Goal: Task Accomplishment & Management: Complete application form

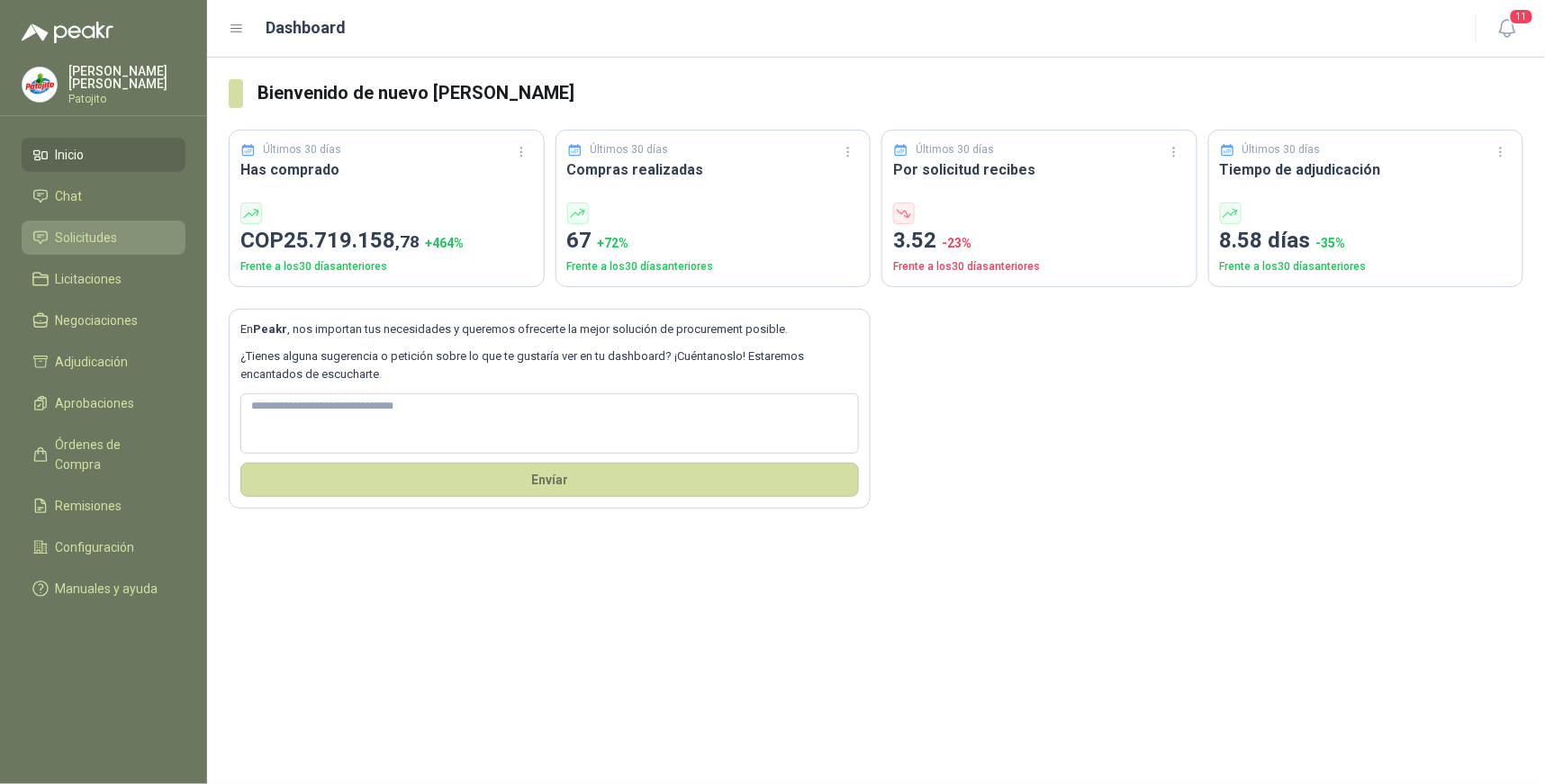
click at [118, 238] on li "Solicitudes" at bounding box center [104, 237] width 143 height 20
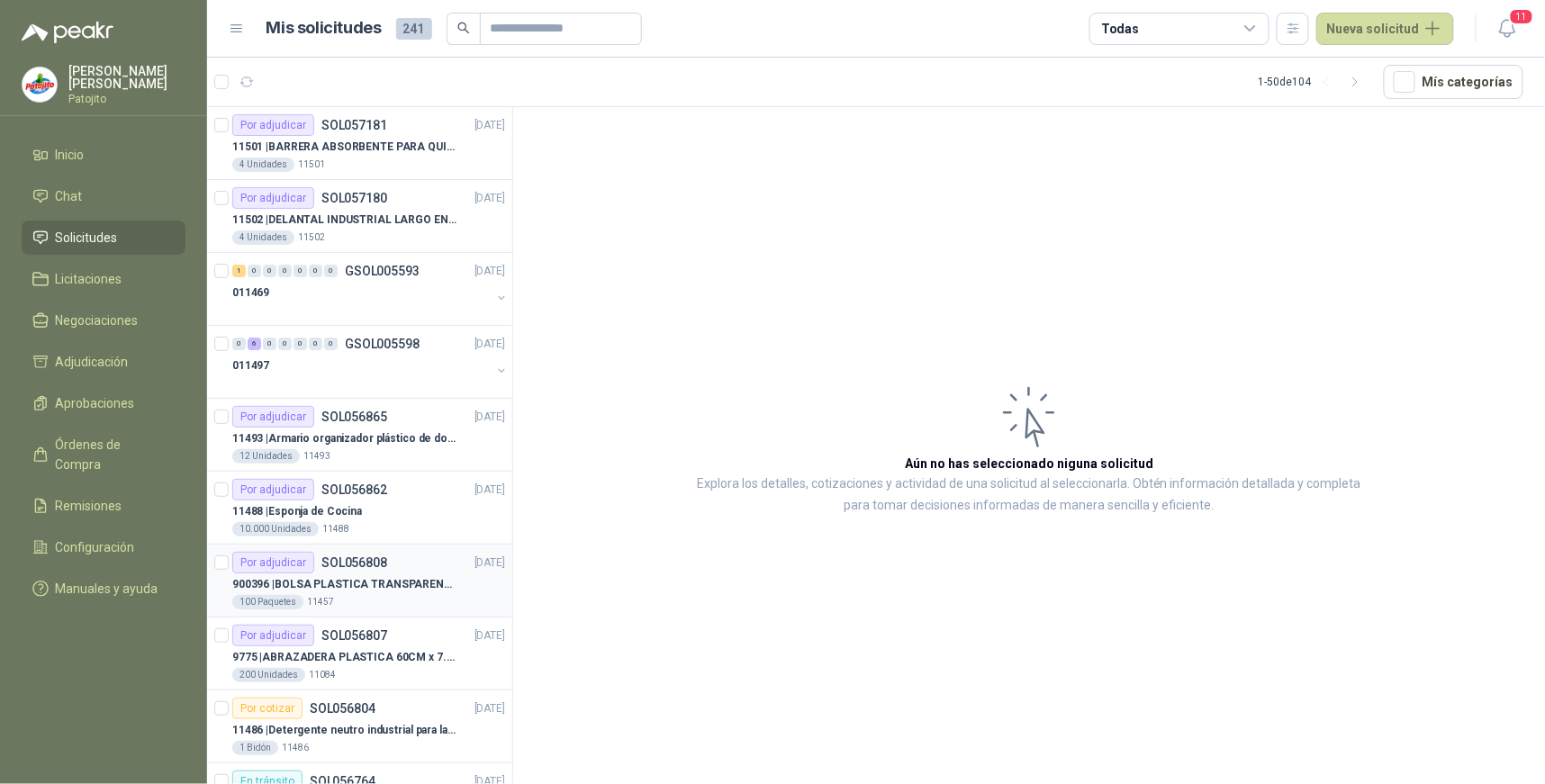
click at [390, 567] on div "Por adjudicar SOL056808 19/09/25" at bounding box center [368, 563] width 273 height 22
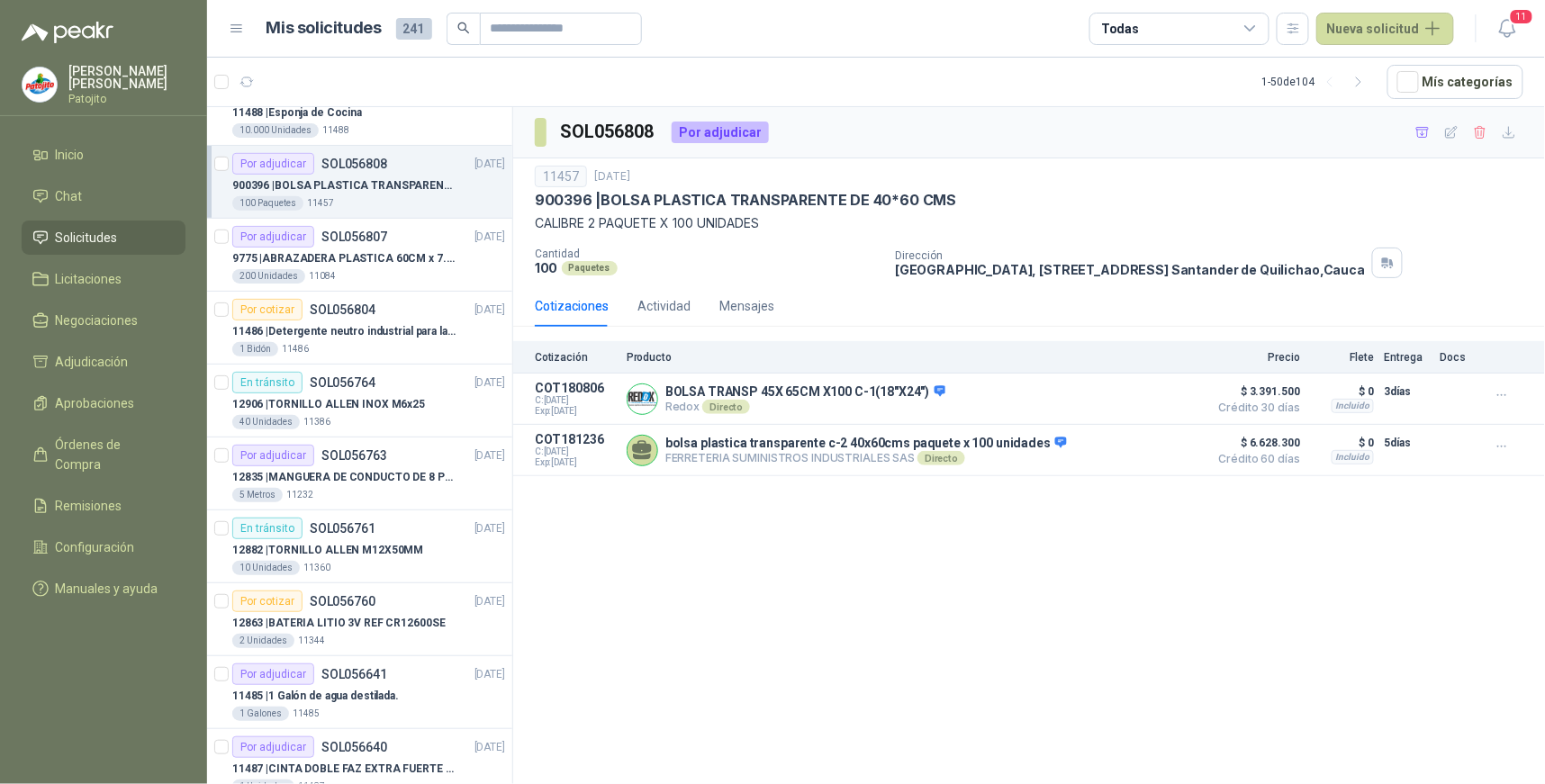
scroll to position [500, 0]
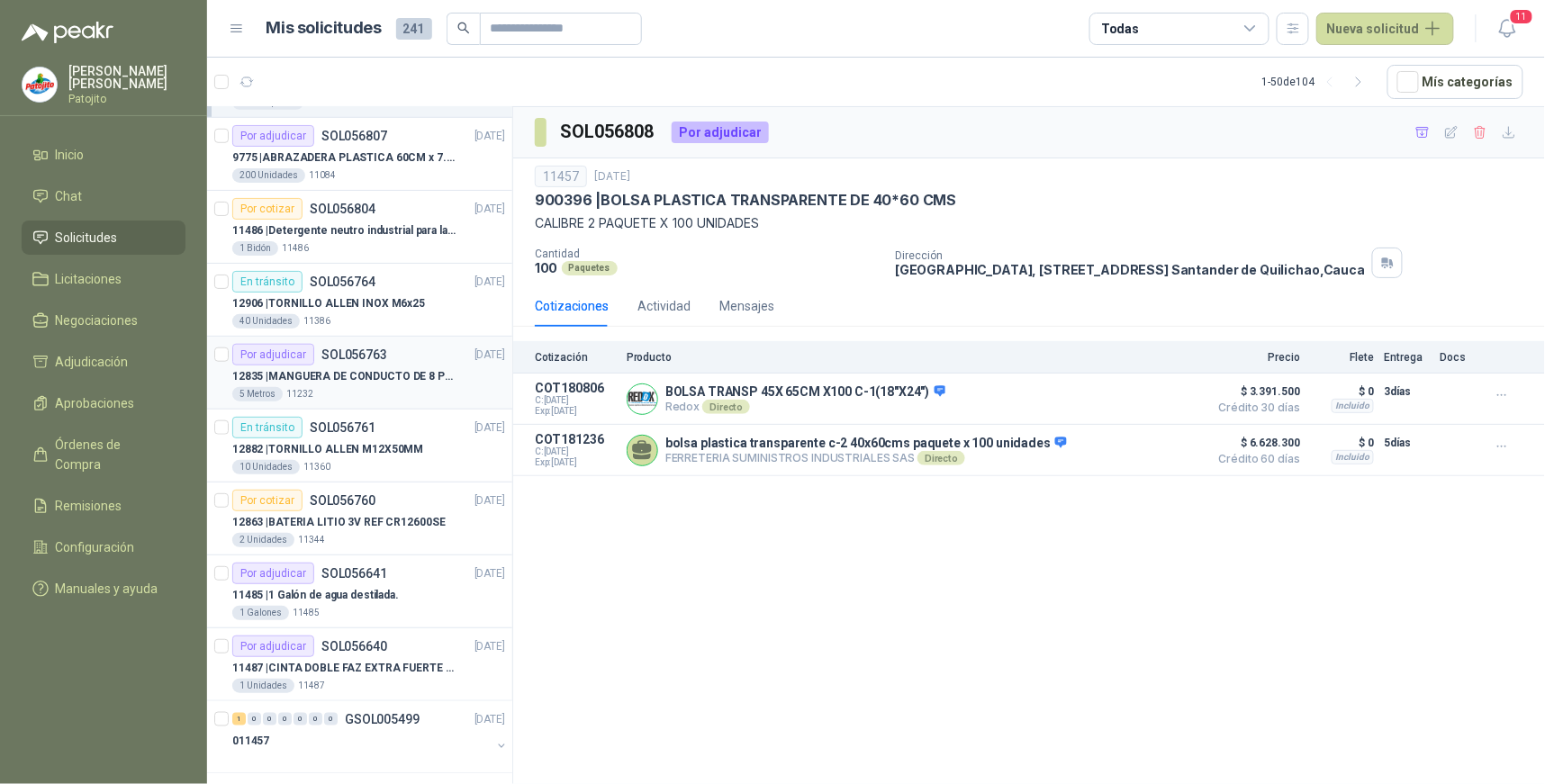
click at [428, 347] on div "Por adjudicar SOL056763 18/09/25" at bounding box center [368, 355] width 273 height 22
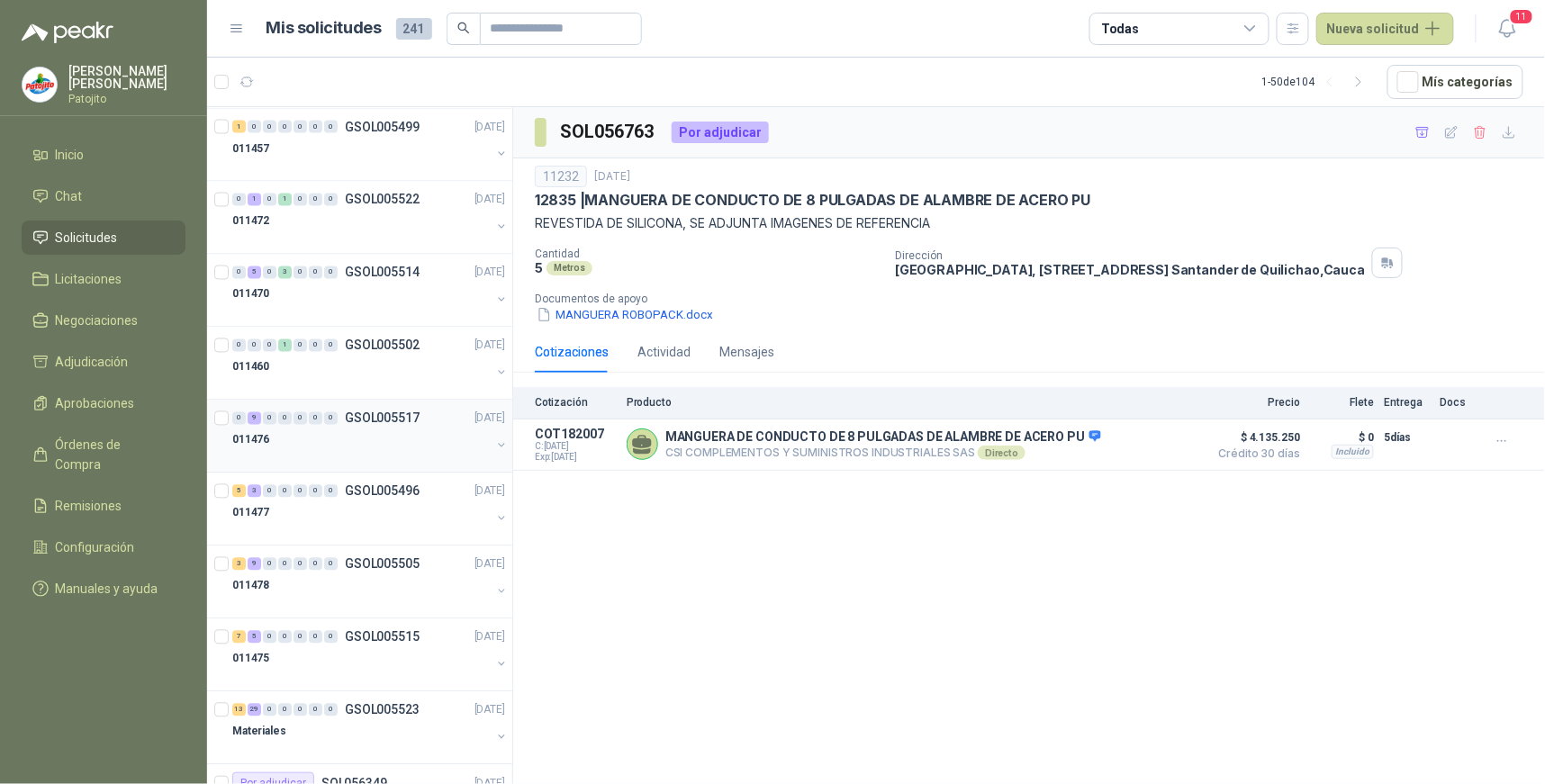
scroll to position [1100, 0]
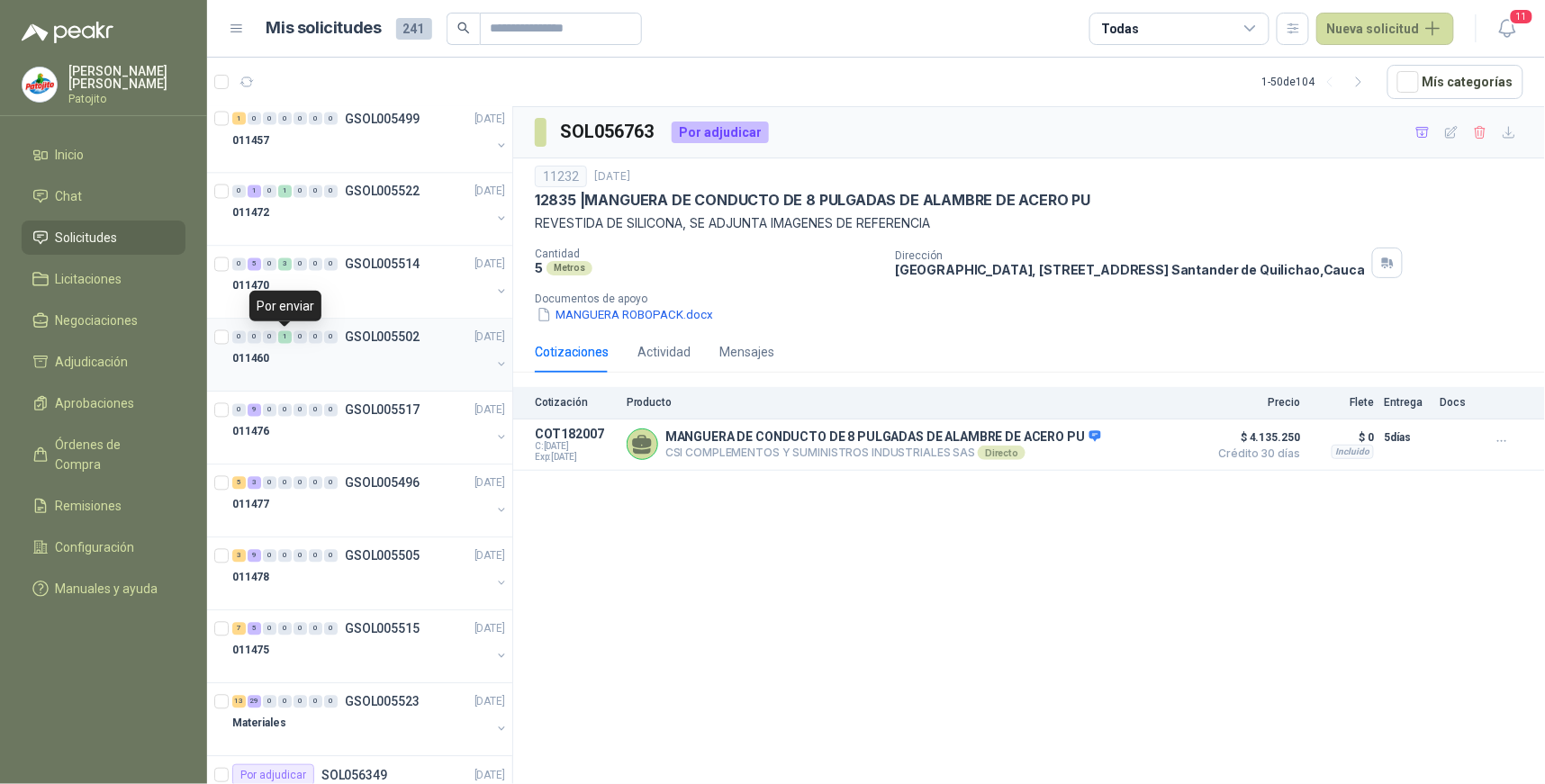
click at [279, 339] on div "1" at bounding box center [284, 337] width 14 height 13
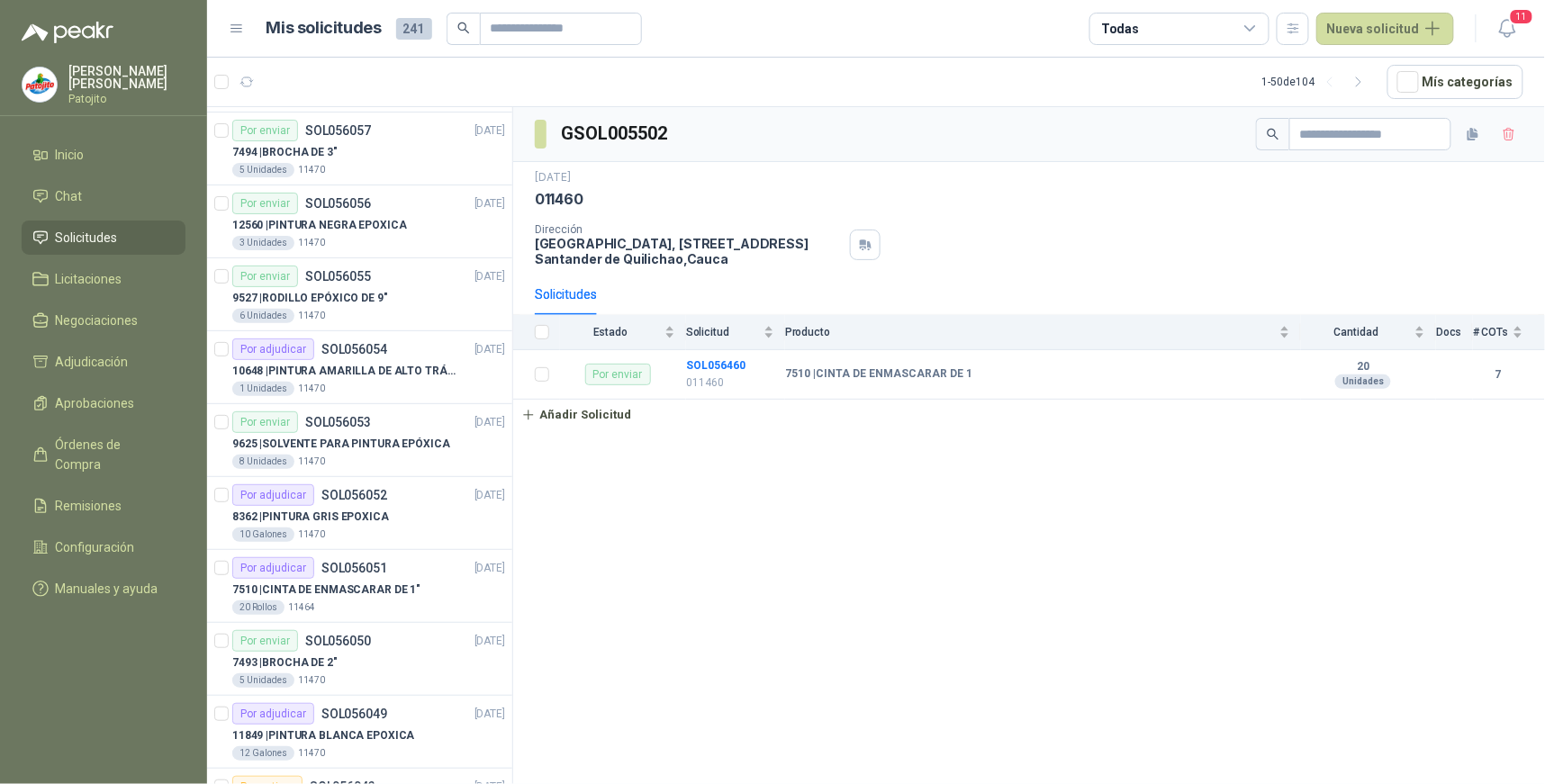
scroll to position [2800, 0]
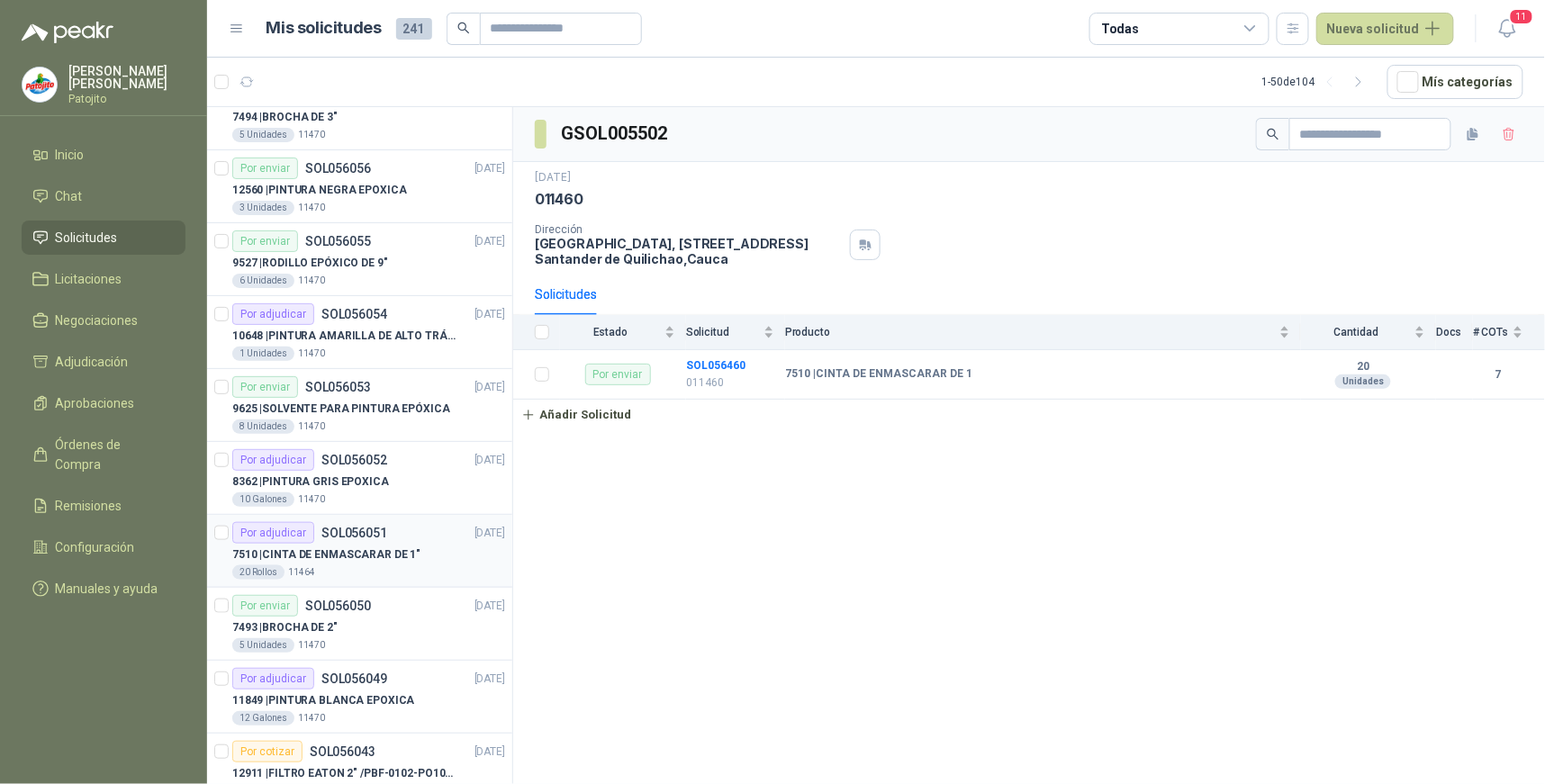
click at [311, 536] on div "Por adjudicar" at bounding box center [273, 533] width 82 height 22
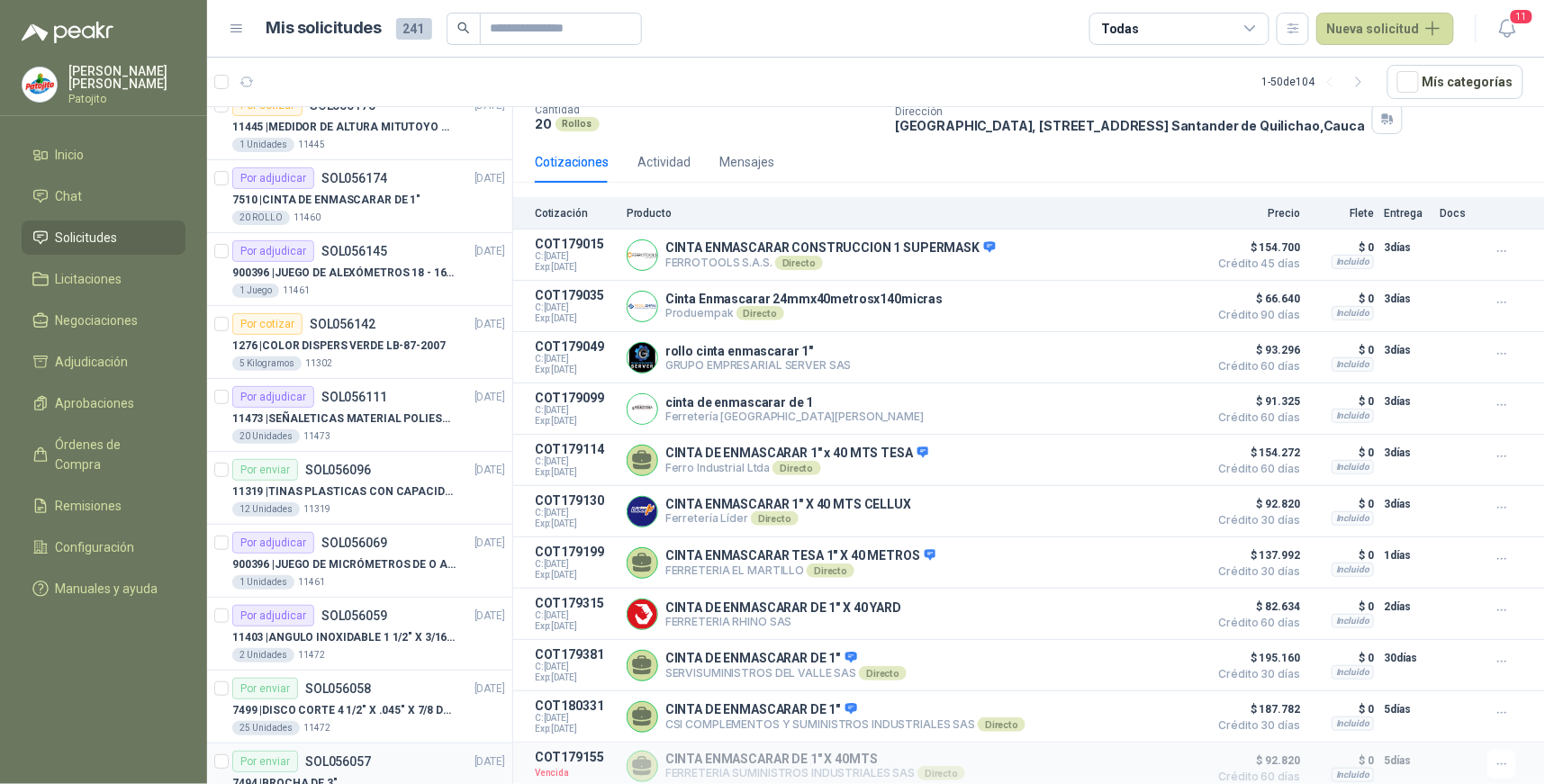
scroll to position [2100, 0]
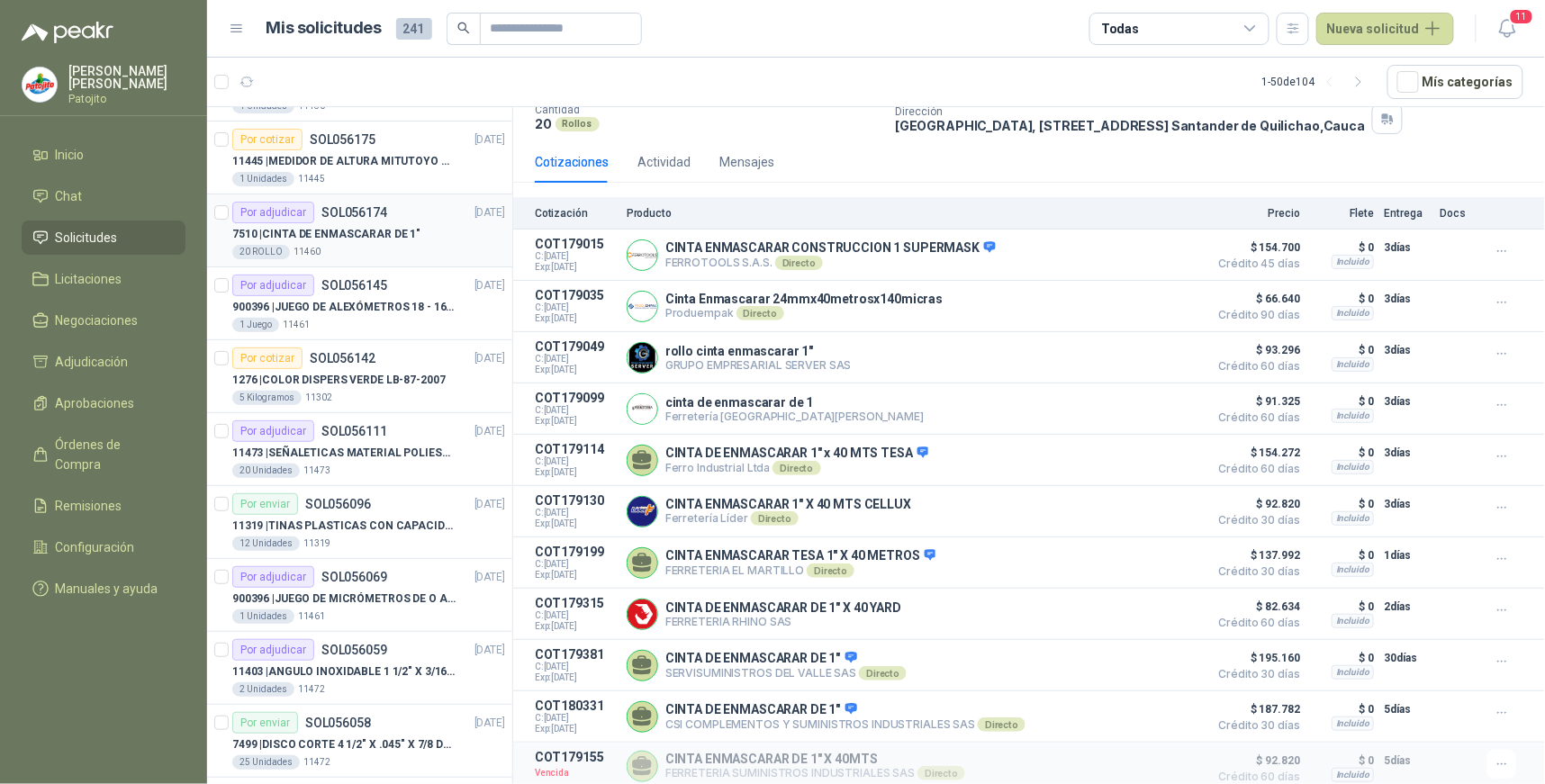
click at [358, 235] on p "7510 | CINTA DE ENMASCARAR DE 1"" at bounding box center [326, 234] width 189 height 17
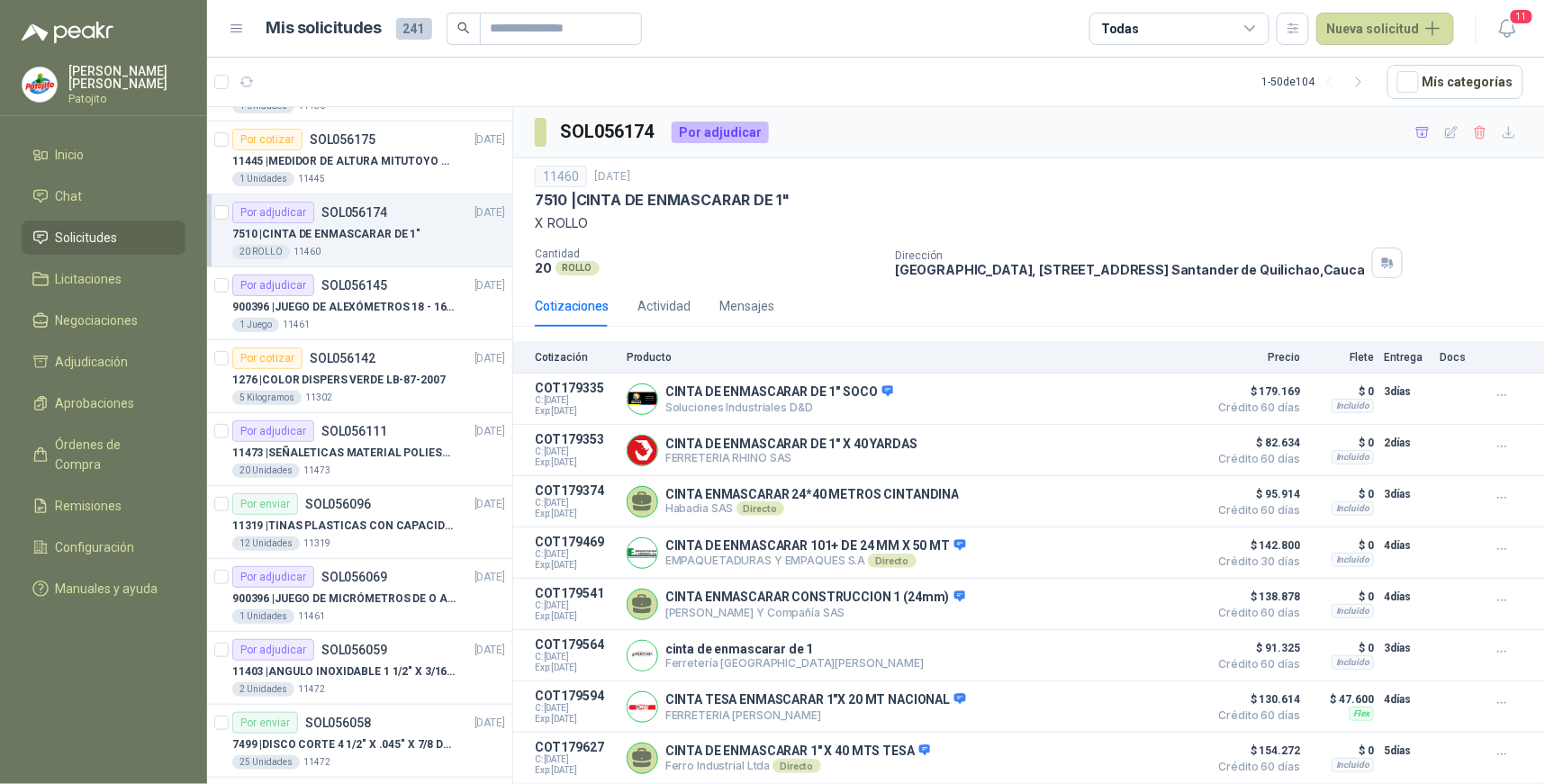
click at [337, 222] on div "Por adjudicar SOL056174" at bounding box center [310, 213] width 155 height 22
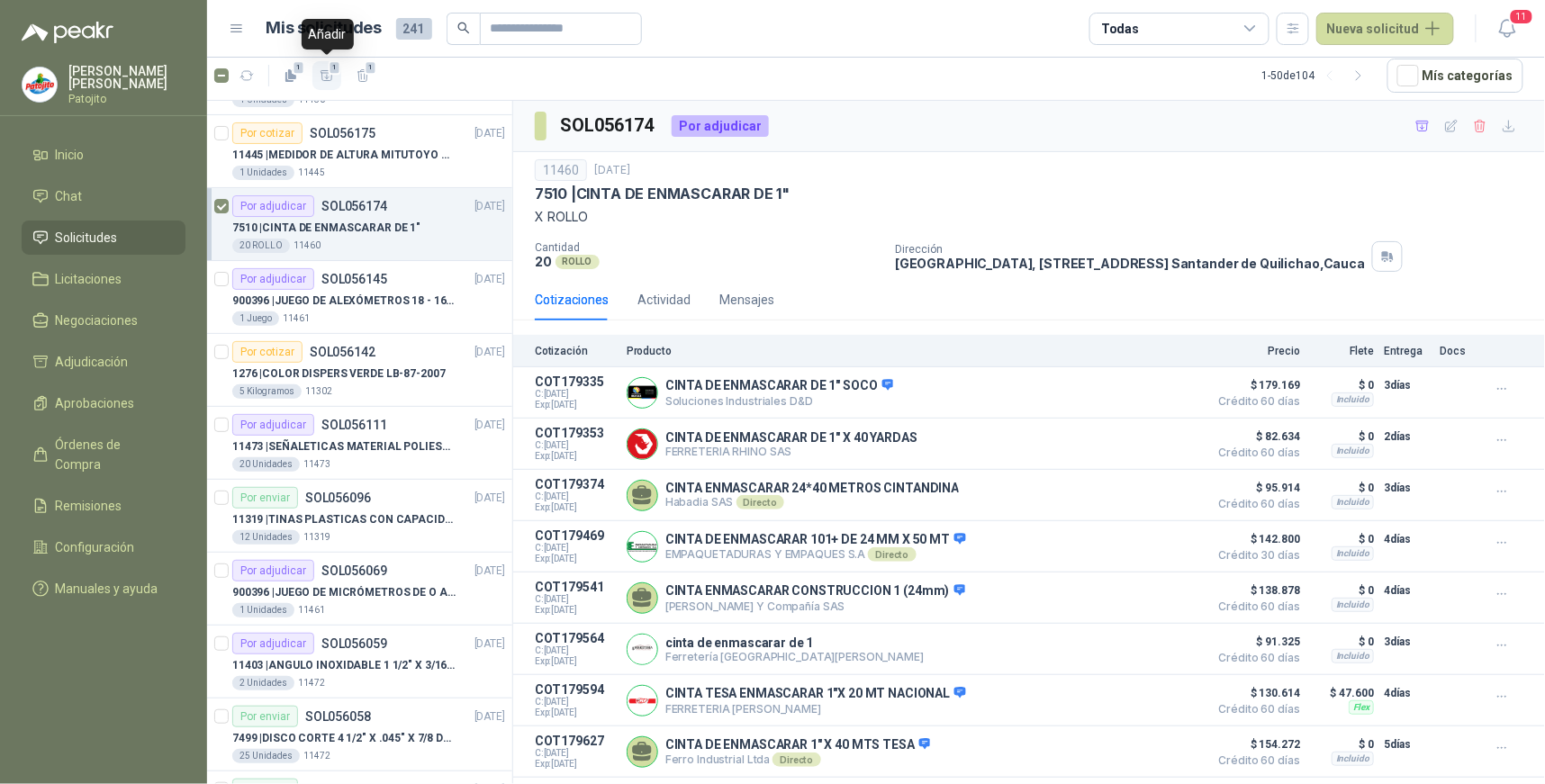
click at [327, 77] on icon "button" at bounding box center [327, 75] width 13 height 10
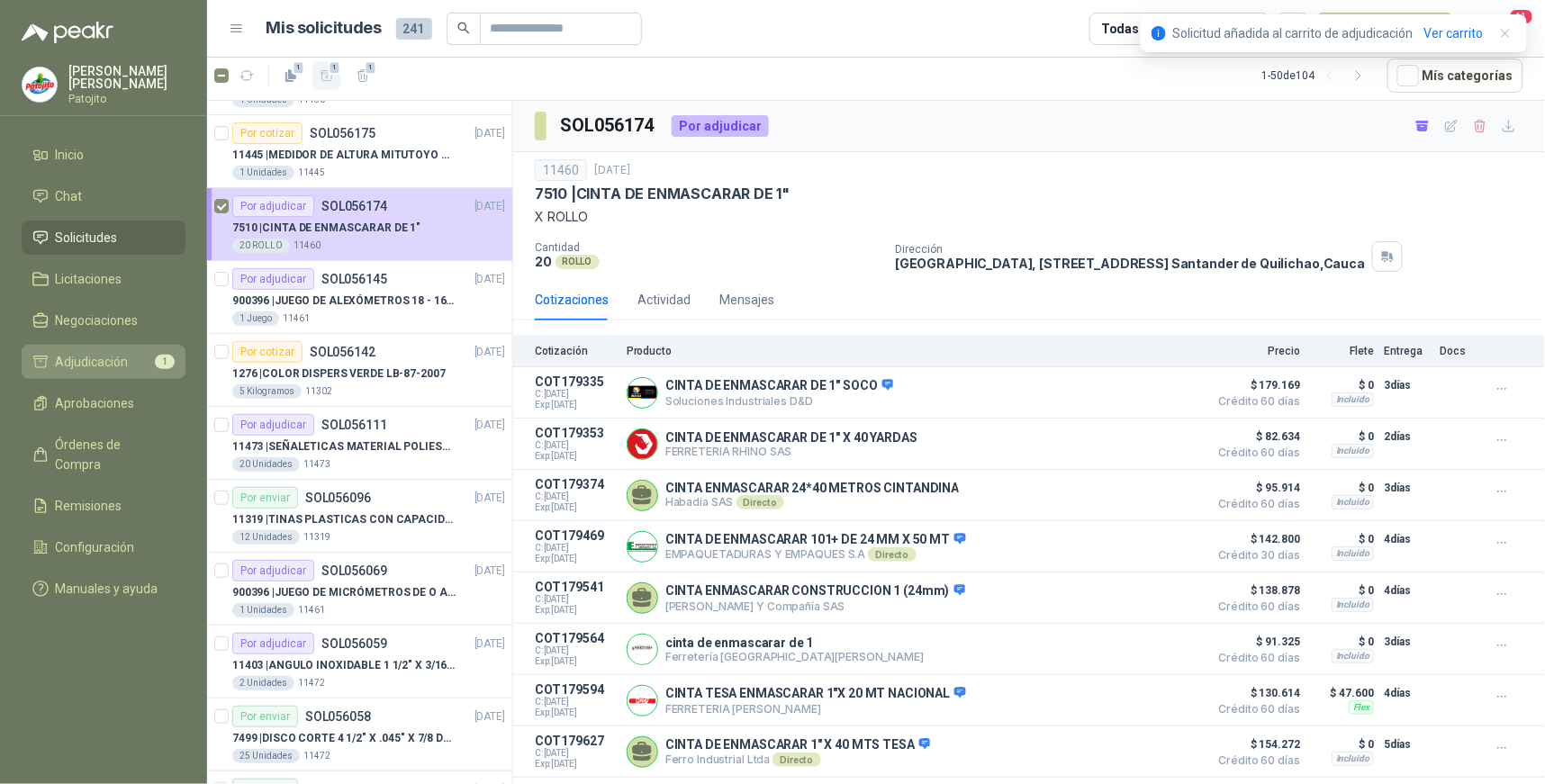
click at [122, 358] on span "Adjudicación" at bounding box center [92, 362] width 73 height 20
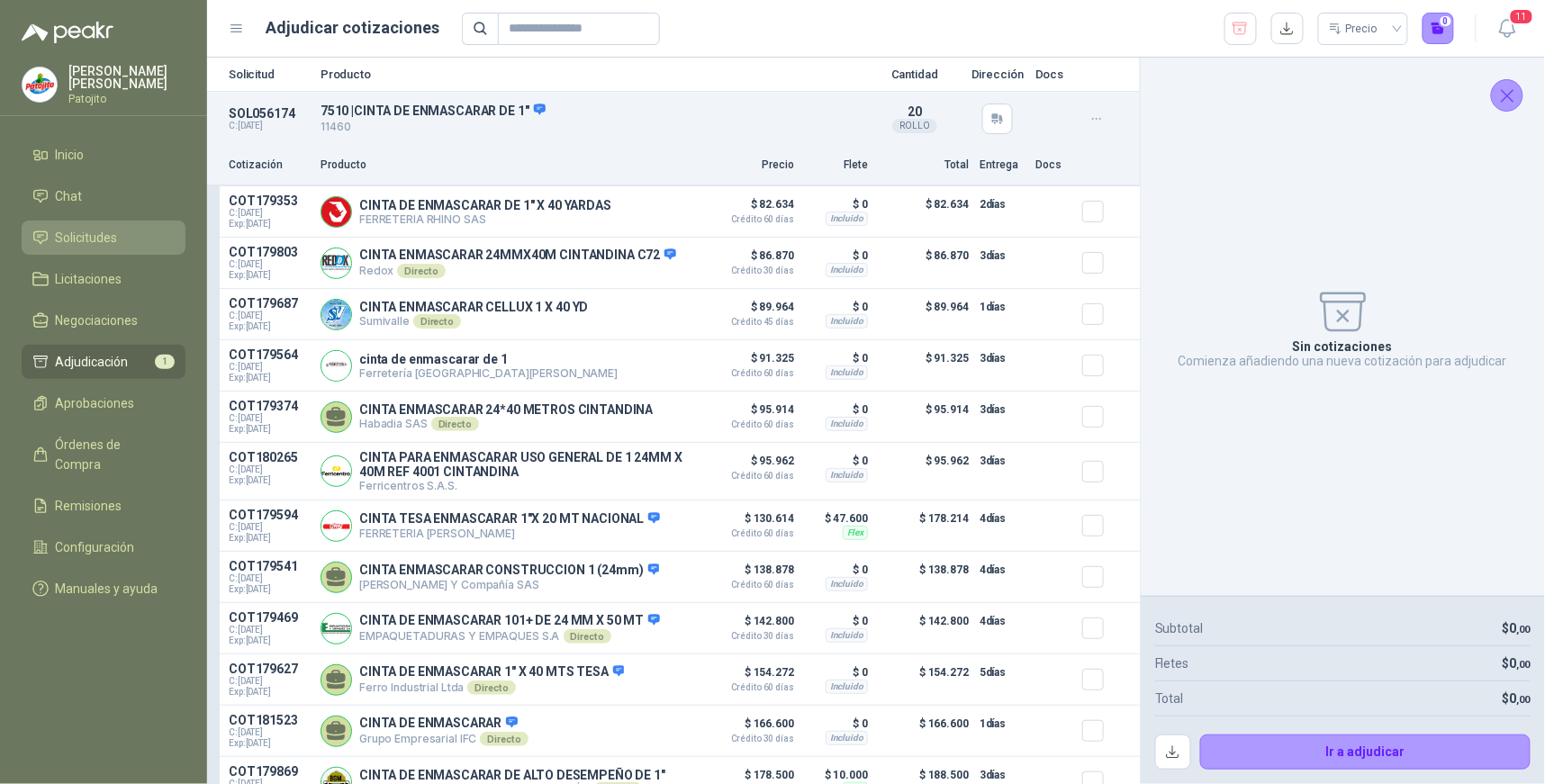
click at [141, 222] on link "Solicitudes" at bounding box center [104, 237] width 164 height 34
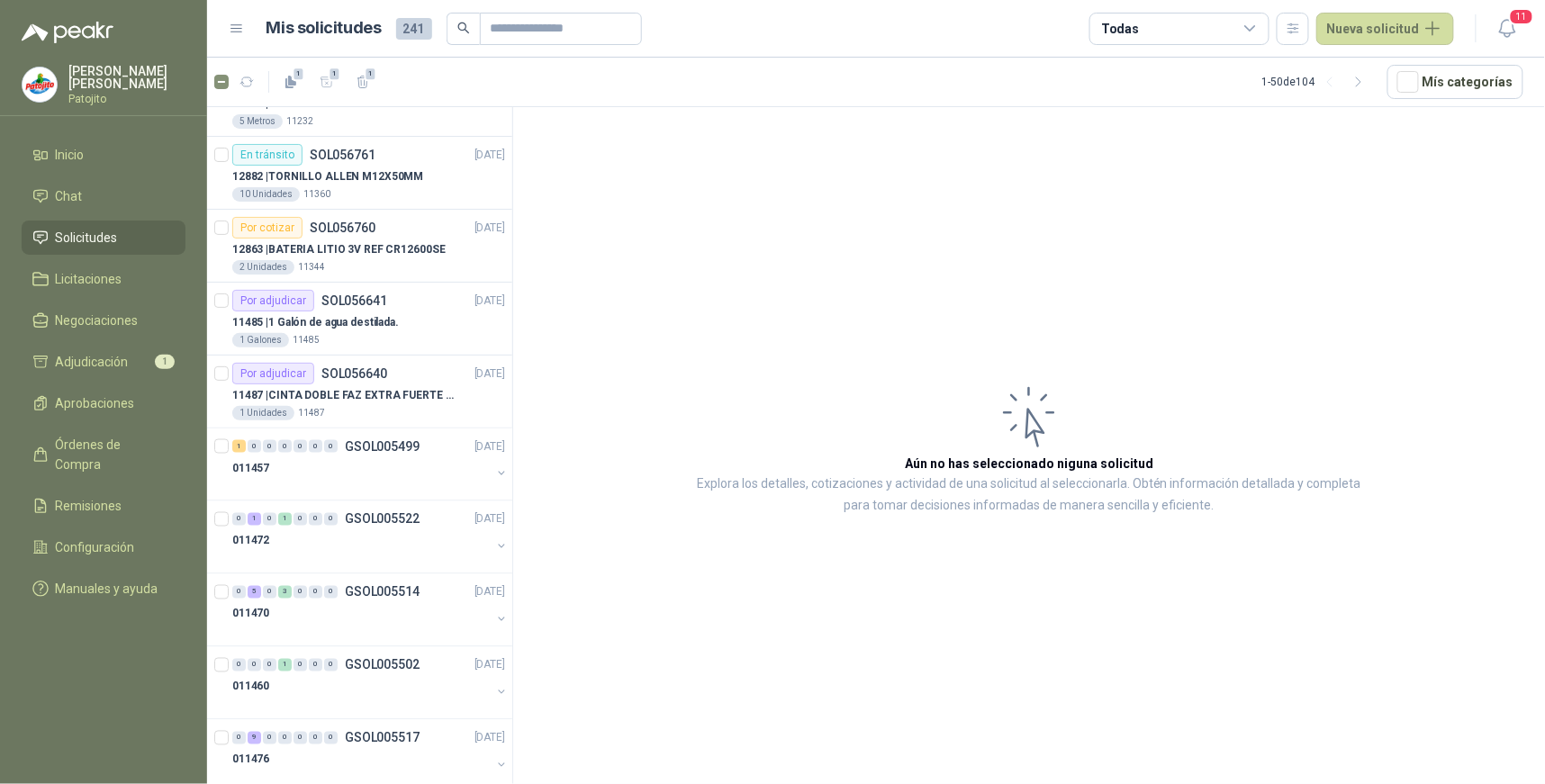
scroll to position [900, 0]
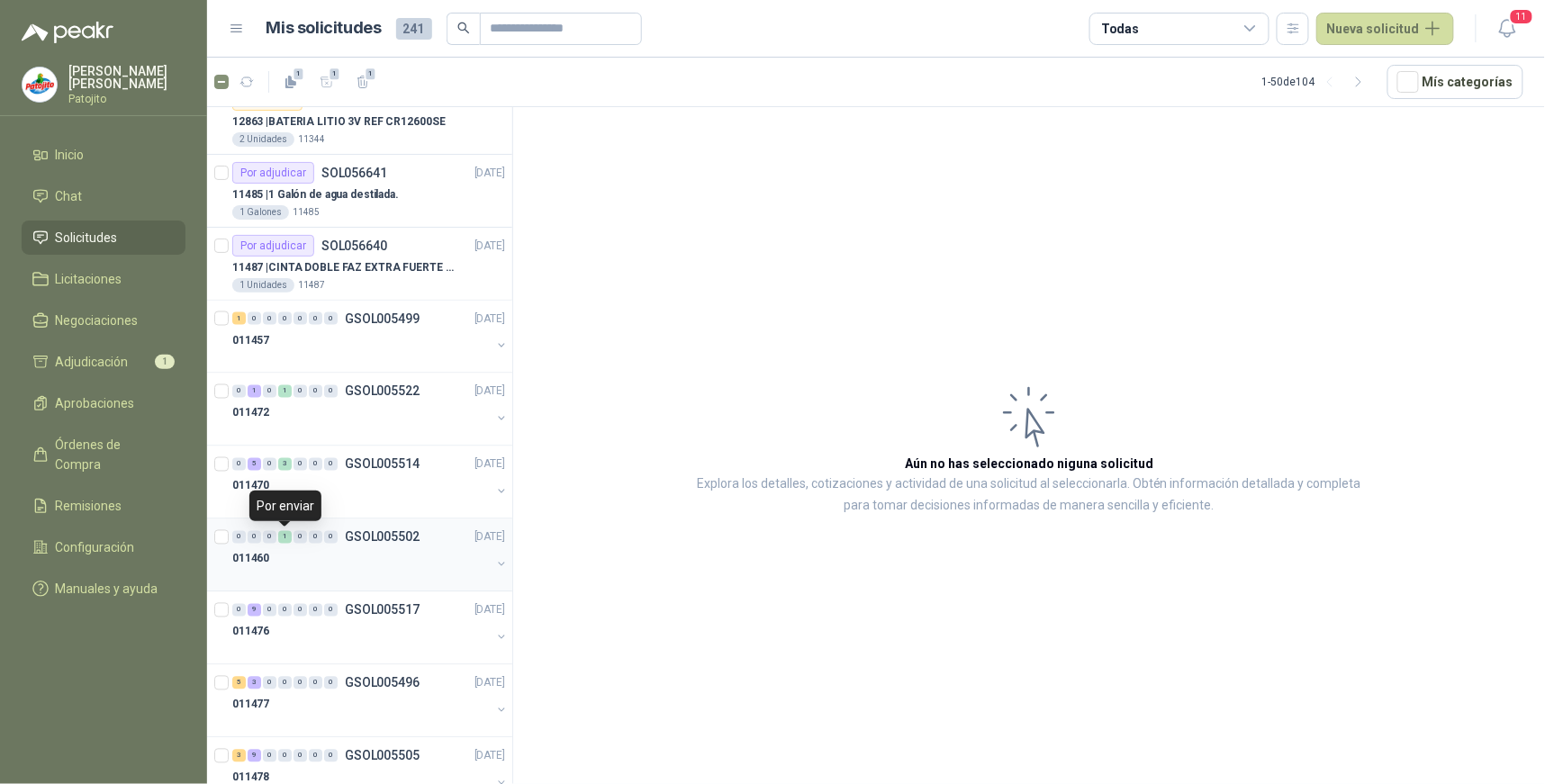
click at [282, 540] on div "1" at bounding box center [284, 538] width 14 height 13
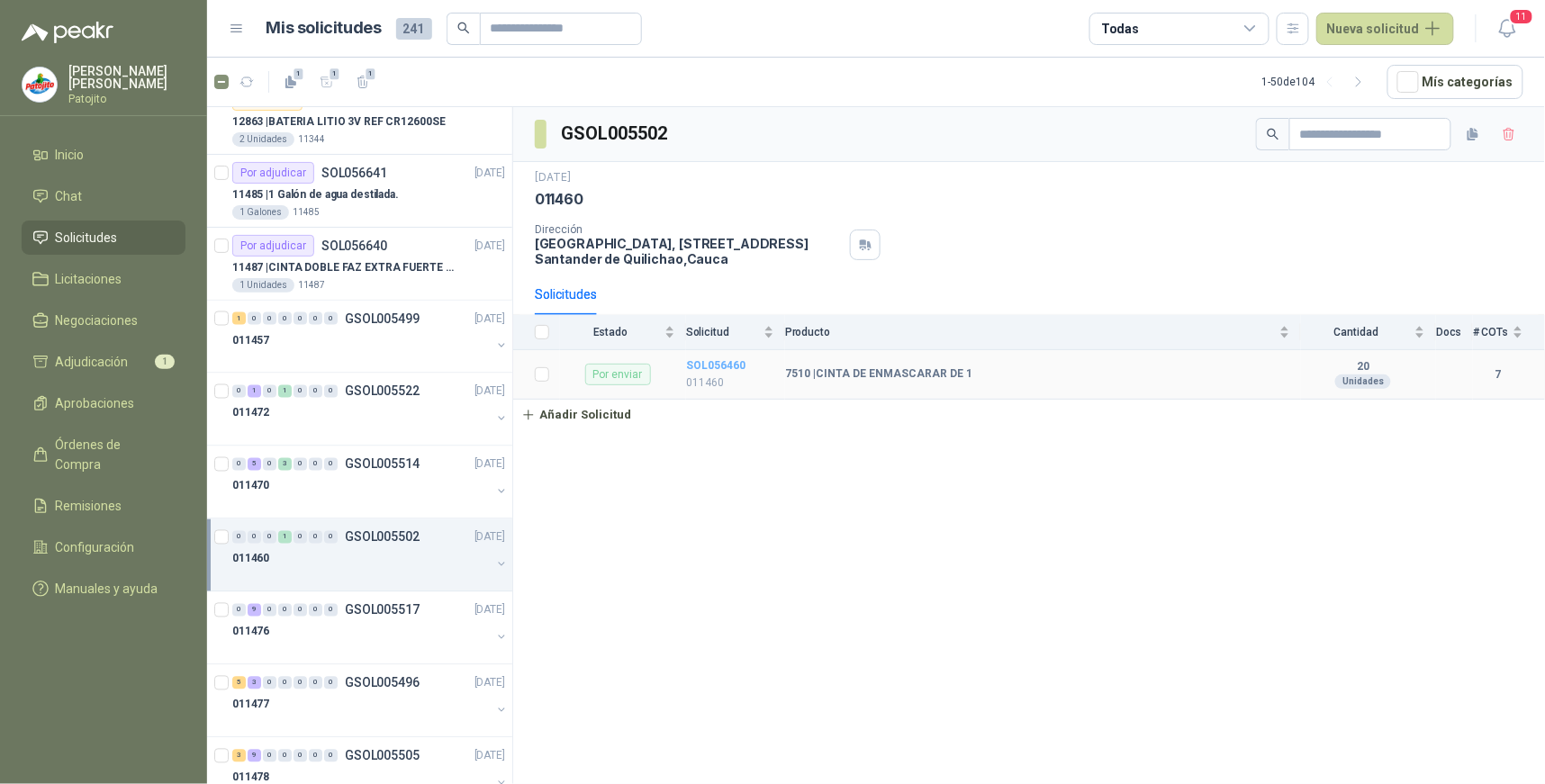
click at [730, 365] on b "SOL056460" at bounding box center [716, 365] width 60 height 13
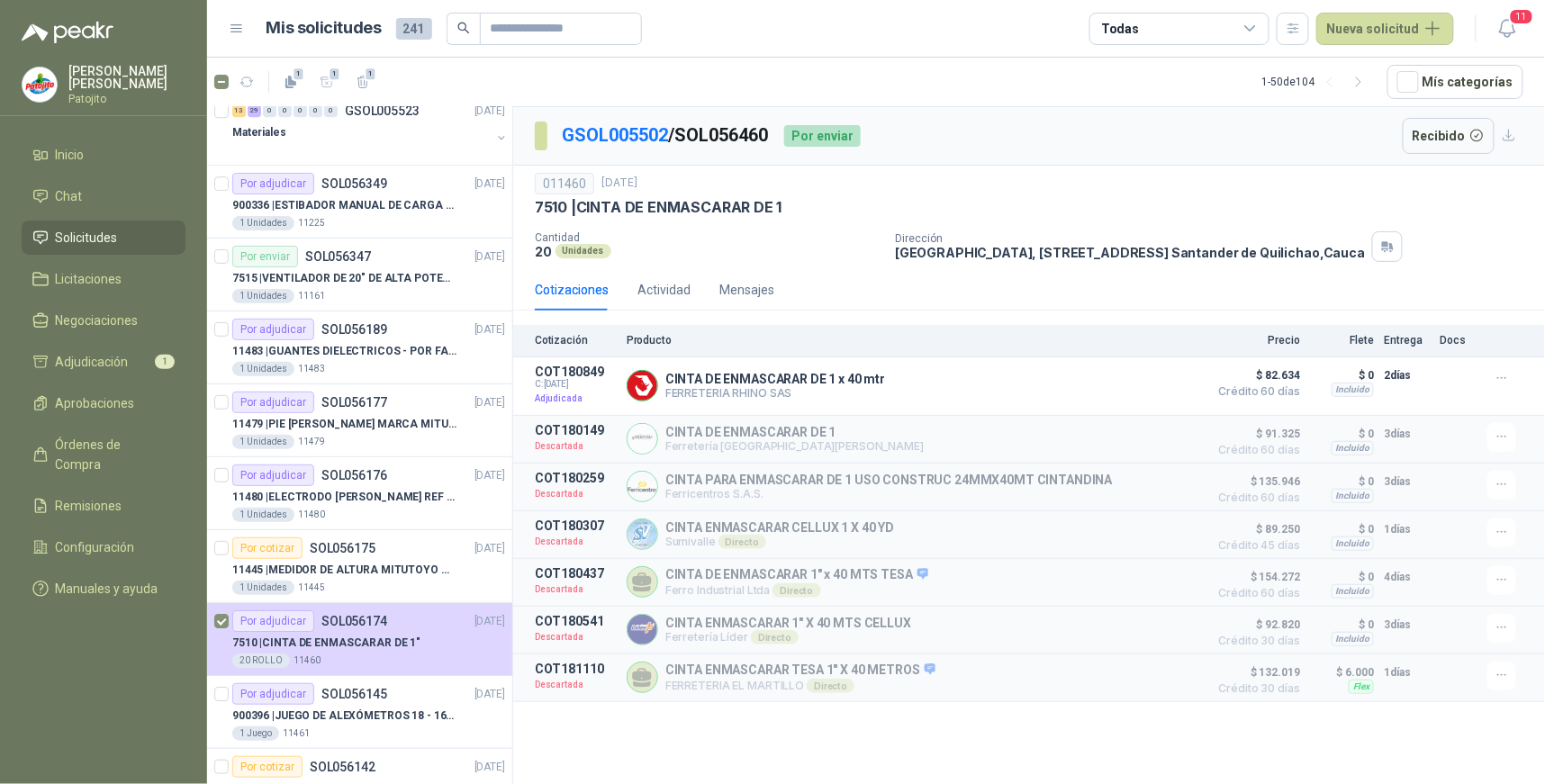
scroll to position [1801, 0]
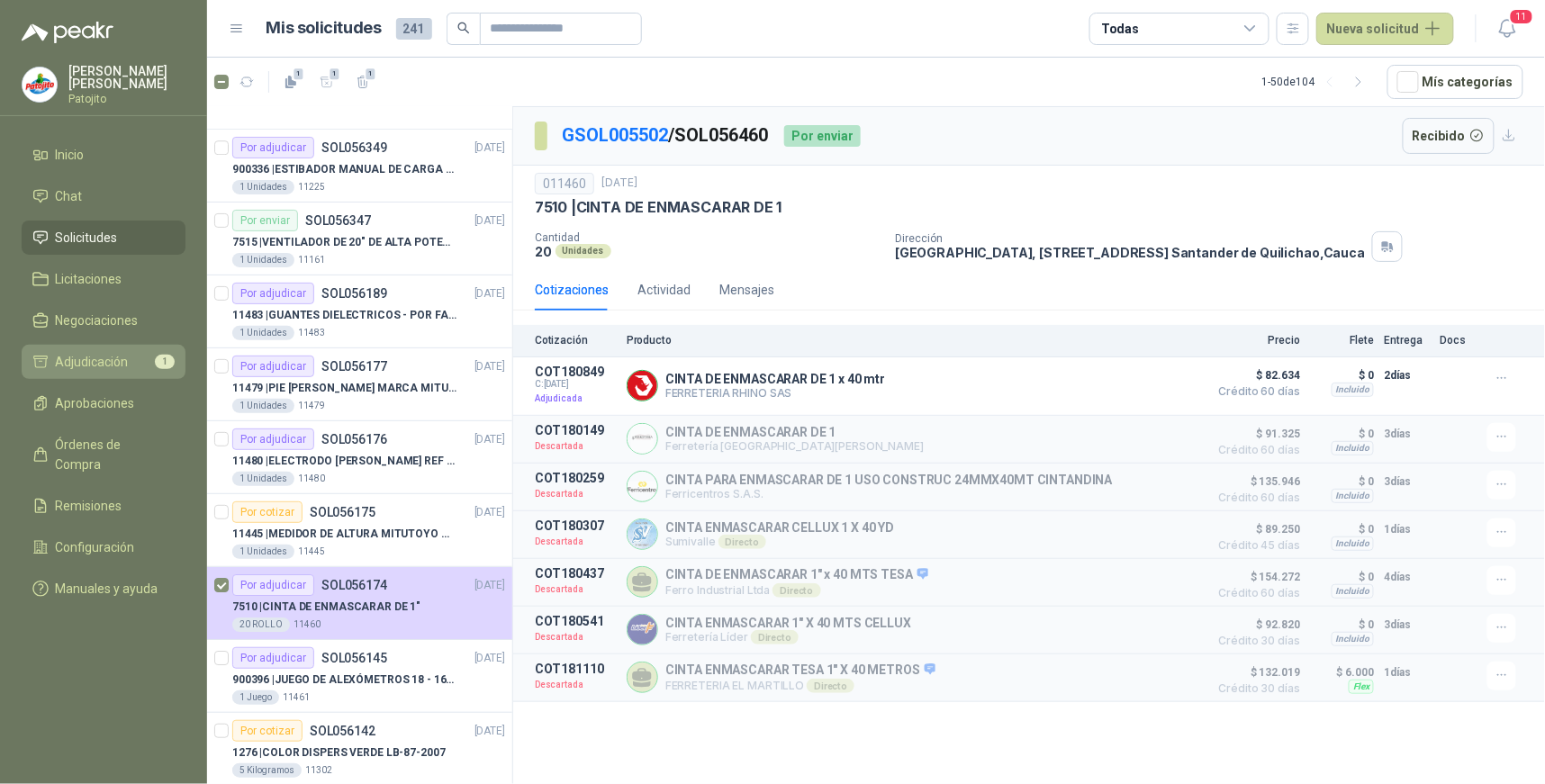
click at [142, 354] on li "Adjudicación 1" at bounding box center [104, 362] width 143 height 20
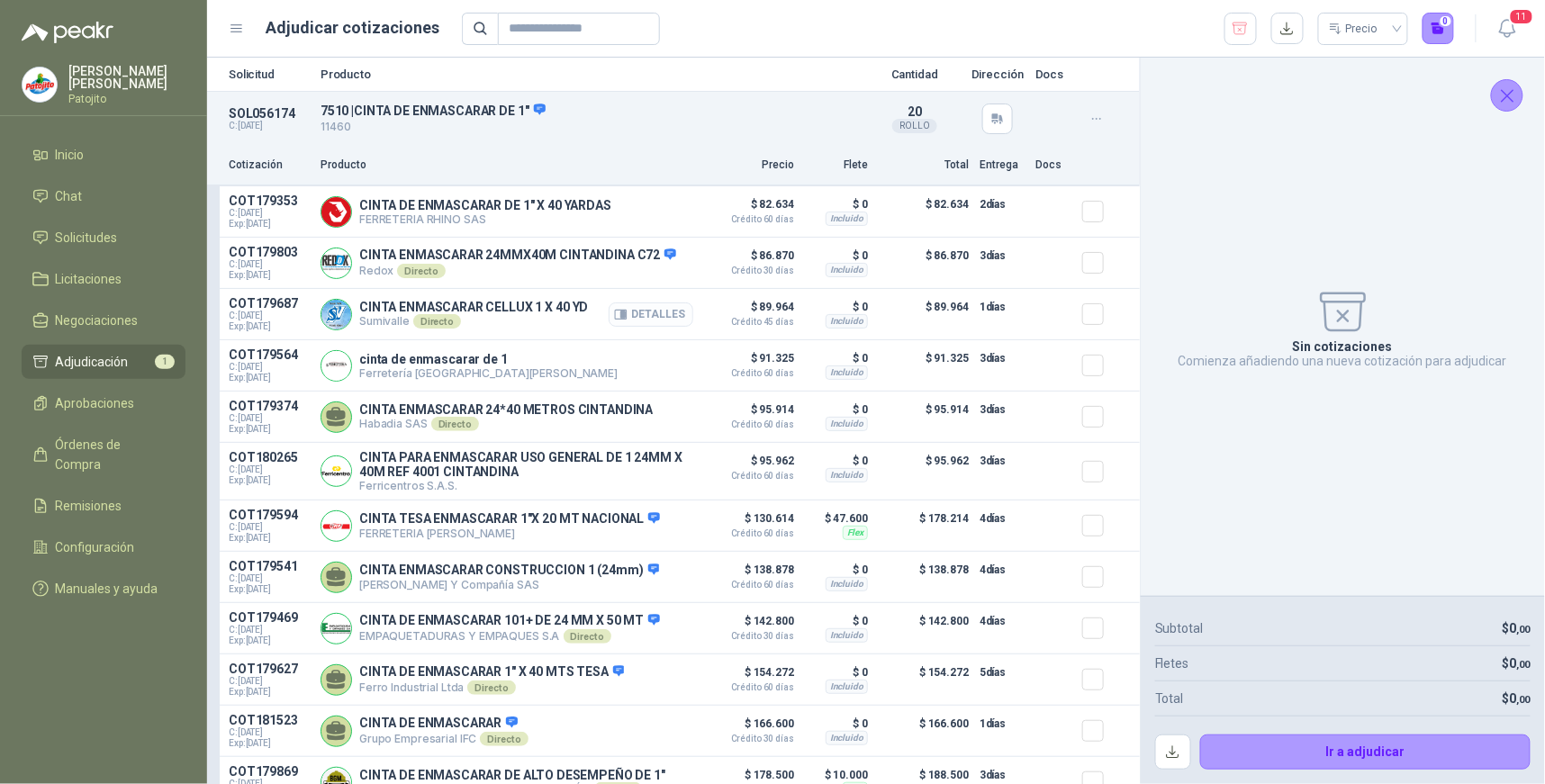
click at [671, 308] on button "Detalles" at bounding box center [652, 314] width 85 height 24
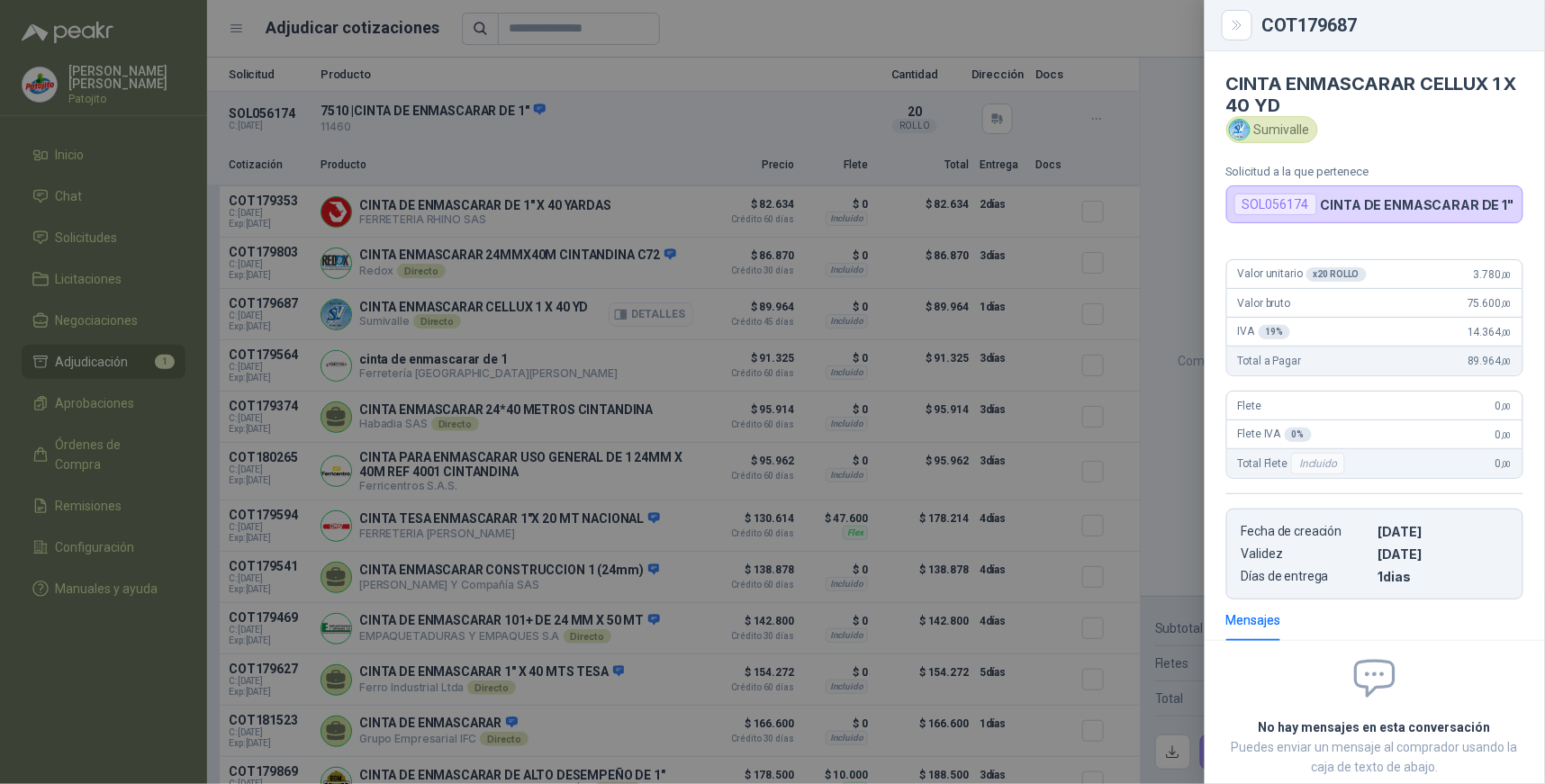
scroll to position [106, 0]
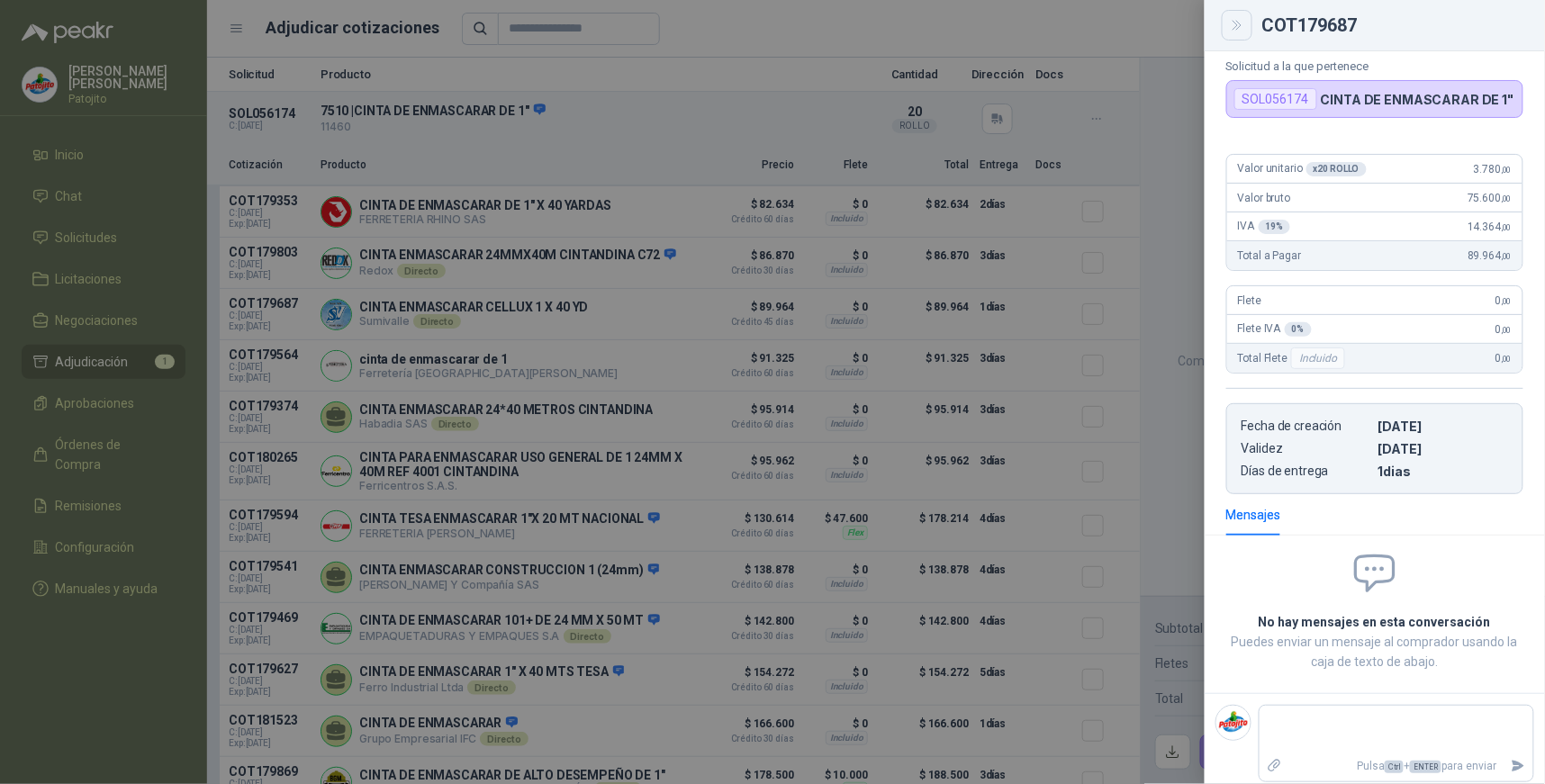
click at [1244, 29] on icon "Close" at bounding box center [1237, 25] width 15 height 15
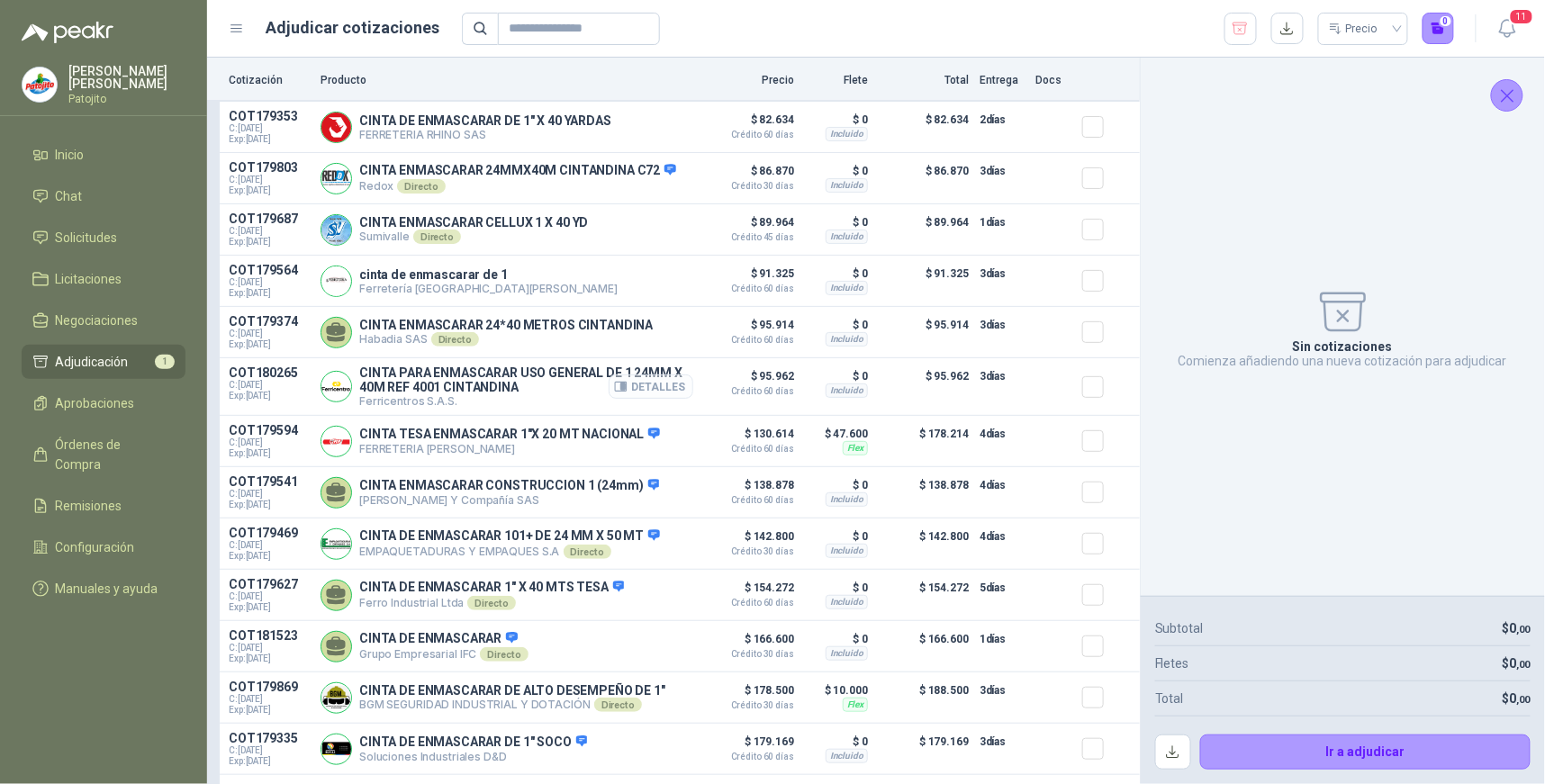
scroll to position [0, 0]
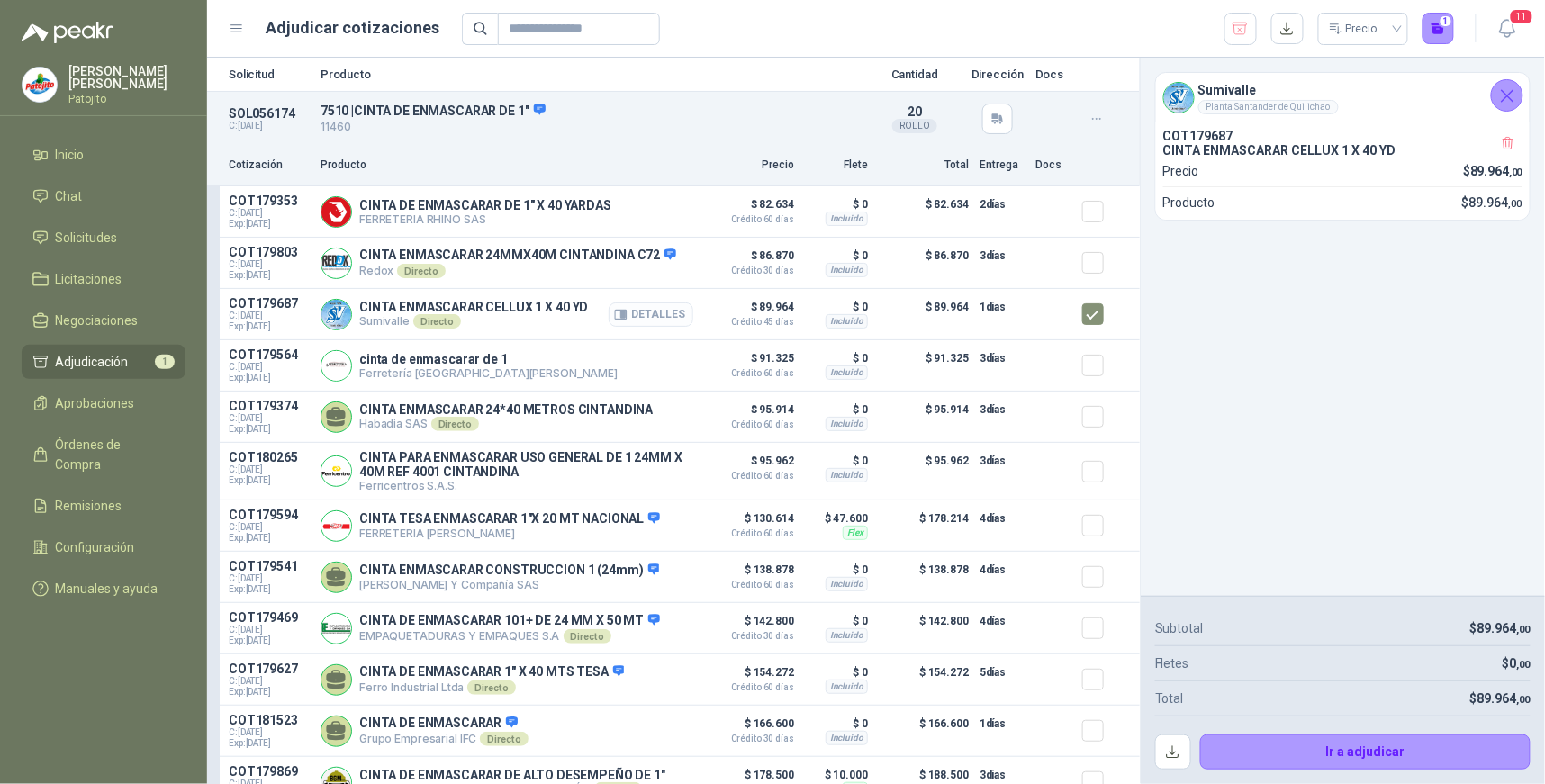
click at [626, 315] on button "Detalles" at bounding box center [652, 314] width 85 height 24
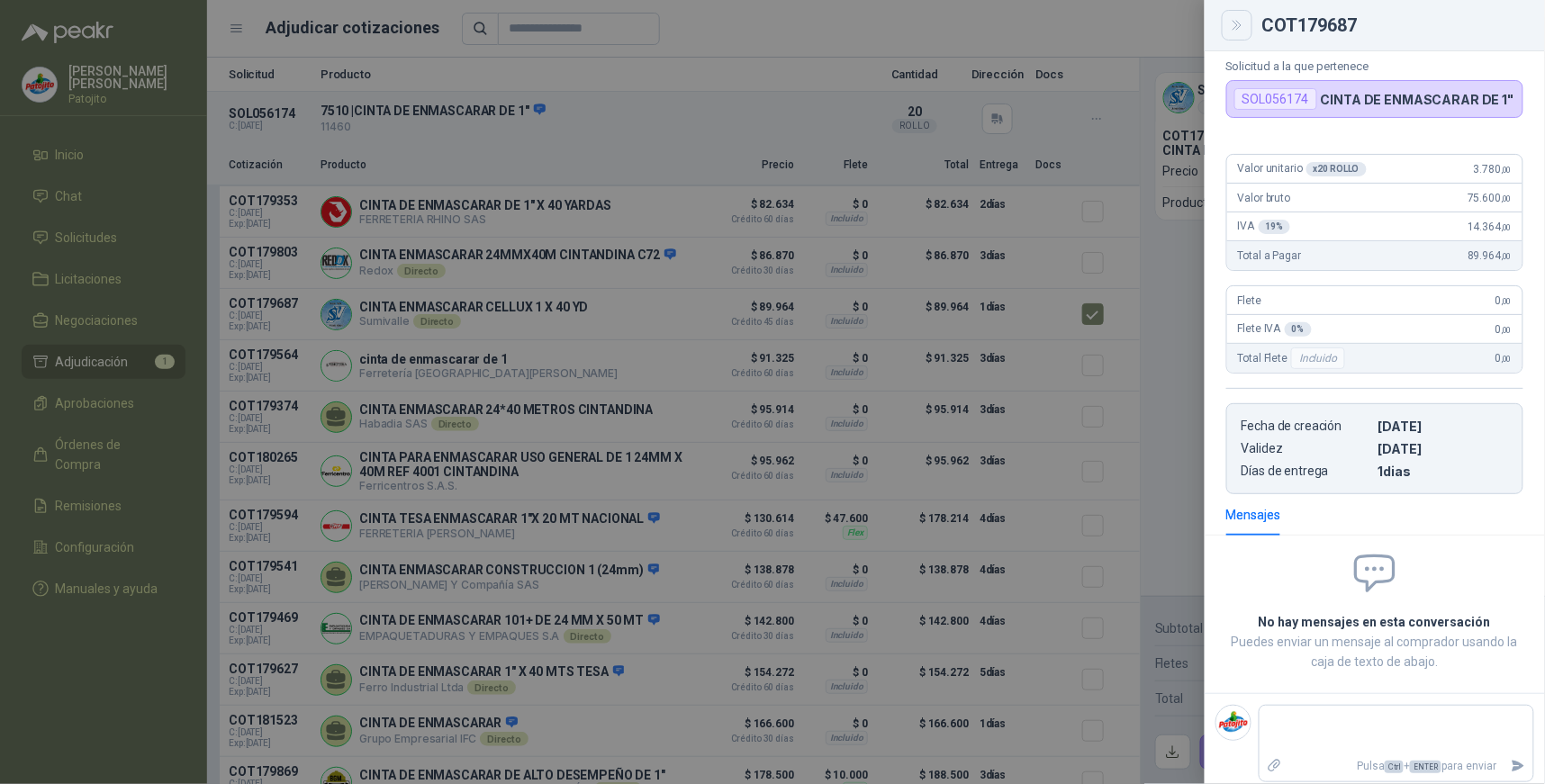
click at [1227, 21] on button "Close" at bounding box center [1237, 25] width 31 height 31
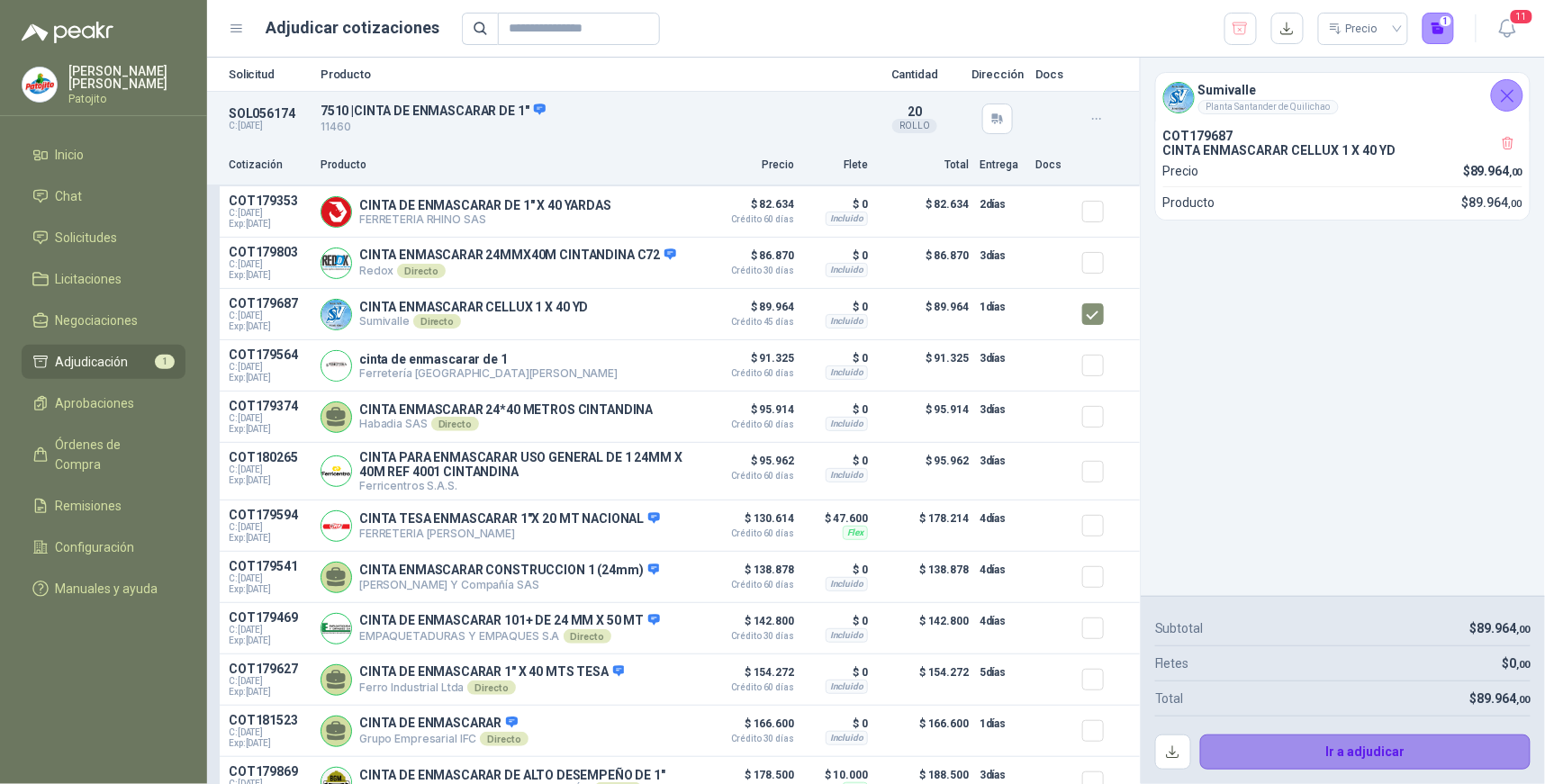
click at [1365, 742] on button "Ir a adjudicar" at bounding box center [1365, 752] width 331 height 36
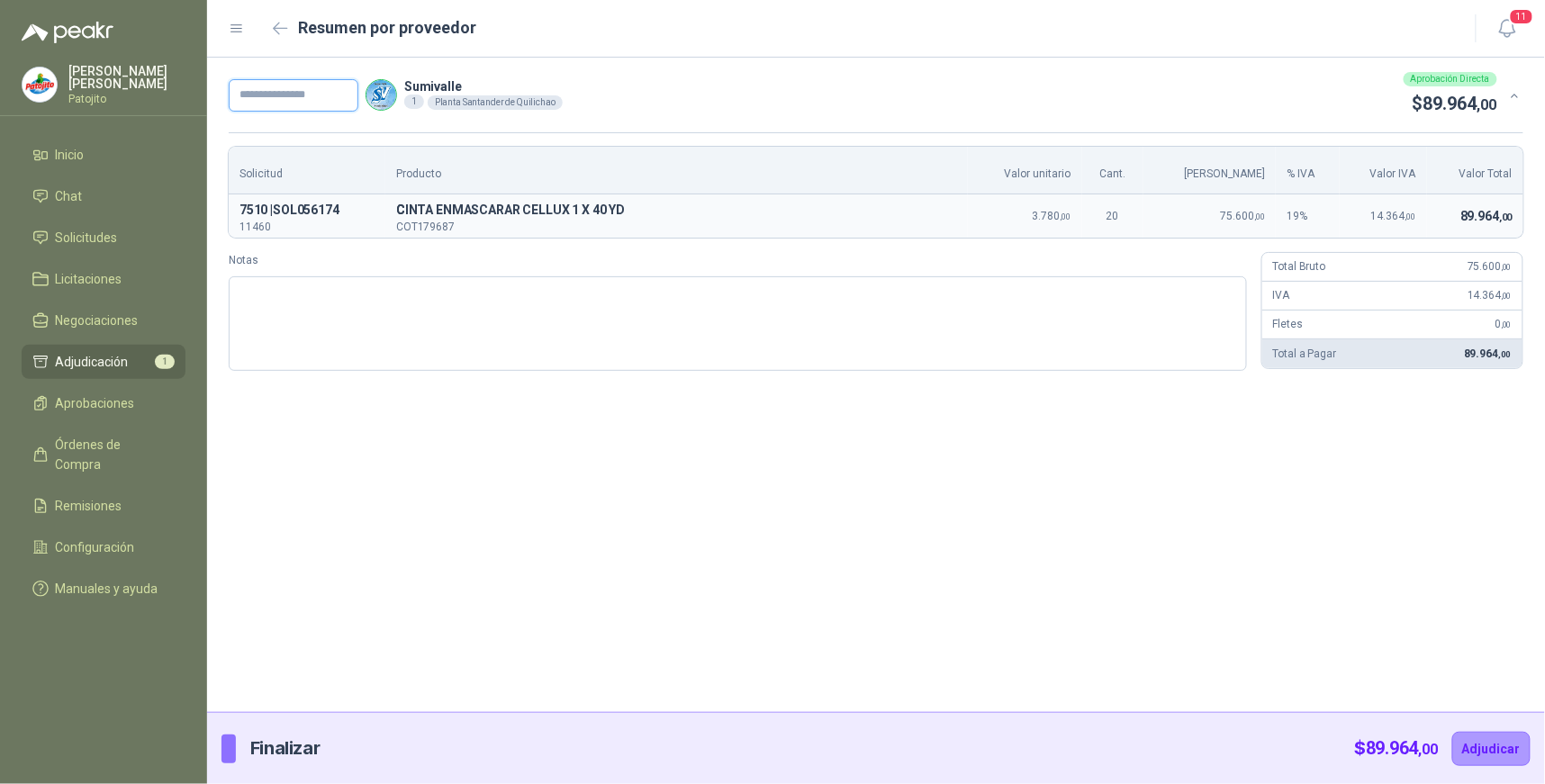
click at [270, 88] on input "text" at bounding box center [293, 96] width 130 height 32
type input "*****"
click at [394, 299] on textarea "Notas" at bounding box center [737, 323] width 1019 height 95
type textarea "*"
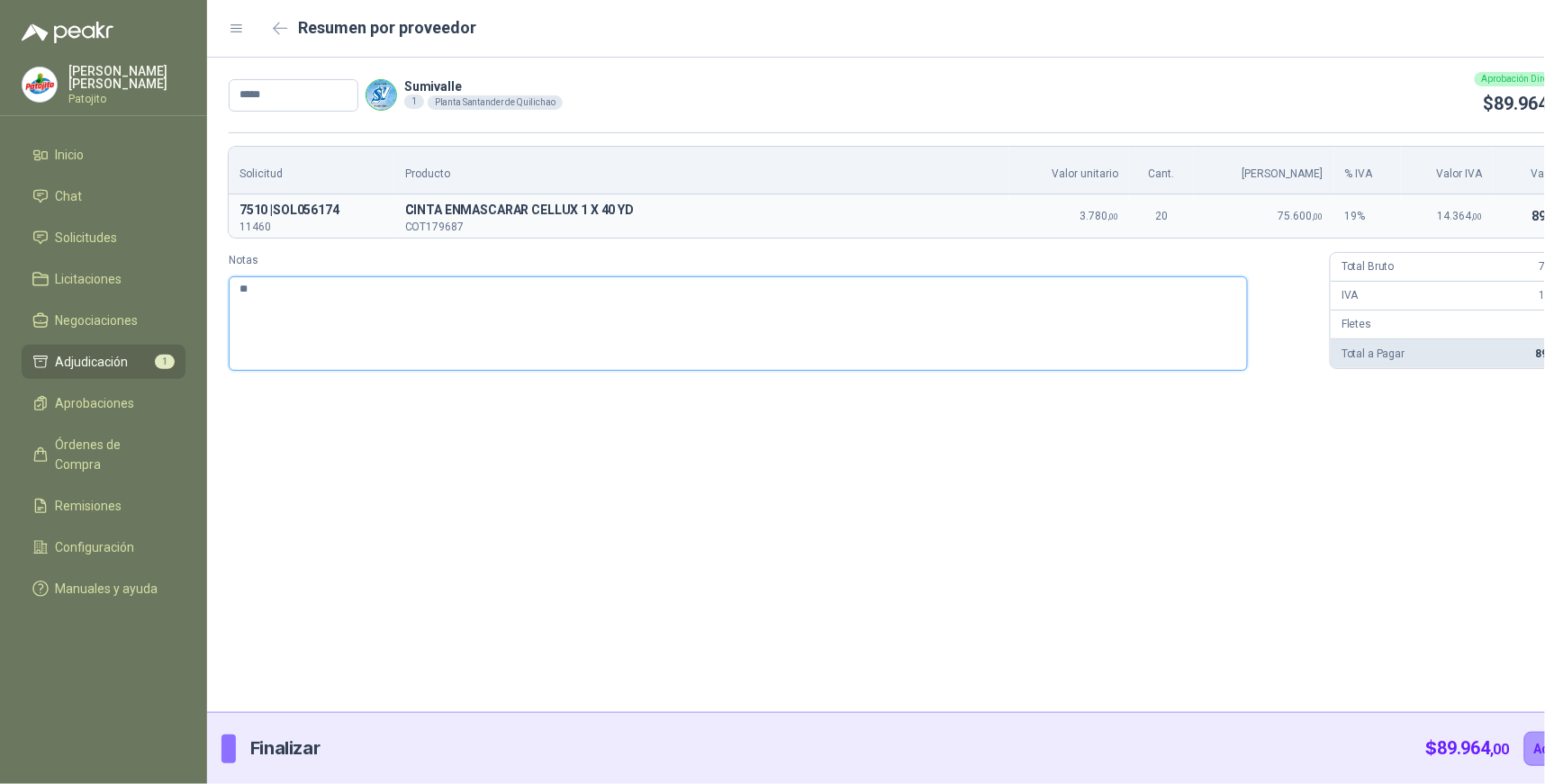
type textarea "***"
type textarea "*****"
type textarea "******"
type textarea "*******"
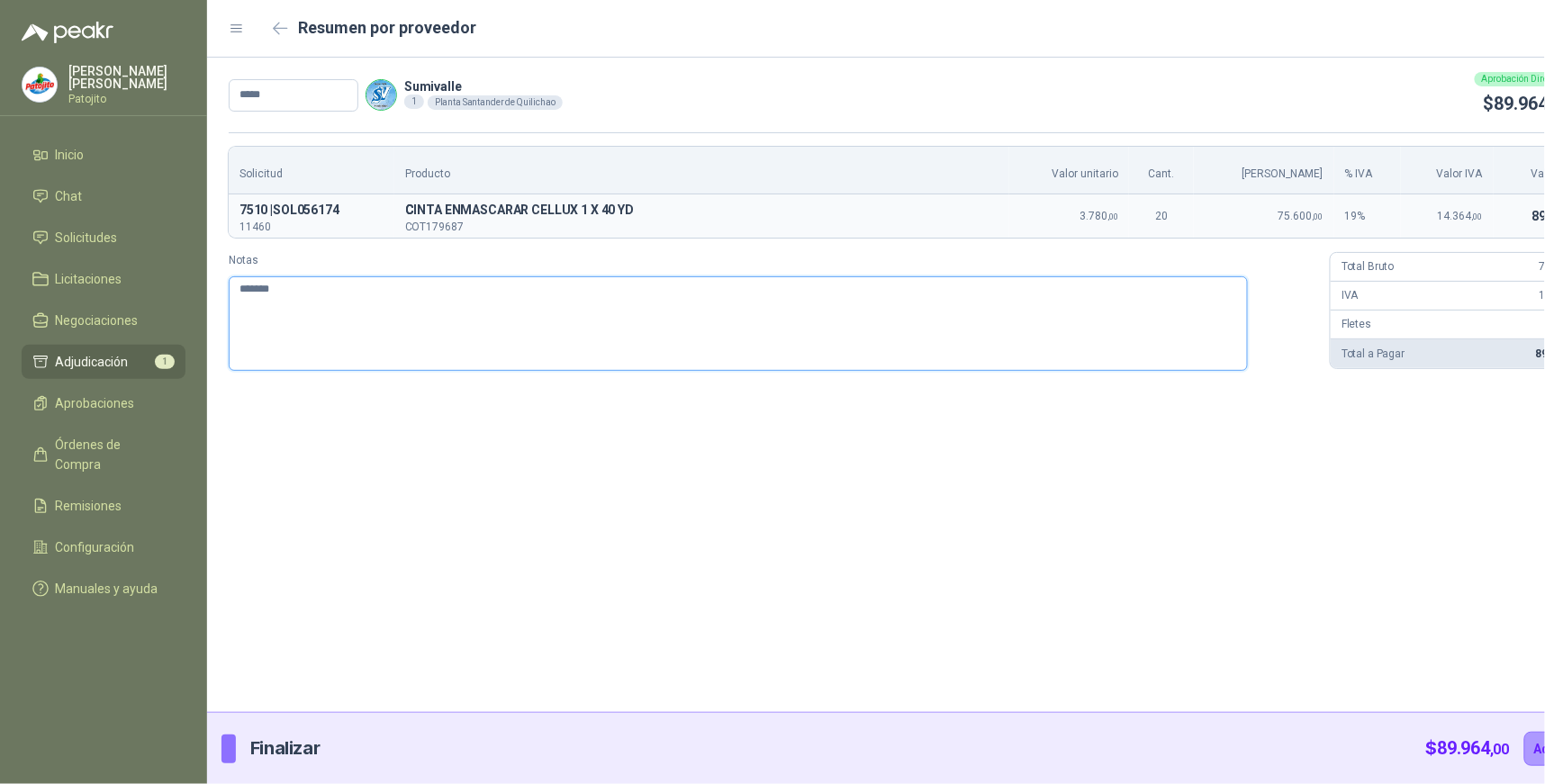
type textarea "********"
type textarea "*********"
type textarea "**********"
type textarea "*********"
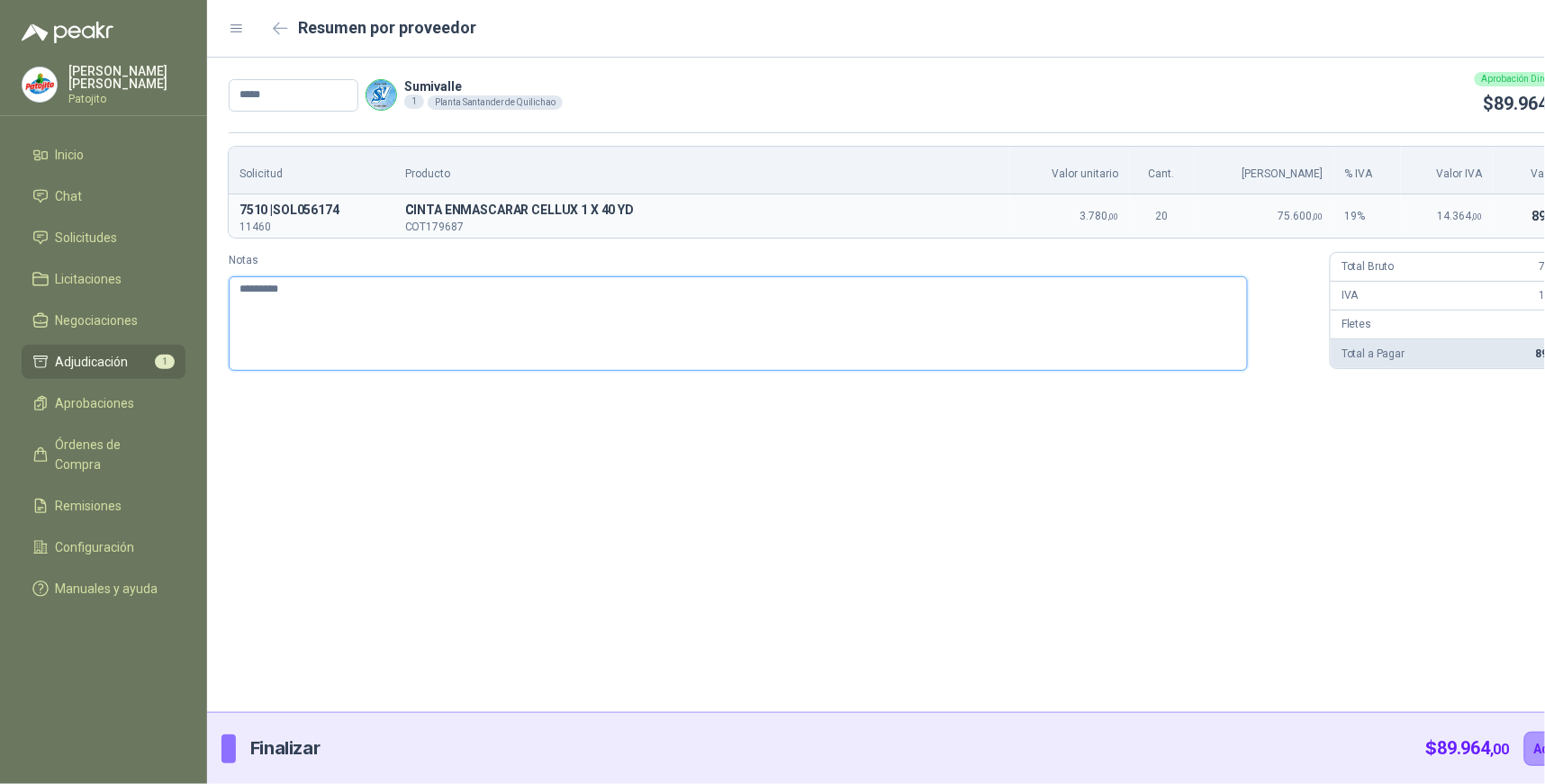
type textarea "*********"
type textarea "**********"
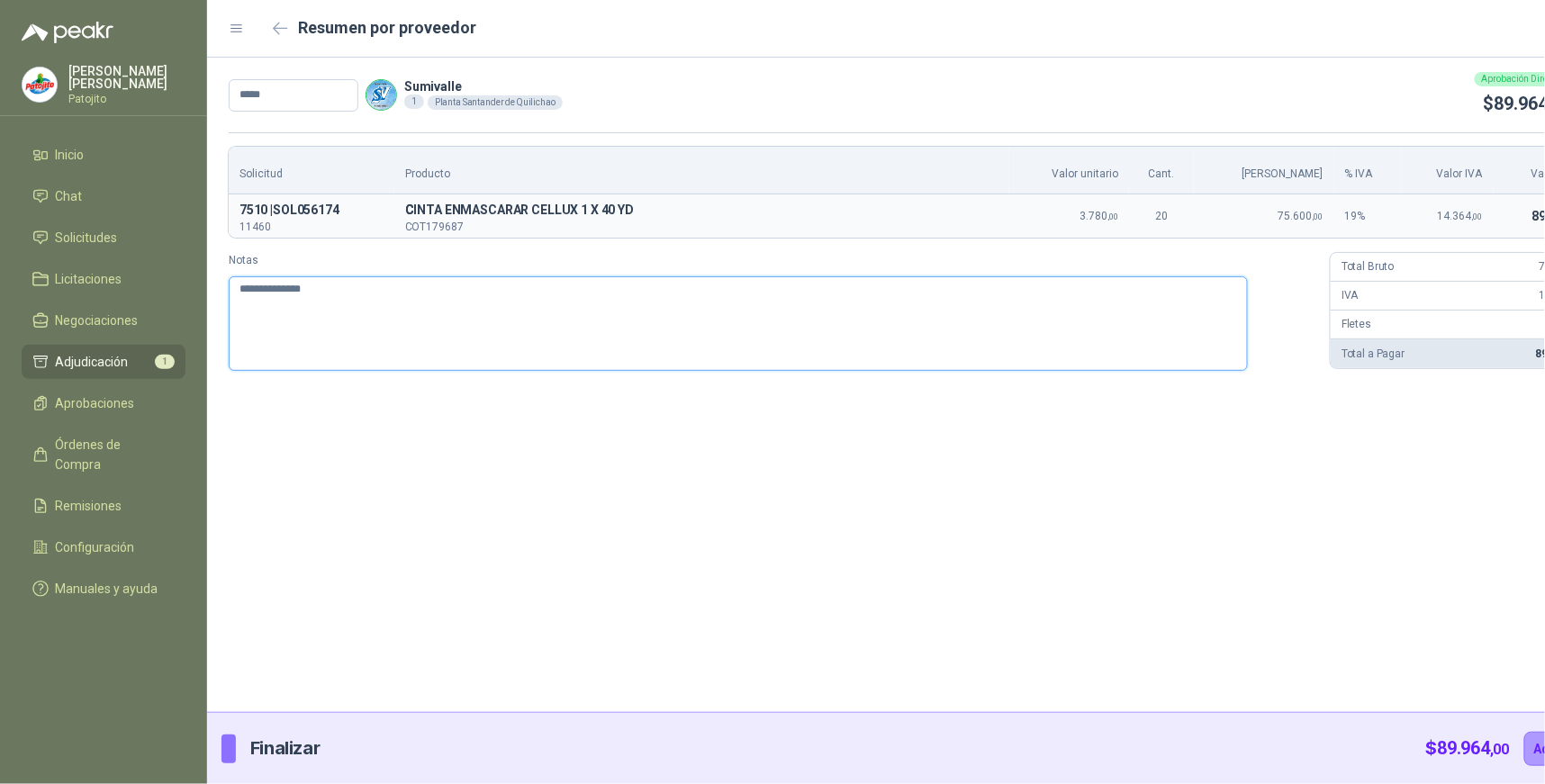
type textarea "**********"
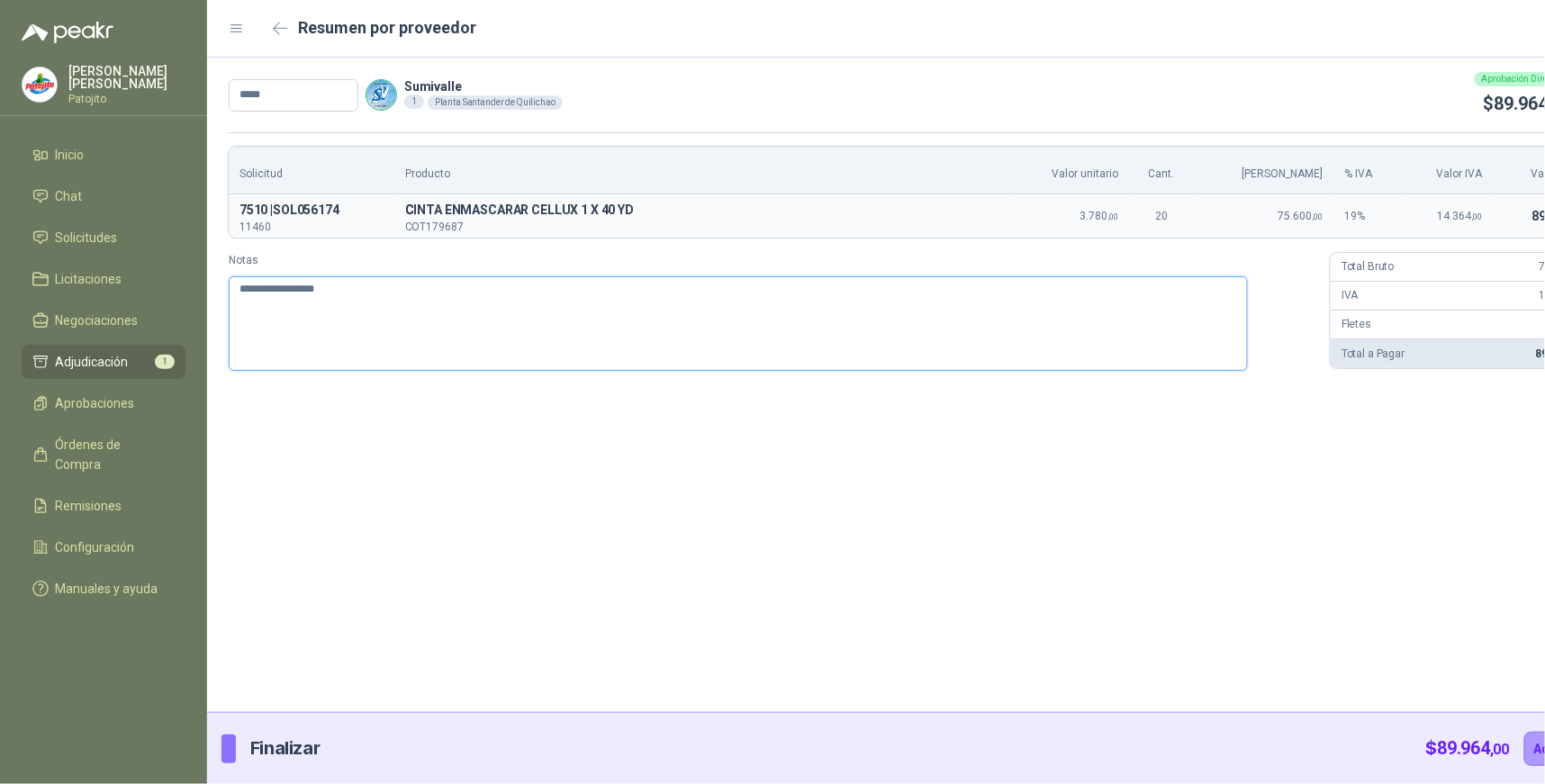
type textarea "**********"
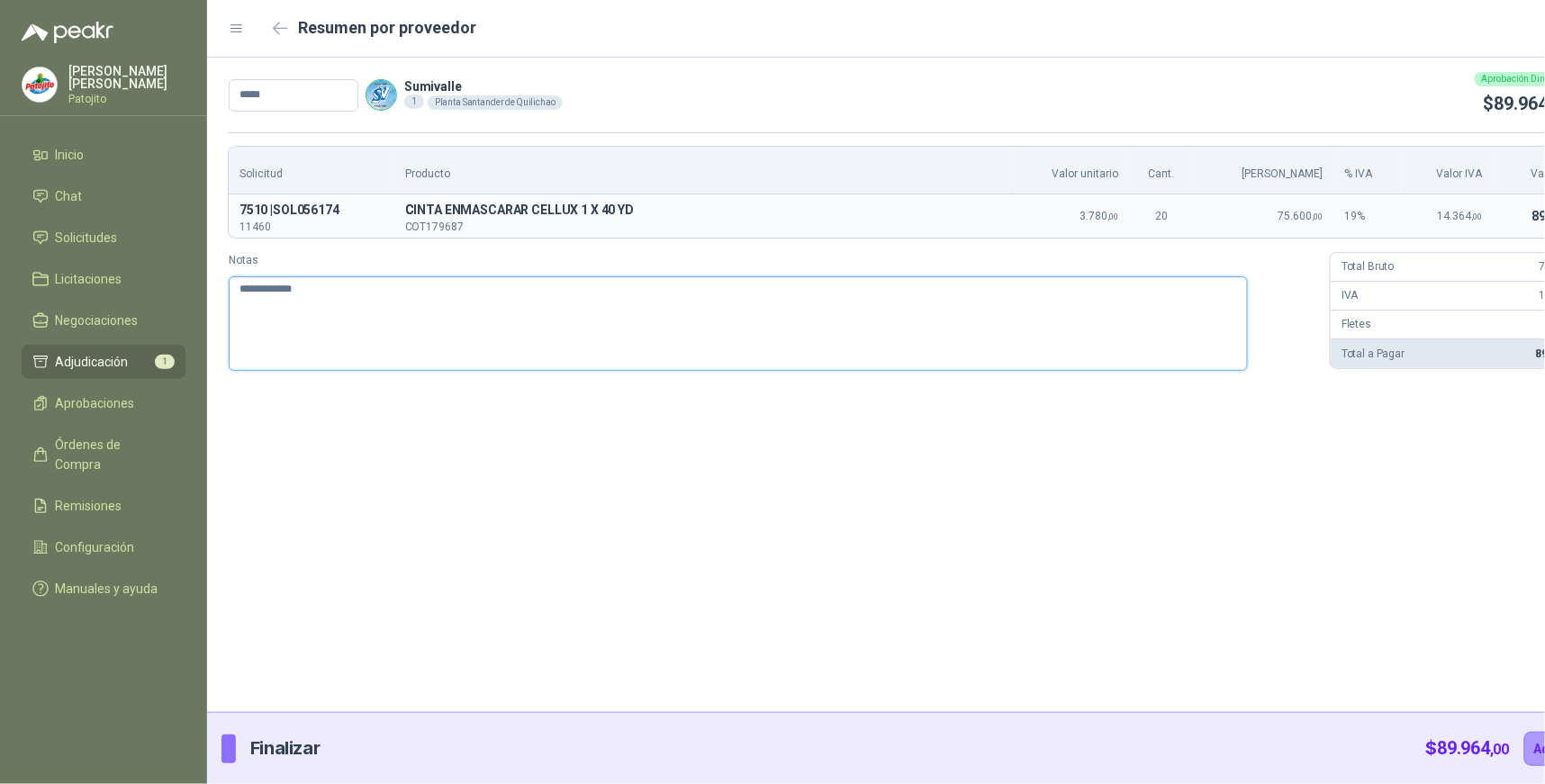
type textarea "**********"
type textarea "*********"
type textarea "********"
type textarea "*******"
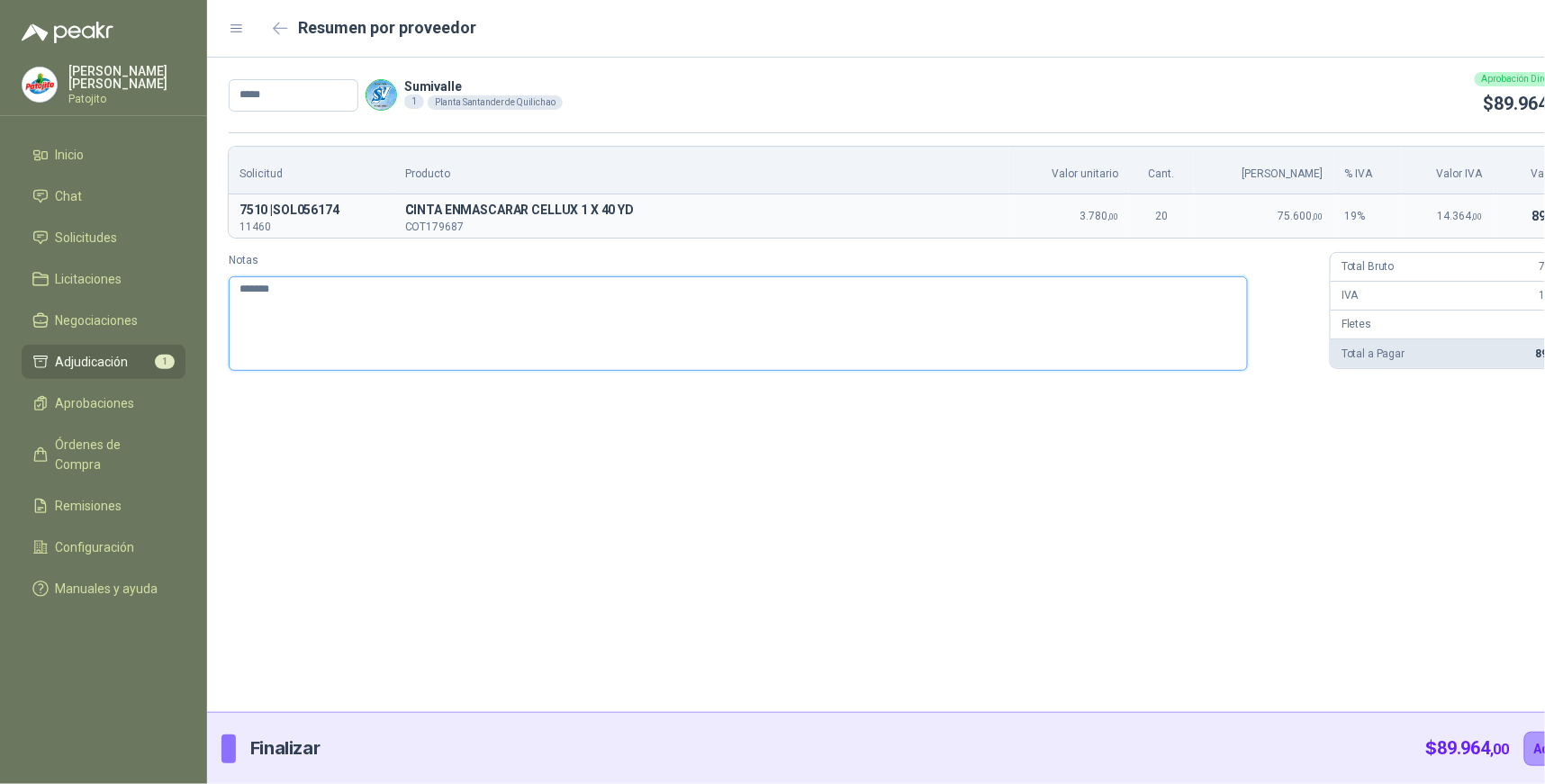
type textarea "******"
type textarea "*****"
type textarea "***"
type textarea "**"
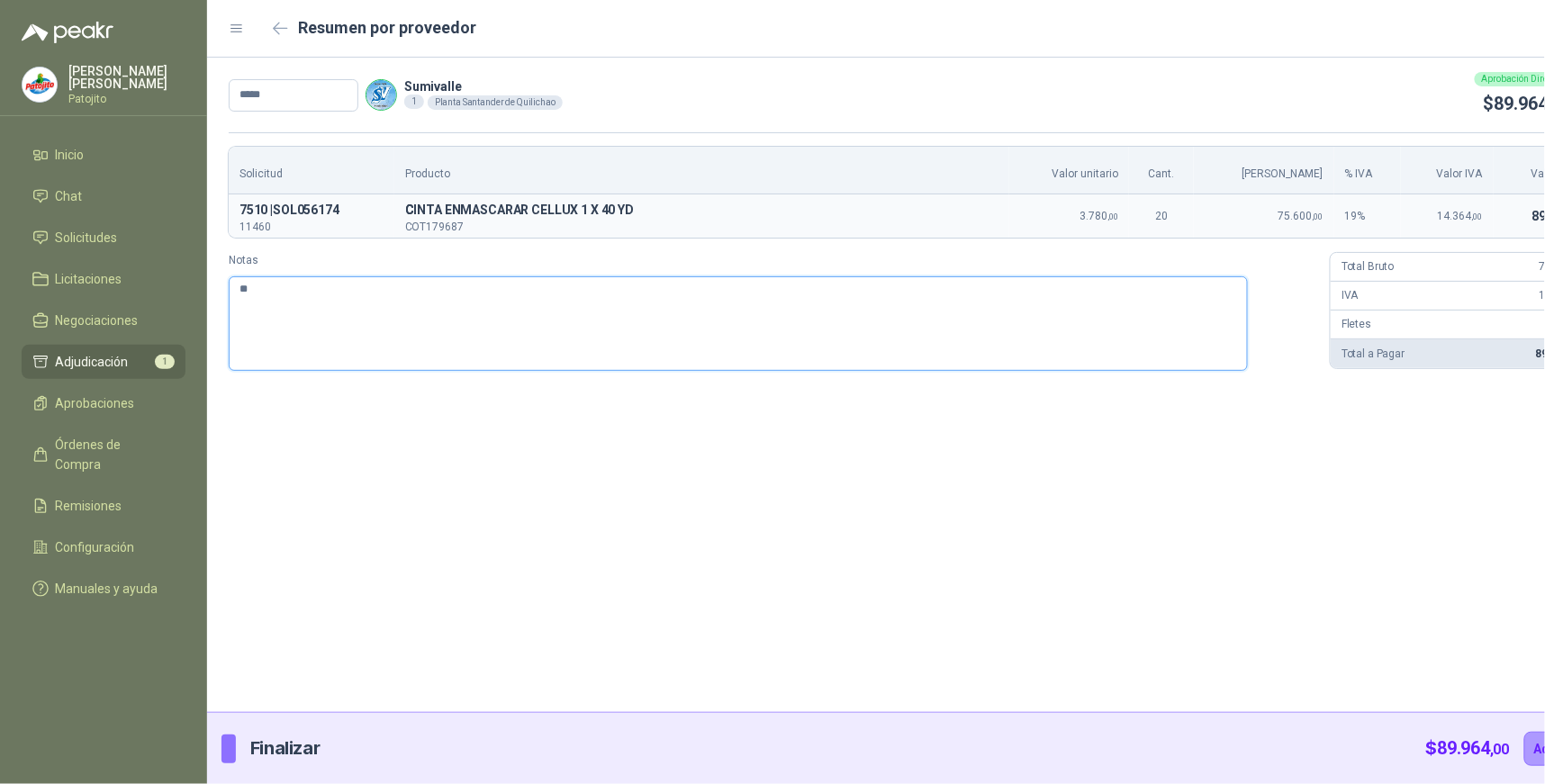
type textarea "*"
type textarea "***"
type textarea "*****"
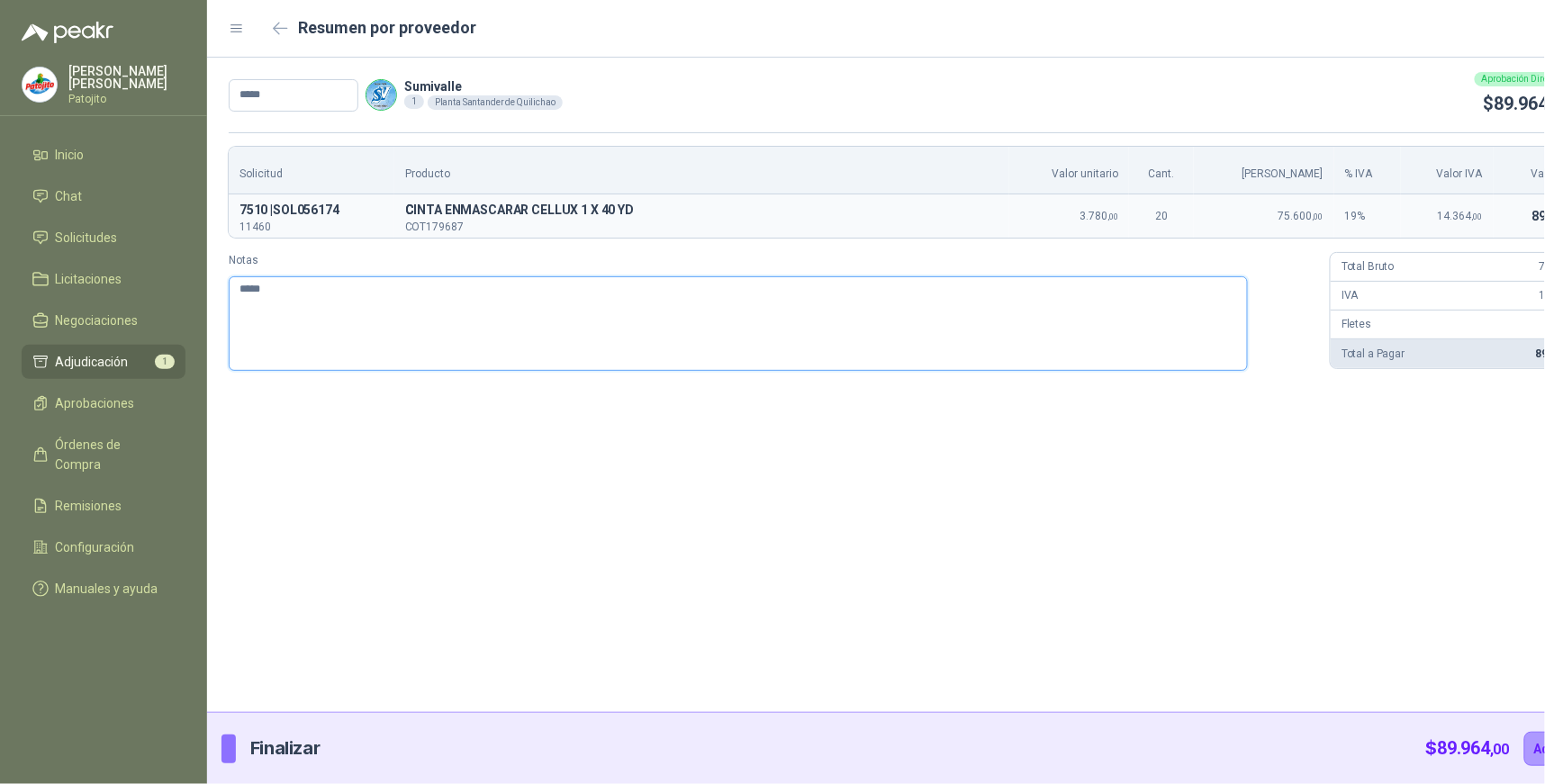
type textarea "******"
type textarea "*******"
type textarea "********"
type textarea "*********"
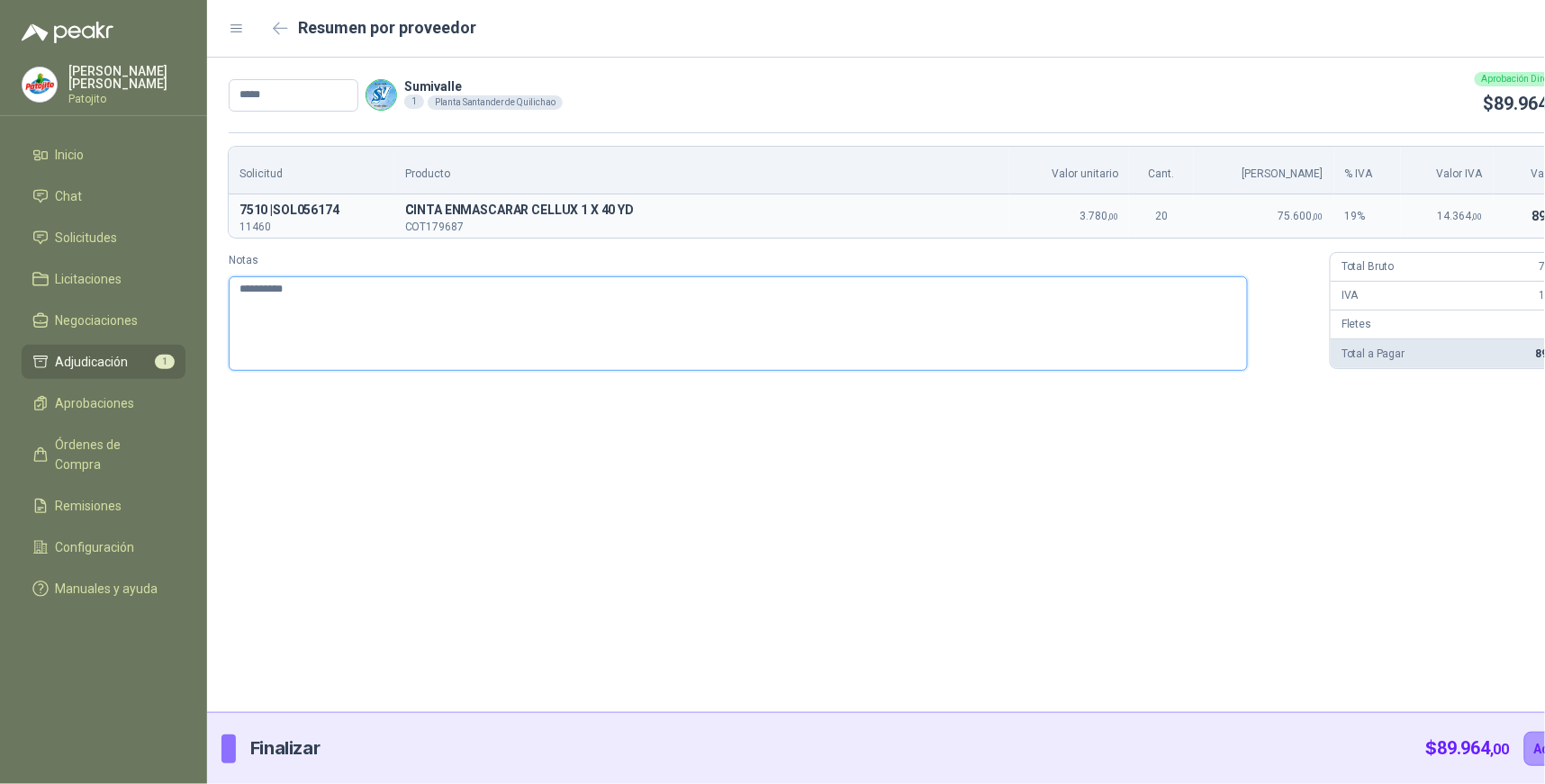
type textarea "**********"
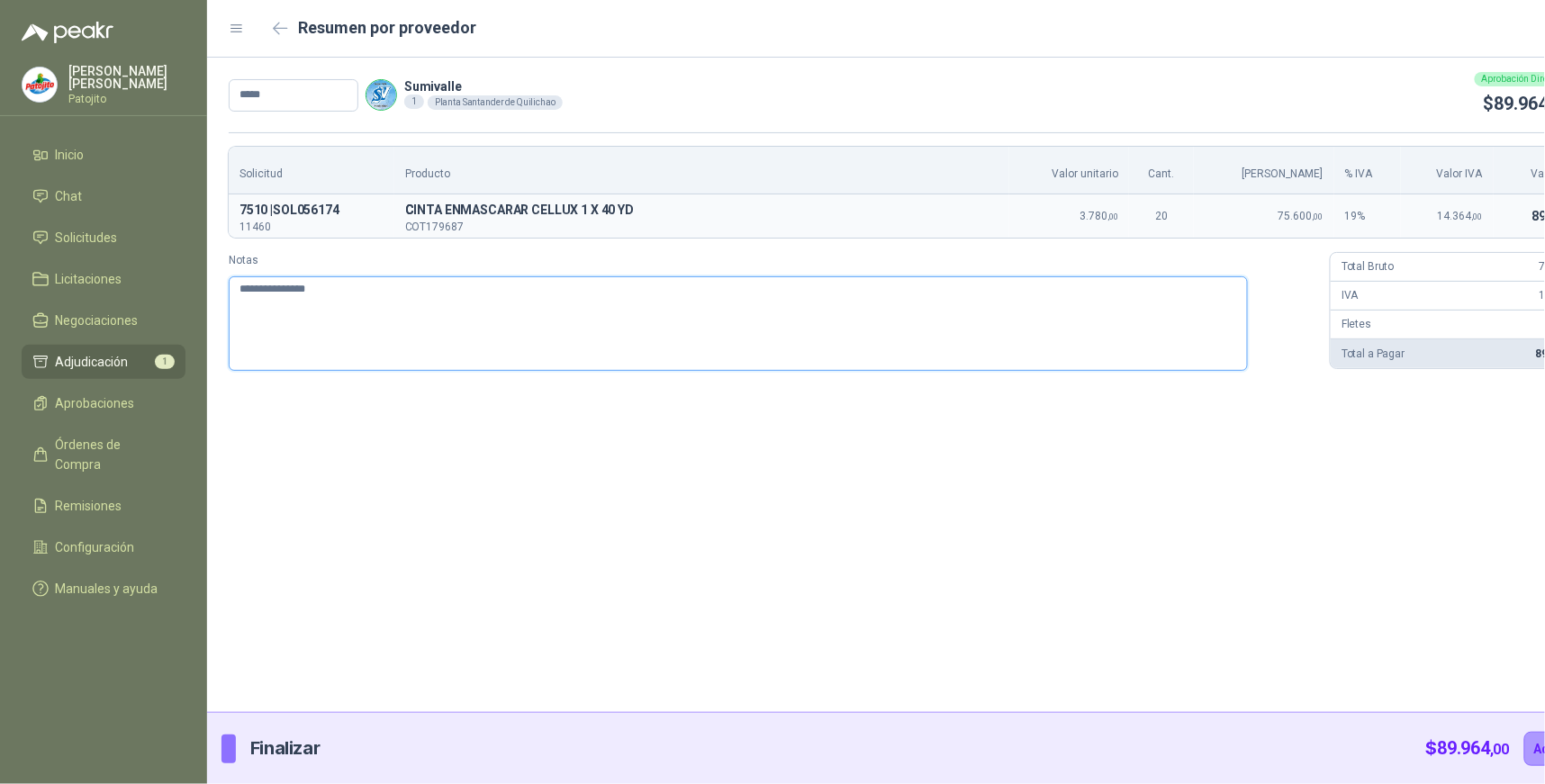
type textarea "**********"
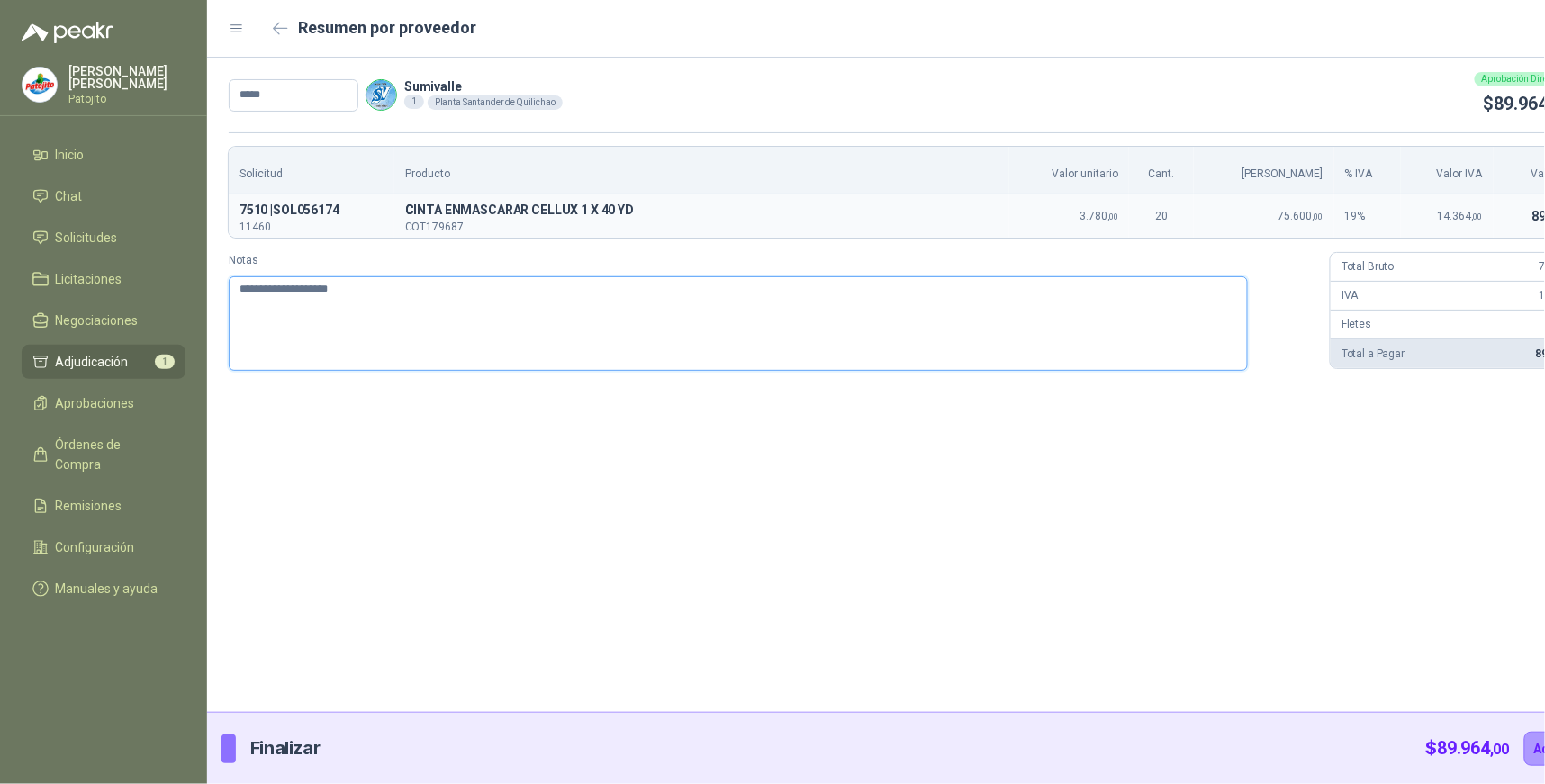
type textarea "**********"
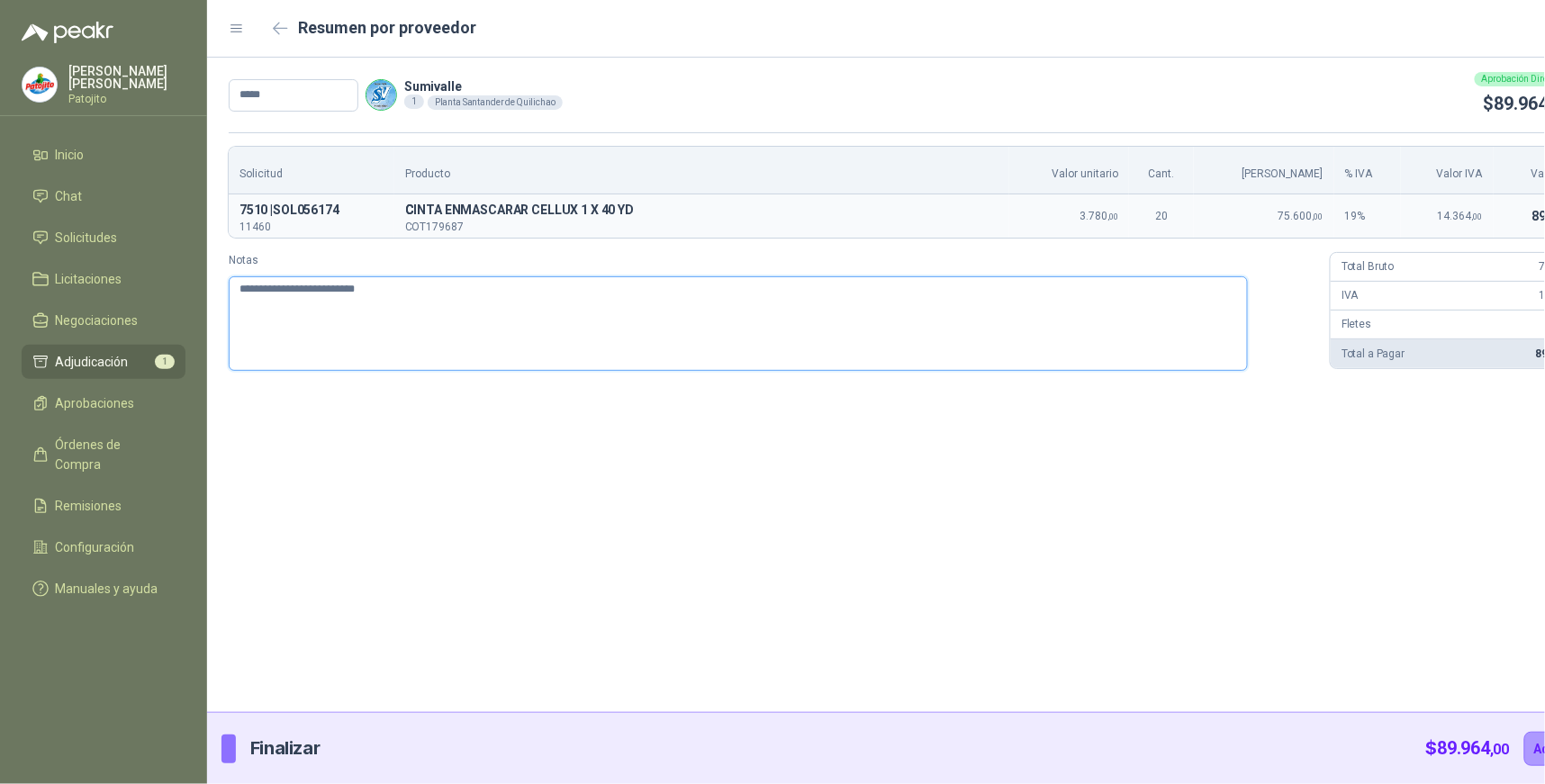
type textarea "**********"
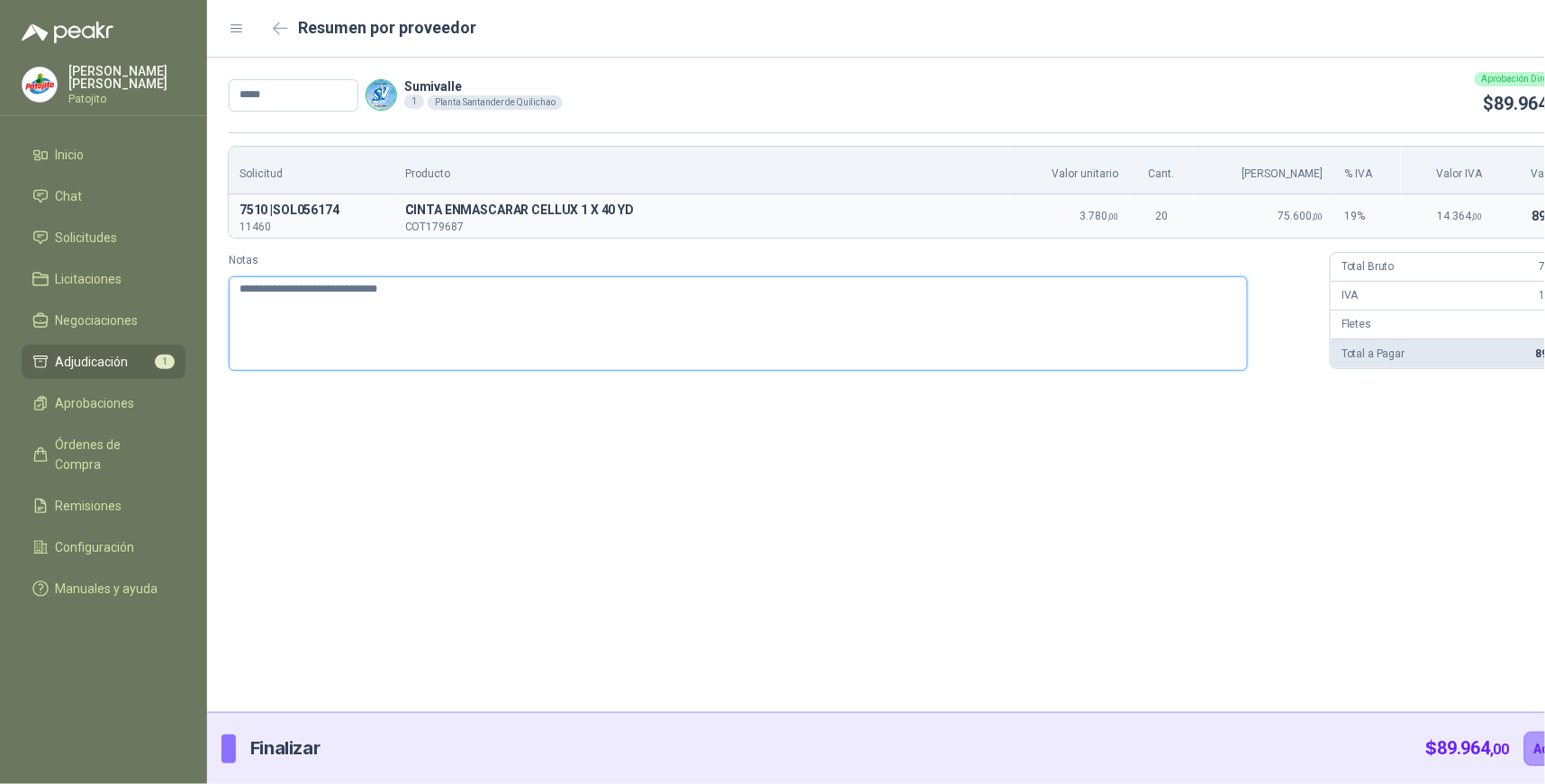
type textarea "**********"
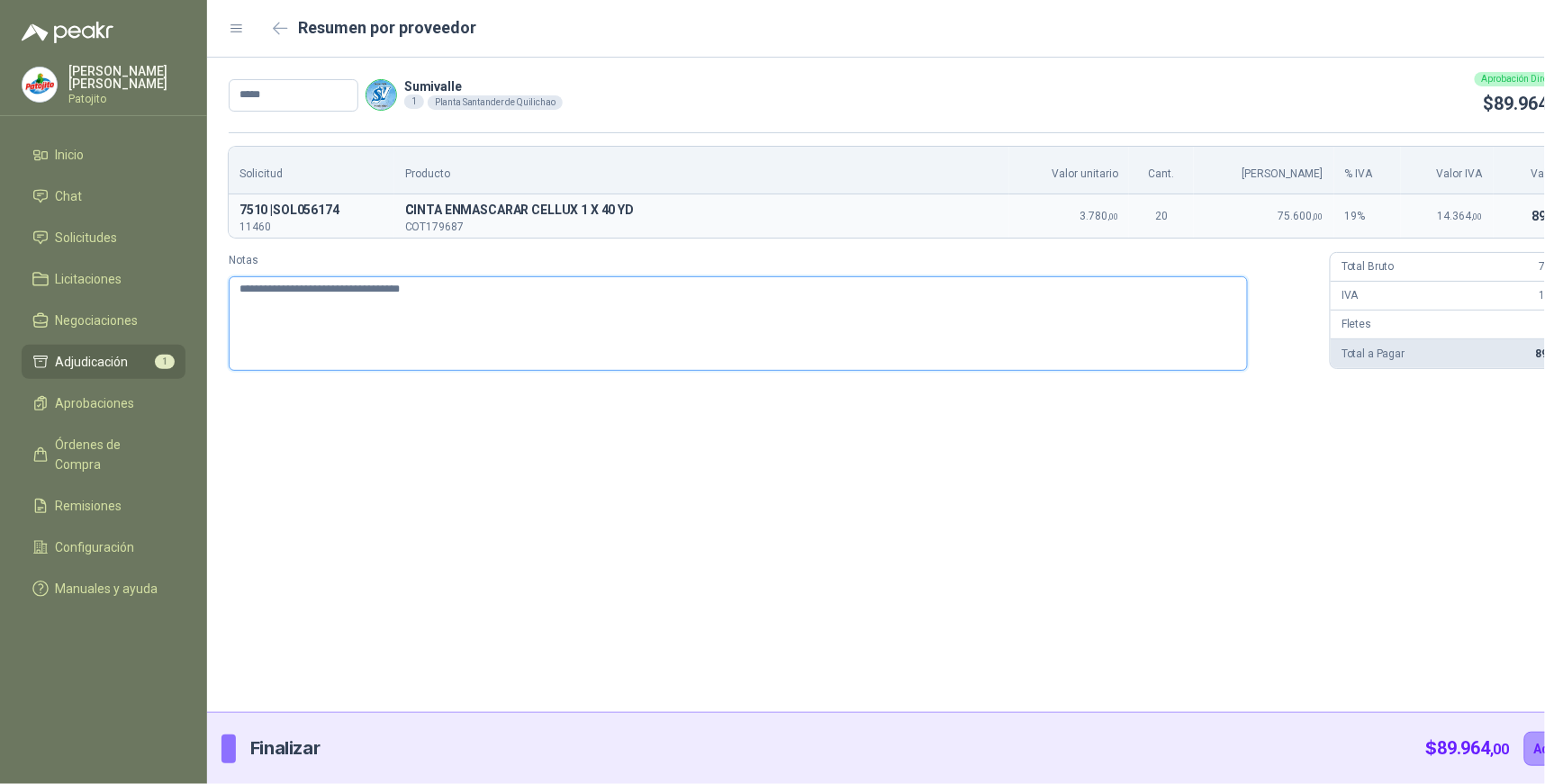
type textarea "**********"
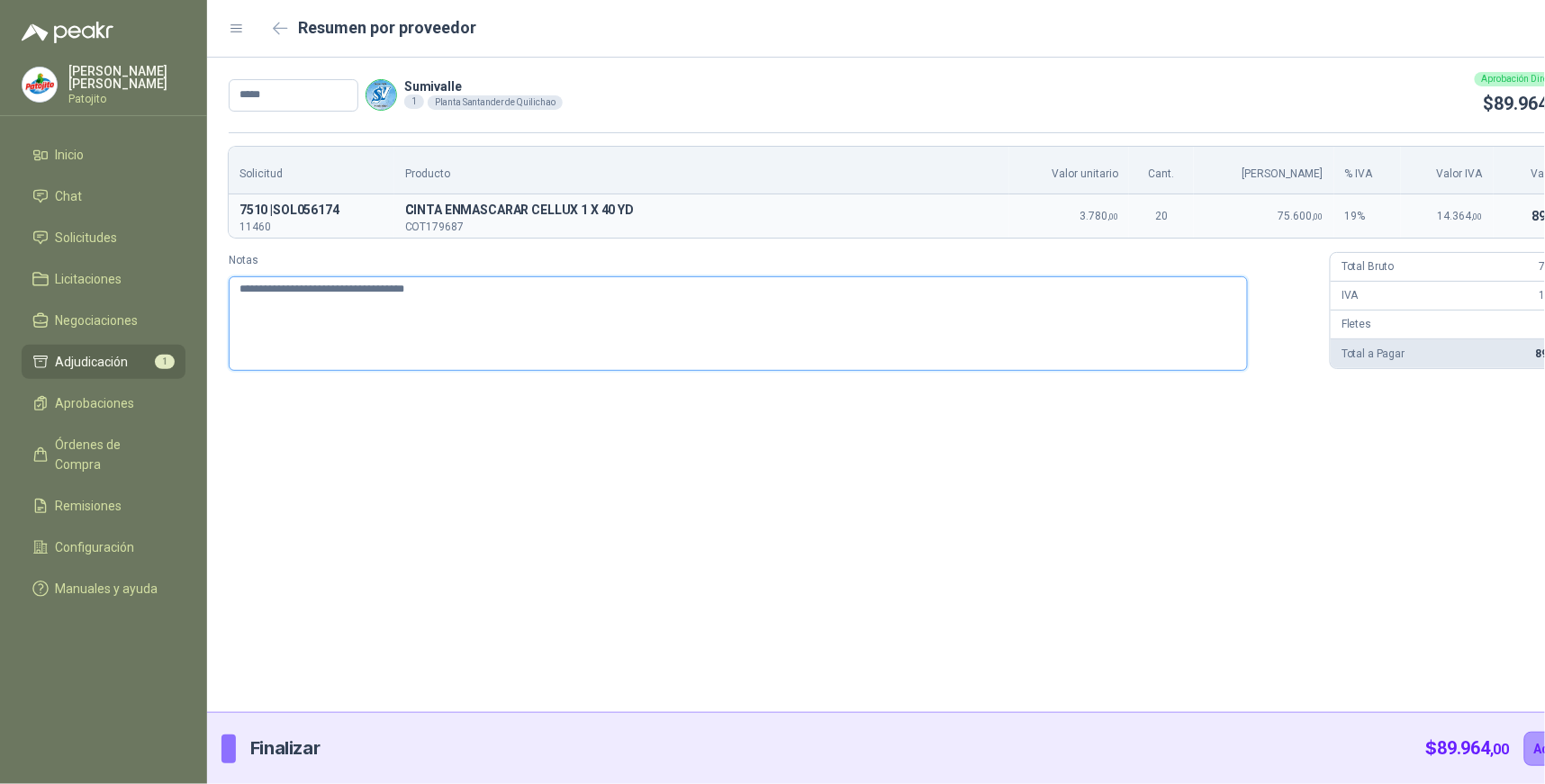
type textarea "**********"
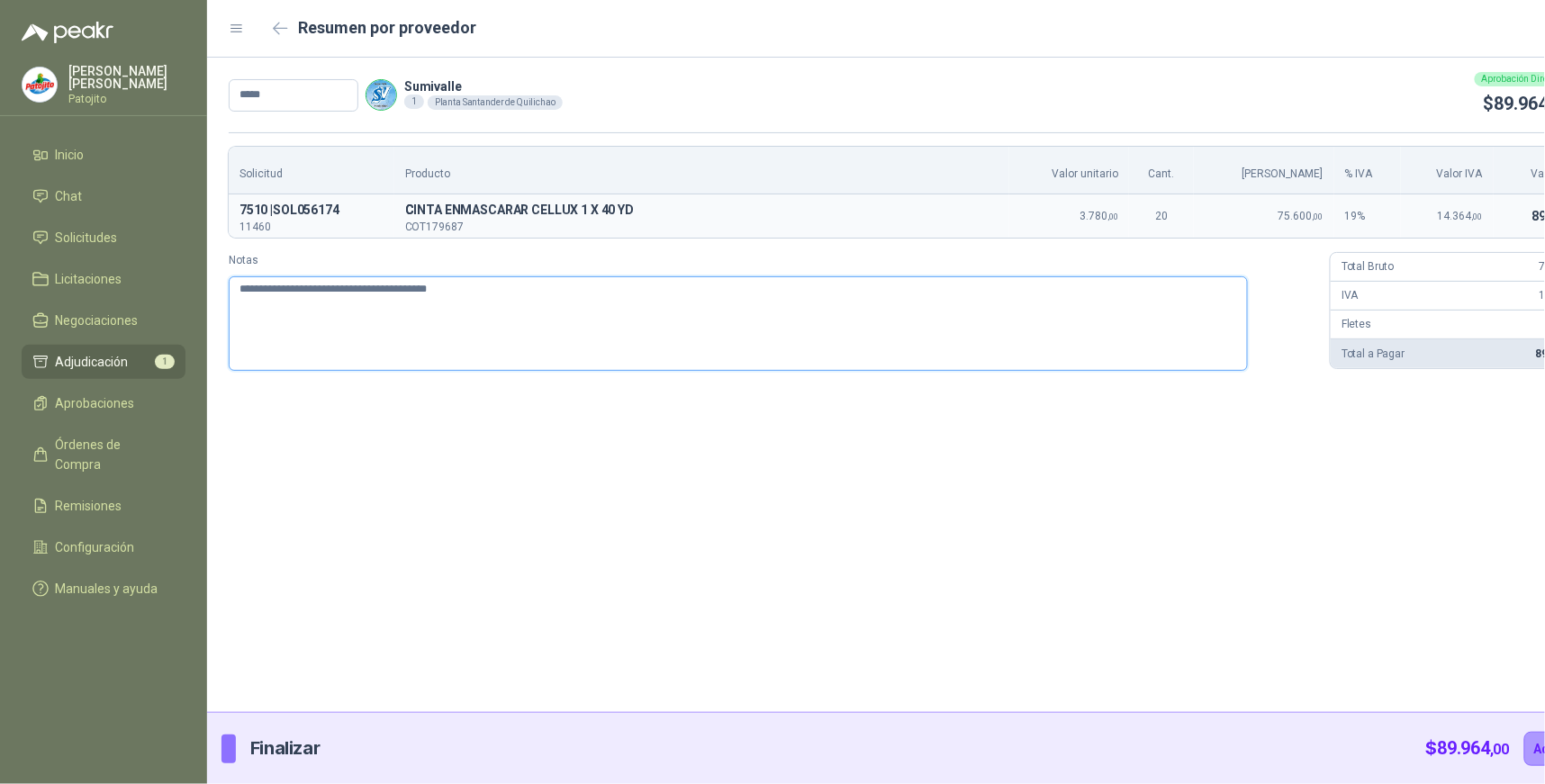
type textarea "**********"
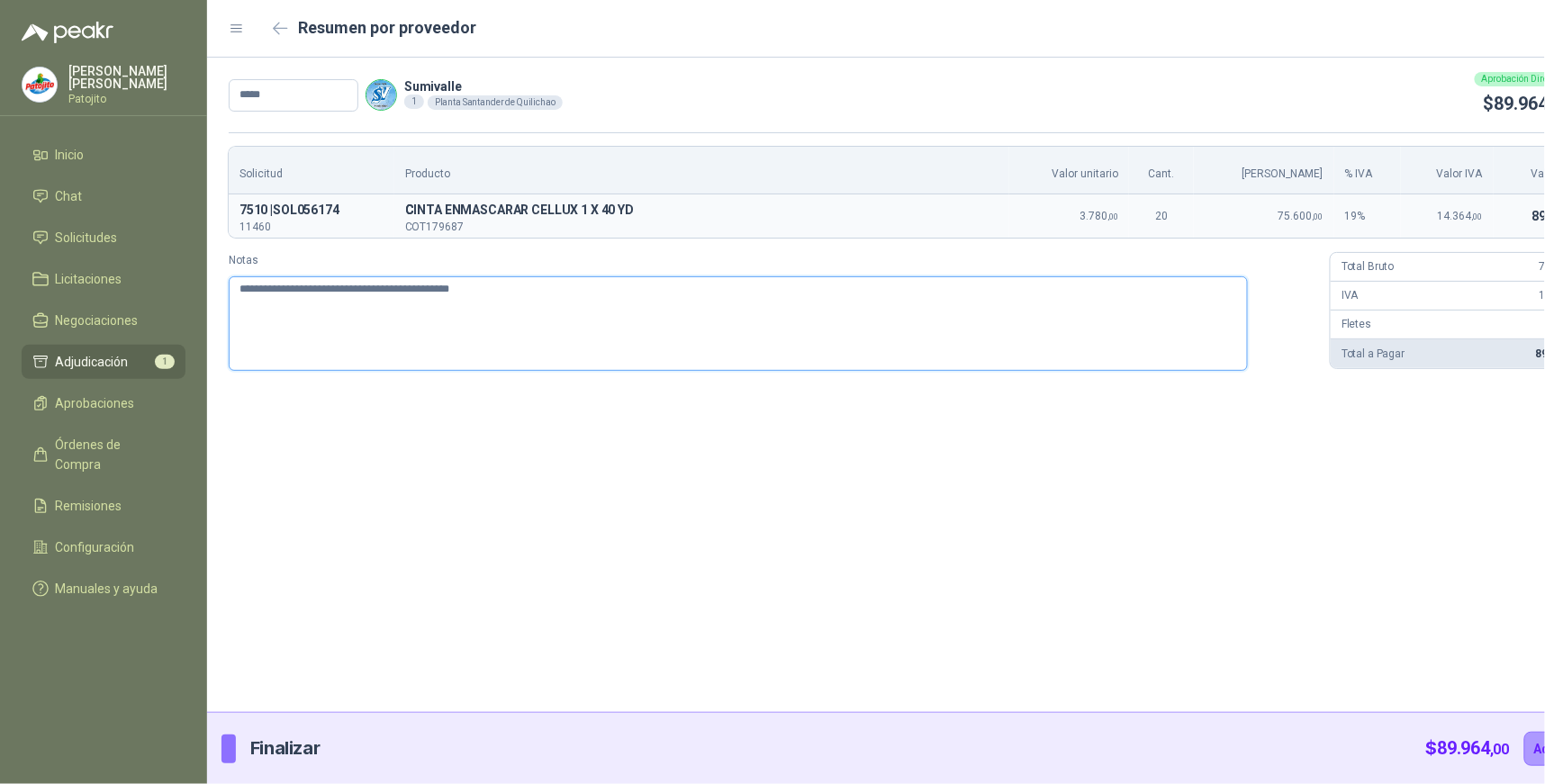
type textarea "**********"
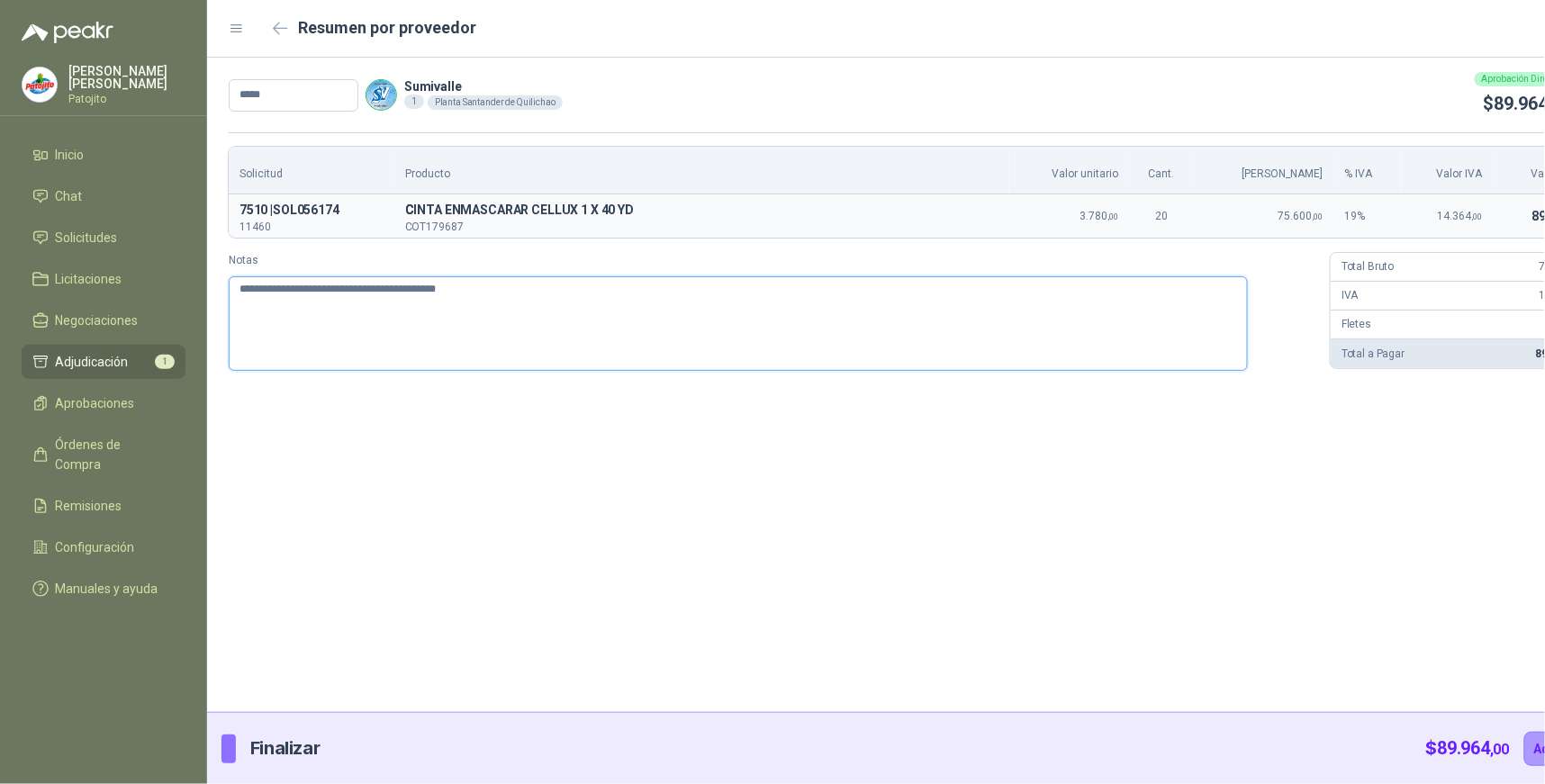
type textarea "**********"
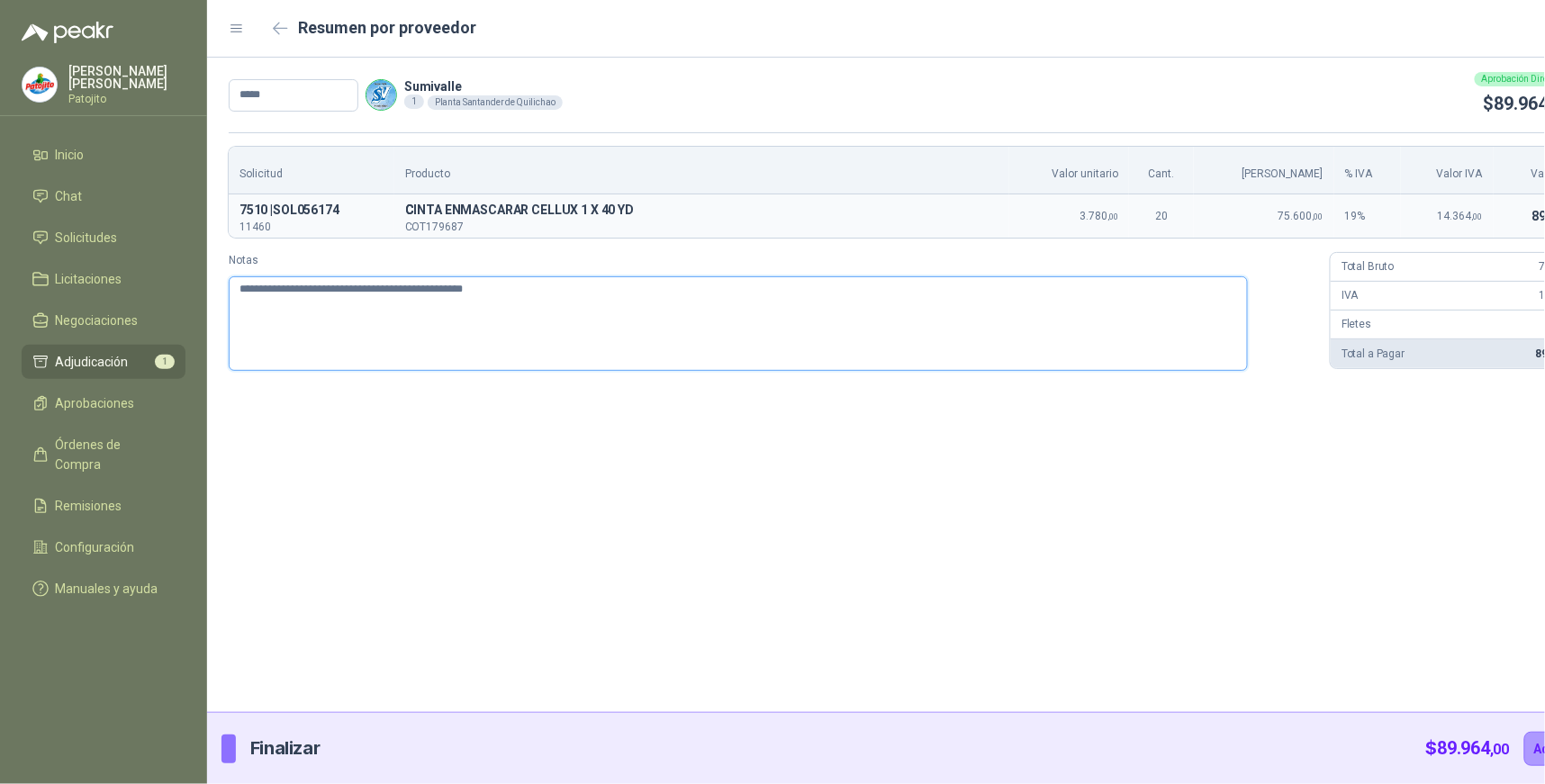
type textarea "**********"
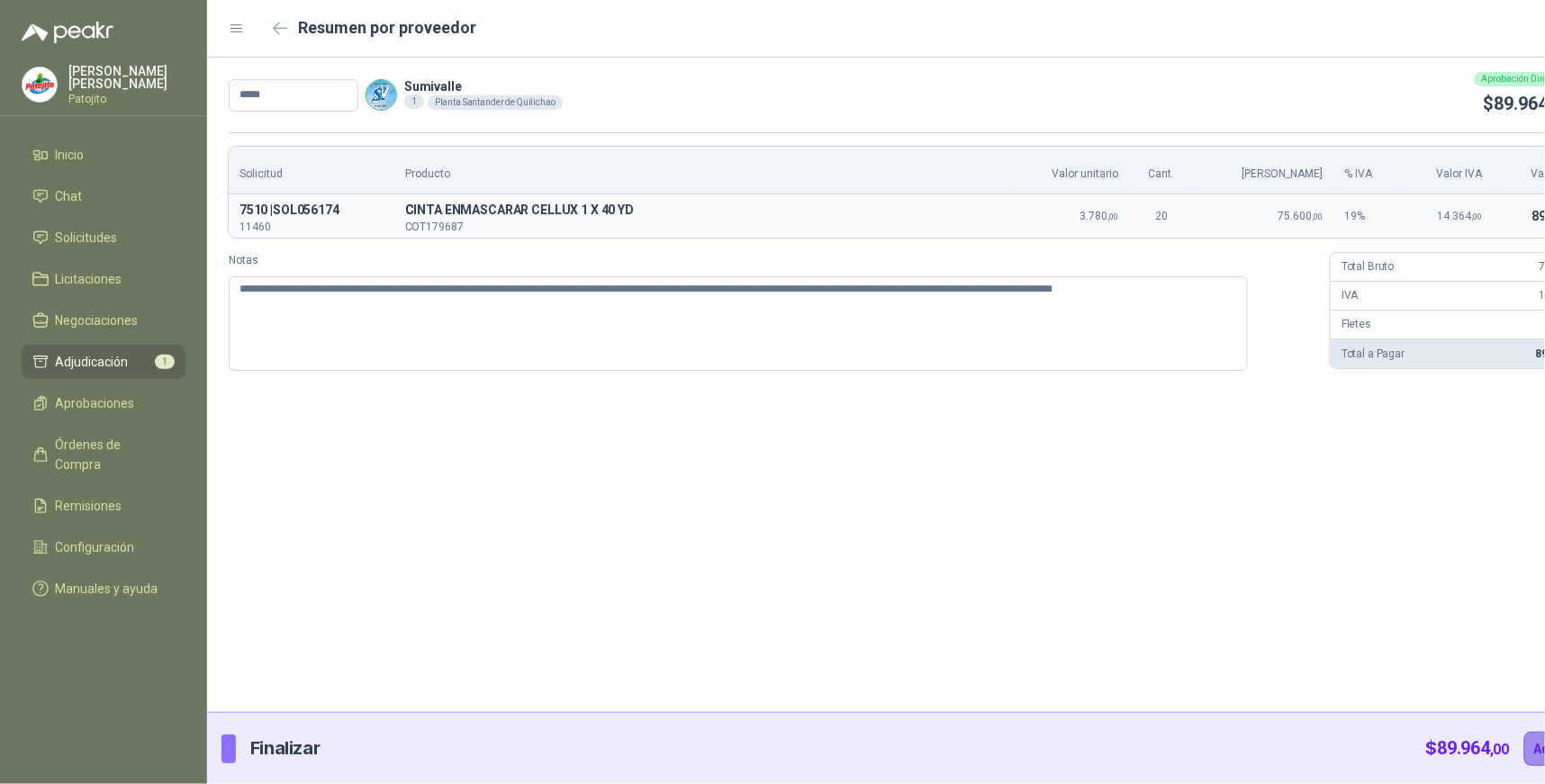
click at [1524, 747] on button "Adjudicar" at bounding box center [1563, 749] width 79 height 34
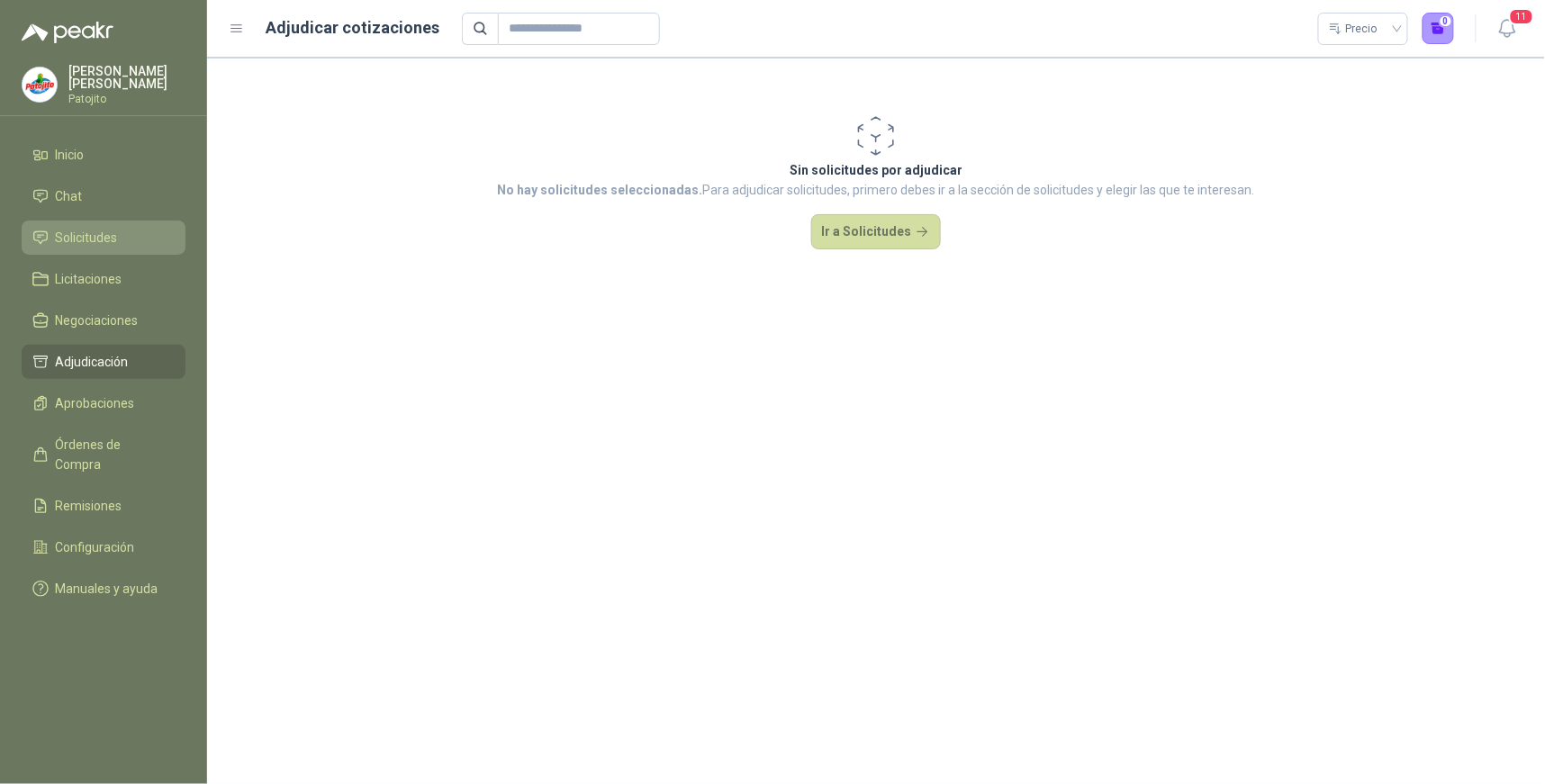
click at [69, 227] on span "Solicitudes" at bounding box center [87, 237] width 62 height 20
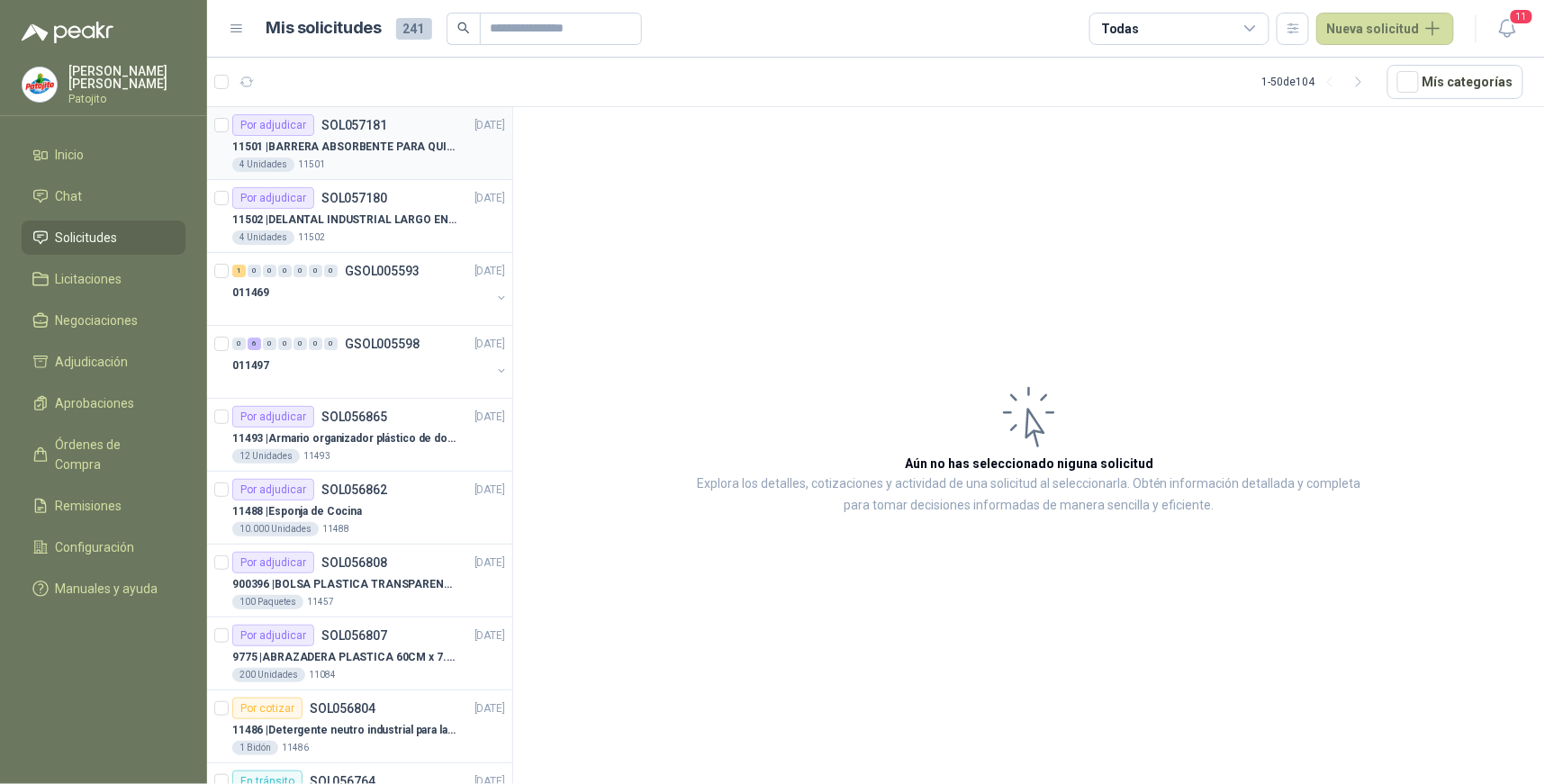
click at [406, 162] on div "4 Unidades 11501" at bounding box center [368, 165] width 273 height 14
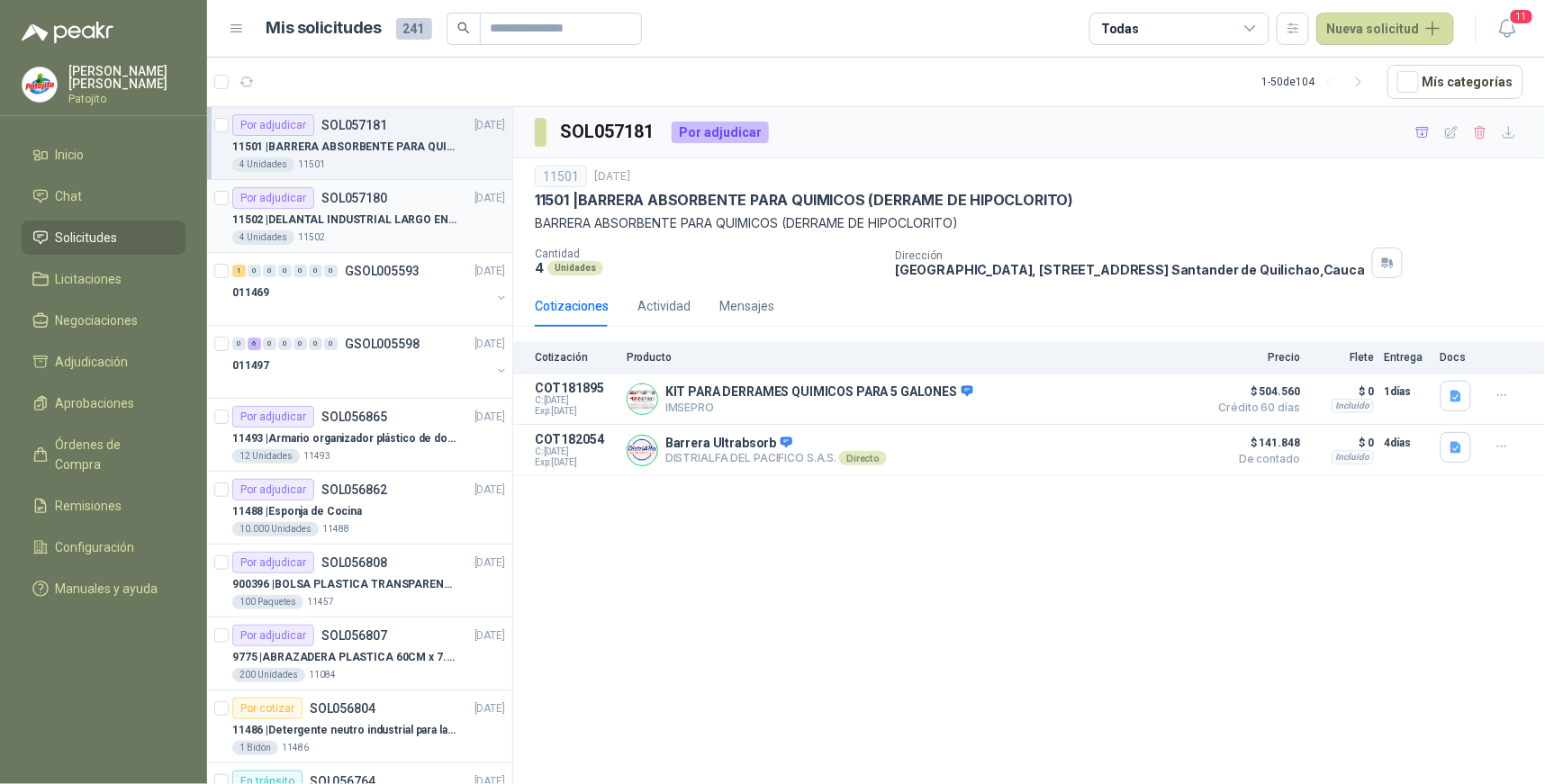
click at [343, 214] on p "11502 | DELANTAL INDUSTRIAL LARGO EN PVC COLOR AMARILLO" at bounding box center [344, 220] width 224 height 17
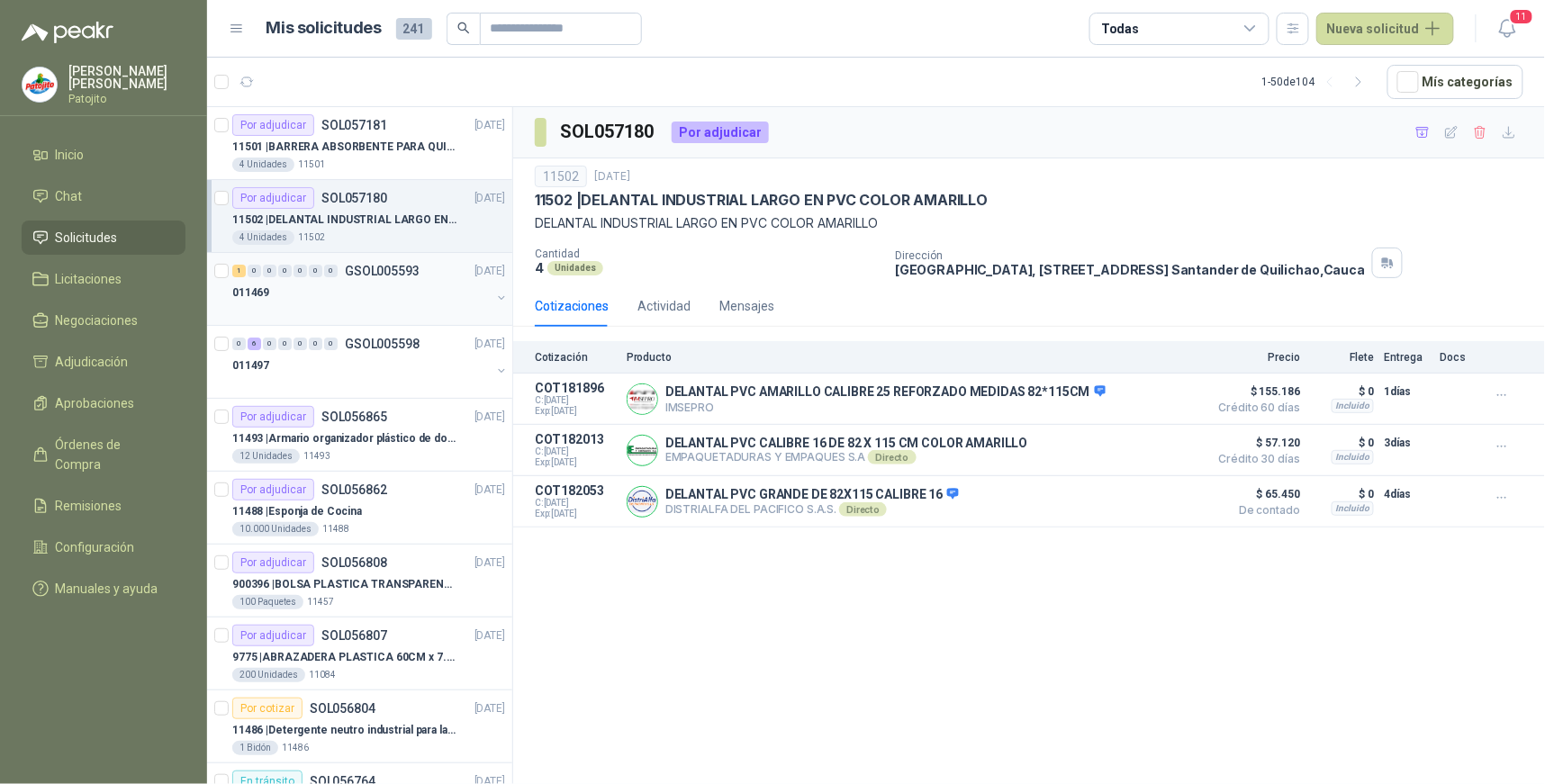
click at [338, 300] on div "011469" at bounding box center [361, 292] width 258 height 22
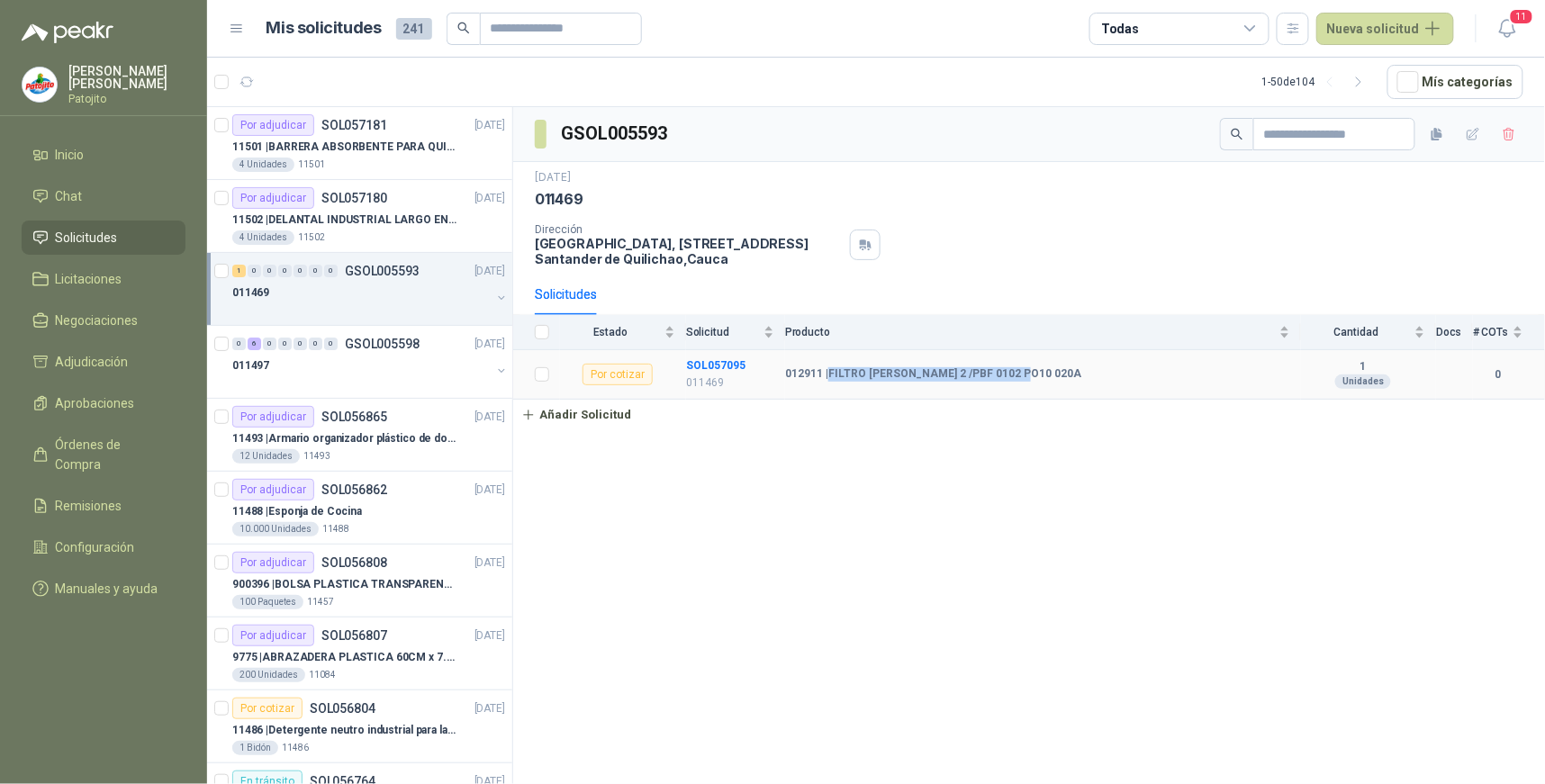
drag, startPoint x: 1022, startPoint y: 373, endPoint x: 830, endPoint y: 375, distance: 192.0
click at [830, 375] on b "012911 | FILTRO EATON 2 /PBF 0102 PO10 020A" at bounding box center [933, 374] width 296 height 14
drag, startPoint x: 830, startPoint y: 375, endPoint x: 901, endPoint y: 372, distance: 71.1
copy b "FILTRO EATON 2 /PBF 0102 PO10 020A"
click at [132, 188] on li "Chat 2" at bounding box center [104, 197] width 143 height 20
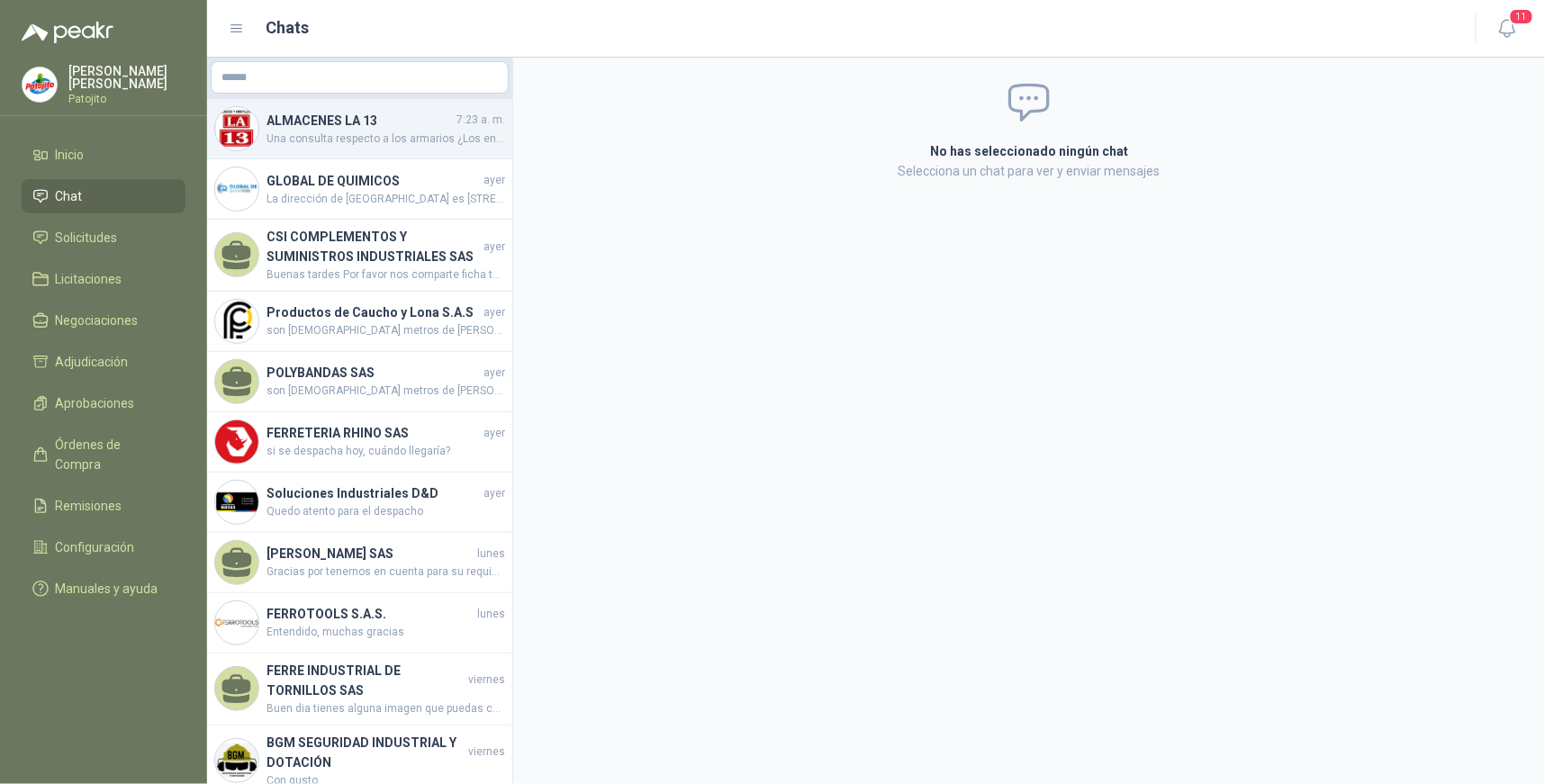
click at [353, 128] on h4 "ALMACENES LA 13" at bounding box center [359, 121] width 187 height 20
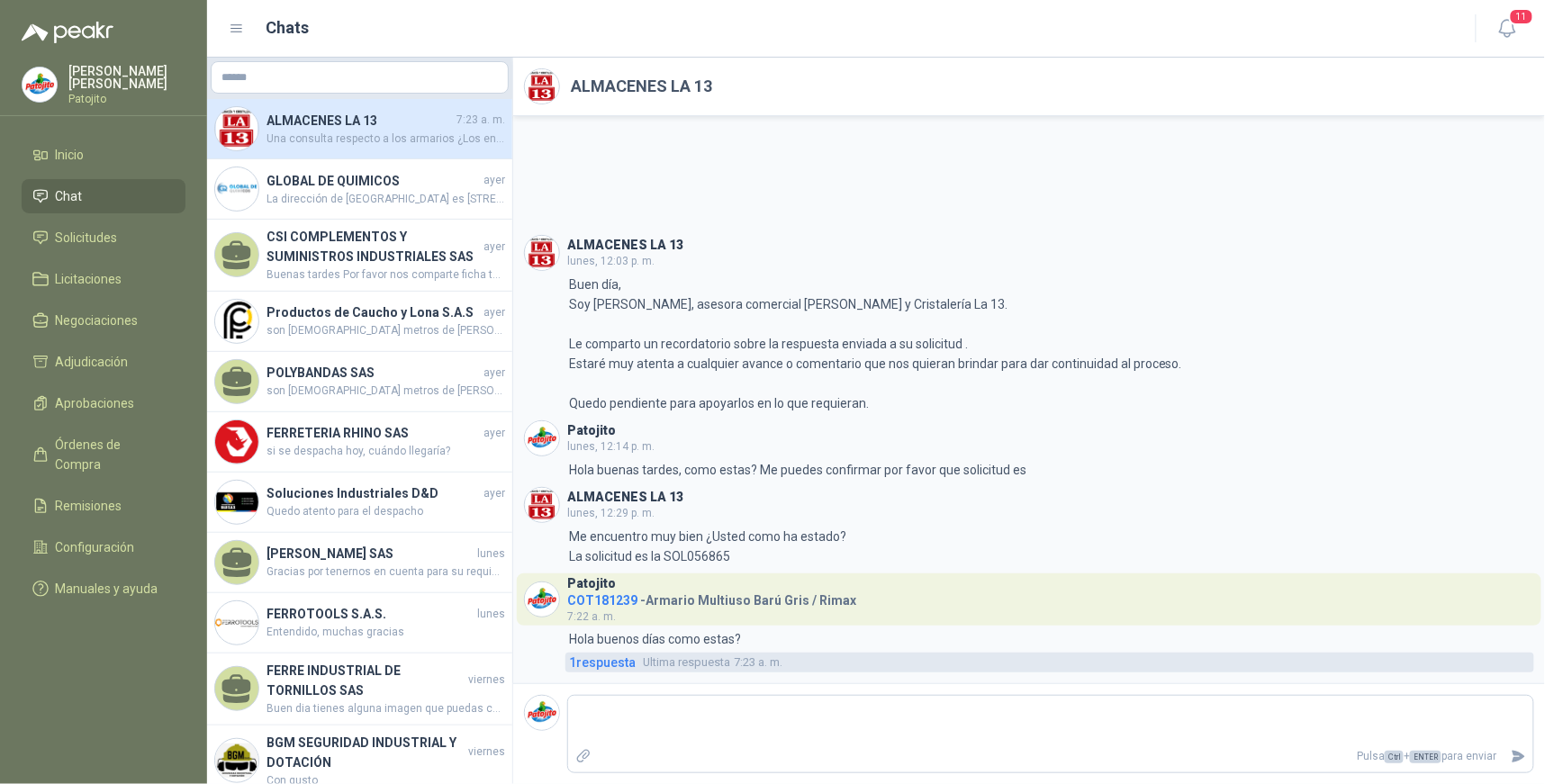
click at [618, 662] on span "1 respuesta" at bounding box center [603, 662] width 67 height 20
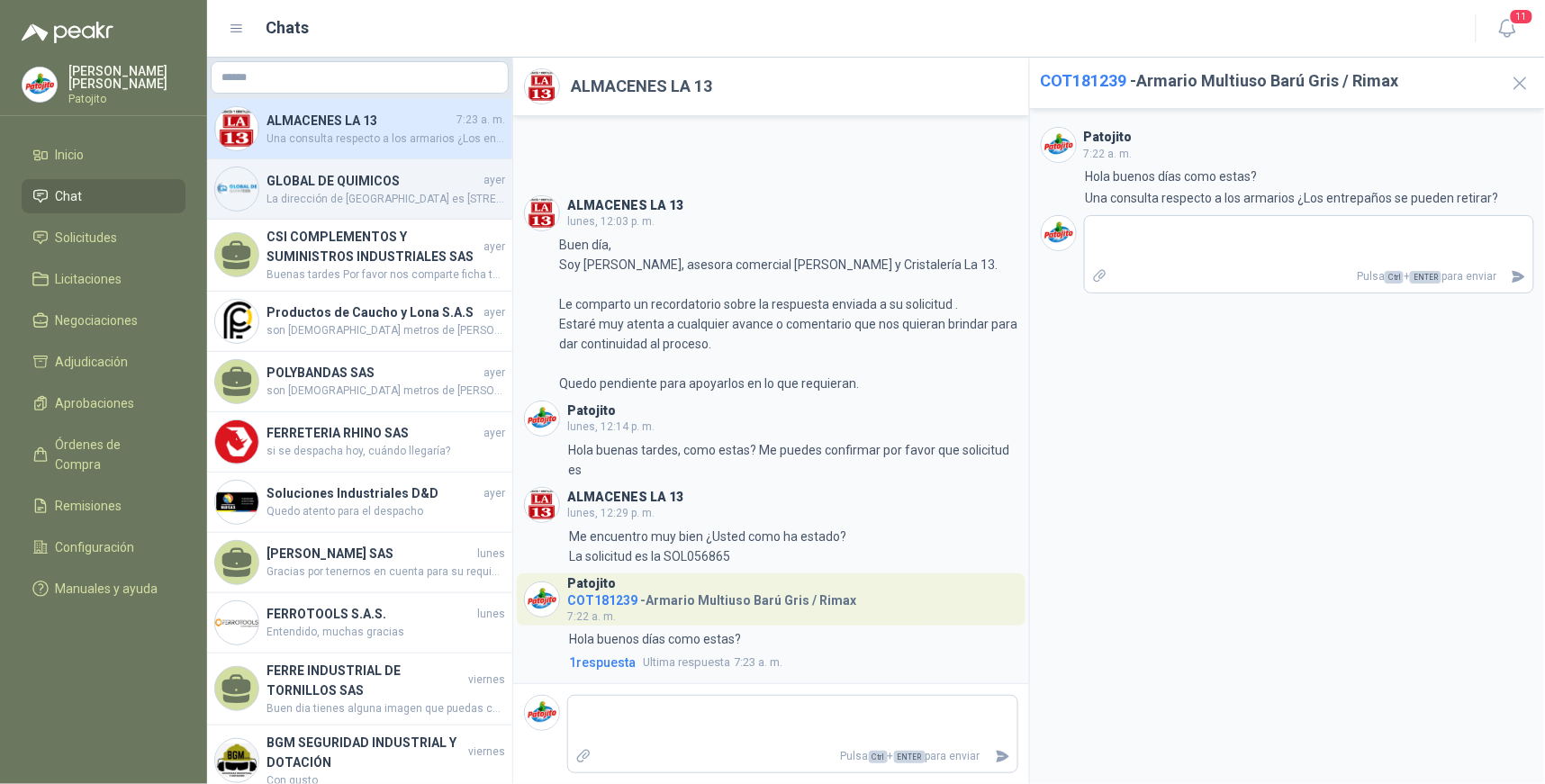
click at [384, 192] on span "La dirección de [GEOGRAPHIC_DATA] es [STREET_ADDRESS][PERSON_NAME]" at bounding box center [385, 199] width 238 height 17
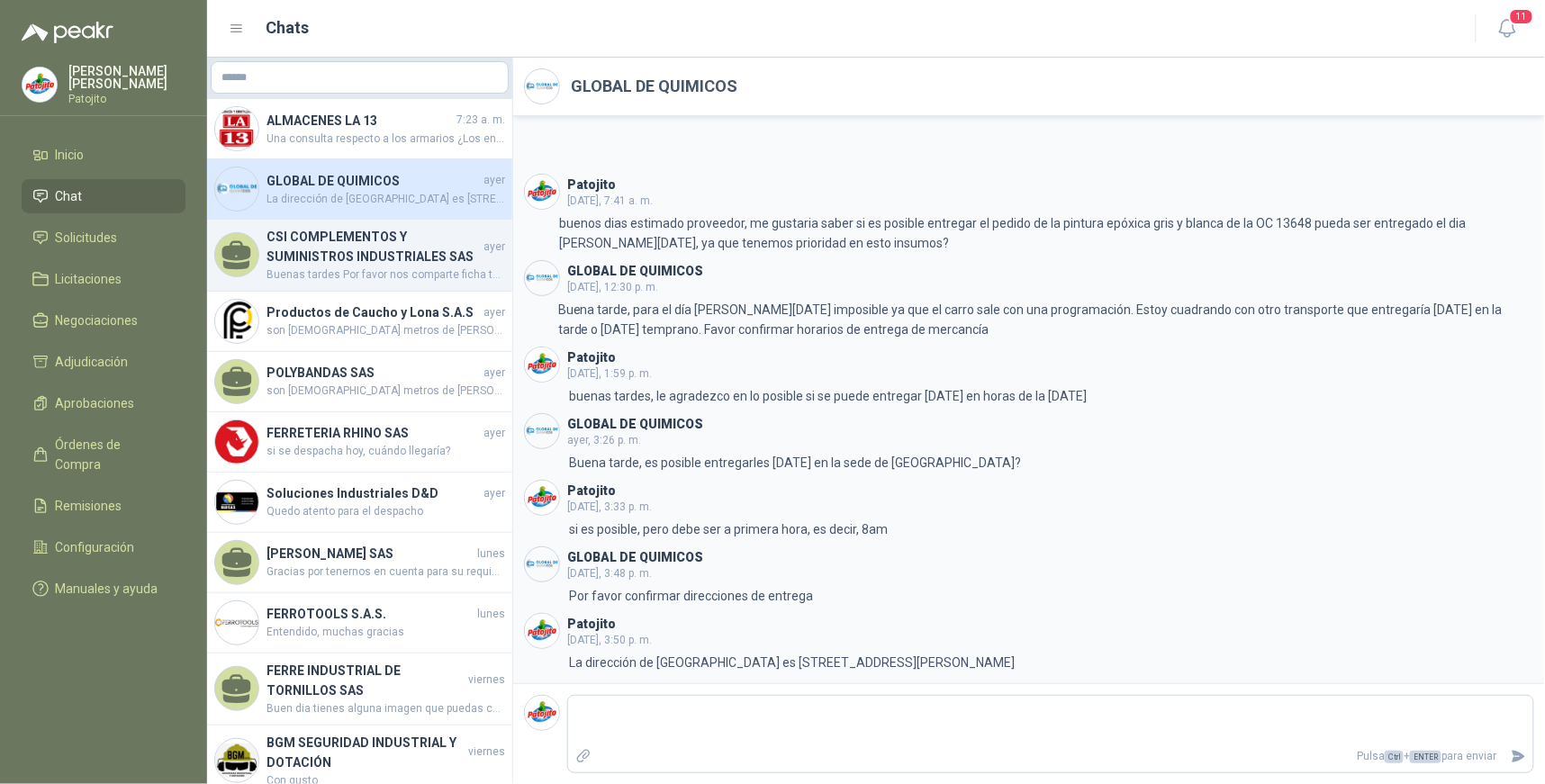
click at [369, 232] on h4 "CSI COMPLEMENTOS Y SUMINISTROS INDUSTRIALES SAS" at bounding box center [373, 246] width 214 height 40
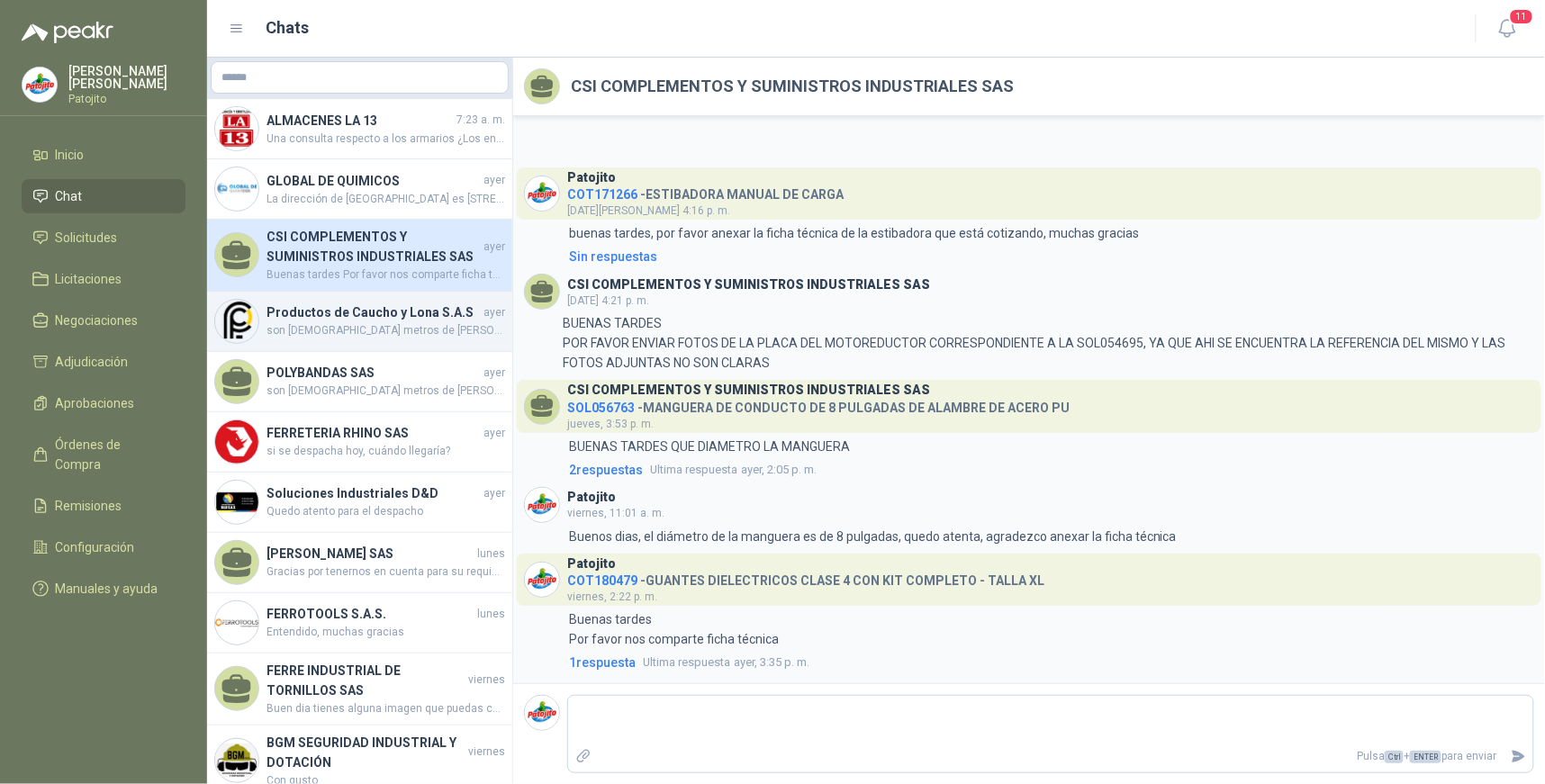
click at [383, 324] on span "son [DEMOGRAPHIC_DATA] metros de [PERSON_NAME]" at bounding box center [385, 330] width 238 height 17
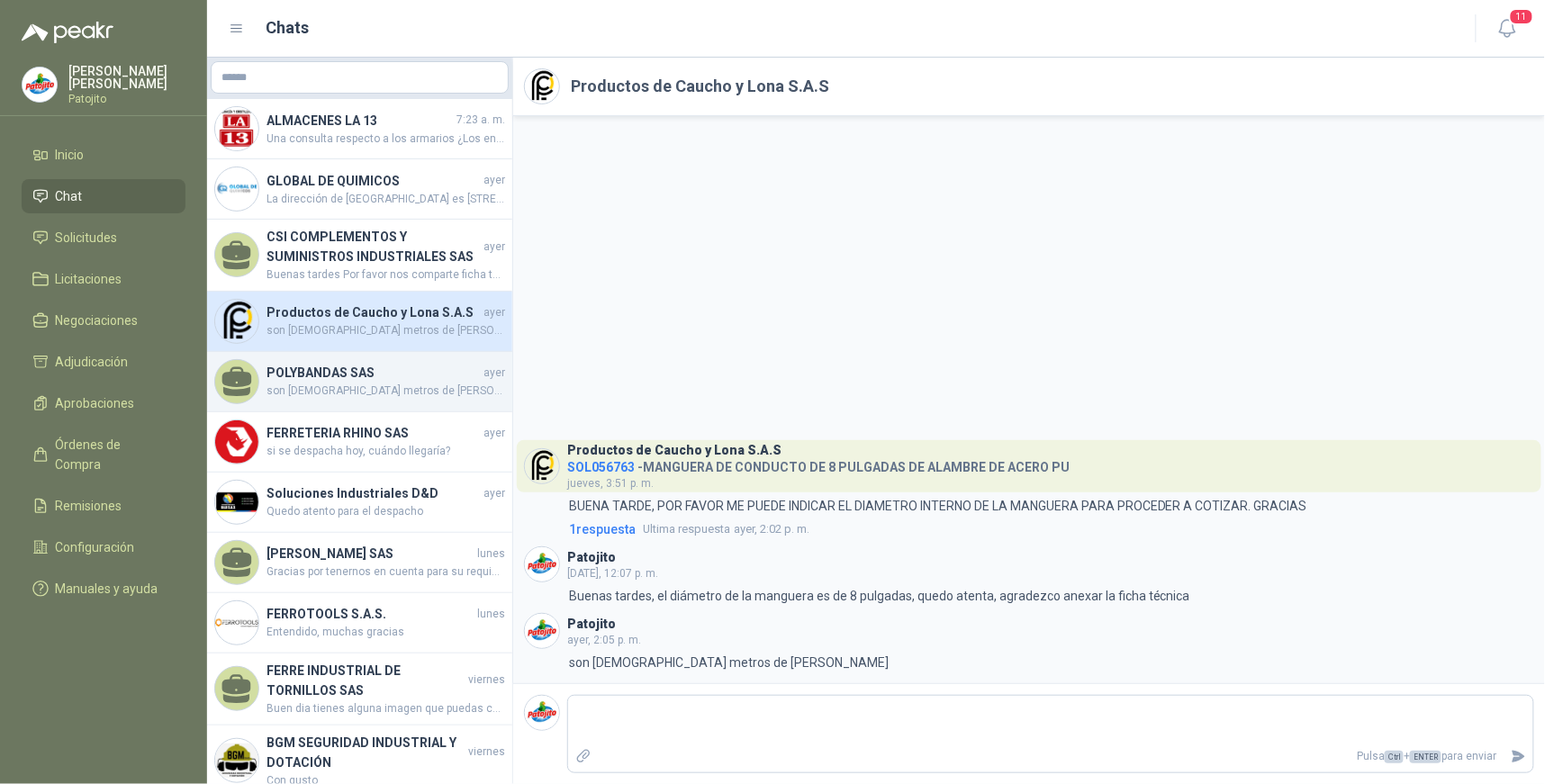
click at [444, 383] on span "son [DEMOGRAPHIC_DATA] metros de [PERSON_NAME]" at bounding box center [385, 391] width 238 height 17
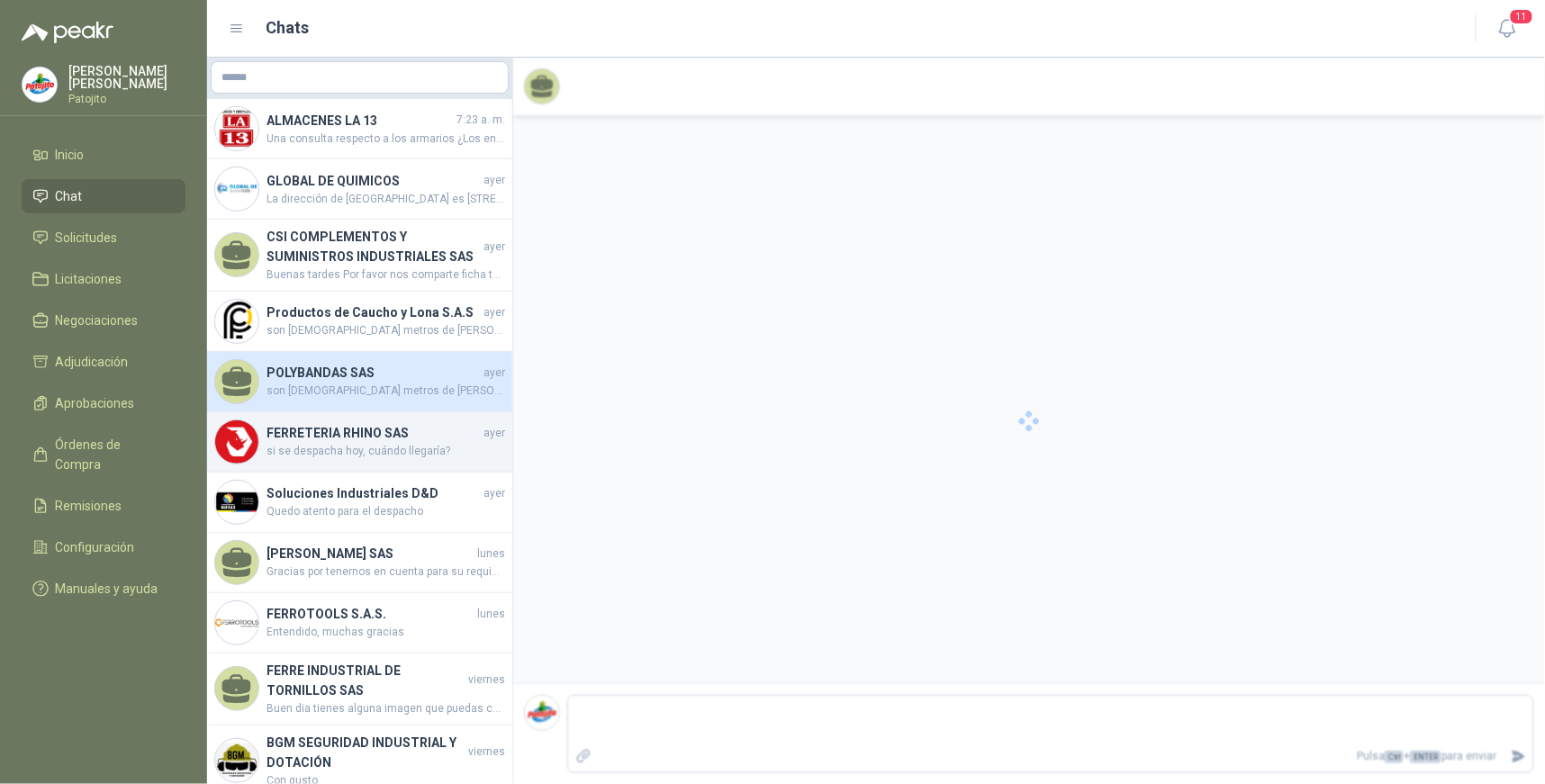
scroll to position [31, 0]
click at [452, 451] on span "si se despacha hoy, cuándo llegaría?" at bounding box center [385, 451] width 238 height 17
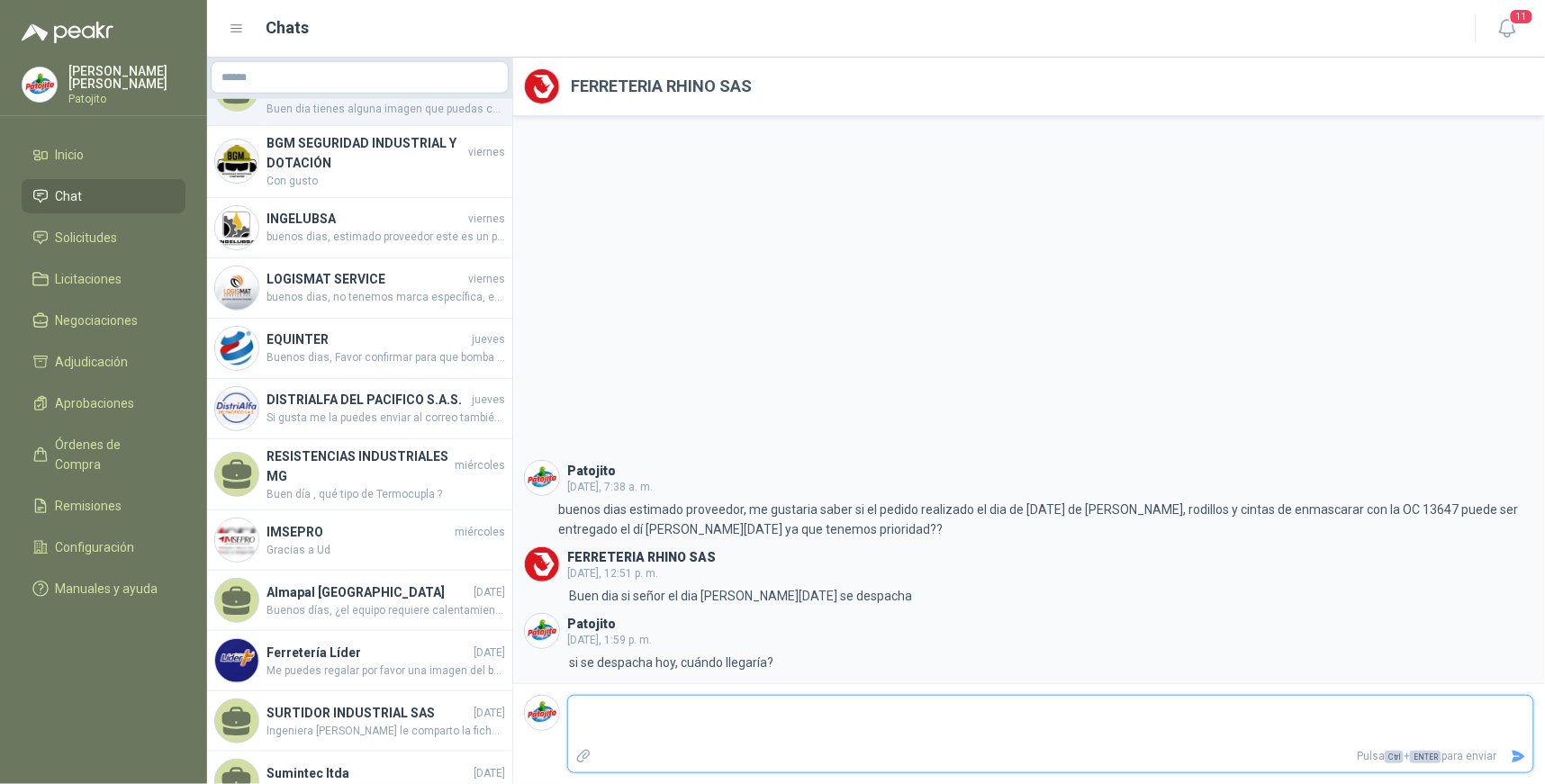
scroll to position [300, 0]
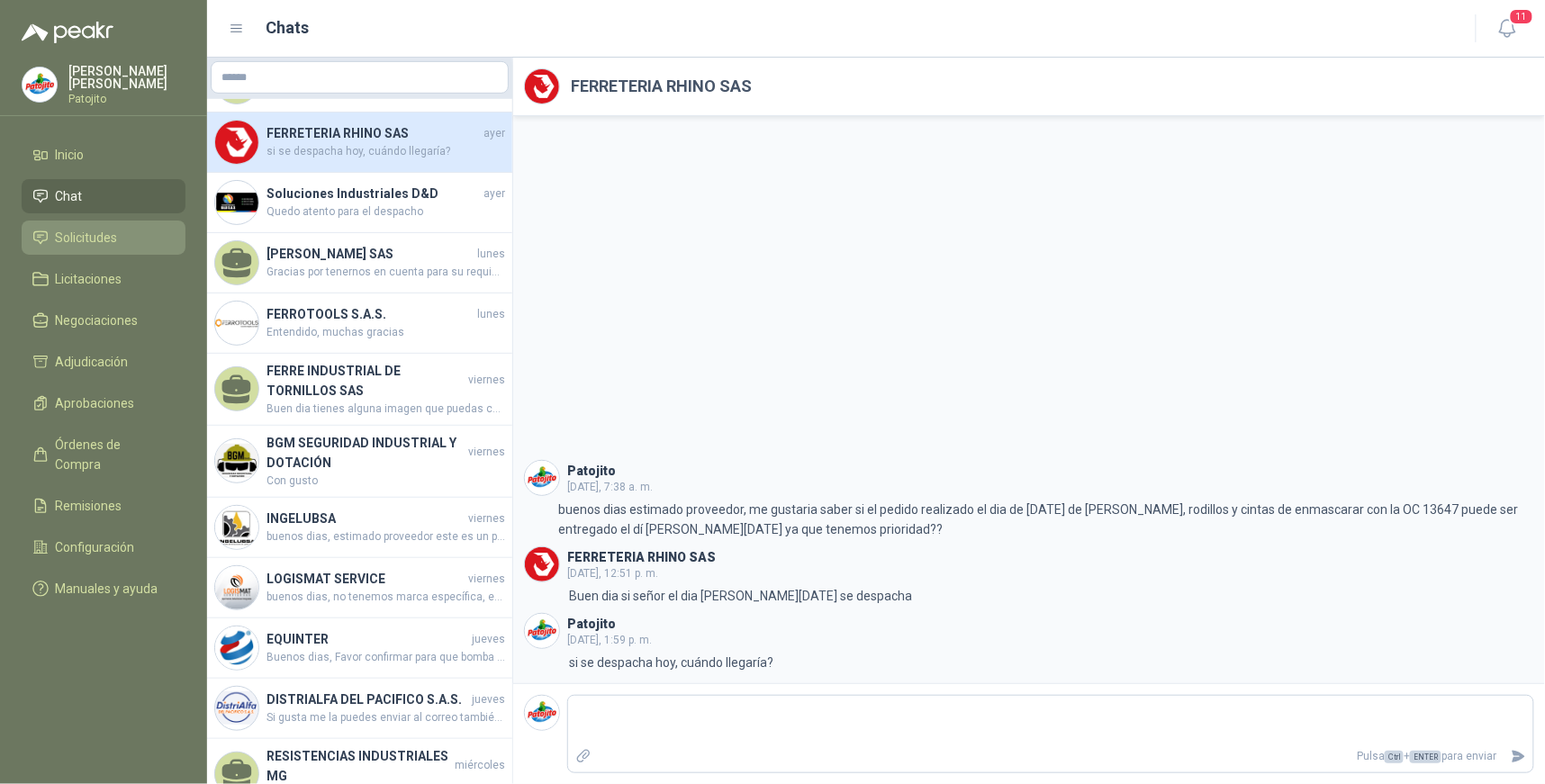
click at [134, 243] on li "Solicitudes" at bounding box center [104, 237] width 143 height 20
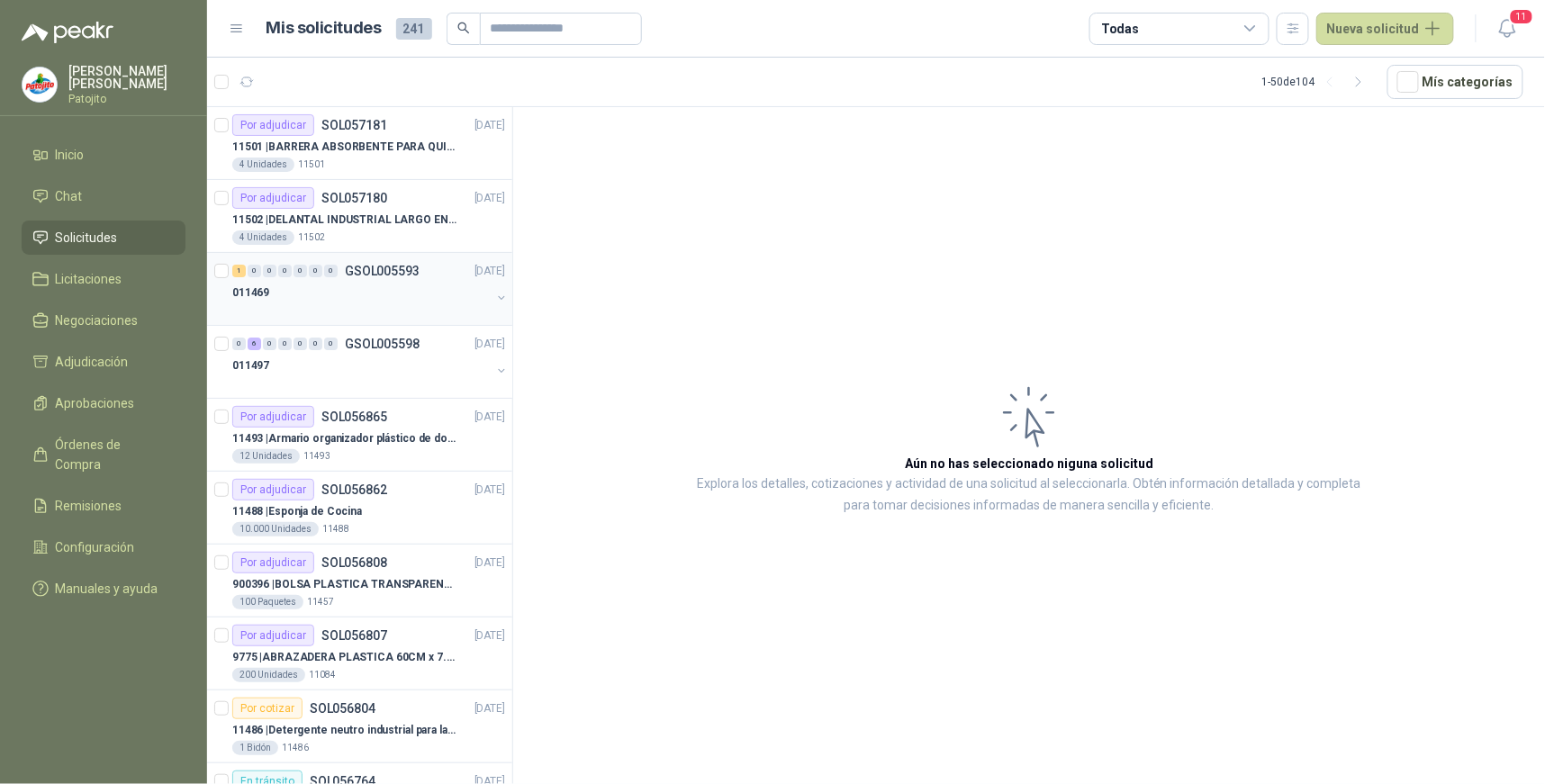
click at [310, 281] on div "011469" at bounding box center [361, 292] width 258 height 22
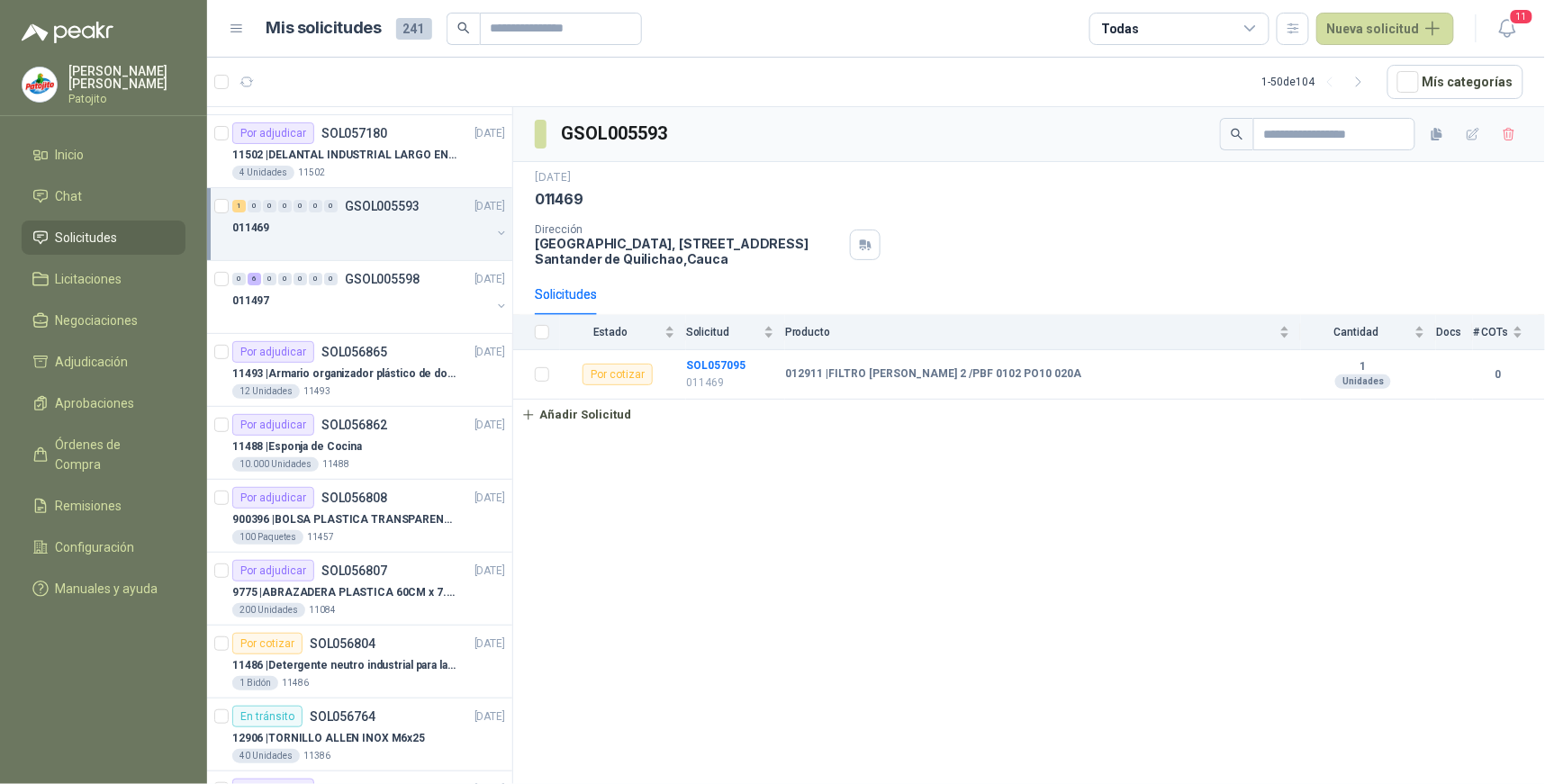
scroll to position [100, 0]
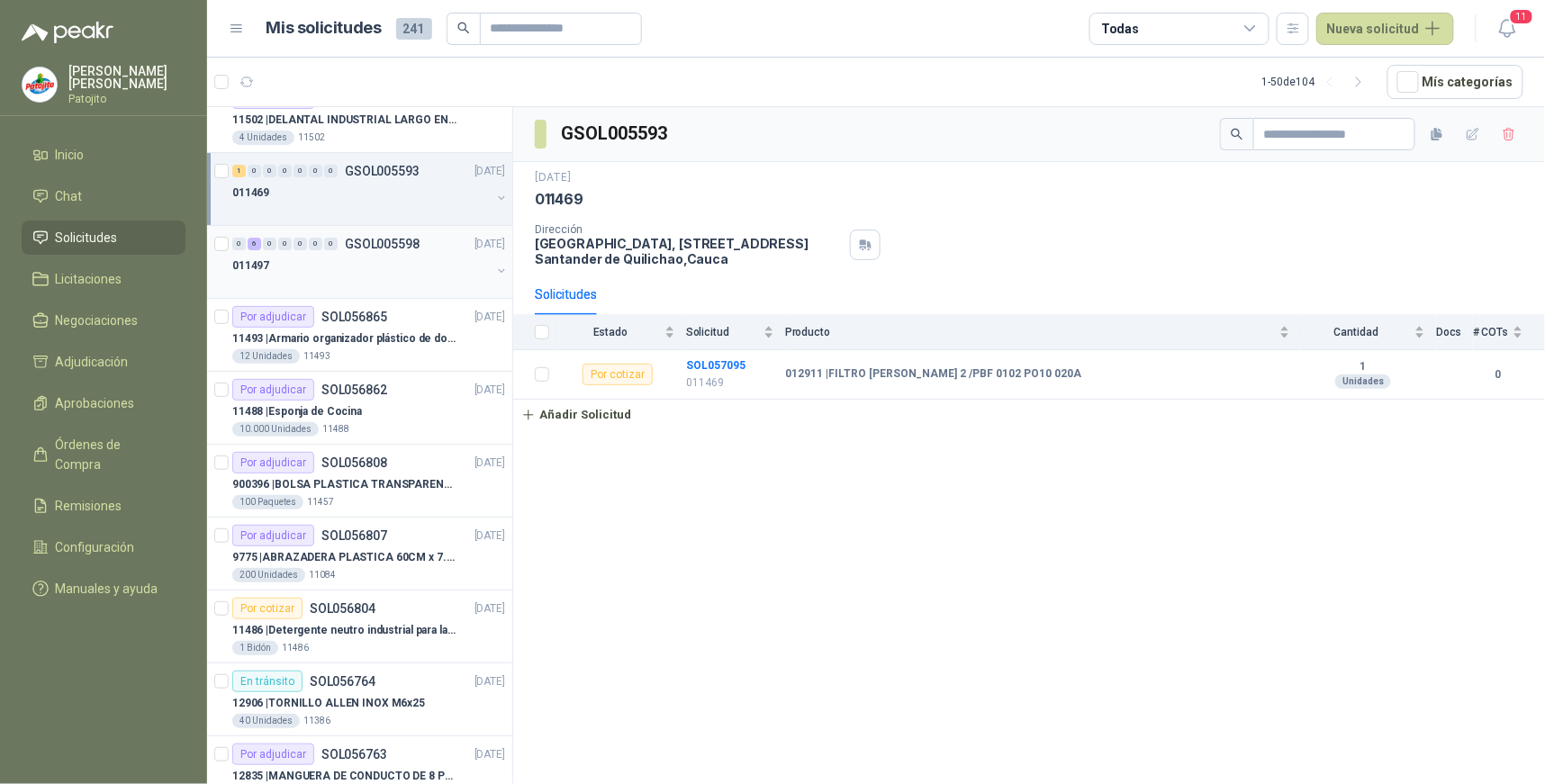
click at [278, 247] on div "0" at bounding box center [284, 244] width 14 height 13
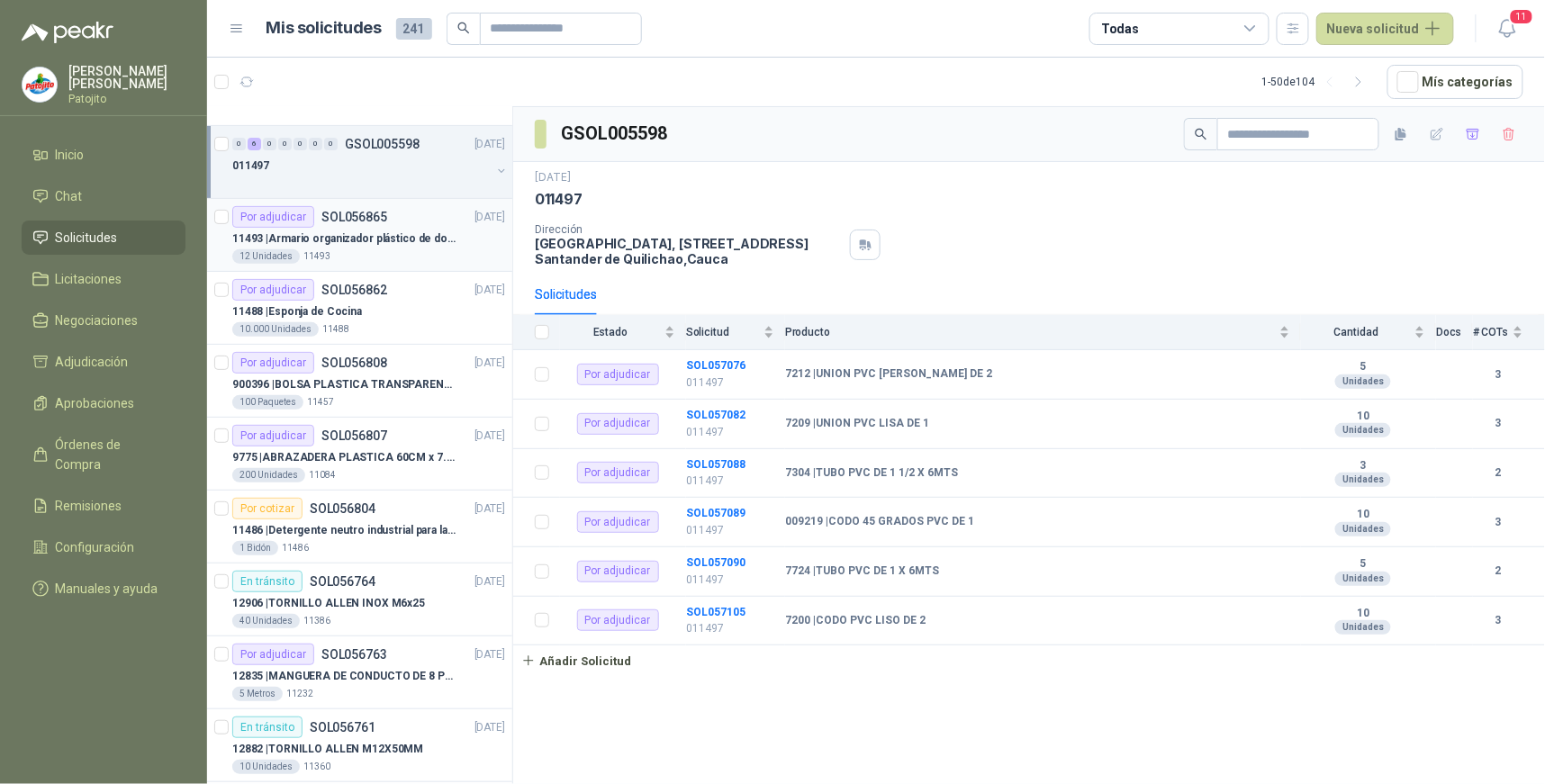
scroll to position [300, 0]
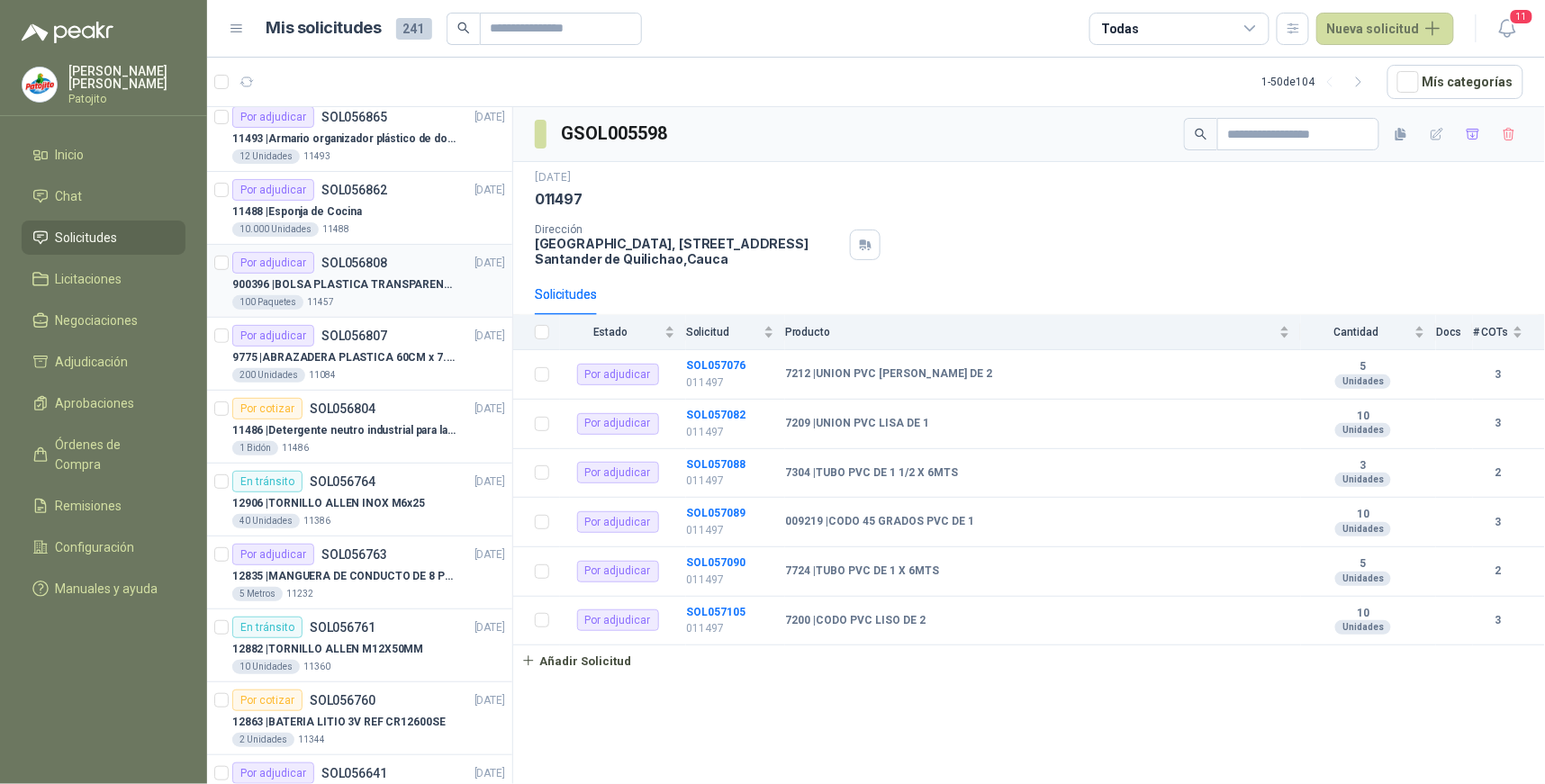
click at [412, 270] on div "Por adjudicar SOL056808 19/09/25" at bounding box center [368, 263] width 273 height 22
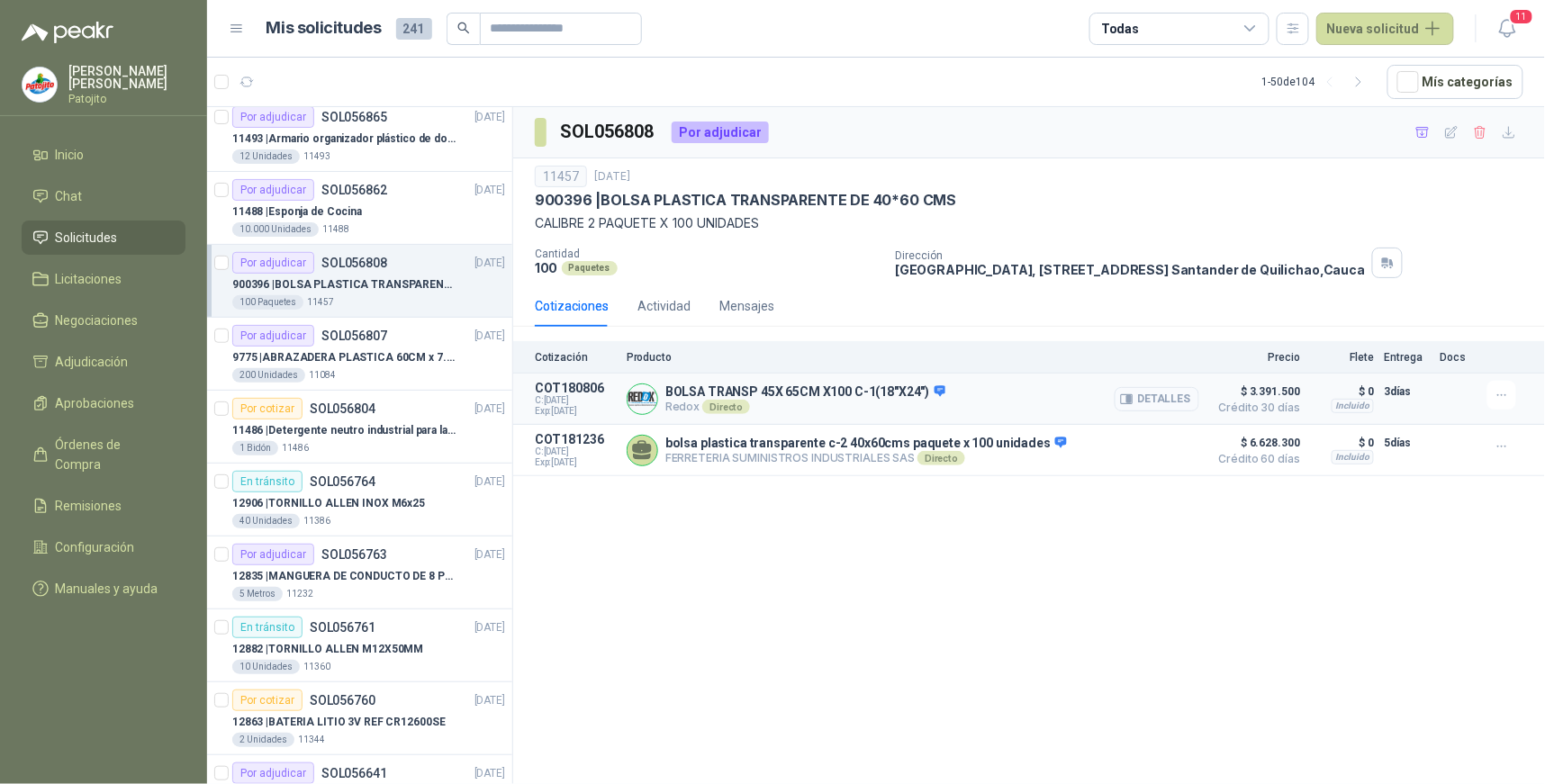
click at [1183, 394] on button "Detalles" at bounding box center [1157, 399] width 85 height 24
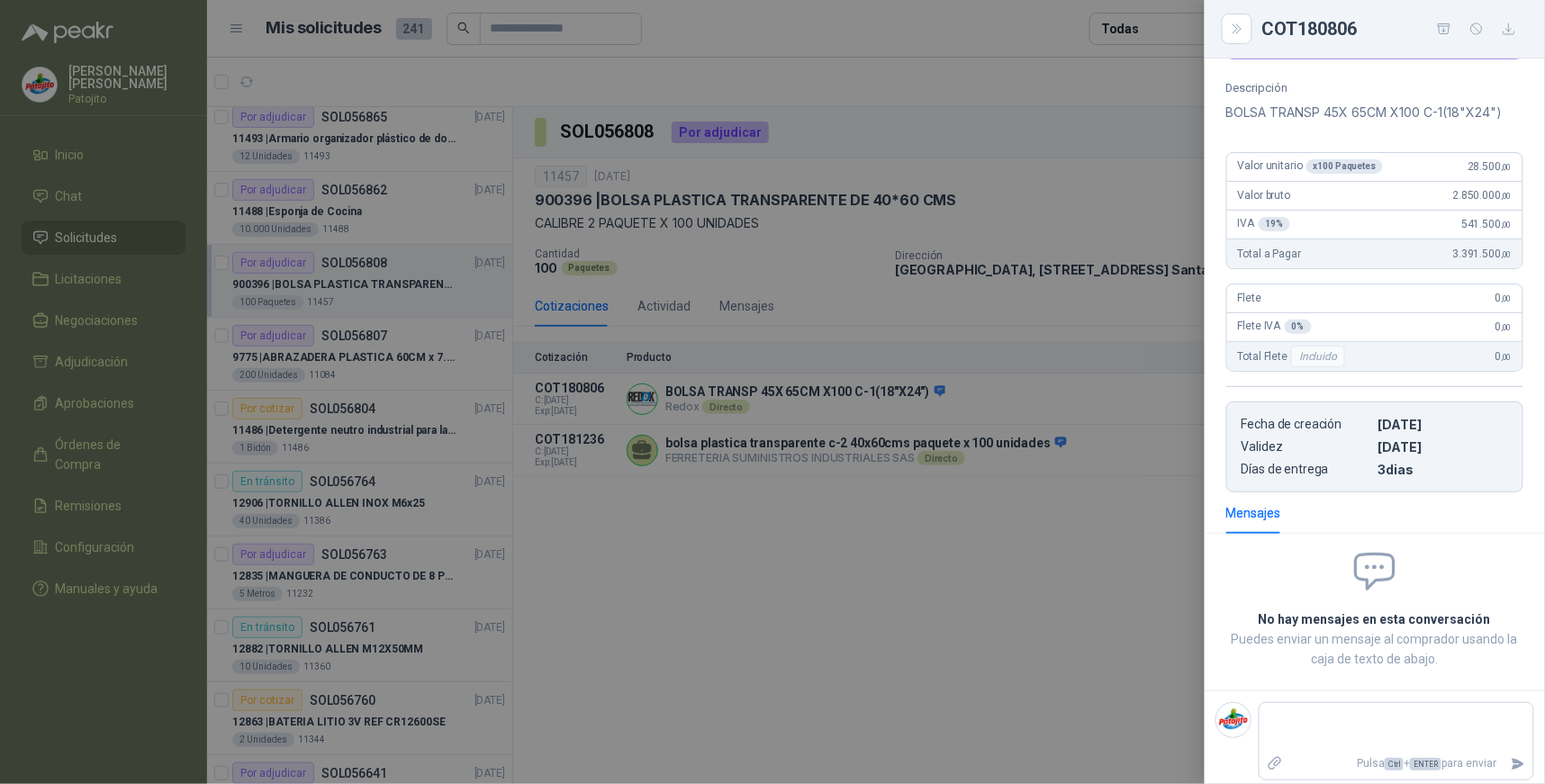
scroll to position [70, 0]
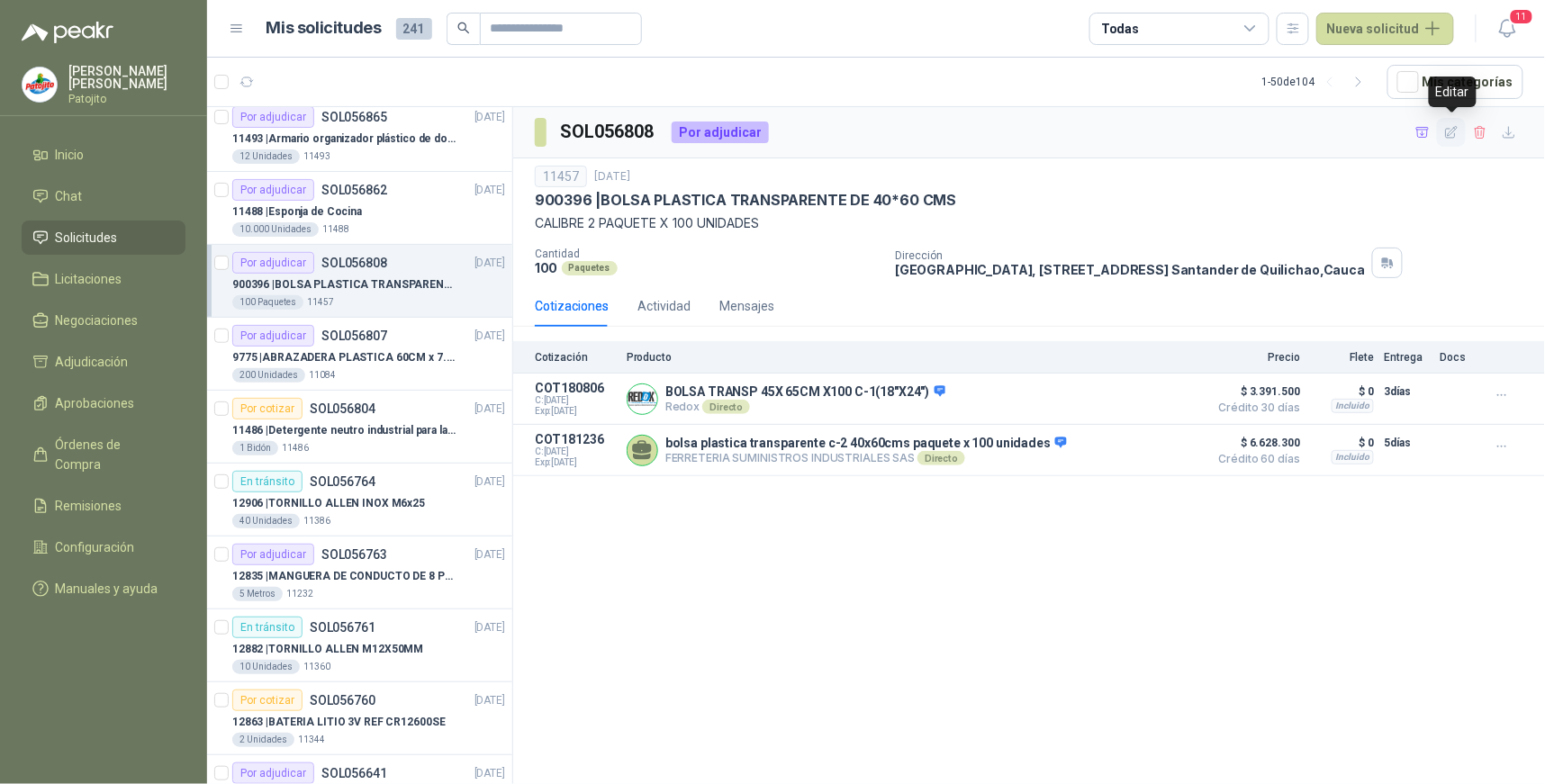
click at [1461, 138] on button "button" at bounding box center [1452, 133] width 29 height 29
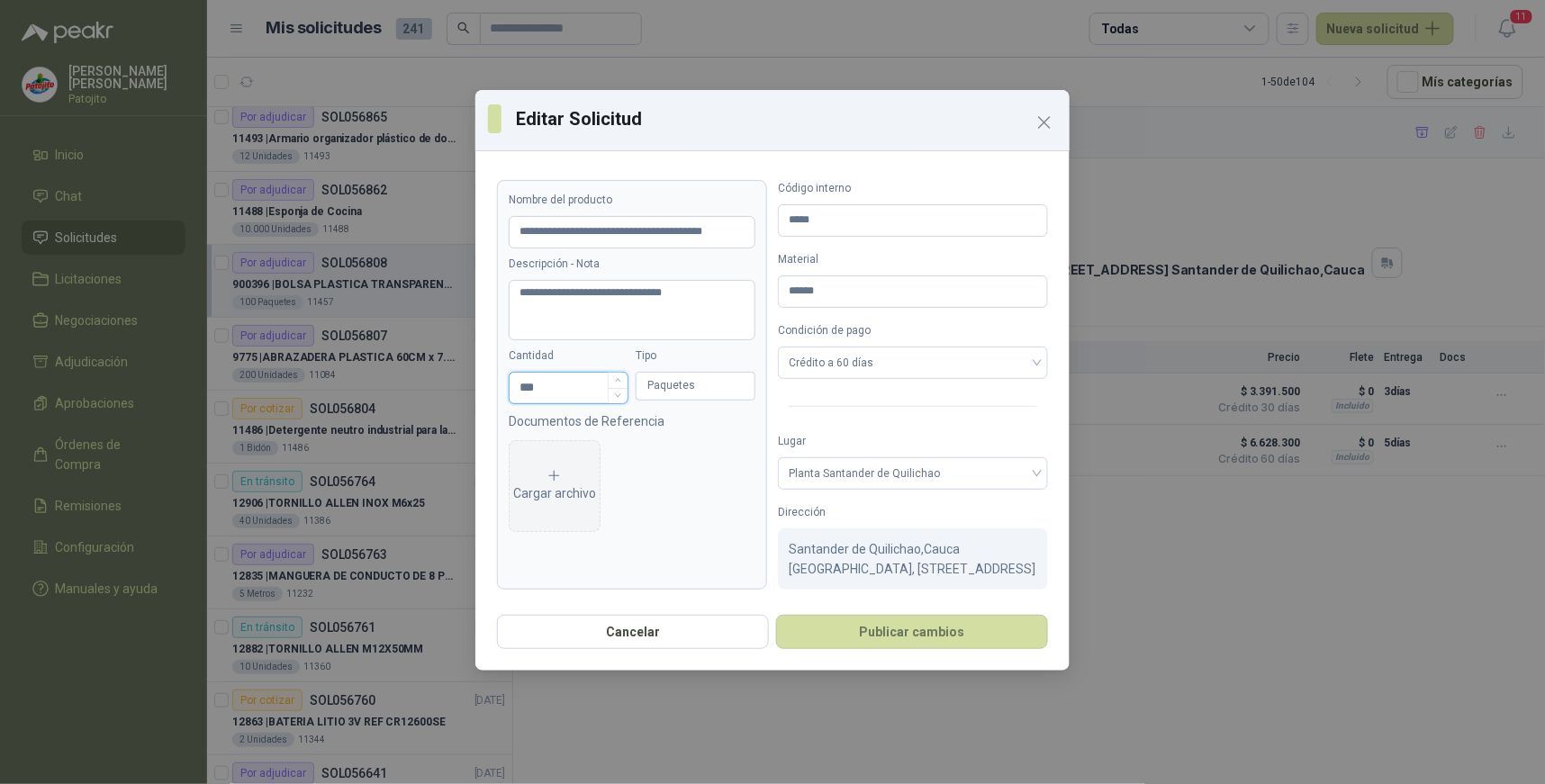
click at [562, 389] on input "***" at bounding box center [569, 388] width 118 height 31
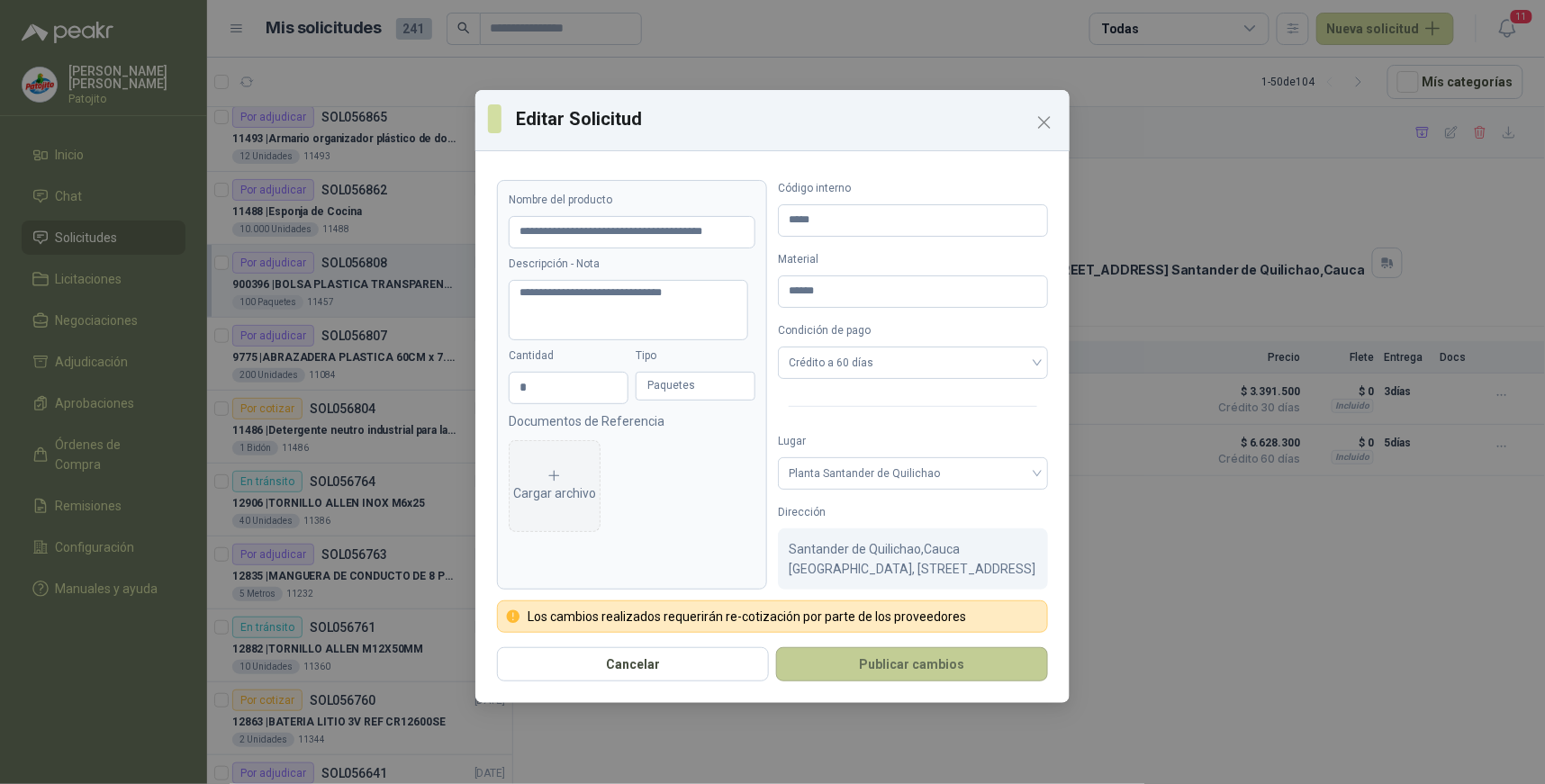
click at [894, 670] on button "Publicar cambios" at bounding box center [911, 664] width 272 height 34
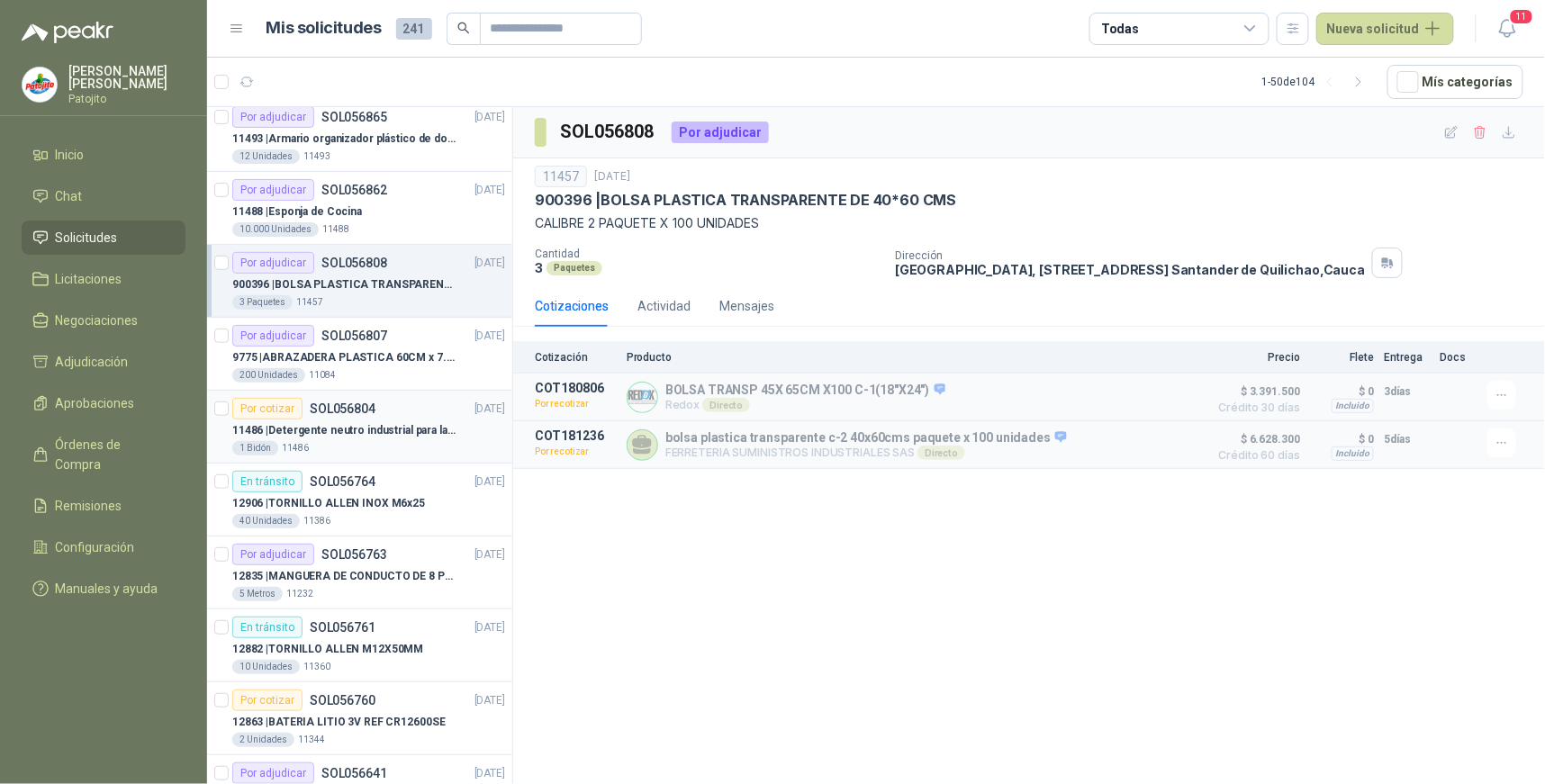
scroll to position [200, 0]
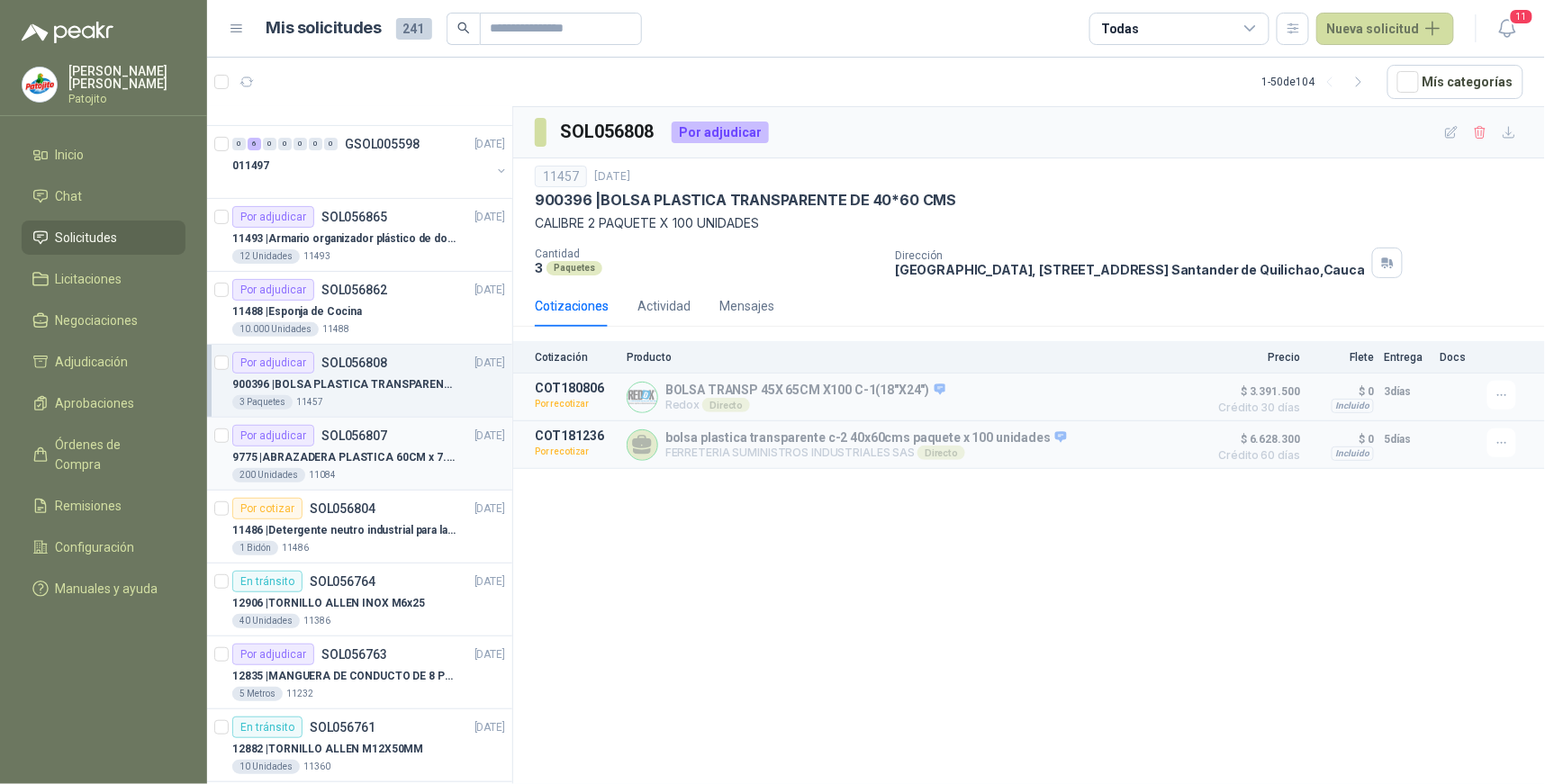
click at [353, 465] on p "9775 | ABRAZADERA PLASTICA 60CM x 7.6MM ANCHA" at bounding box center [344, 457] width 224 height 17
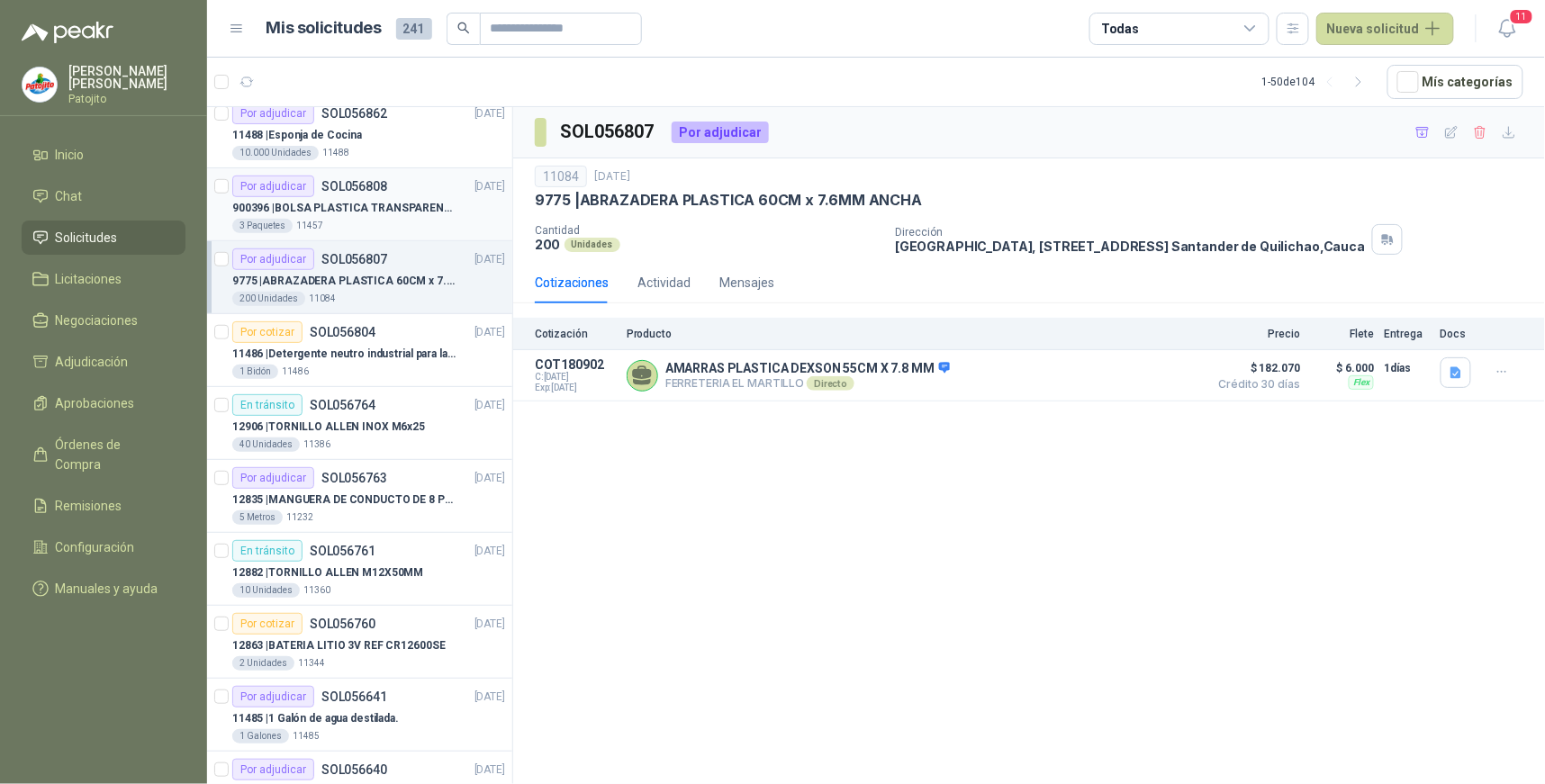
scroll to position [400, 0]
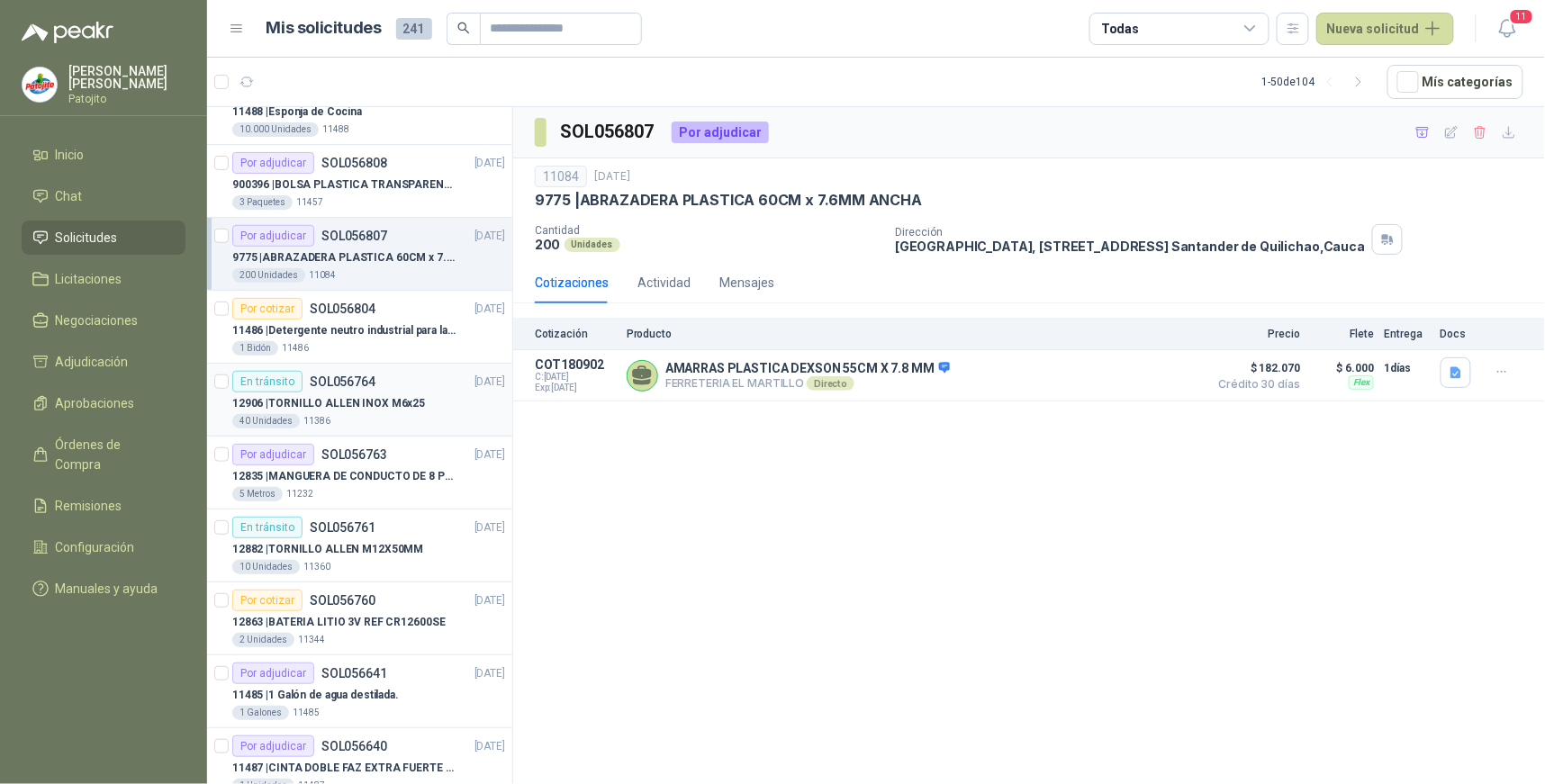
click at [402, 382] on div "En tránsito SOL056764 18/09/25" at bounding box center [368, 382] width 273 height 22
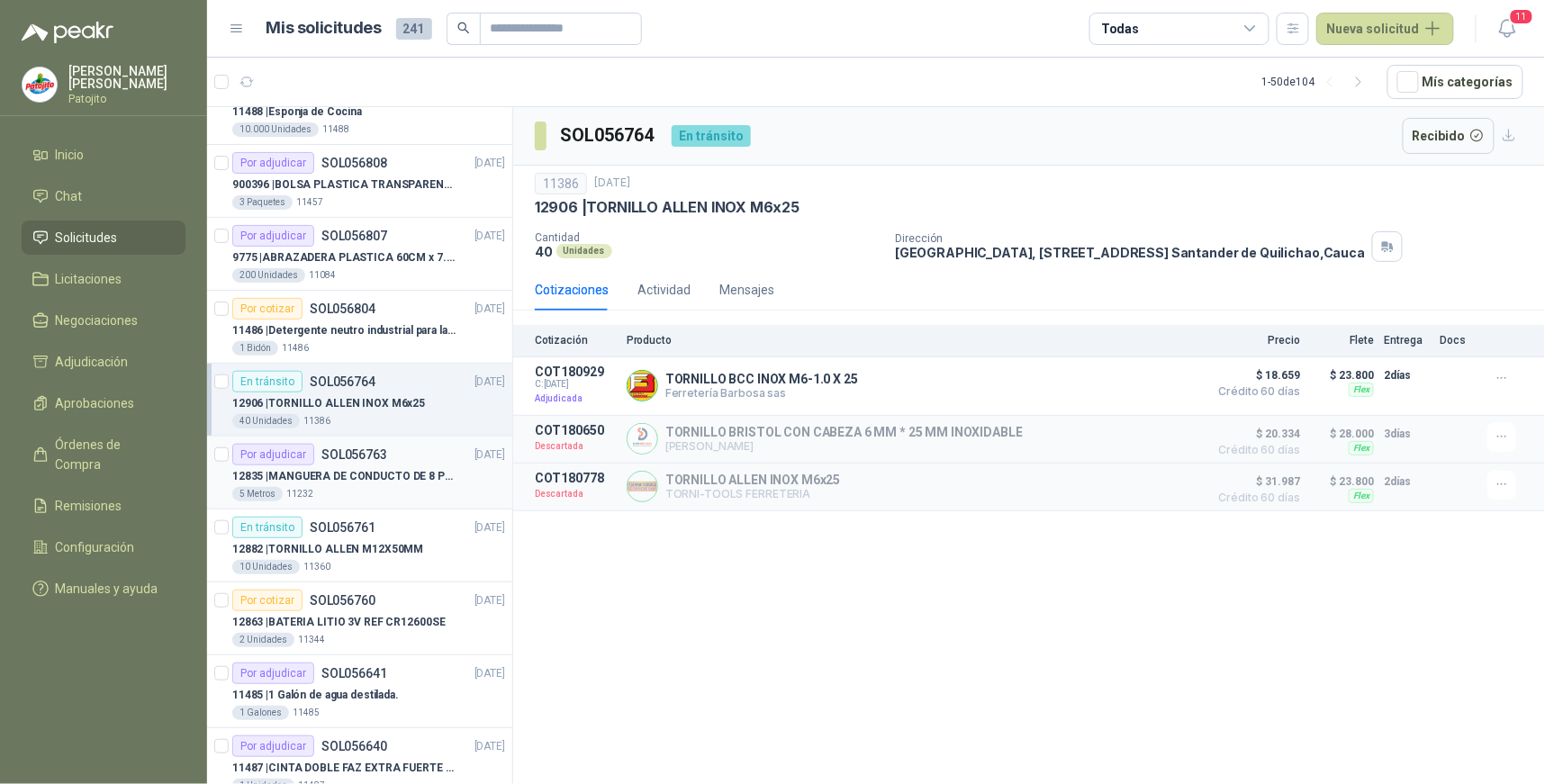
click at [396, 483] on p "12835 | MANGUERA DE CONDUCTO DE 8 PULGADAS DE ALAMBRE DE ACERO PU" at bounding box center [344, 476] width 224 height 17
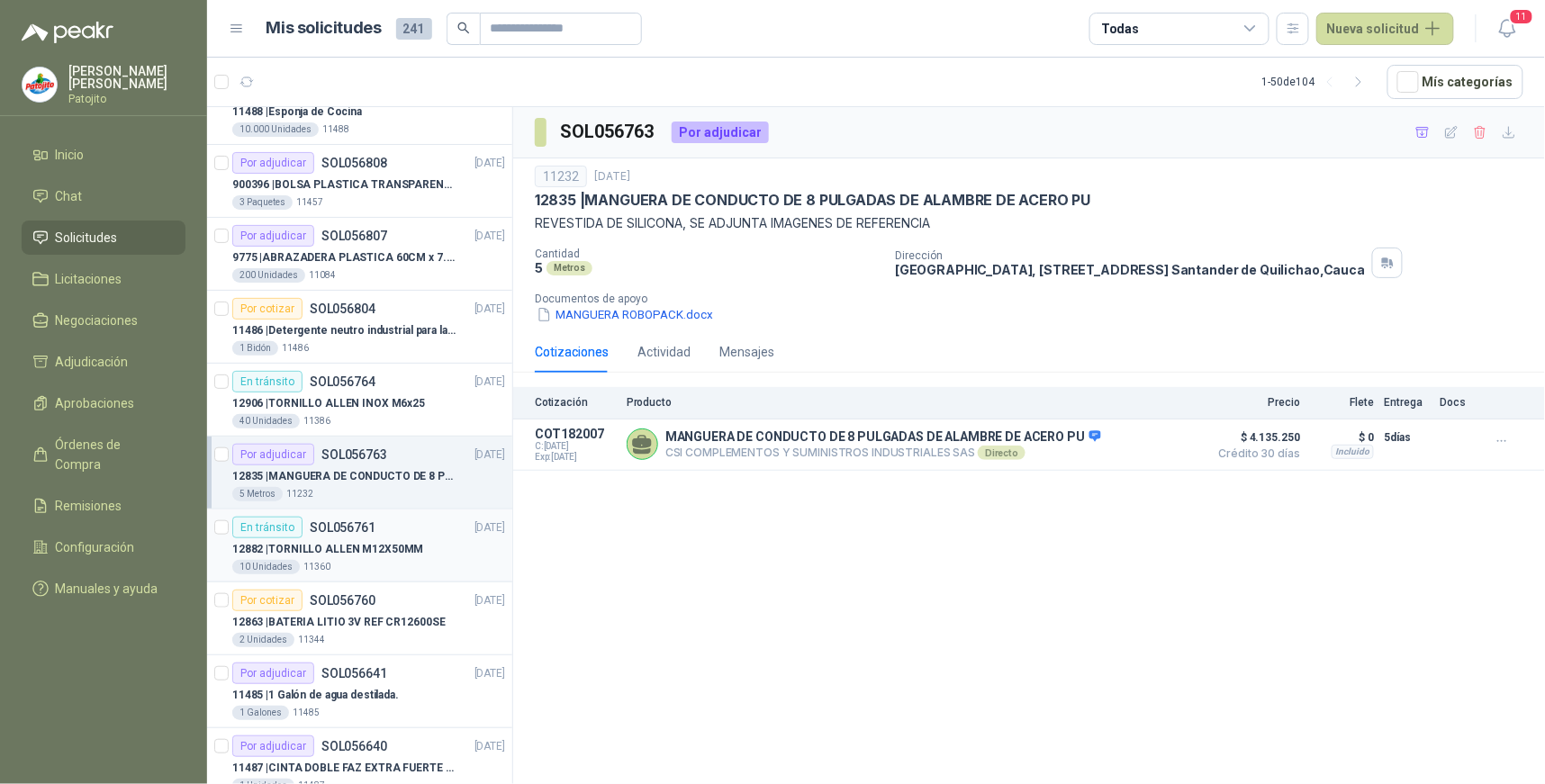
click at [379, 534] on div "En tránsito SOL056761 18/09/25" at bounding box center [368, 528] width 273 height 22
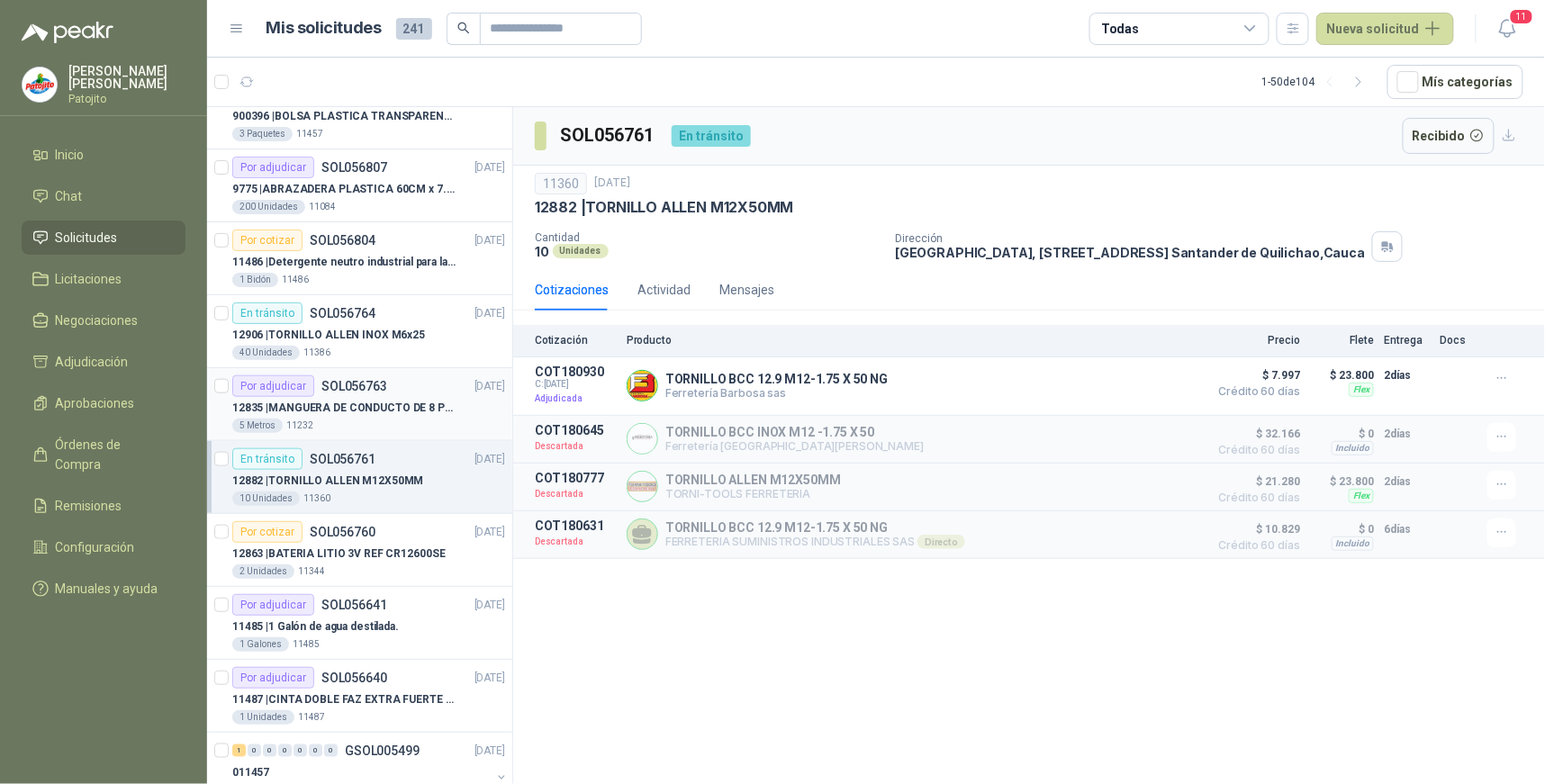
scroll to position [500, 0]
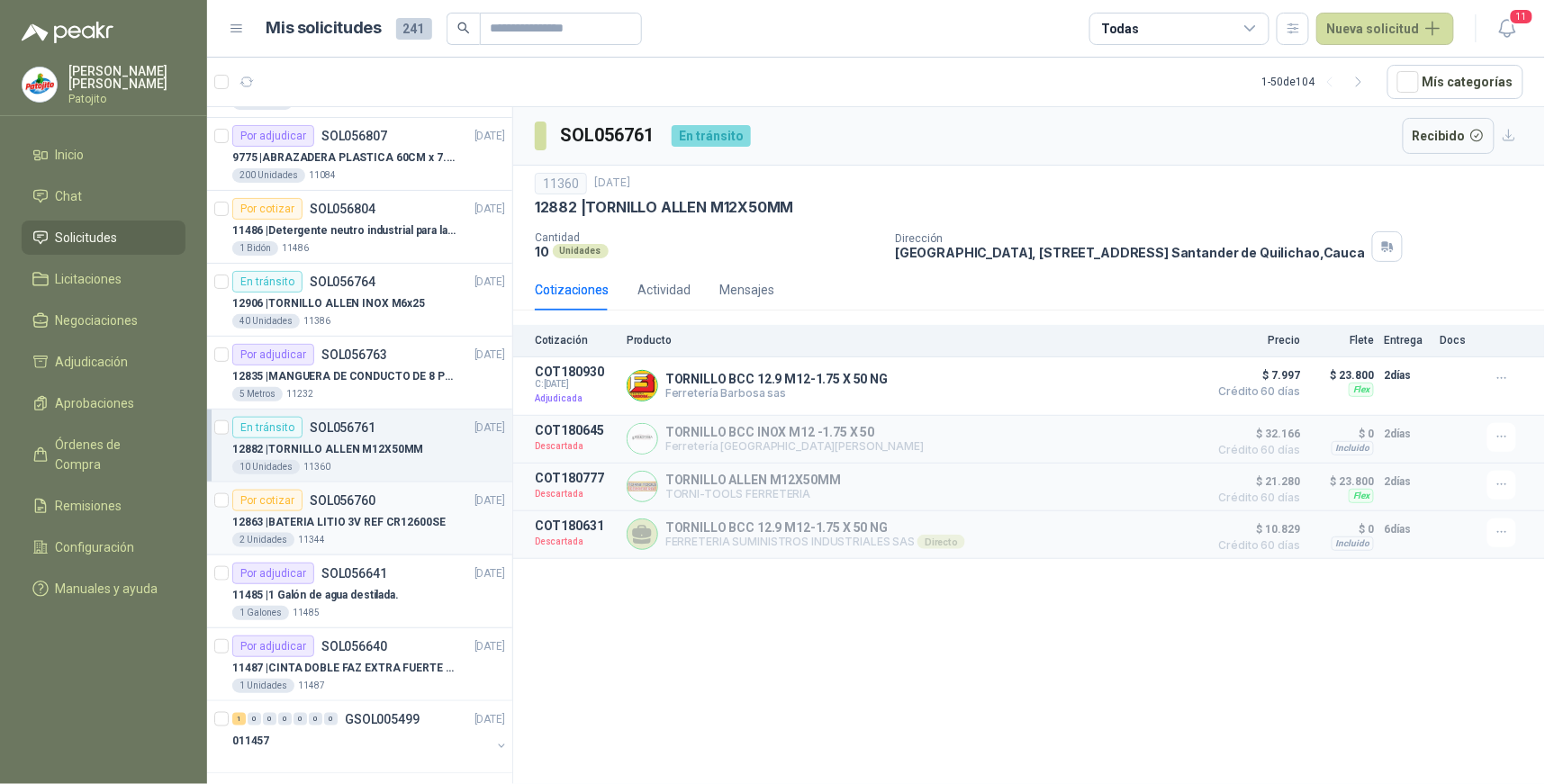
click at [412, 527] on p "12863 | BATERIA LITIO 3V REF CR12600SE" at bounding box center [338, 522] width 214 height 17
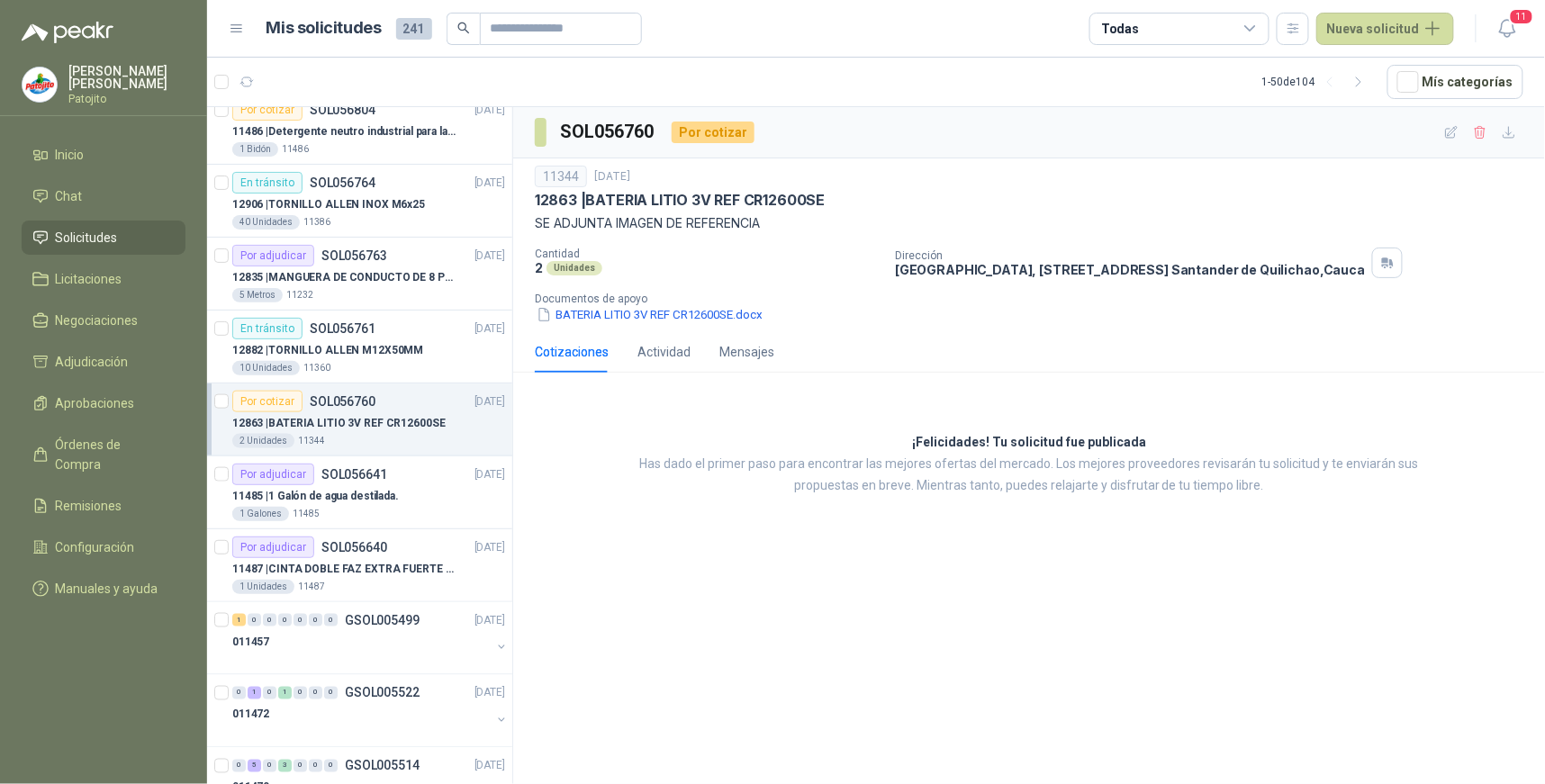
scroll to position [600, 0]
click at [402, 490] on div "11485 | 1 Galón de agua destilada." at bounding box center [368, 495] width 273 height 22
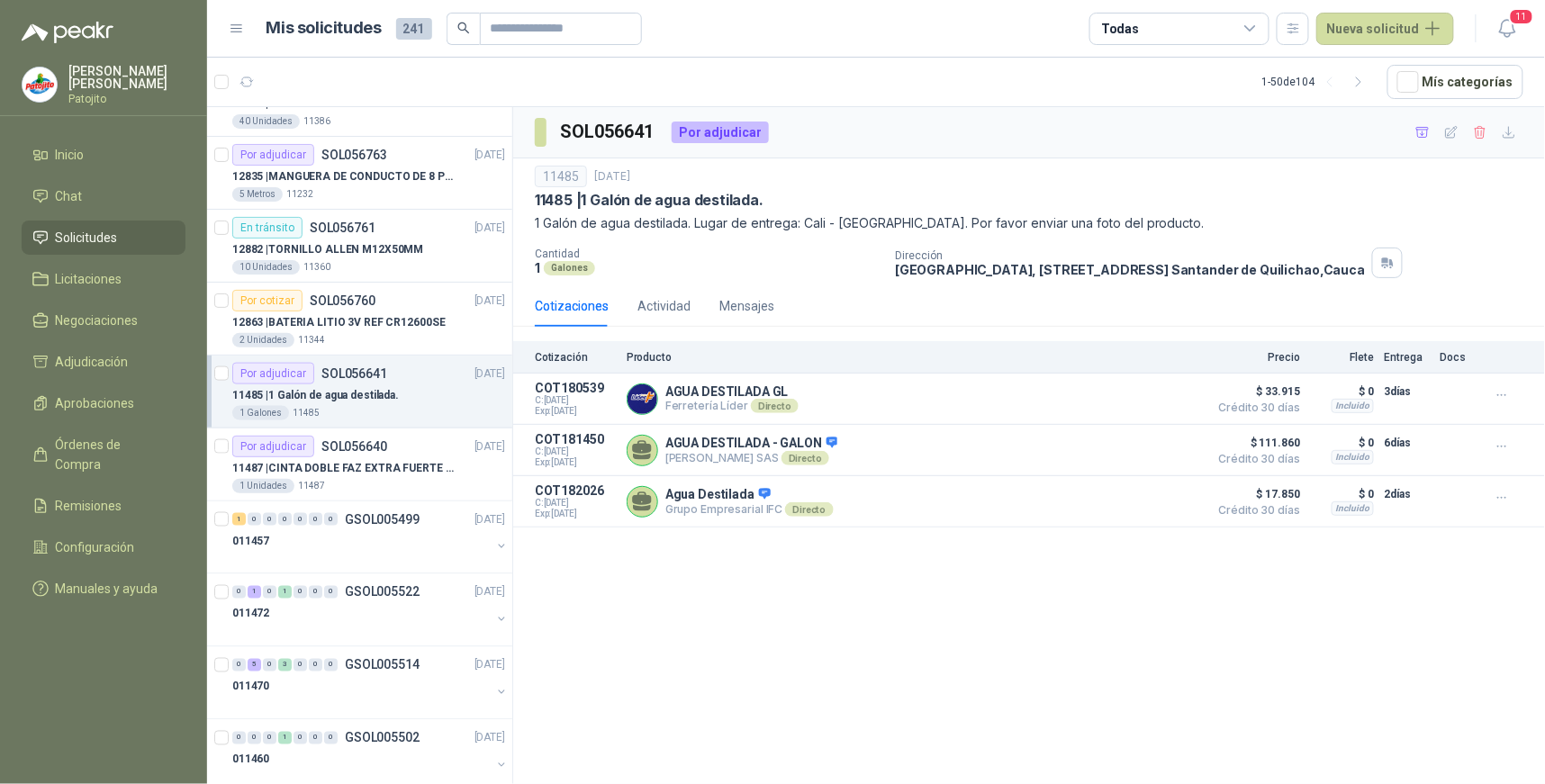
scroll to position [799, 0]
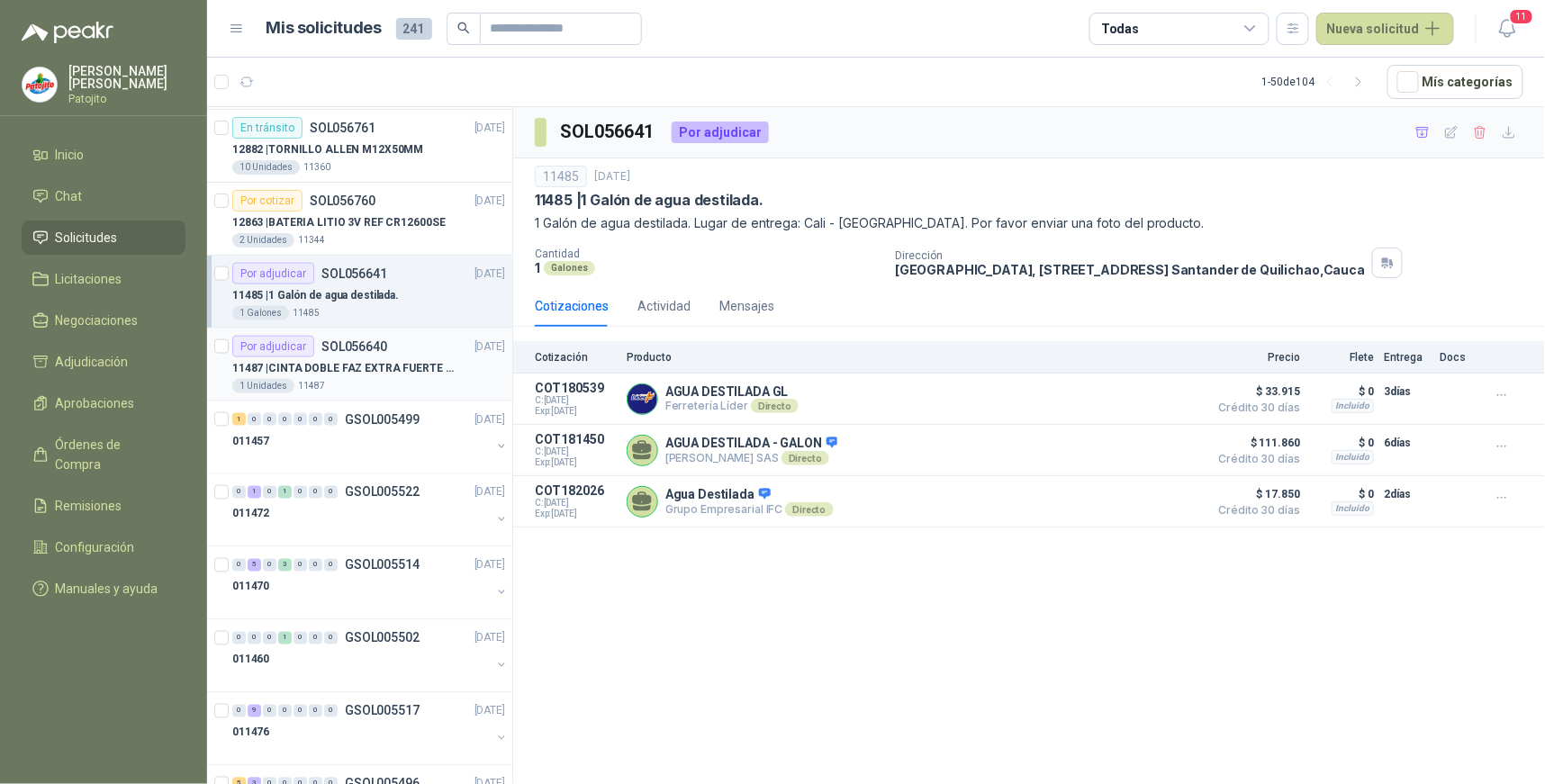
click at [375, 357] on div "11487 | CINTA DOBLE FAZ EXTRA FUERTE MARCA:3M" at bounding box center [368, 368] width 273 height 22
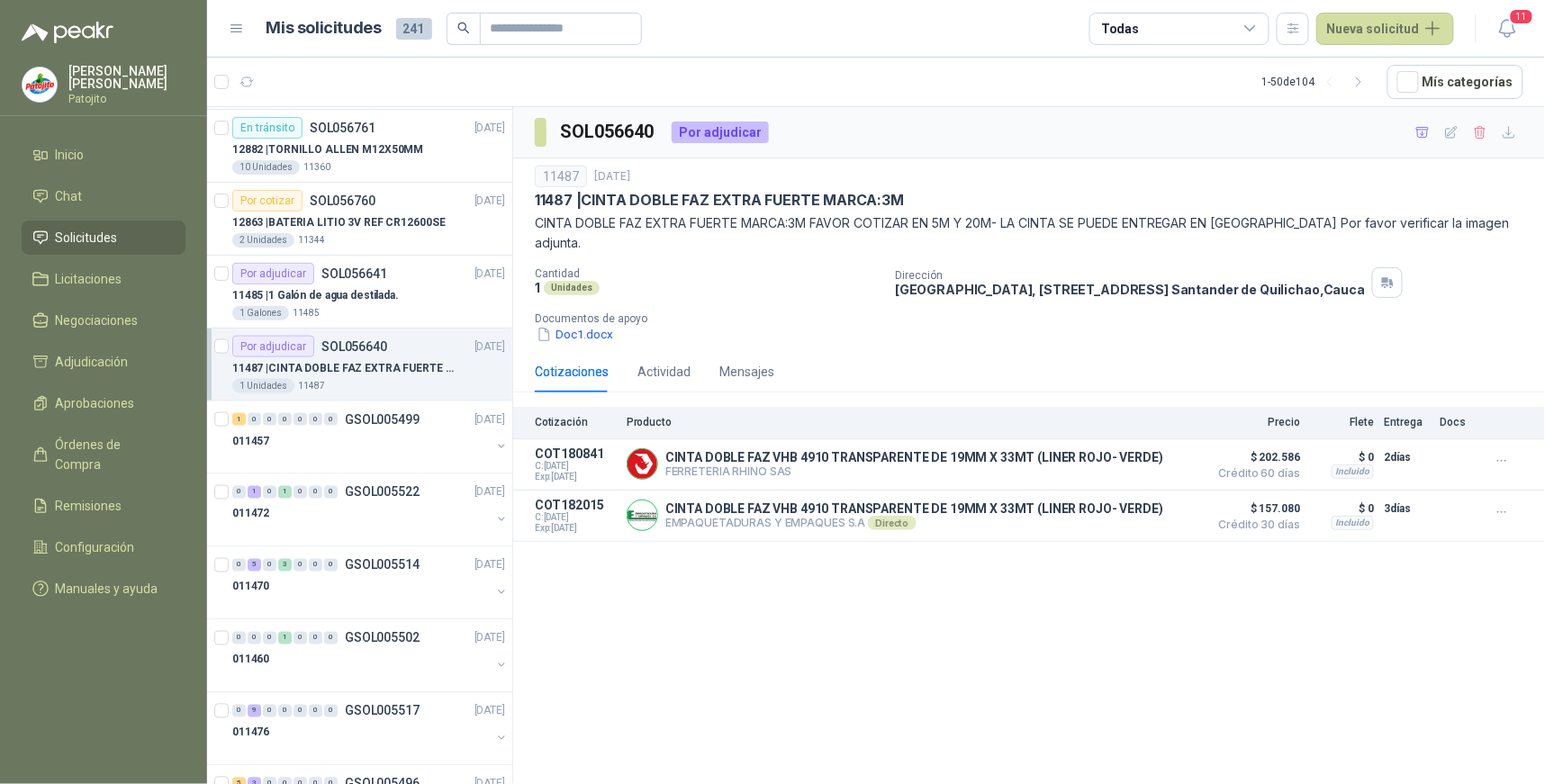
scroll to position [900, 0]
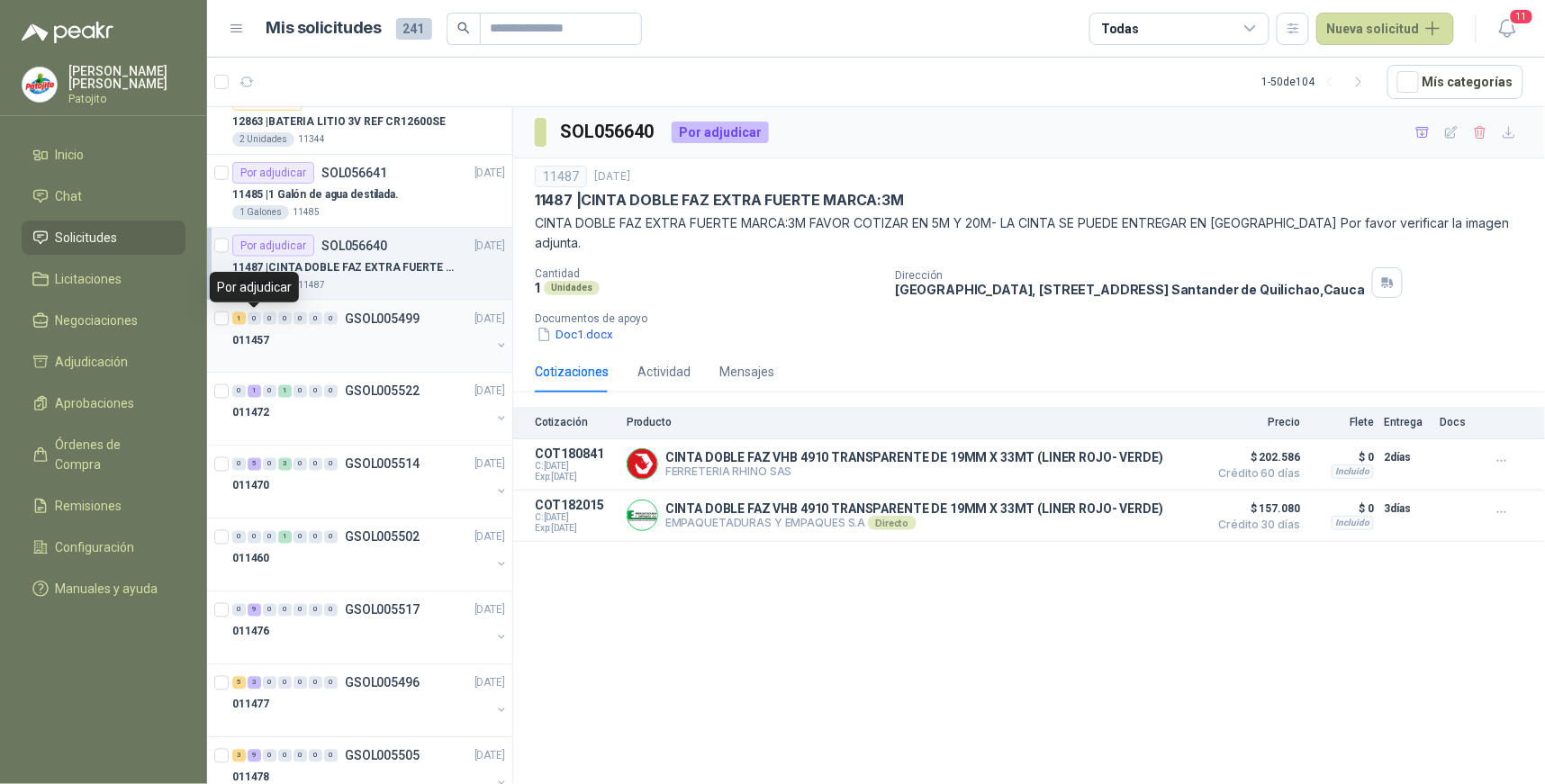
click at [247, 318] on div "0" at bounding box center [254, 318] width 14 height 13
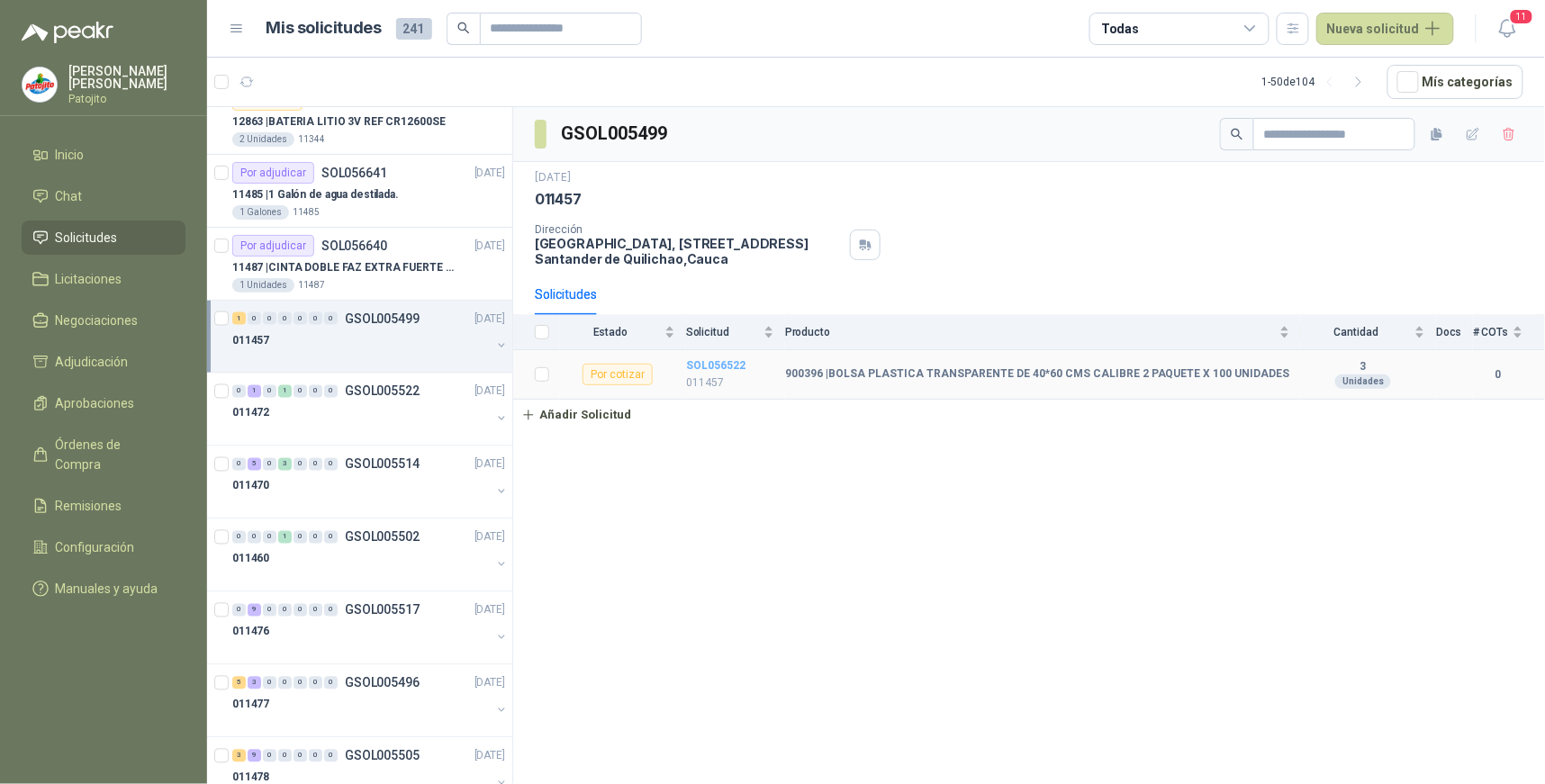
click at [708, 362] on b "SOL056522" at bounding box center [716, 365] width 60 height 13
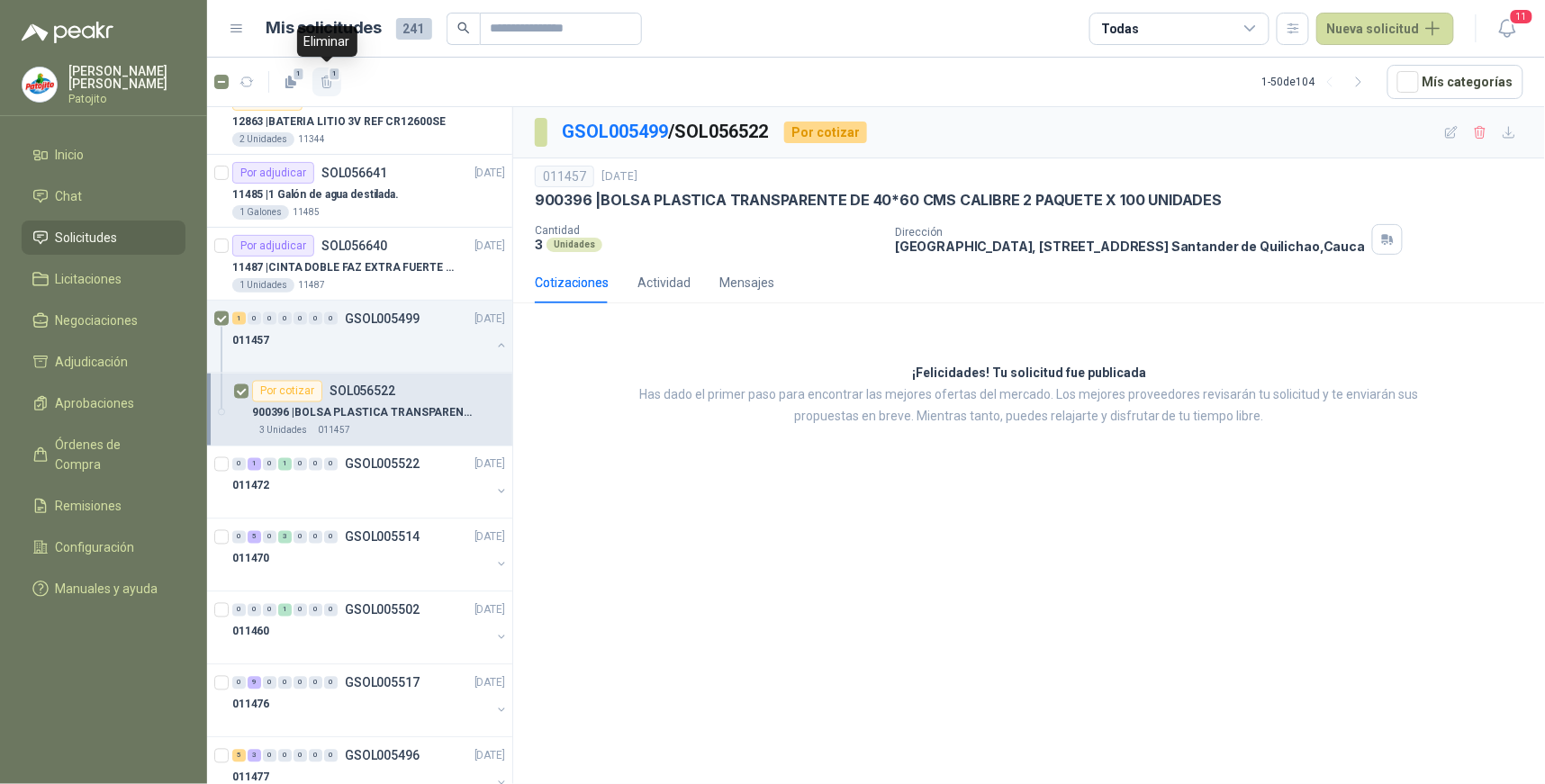
click at [327, 83] on icon "button" at bounding box center [327, 82] width 15 height 15
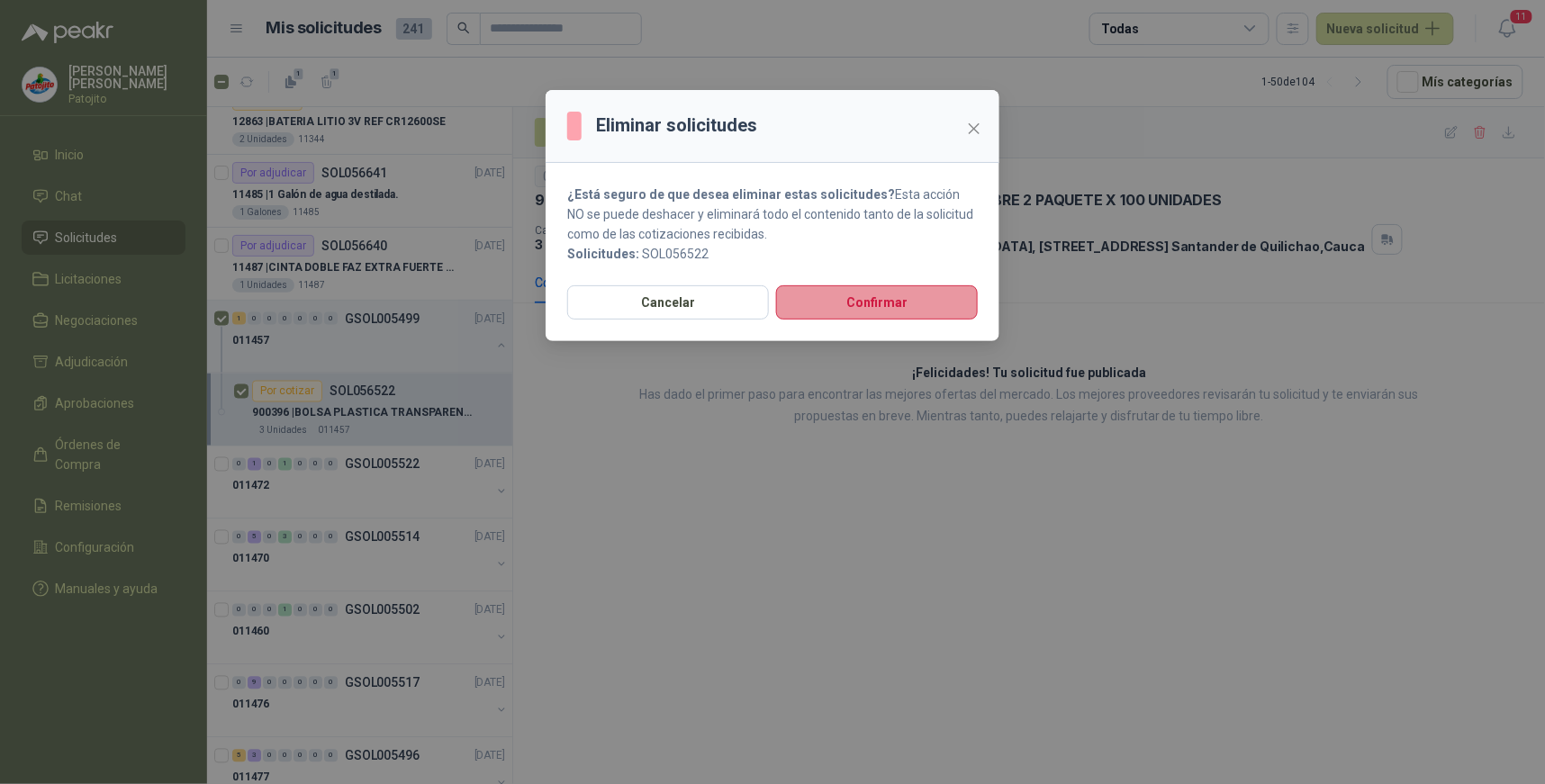
click at [814, 291] on button "Confirmar" at bounding box center [877, 302] width 202 height 34
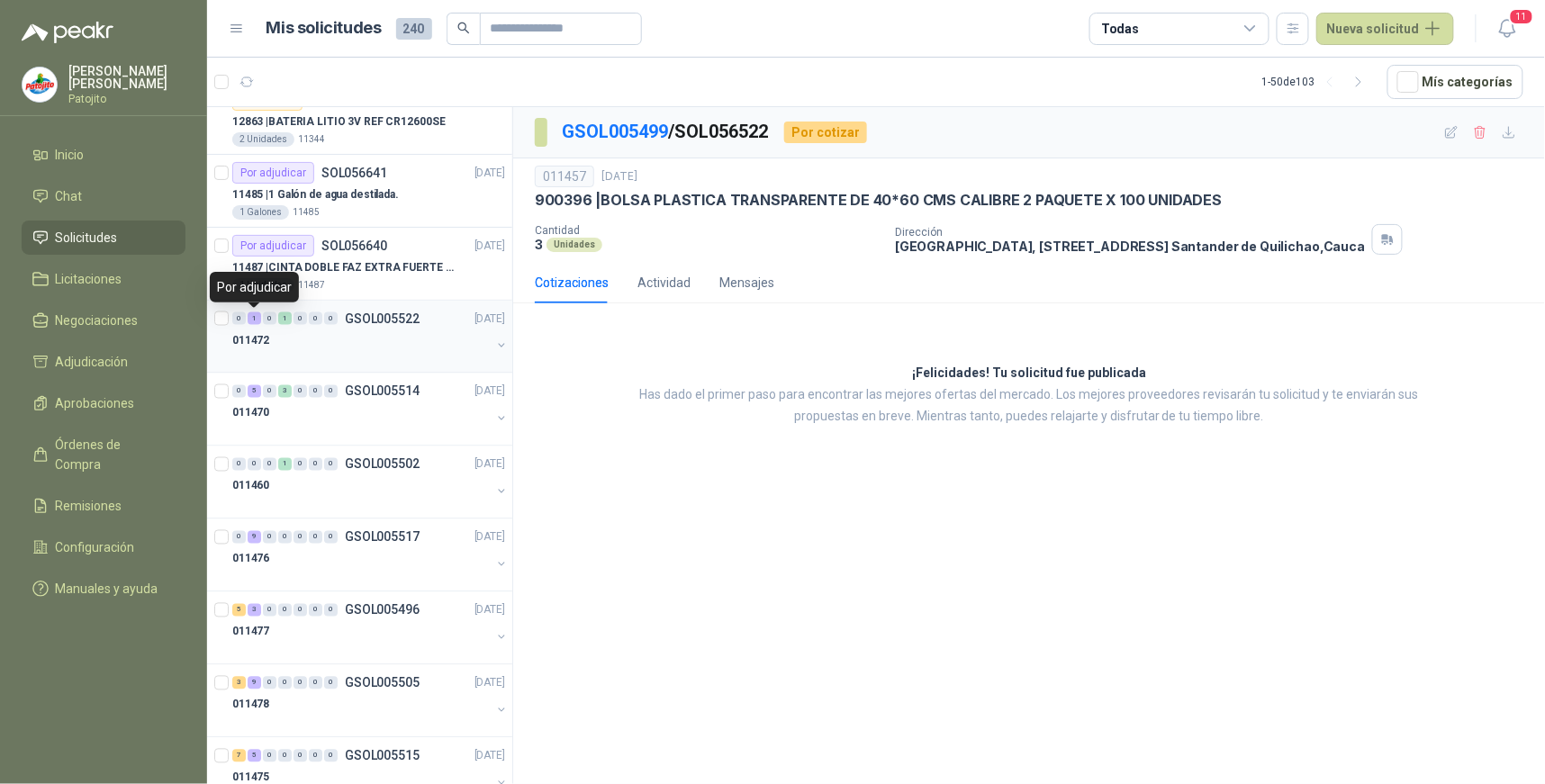
click at [258, 318] on div "1" at bounding box center [254, 318] width 14 height 13
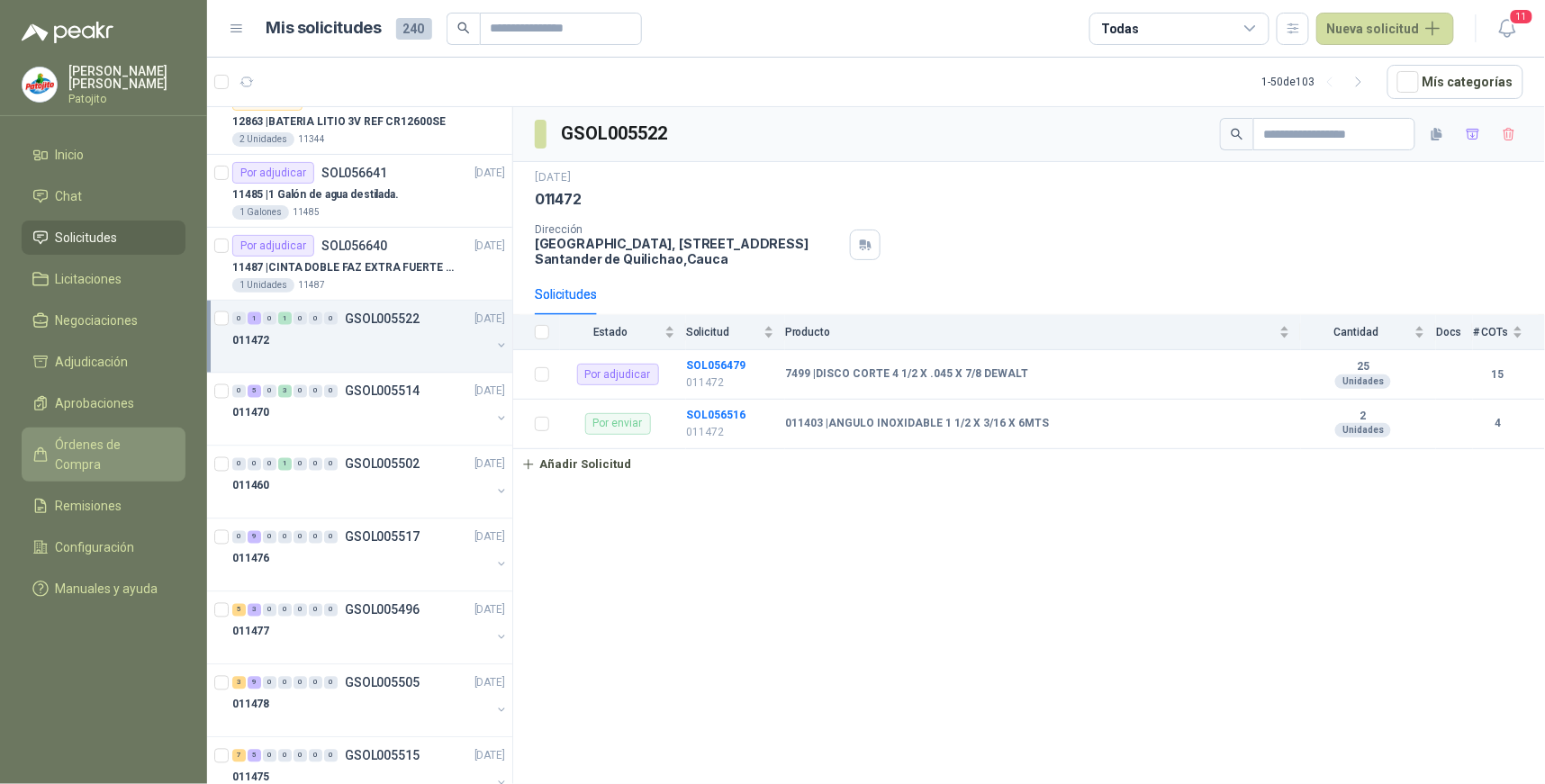
click at [151, 432] on link "Órdenes de Compra" at bounding box center [104, 455] width 164 height 54
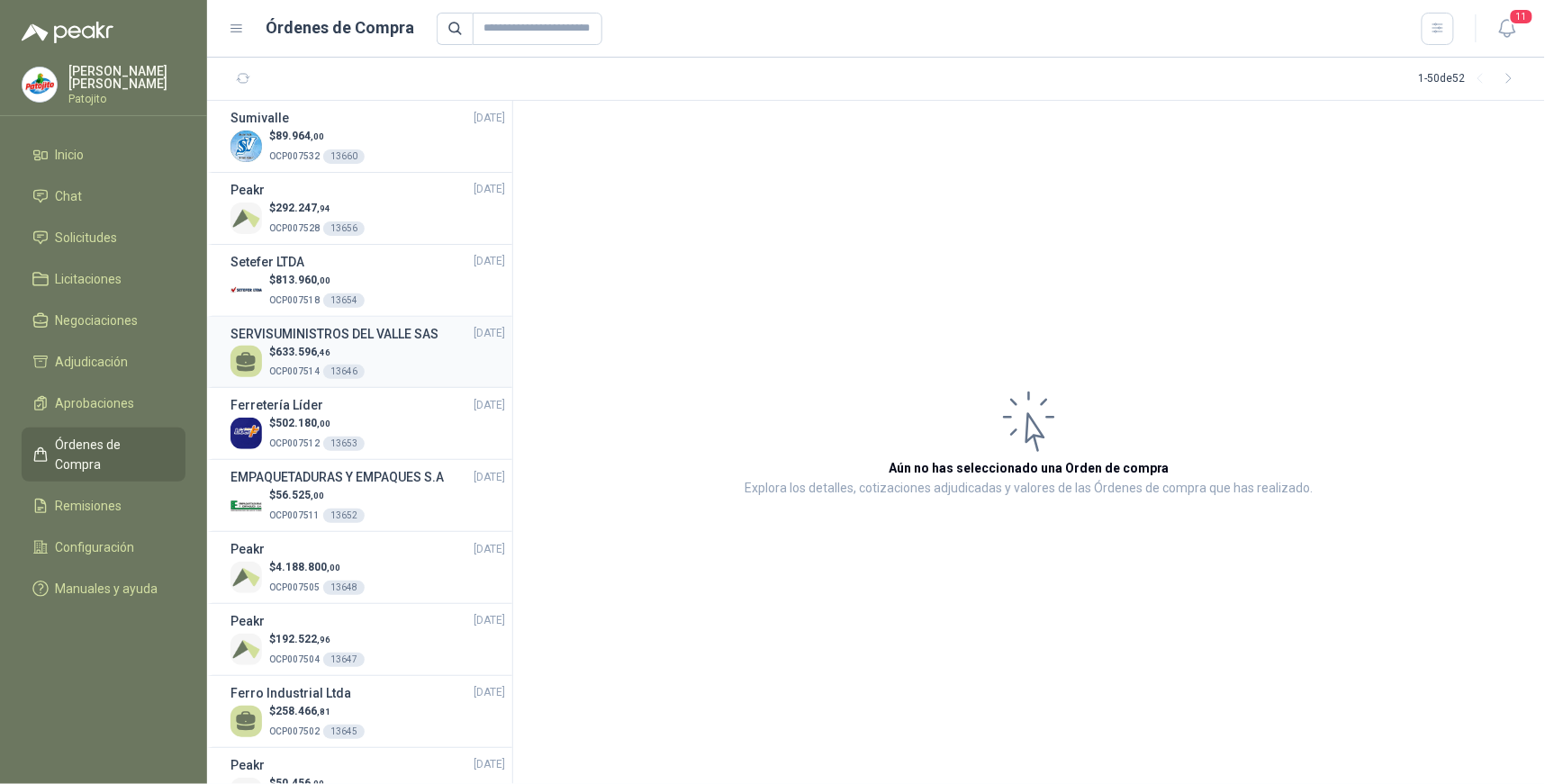
scroll to position [100, 0]
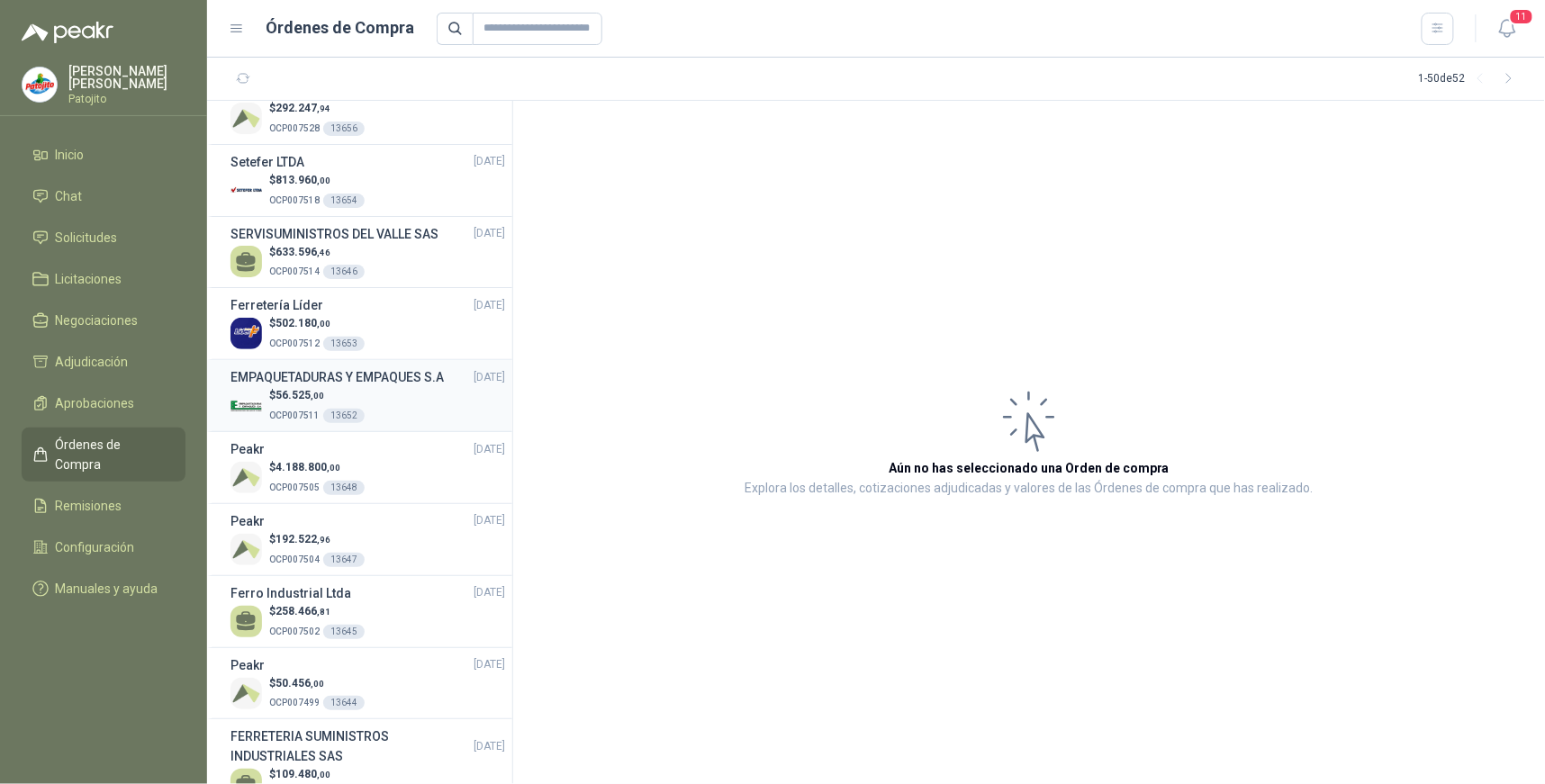
click at [384, 391] on div "$ 56.525 ,00 OCP007511 13652" at bounding box center [367, 405] width 274 height 37
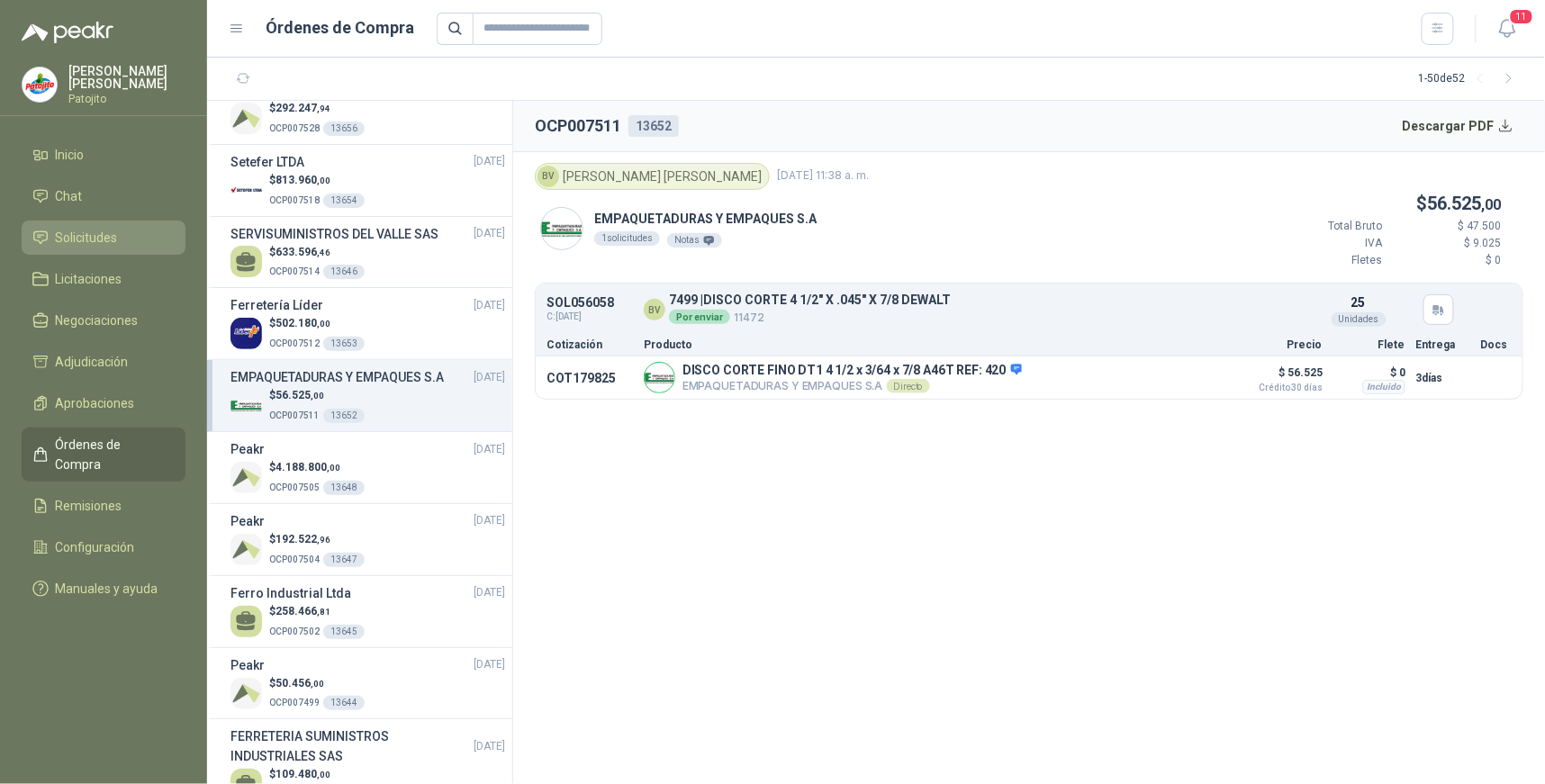
click at [118, 250] on link "Solicitudes" at bounding box center [104, 237] width 164 height 34
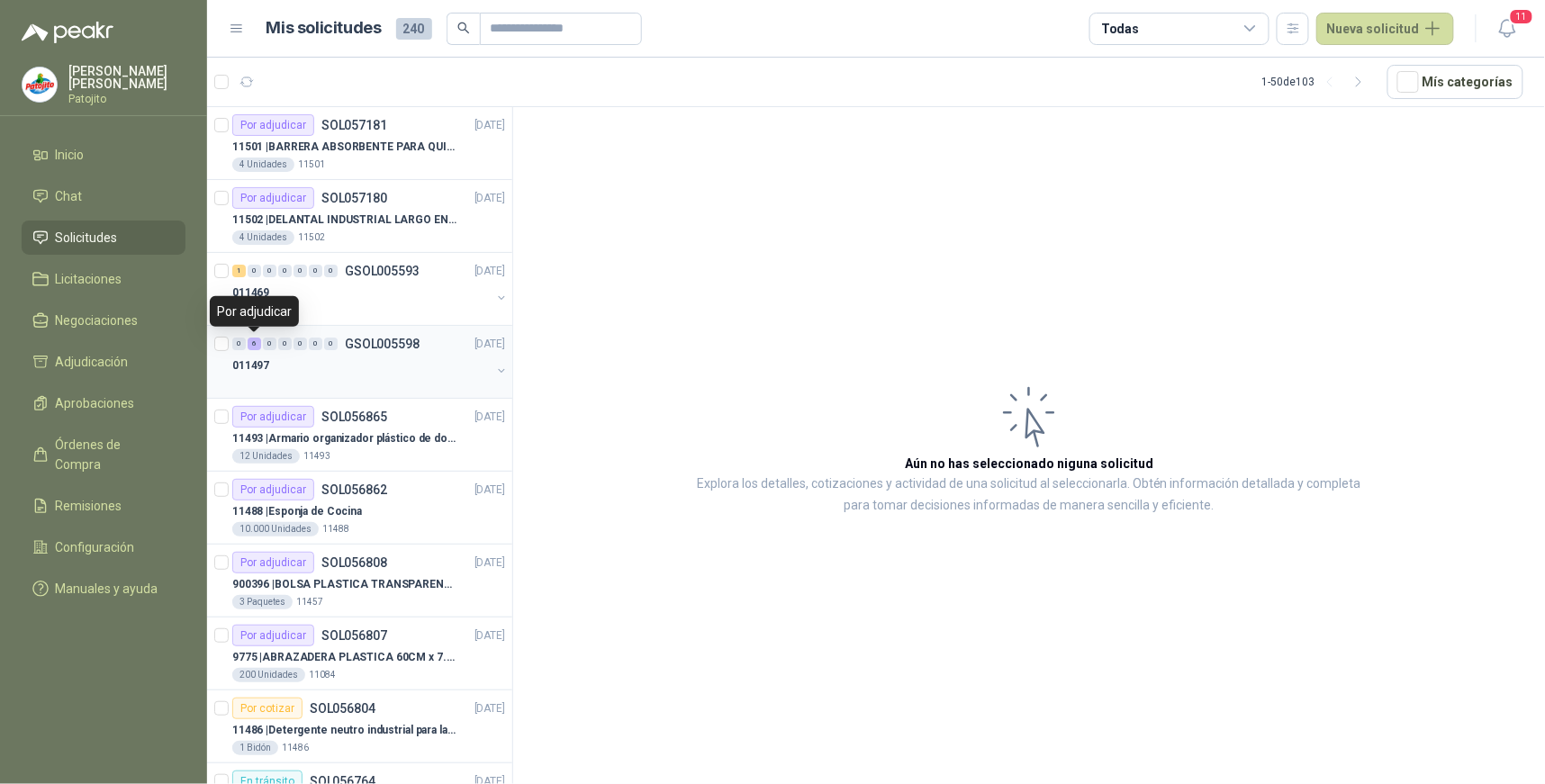
click at [254, 346] on div "6" at bounding box center [254, 344] width 14 height 13
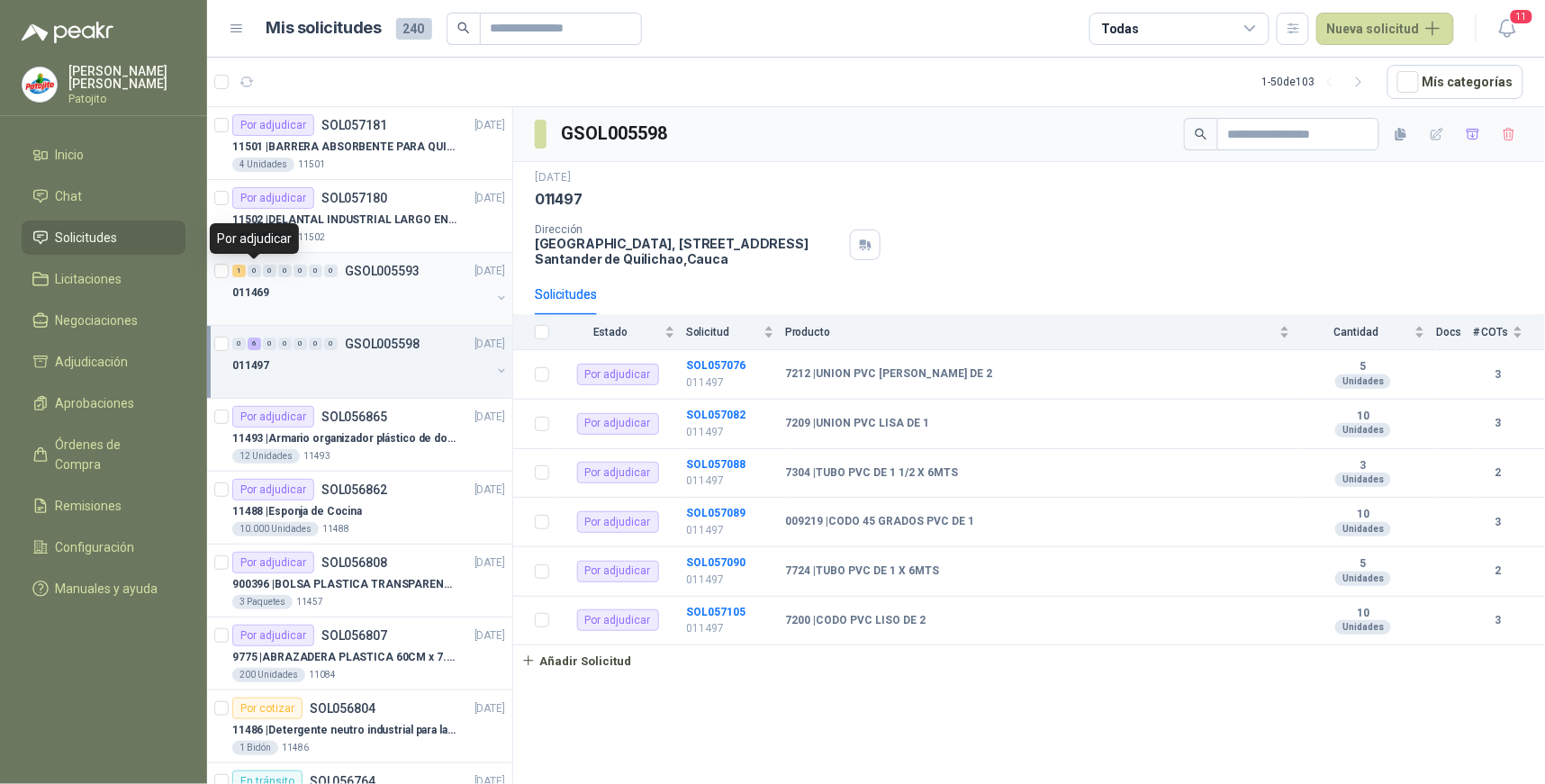
click at [248, 266] on div "0" at bounding box center [254, 271] width 14 height 13
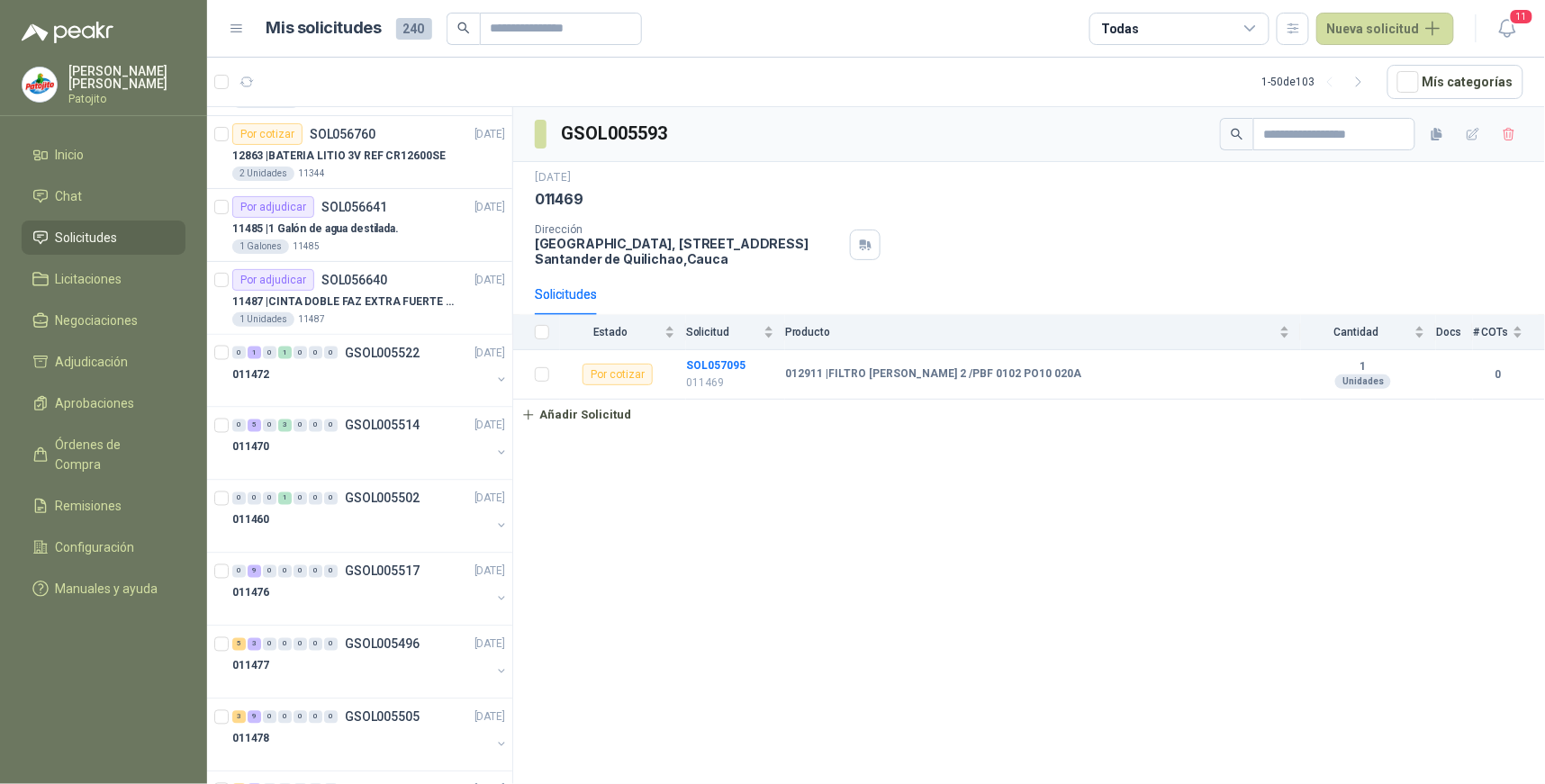
scroll to position [900, 0]
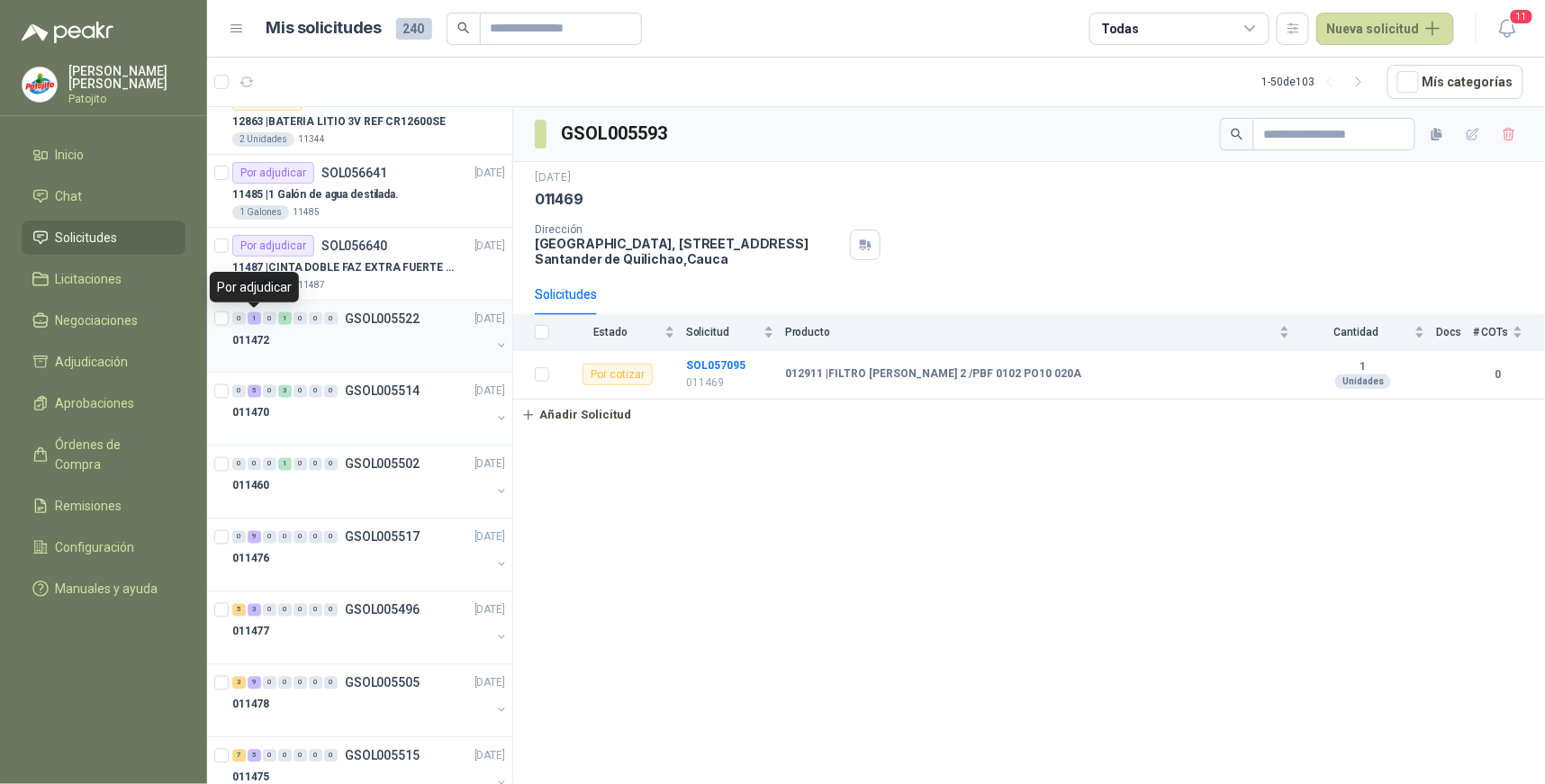
click at [253, 317] on div "1" at bounding box center [254, 318] width 14 height 13
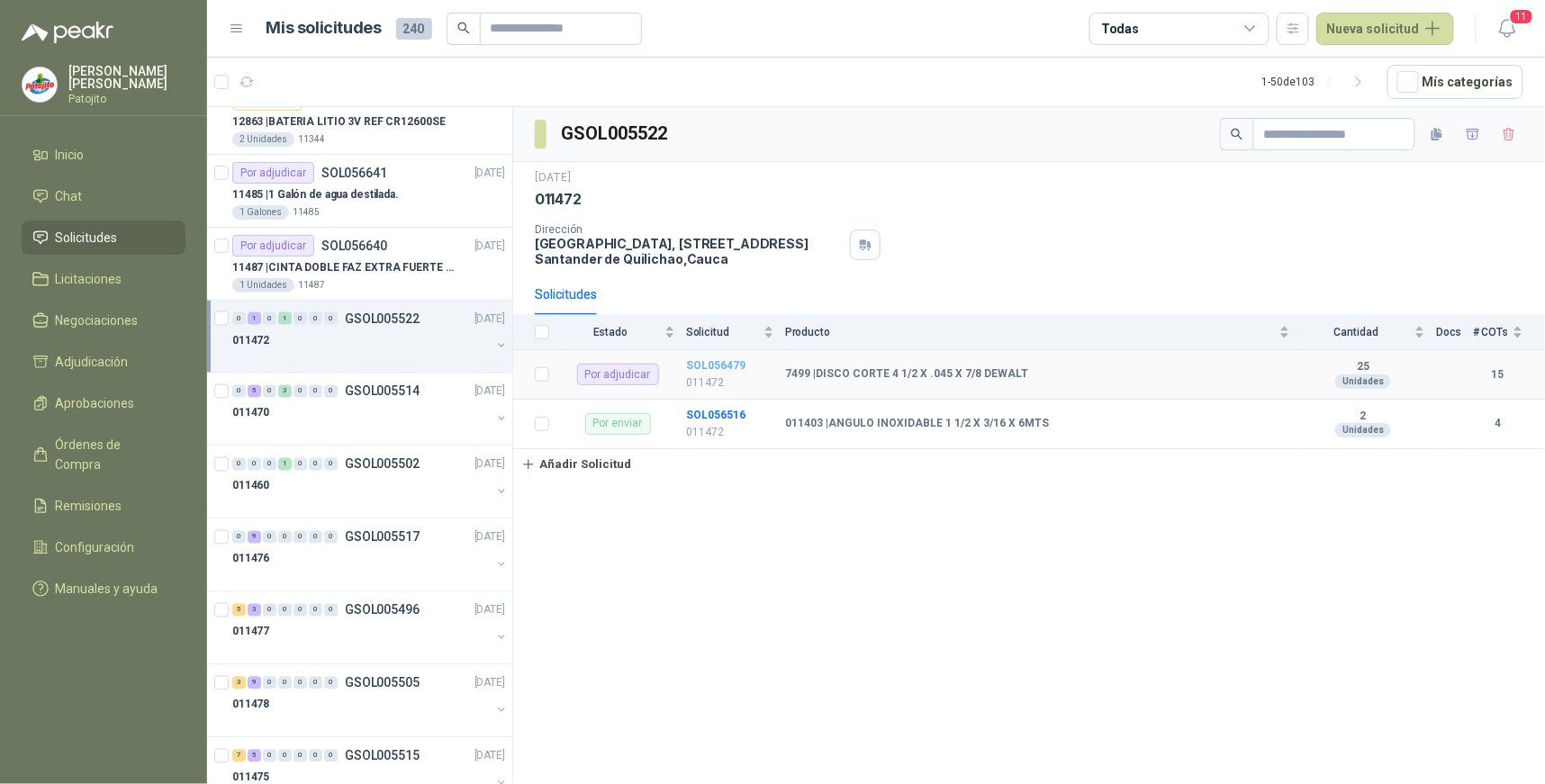
click at [724, 364] on b "SOL056479" at bounding box center [716, 365] width 60 height 13
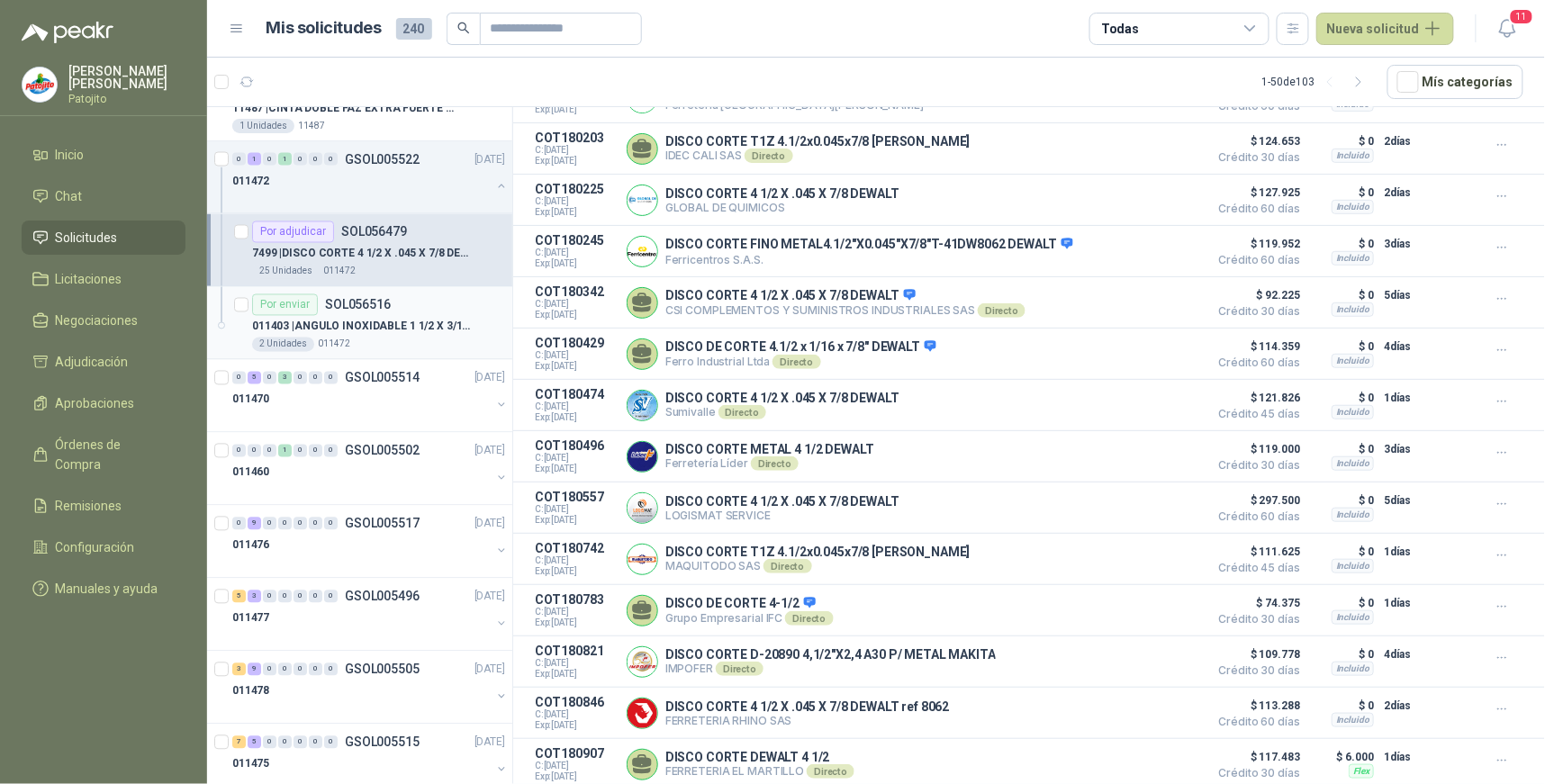
scroll to position [1100, 0]
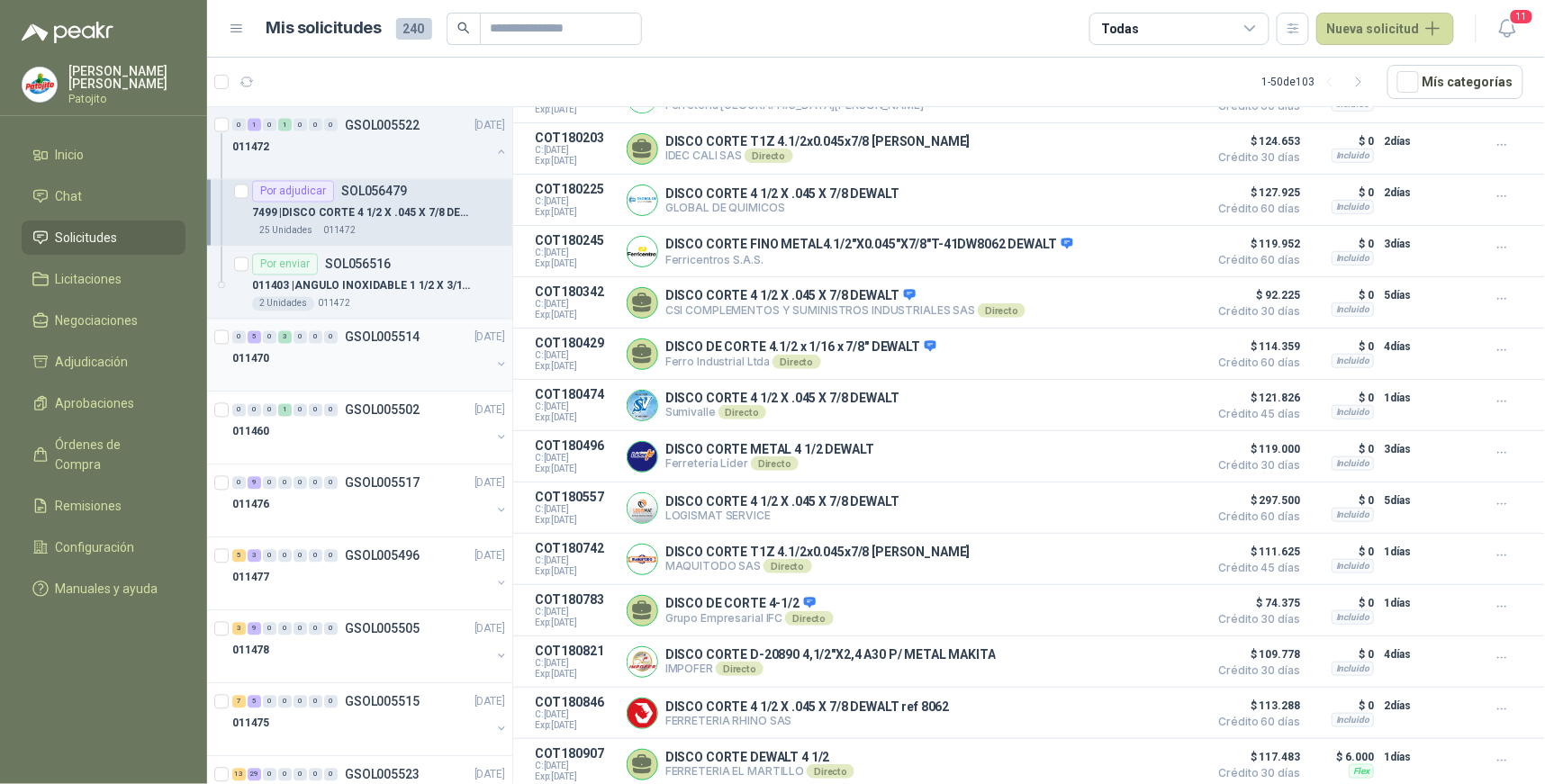
click at [254, 339] on div "5" at bounding box center [254, 337] width 14 height 13
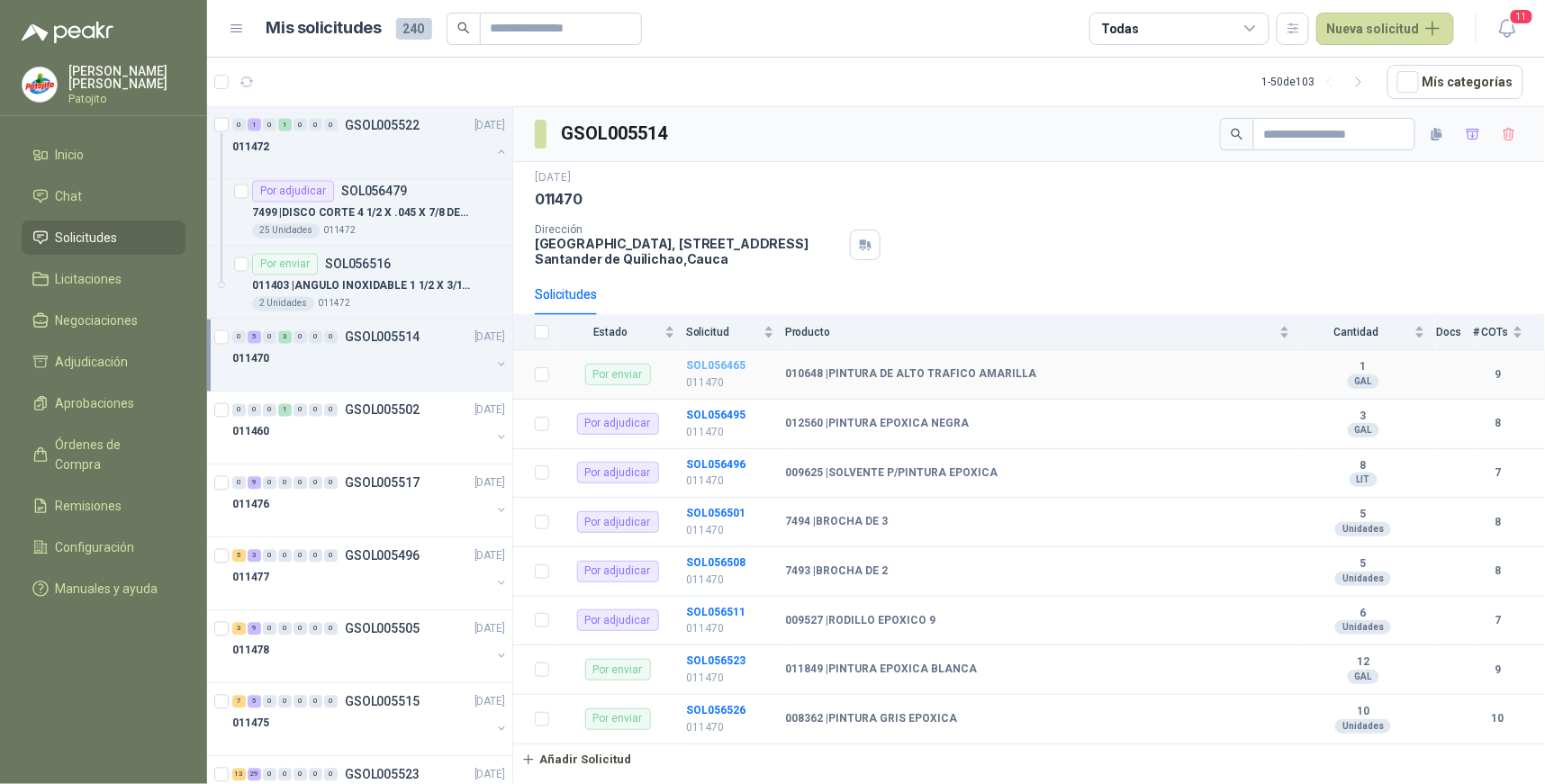
click at [730, 364] on b "SOL056465" at bounding box center [716, 365] width 60 height 13
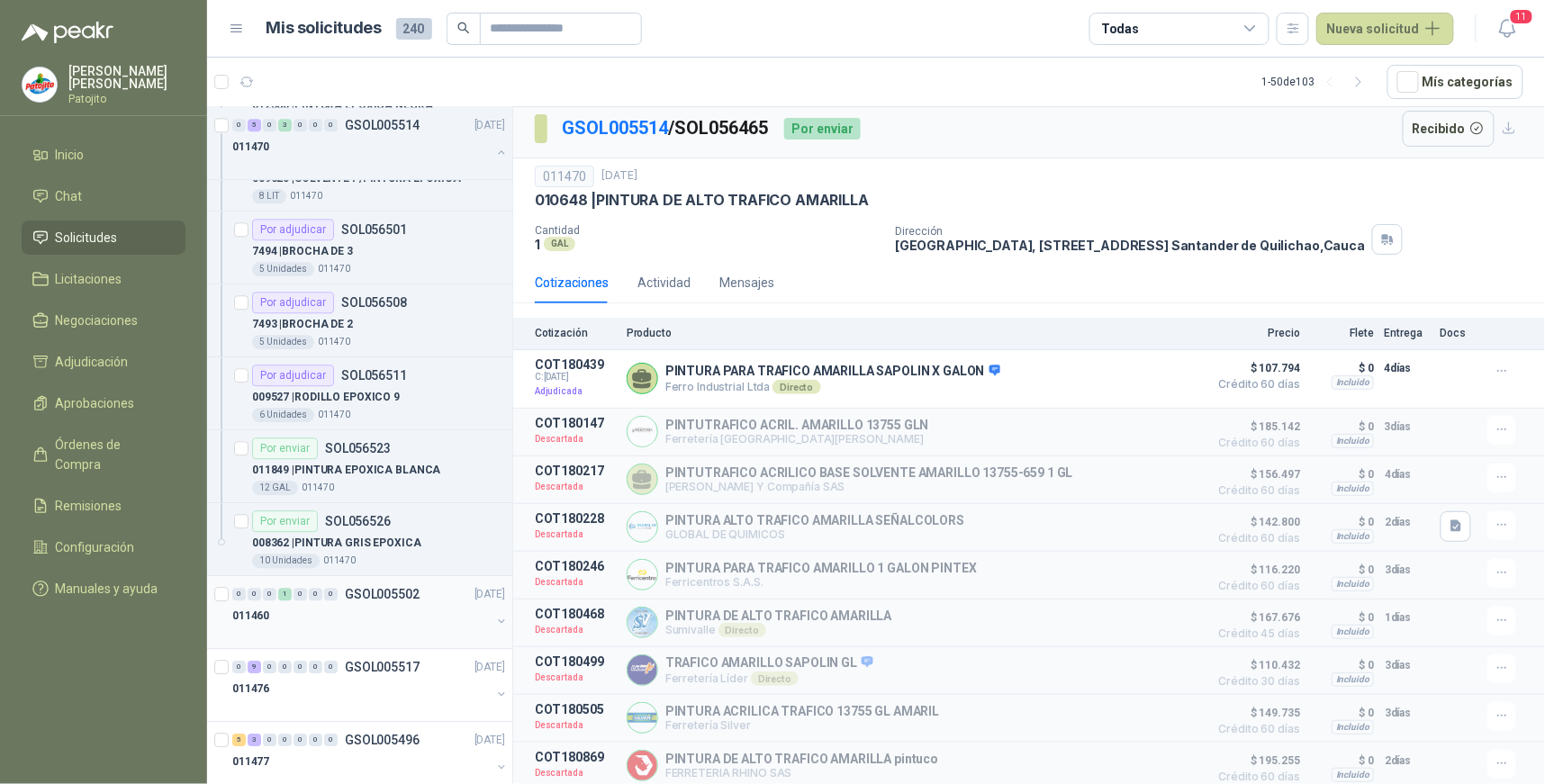
scroll to position [1600, 0]
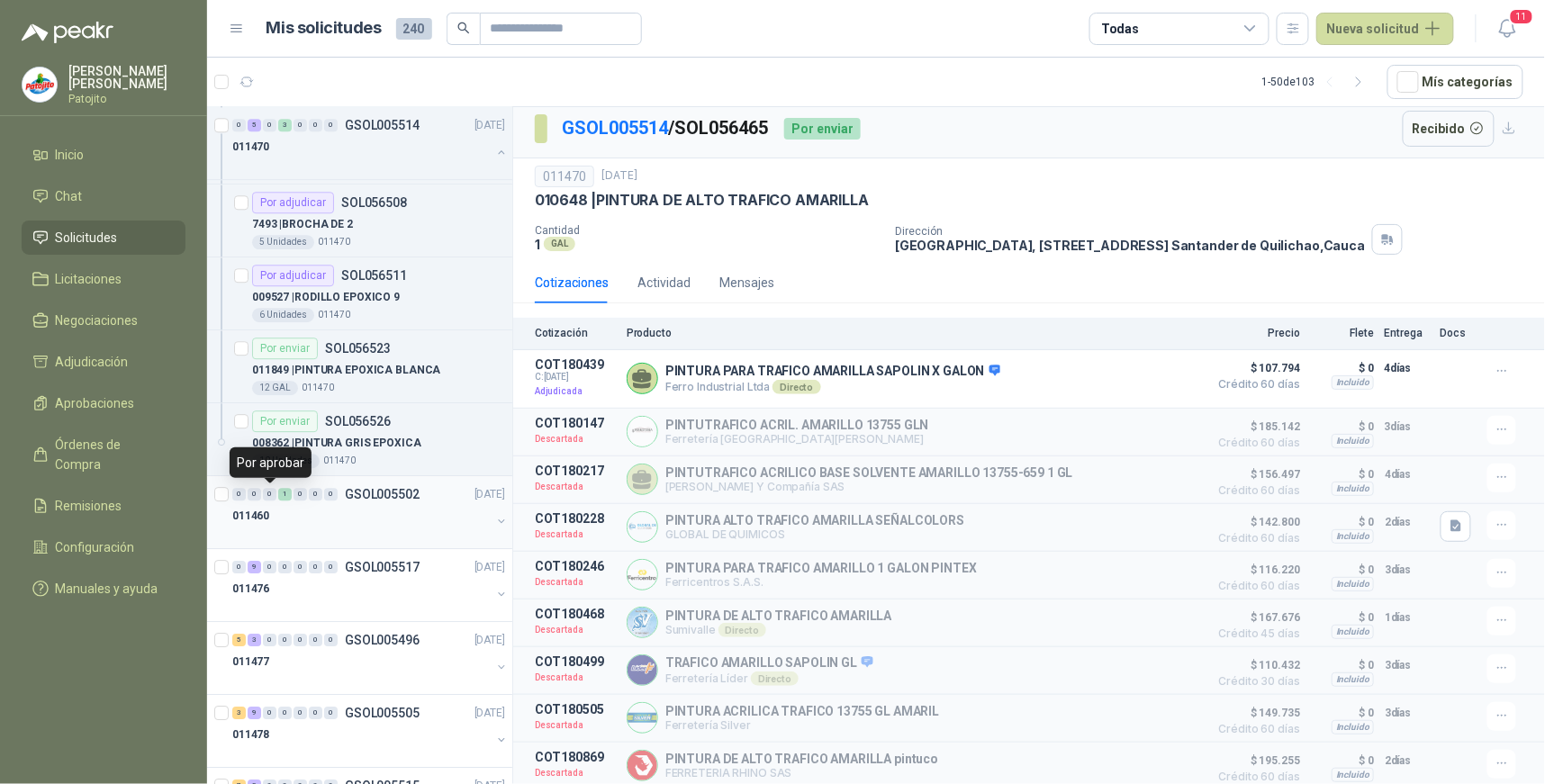
click at [273, 495] on div "0" at bounding box center [269, 494] width 14 height 13
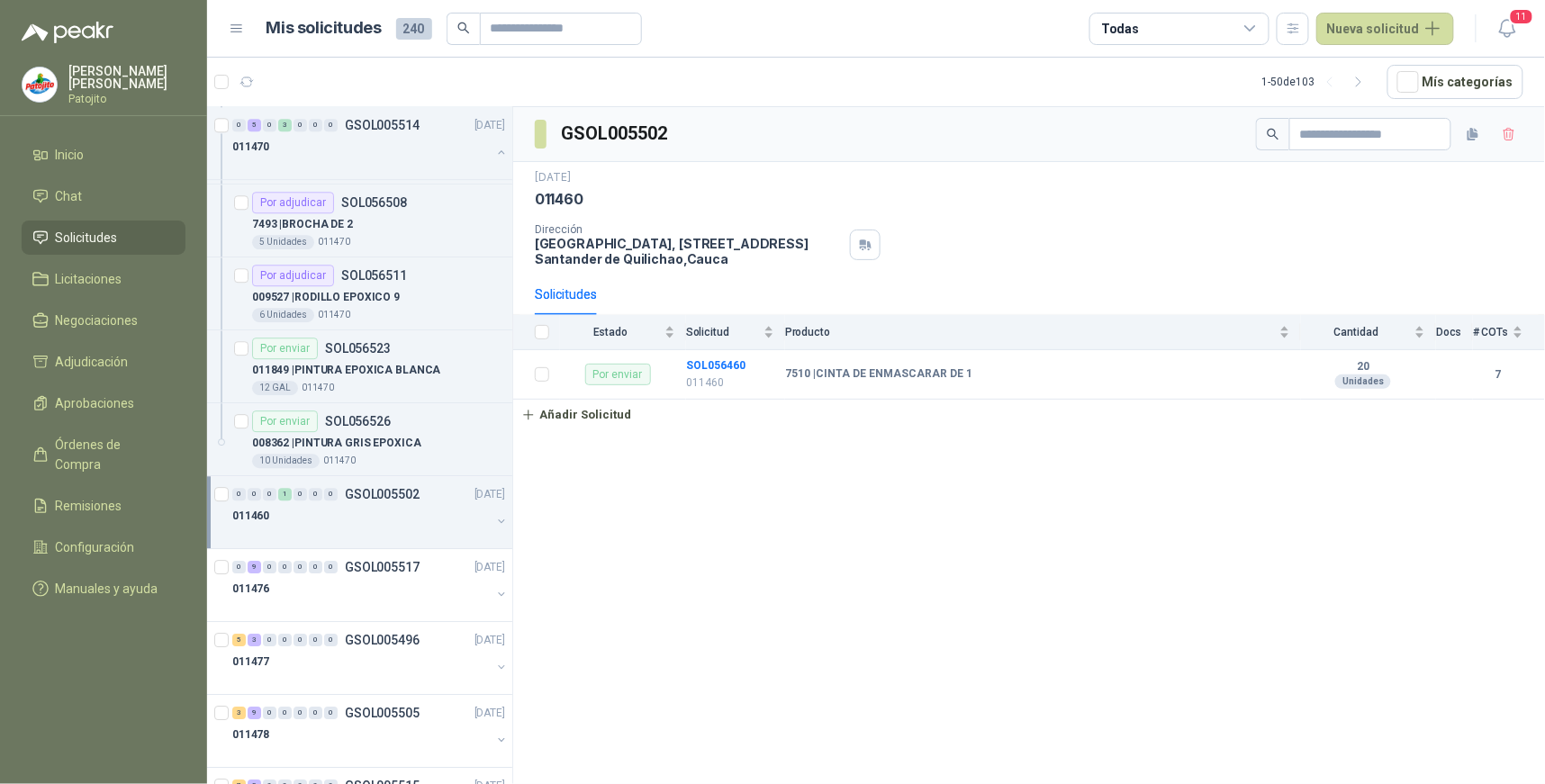
scroll to position [1700, 0]
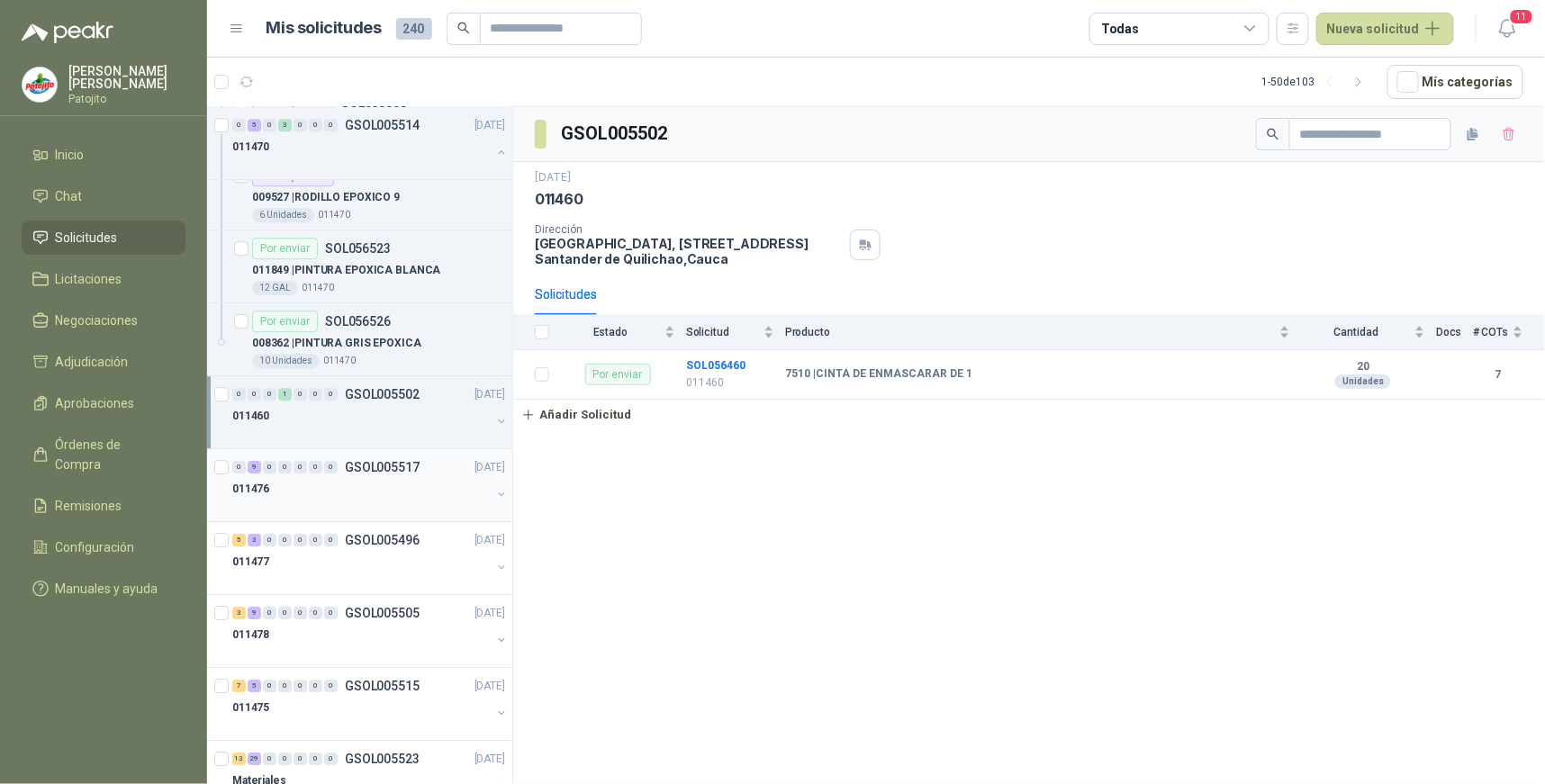
click at [257, 475] on div "0 9 0 0 0 0 0 GSOL005517 17/09/25" at bounding box center [370, 467] width 276 height 22
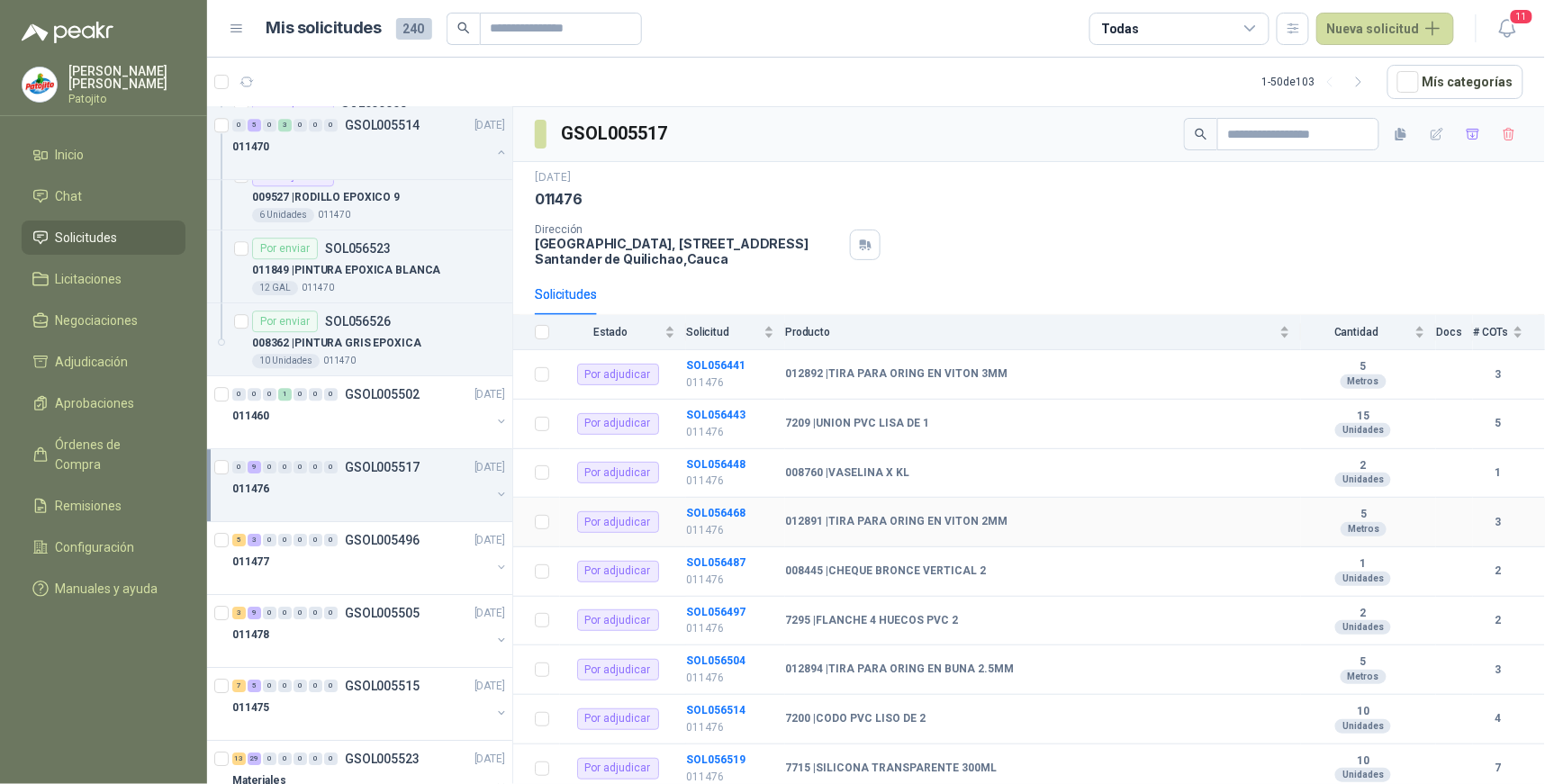
scroll to position [33, 0]
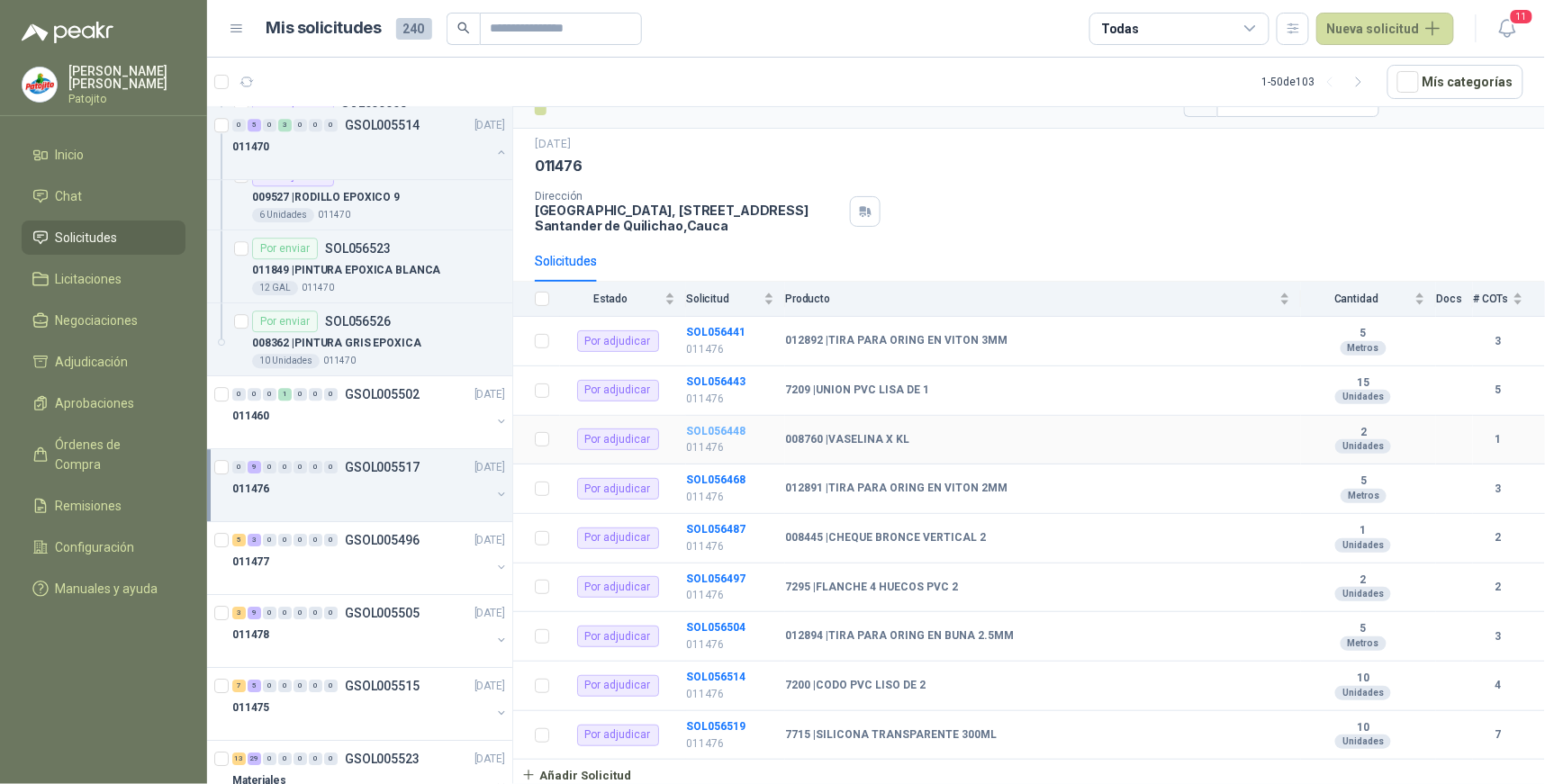
click at [740, 427] on b "SOL056448" at bounding box center [716, 431] width 60 height 13
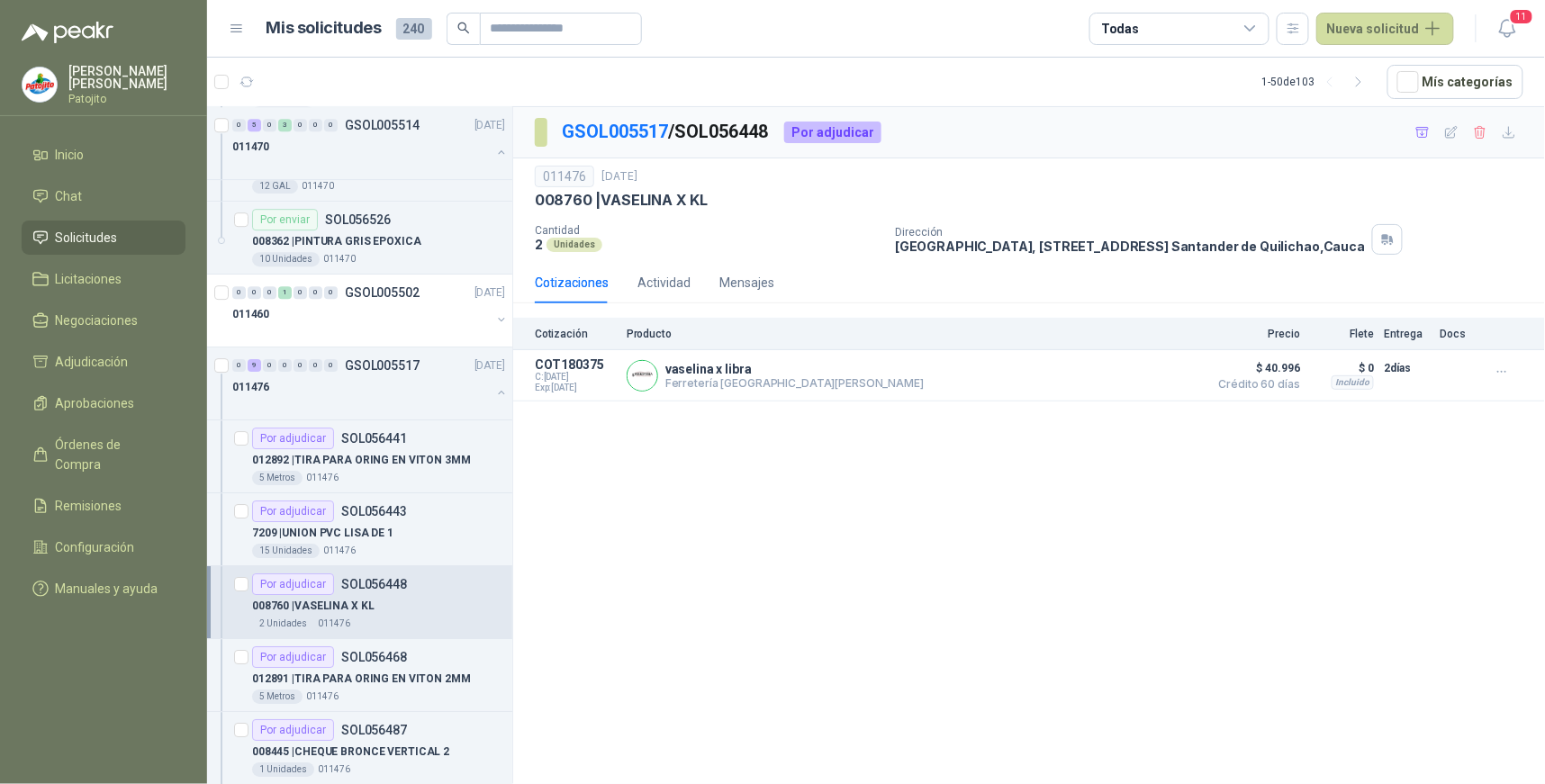
scroll to position [1801, 0]
click at [495, 393] on button "button" at bounding box center [502, 393] width 14 height 14
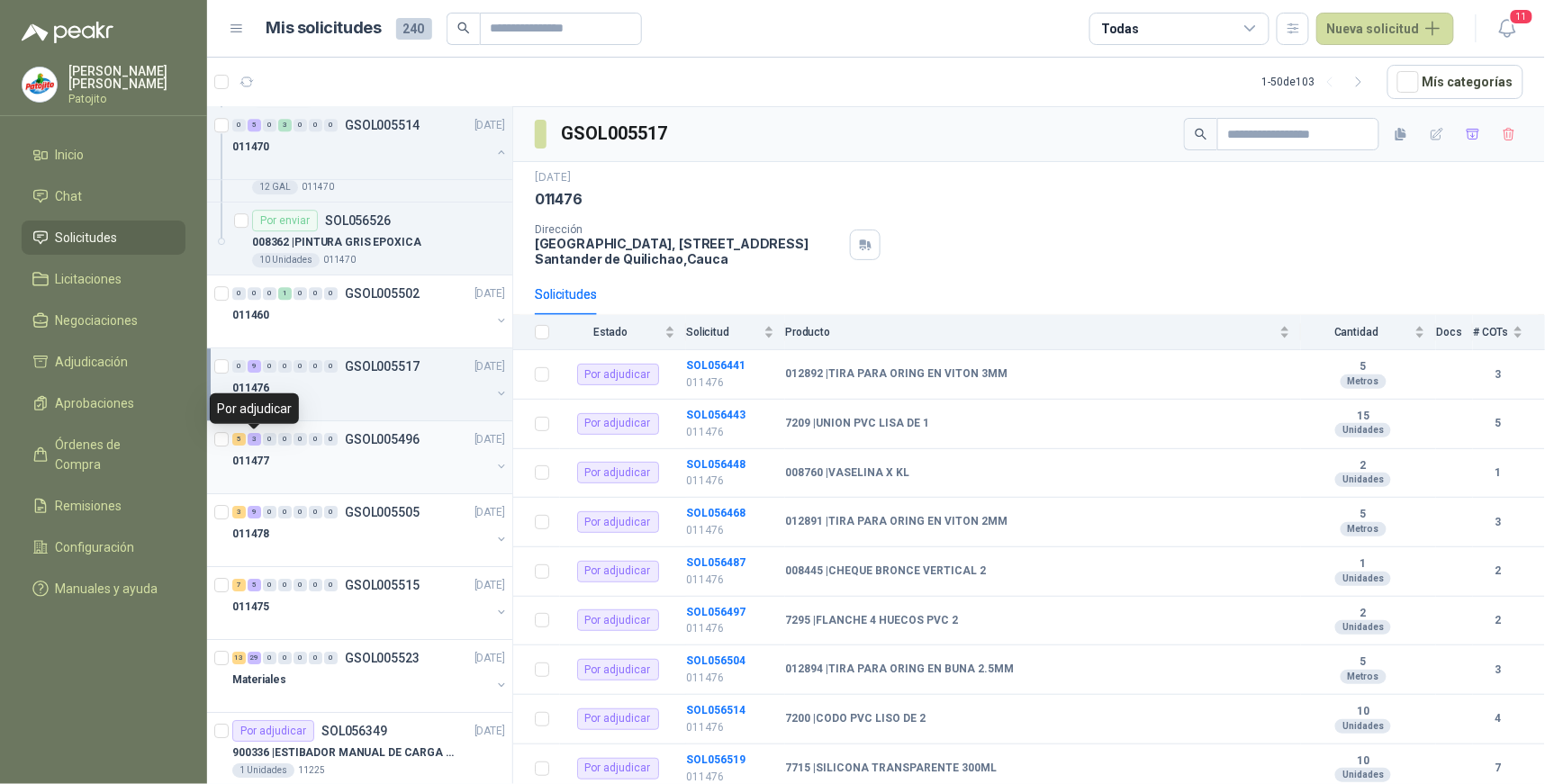
click at [257, 438] on div "3" at bounding box center [254, 439] width 14 height 13
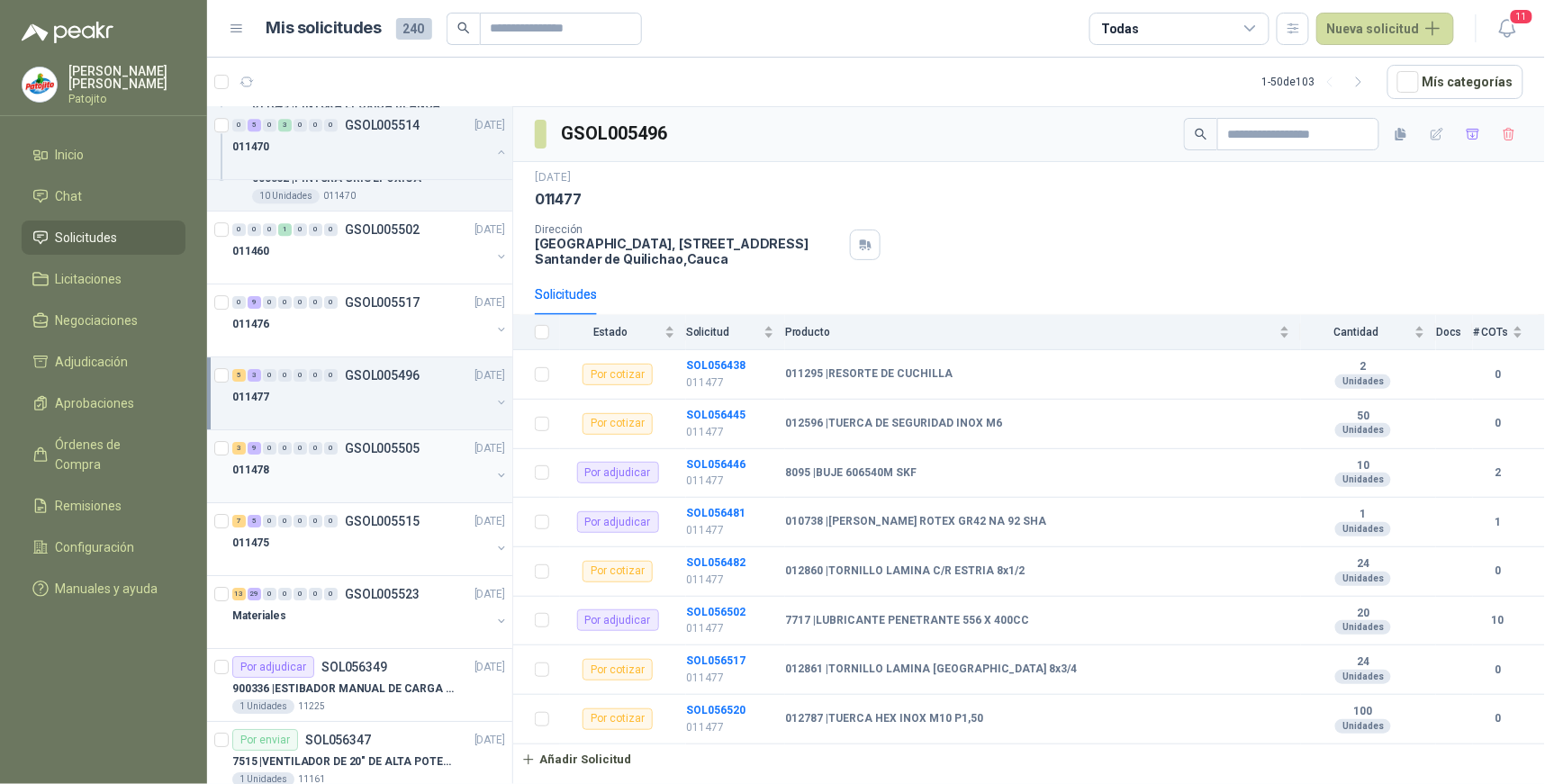
scroll to position [1901, 0]
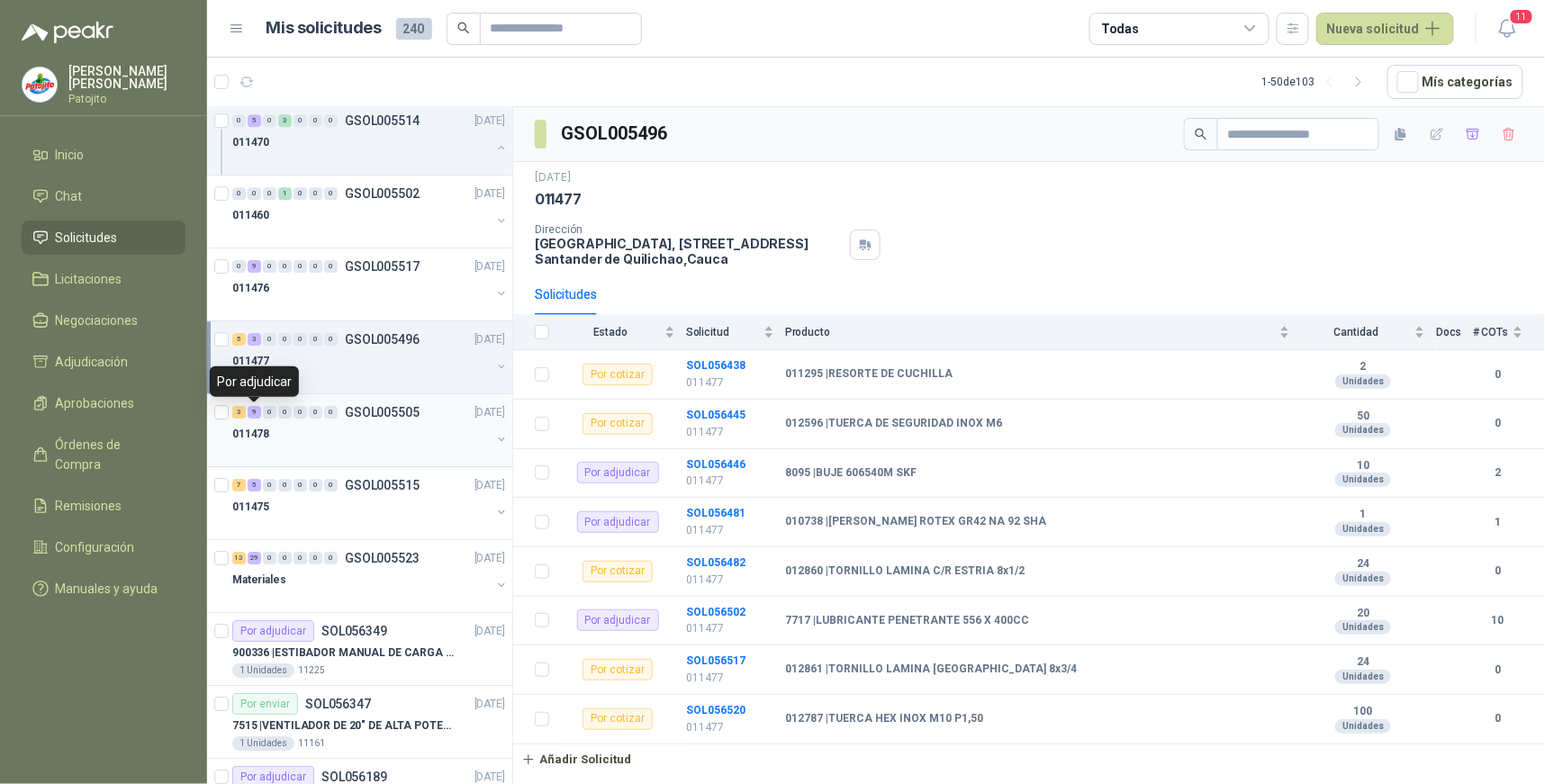
click at [257, 411] on div "9" at bounding box center [254, 412] width 14 height 13
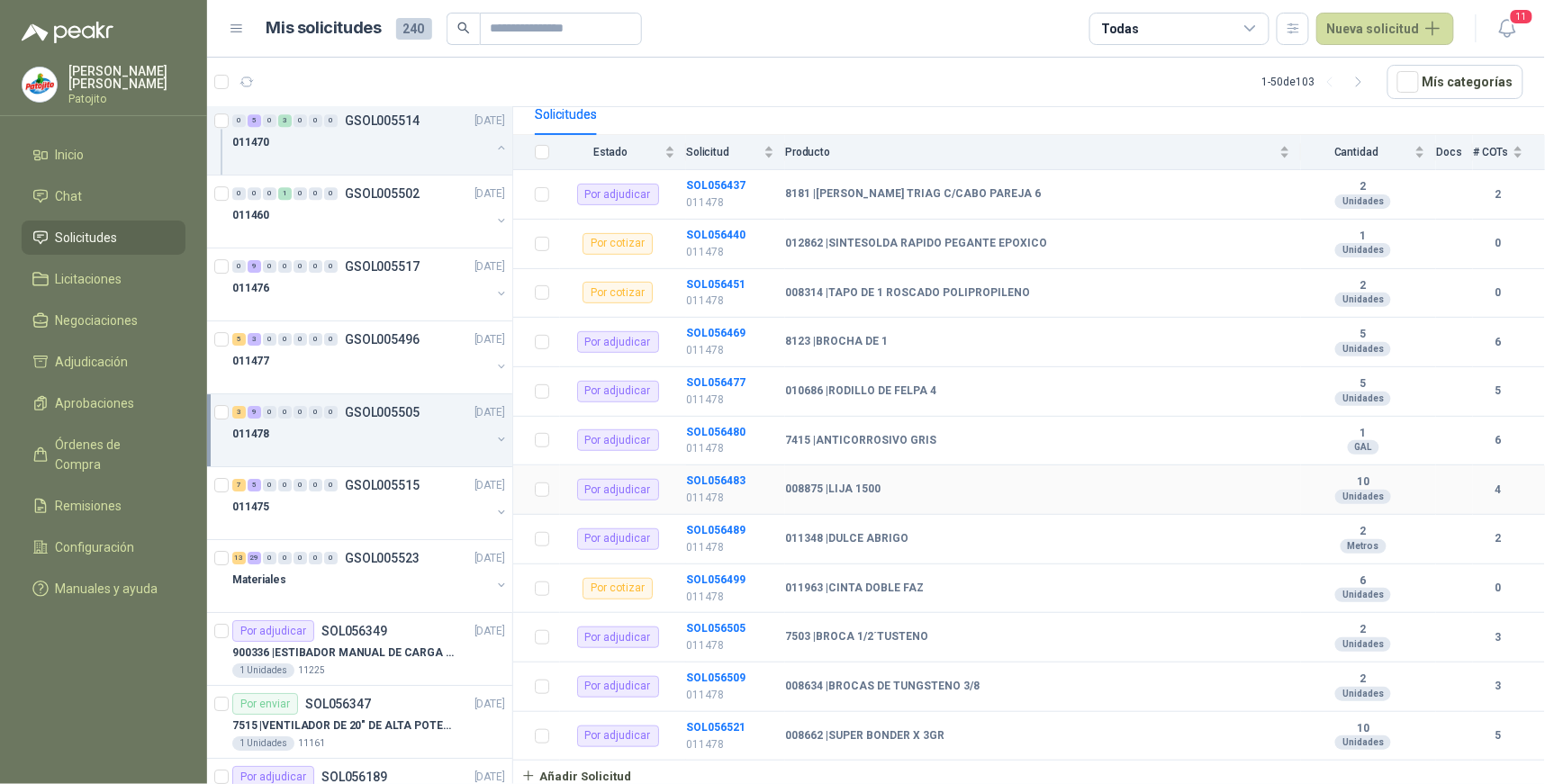
scroll to position [182, 0]
click at [252, 482] on div "5" at bounding box center [254, 485] width 14 height 13
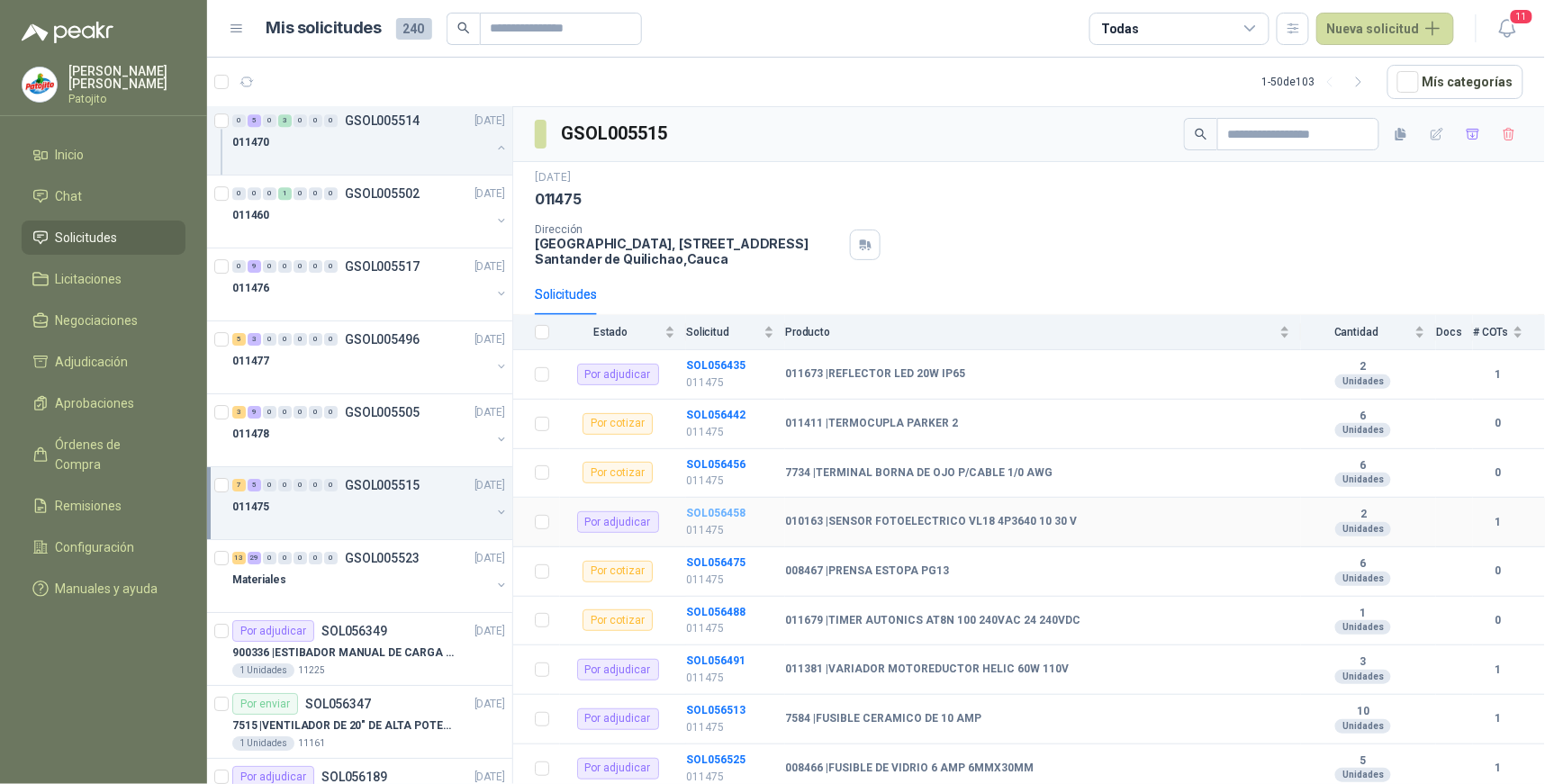
click at [727, 510] on b "SOL056458" at bounding box center [716, 513] width 60 height 13
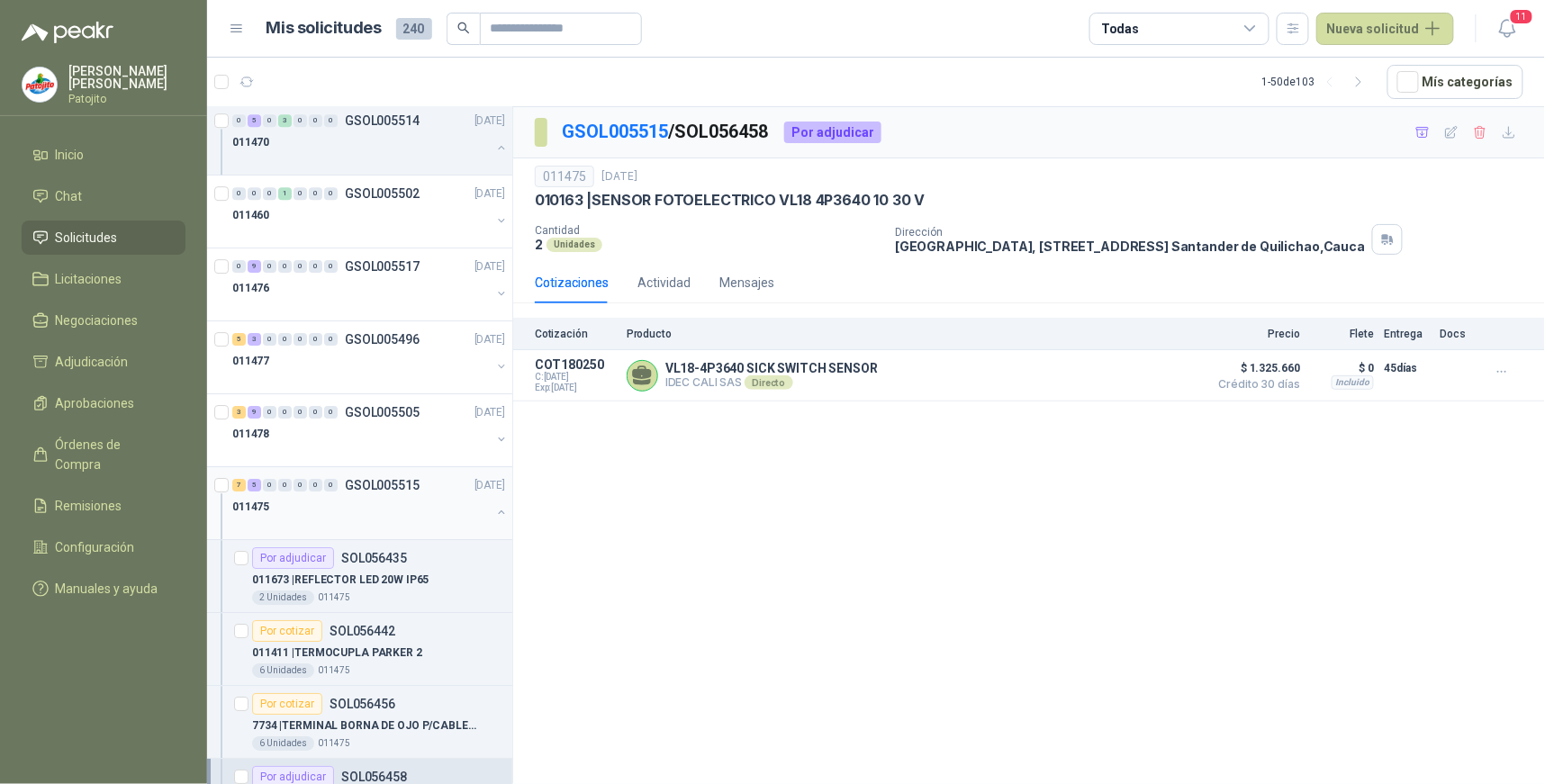
scroll to position [2000, 0]
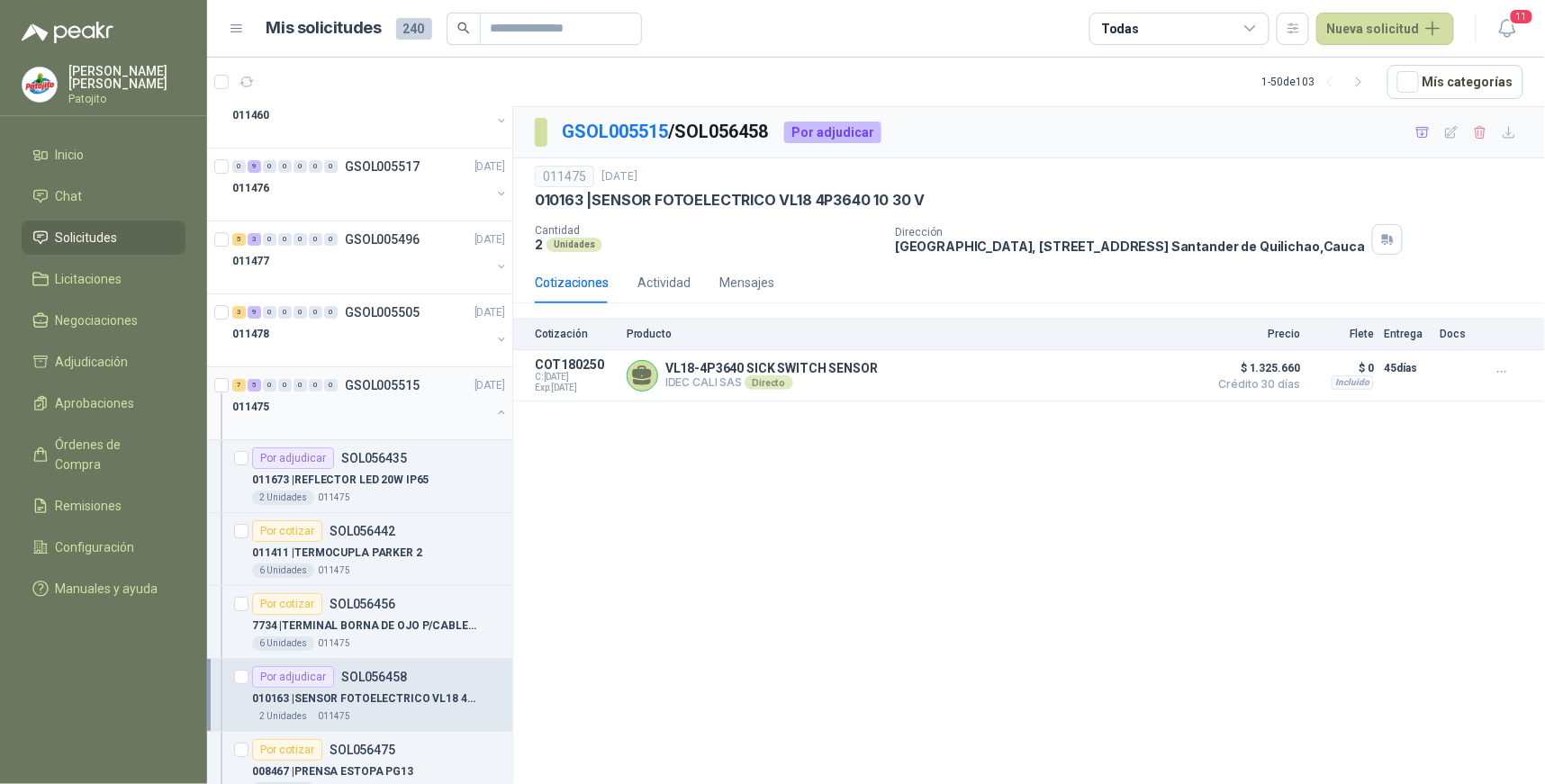
click at [495, 414] on button "button" at bounding box center [502, 412] width 14 height 14
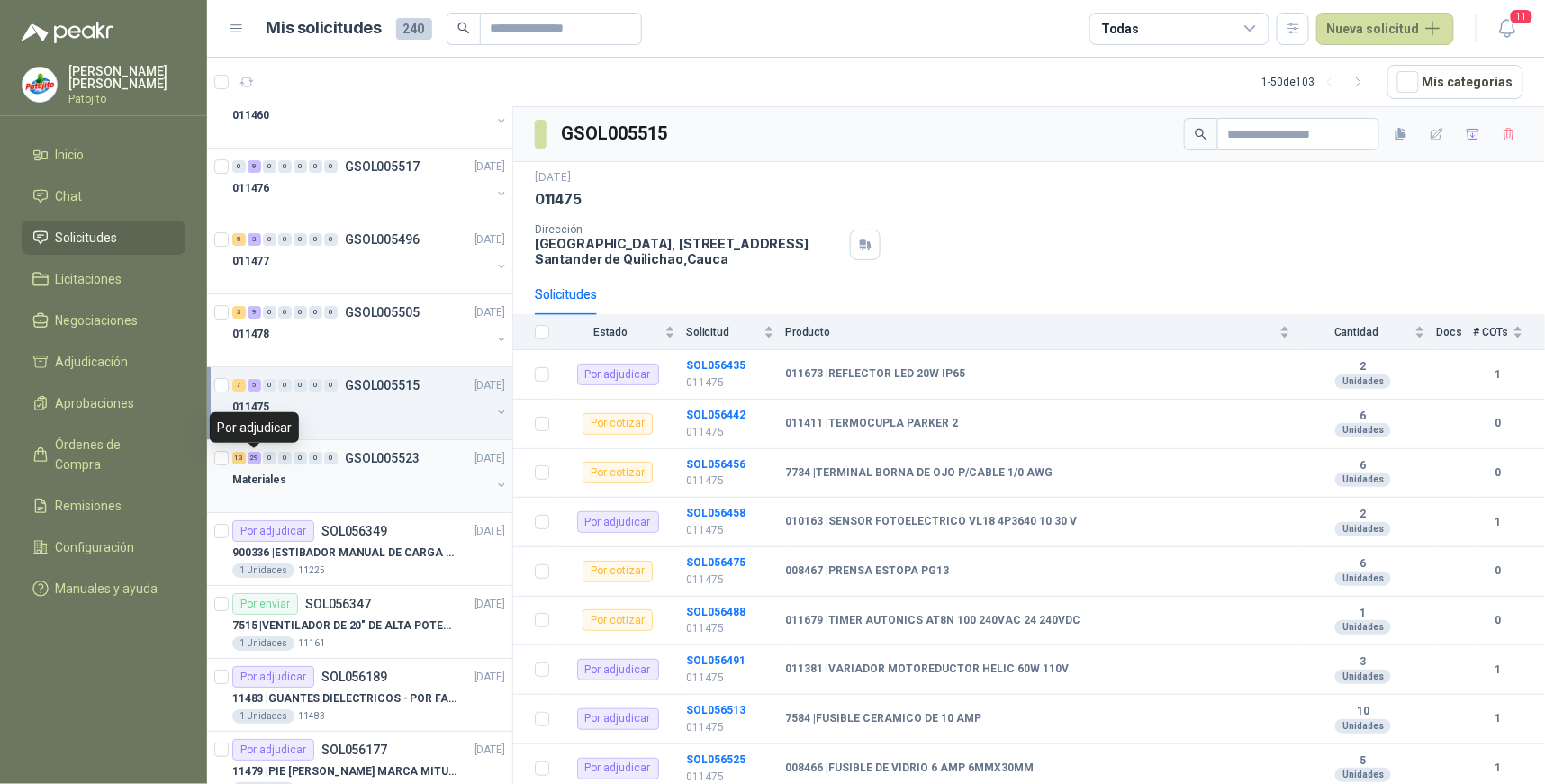
click at [254, 460] on div "29" at bounding box center [254, 458] width 14 height 13
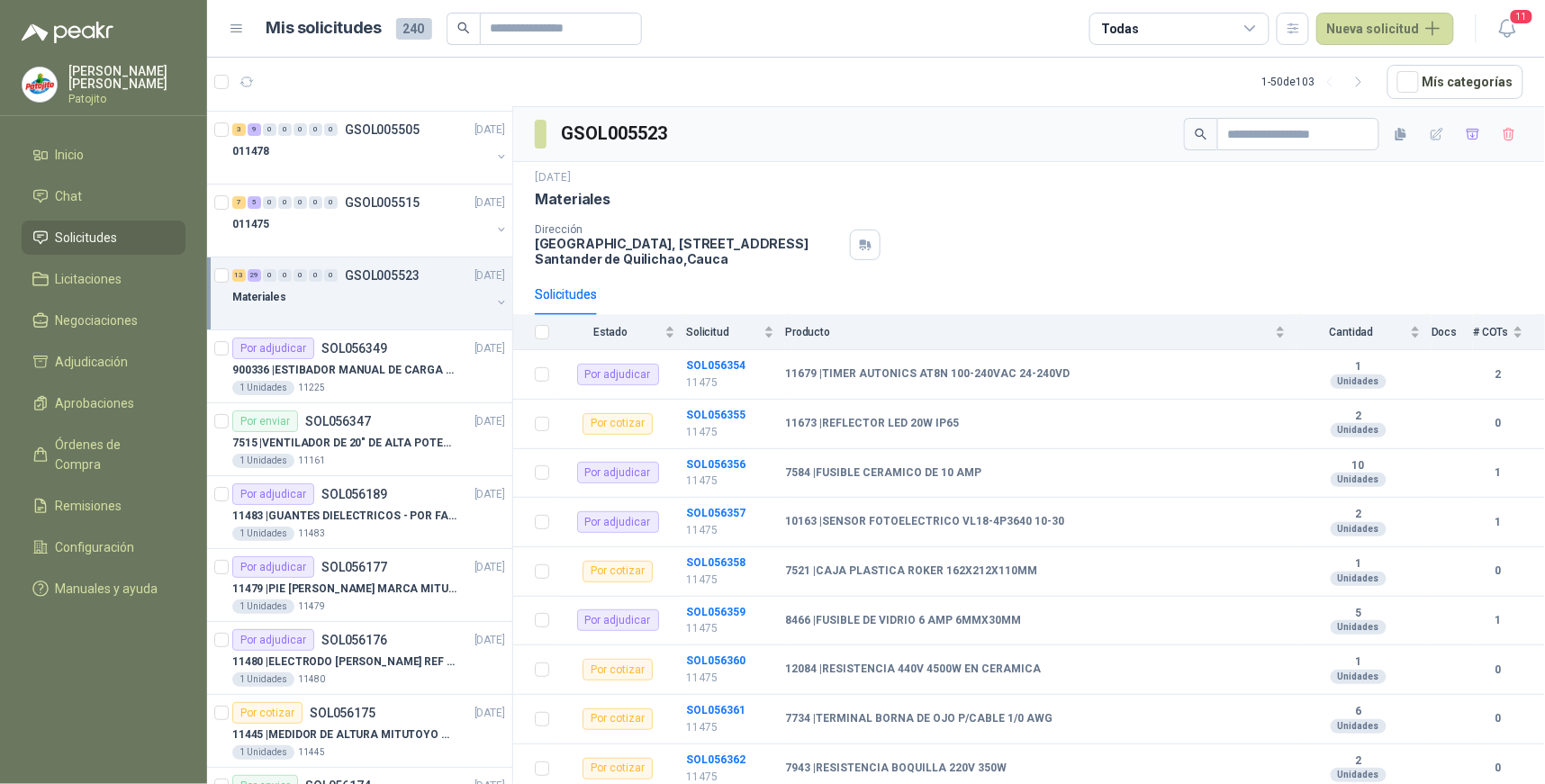
scroll to position [2301, 0]
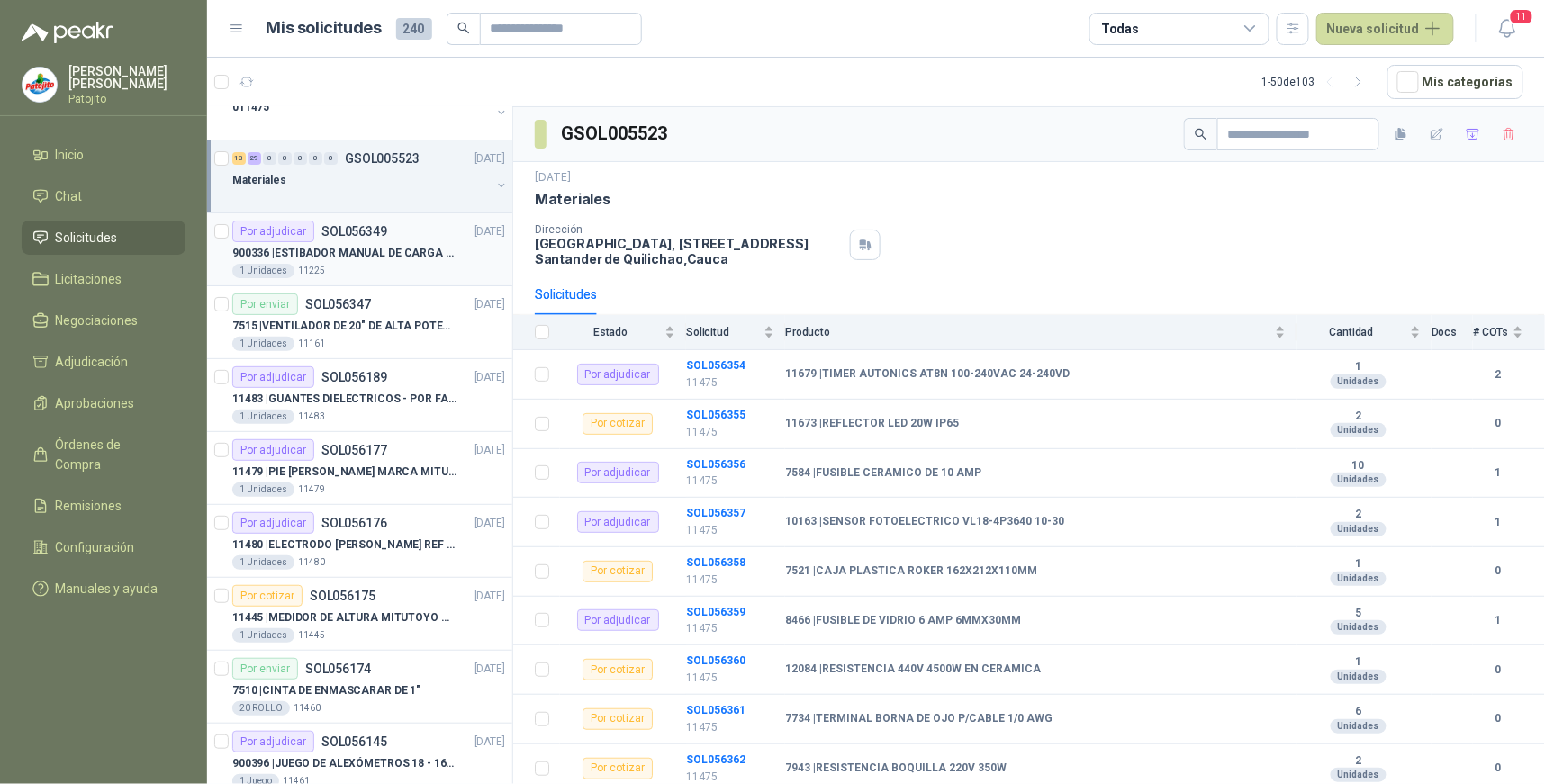
click at [325, 237] on p "SOL056349" at bounding box center [354, 231] width 66 height 13
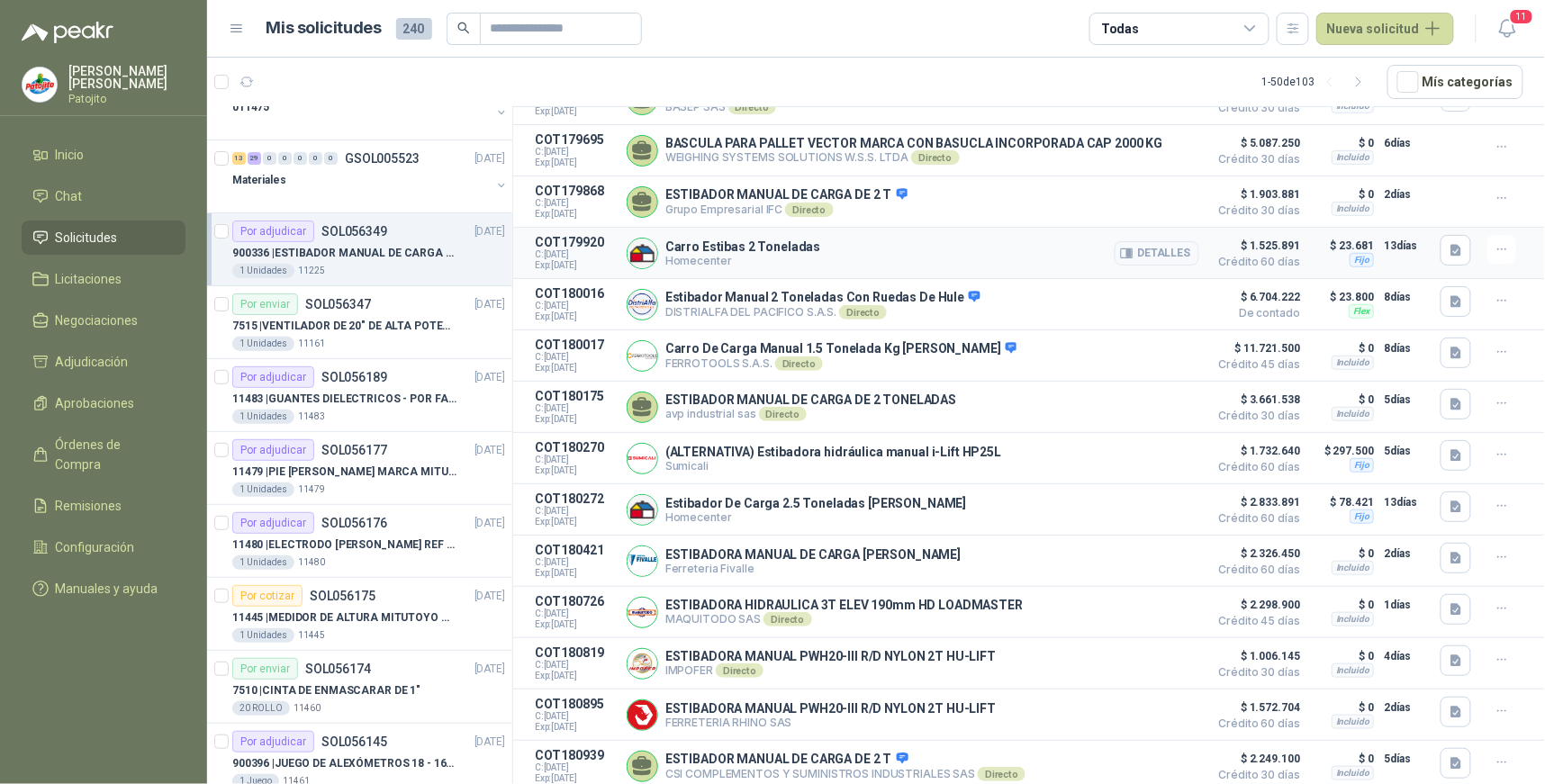
scroll to position [310, 0]
click at [391, 326] on p "7515 | VENTILADOR DE 20" DE ALTA POTENCIA PARA ANCLAR A LA PARED" at bounding box center [344, 326] width 224 height 17
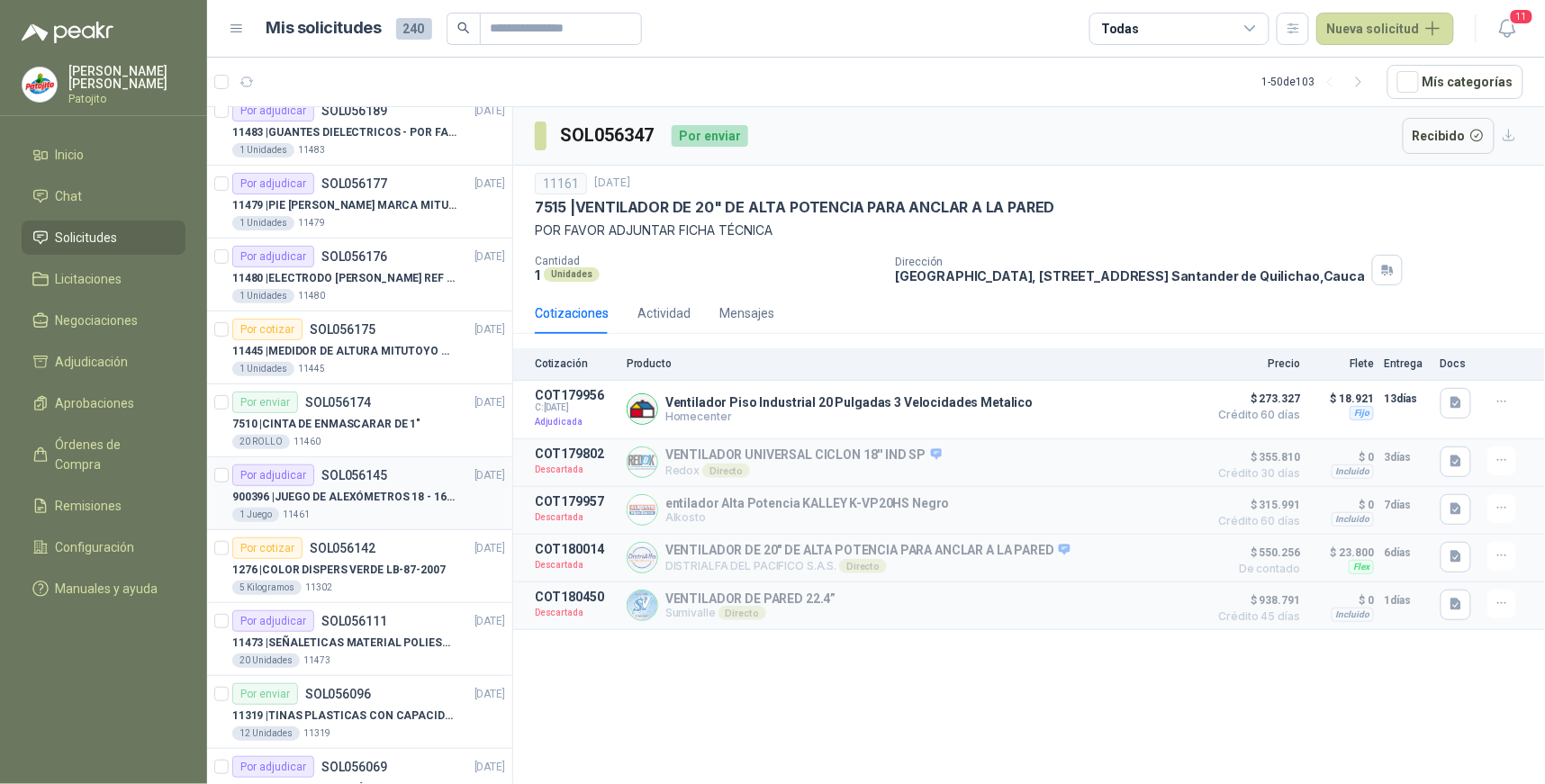
scroll to position [2600, 0]
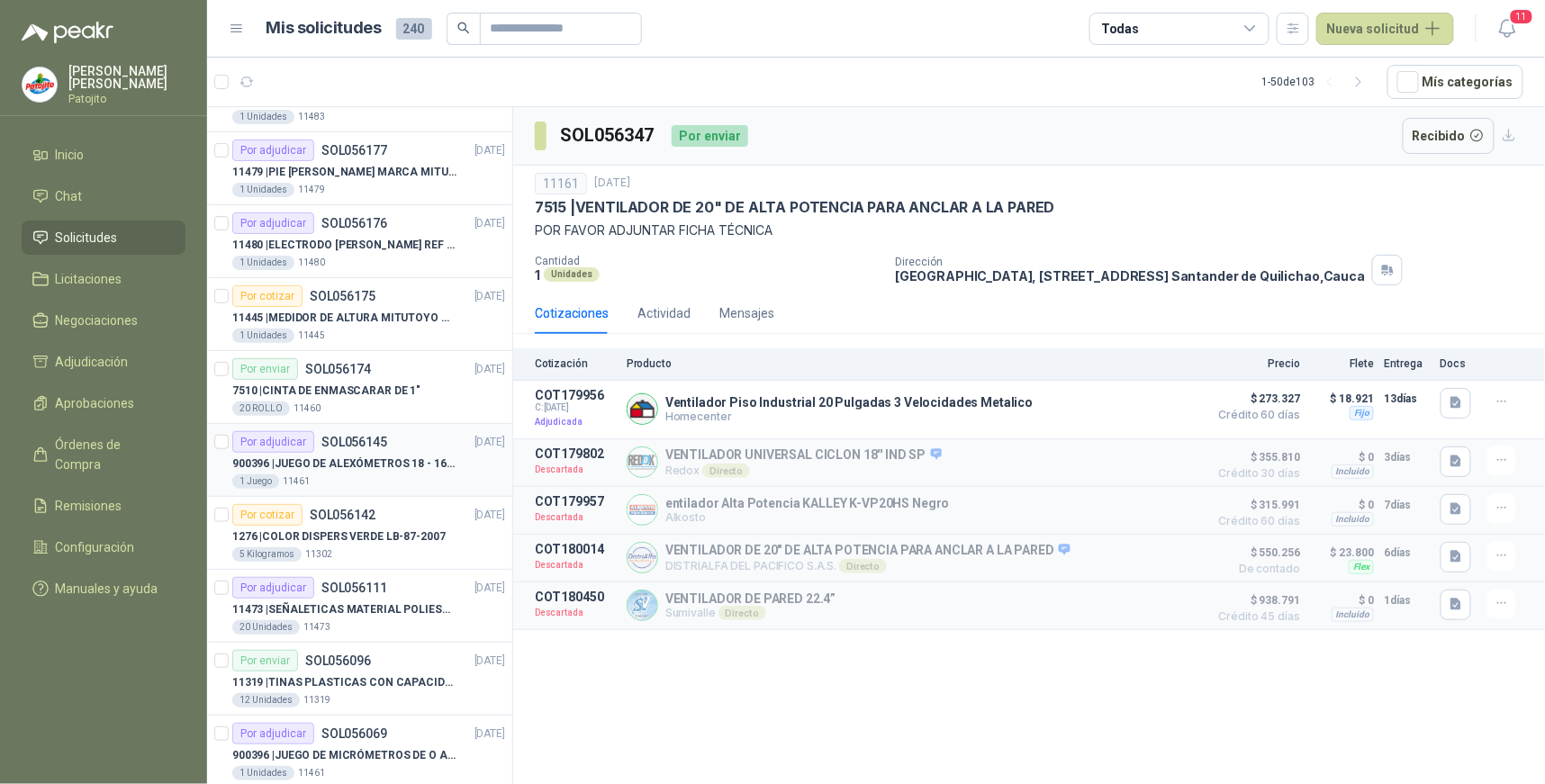
click at [375, 464] on p "900396 | JUEGO DE ALEXÓMETROS 18 - 160 mm x 0,01 mm 2824-S3" at bounding box center [344, 464] width 224 height 17
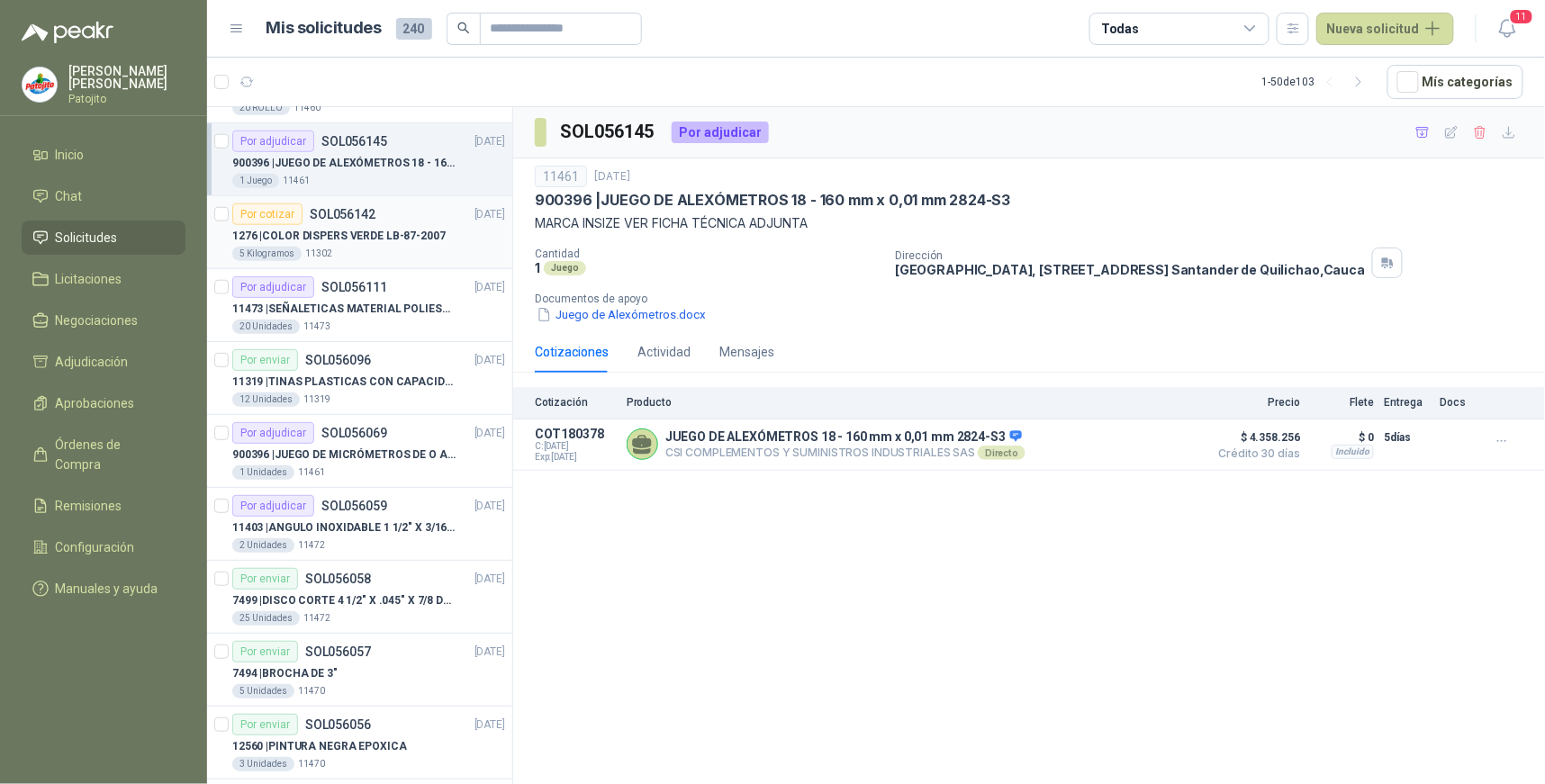
scroll to position [3001, 0]
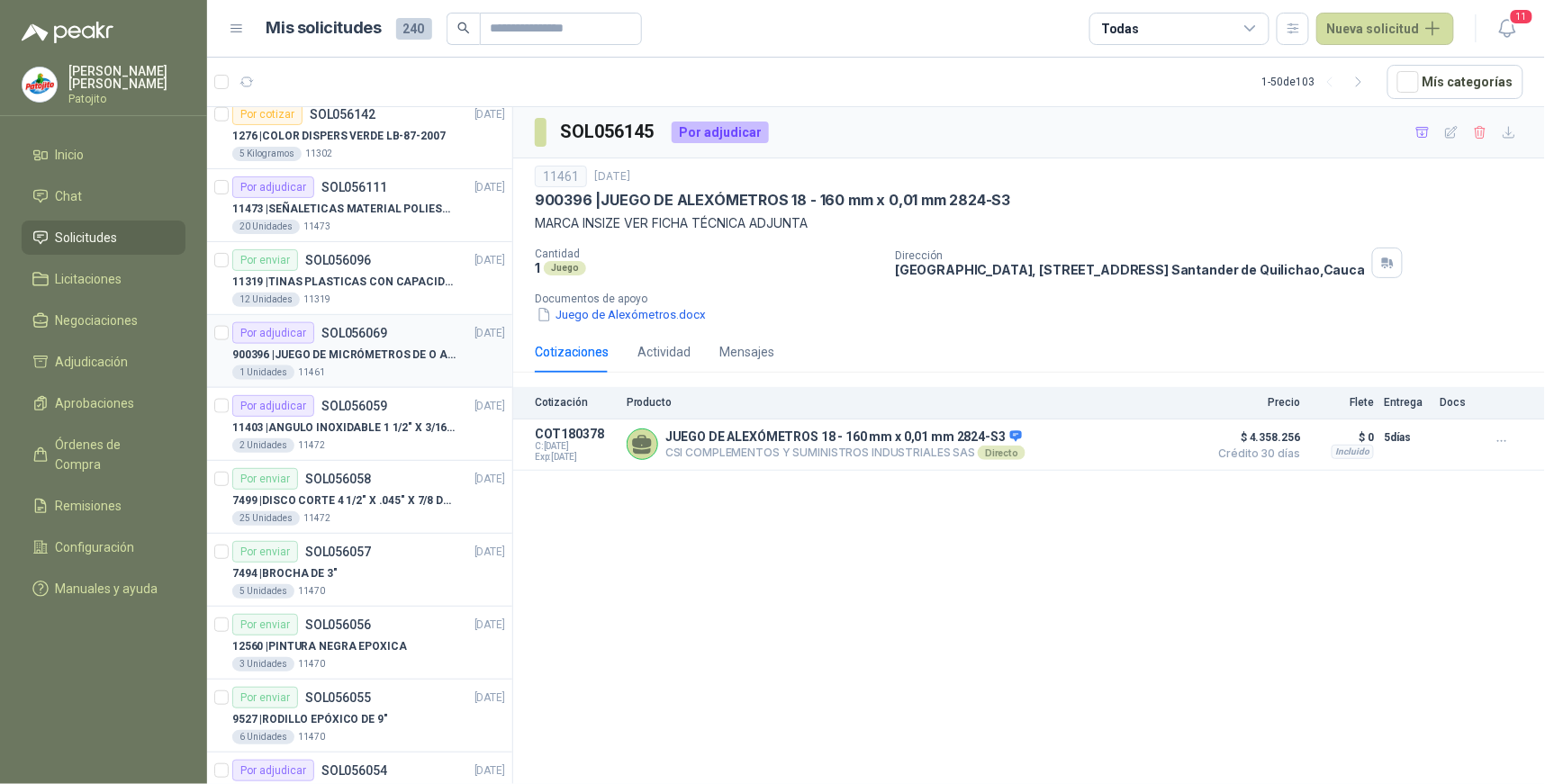
click at [387, 335] on div "Por adjudicar SOL056069 16/09/25" at bounding box center [368, 333] width 273 height 22
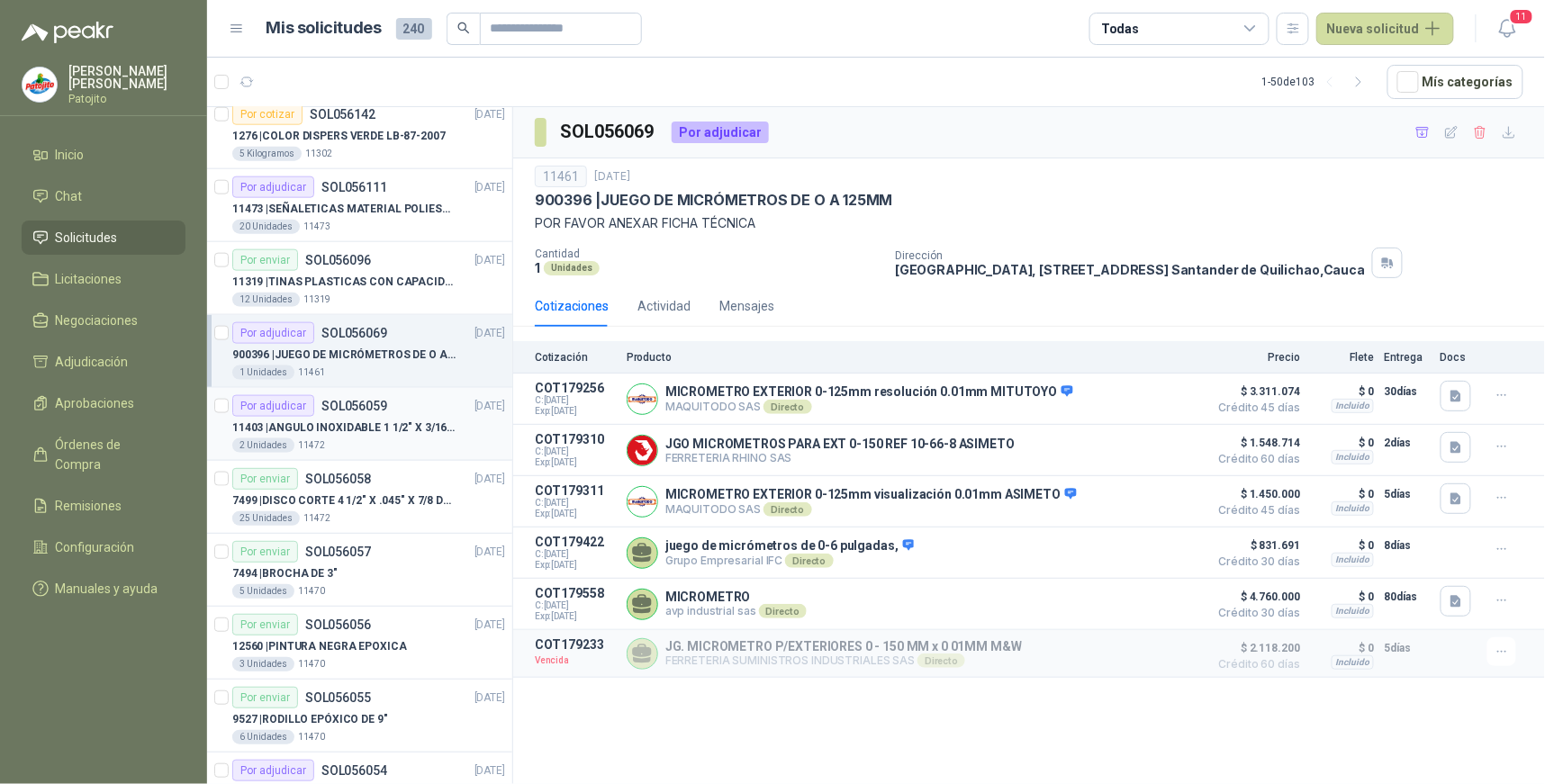
click at [384, 437] on p "11403 | ANGULO INOXIDABLE 1 1/2" X 3/16" X 6MTS" at bounding box center [344, 428] width 224 height 17
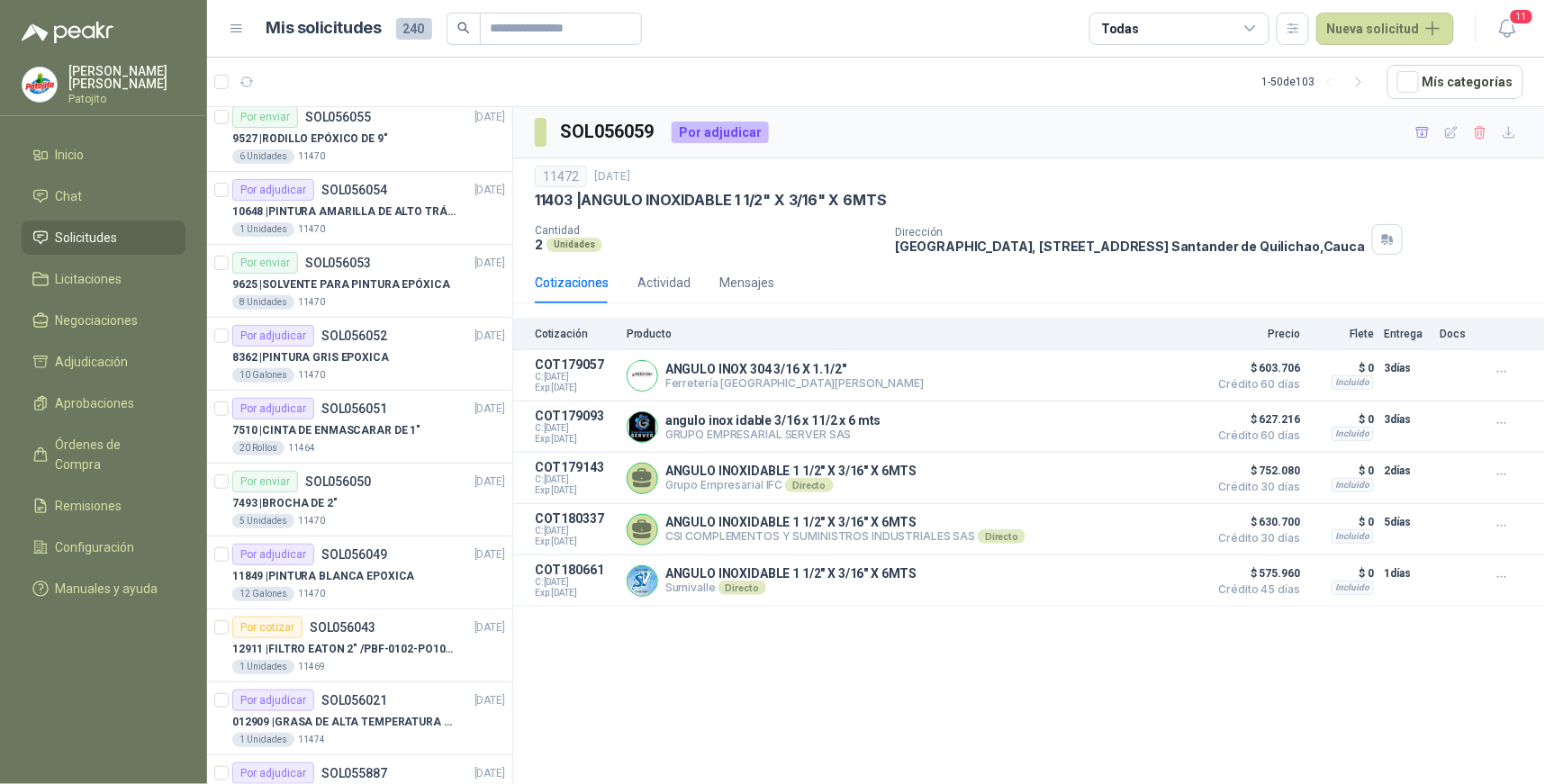
scroll to position [3602, 0]
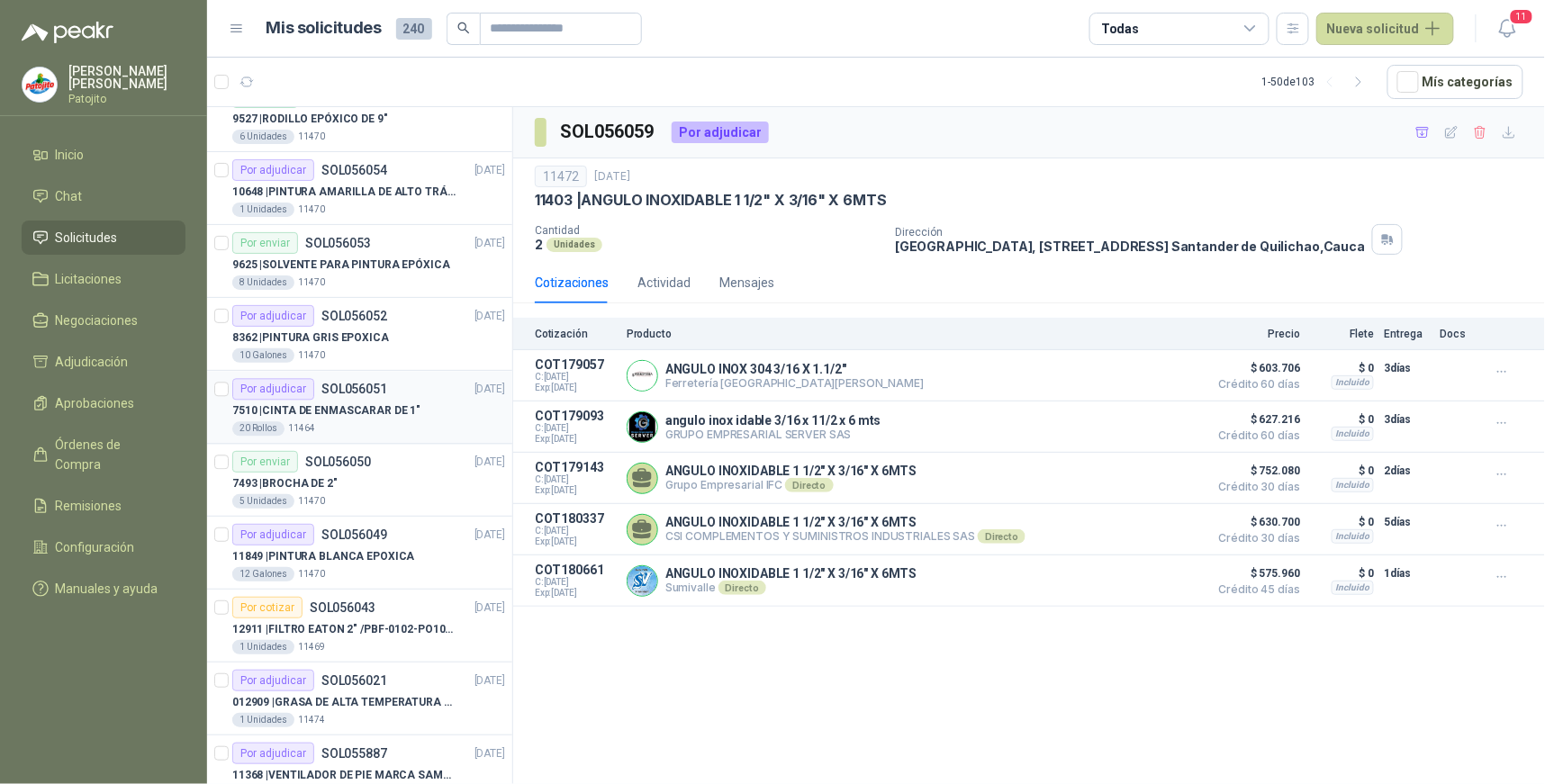
click at [393, 429] on div "20 Rollos 11464" at bounding box center [368, 429] width 273 height 14
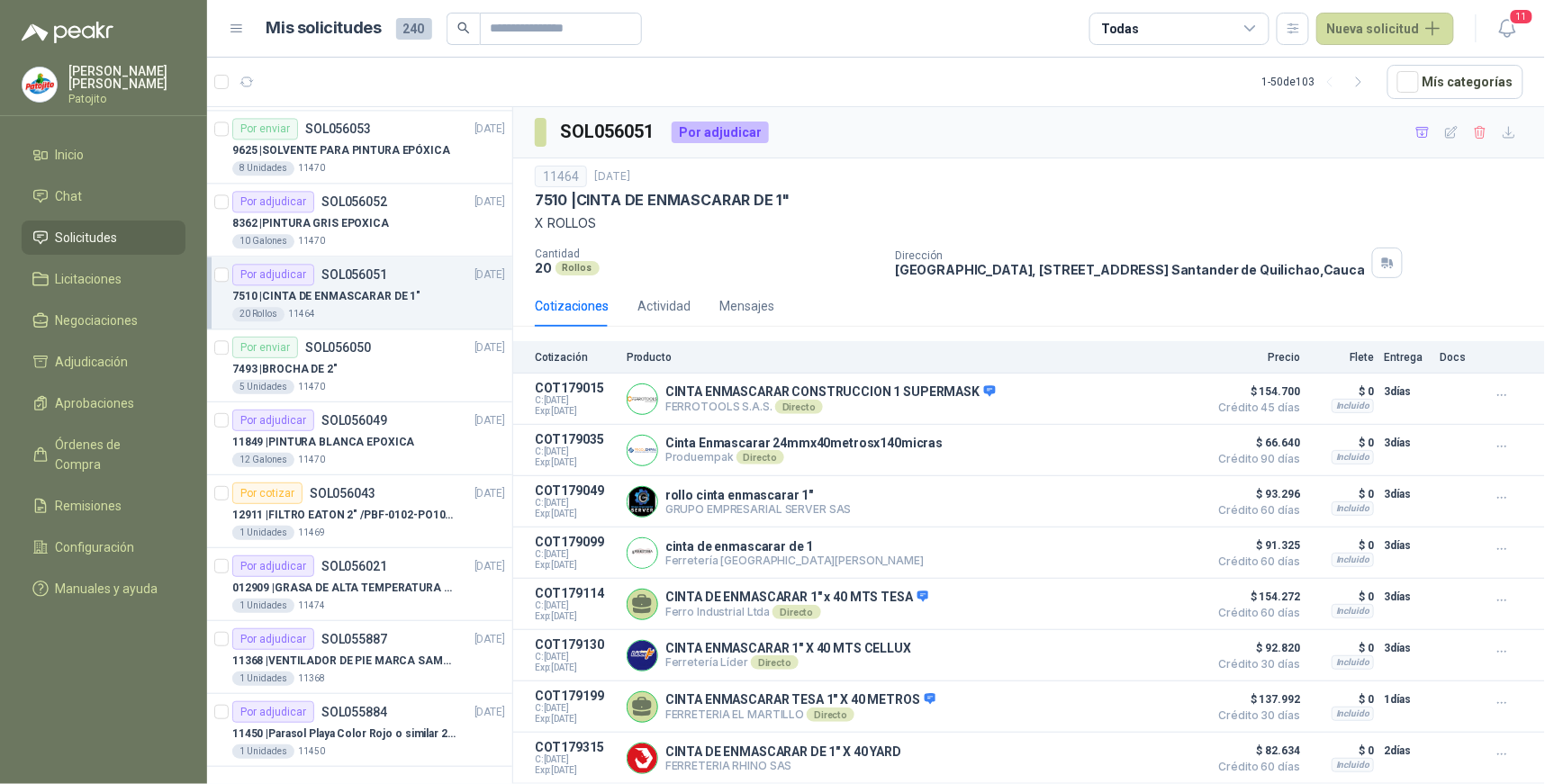
scroll to position [3720, 0]
click at [388, 581] on p "012909 | GRASA DE ALTA TEMPERATURA OKS 4210 X 5 KG" at bounding box center [344, 586] width 224 height 17
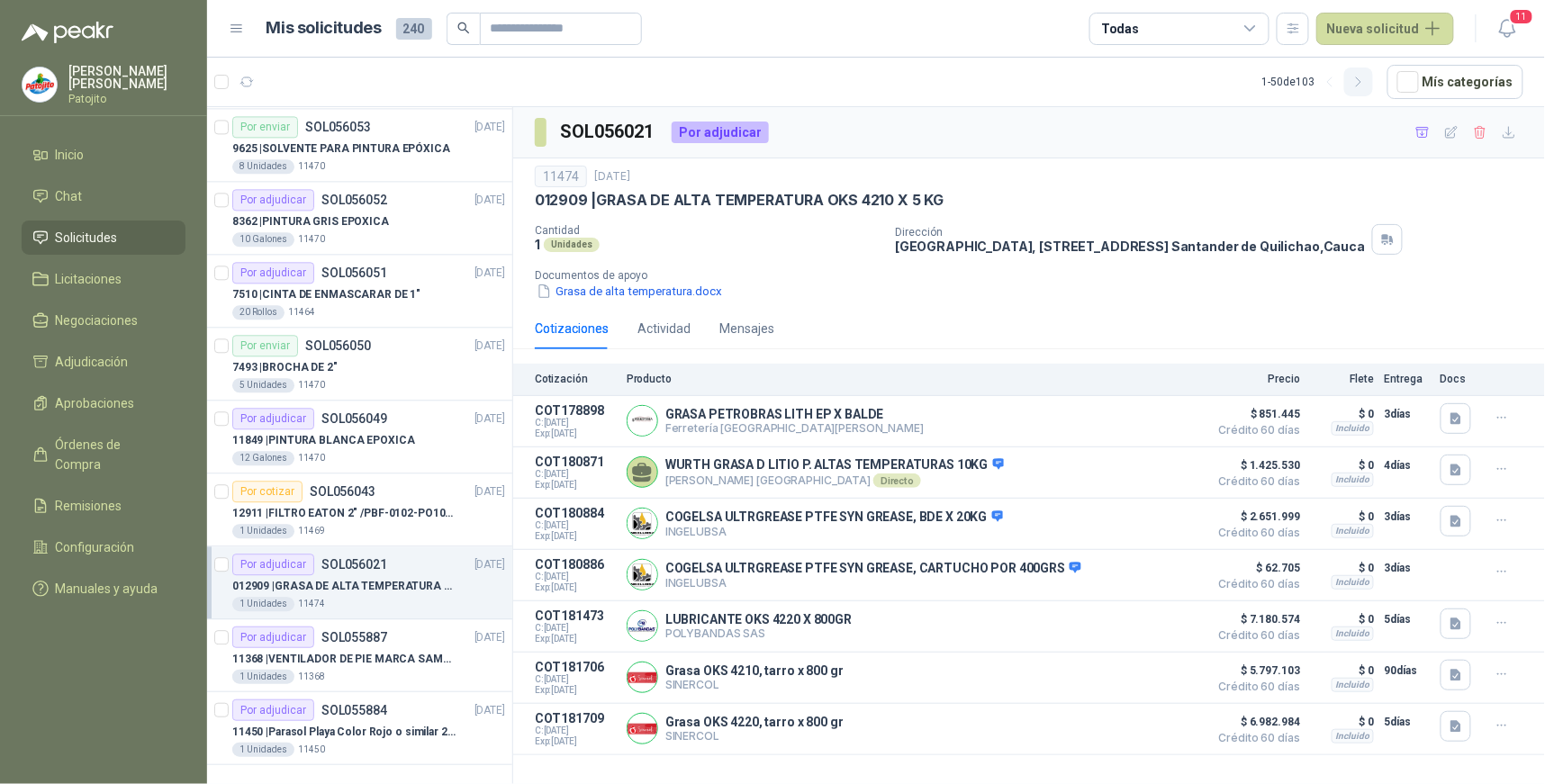
click at [1364, 76] on icon "button" at bounding box center [1359, 82] width 15 height 15
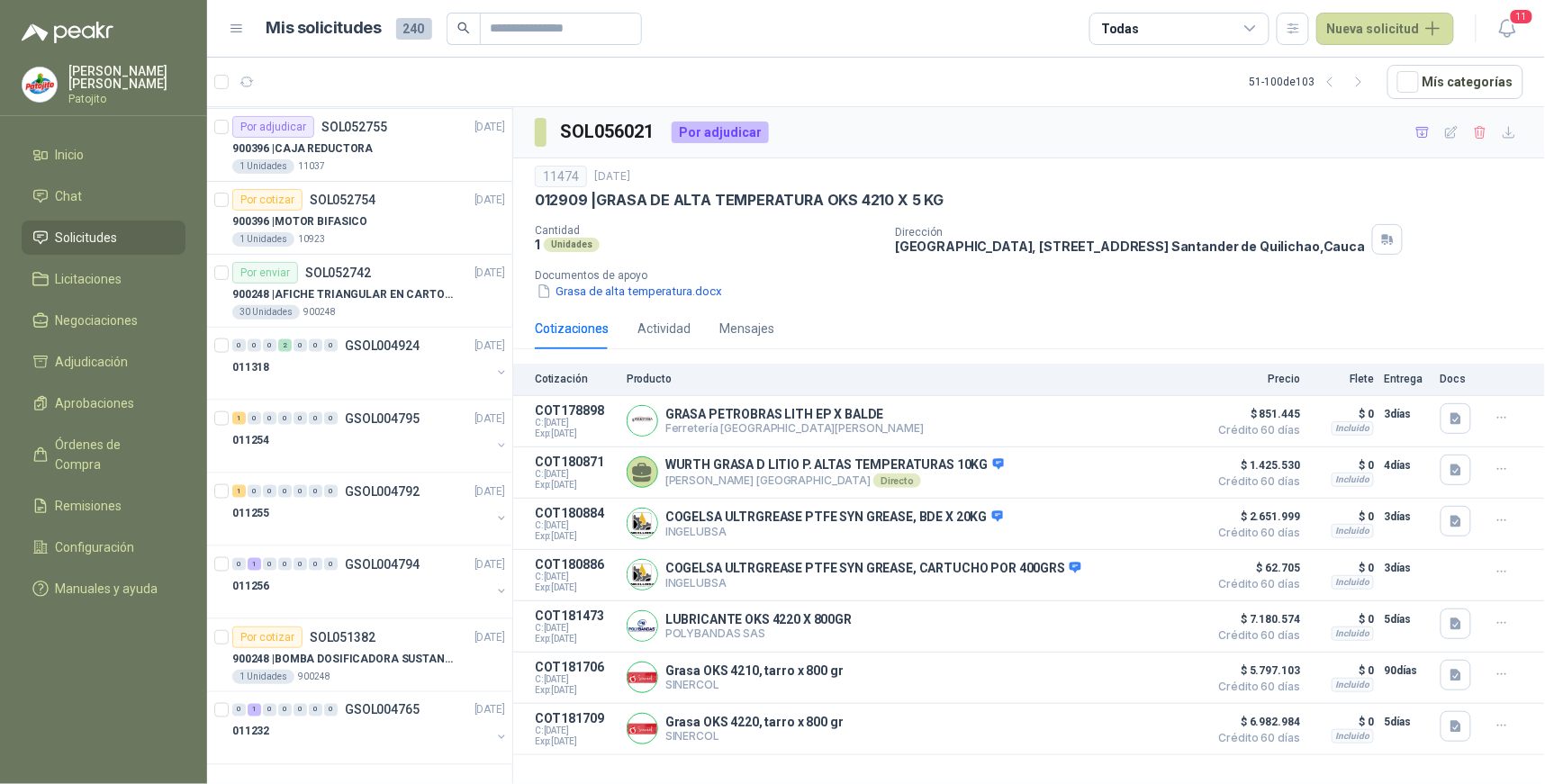
scroll to position [2991, 0]
click at [390, 145] on div "900396 | CAJA REDUCTORA" at bounding box center [368, 149] width 273 height 22
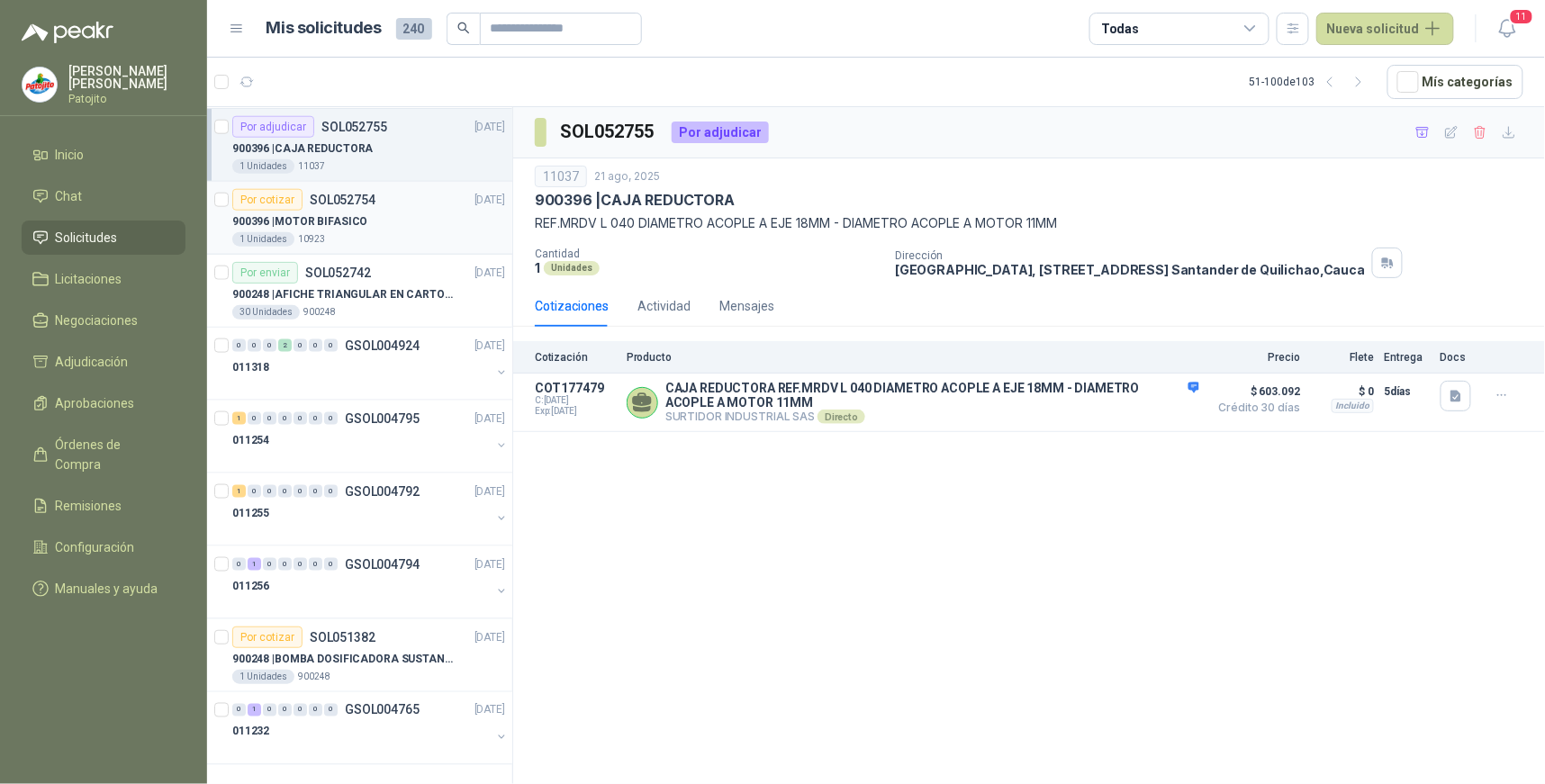
click at [403, 211] on div "900396 | MOTOR BIFASICO" at bounding box center [368, 222] width 273 height 22
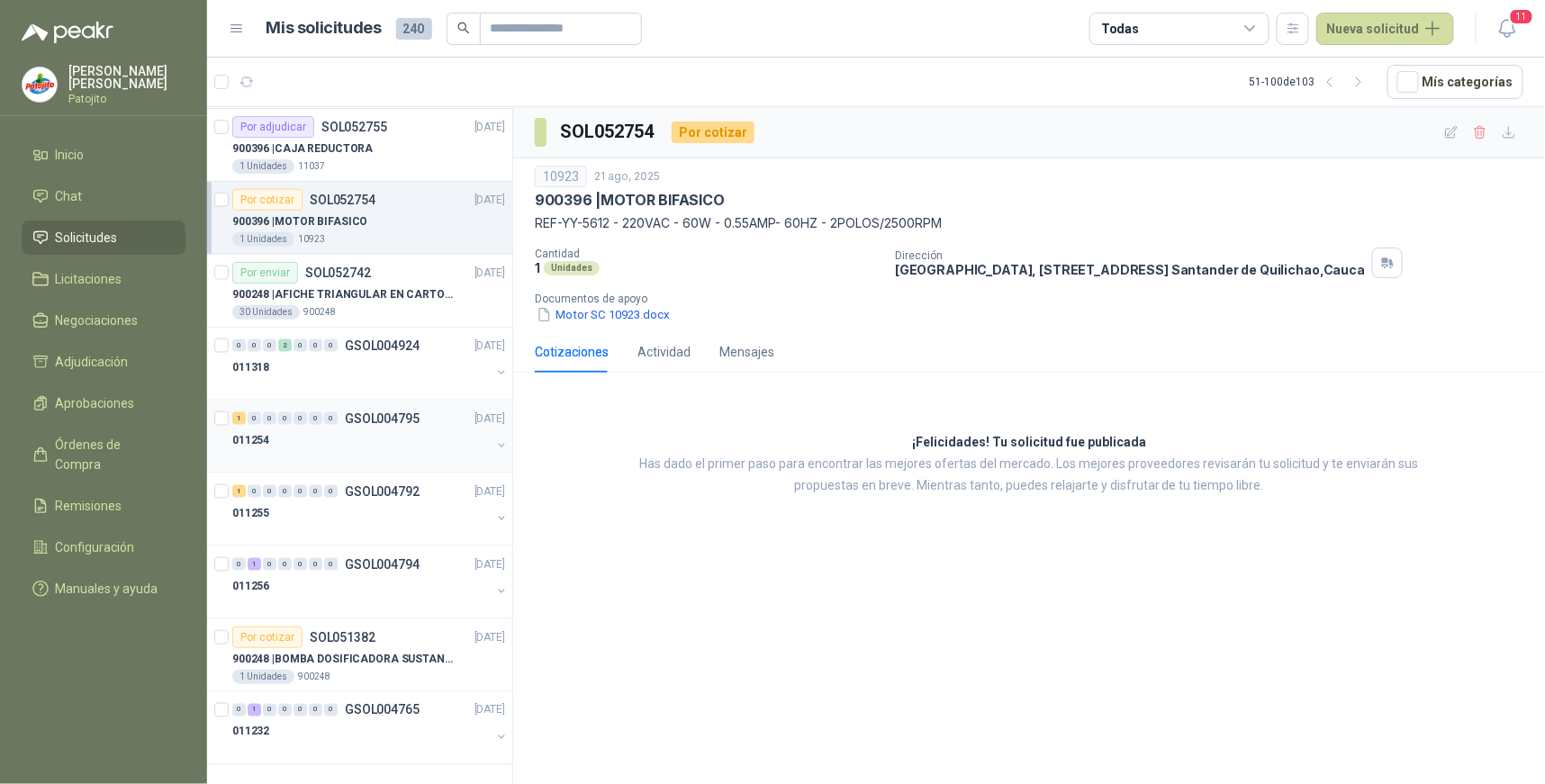
click at [302, 433] on div "011254" at bounding box center [361, 440] width 258 height 22
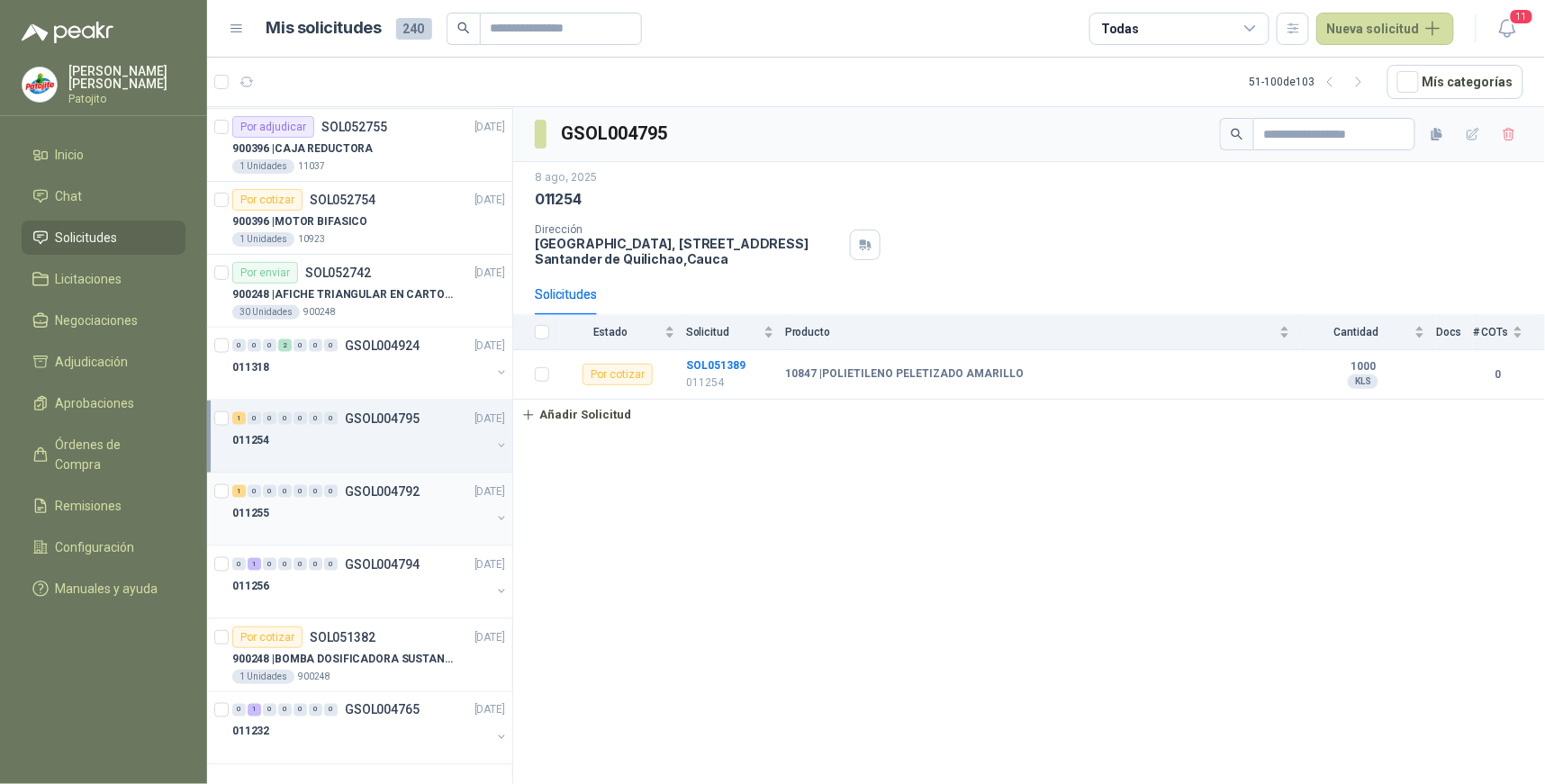
click at [302, 514] on div "011255" at bounding box center [361, 513] width 258 height 22
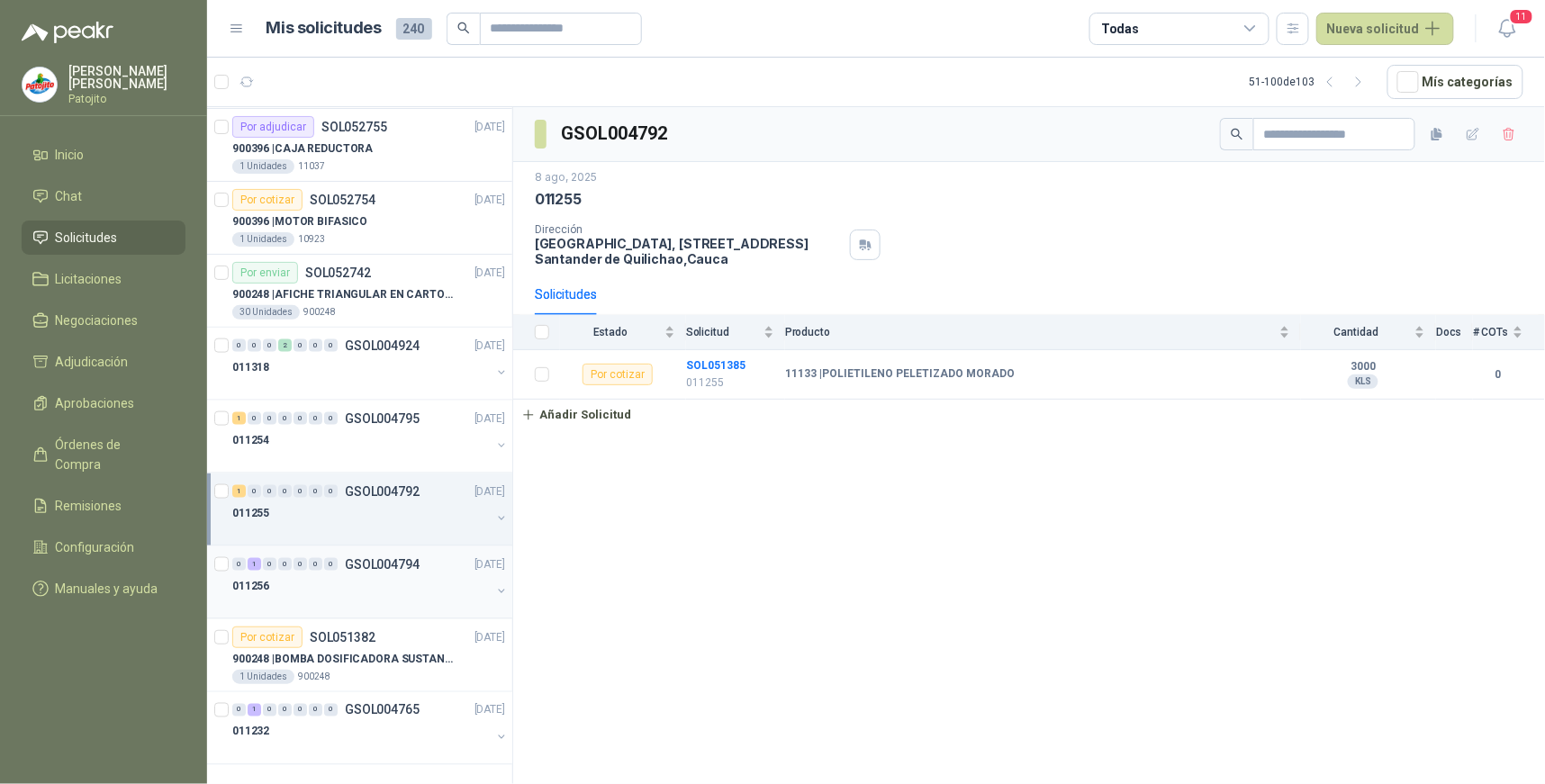
click at [253, 564] on div "1" at bounding box center [254, 565] width 14 height 13
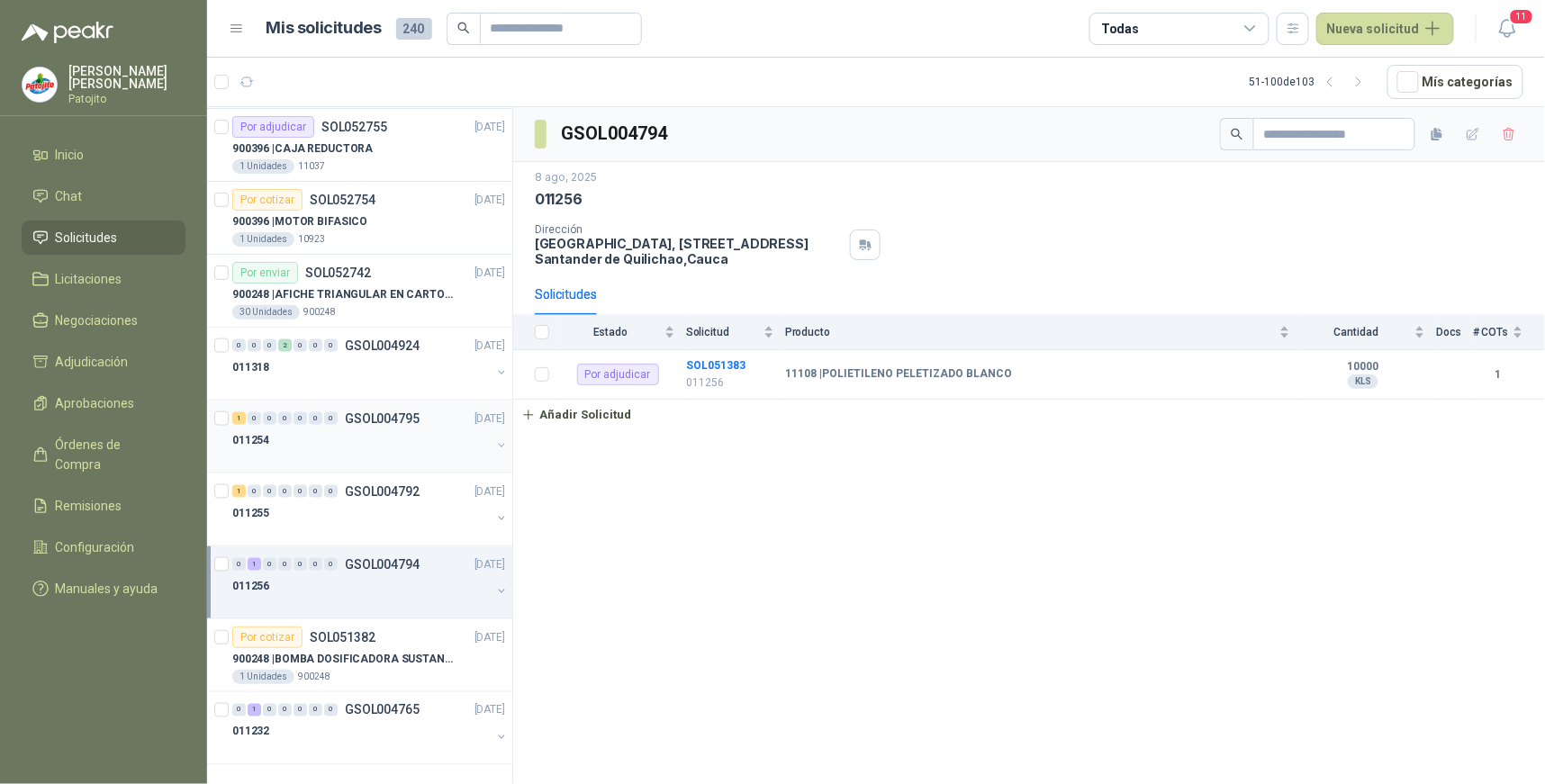
scroll to position [2990, 0]
click at [253, 715] on div "1" at bounding box center [254, 710] width 14 height 13
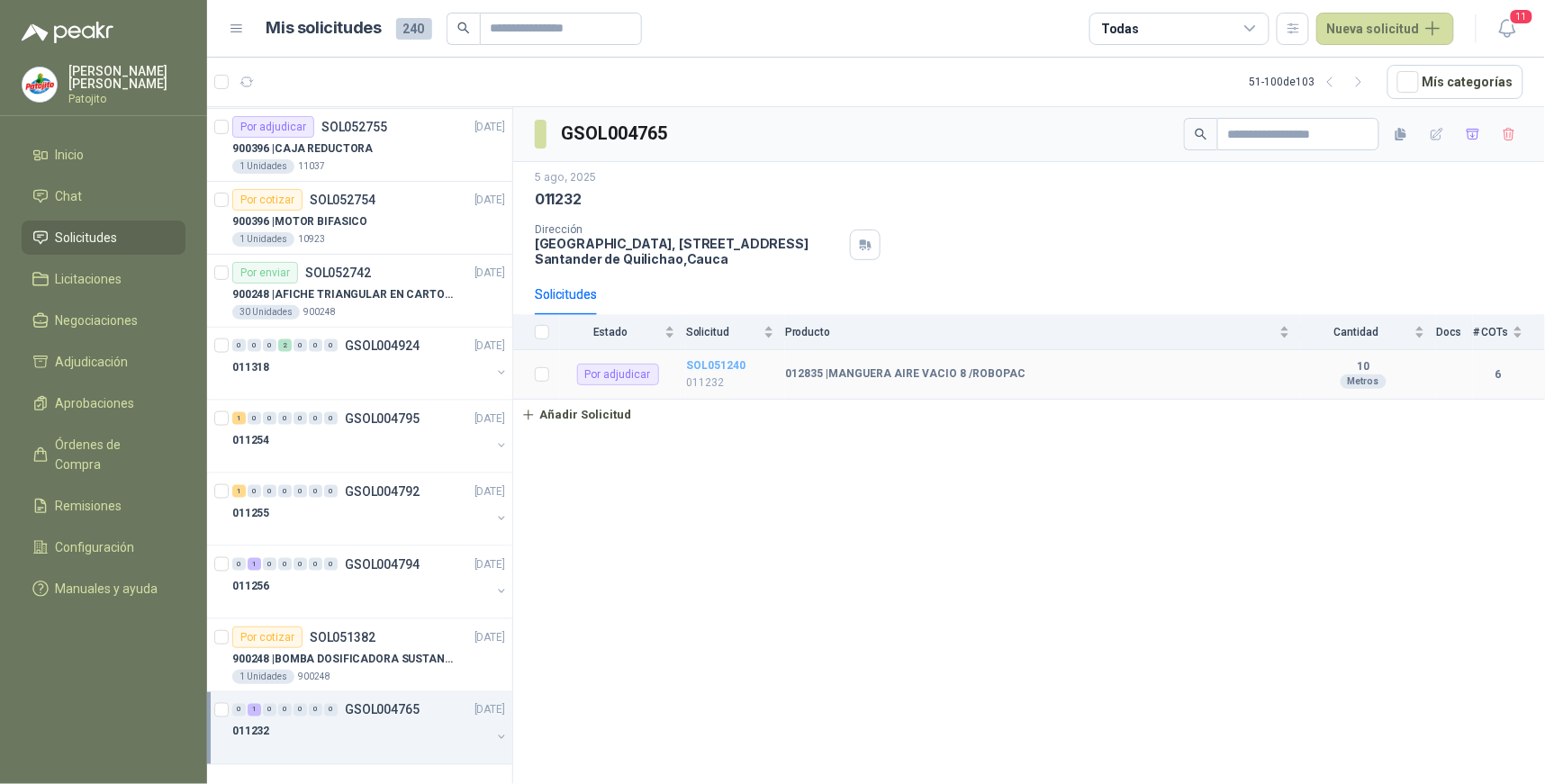
click at [707, 364] on b "SOL051240" at bounding box center [716, 365] width 60 height 13
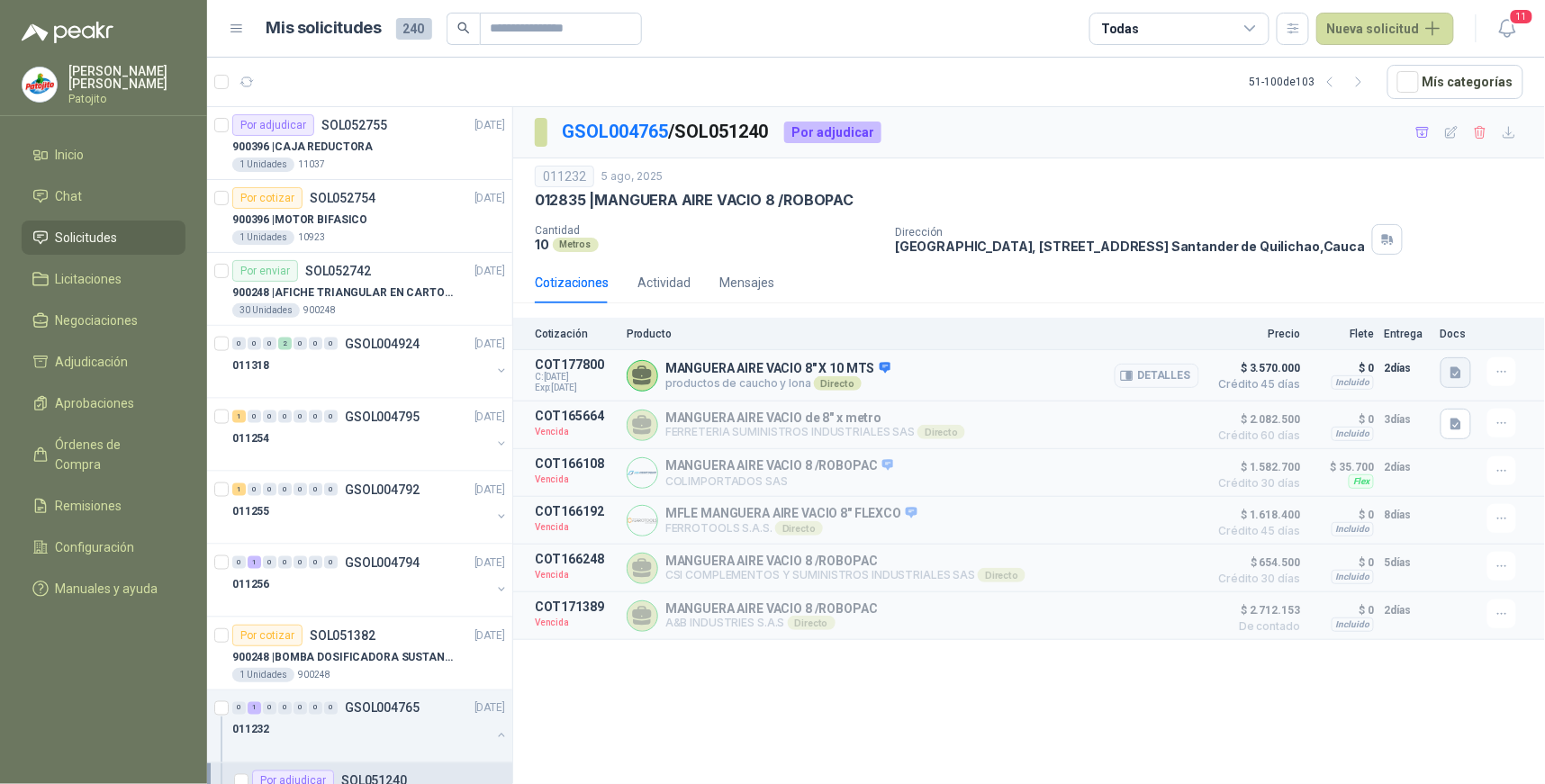
click at [1461, 376] on icon "button" at bounding box center [1457, 373] width 11 height 12
click at [1342, 336] on button "KEV & KPU-BOR - Ficha Técnica.pdf" at bounding box center [1355, 333] width 208 height 19
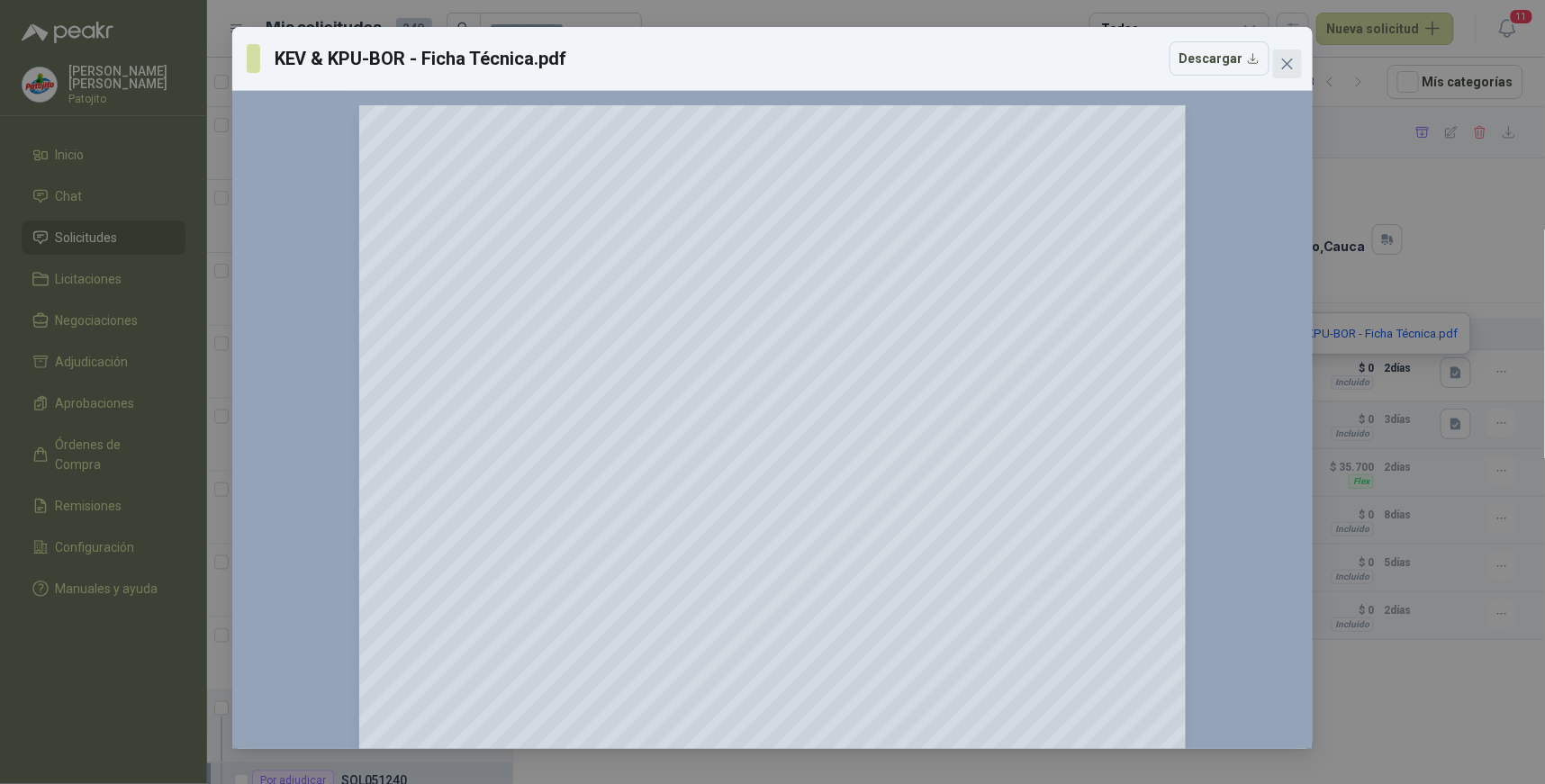
click at [1282, 57] on icon "close" at bounding box center [1288, 64] width 14 height 14
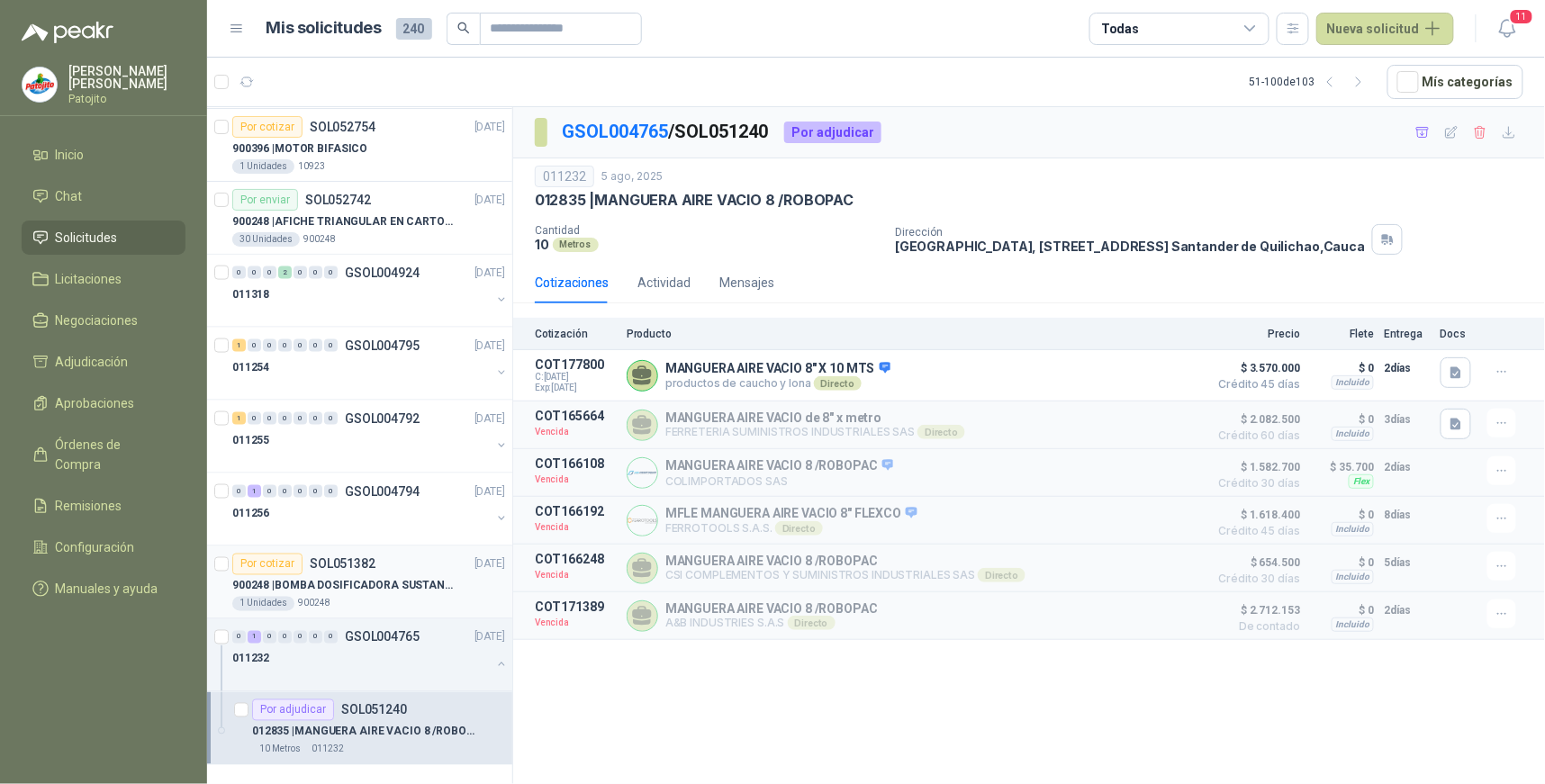
scroll to position [3063, 0]
click at [358, 77] on icon "button" at bounding box center [363, 82] width 15 height 15
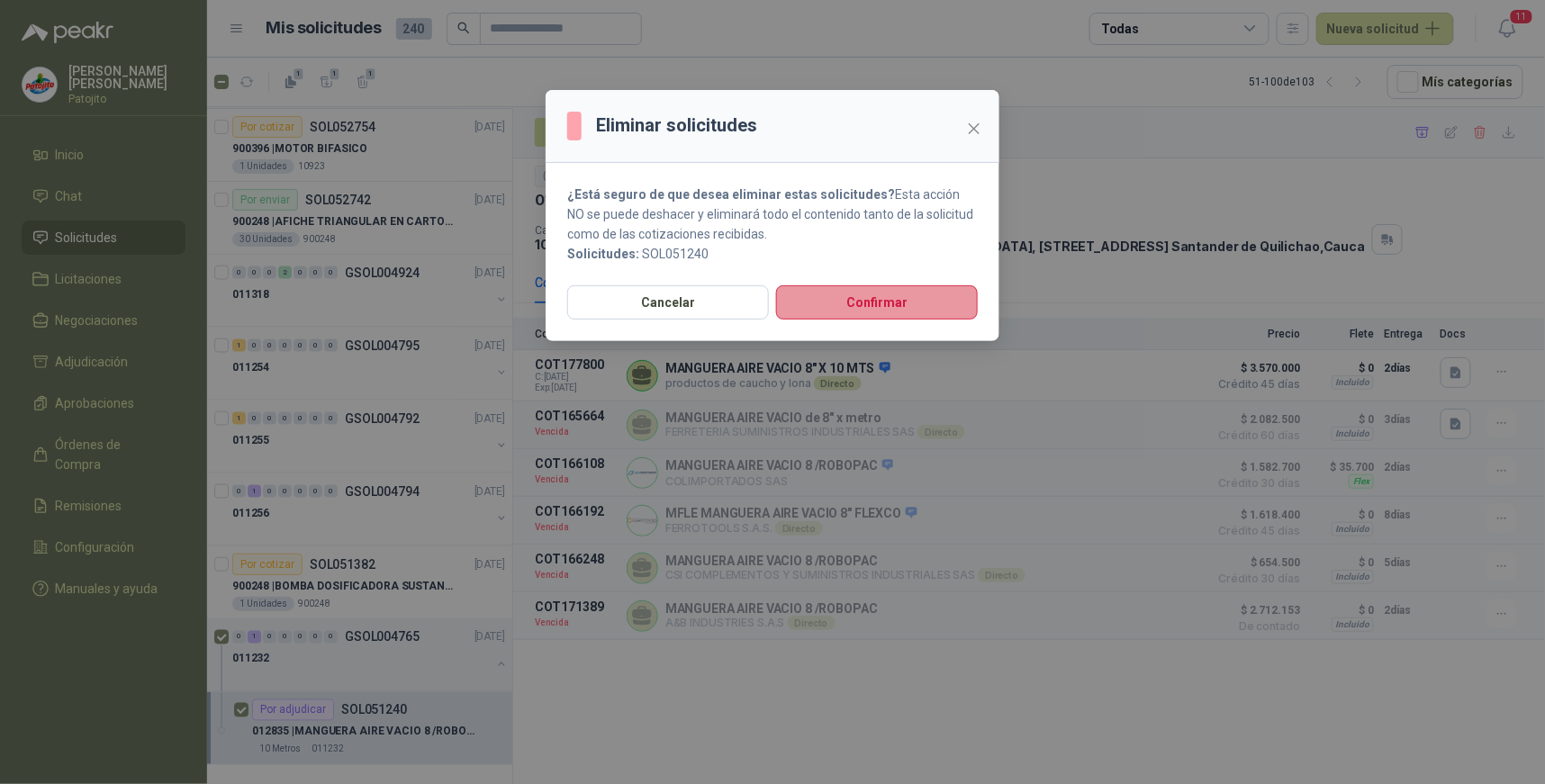
click at [877, 304] on button "Confirmar" at bounding box center [877, 302] width 202 height 34
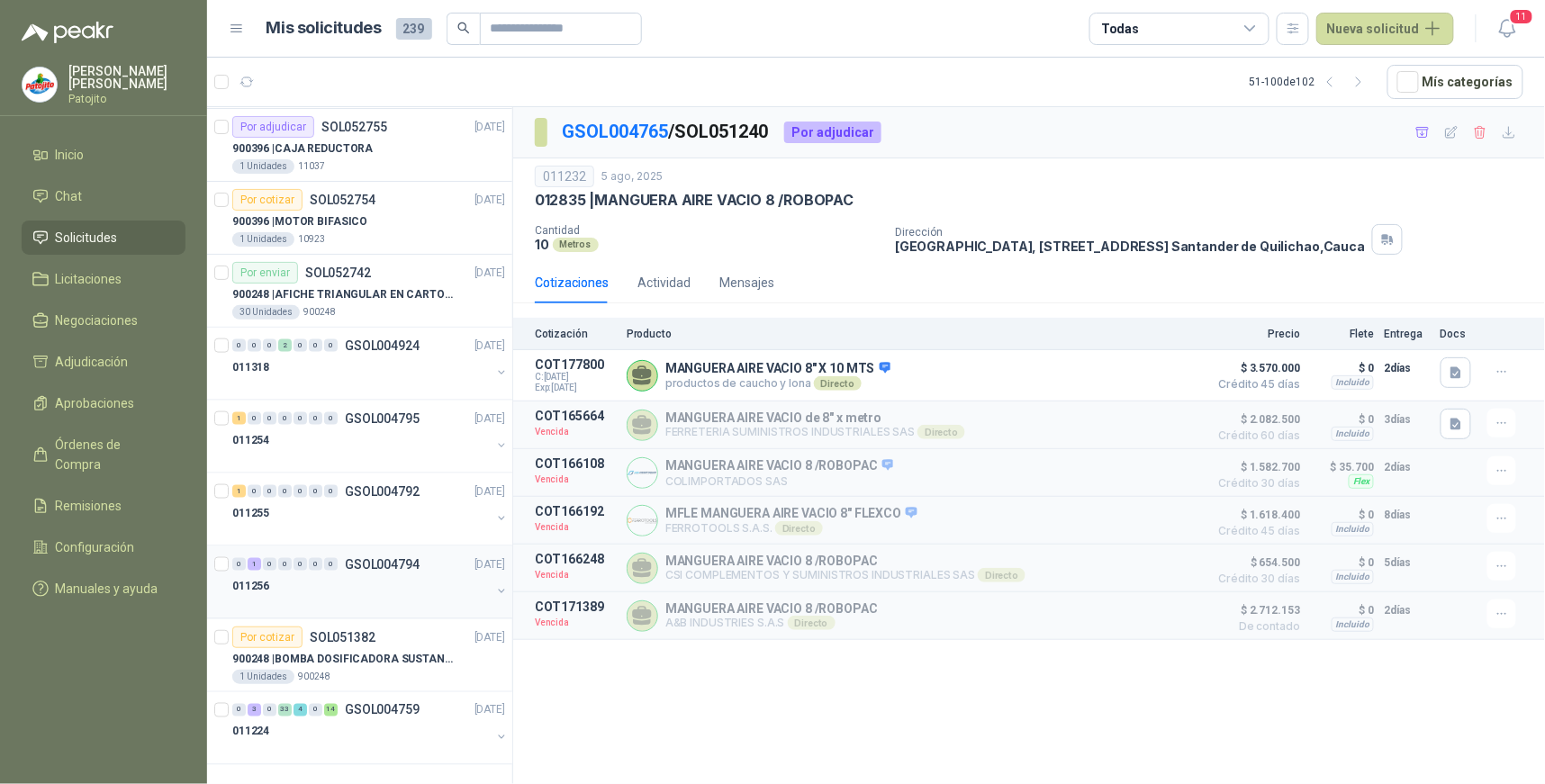
scroll to position [2990, 0]
click at [259, 709] on div "3" at bounding box center [254, 710] width 14 height 13
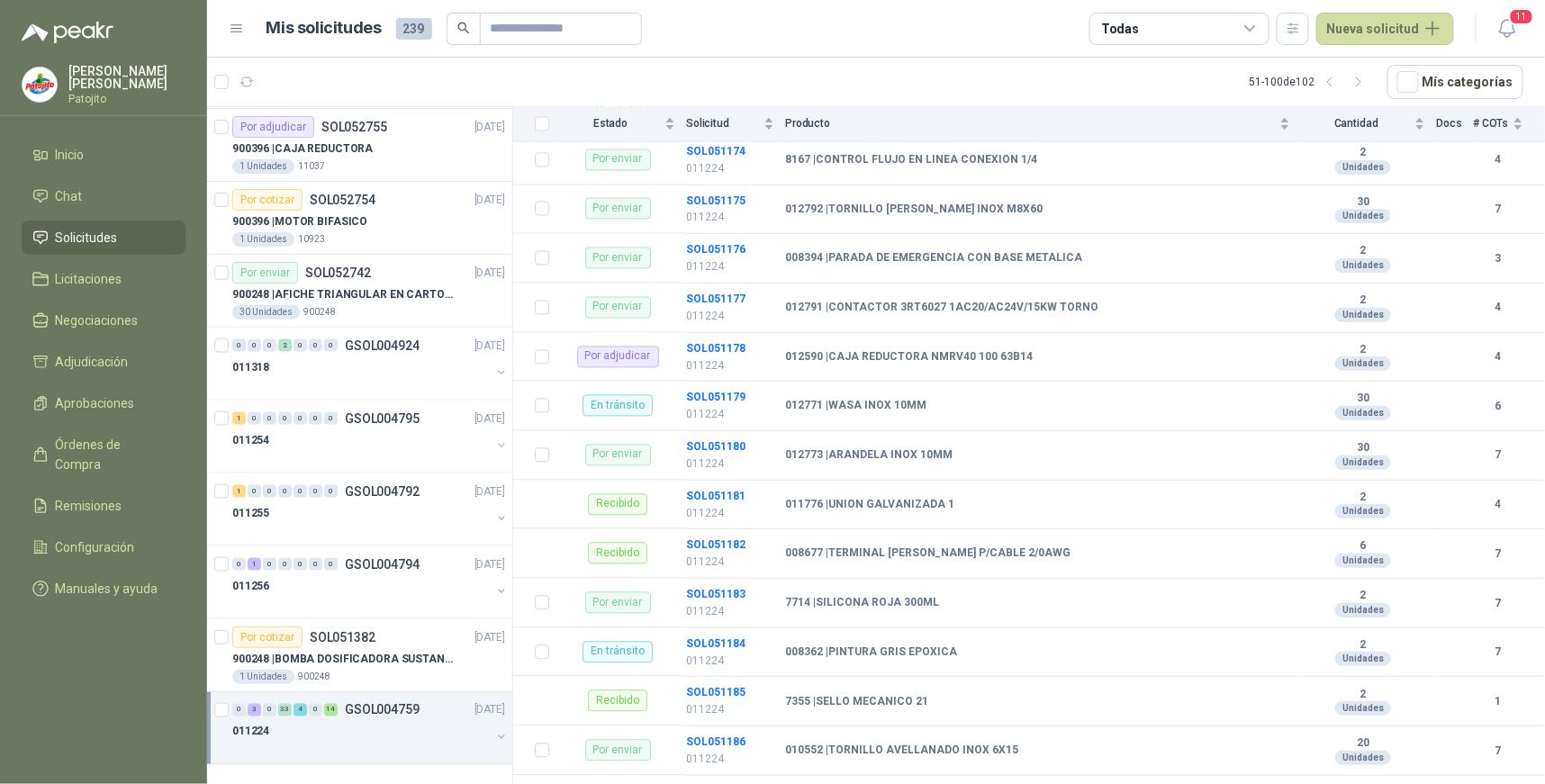
scroll to position [1200, 0]
click at [735, 346] on b "SOL051178" at bounding box center [716, 347] width 60 height 13
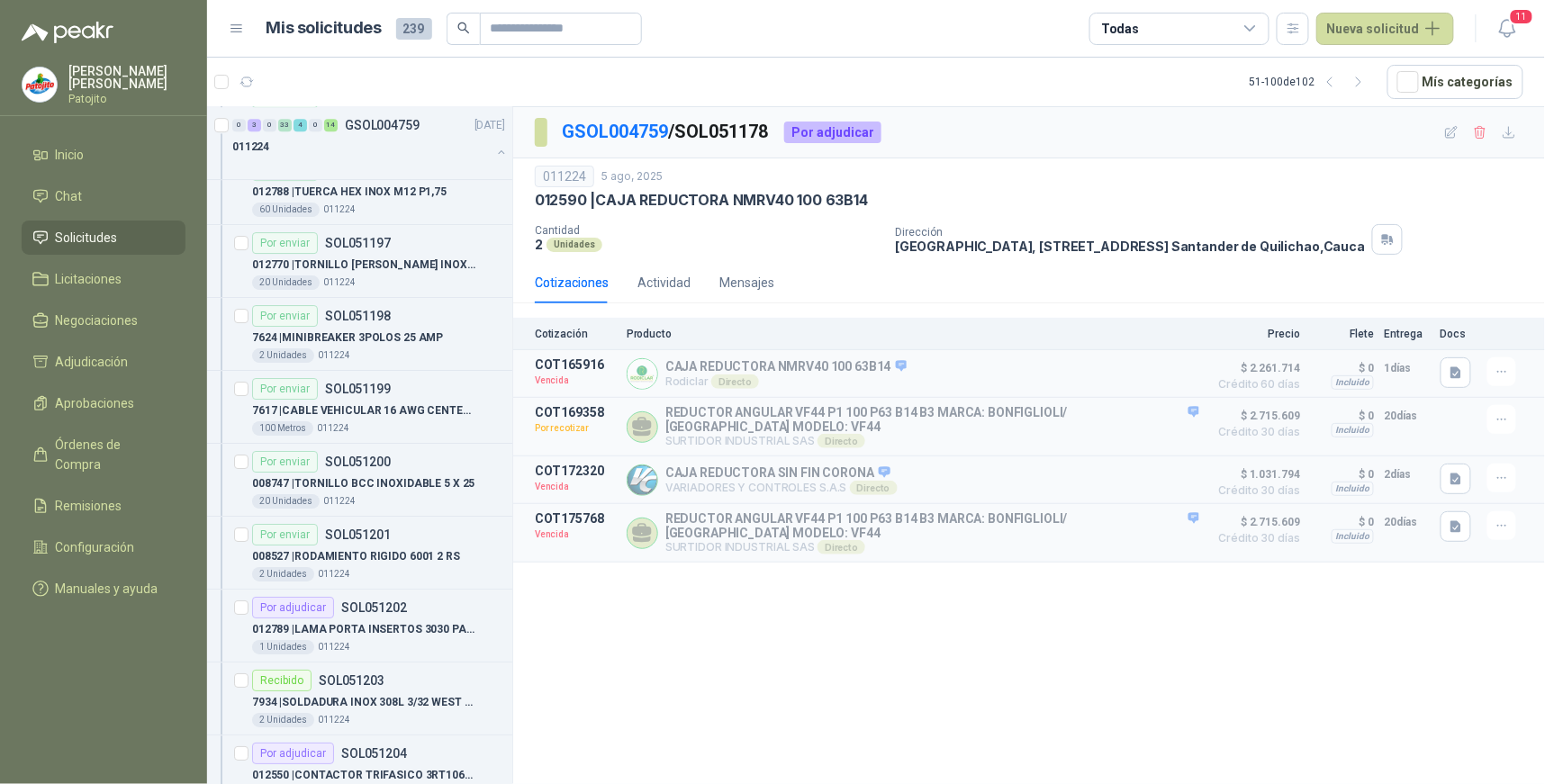
scroll to position [6931, 0]
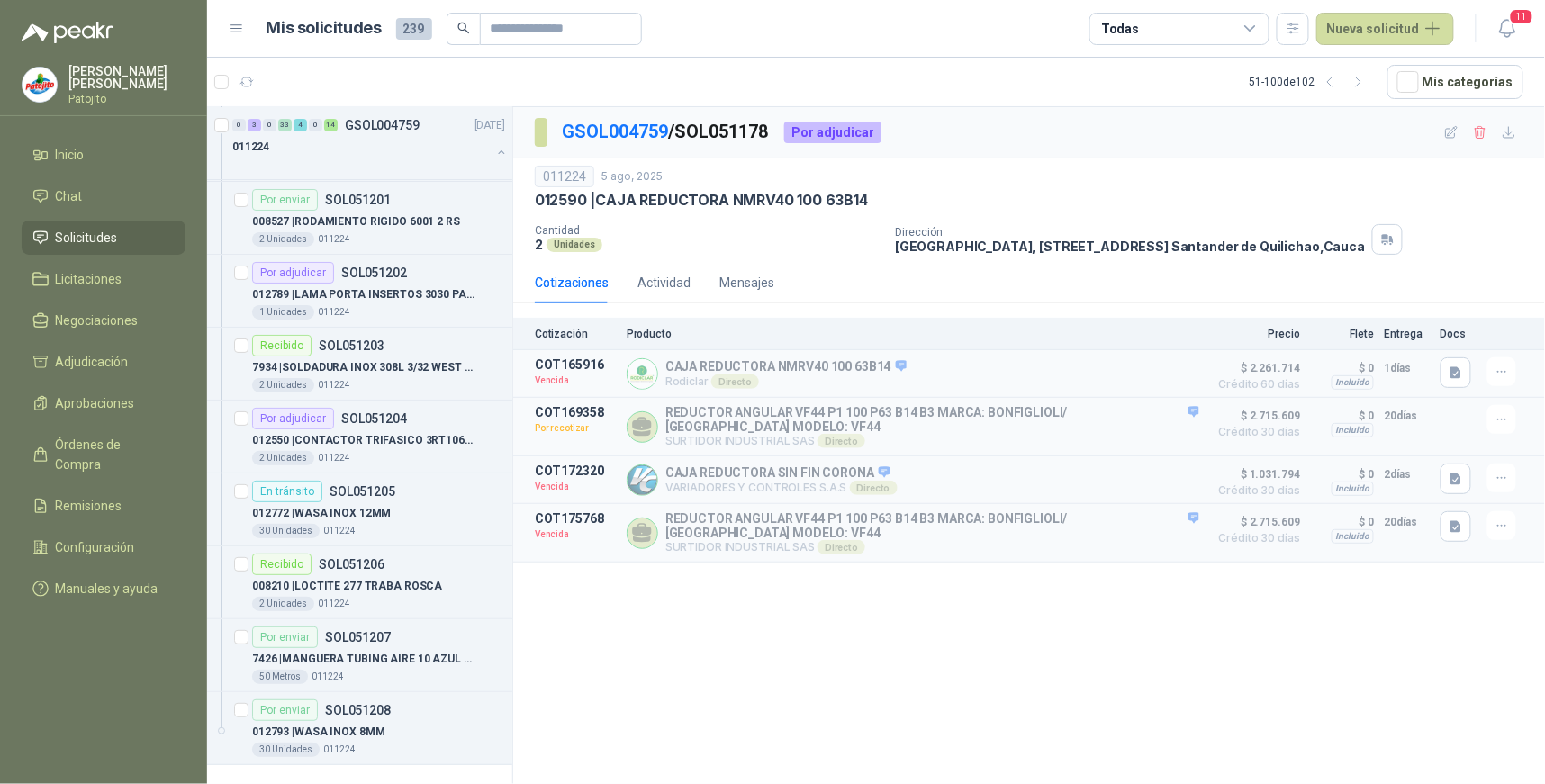
click at [1259, 21] on icon at bounding box center [1251, 29] width 16 height 16
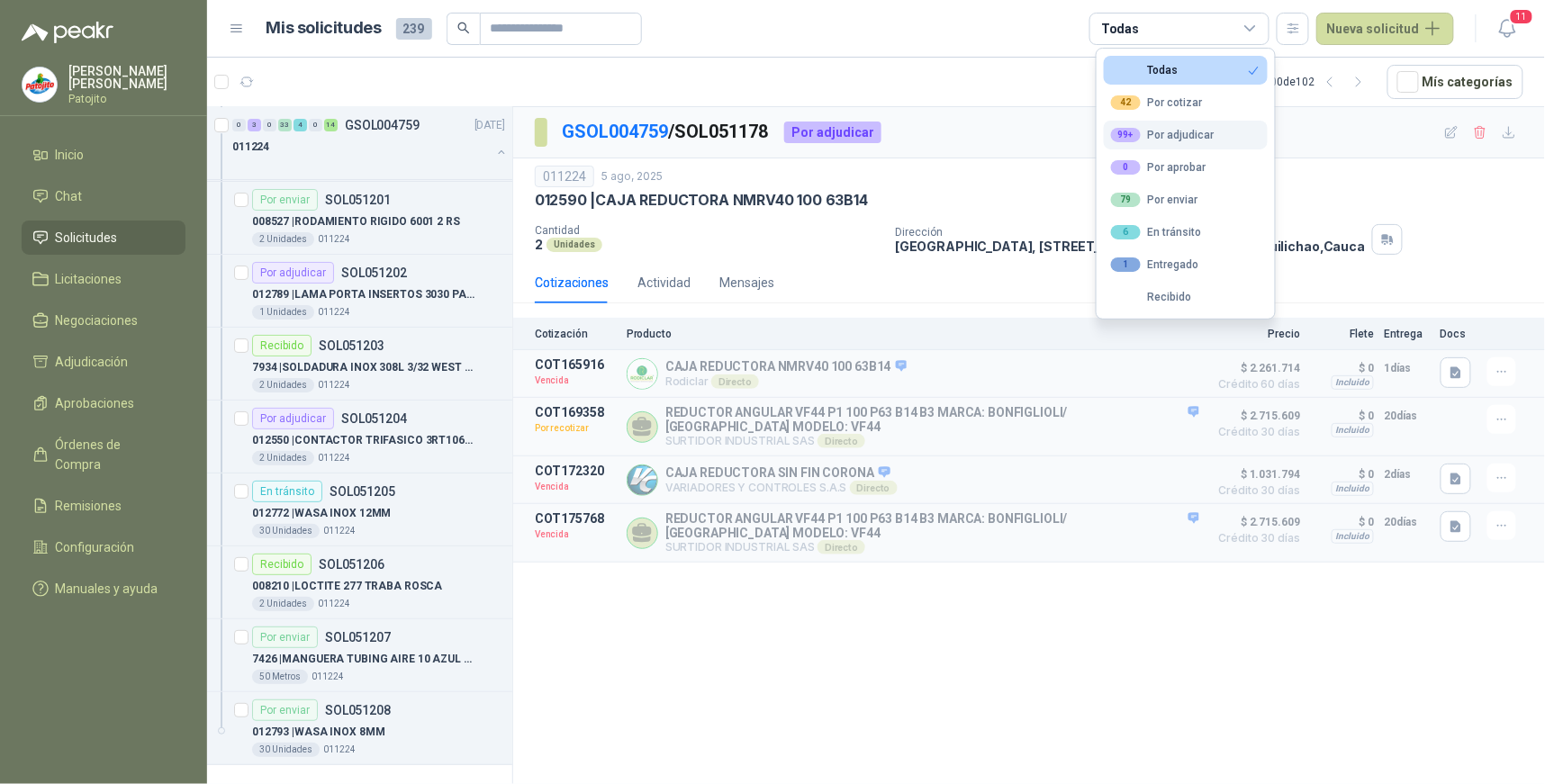
click at [1199, 139] on div "99+ Por adjudicar" at bounding box center [1162, 135] width 104 height 14
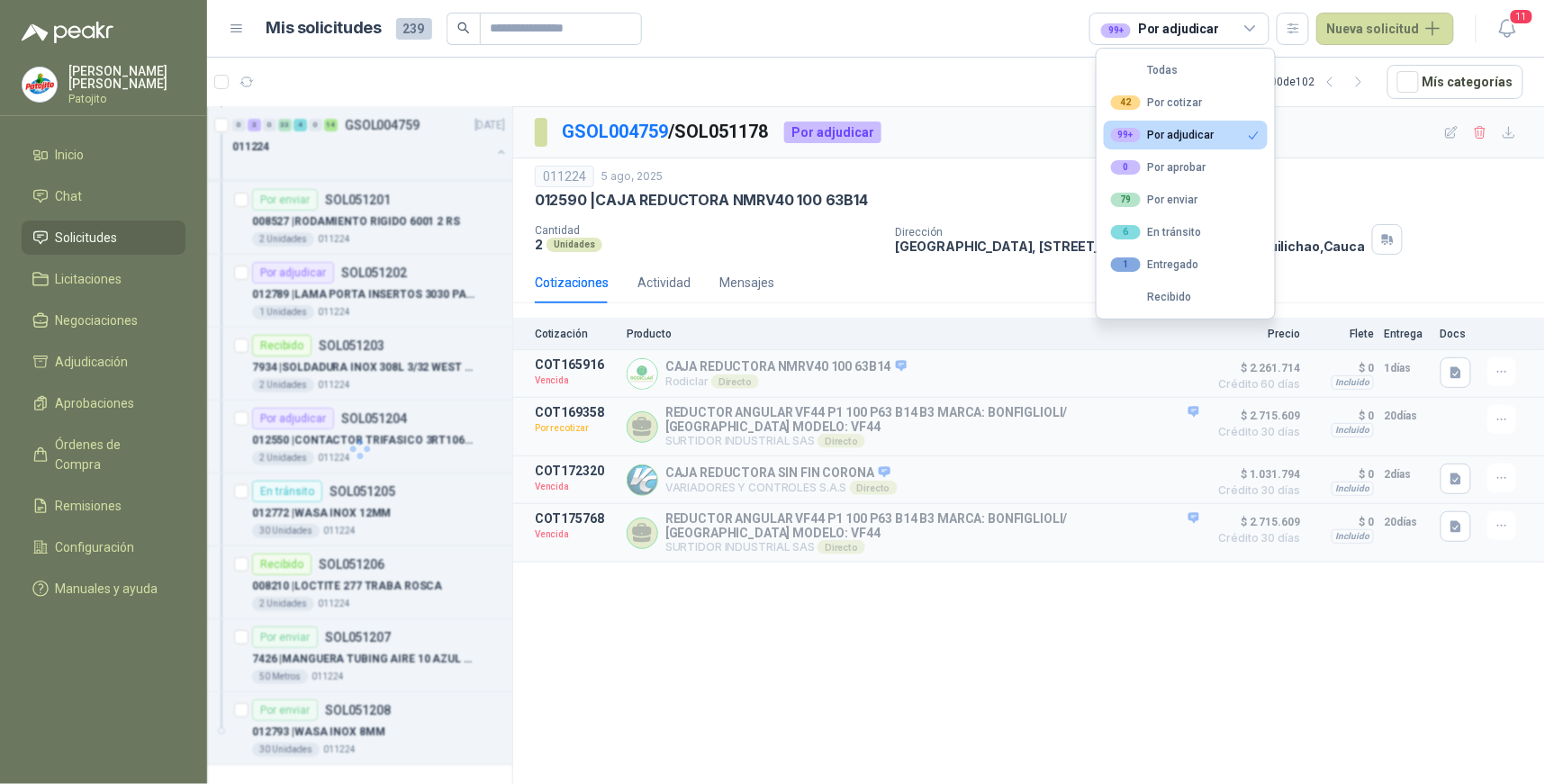
scroll to position [0, 0]
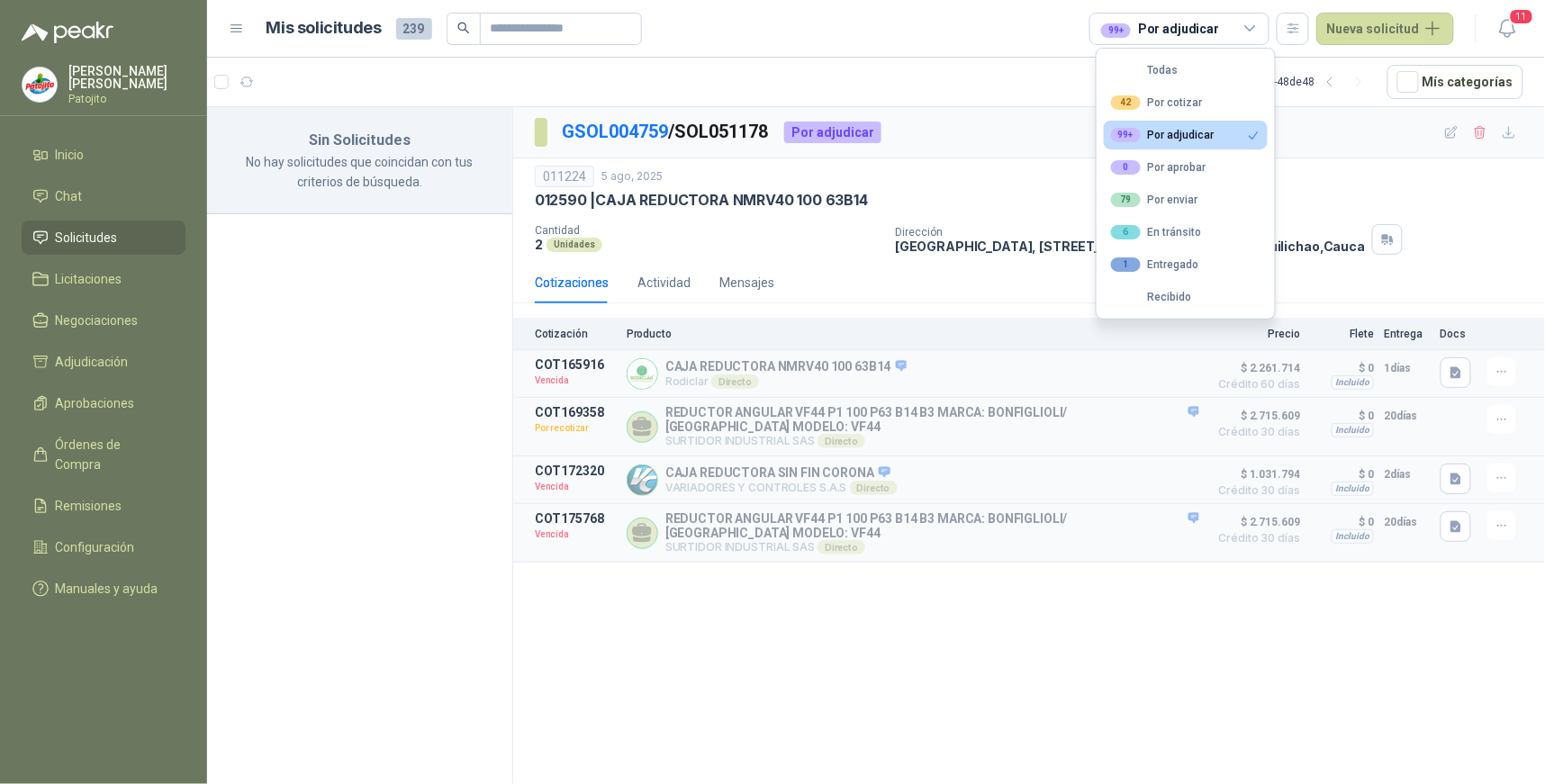
click at [439, 411] on div "Sin Solicitudes No hay solicitudes que coincidan con tus criterios de búsqueda." at bounding box center [360, 448] width 306 height 683
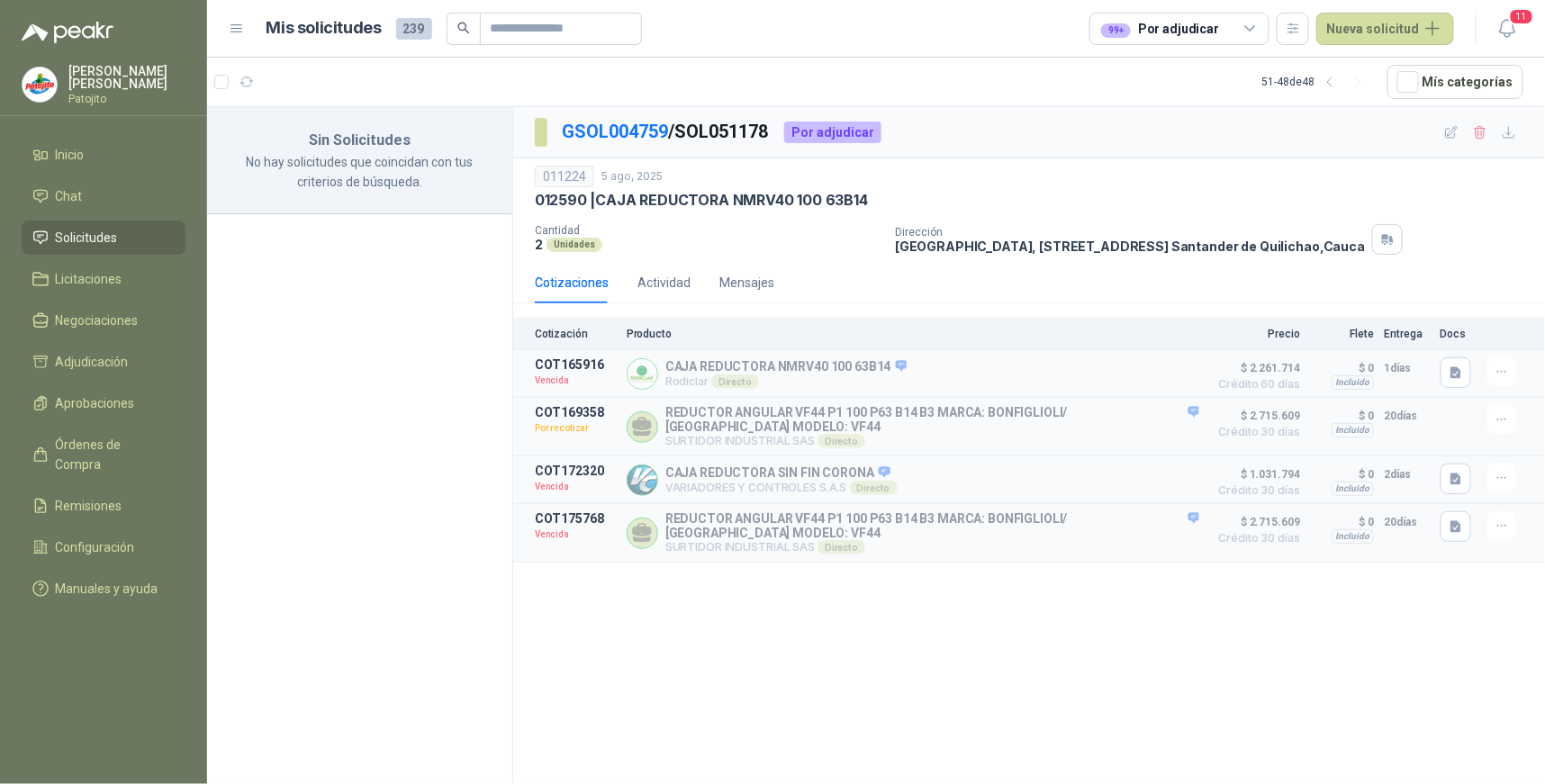
click at [1256, 27] on icon at bounding box center [1251, 29] width 16 height 16
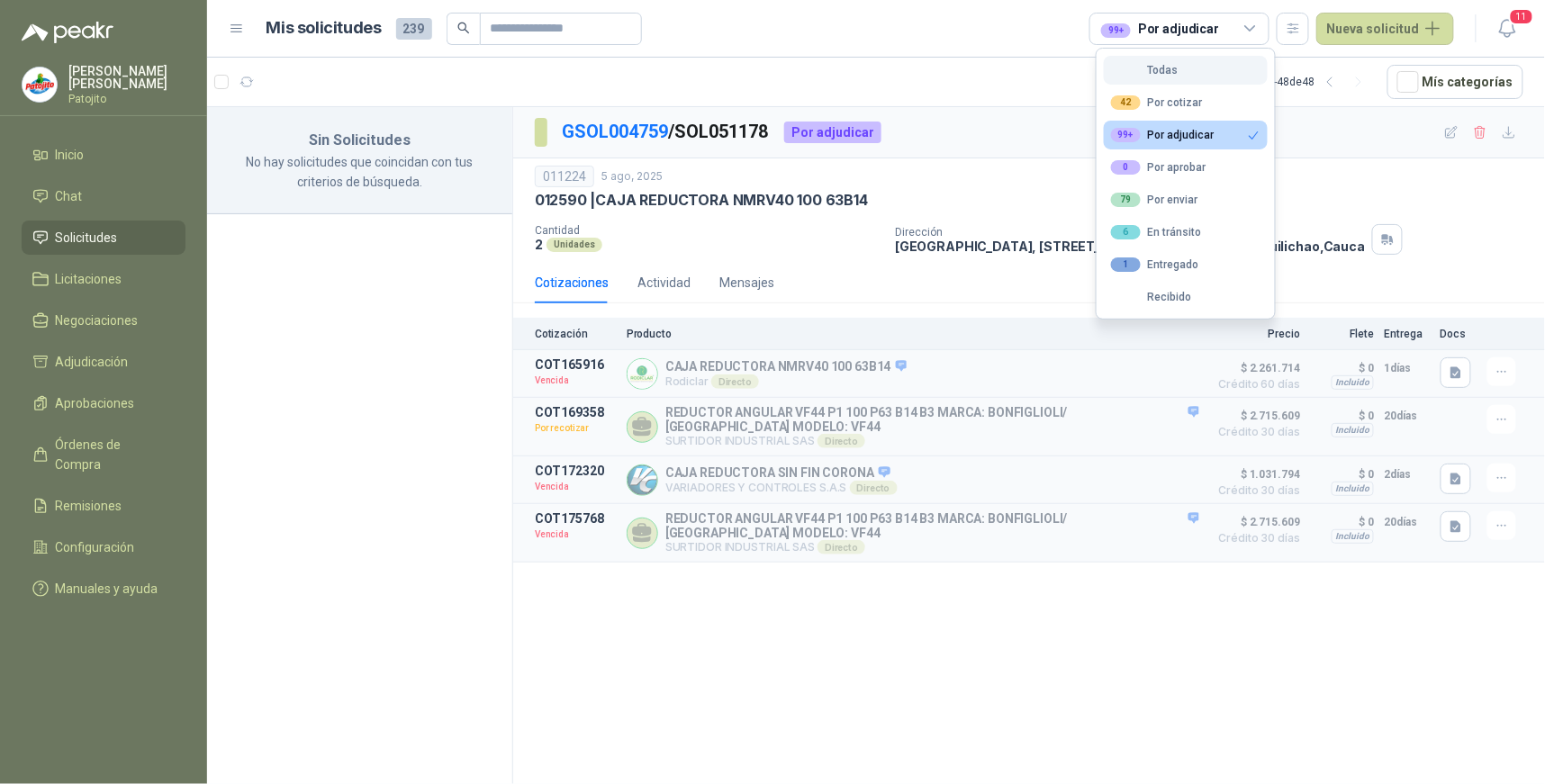
click at [1172, 74] on div "Todas" at bounding box center [1144, 70] width 68 height 13
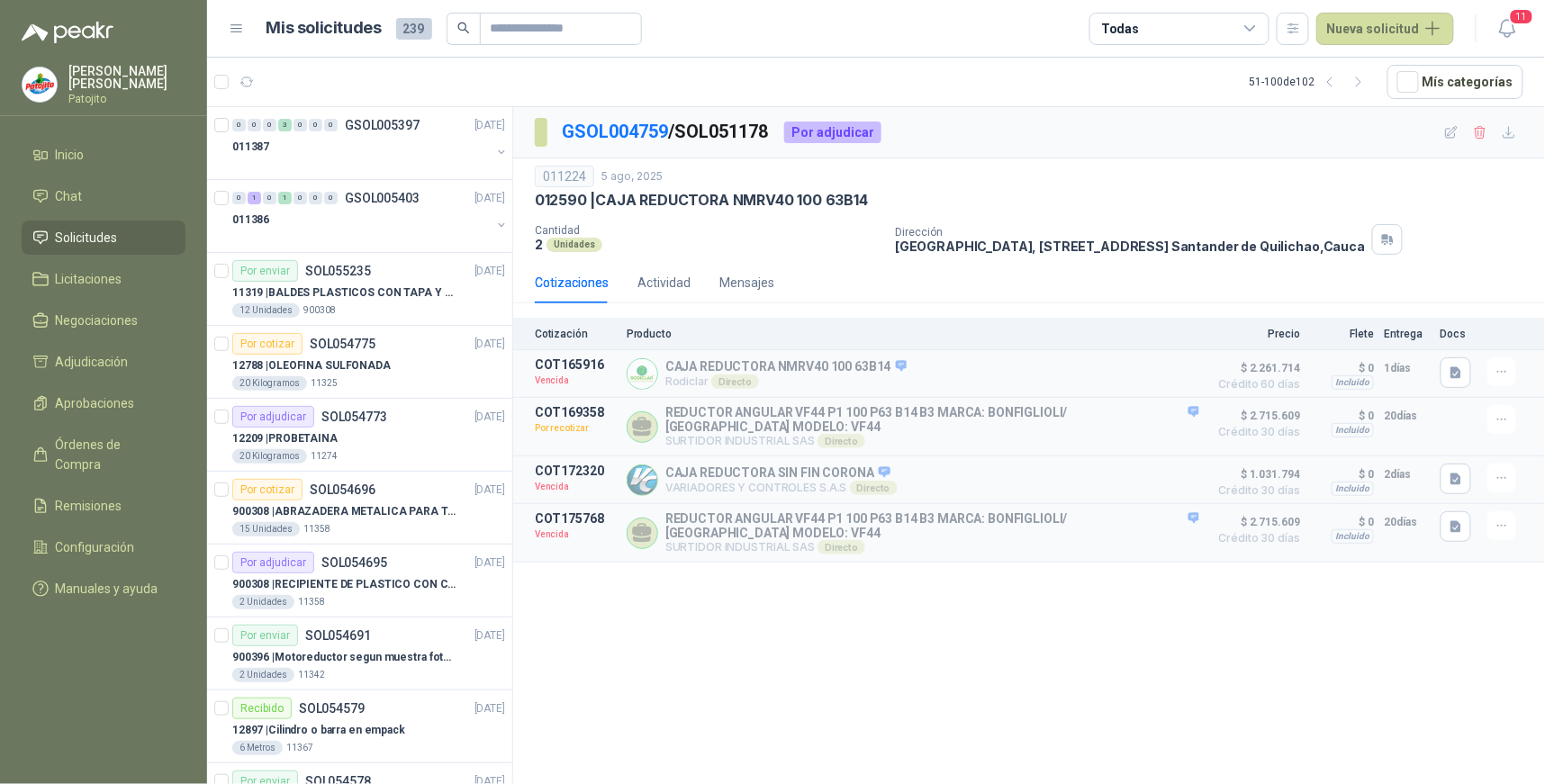
click at [1255, 21] on icon at bounding box center [1251, 29] width 16 height 16
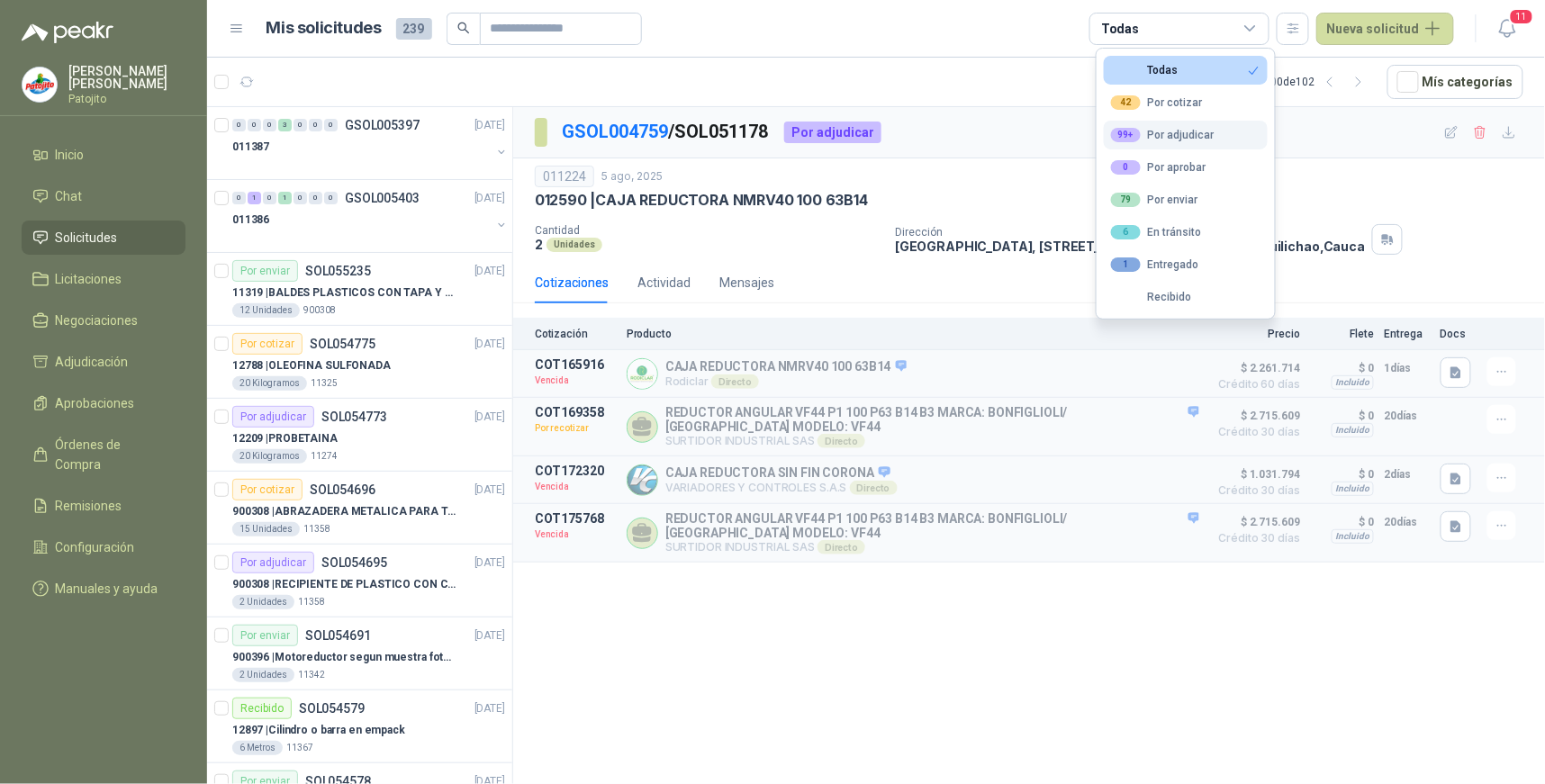
click at [1203, 133] on div "99+ Por adjudicar" at bounding box center [1162, 135] width 104 height 14
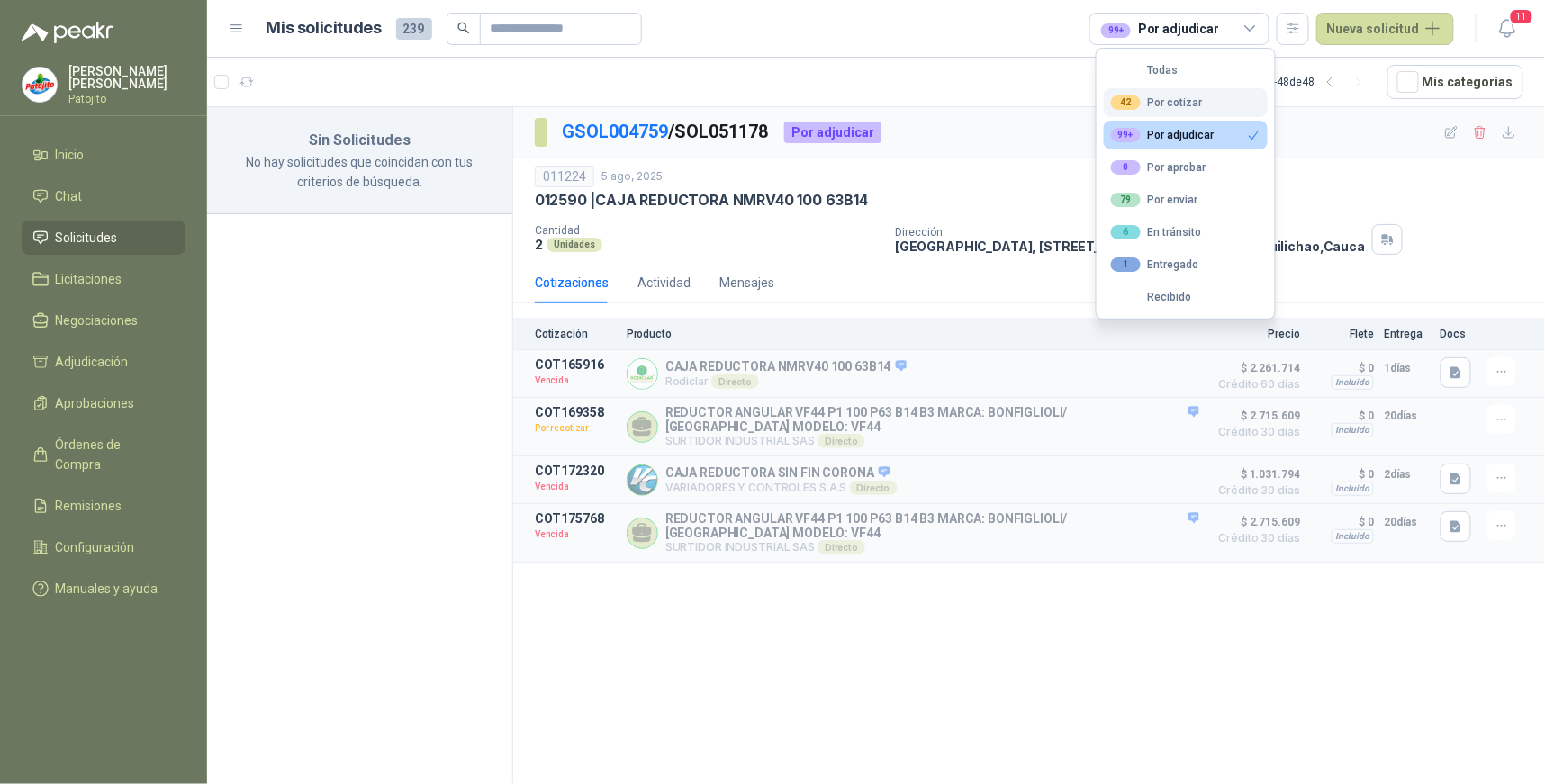
click at [1189, 97] on div "42 Por cotizar" at bounding box center [1157, 103] width 92 height 14
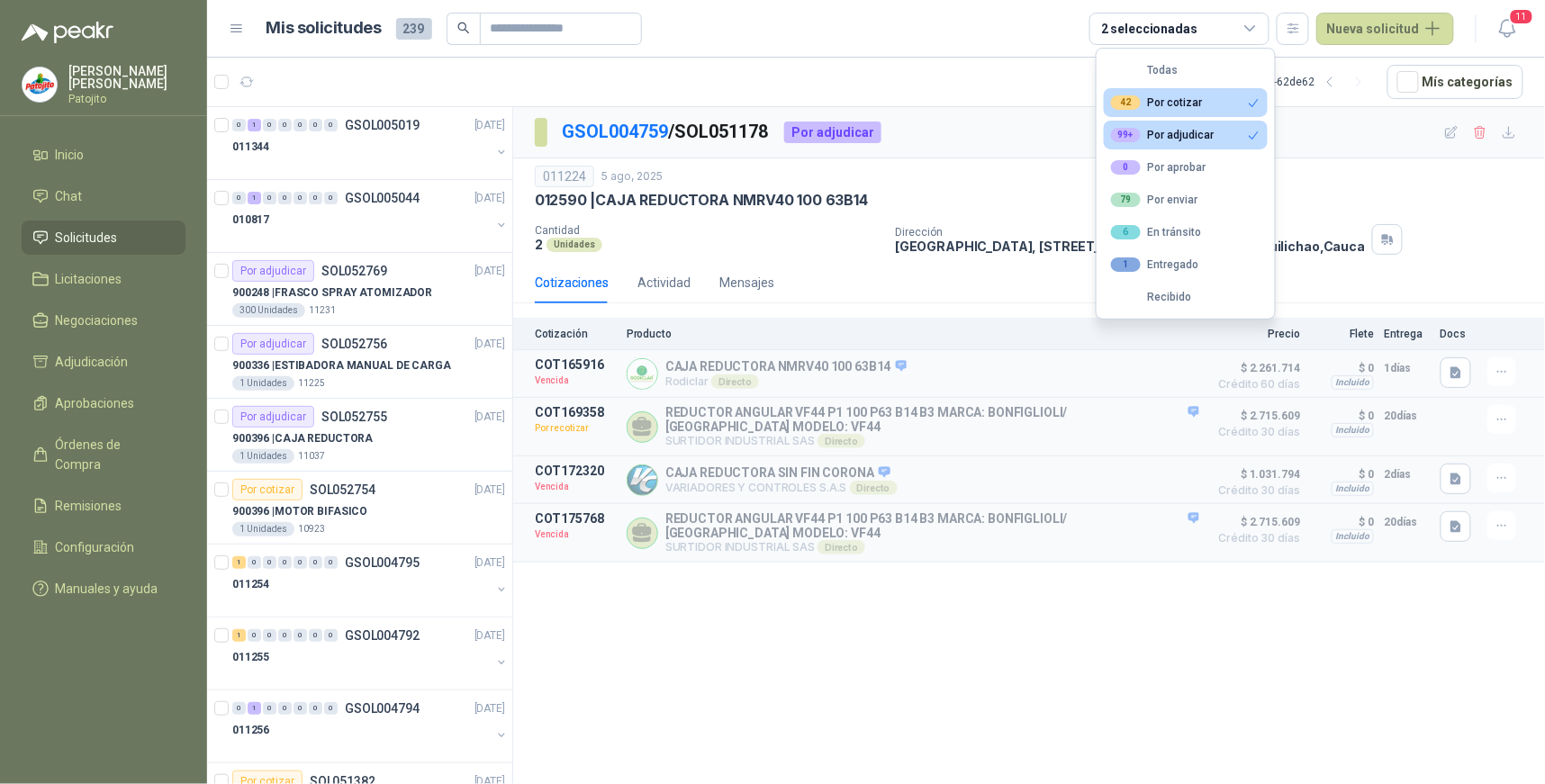
click at [1223, 137] on button "99+ Por adjudicar" at bounding box center [1186, 135] width 164 height 29
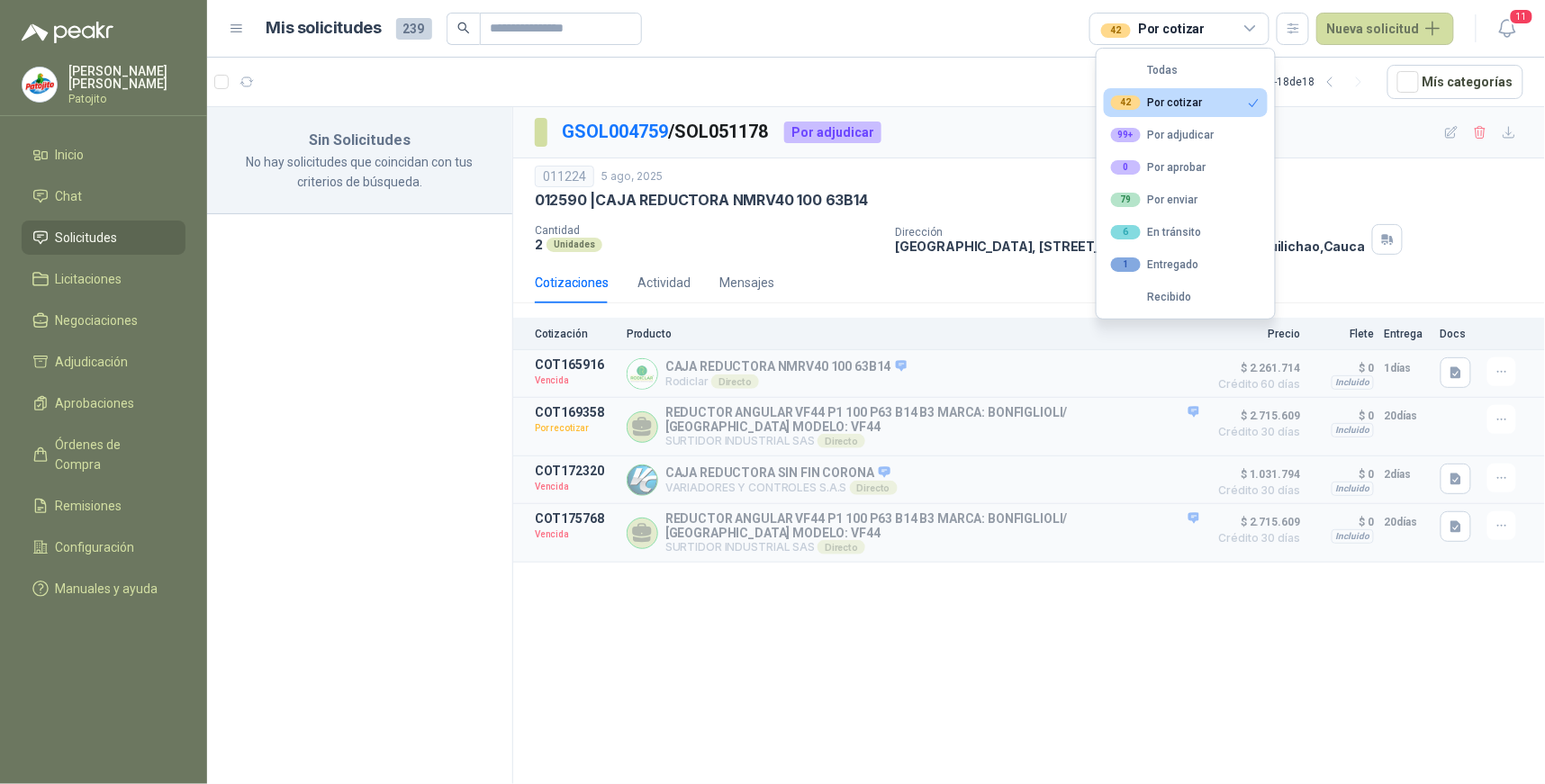
click at [1236, 96] on button "42 Por cotizar" at bounding box center [1186, 103] width 164 height 29
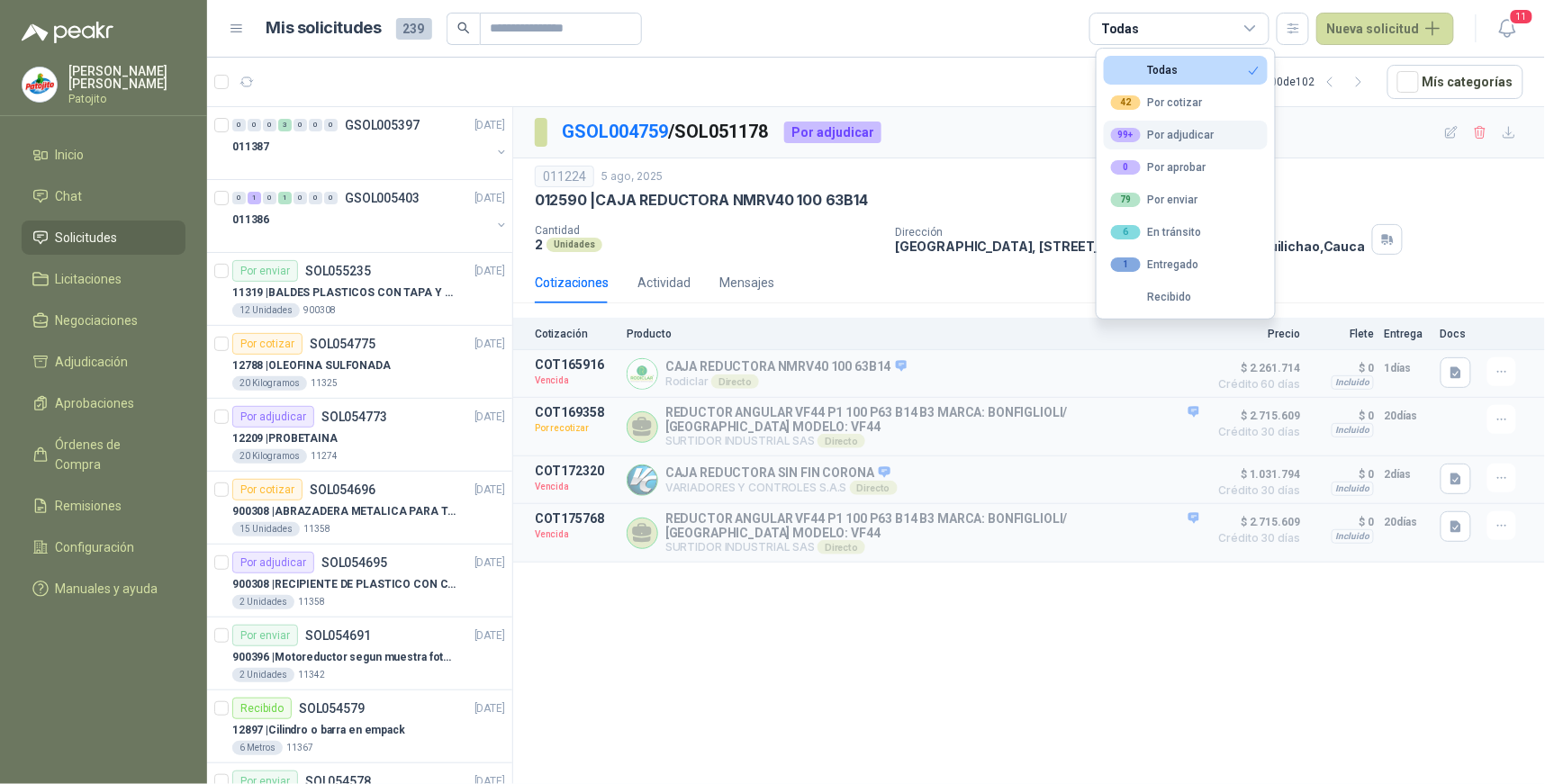
click at [1208, 129] on div "99+ Por adjudicar" at bounding box center [1162, 135] width 104 height 14
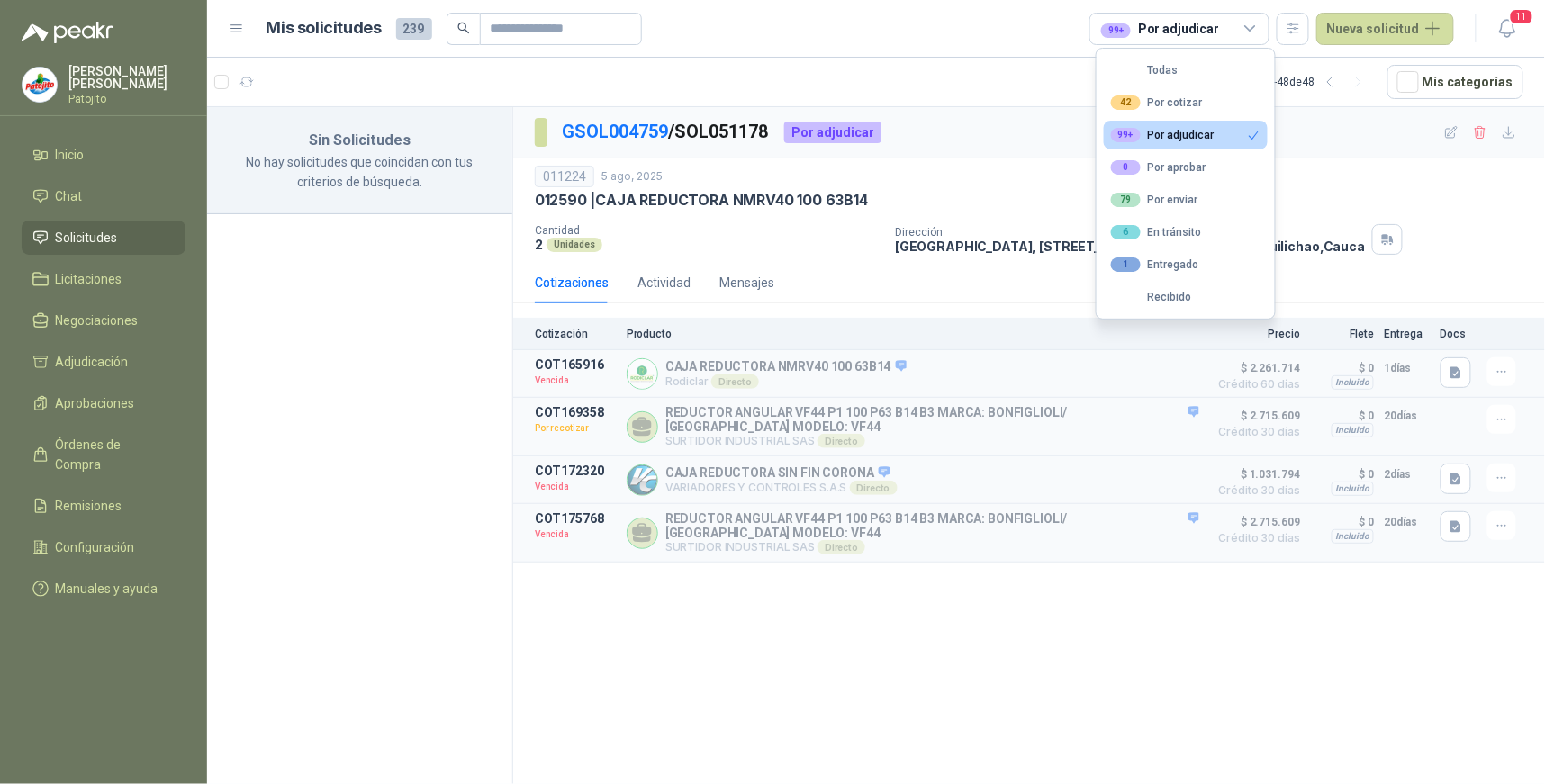
click at [1138, 127] on button "99+ Por adjudicar" at bounding box center [1186, 135] width 164 height 29
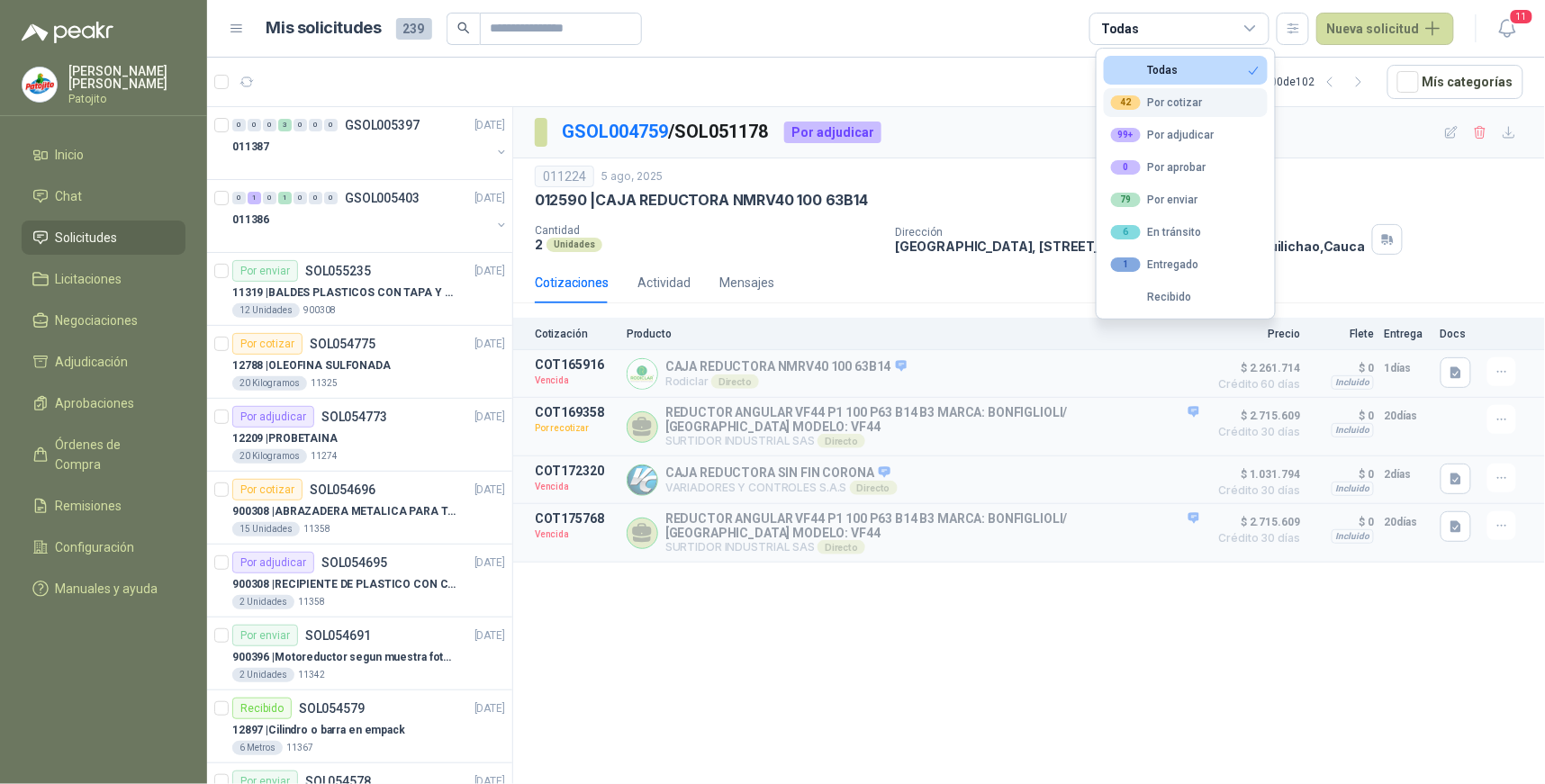
click at [1131, 100] on div "42" at bounding box center [1125, 103] width 30 height 14
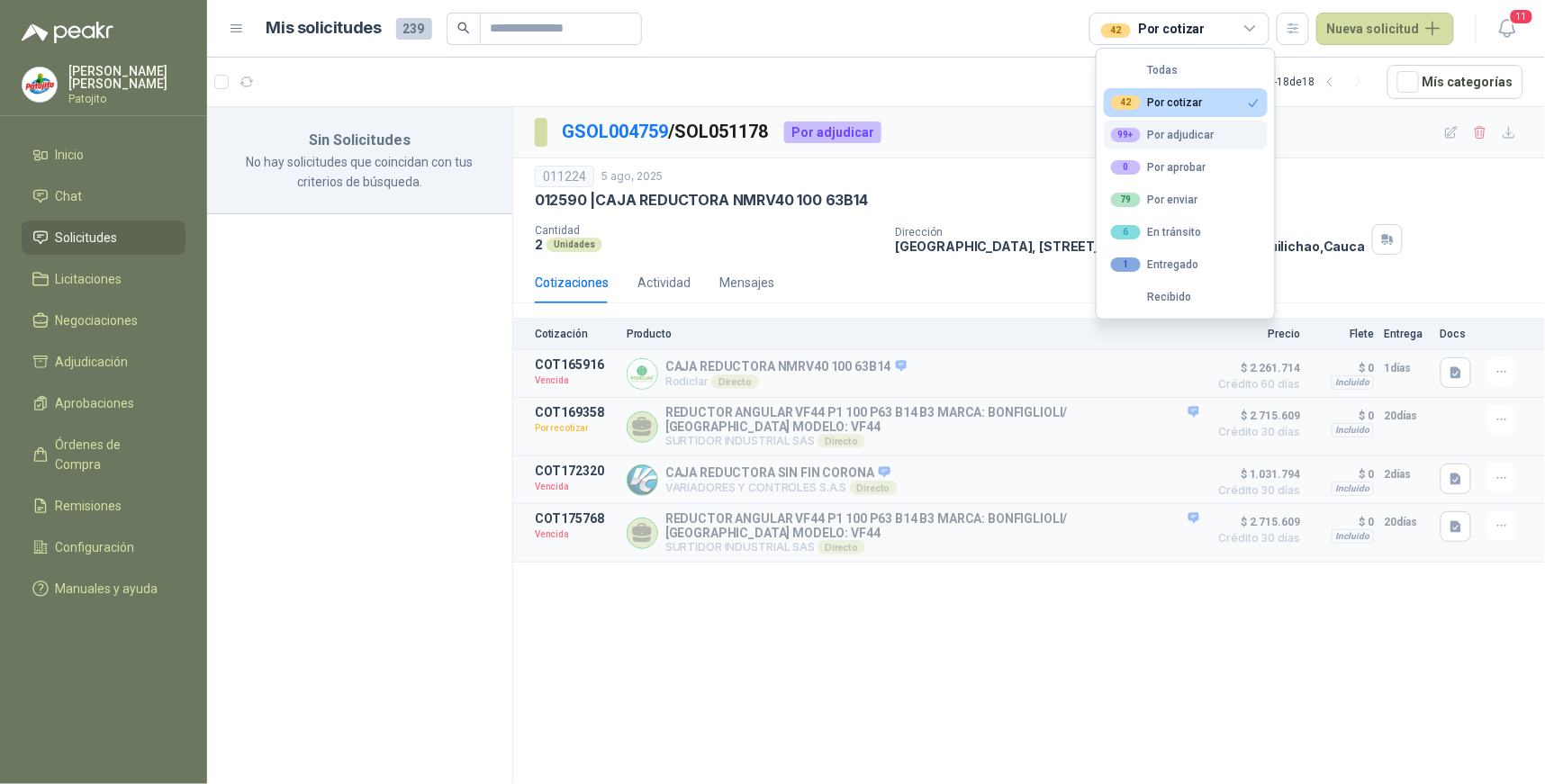
click at [1126, 130] on div "99+" at bounding box center [1125, 135] width 30 height 14
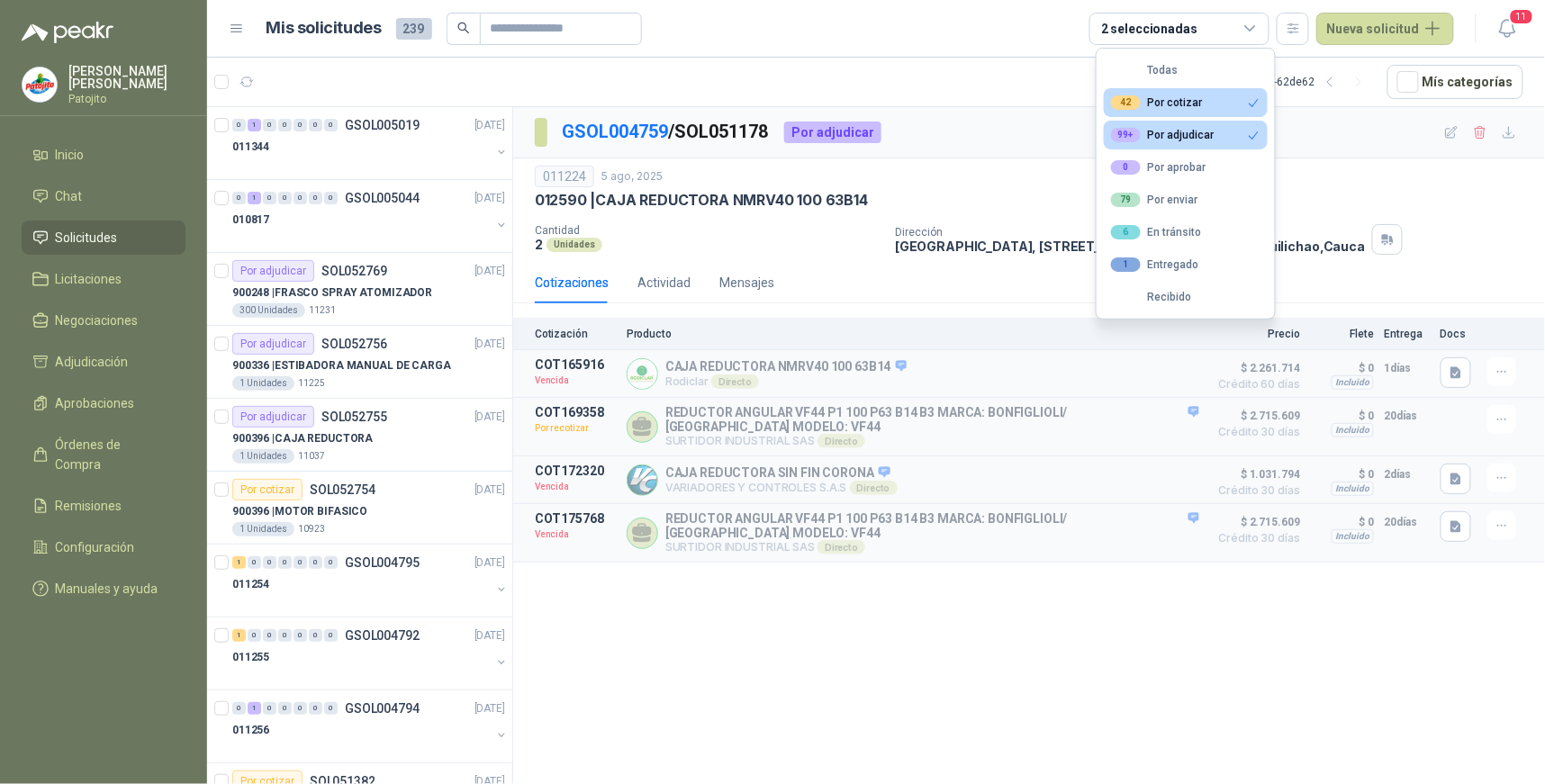
click at [740, 685] on div "GSOL004759 / SOL051178 Por adjudicar 011224 5 ago, 2025 012590 | CAJA REDUCTORA…" at bounding box center [1030, 448] width 1032 height 683
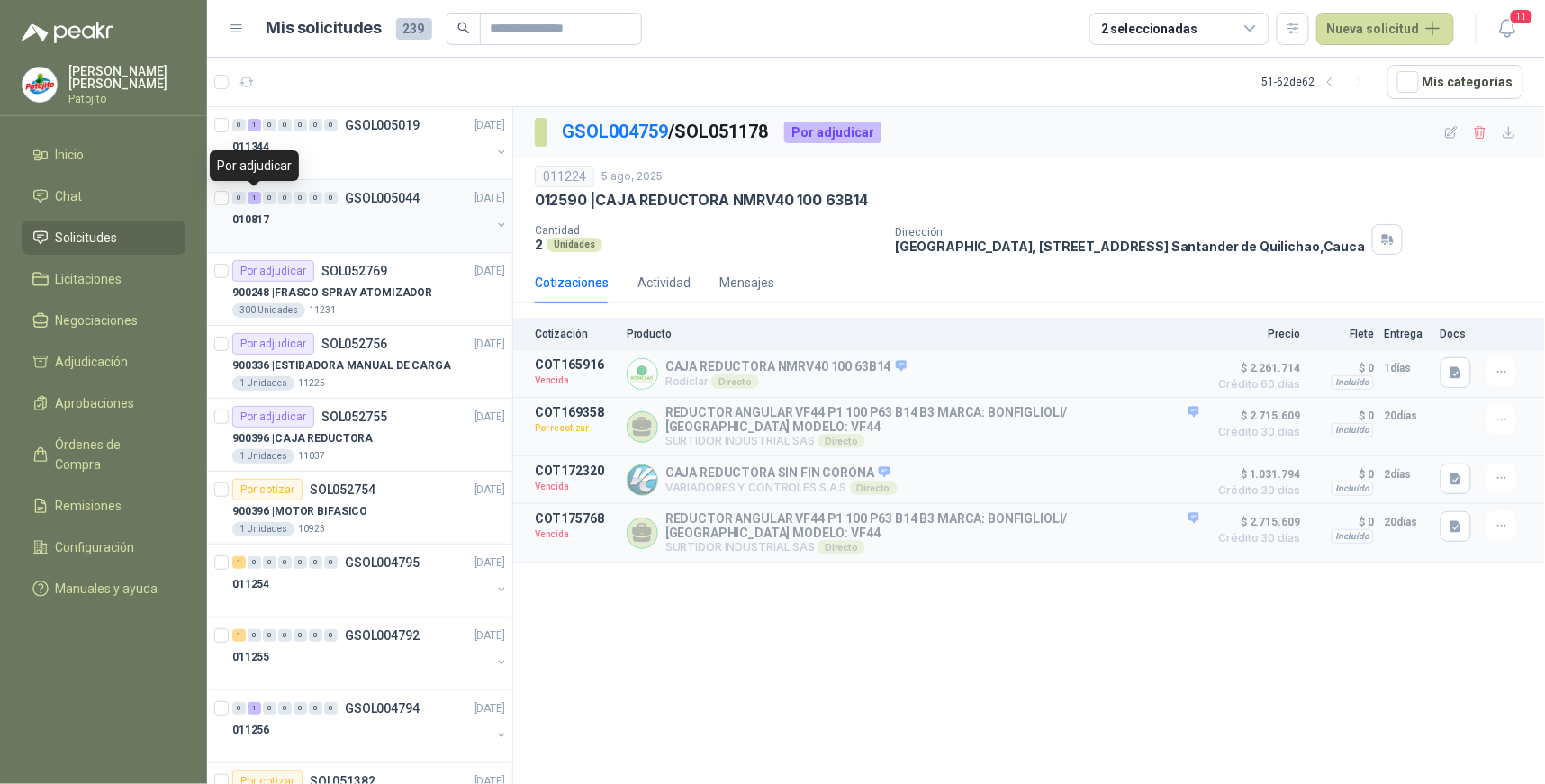
click at [250, 197] on div "1" at bounding box center [254, 198] width 14 height 13
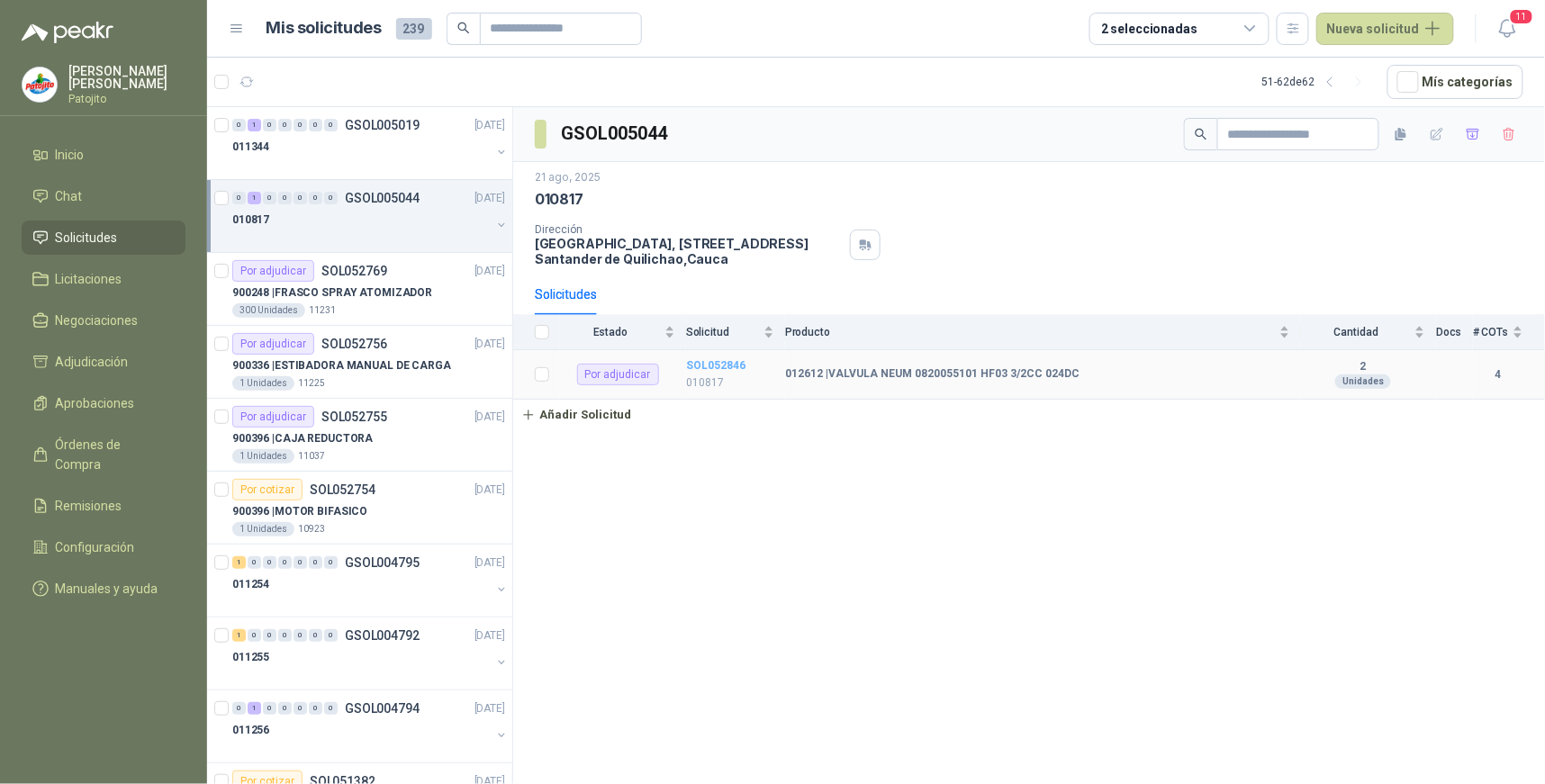
click at [731, 364] on b "SOL052846" at bounding box center [716, 365] width 60 height 13
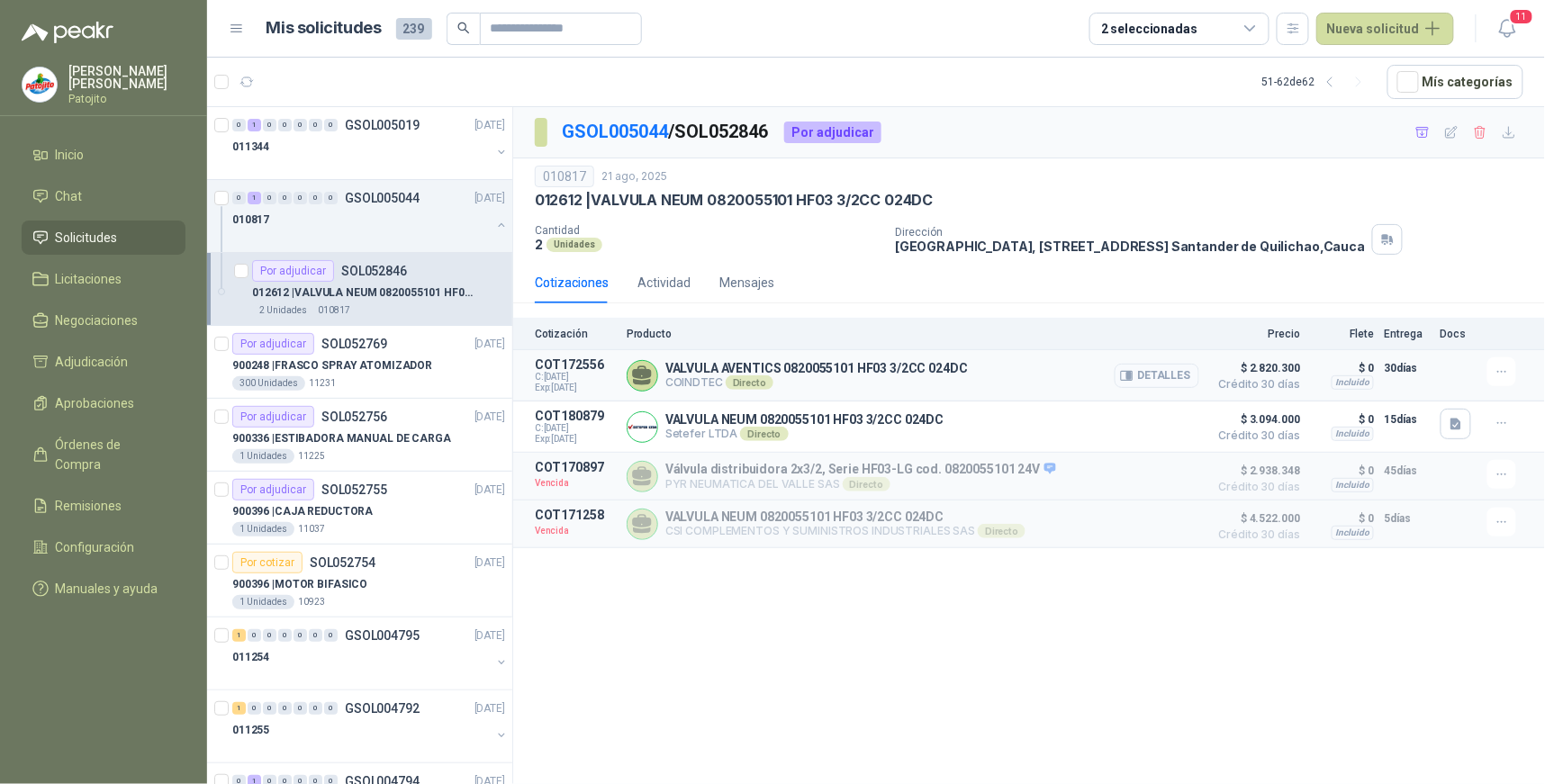
click at [1163, 375] on button "Detalles" at bounding box center [1157, 375] width 85 height 24
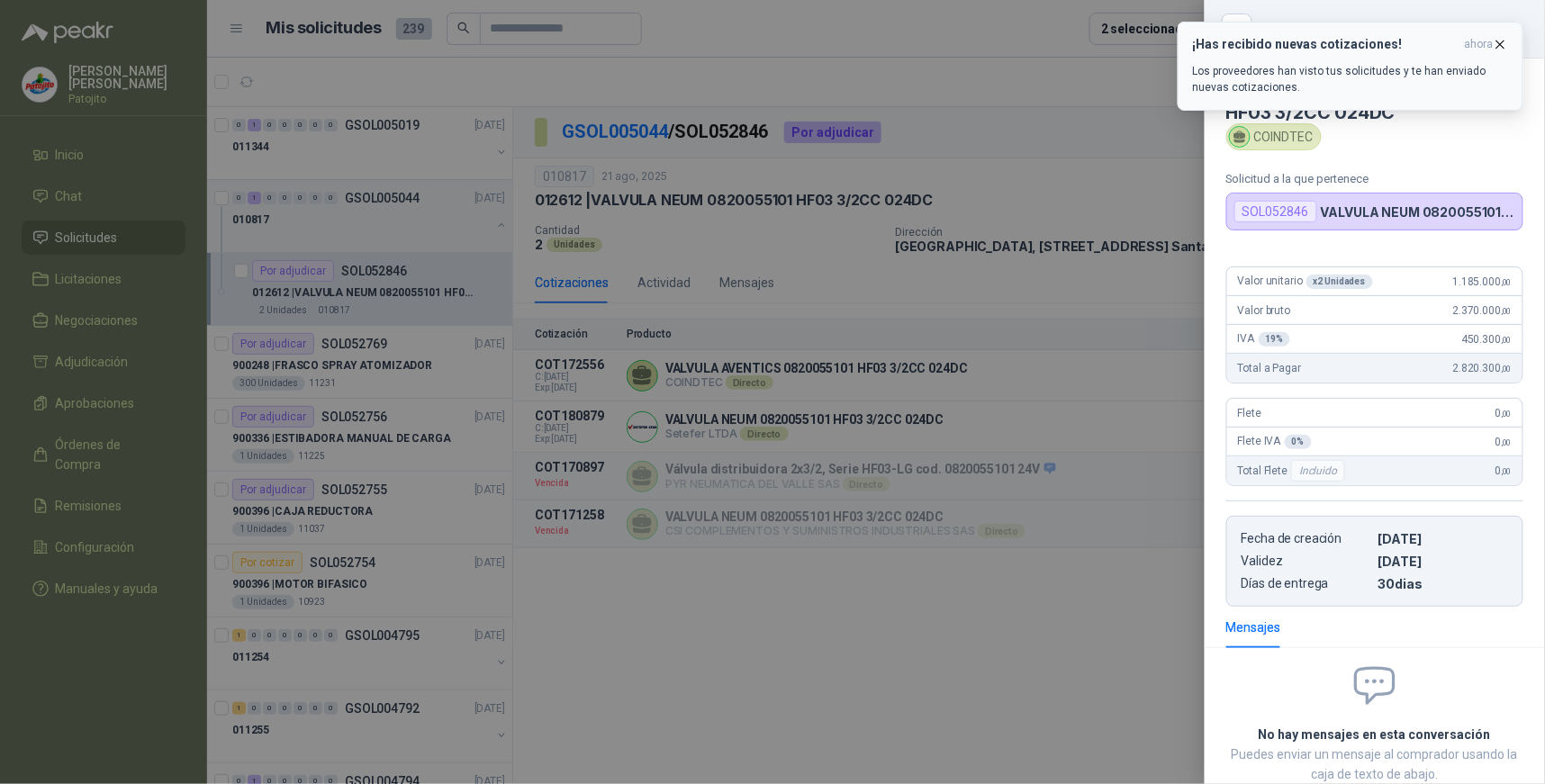
click at [1497, 42] on icon "button" at bounding box center [1501, 44] width 15 height 15
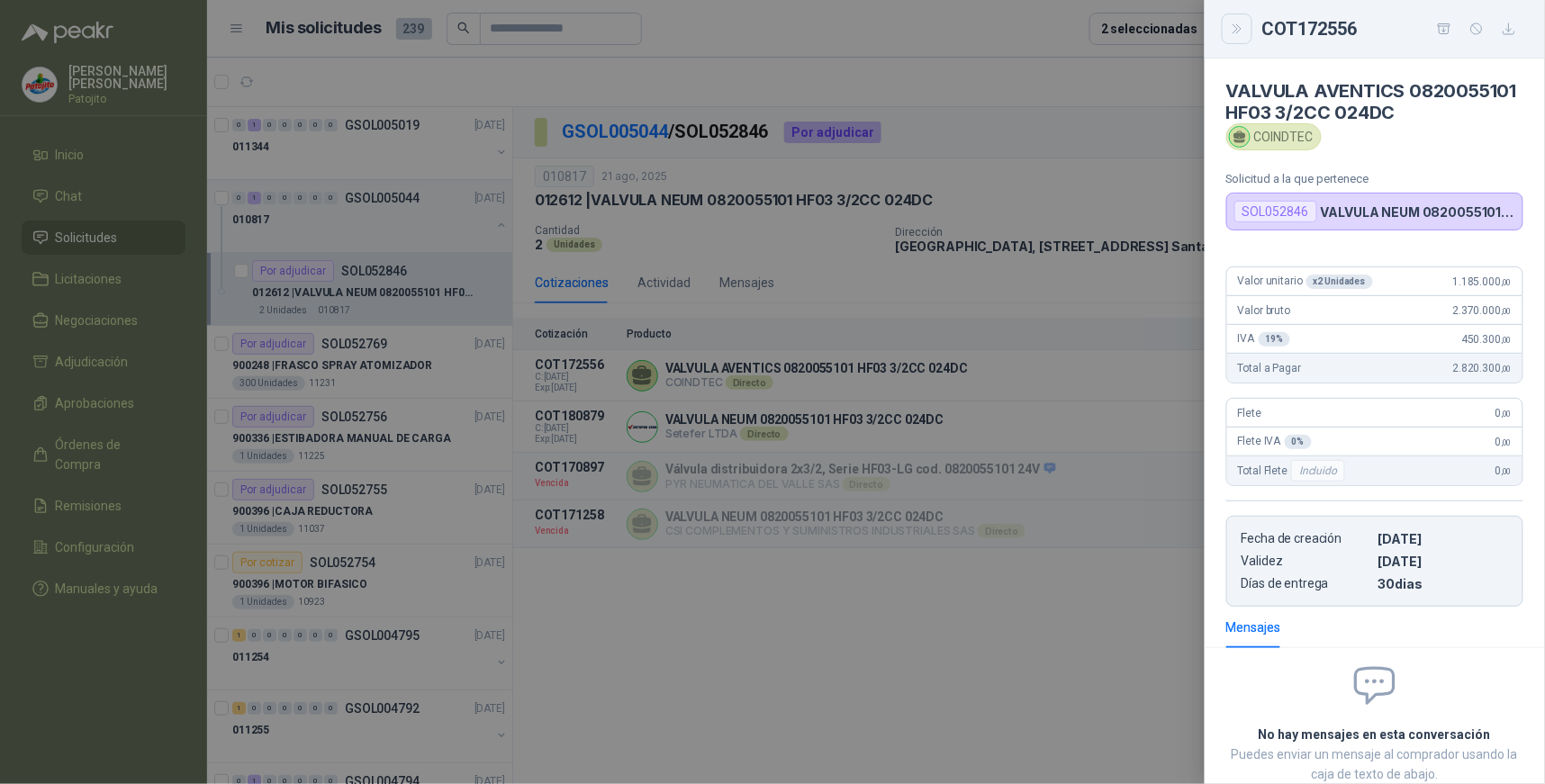
click at [1236, 32] on icon "Close" at bounding box center [1237, 29] width 15 height 15
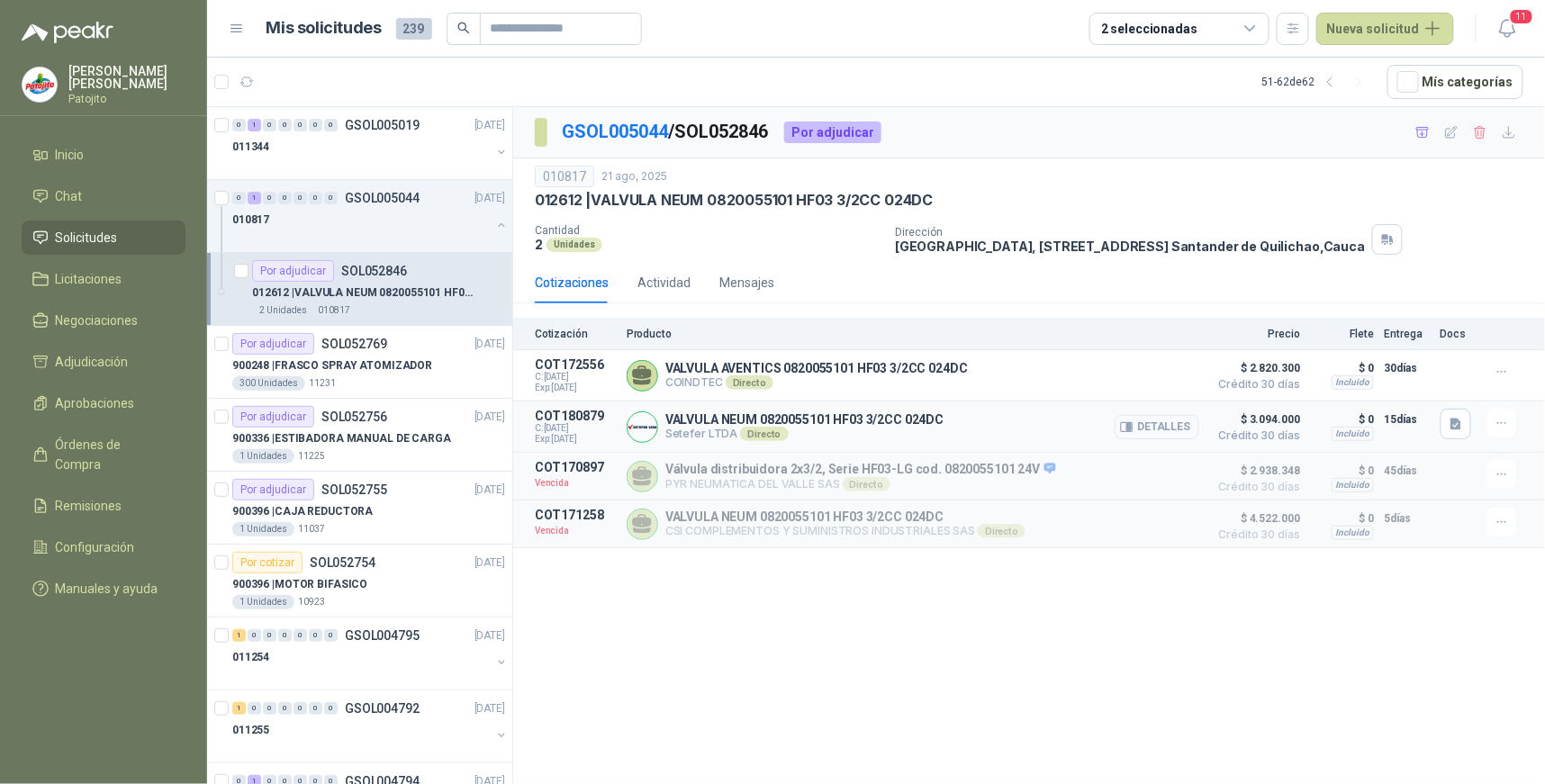
click at [1177, 429] on button "Detalles" at bounding box center [1157, 427] width 85 height 24
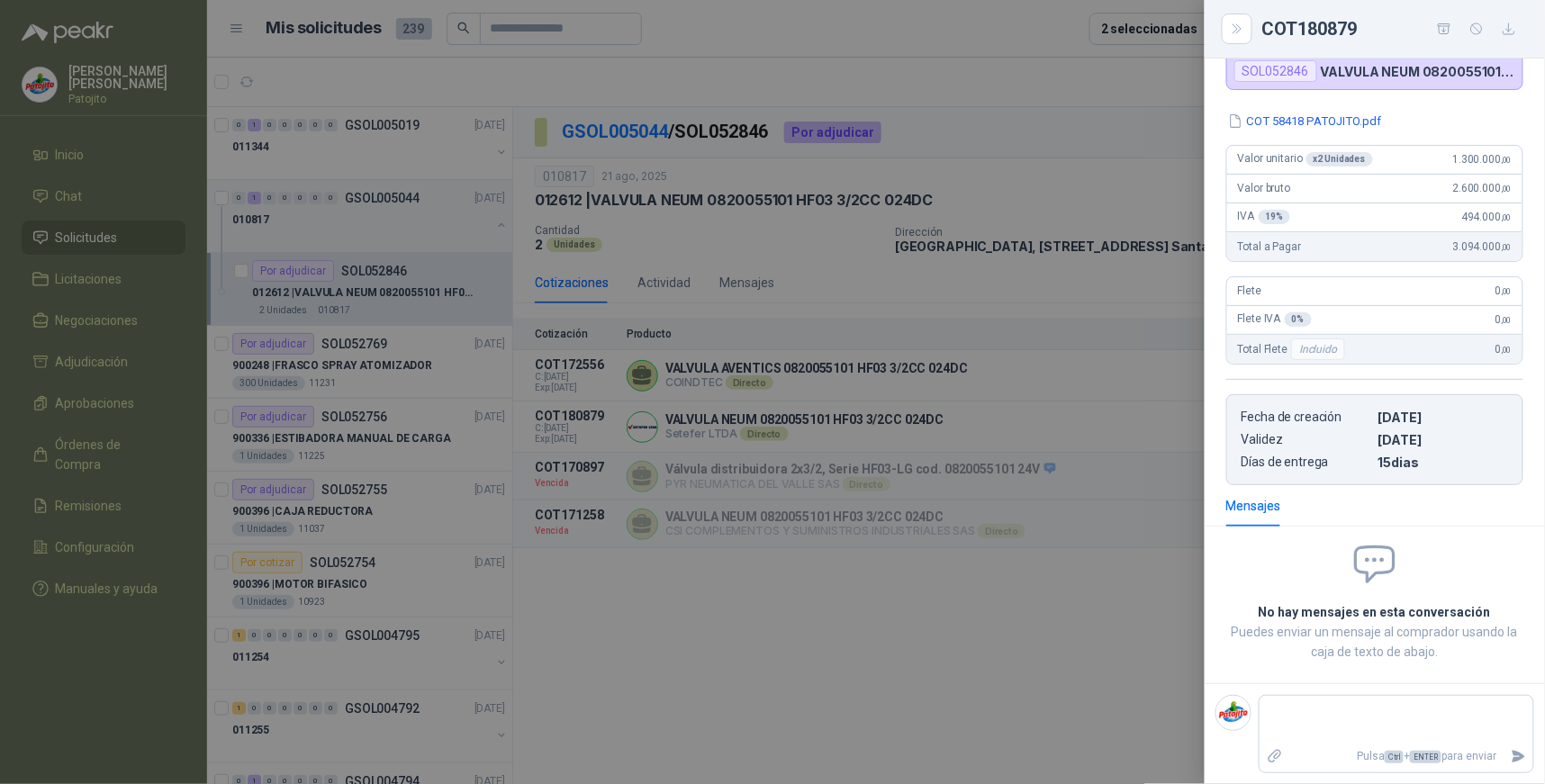
scroll to position [123, 0]
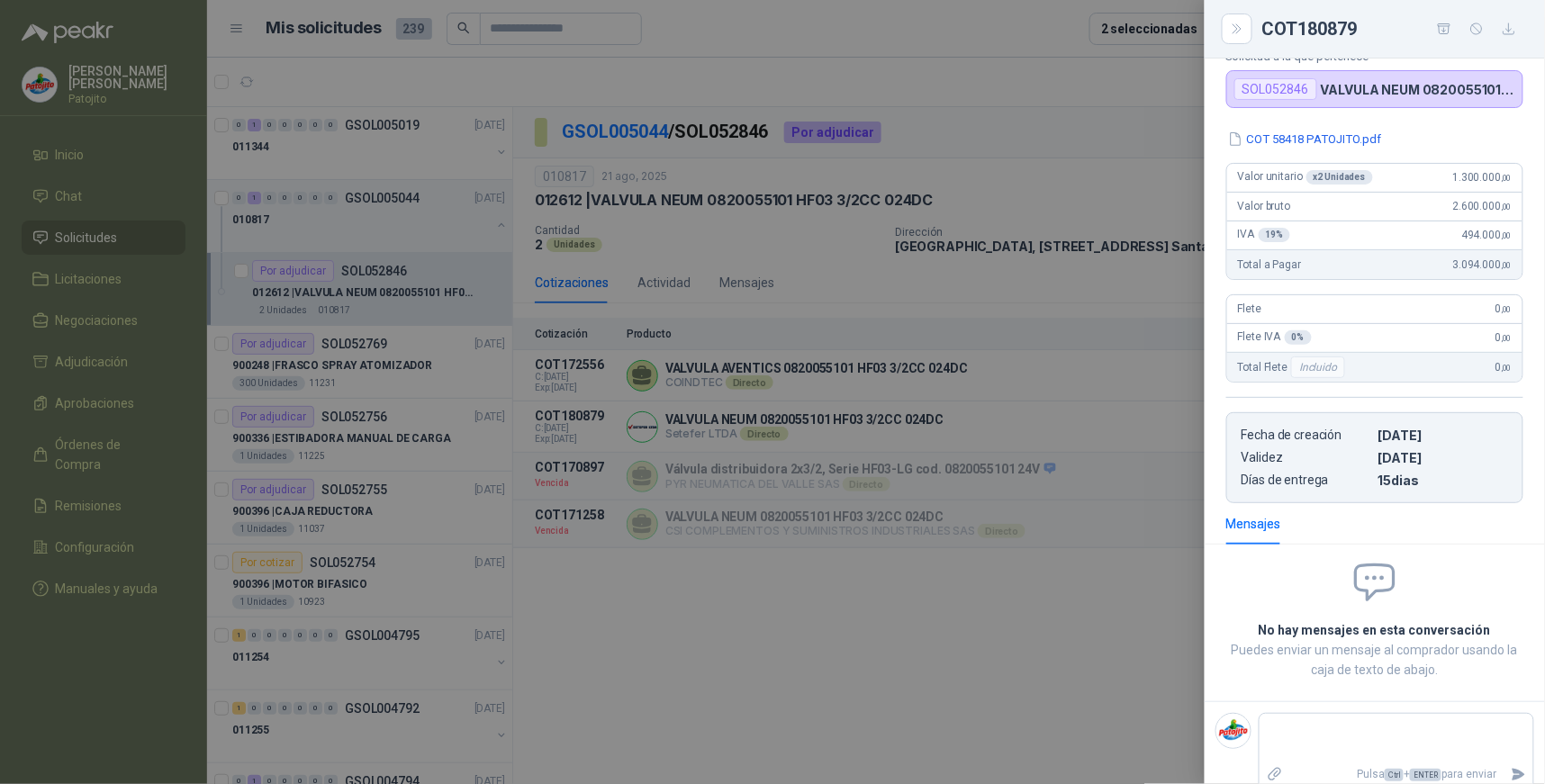
click at [959, 570] on div at bounding box center [772, 392] width 1545 height 784
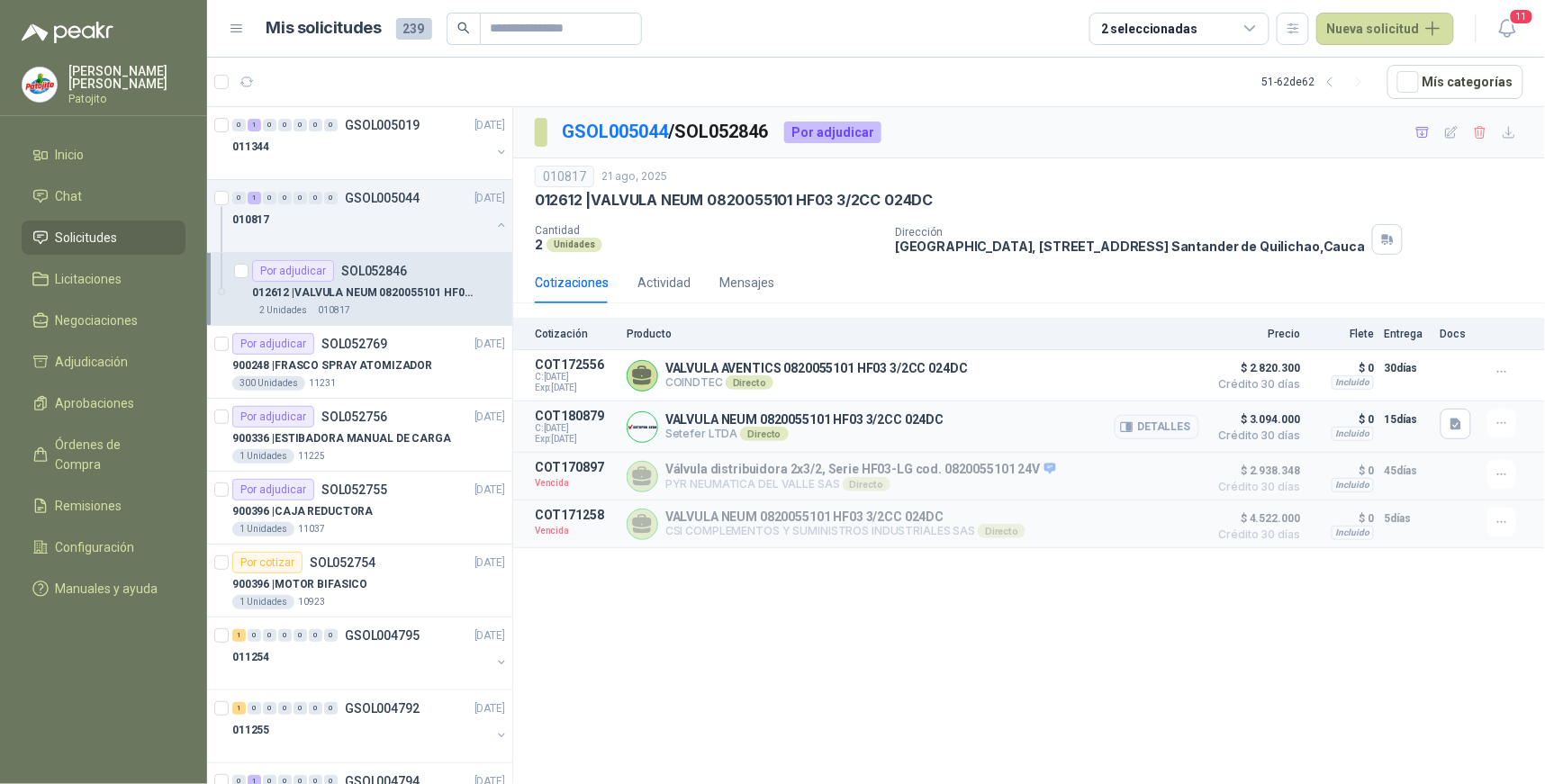
drag, startPoint x: 1452, startPoint y: 421, endPoint x: 1453, endPoint y: 445, distance: 24.0
click at [1453, 420] on icon "button" at bounding box center [1457, 424] width 11 height 12
click at [1365, 380] on button "COT 58418 PATOJITO.pdf" at bounding box center [1381, 385] width 158 height 19
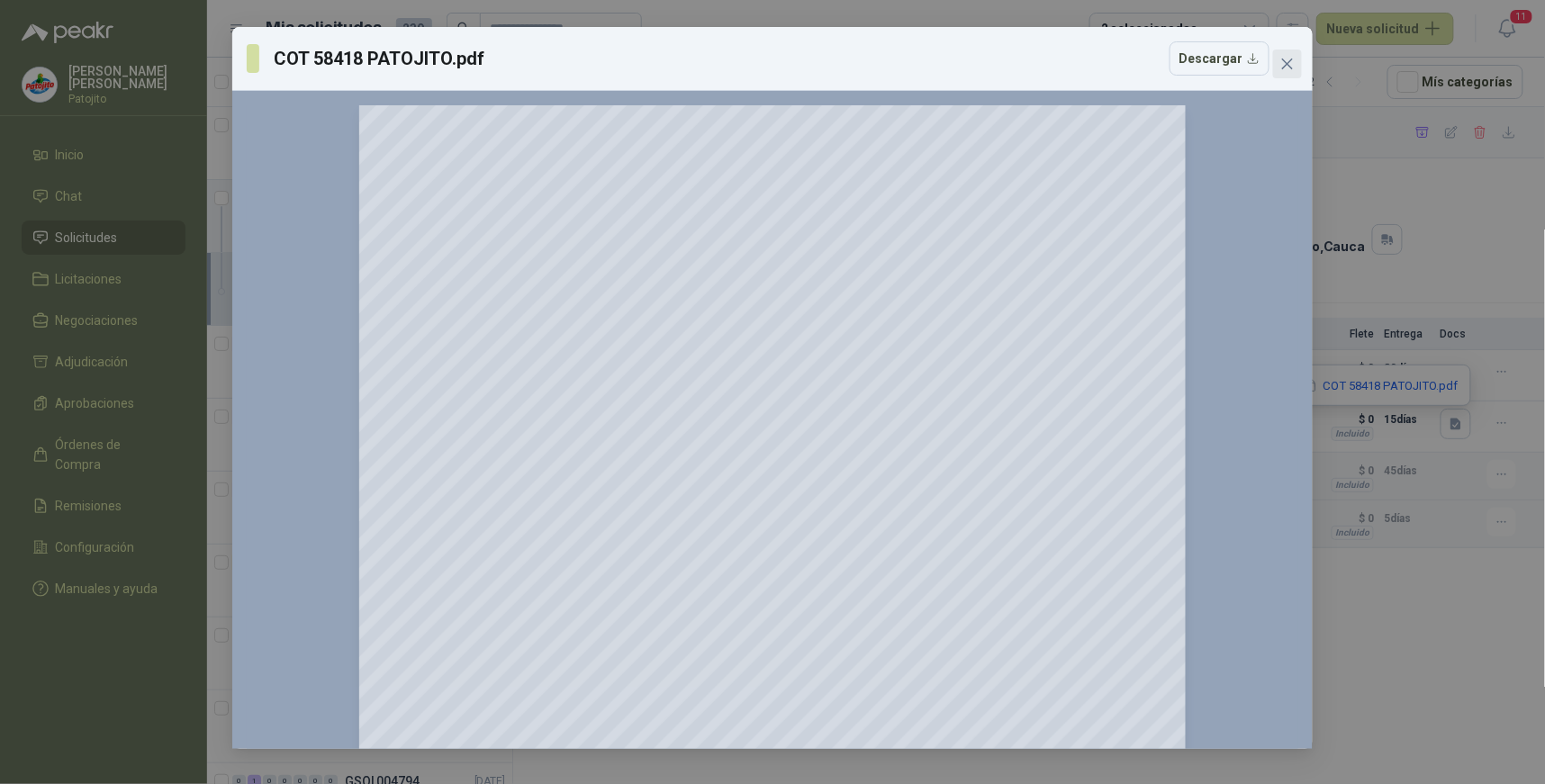
click at [1289, 65] on icon "close" at bounding box center [1288, 64] width 11 height 11
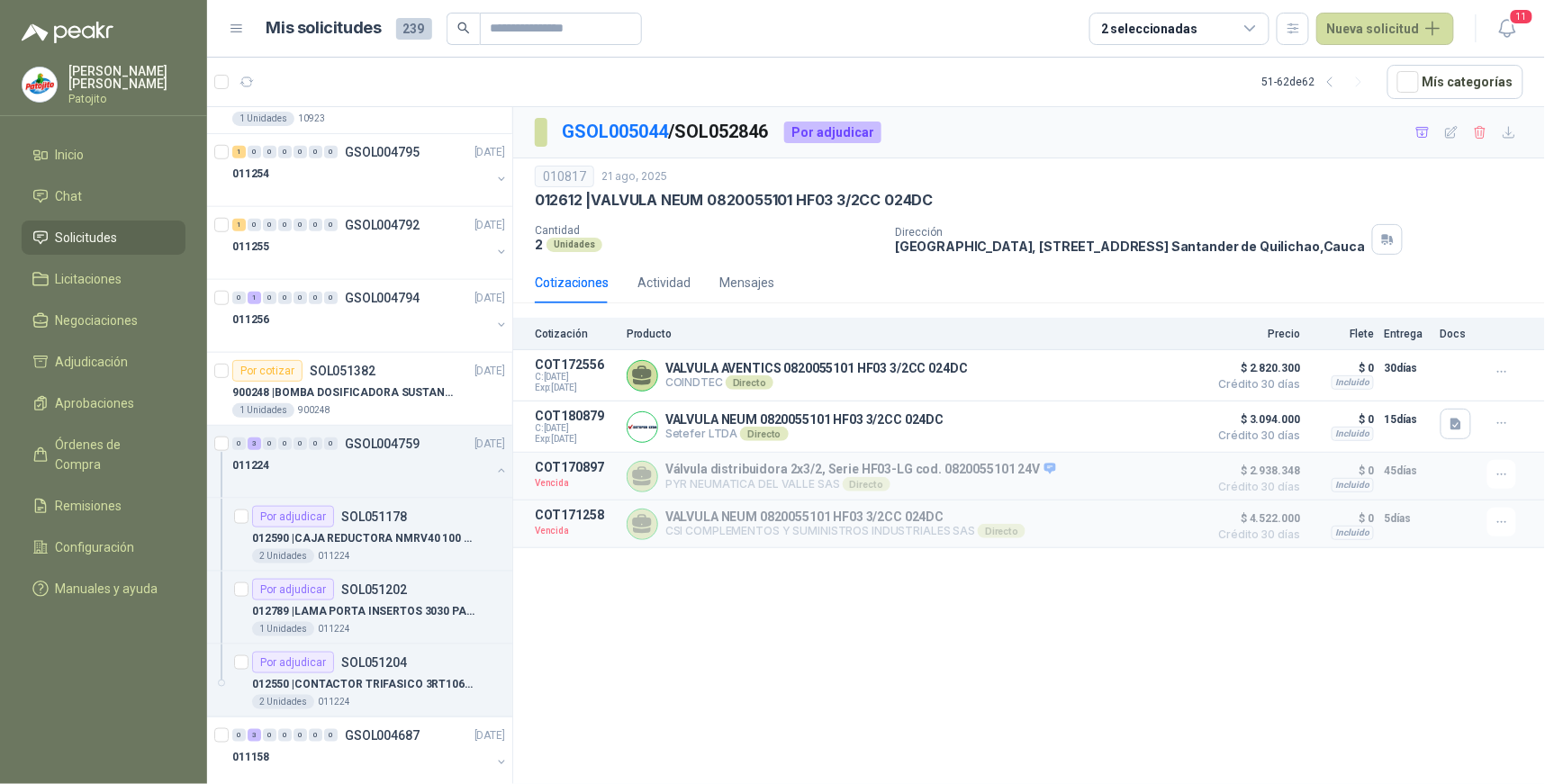
scroll to position [509, 0]
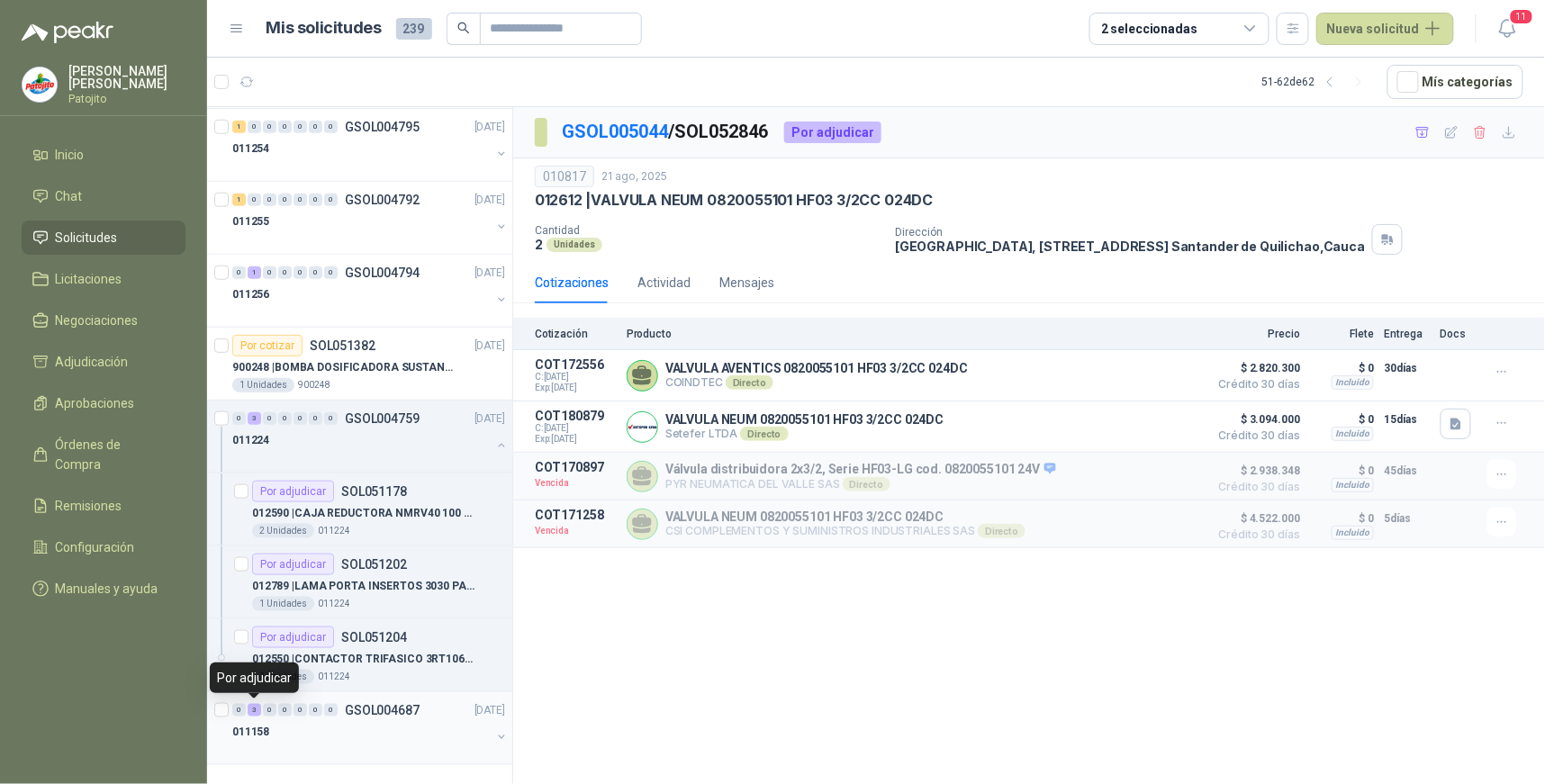
click at [255, 712] on div "3" at bounding box center [254, 710] width 14 height 13
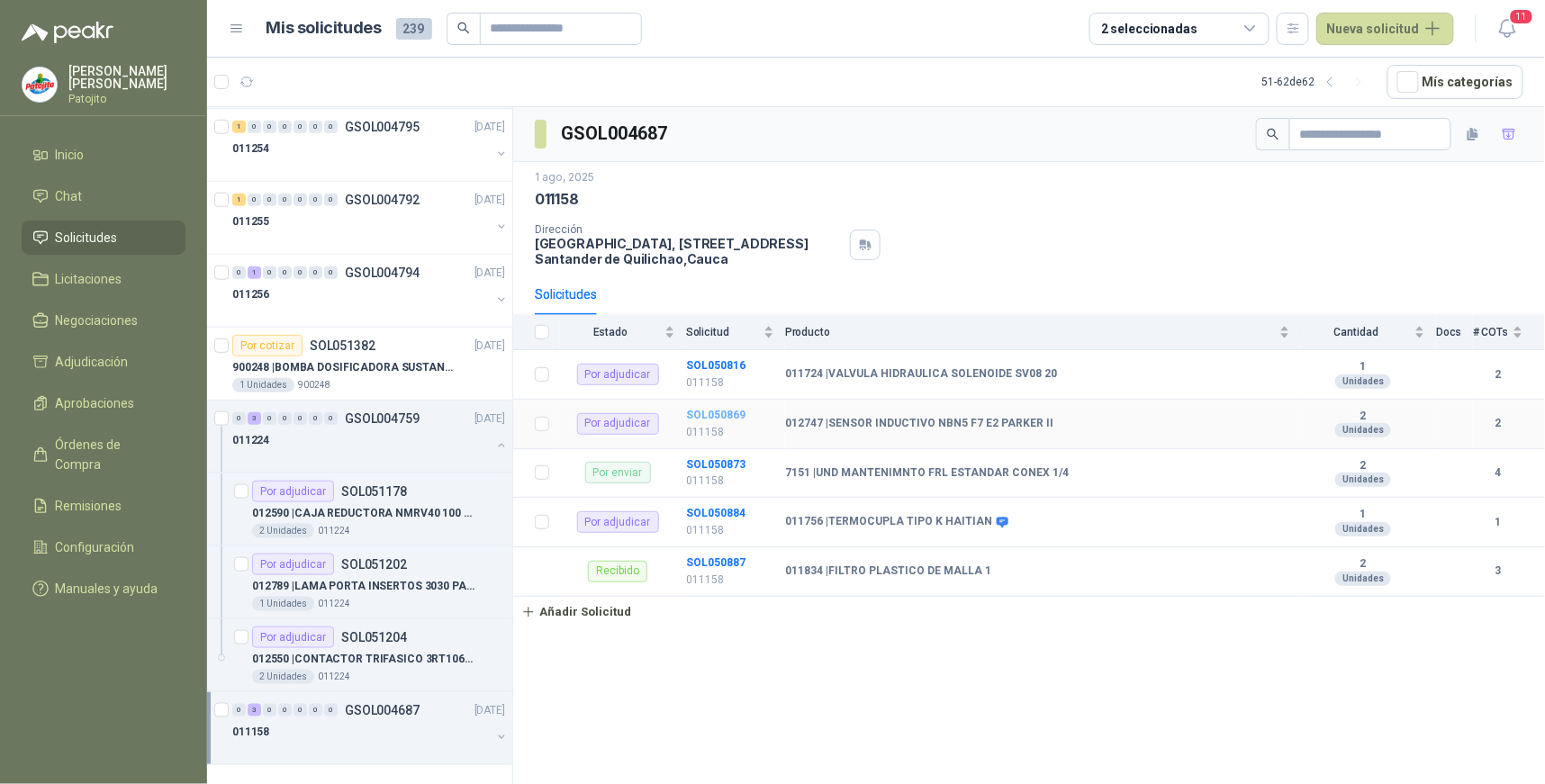
click at [726, 414] on b "SOL050869" at bounding box center [716, 415] width 60 height 13
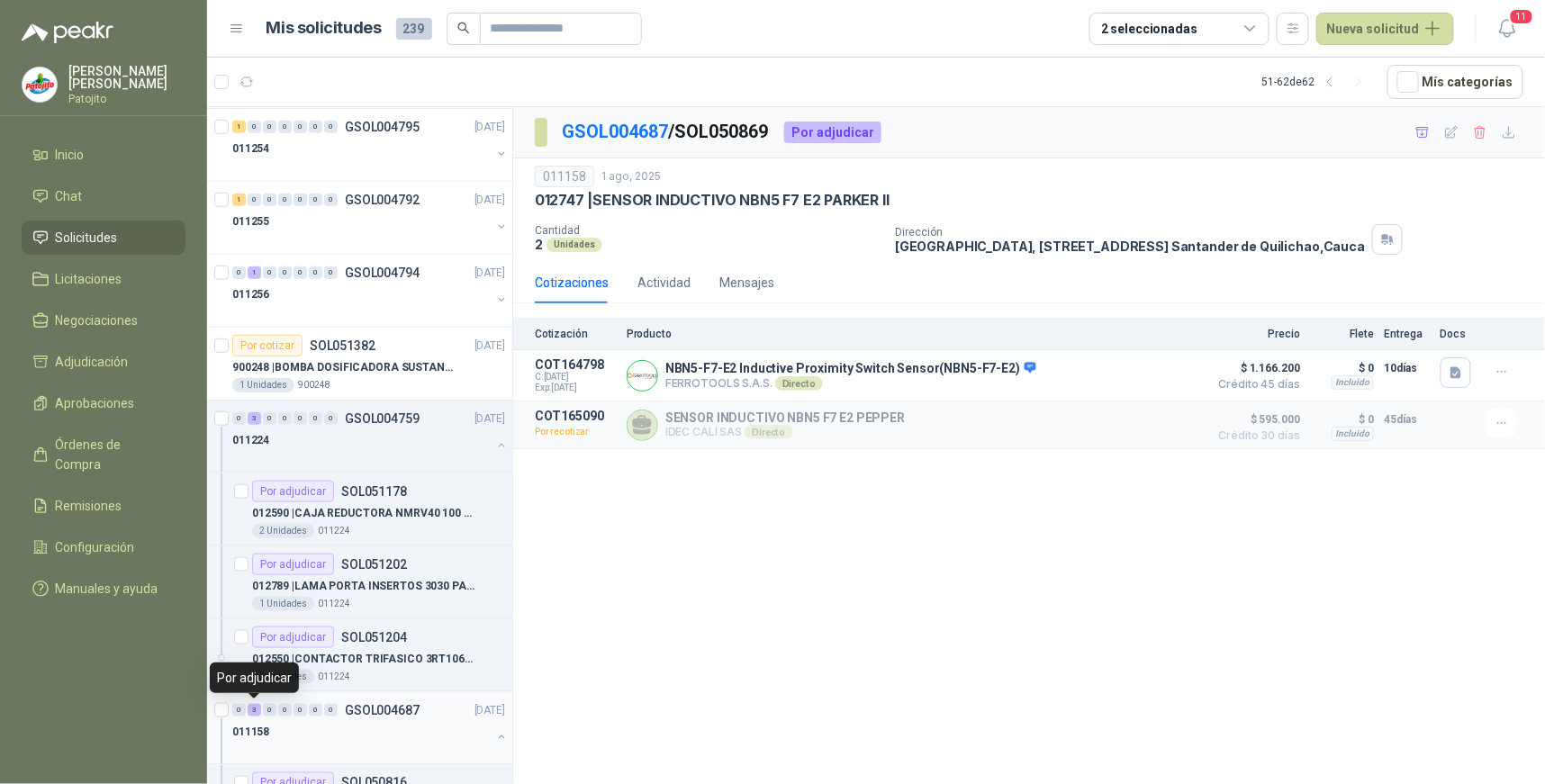
click at [252, 709] on div "3" at bounding box center [254, 710] width 14 height 13
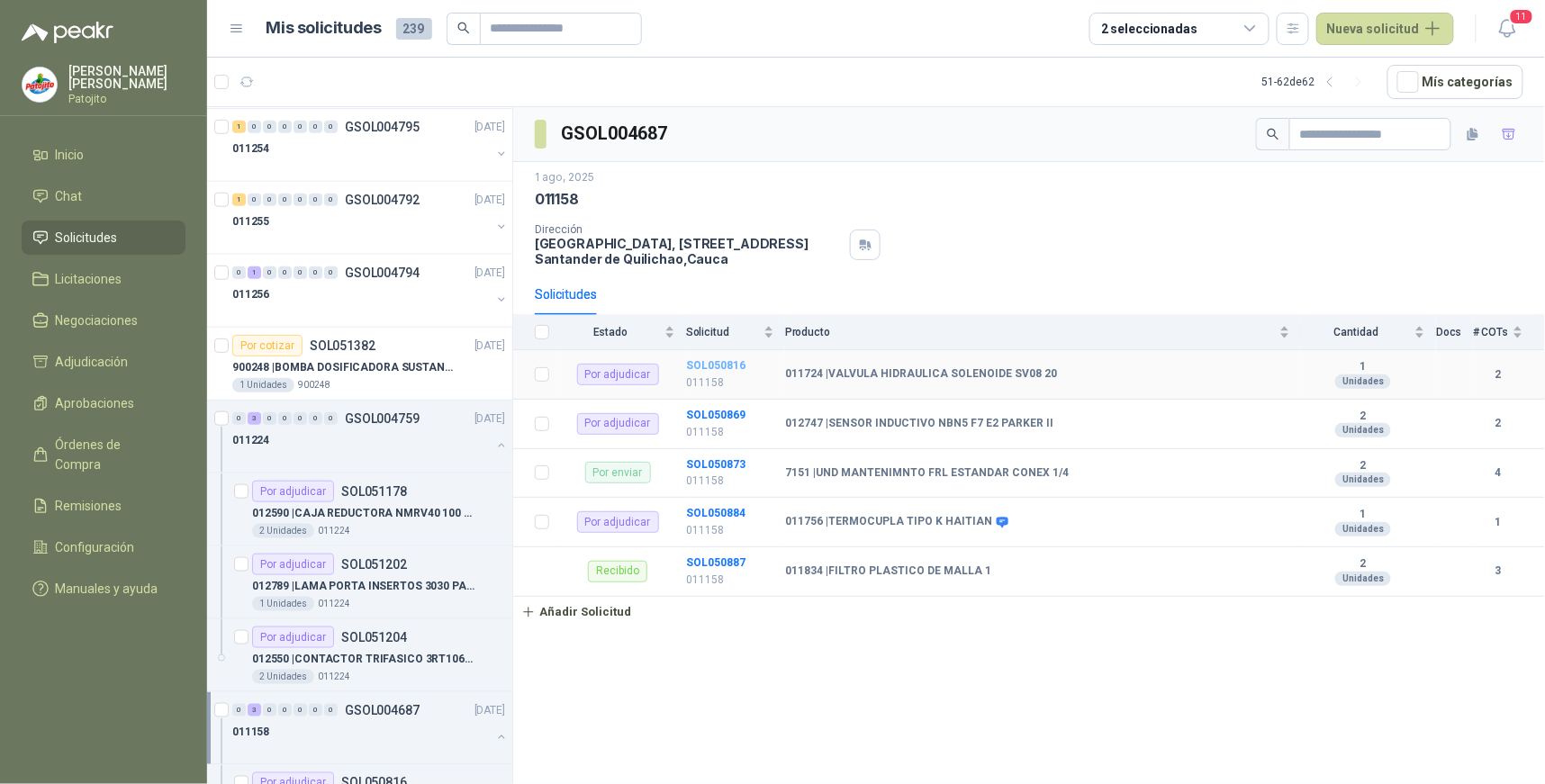
click at [716, 362] on b "SOL050816" at bounding box center [716, 365] width 60 height 13
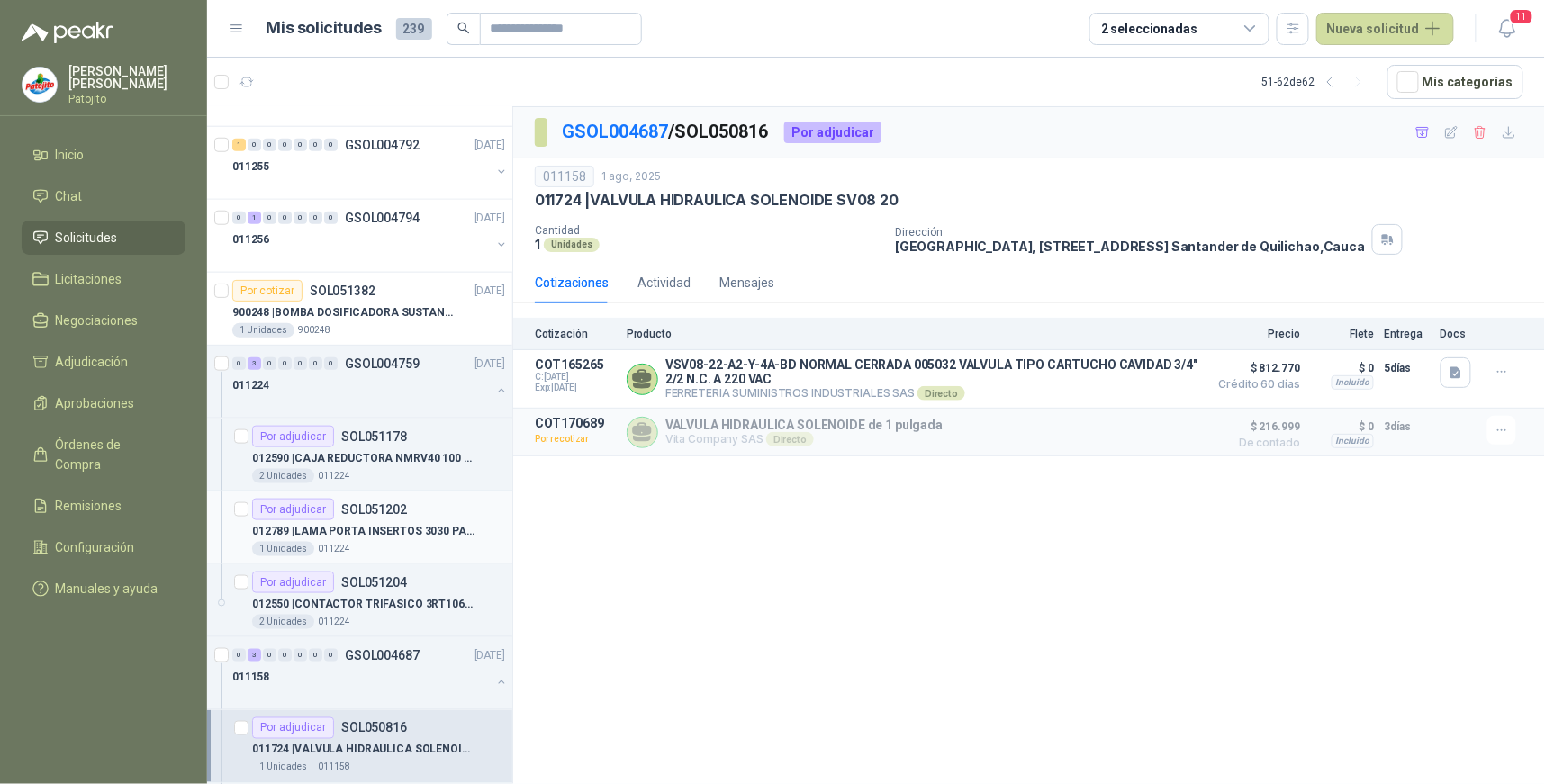
scroll to position [528, 0]
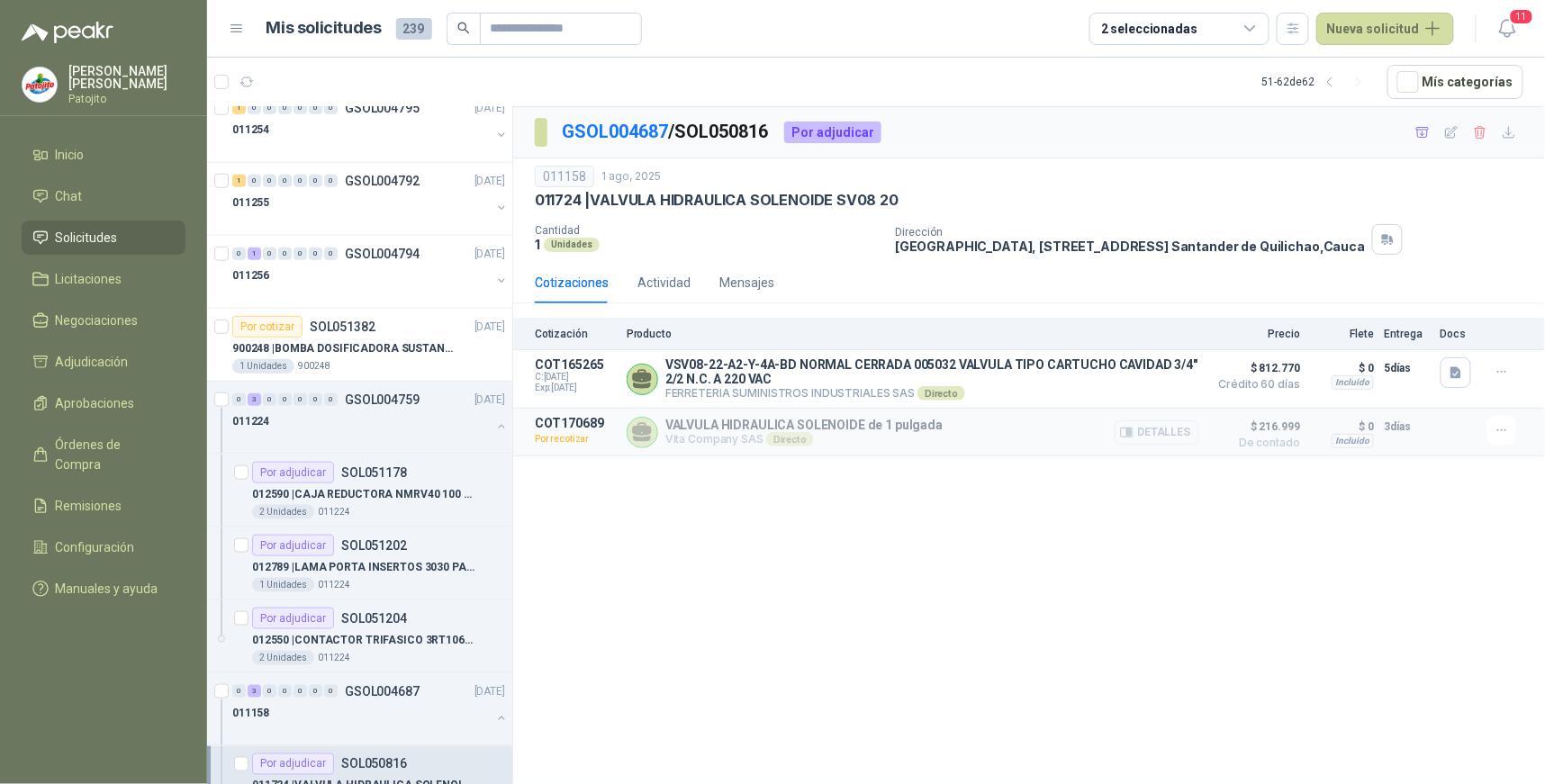
click at [1169, 436] on button "Detalles" at bounding box center [1157, 432] width 85 height 24
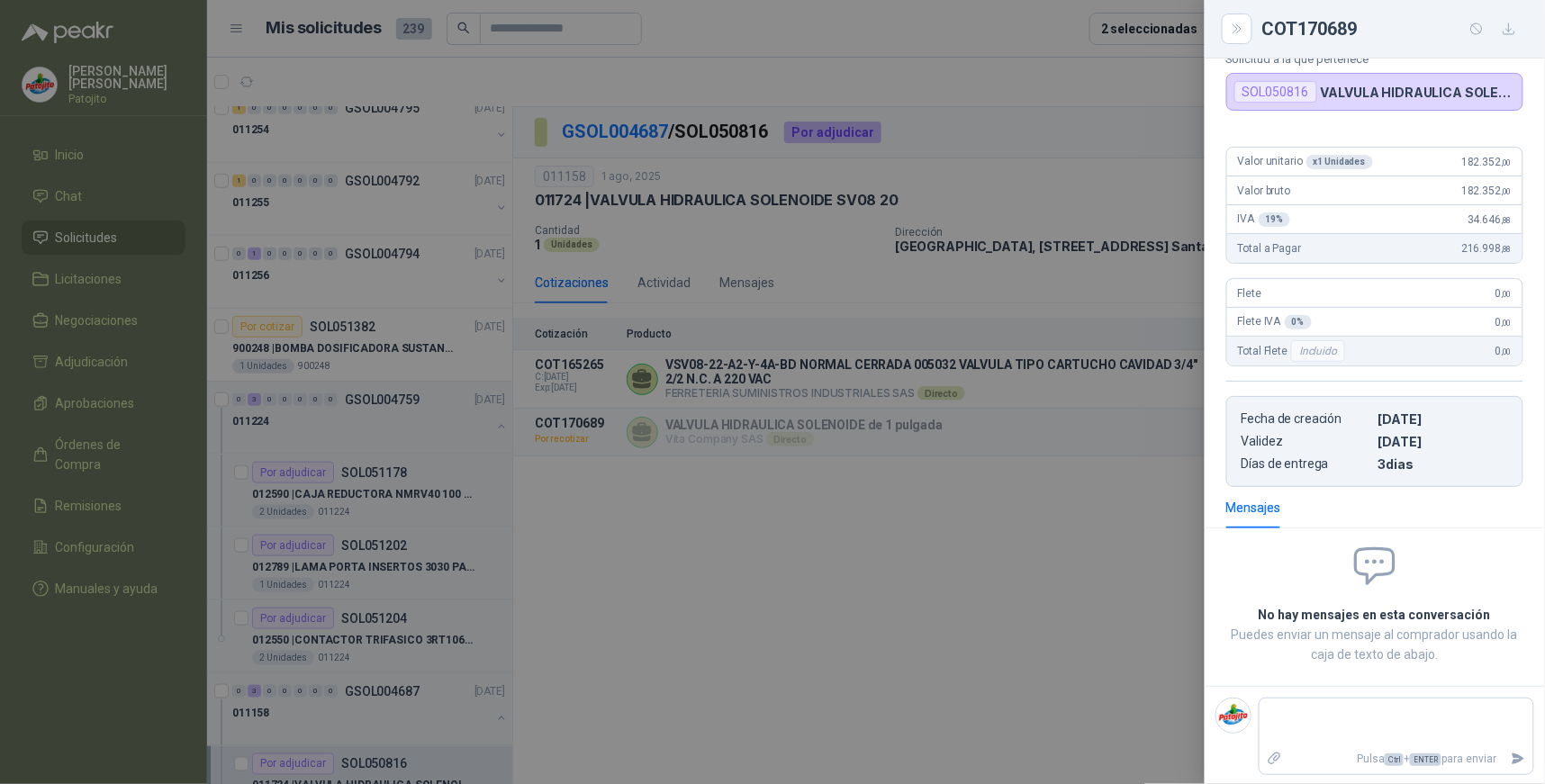
scroll to position [122, 0]
click at [1357, 715] on textarea at bounding box center [1396, 721] width 273 height 42
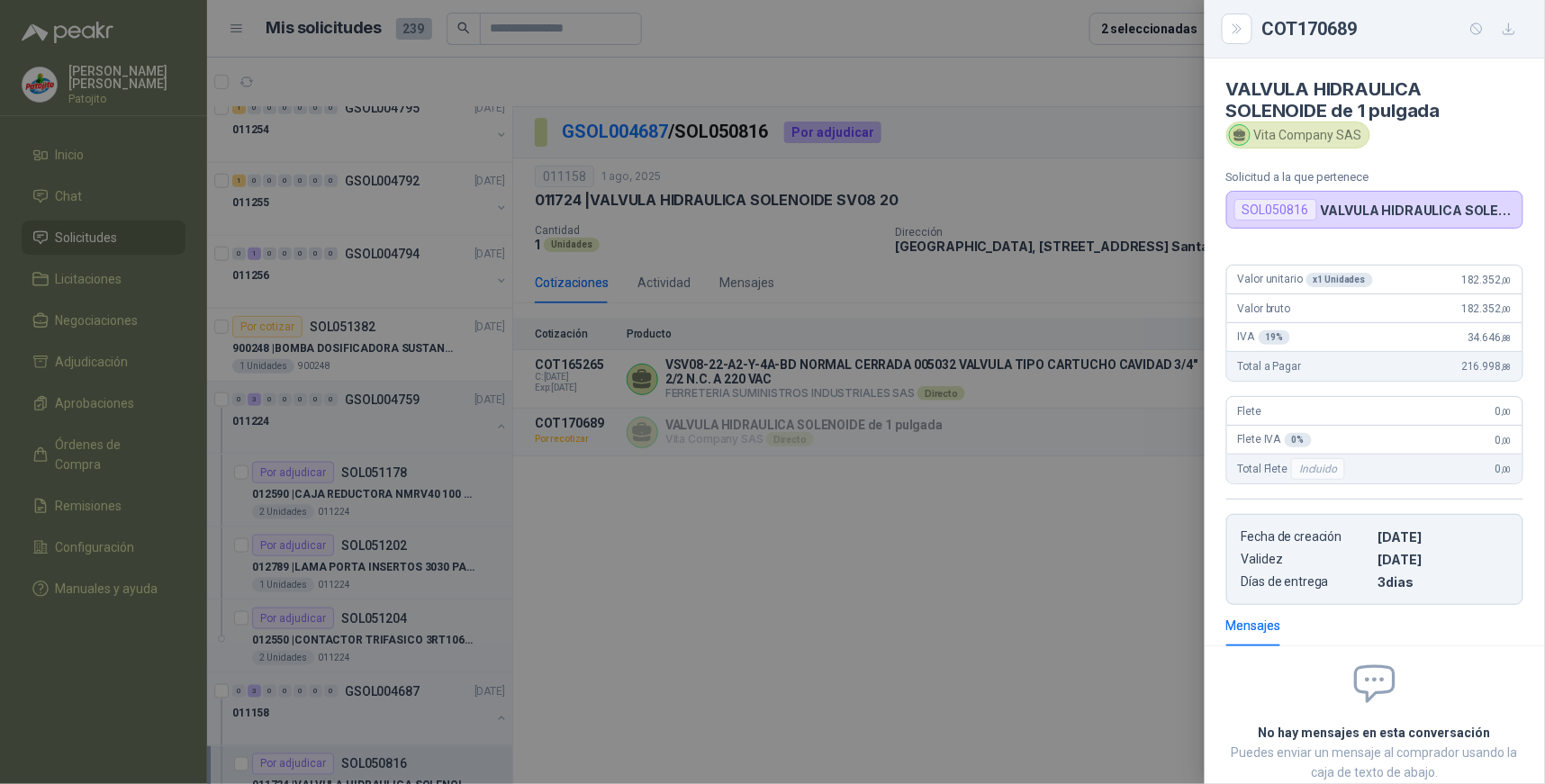
scroll to position [0, 0]
click at [912, 661] on div at bounding box center [772, 392] width 1545 height 784
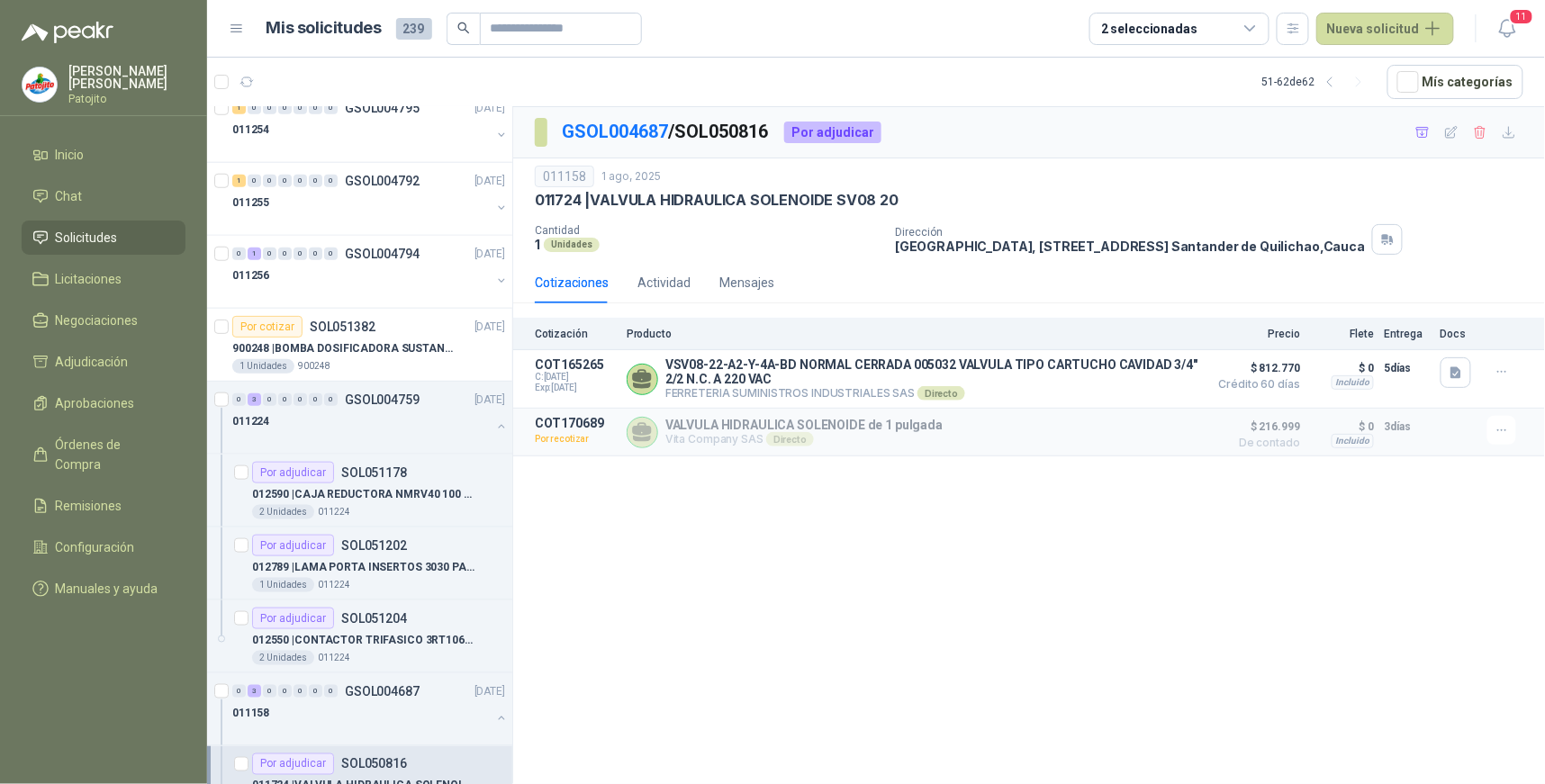
drag, startPoint x: 147, startPoint y: 687, endPoint x: 173, endPoint y: 652, distance: 43.6
click at [150, 687] on menu "Briggitte Paola Venegas Gómez Patojito Inicio Chat Solicitudes Licitaciones Neg…" at bounding box center [104, 392] width 208 height 784
click at [1362, 24] on button "Nueva solicitud" at bounding box center [1385, 29] width 138 height 32
drag, startPoint x: 1405, startPoint y: 67, endPoint x: 1363, endPoint y: 97, distance: 51.6
click at [1403, 67] on link "Solicitud" at bounding box center [1408, 71] width 153 height 32
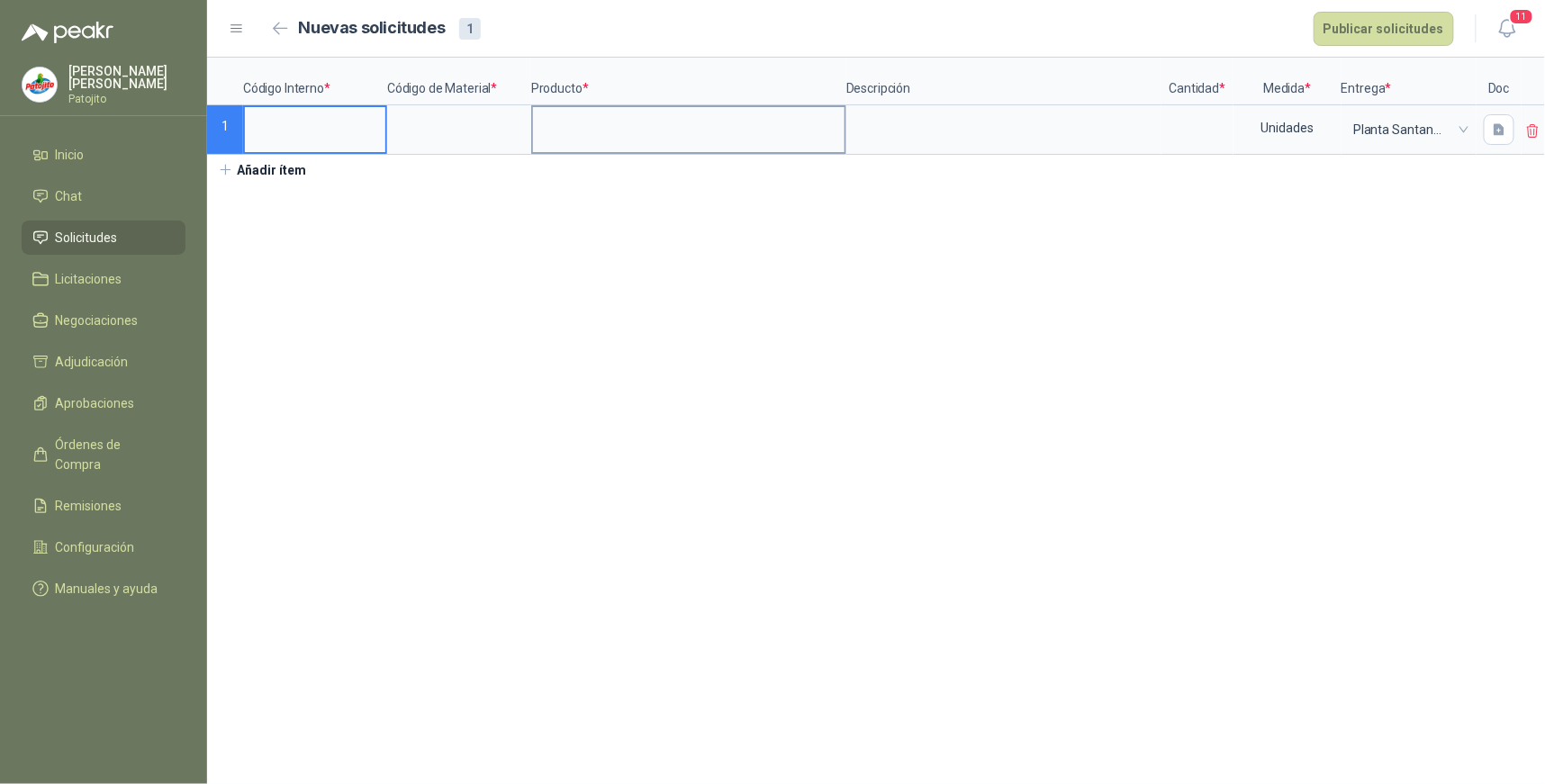
click at [568, 126] on input at bounding box center [689, 125] width 311 height 35
click at [300, 131] on input at bounding box center [315, 125] width 141 height 35
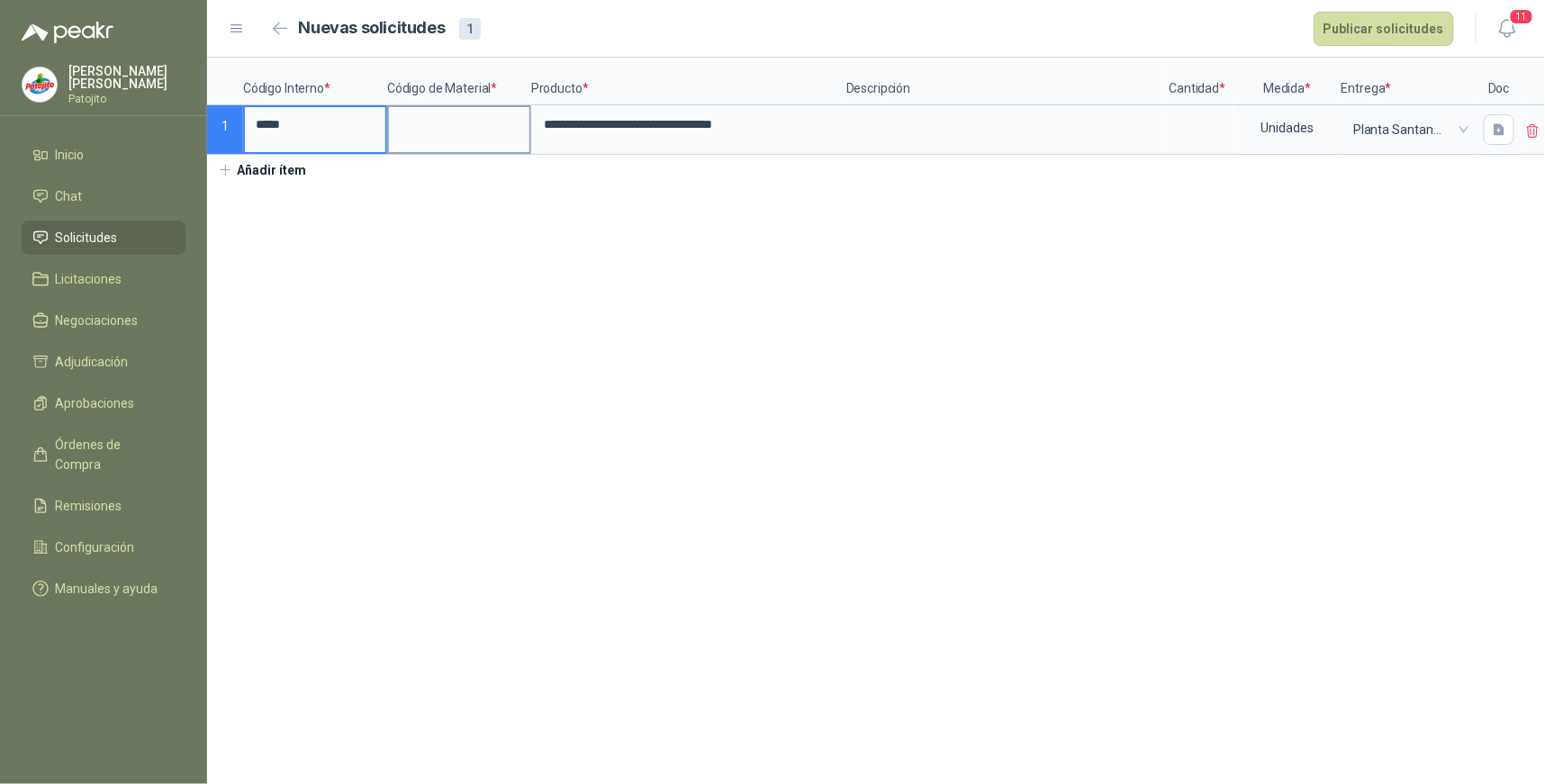
click at [400, 118] on input at bounding box center [459, 125] width 141 height 35
click at [888, 129] on textarea at bounding box center [1004, 128] width 311 height 42
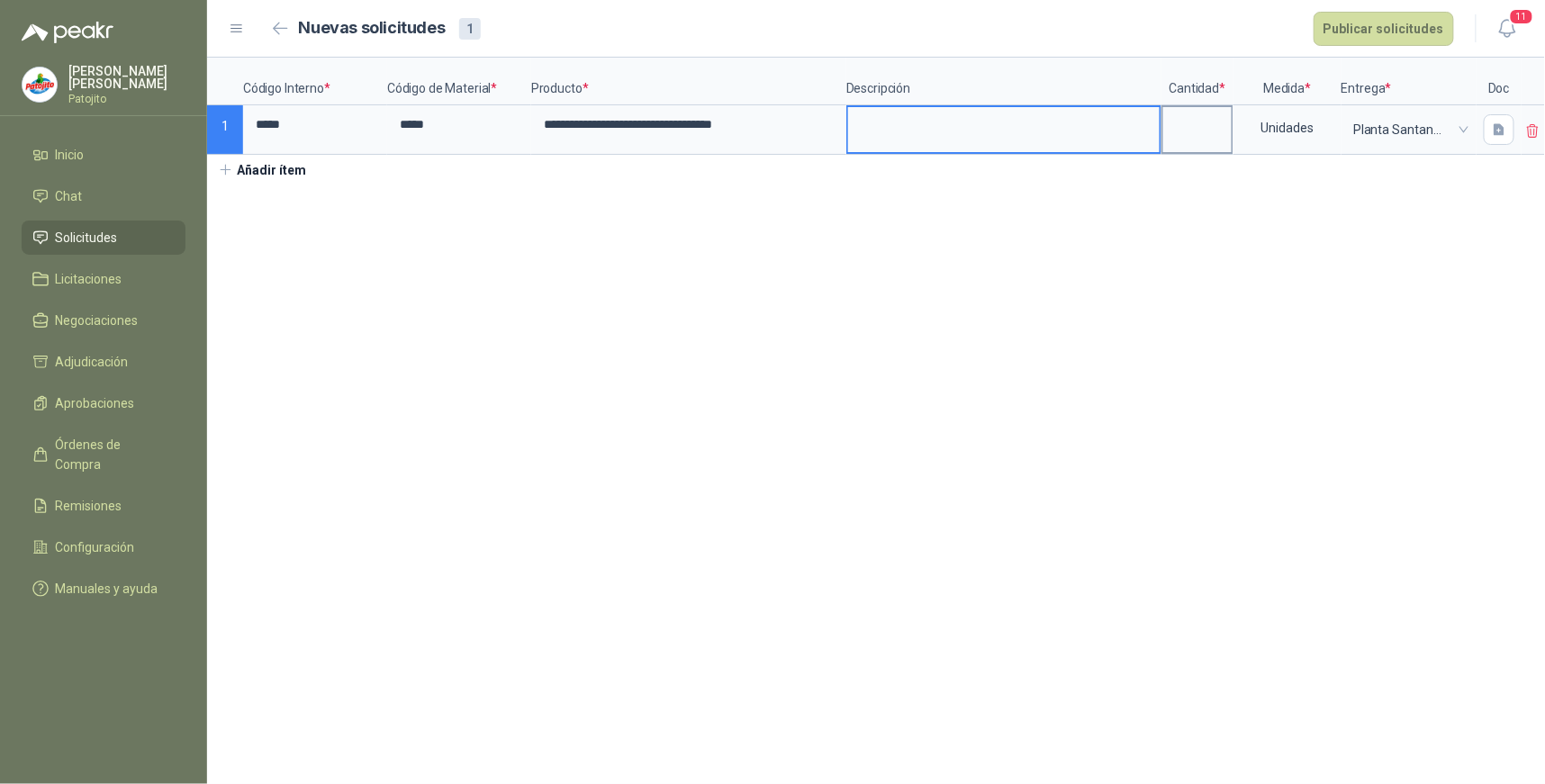
click at [1192, 130] on input at bounding box center [1198, 125] width 69 height 35
click at [889, 118] on textarea at bounding box center [1004, 128] width 311 height 42
click at [1078, 372] on section "**********" at bounding box center [876, 420] width 1338 height 726
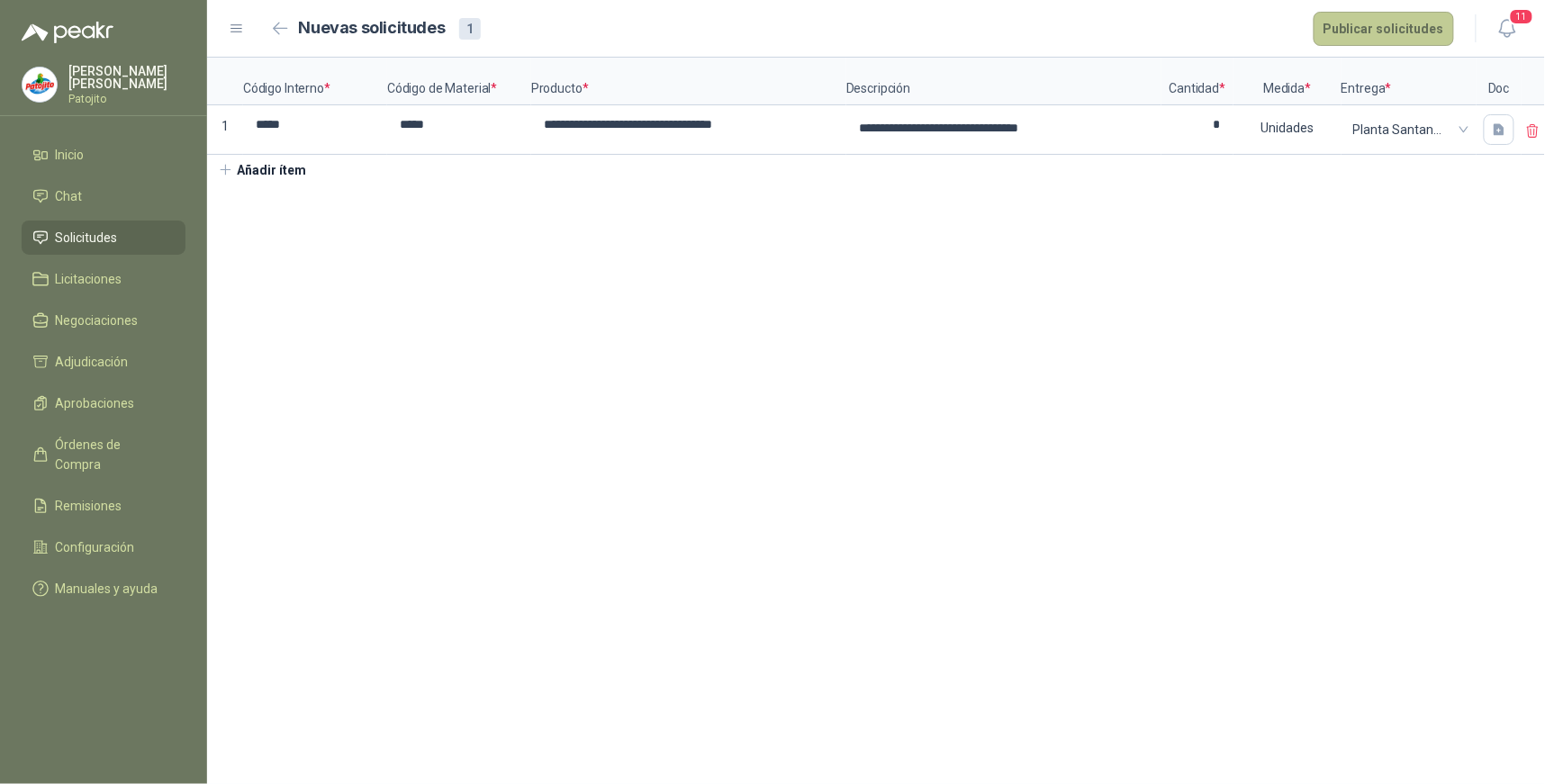
click at [1385, 32] on button "Publicar solicitudes" at bounding box center [1384, 29] width 141 height 34
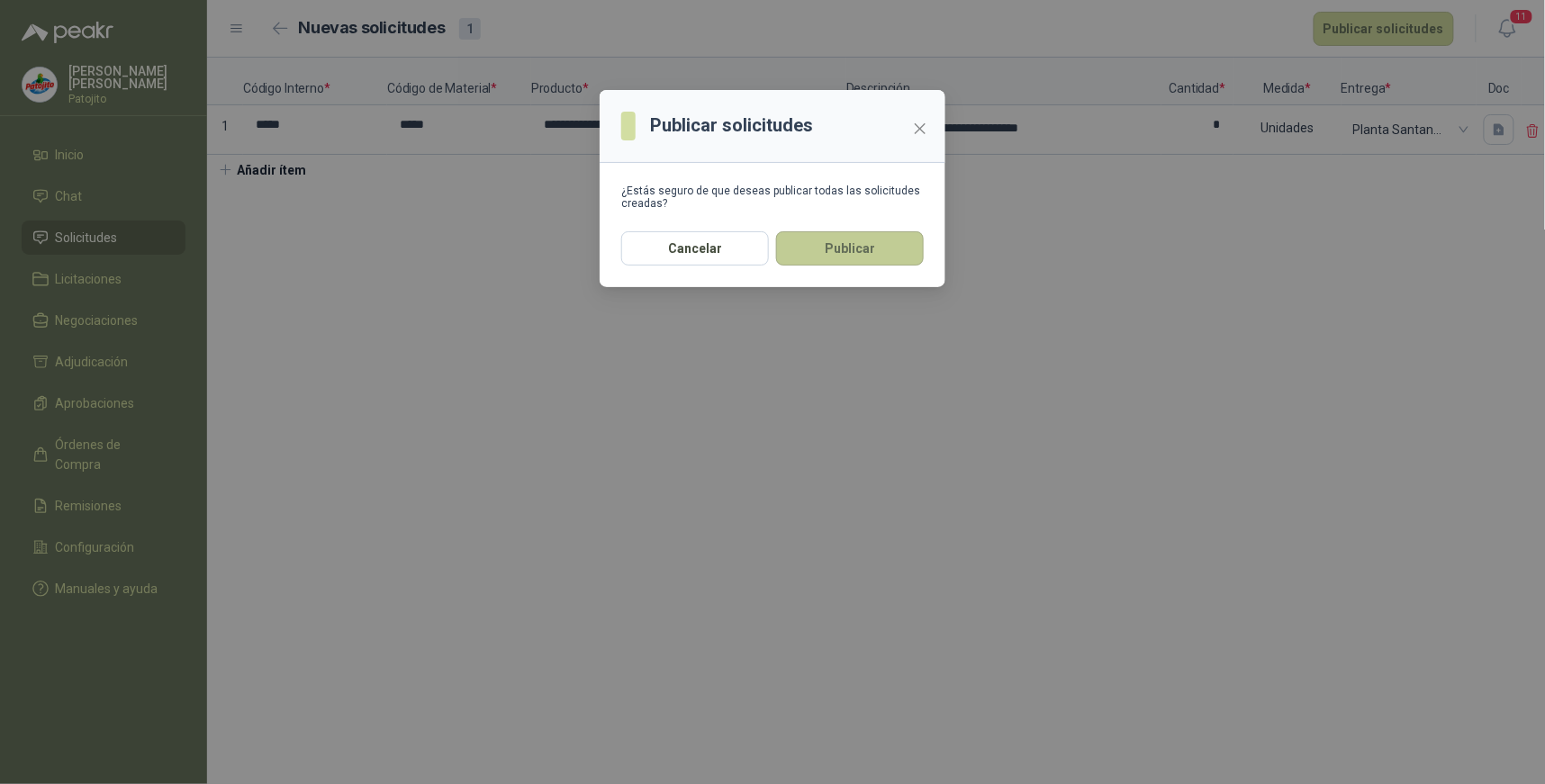
click at [863, 253] on button "Publicar" at bounding box center [850, 248] width 148 height 34
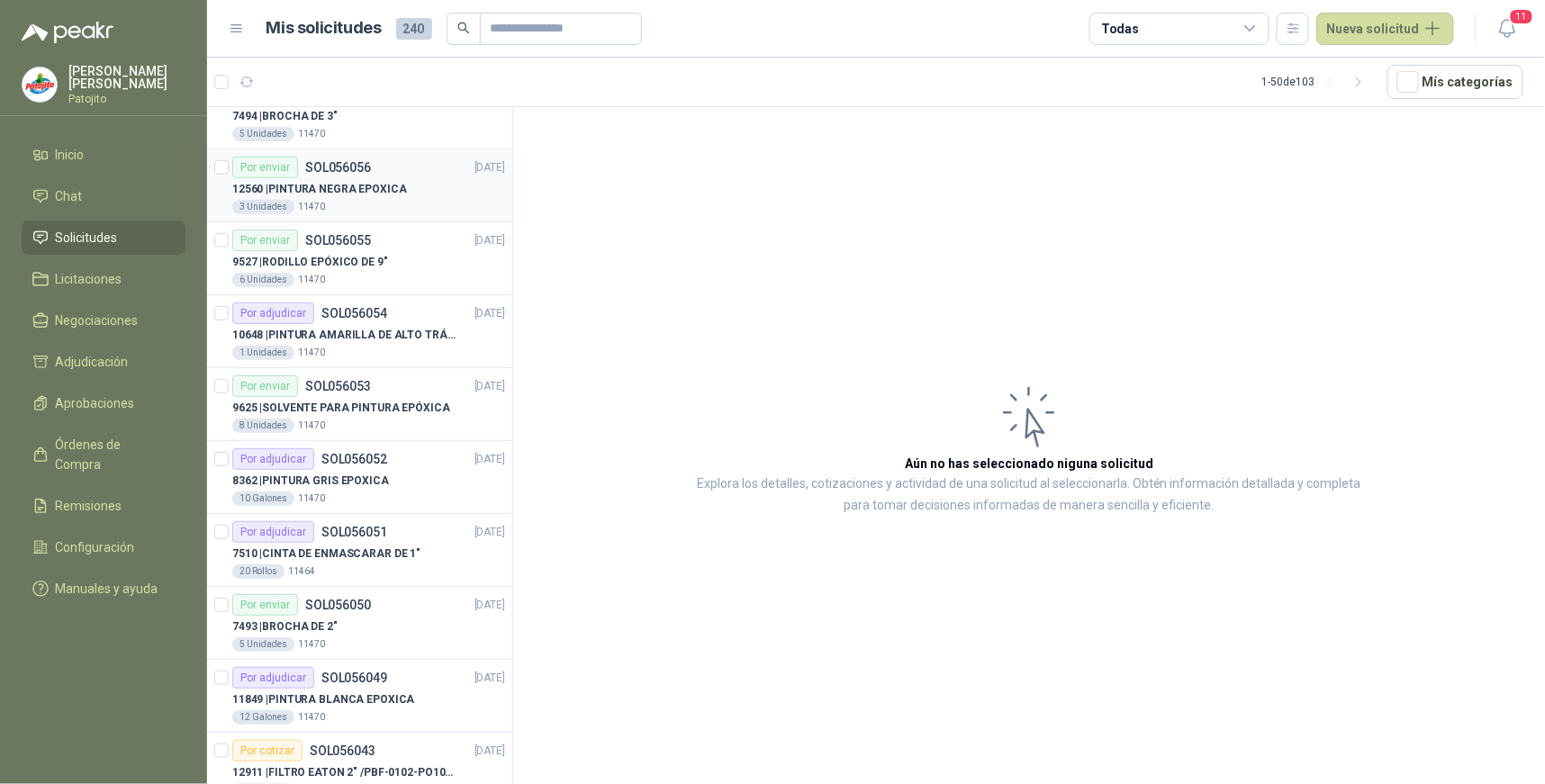
scroll to position [2990, 0]
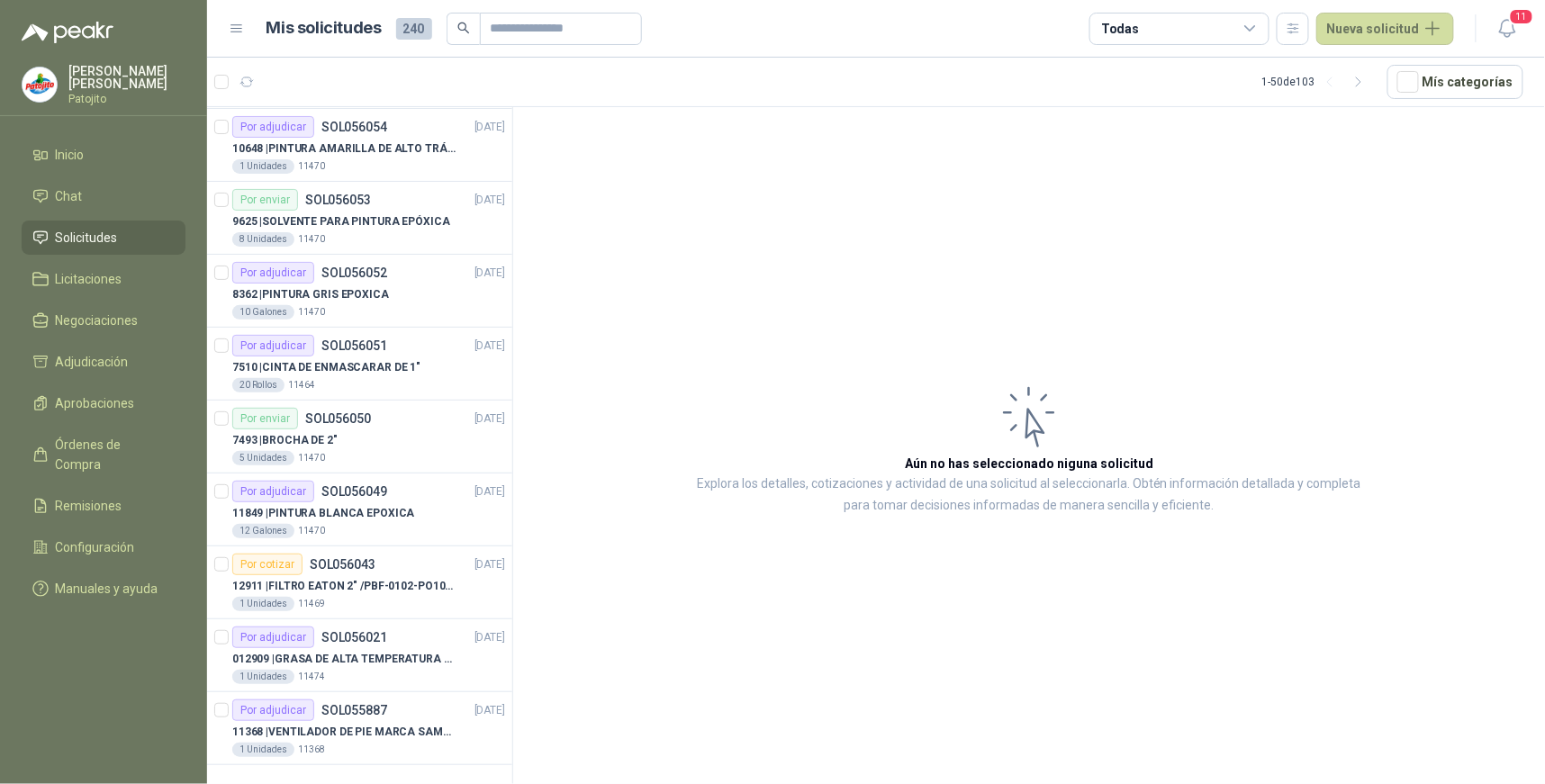
drag, startPoint x: 1357, startPoint y: 79, endPoint x: 1340, endPoint y: 110, distance: 35.4
click at [1357, 79] on icon "button" at bounding box center [1359, 82] width 15 height 15
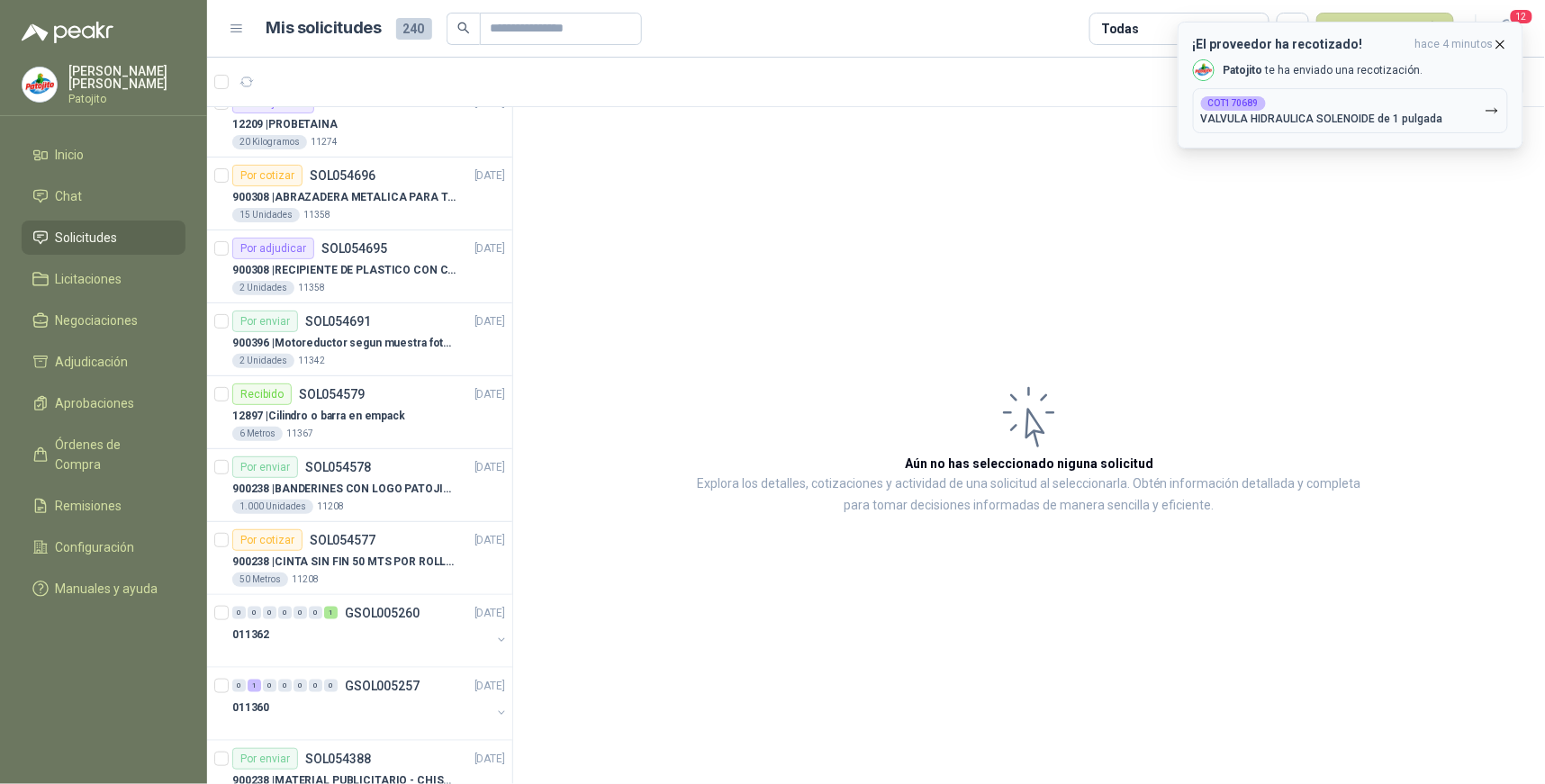
scroll to position [189, 0]
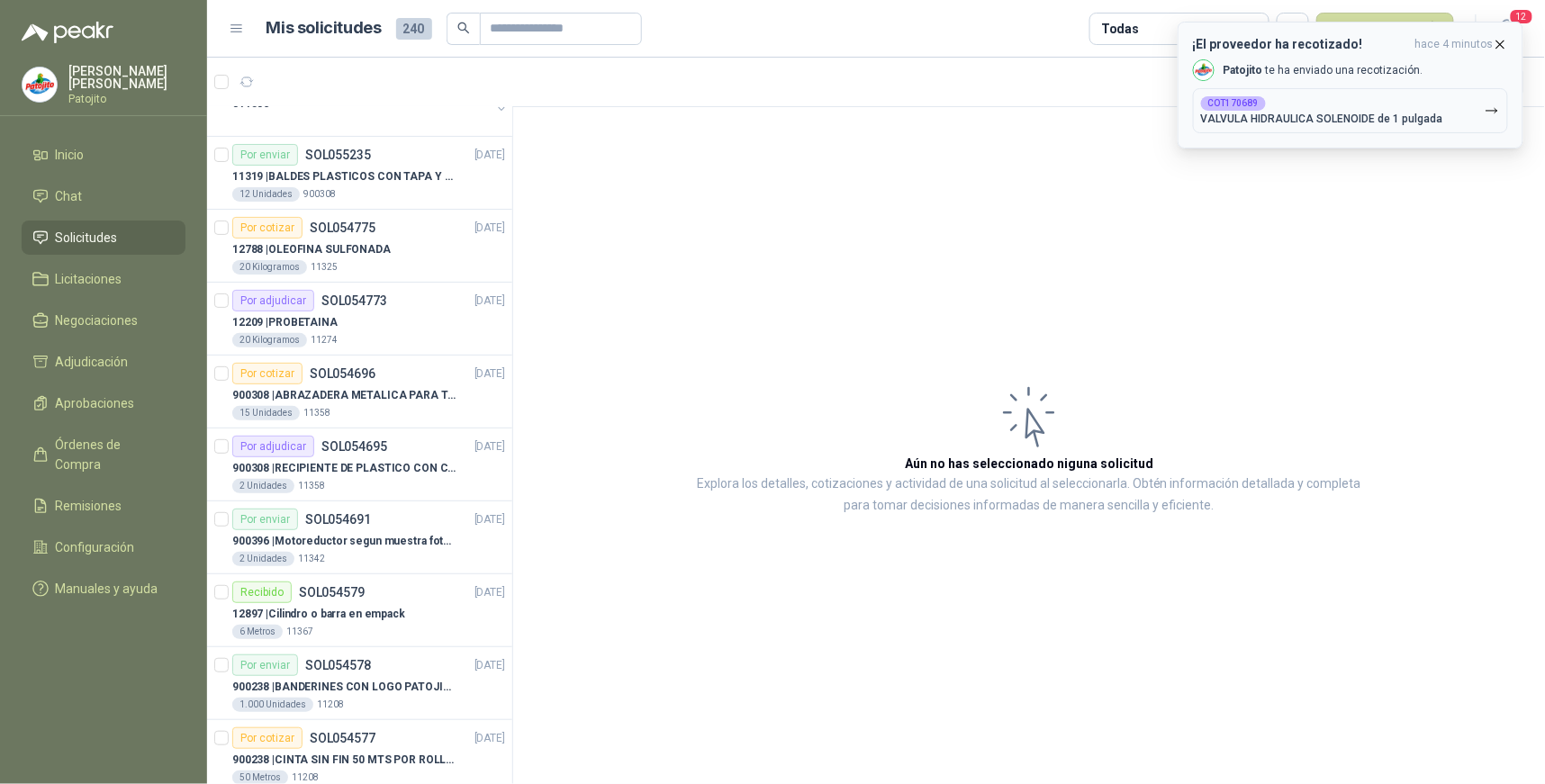
click at [1419, 115] on p "VALVULA HIDRAULICA SOLENOIDE de 1 pulgada" at bounding box center [1322, 119] width 242 height 13
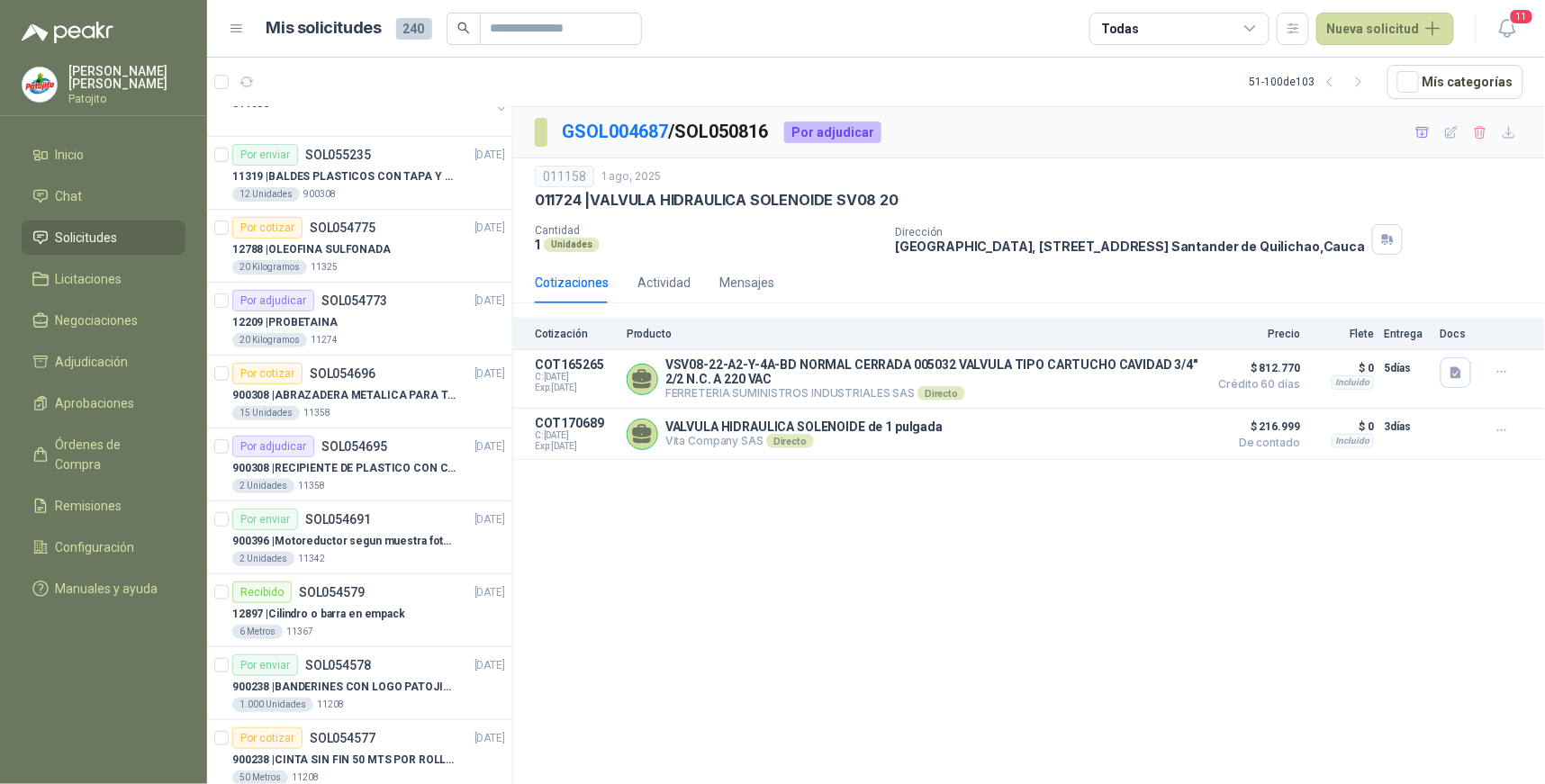
click at [849, 529] on div "GSOL004687 / SOL050816 Por adjudicar 011158 [DATE] 011724 | VALVULA HIDRAULICA …" at bounding box center [1030, 448] width 1032 height 683
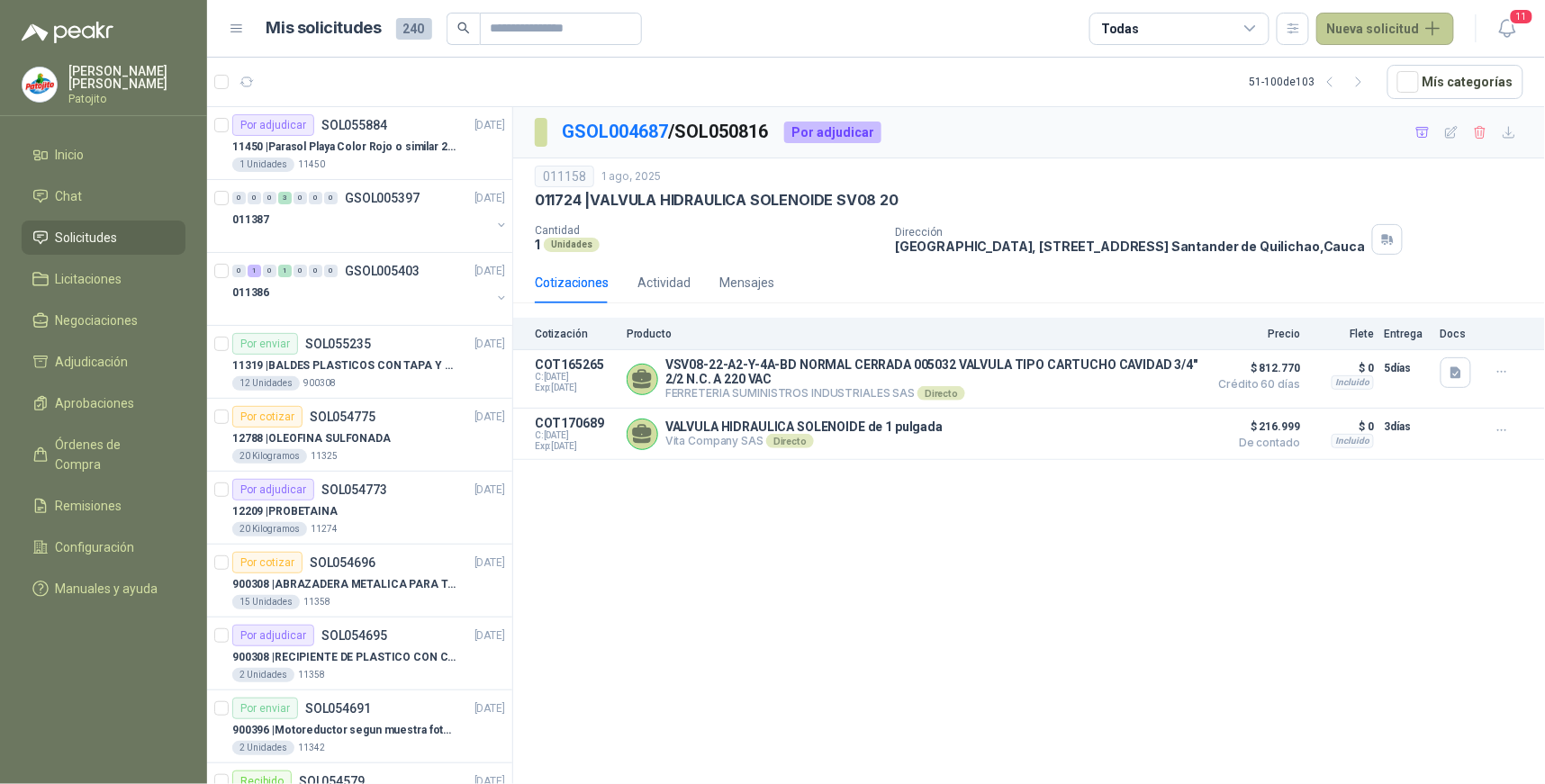
click at [1396, 25] on button "Nueva solicitud" at bounding box center [1385, 29] width 138 height 32
click at [1370, 68] on link "Solicitud" at bounding box center [1408, 71] width 153 height 32
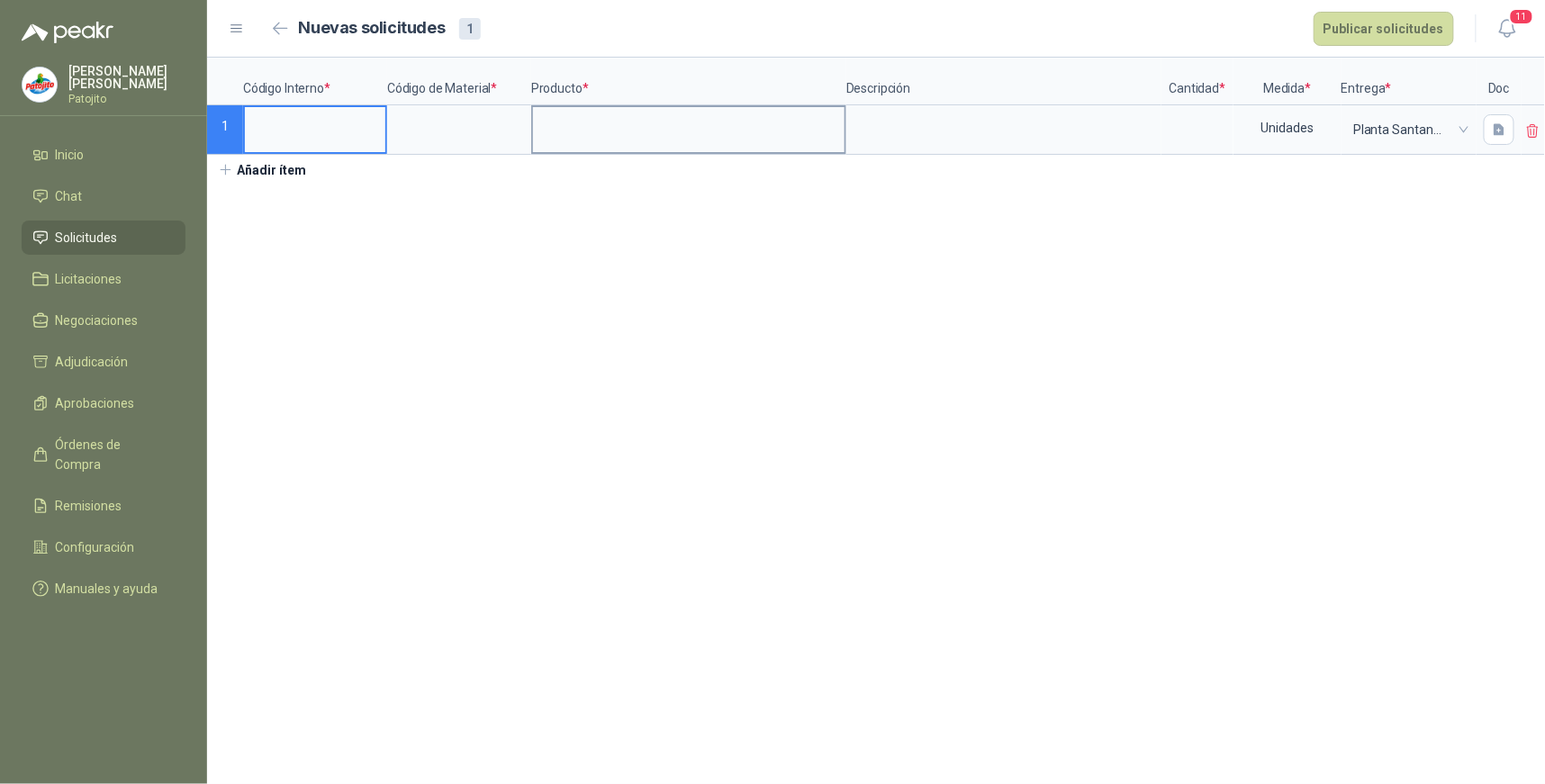
click at [578, 122] on input at bounding box center [689, 125] width 311 height 35
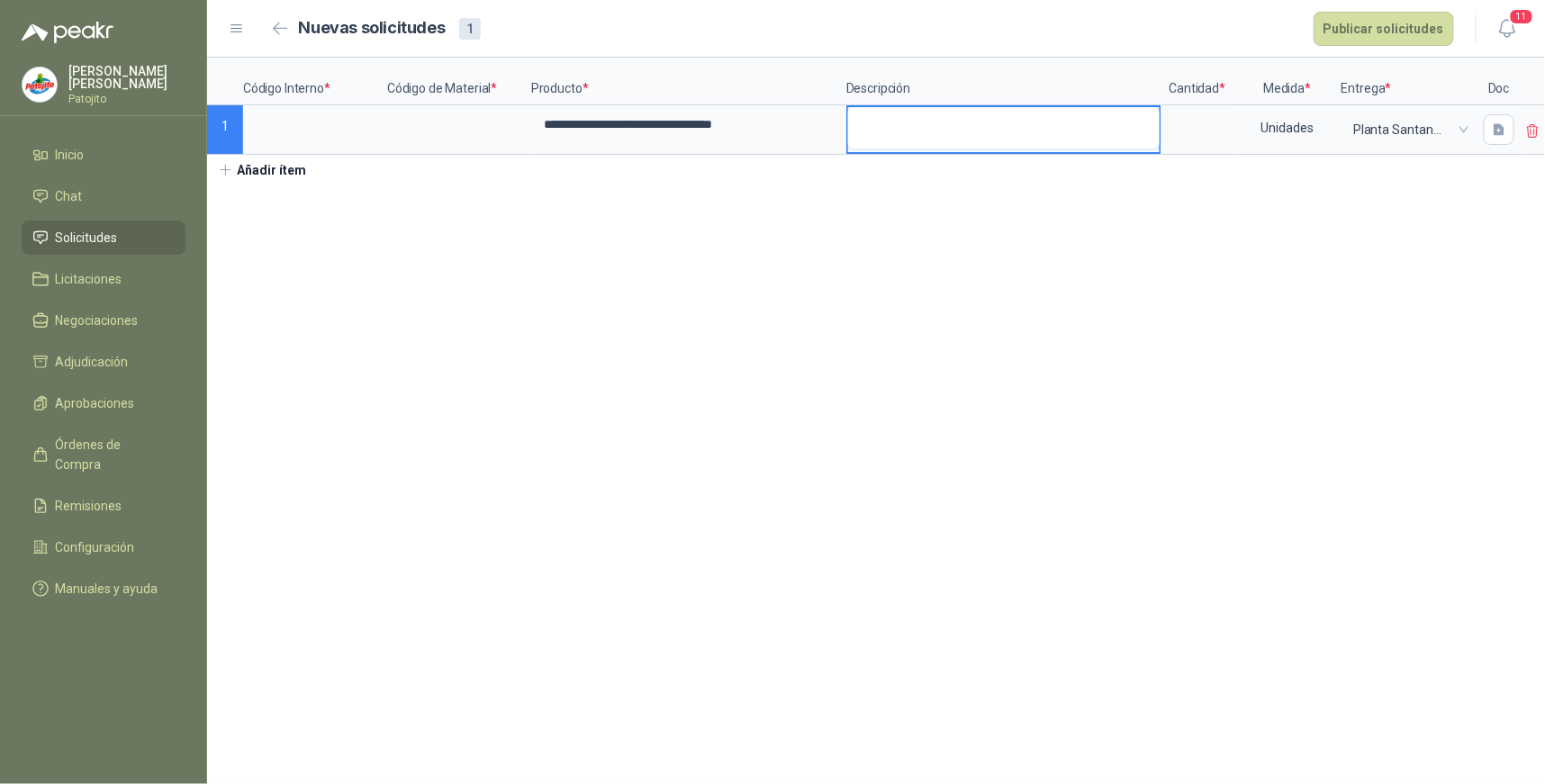
click at [895, 129] on textarea at bounding box center [1004, 128] width 311 height 42
click at [1019, 262] on section "**********" at bounding box center [876, 420] width 1338 height 726
click at [950, 123] on textarea "*******" at bounding box center [1004, 128] width 311 height 42
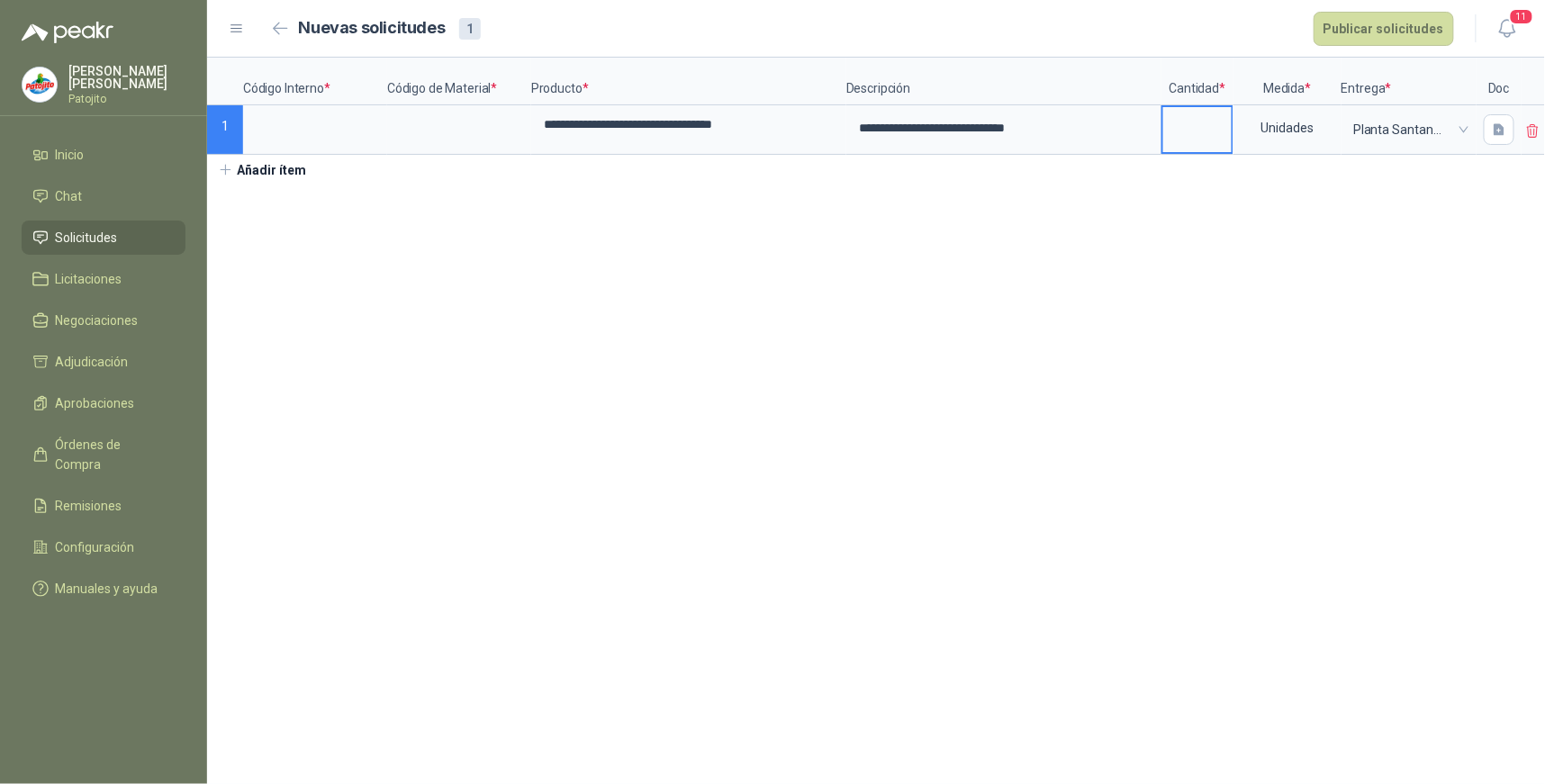
click at [1196, 128] on input at bounding box center [1198, 125] width 69 height 35
click at [293, 125] on input at bounding box center [315, 125] width 141 height 35
click at [426, 119] on input at bounding box center [459, 125] width 141 height 35
click at [762, 345] on section "**********" at bounding box center [876, 420] width 1338 height 726
click at [1415, 23] on button "Publicar solicitudes" at bounding box center [1384, 29] width 141 height 34
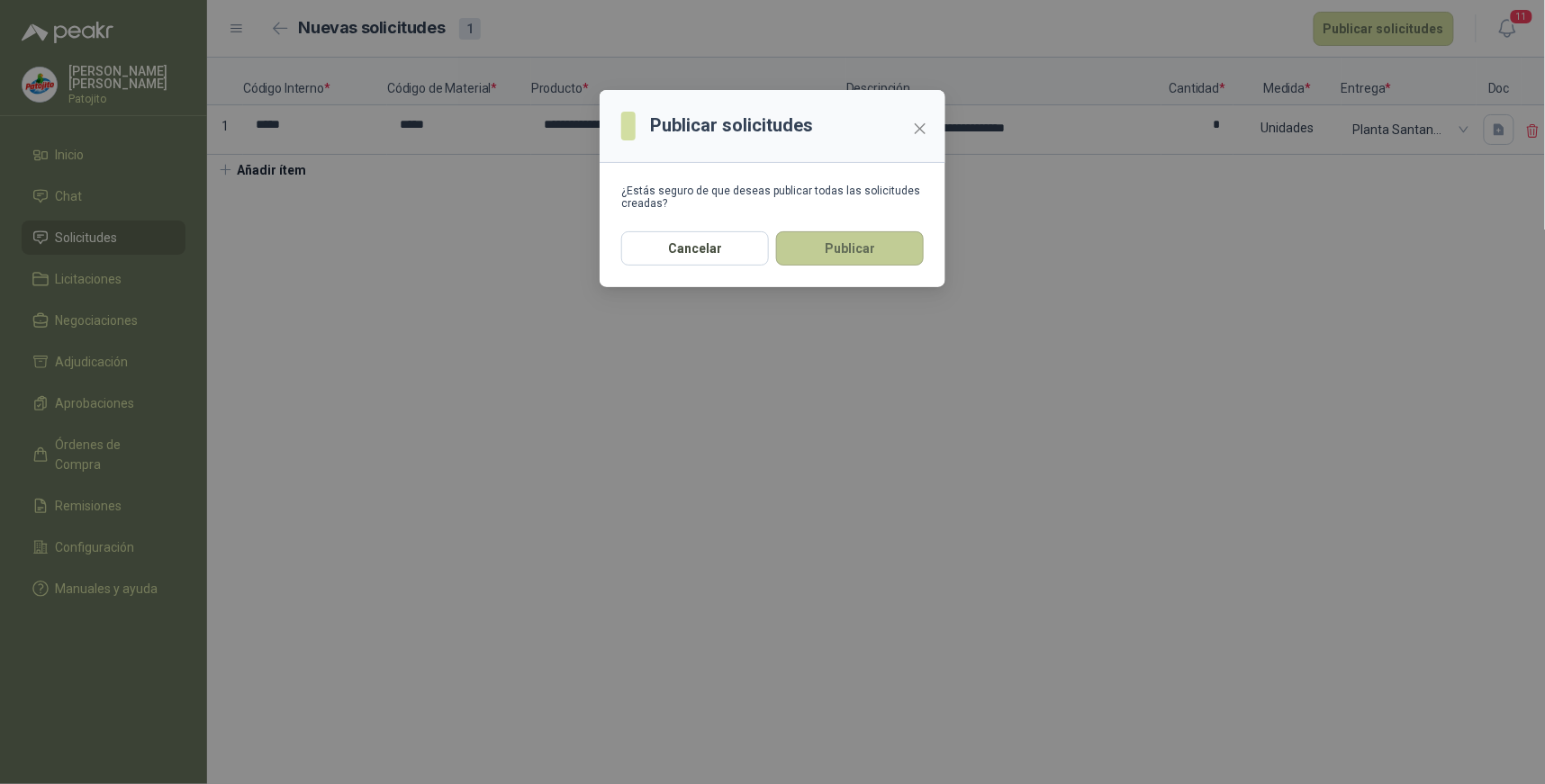
click at [826, 246] on button "Publicar" at bounding box center [850, 248] width 148 height 34
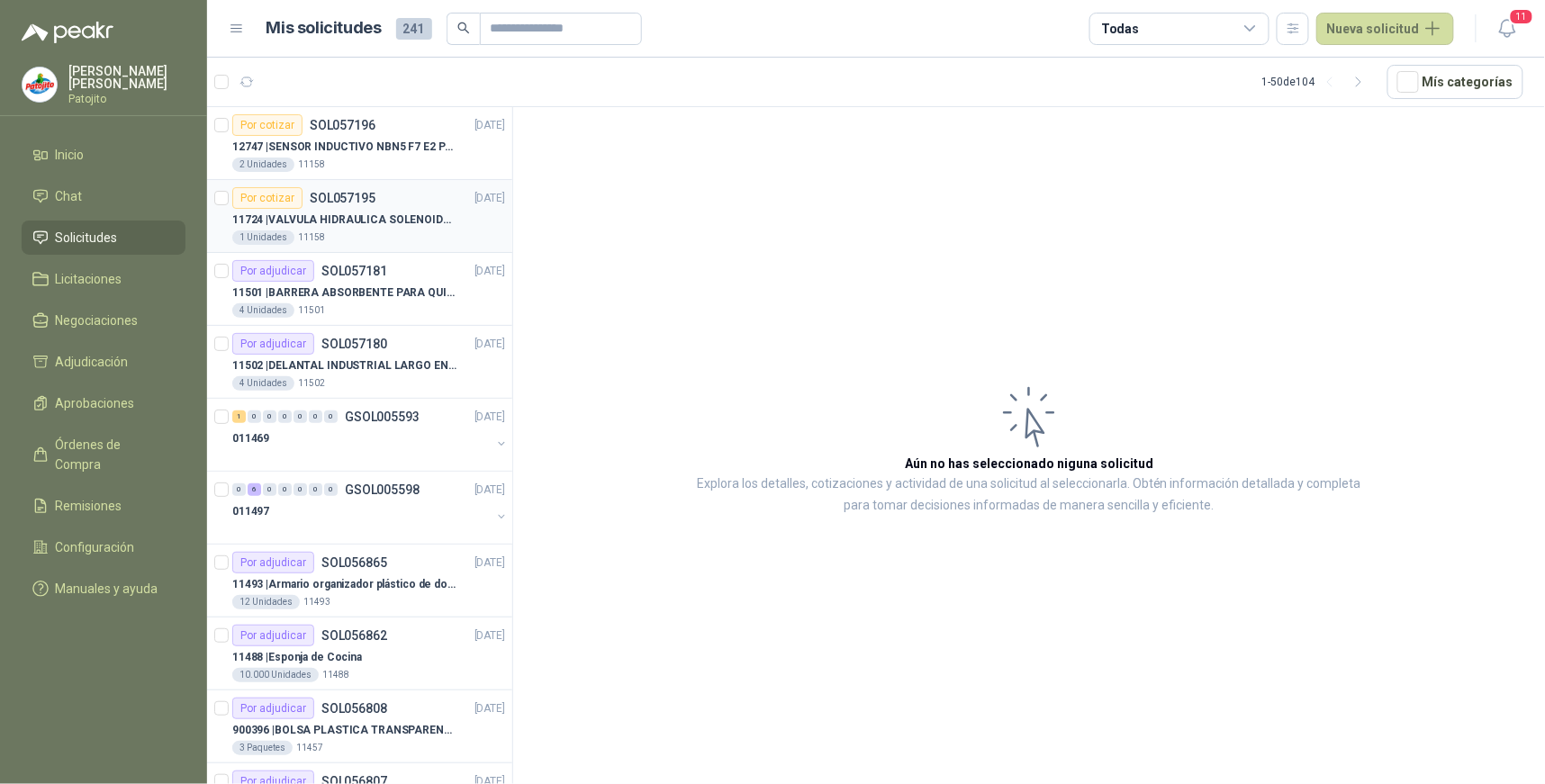
click at [374, 222] on p "11724 | VALVULA HIDRAULICA SOLENOIDE SV08-20" at bounding box center [344, 220] width 224 height 17
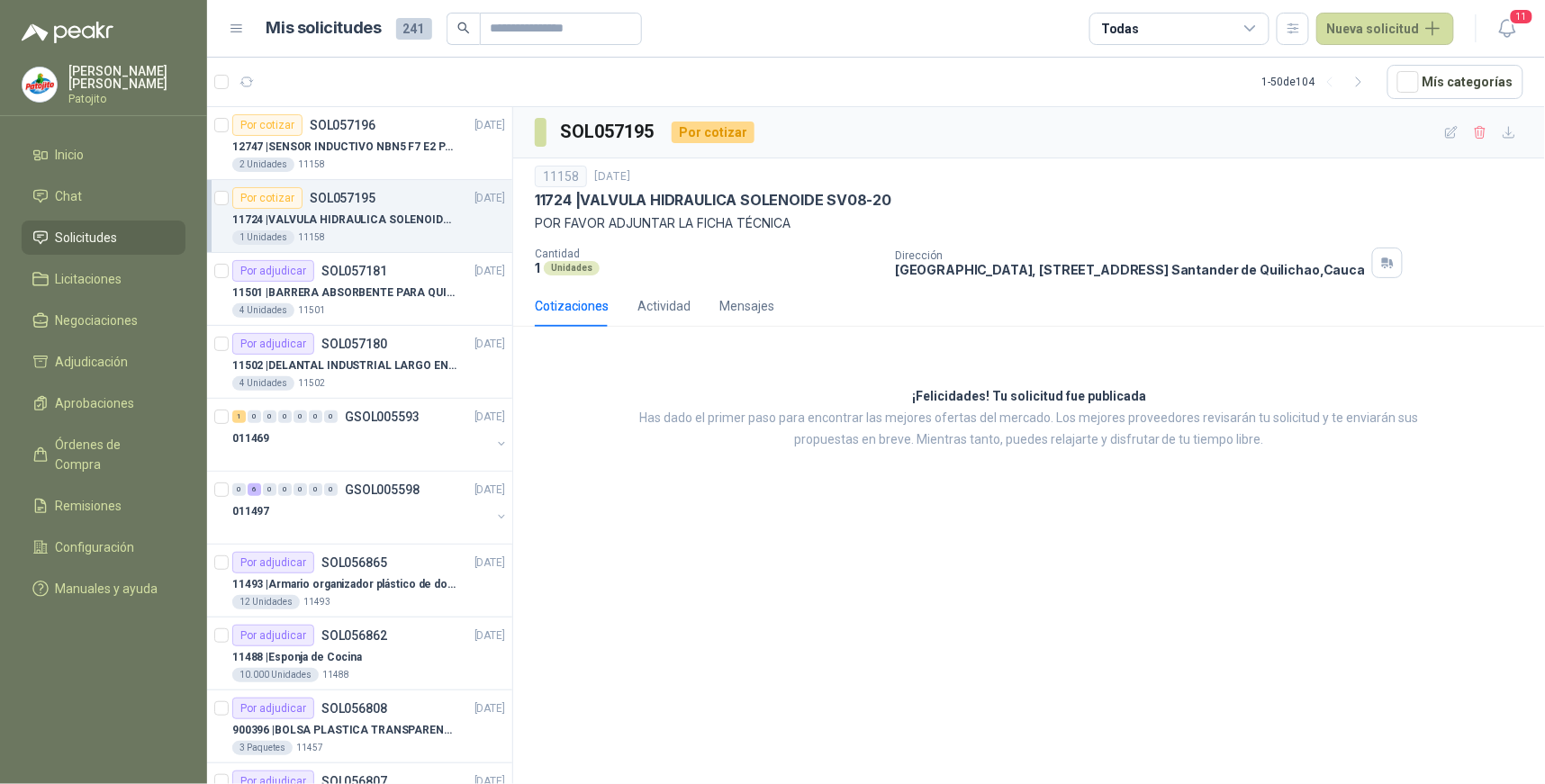
click at [292, 208] on div "Por cotizar" at bounding box center [267, 198] width 70 height 22
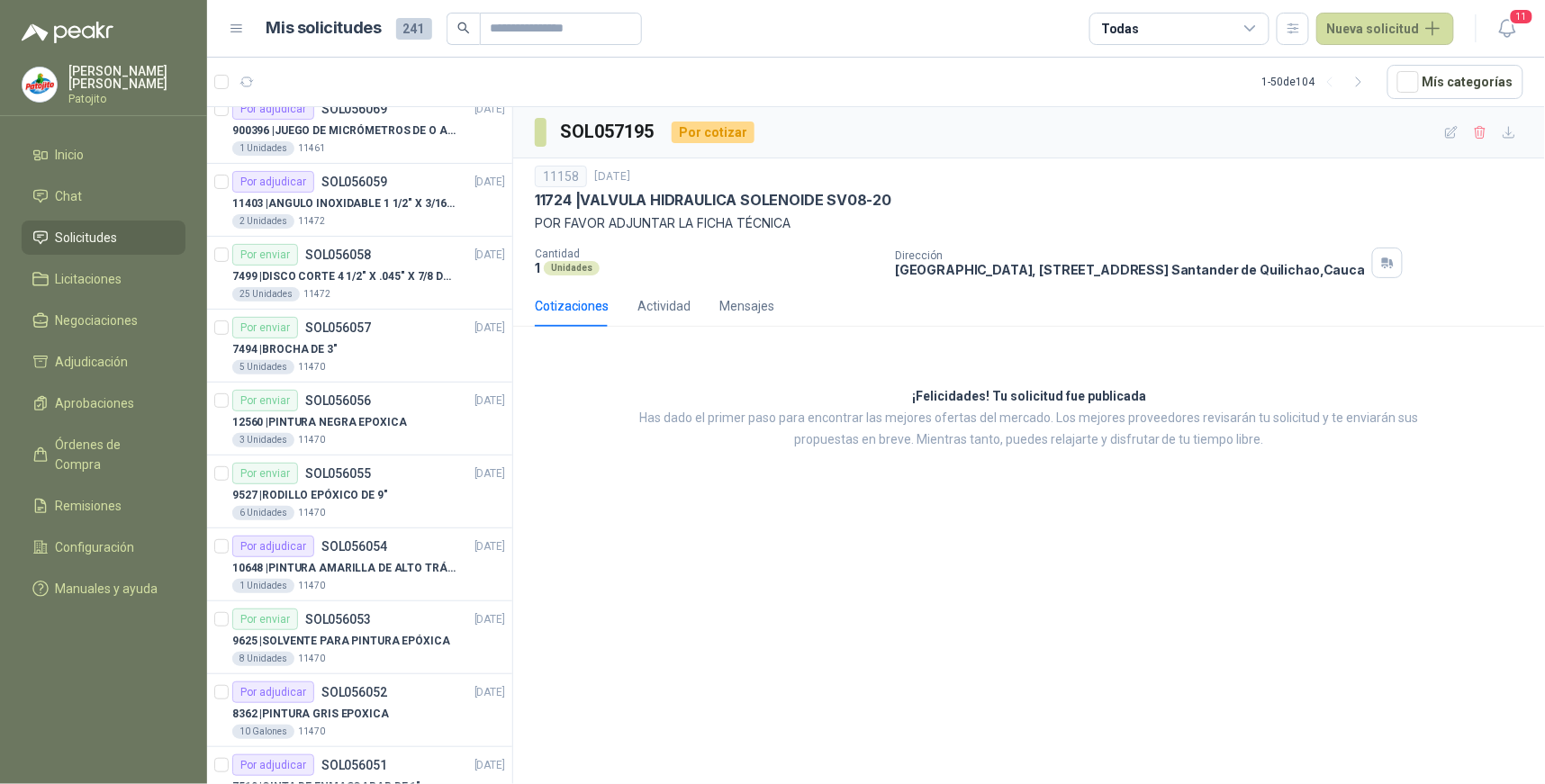
scroll to position [2990, 0]
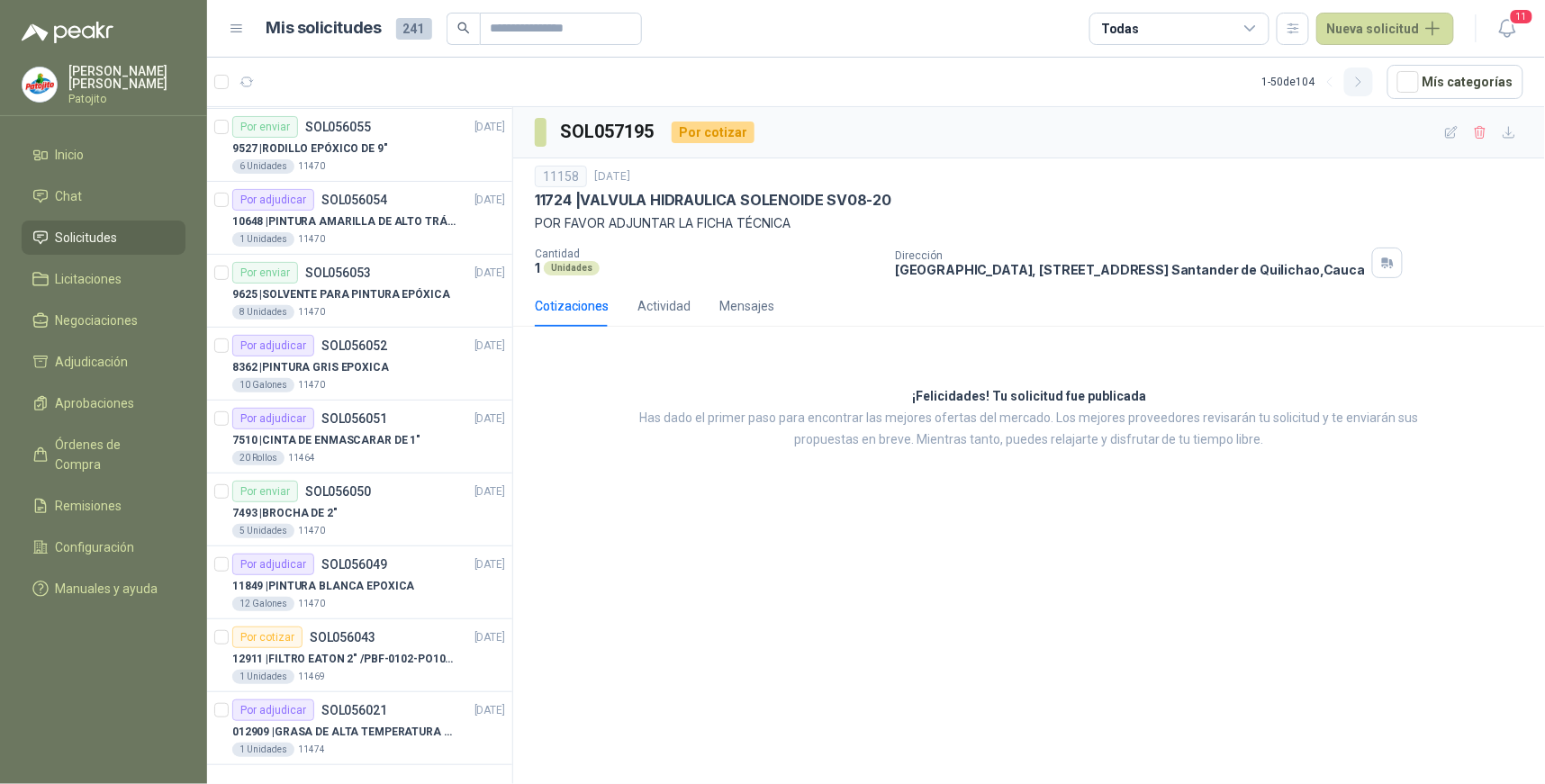
click at [1367, 78] on icon "button" at bounding box center [1359, 82] width 15 height 15
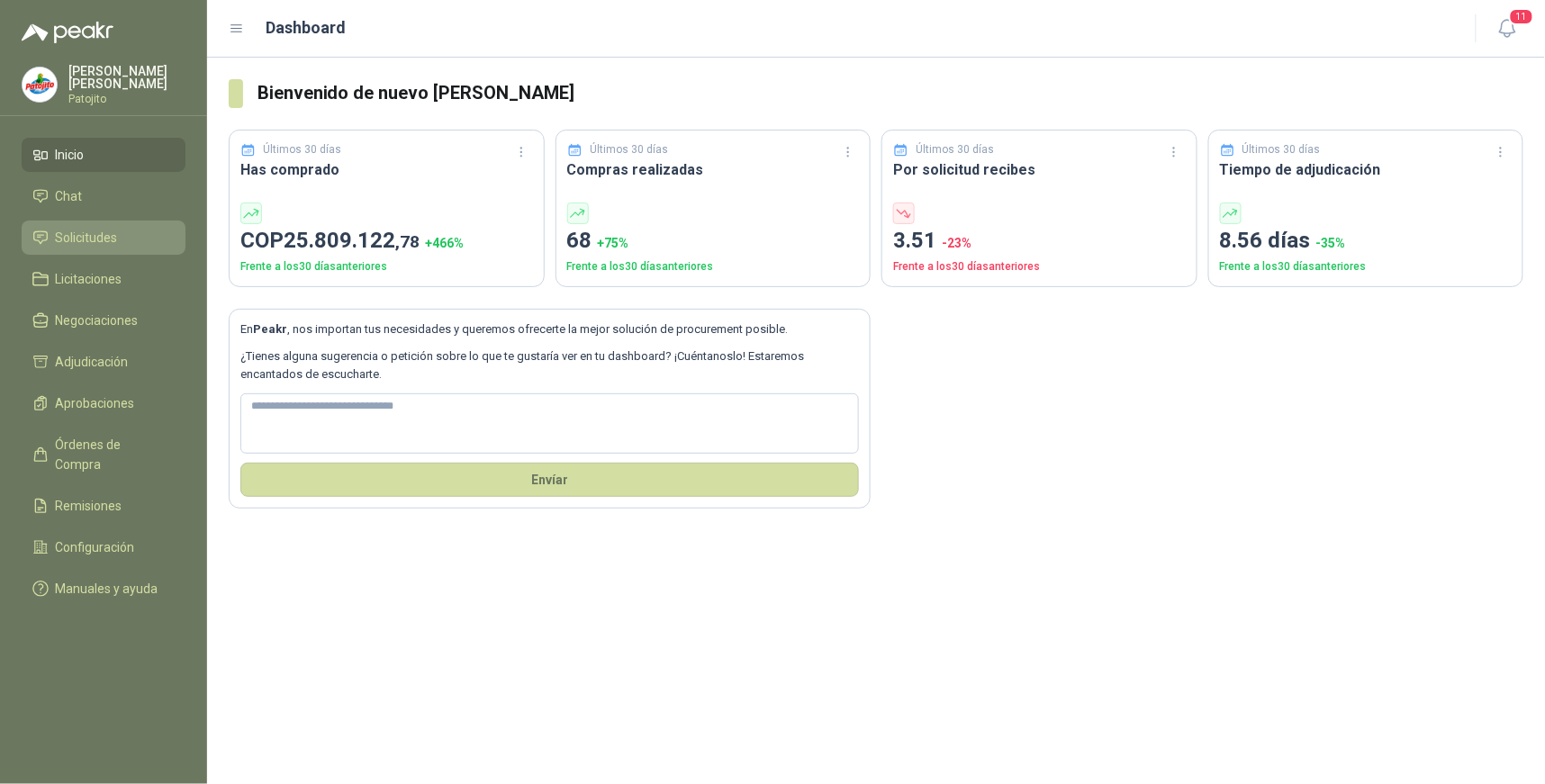
click at [86, 232] on span "Solicitudes" at bounding box center [87, 237] width 62 height 20
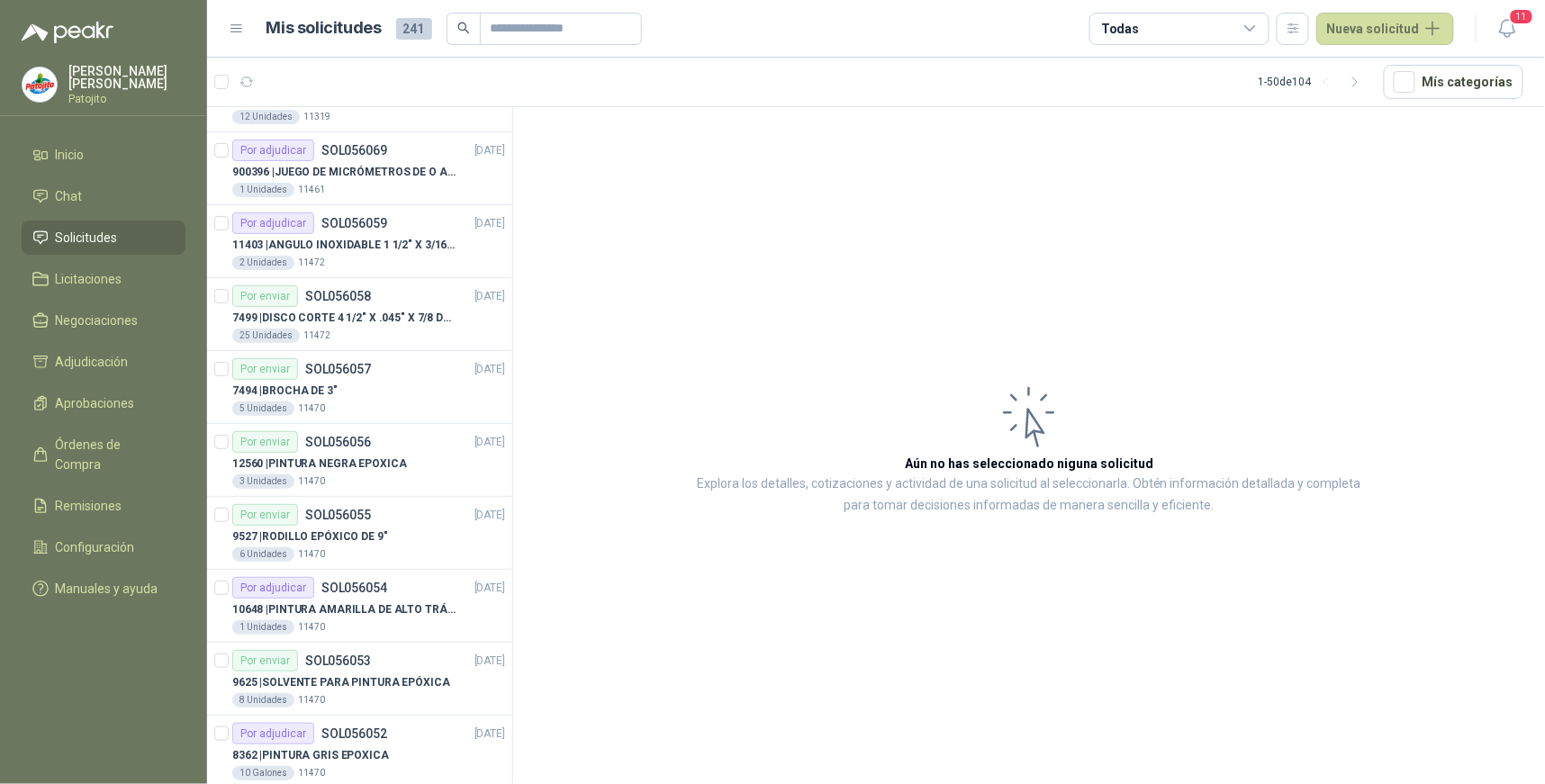
scroll to position [2990, 0]
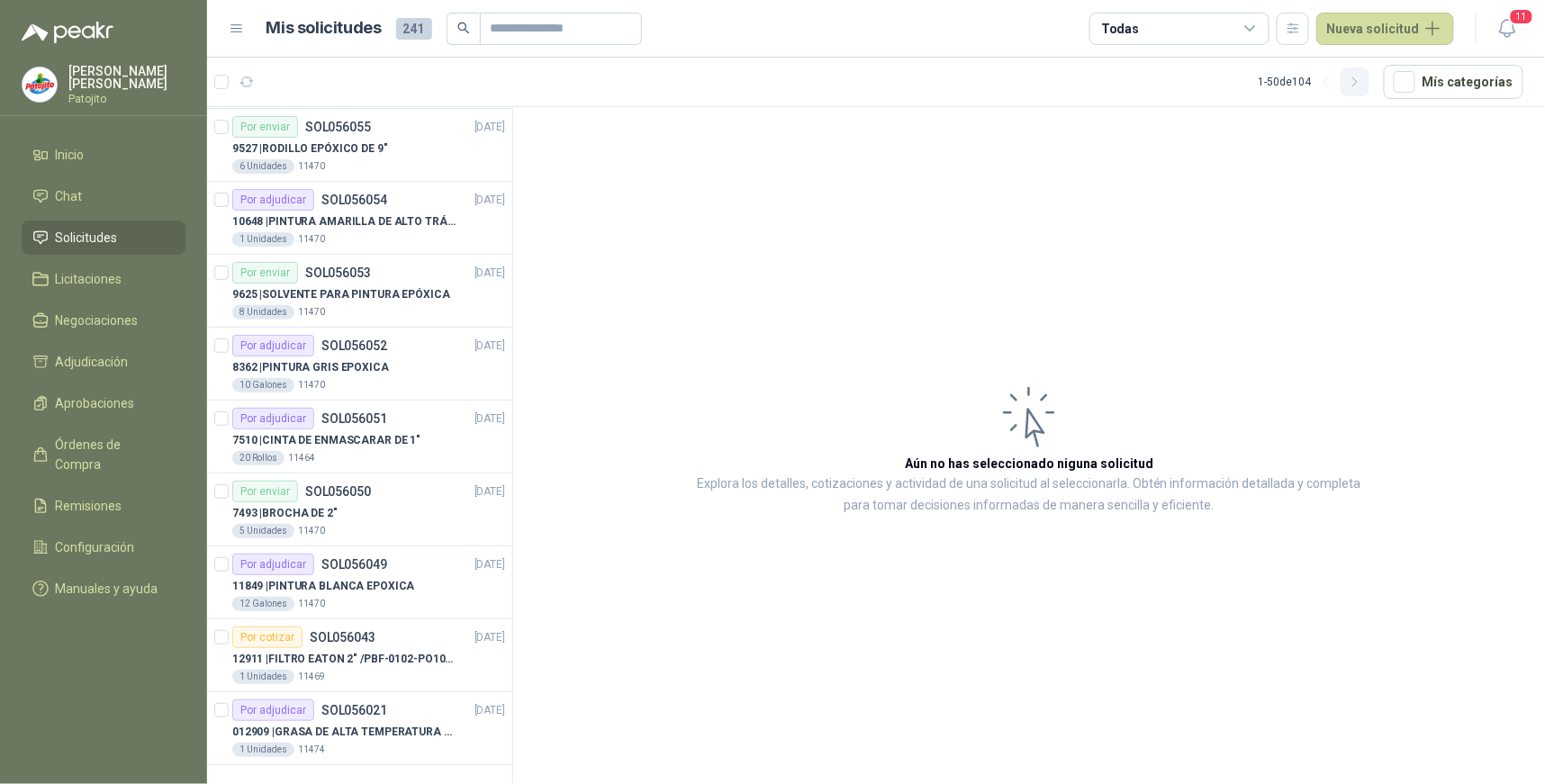
click at [1361, 81] on icon "button" at bounding box center [1355, 82] width 15 height 15
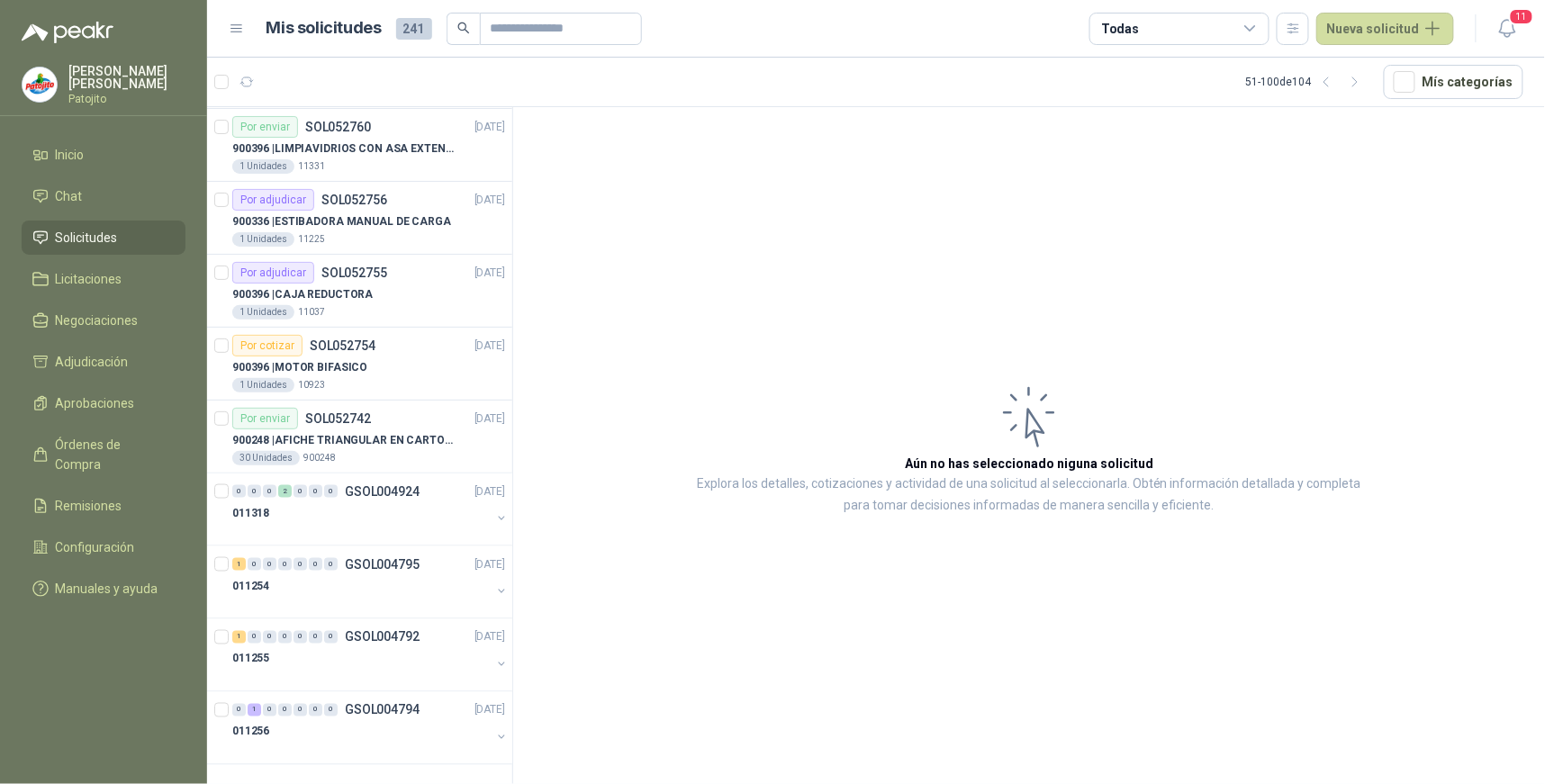
click at [668, 618] on article "Aún no has seleccionado niguna solicitud Explora los detalles, cotizaciones y a…" at bounding box center [1030, 448] width 1032 height 683
click at [1254, 23] on icon at bounding box center [1251, 29] width 16 height 16
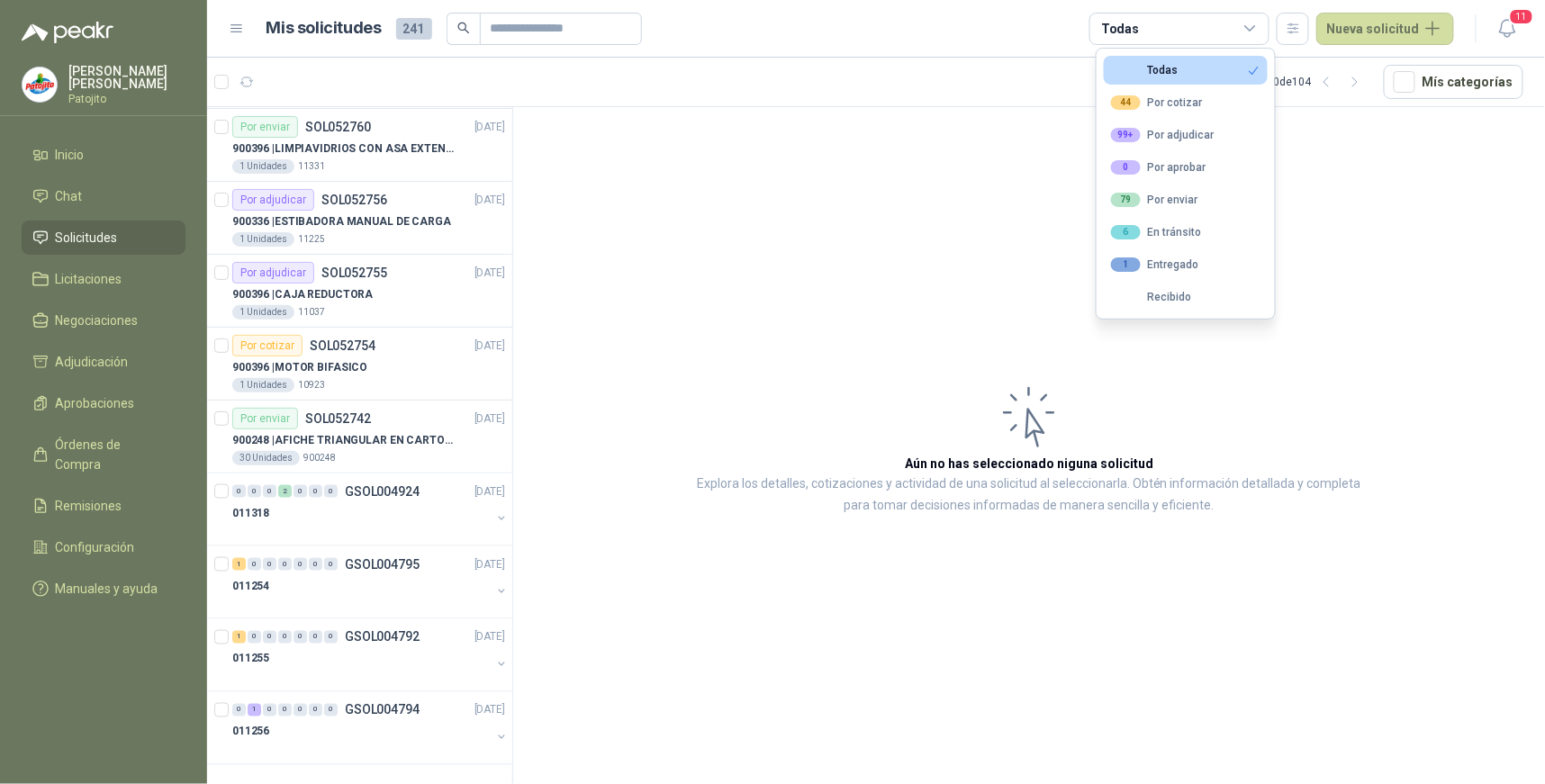
drag, startPoint x: 1174, startPoint y: 136, endPoint x: 975, endPoint y: 280, distance: 245.6
click at [1175, 136] on div "99+ Por adjudicar" at bounding box center [1162, 135] width 104 height 14
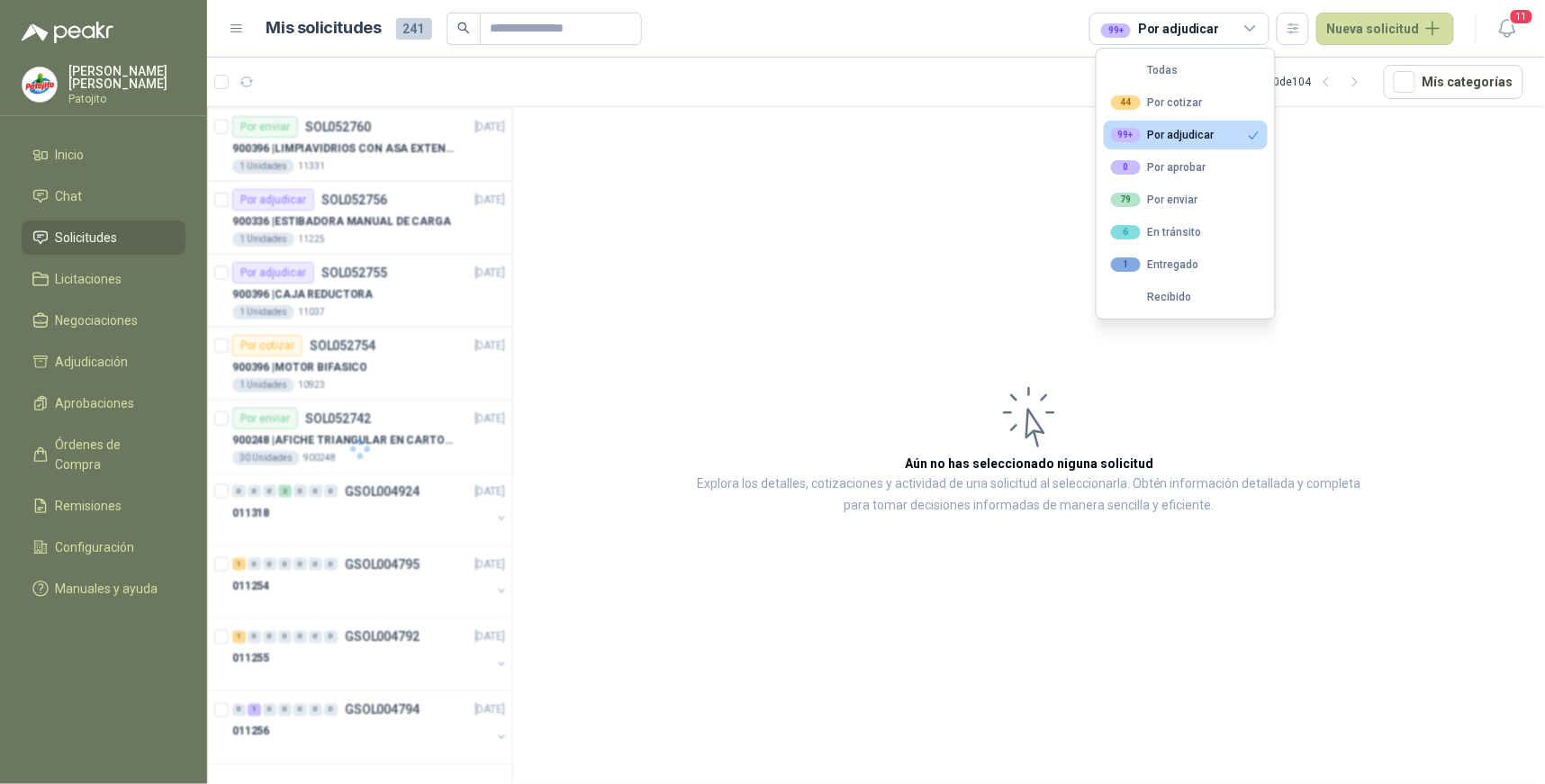
scroll to position [0, 0]
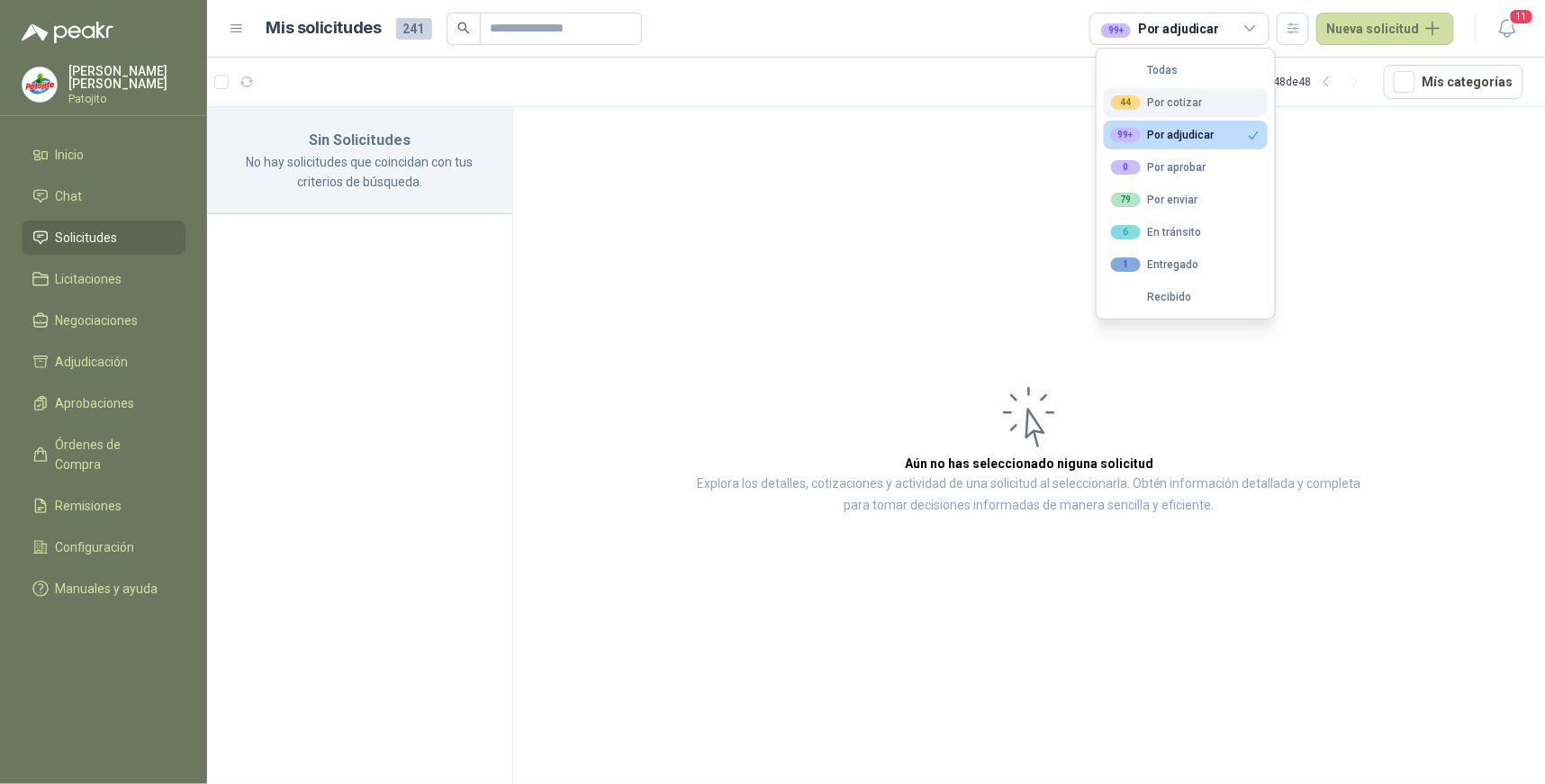
click at [1191, 97] on div "44 Por cotizar" at bounding box center [1157, 103] width 92 height 14
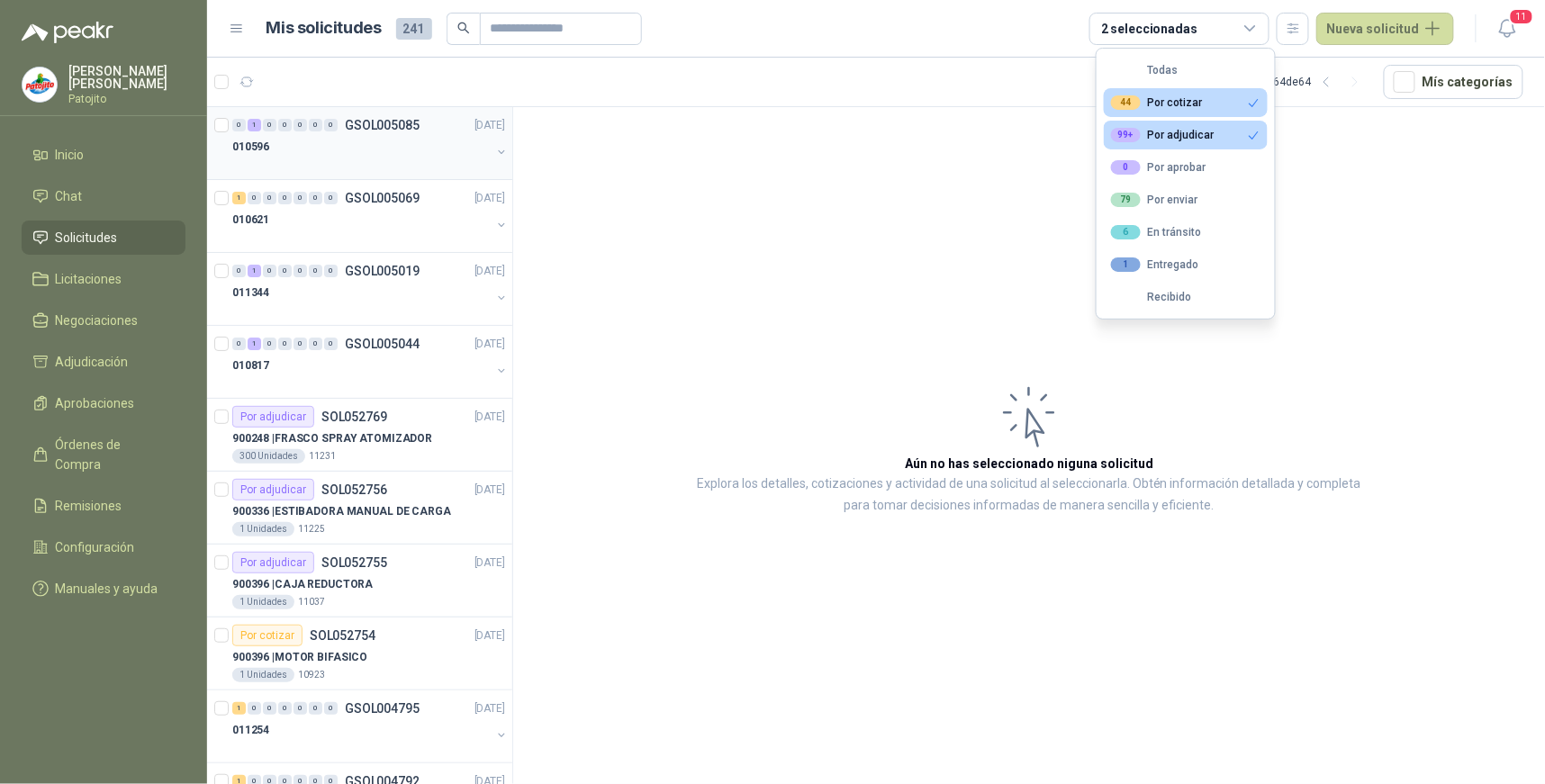
drag, startPoint x: 250, startPoint y: 124, endPoint x: 259, endPoint y: 140, distance: 18.4
click at [250, 124] on div "1" at bounding box center [254, 125] width 14 height 13
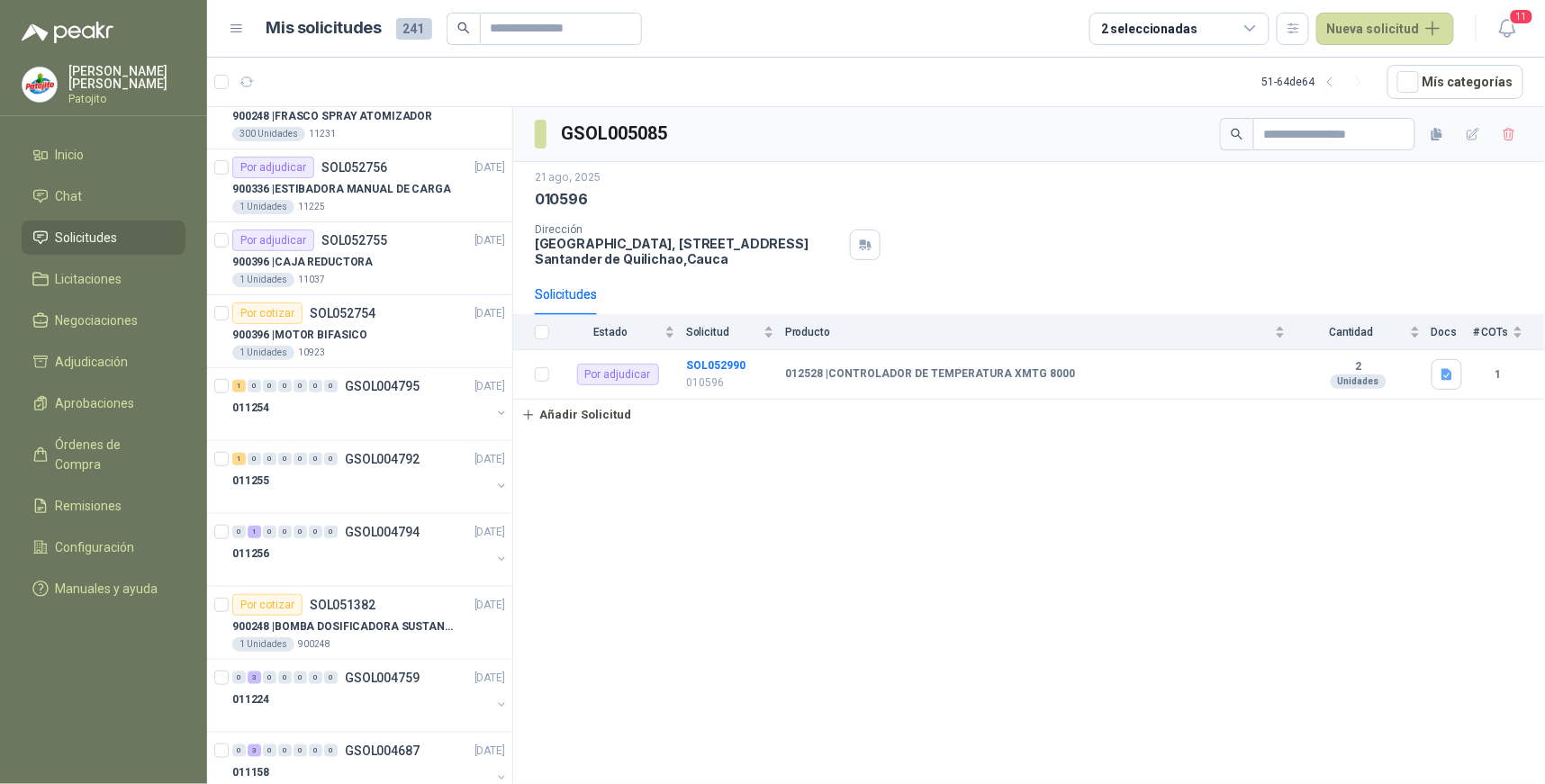
scroll to position [363, 0]
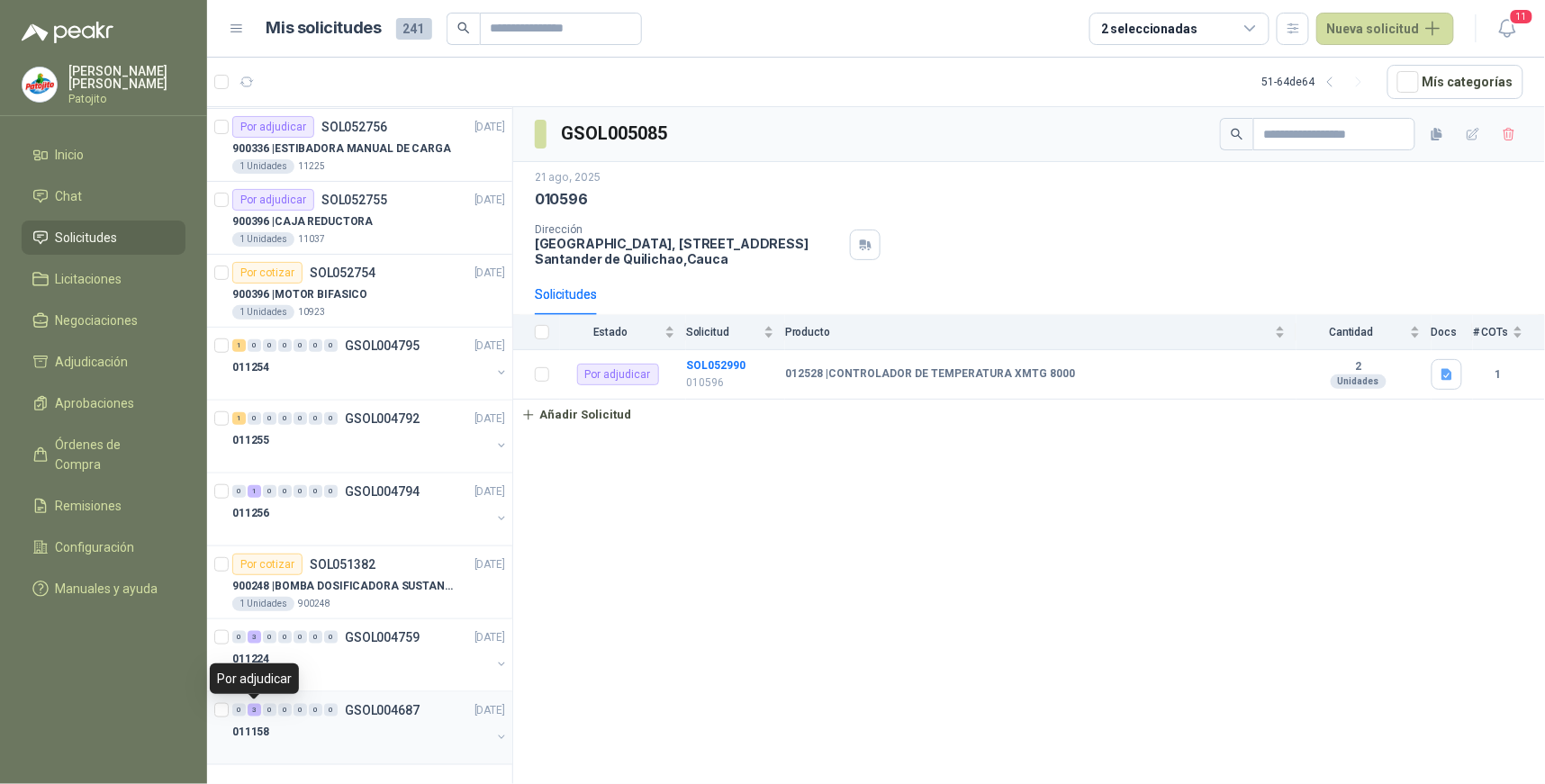
click at [254, 709] on div "3" at bounding box center [254, 710] width 14 height 13
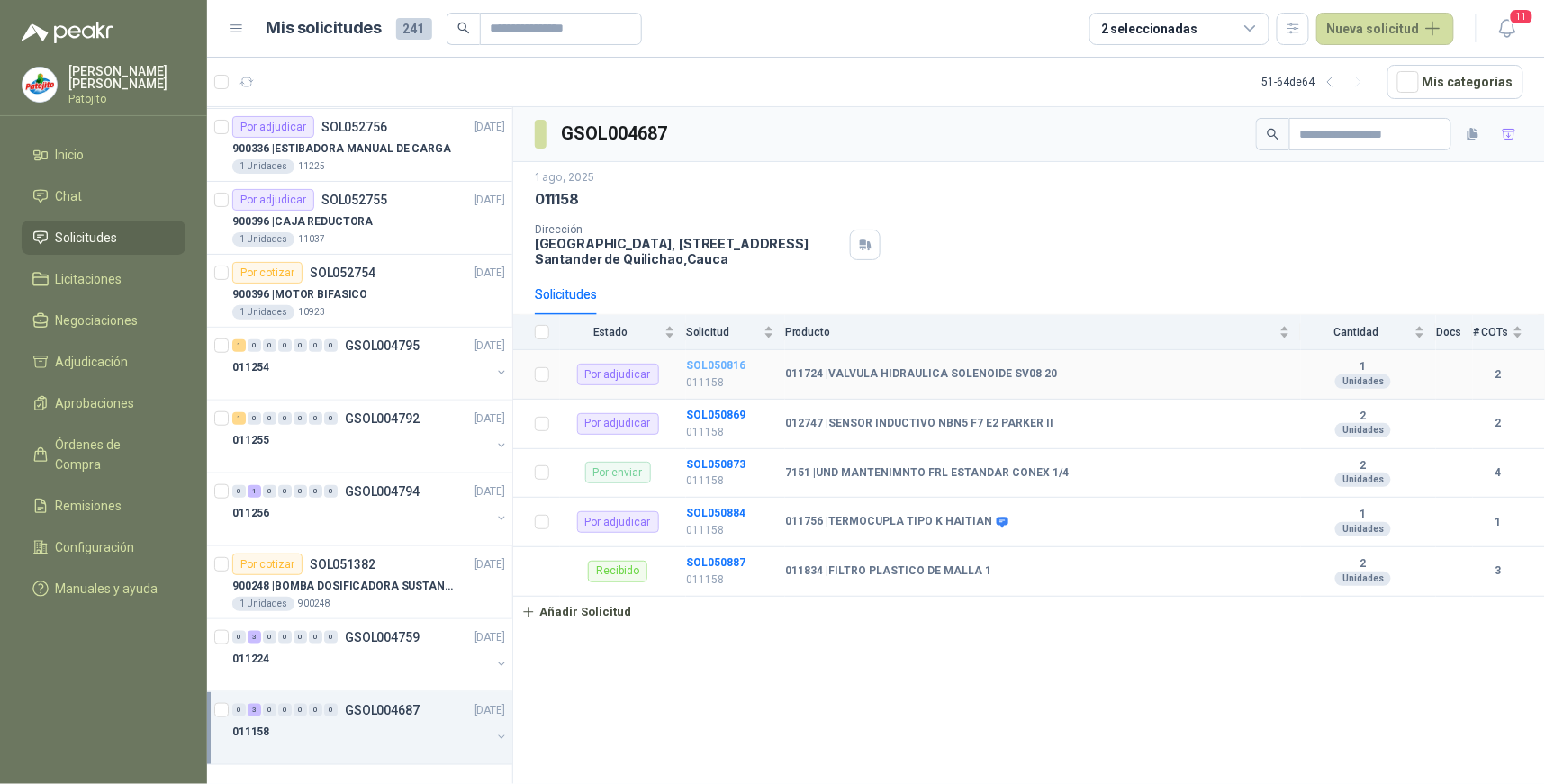
click at [705, 362] on b "SOL050816" at bounding box center [716, 365] width 60 height 13
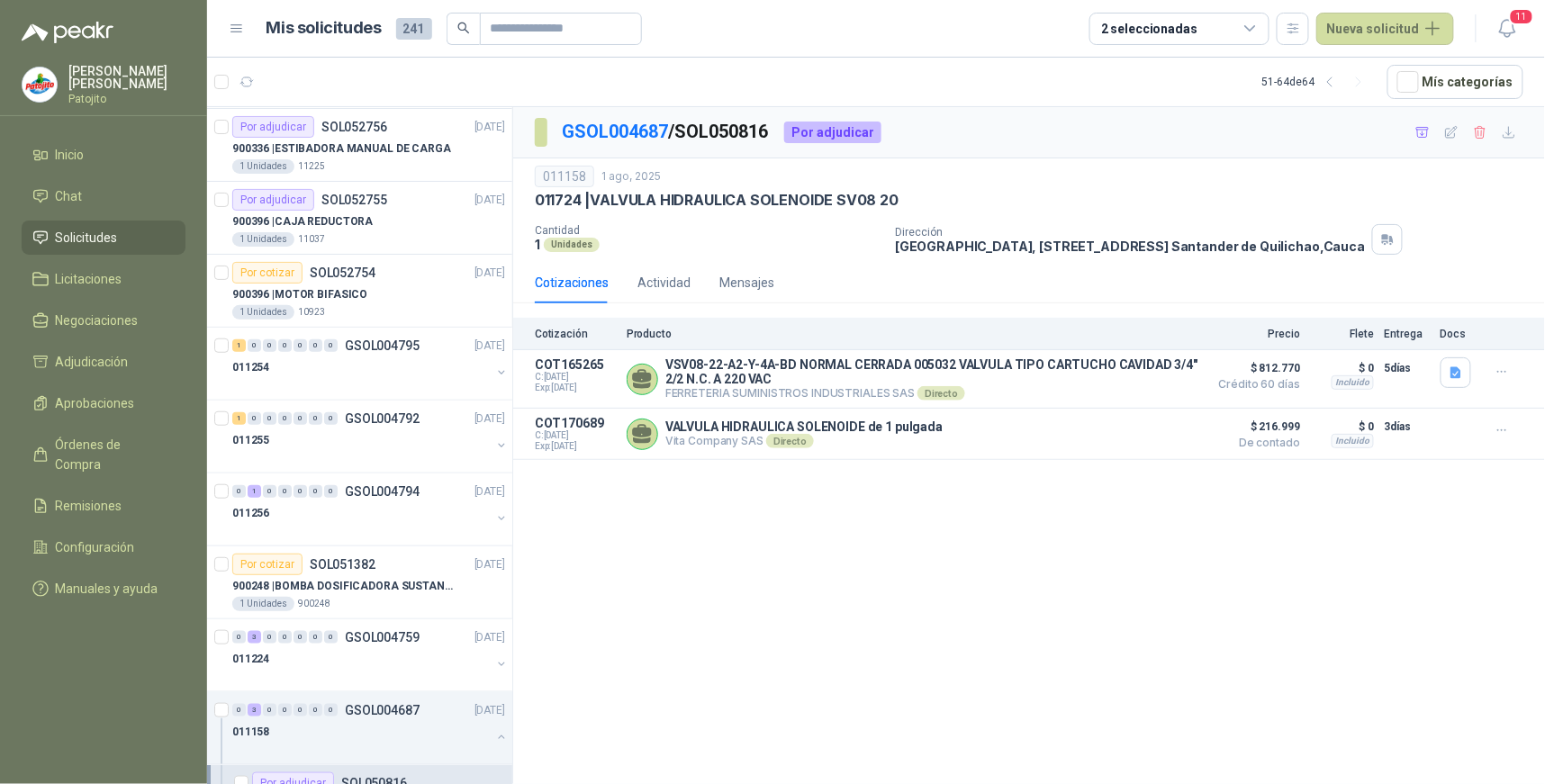
click at [671, 653] on div "GSOL004687 / SOL050816 Por adjudicar 011158 [DATE] 011724 | VALVULA HIDRAULICA …" at bounding box center [1030, 448] width 1032 height 683
click at [255, 709] on div "3" at bounding box center [254, 710] width 14 height 13
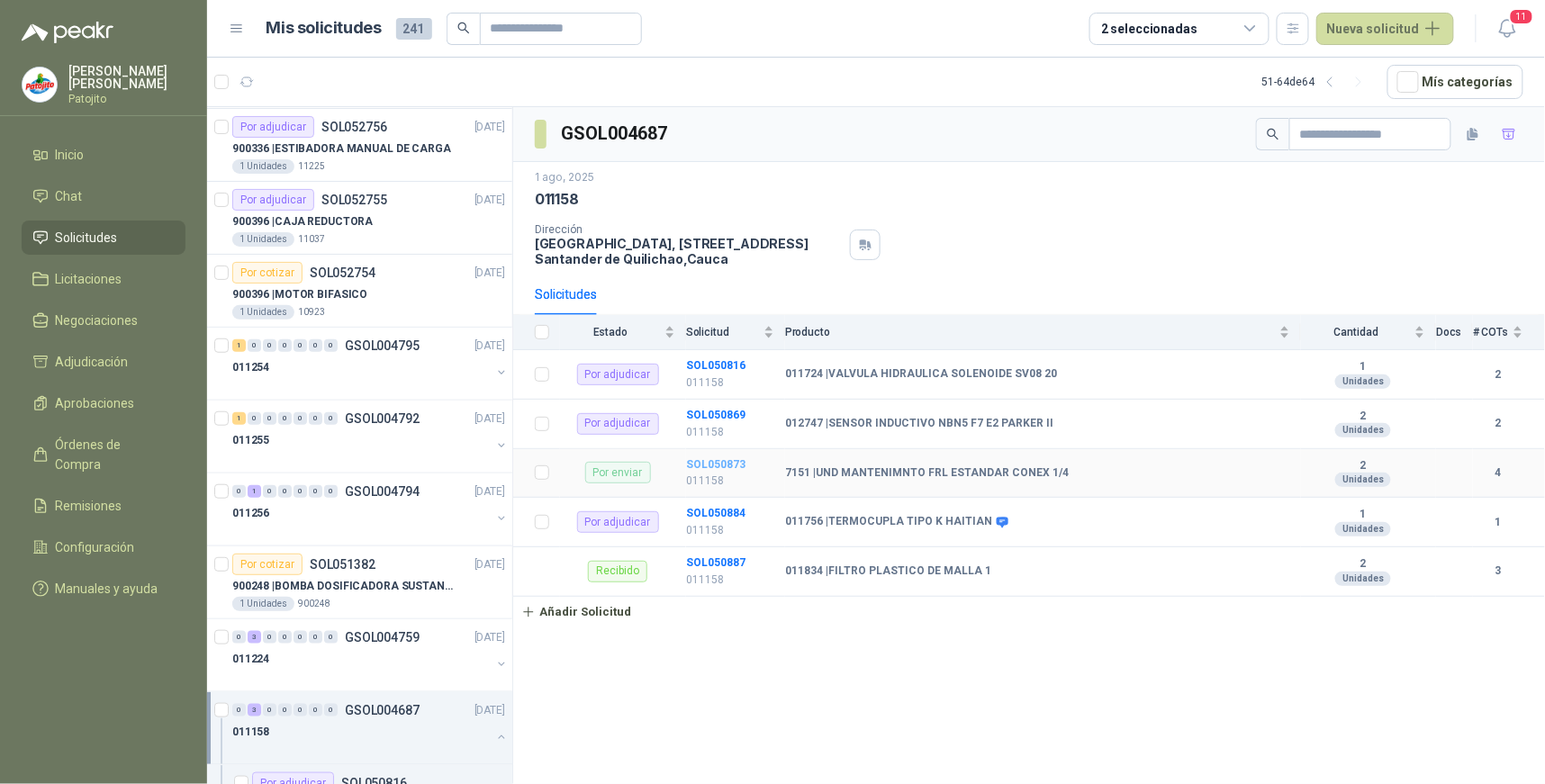
click at [730, 458] on b "SOL050873" at bounding box center [716, 465] width 60 height 13
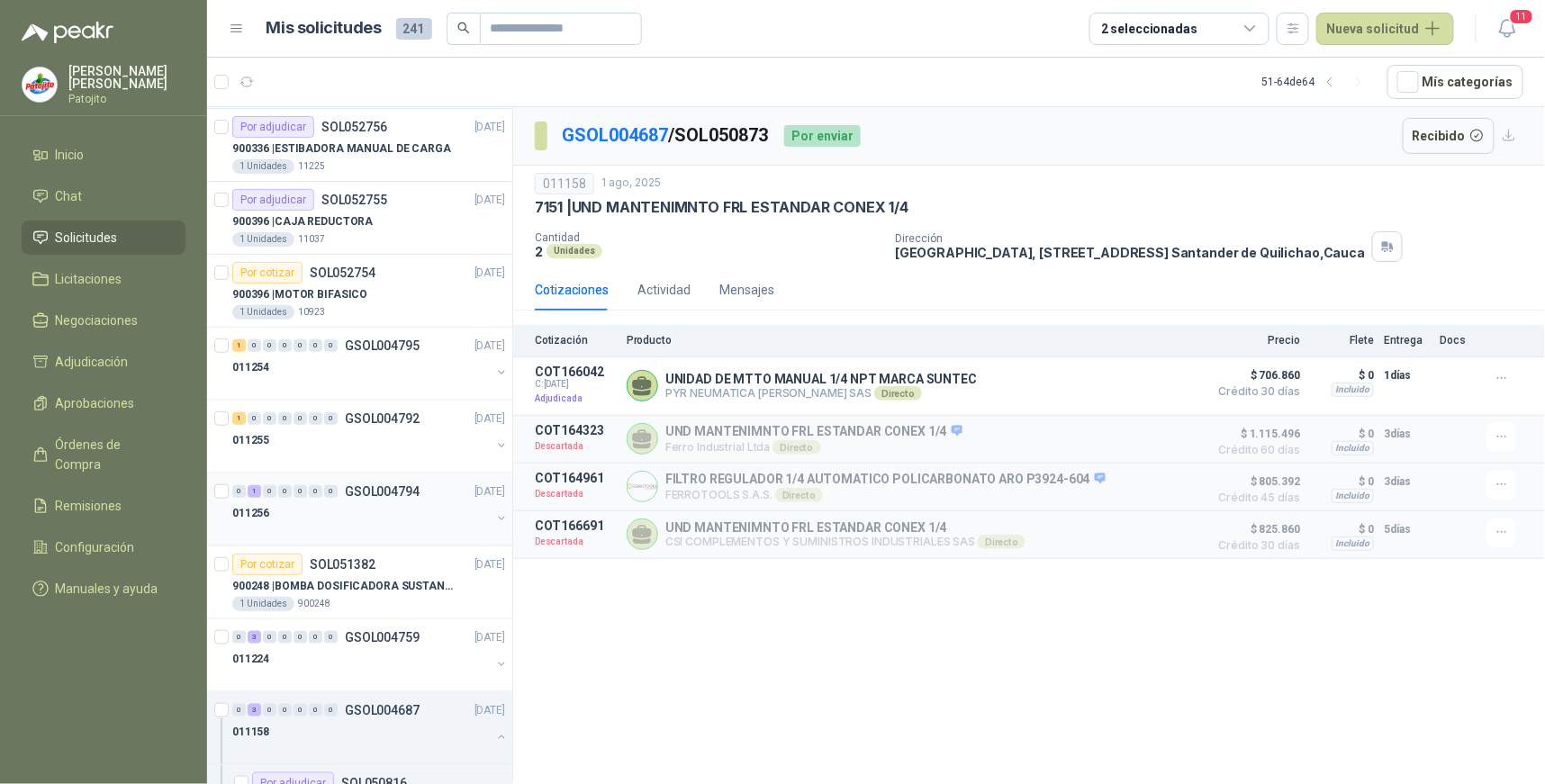
scroll to position [582, 0]
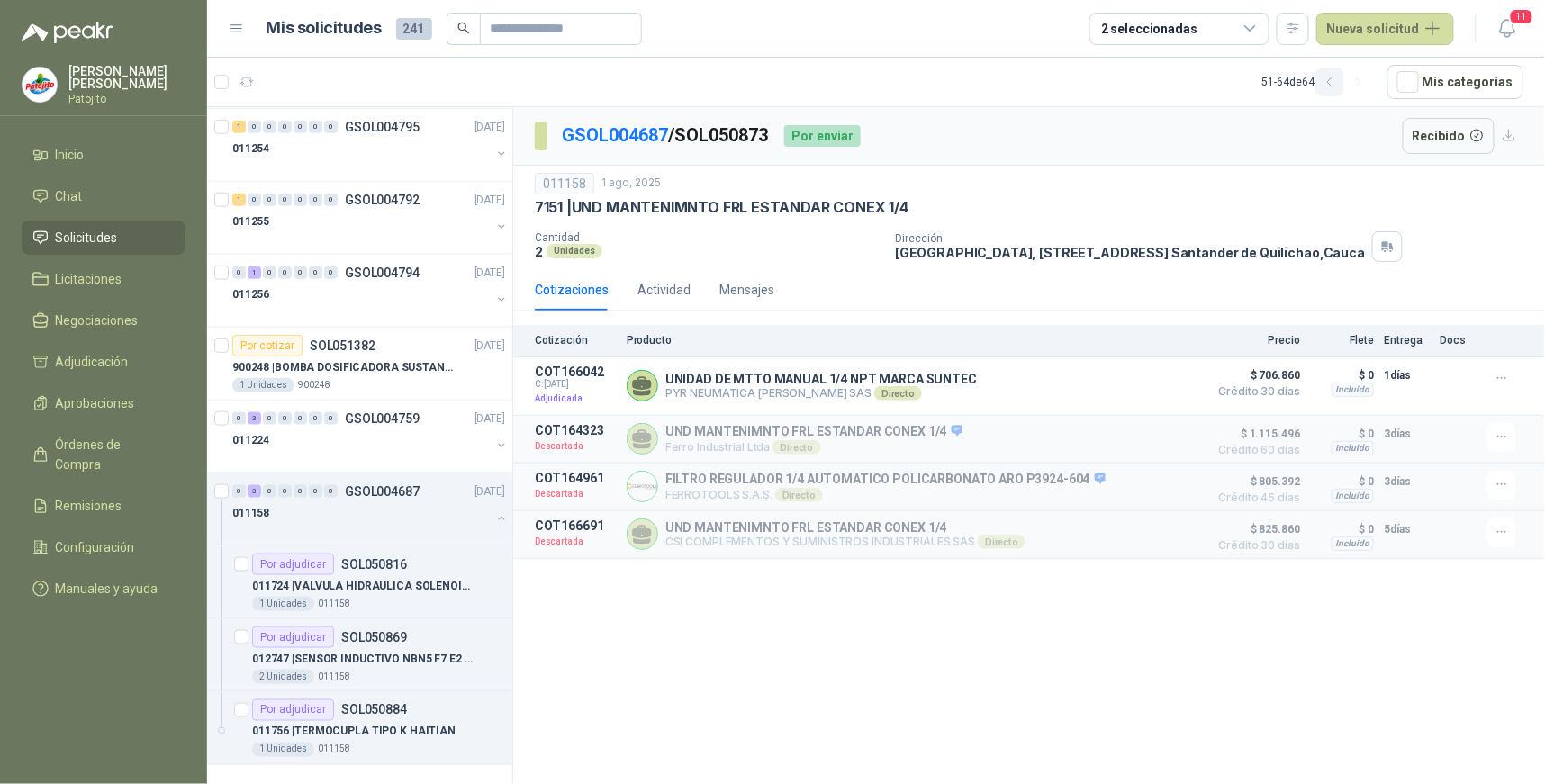
click at [1334, 81] on icon "button" at bounding box center [1330, 82] width 15 height 15
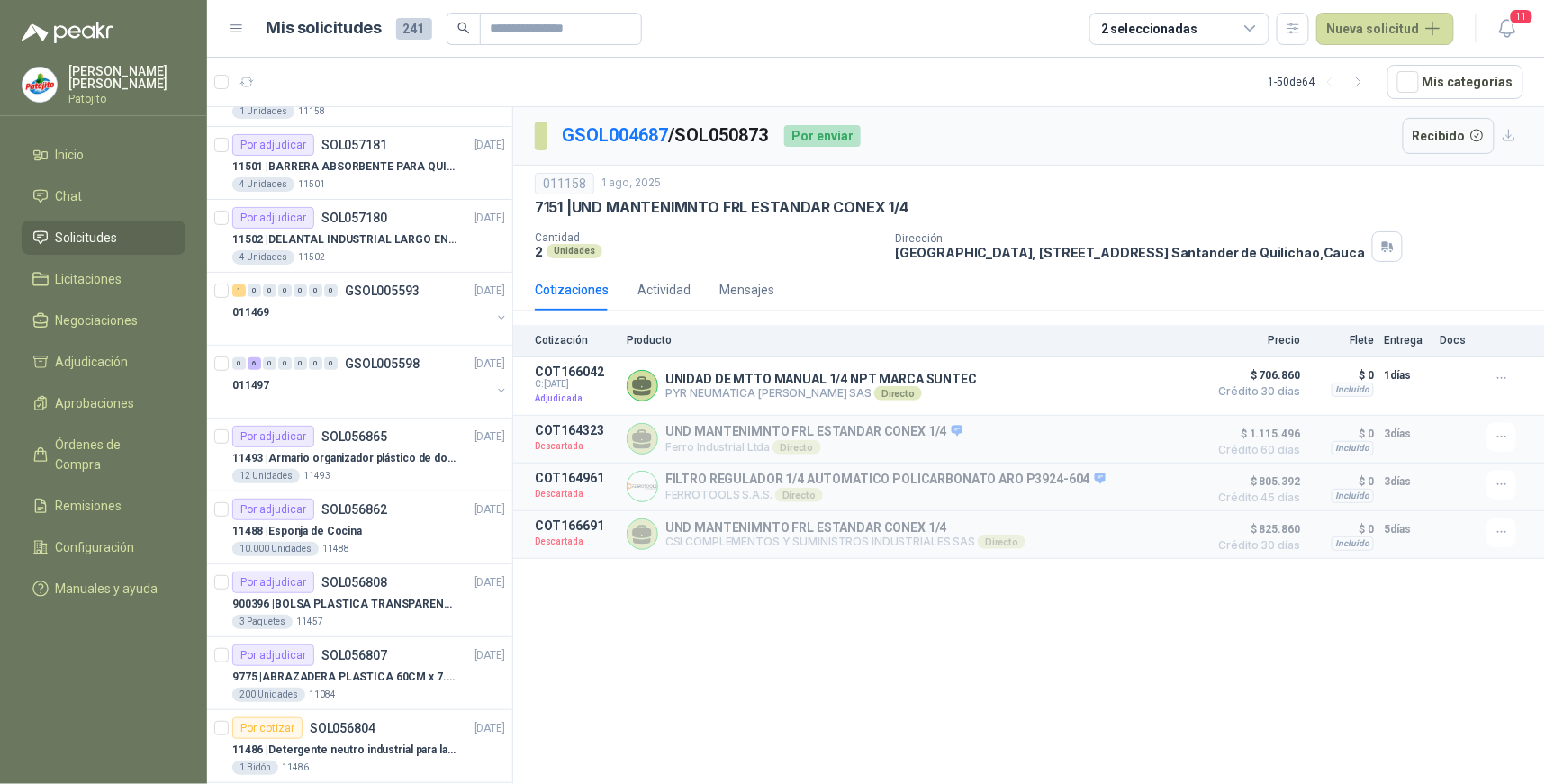
scroll to position [0, 0]
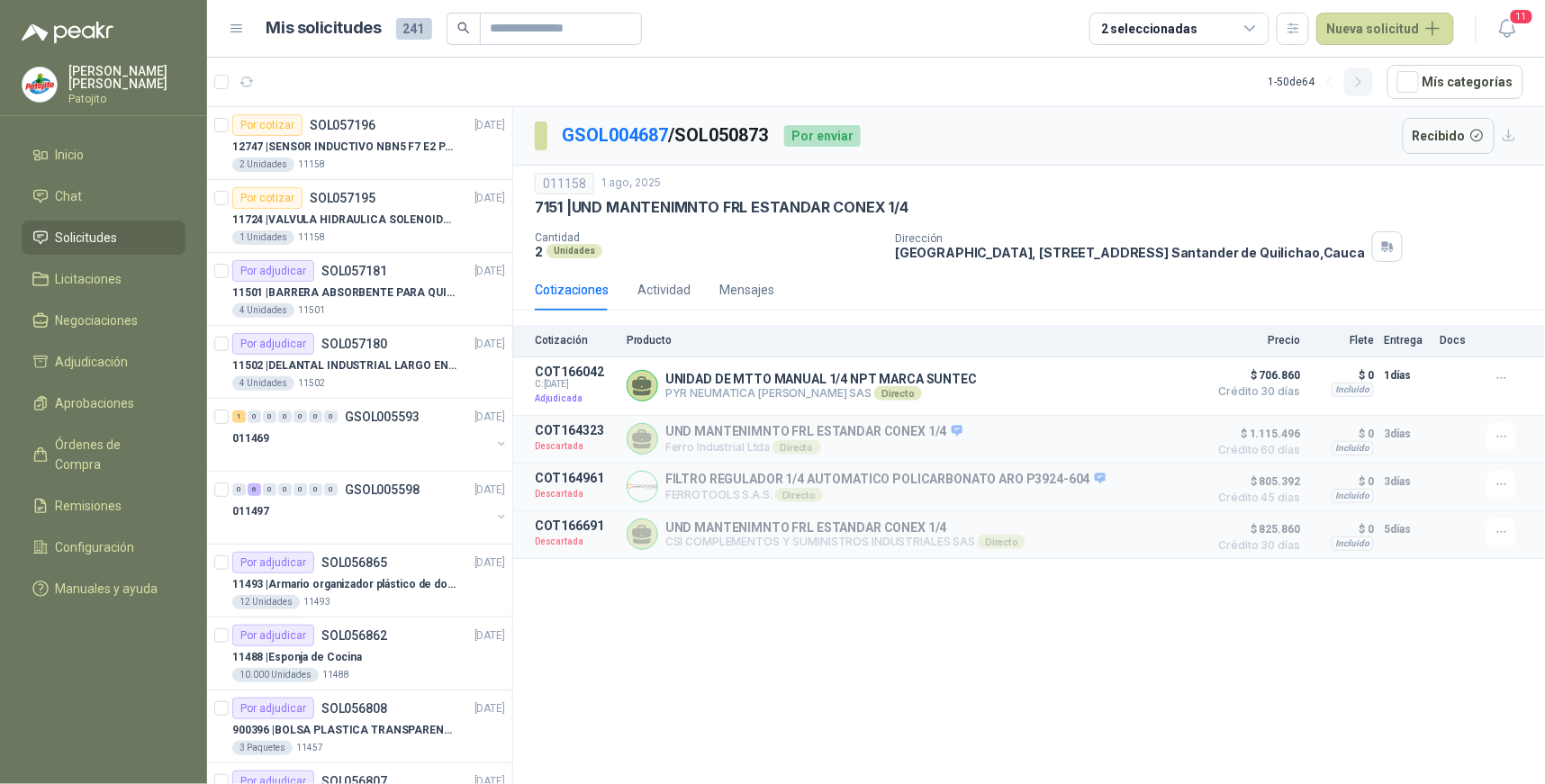
click at [1367, 84] on icon "button" at bounding box center [1359, 82] width 15 height 15
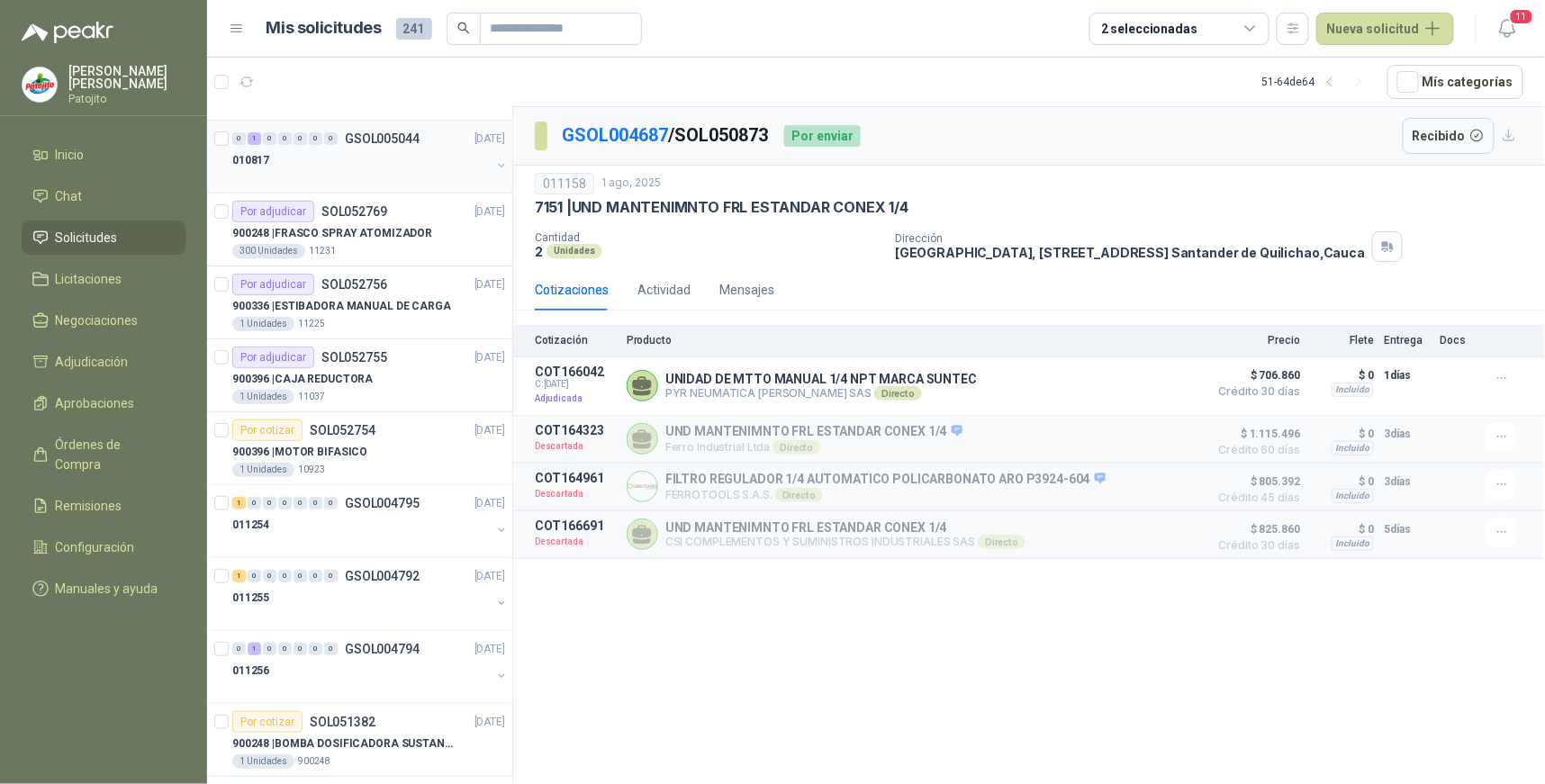
scroll to position [363, 0]
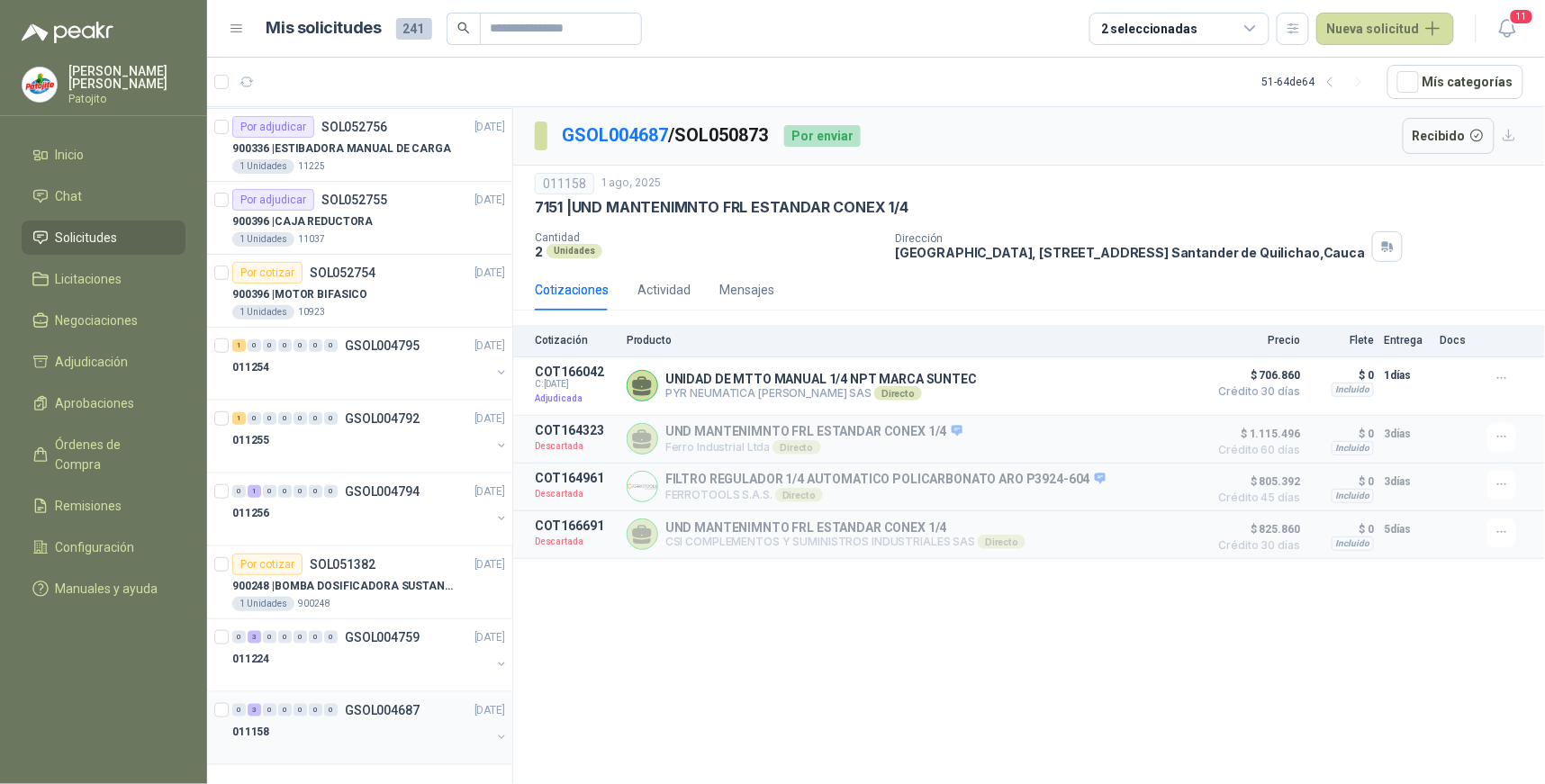
click at [253, 709] on div "3" at bounding box center [254, 710] width 14 height 13
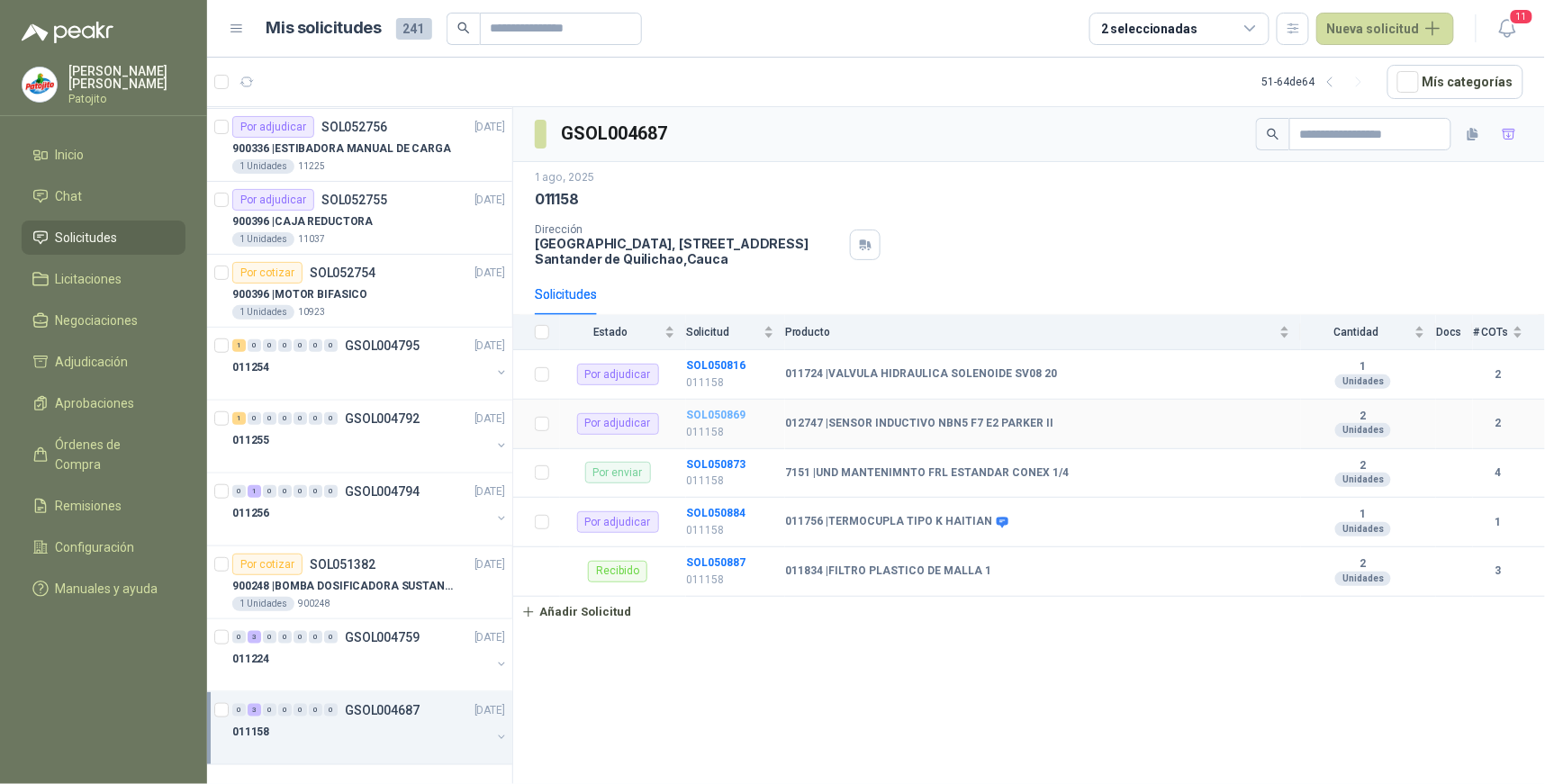
click at [727, 412] on b "SOL050869" at bounding box center [716, 415] width 60 height 13
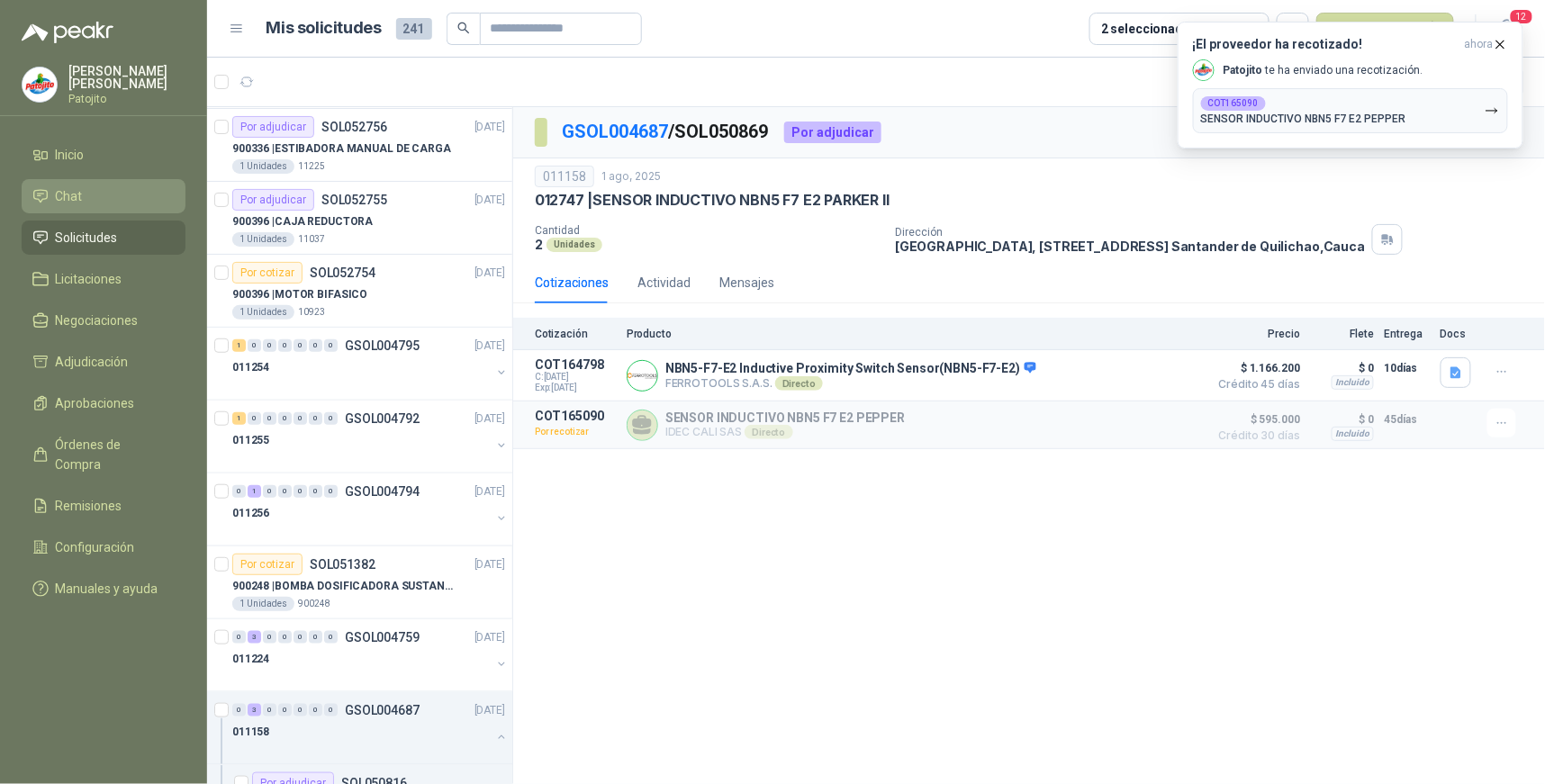
click at [96, 197] on li "Chat" at bounding box center [104, 197] width 143 height 20
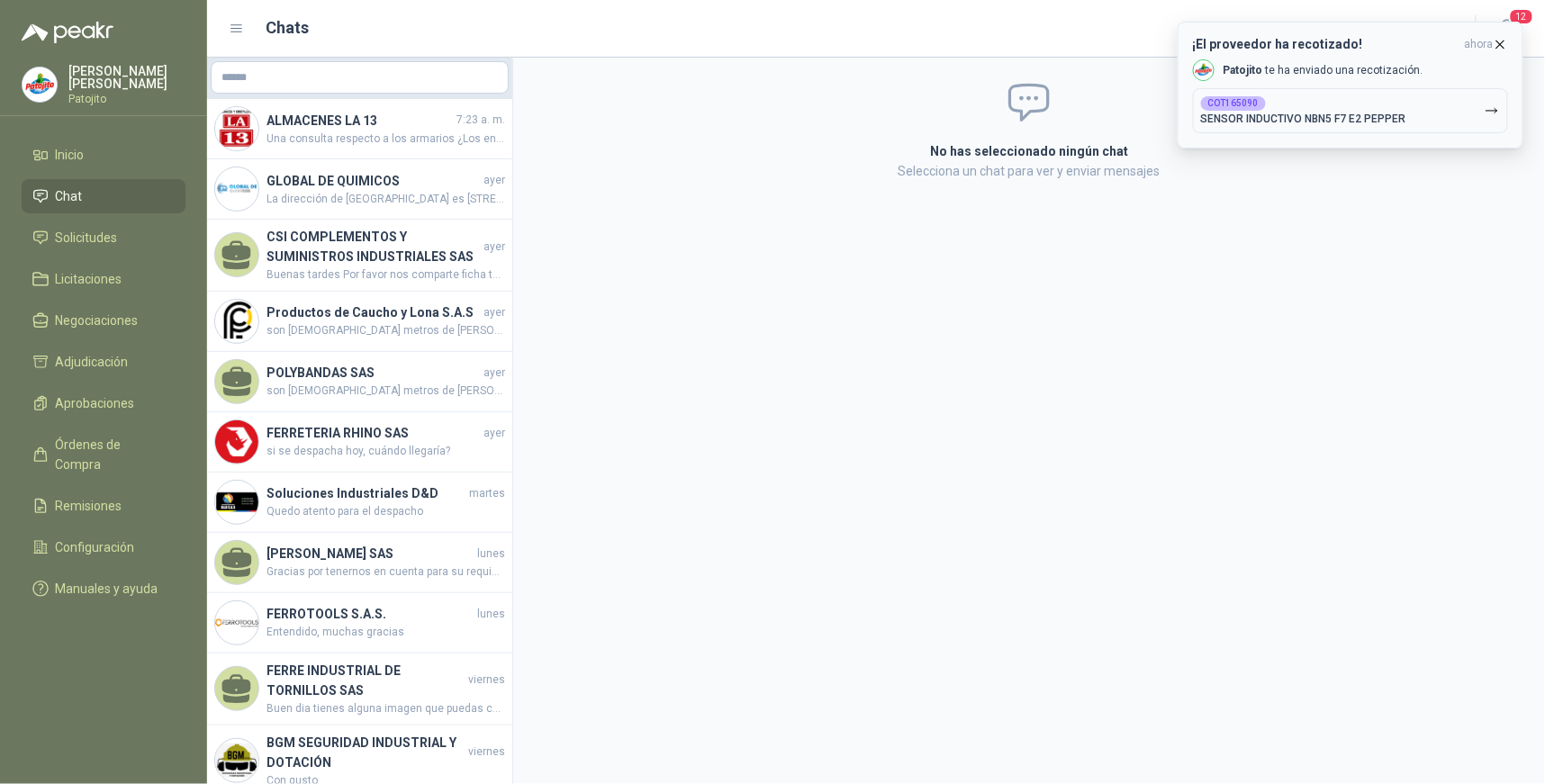
drag, startPoint x: 1416, startPoint y: 125, endPoint x: 1411, endPoint y: 112, distance: 13.9
click at [1416, 126] on button "COT165090 SENSOR INDUCTIVO NBN5 F7 E2 PEPPER" at bounding box center [1350, 111] width 315 height 45
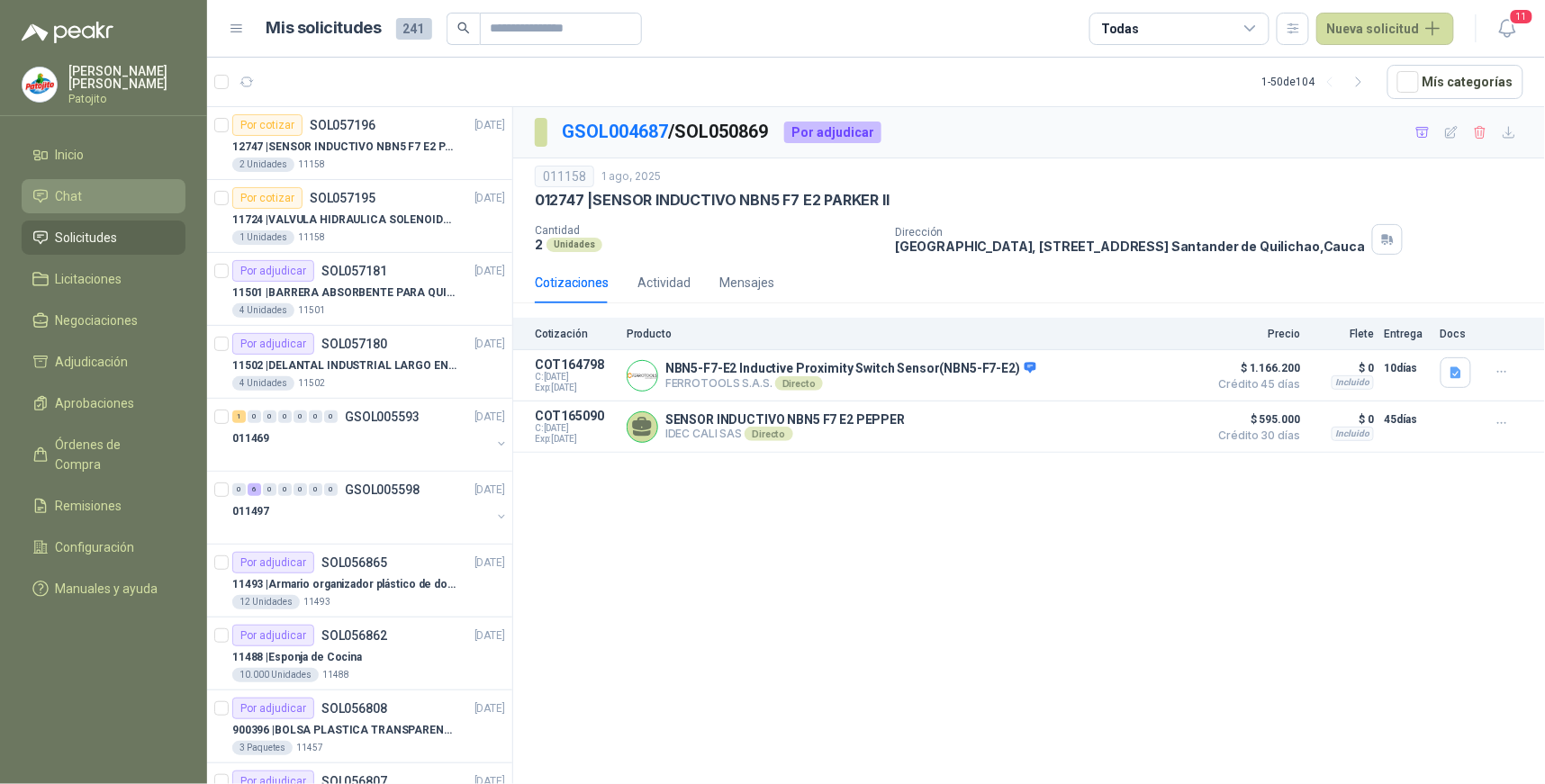
click at [69, 191] on span "Chat" at bounding box center [69, 197] width 27 height 20
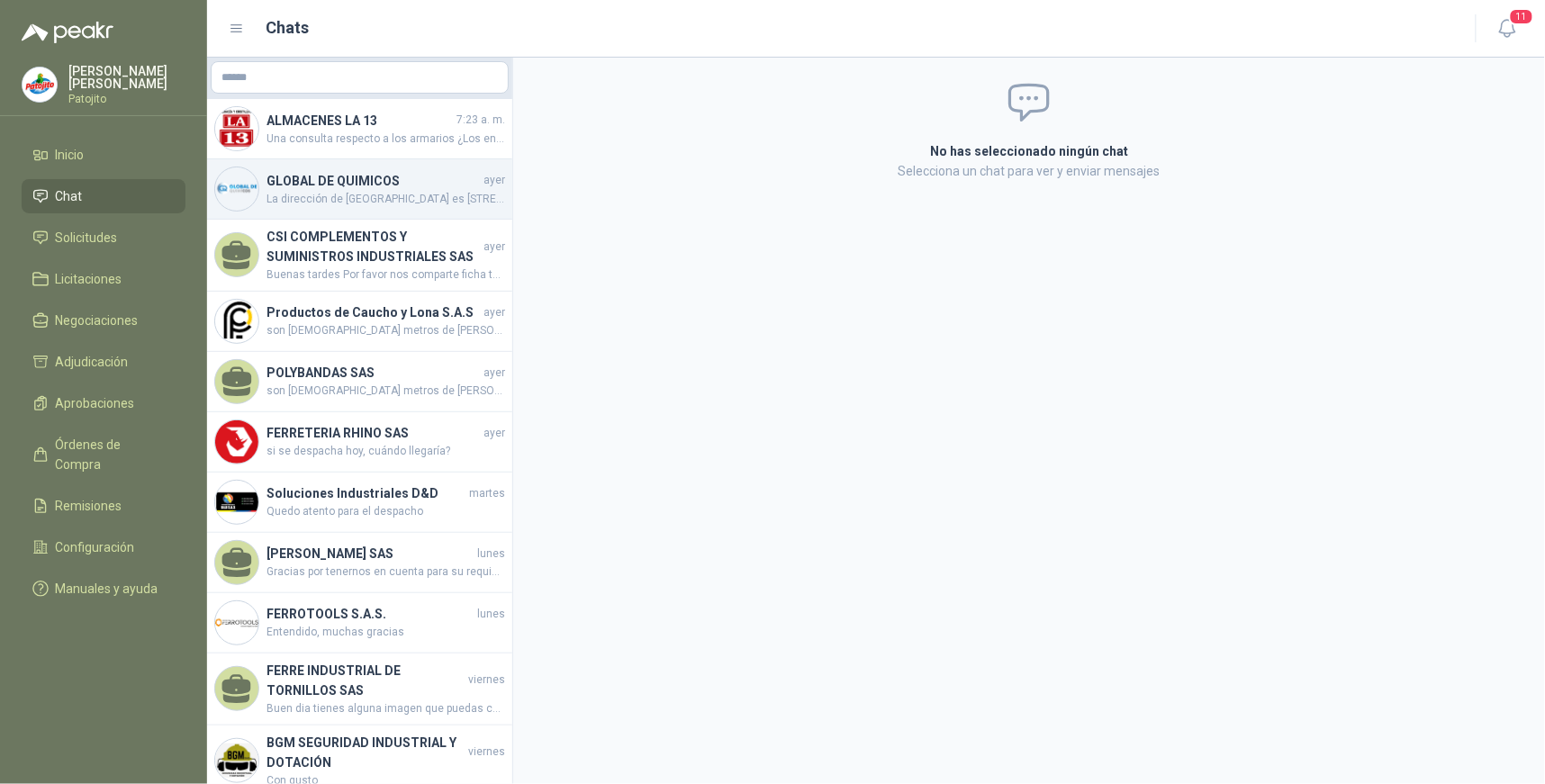
click at [441, 179] on h4 "GLOBAL DE QUIMICOS" at bounding box center [373, 181] width 214 height 20
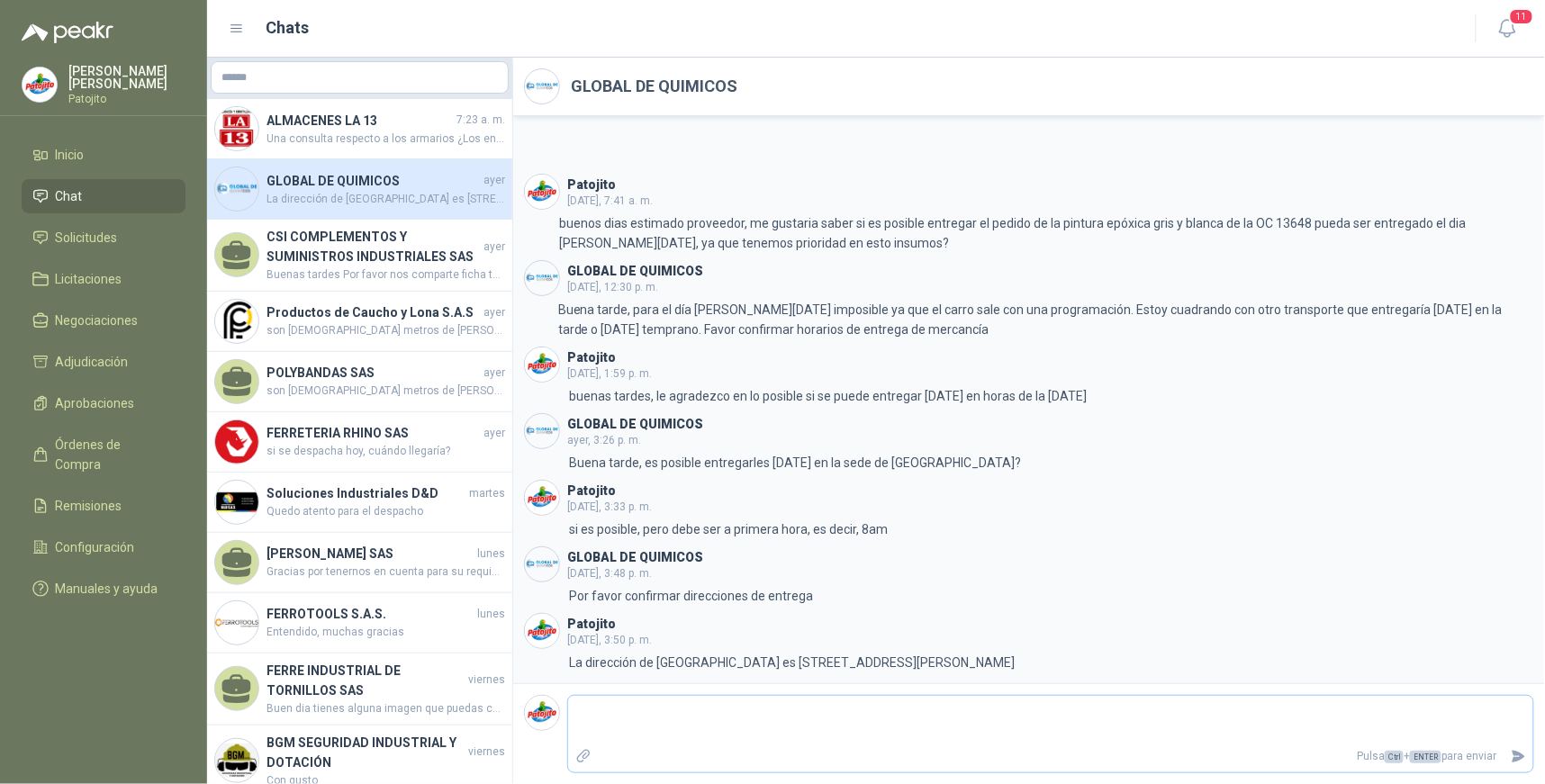
type textarea "*"
type textarea "**"
type textarea "***"
type textarea "****"
type textarea "*****"
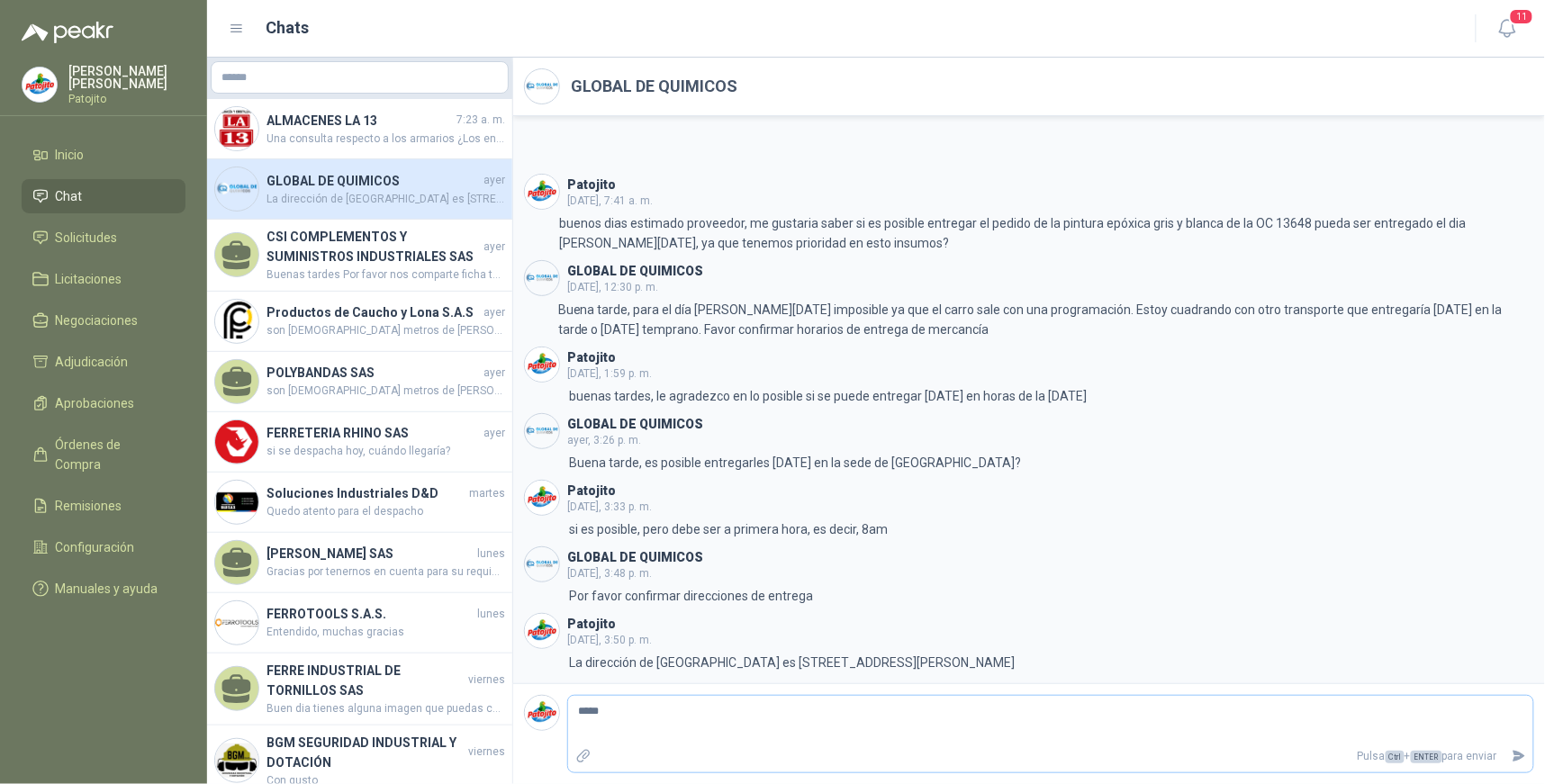
type textarea "******"
type textarea "********"
type textarea "*********"
type textarea "**********"
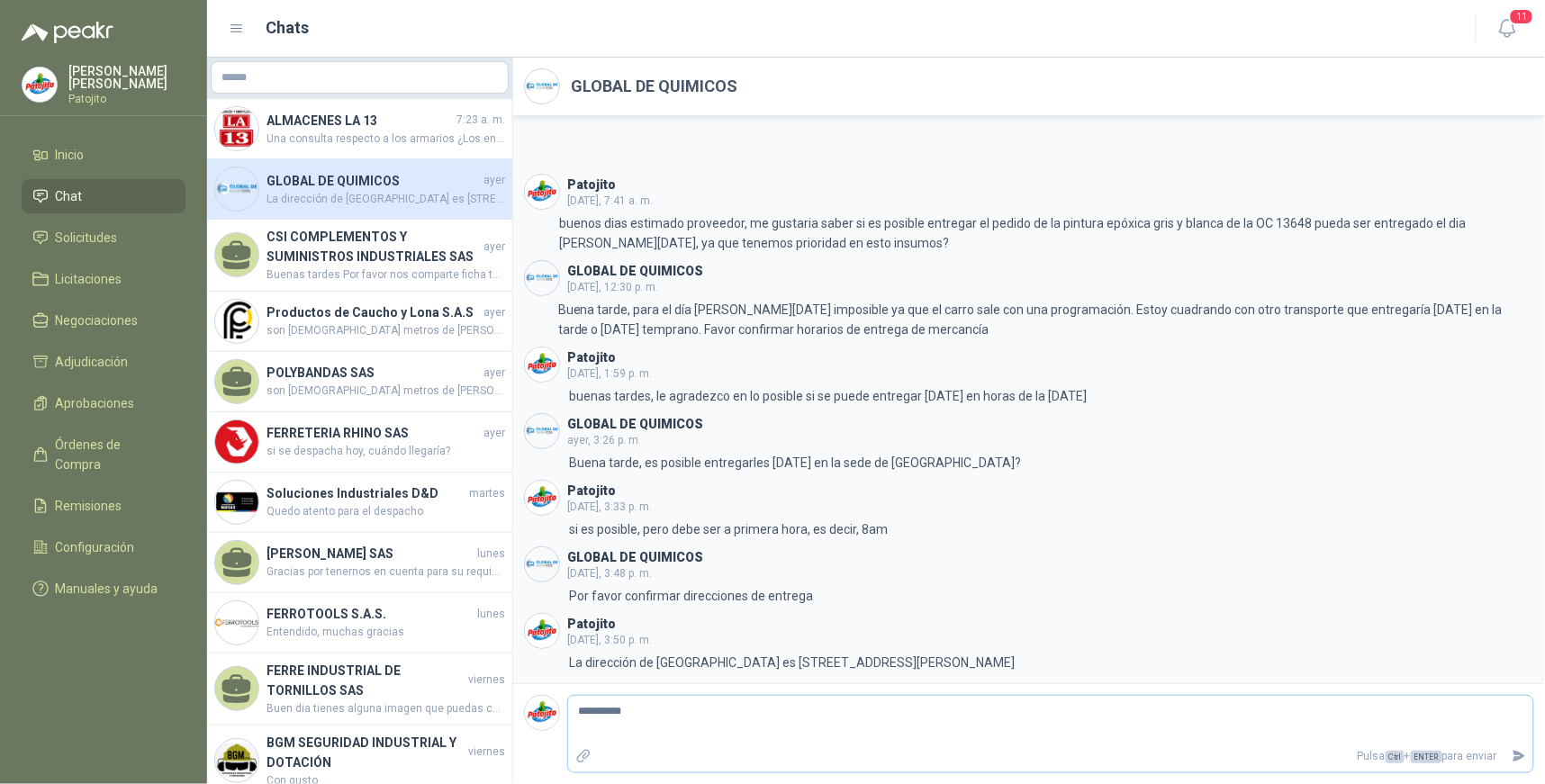
type textarea "*********"
type textarea "**********"
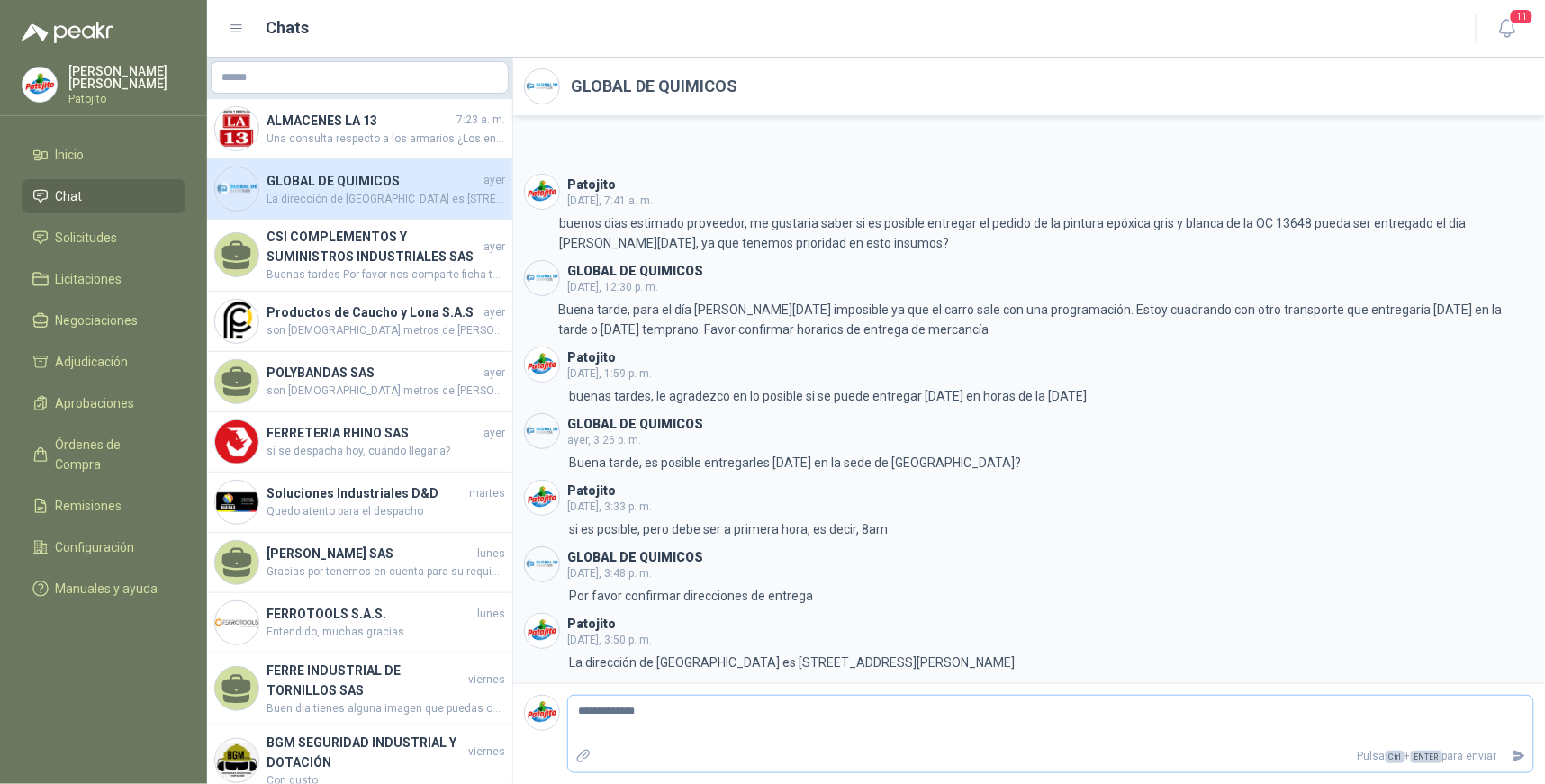
type textarea "**********"
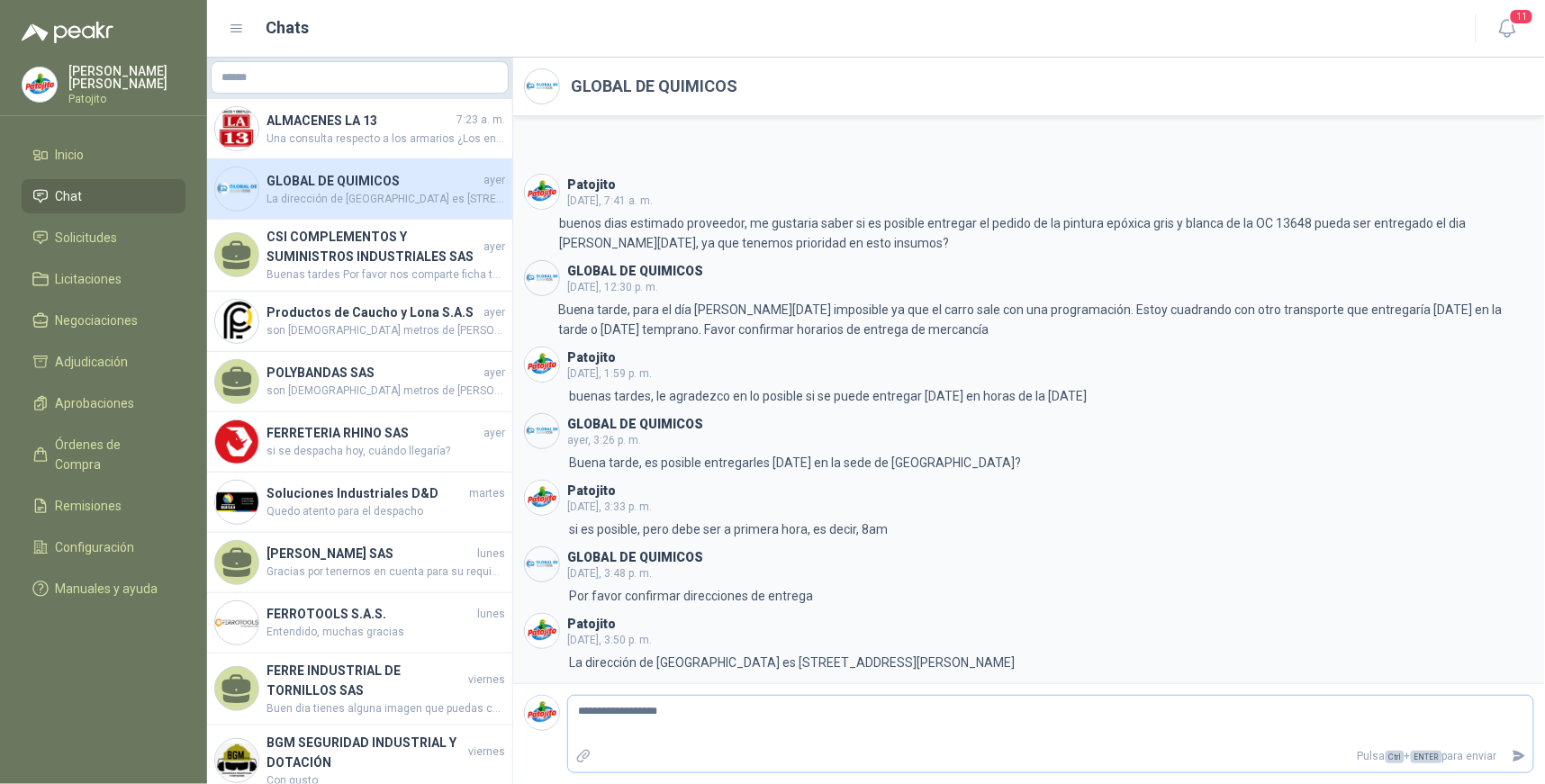
type textarea "**********"
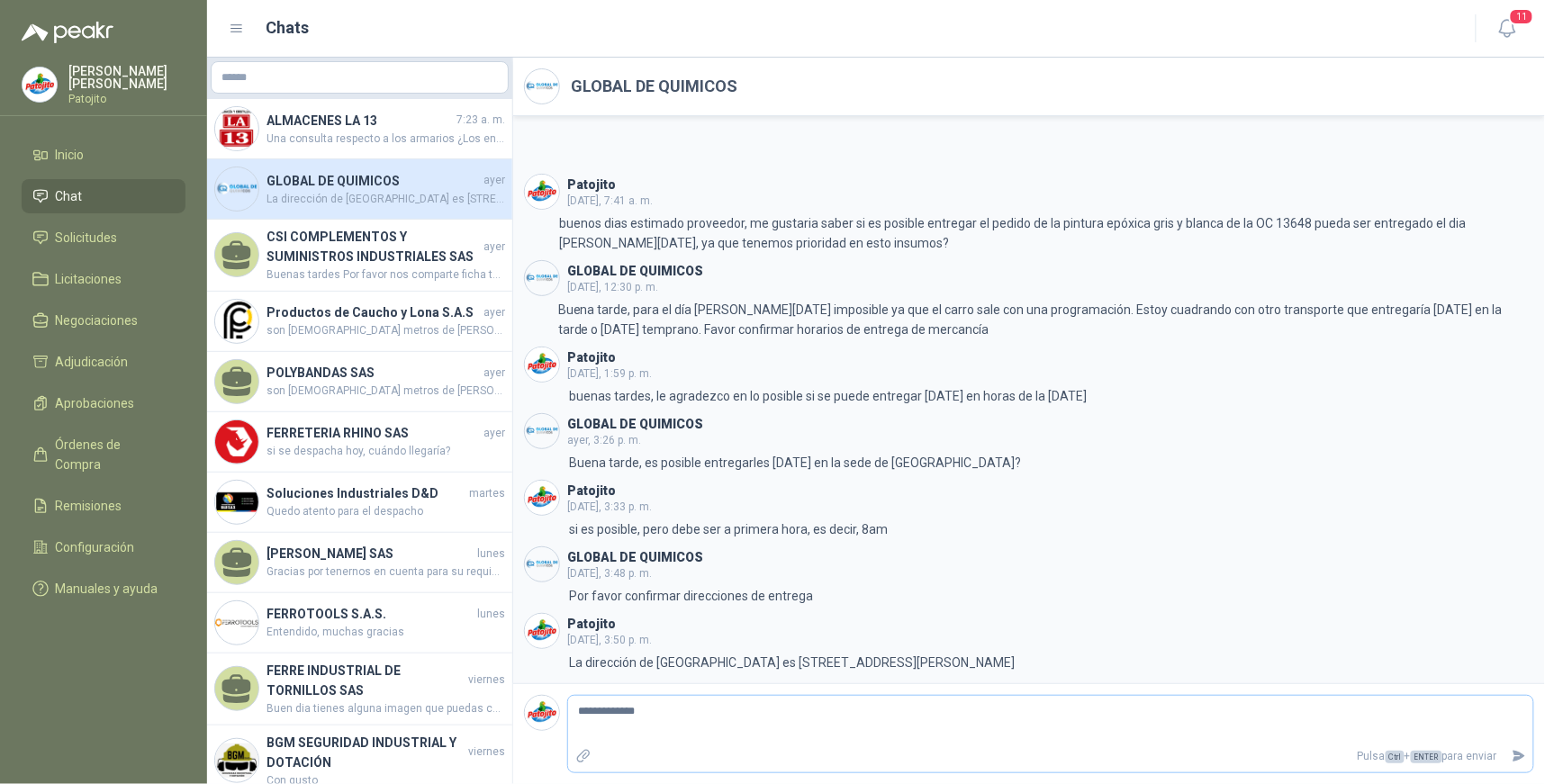
type textarea "**********"
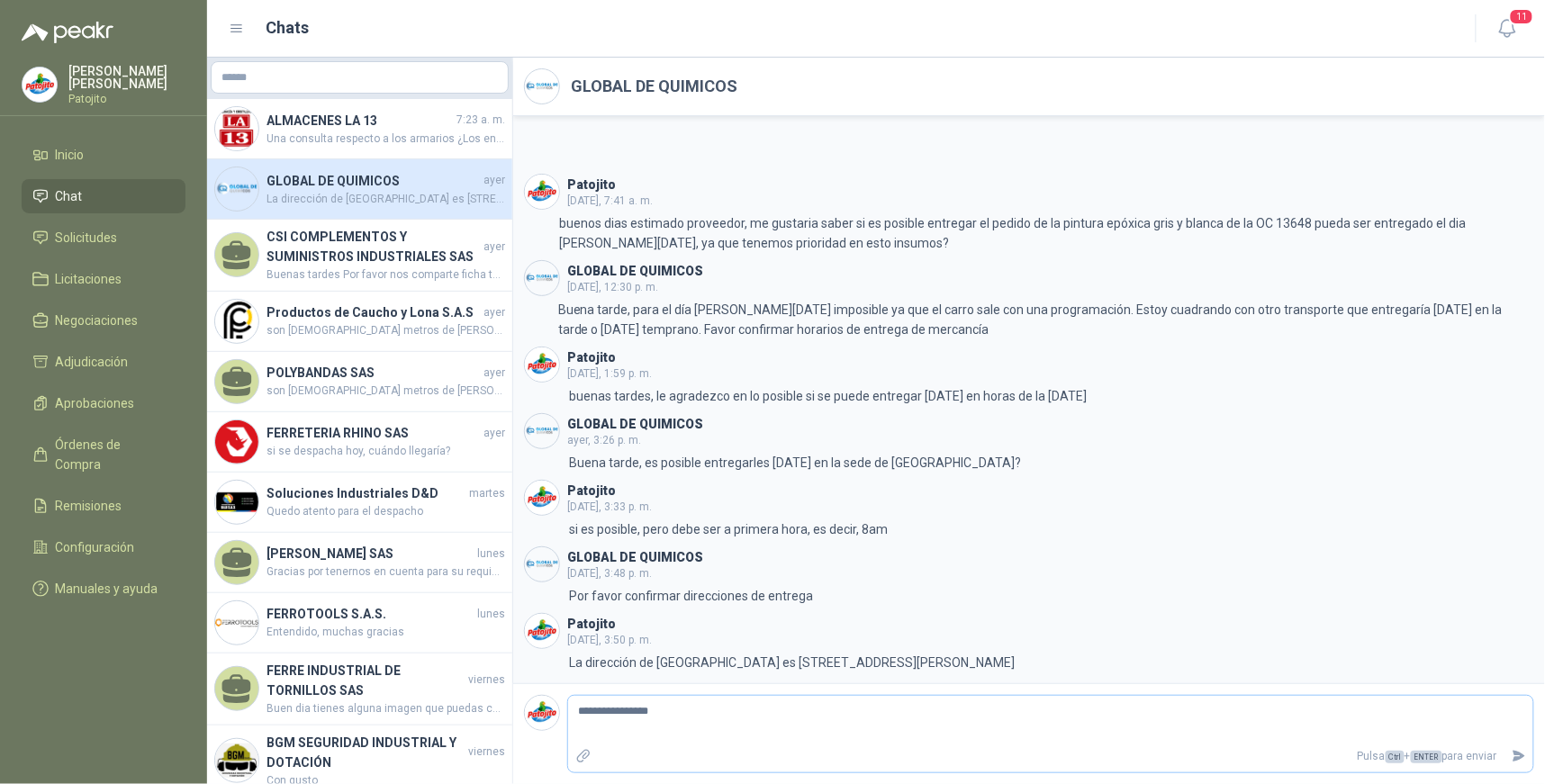
type textarea "**********"
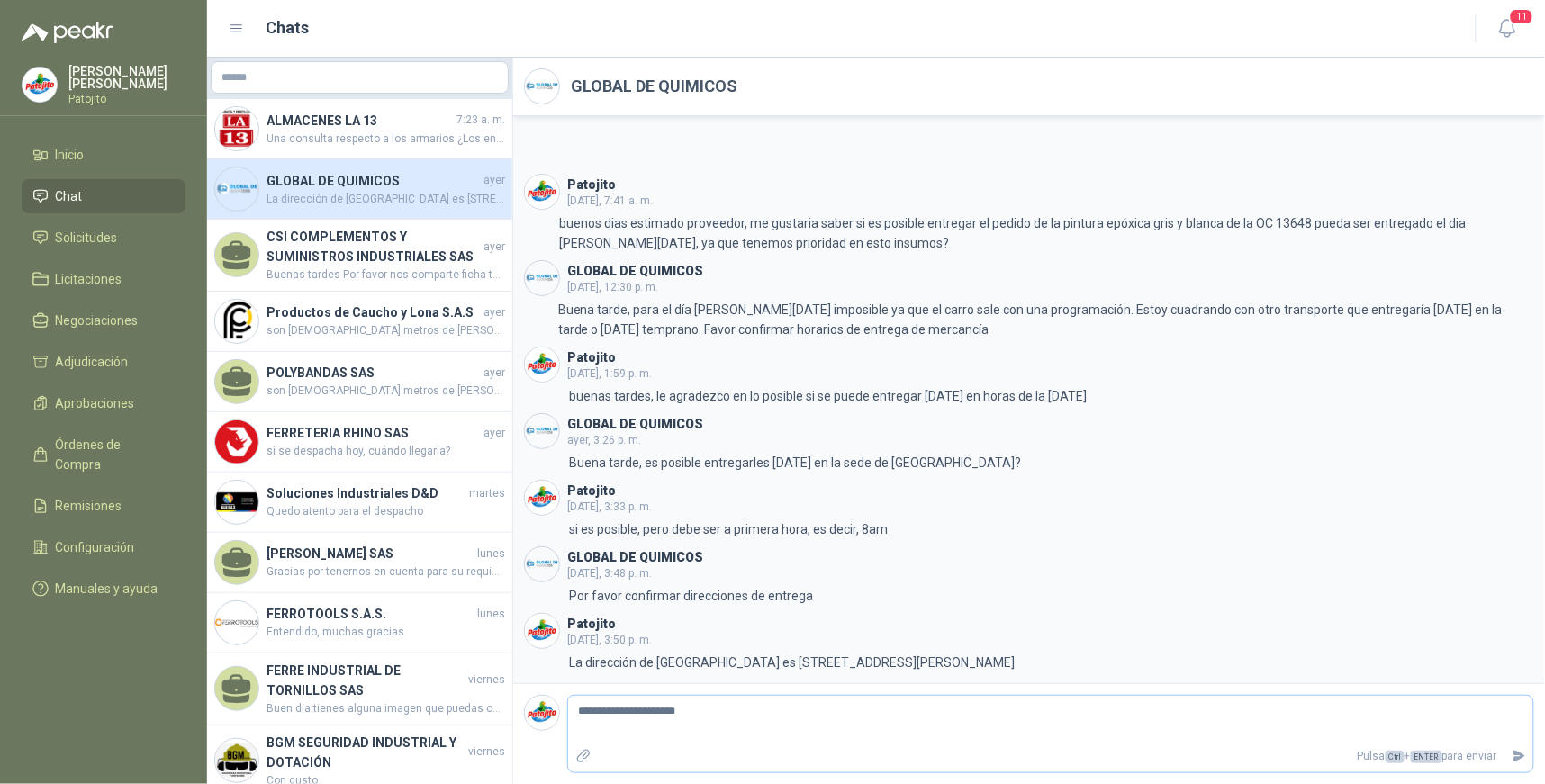
type textarea "**********"
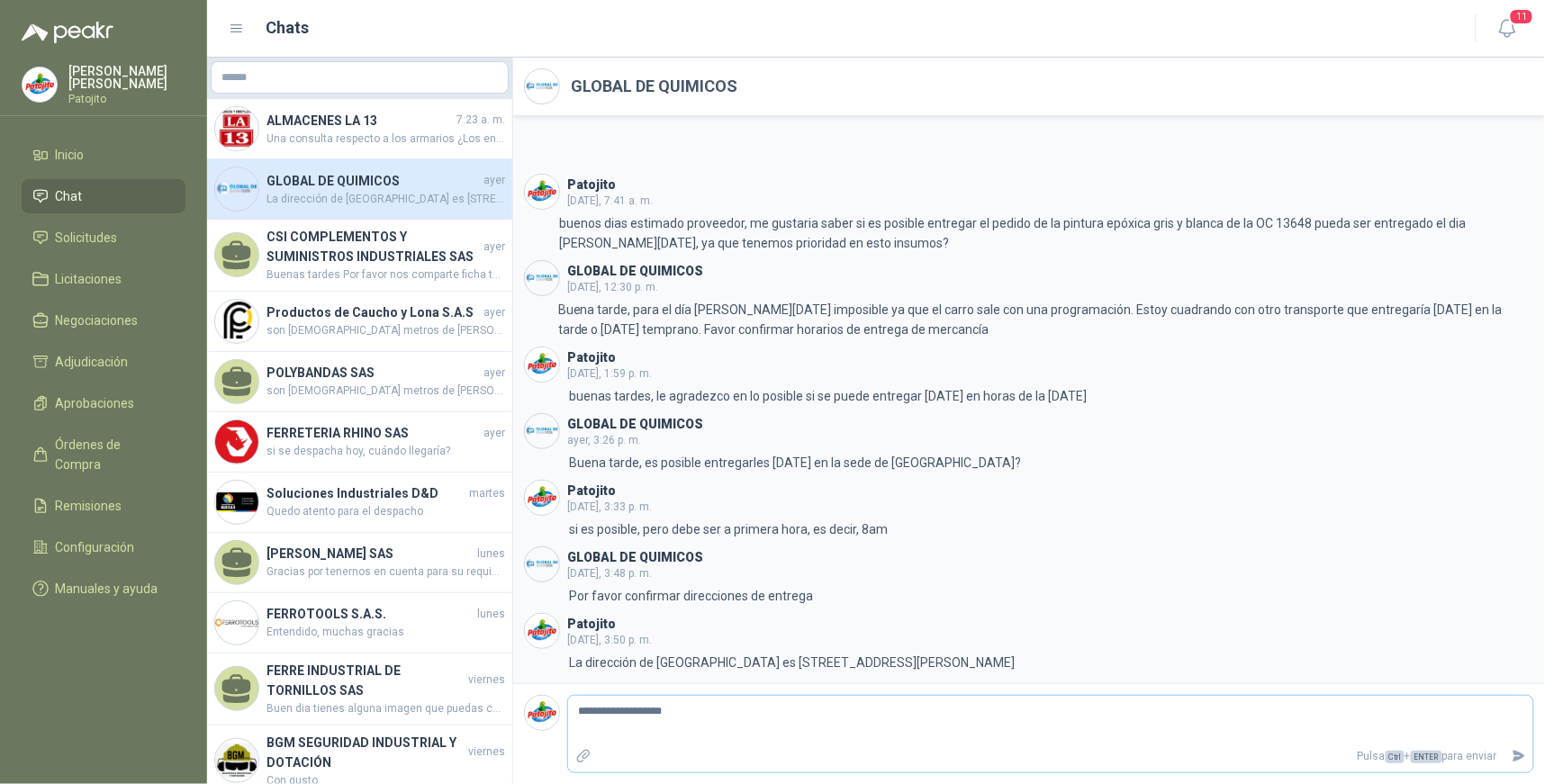
type textarea "**********"
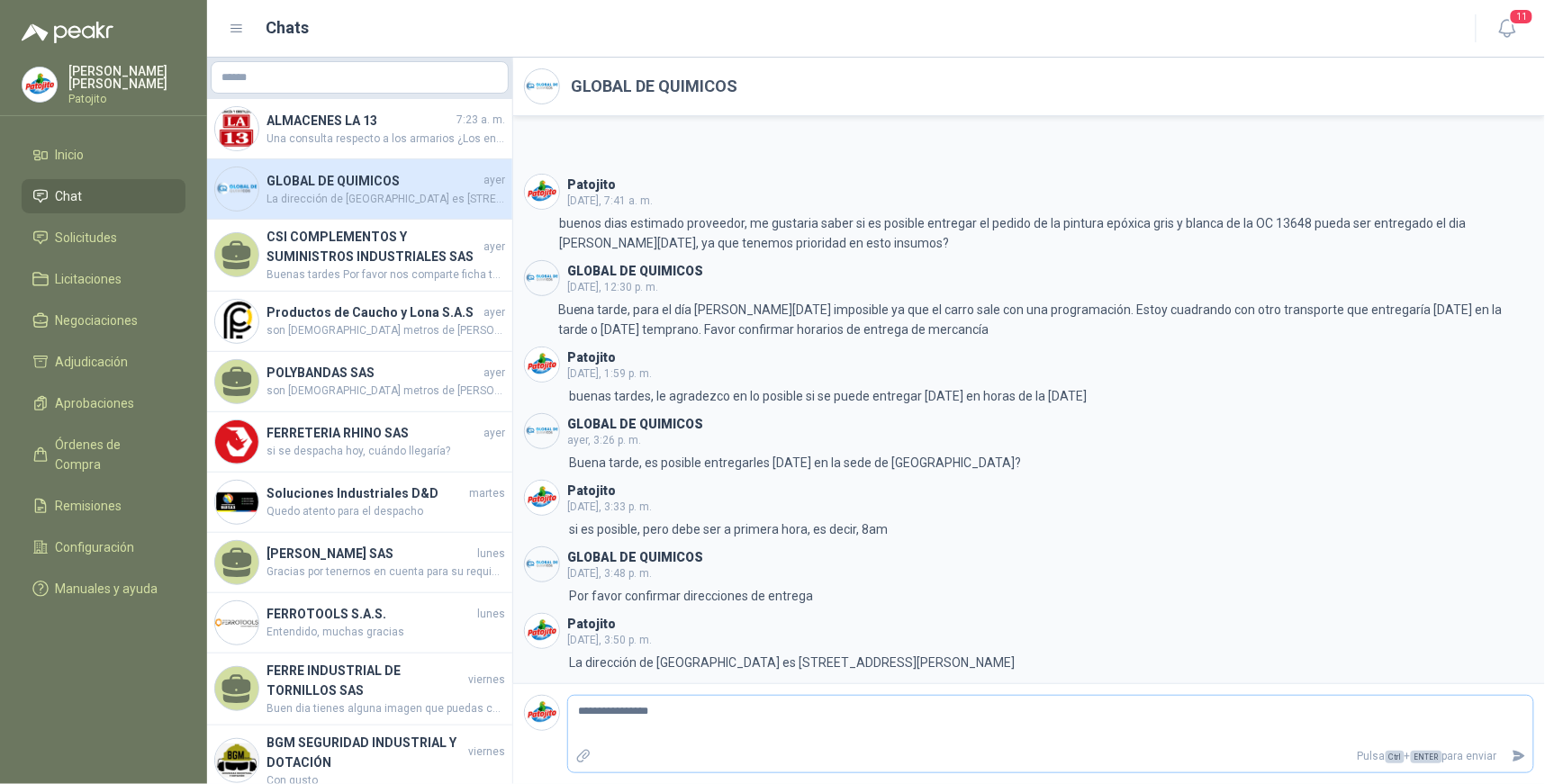
type textarea "**********"
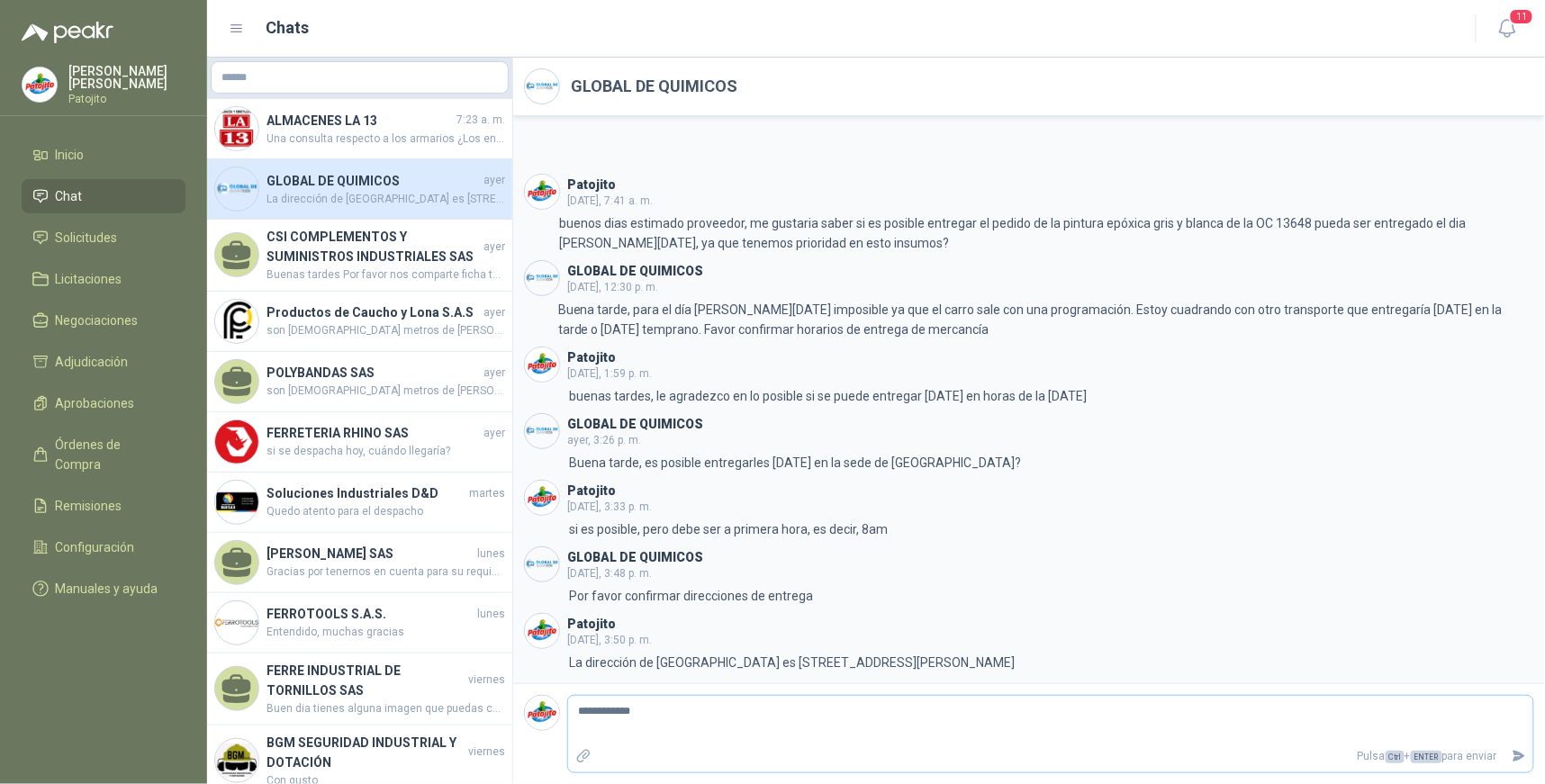
type textarea "**********"
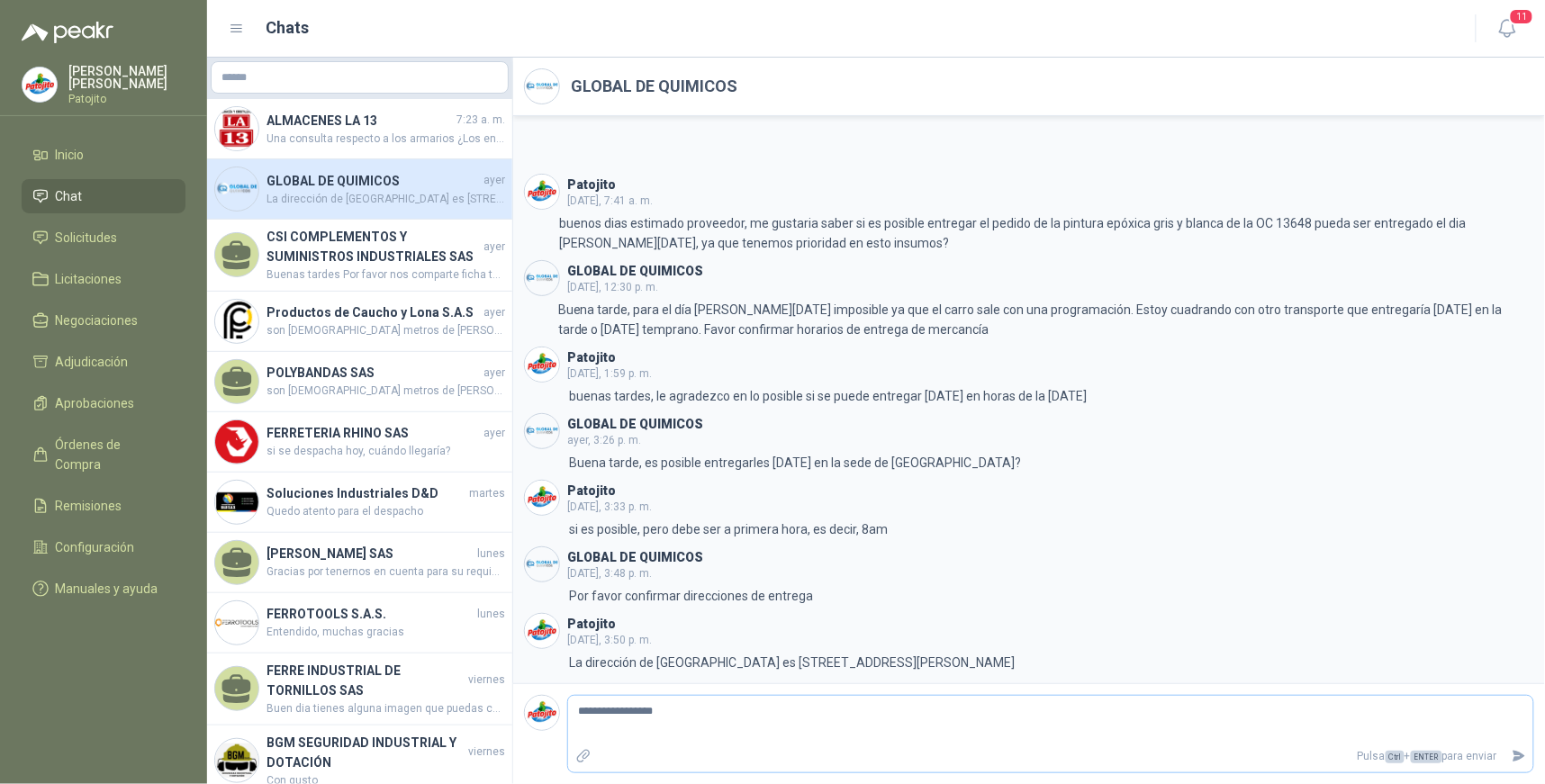
type textarea "**********"
click at [99, 232] on span "Solicitudes" at bounding box center [87, 237] width 62 height 20
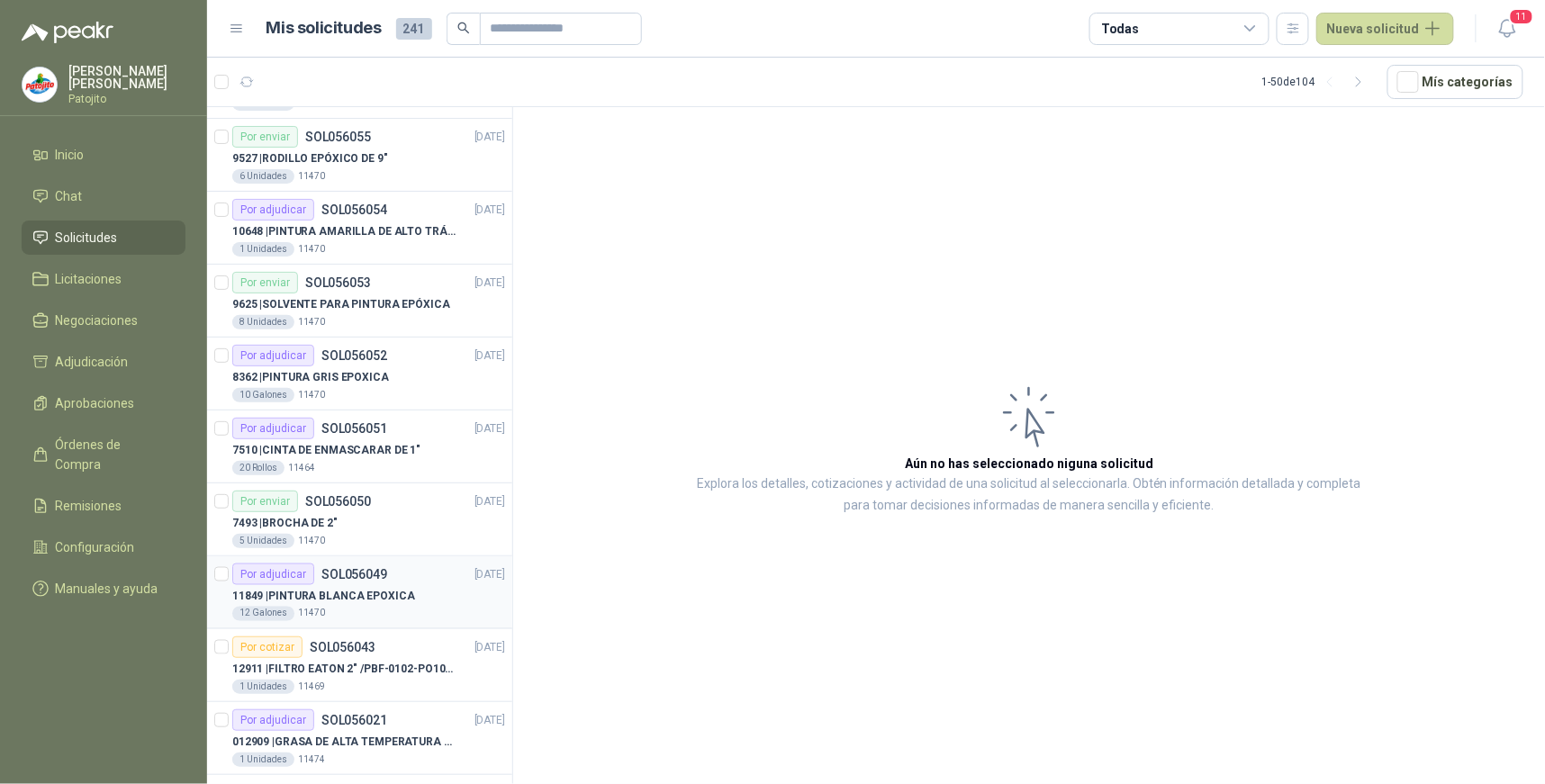
scroll to position [2990, 0]
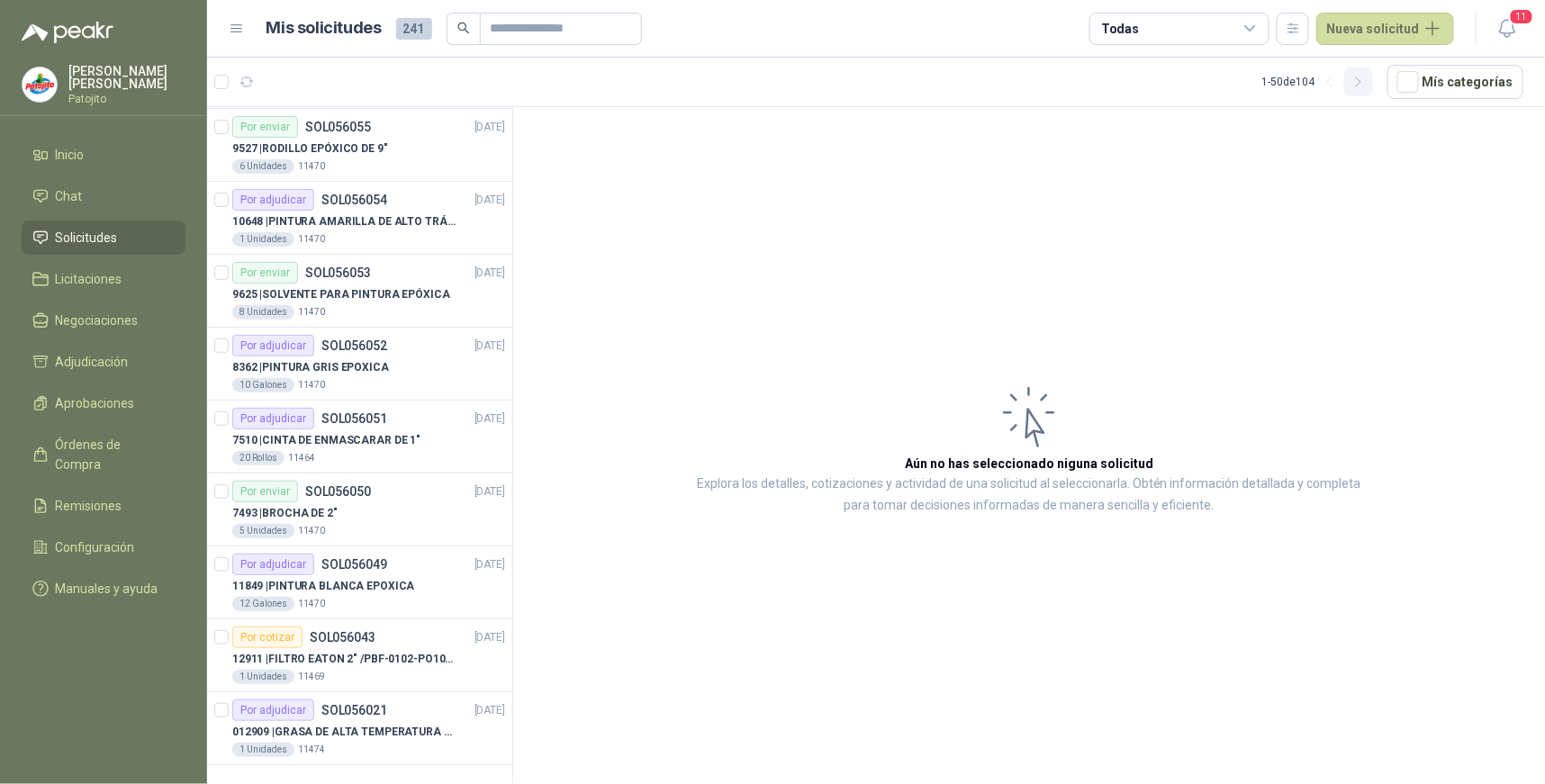
click at [1361, 83] on icon "button" at bounding box center [1358, 82] width 5 height 9
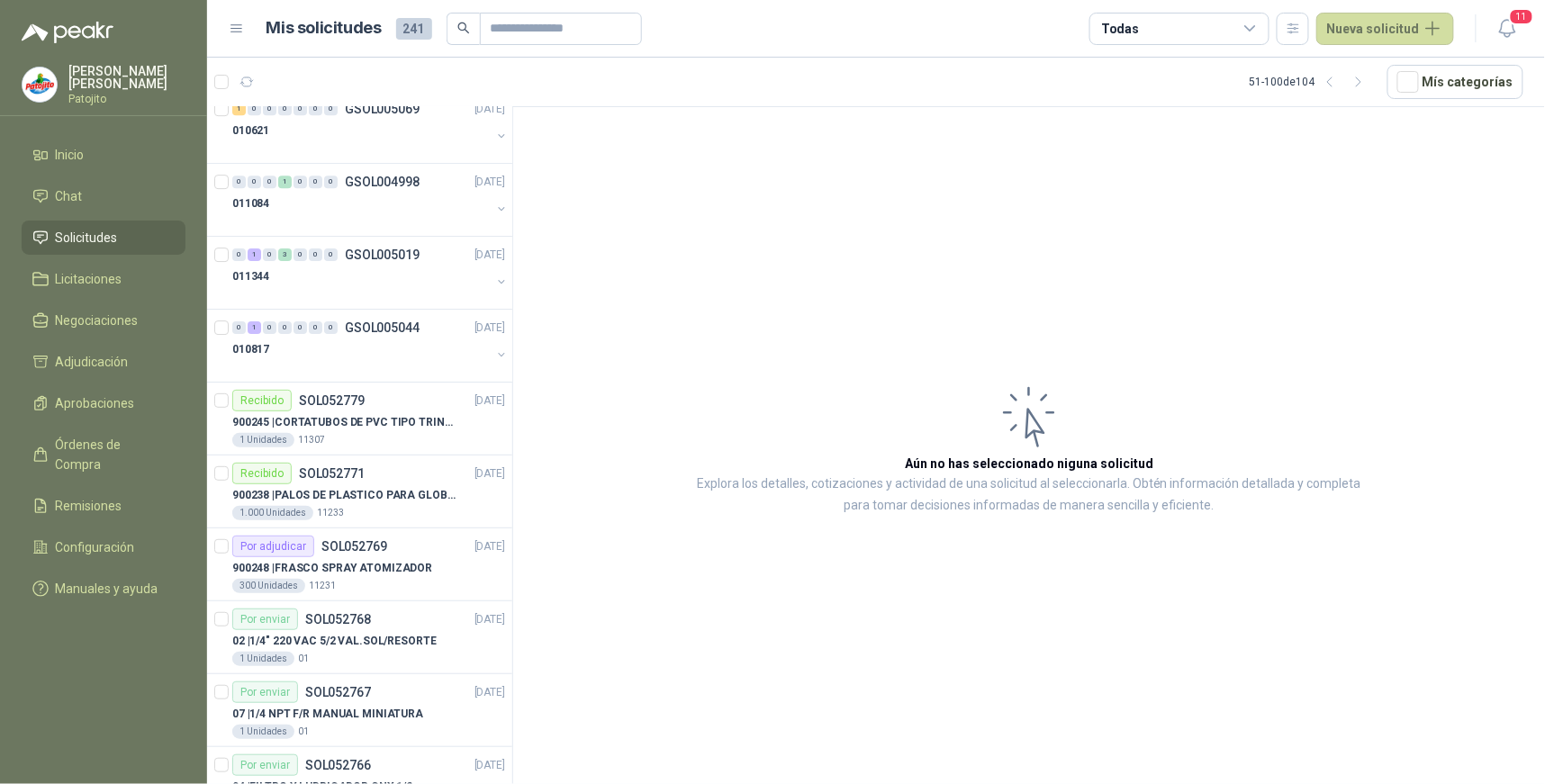
scroll to position [1889, 0]
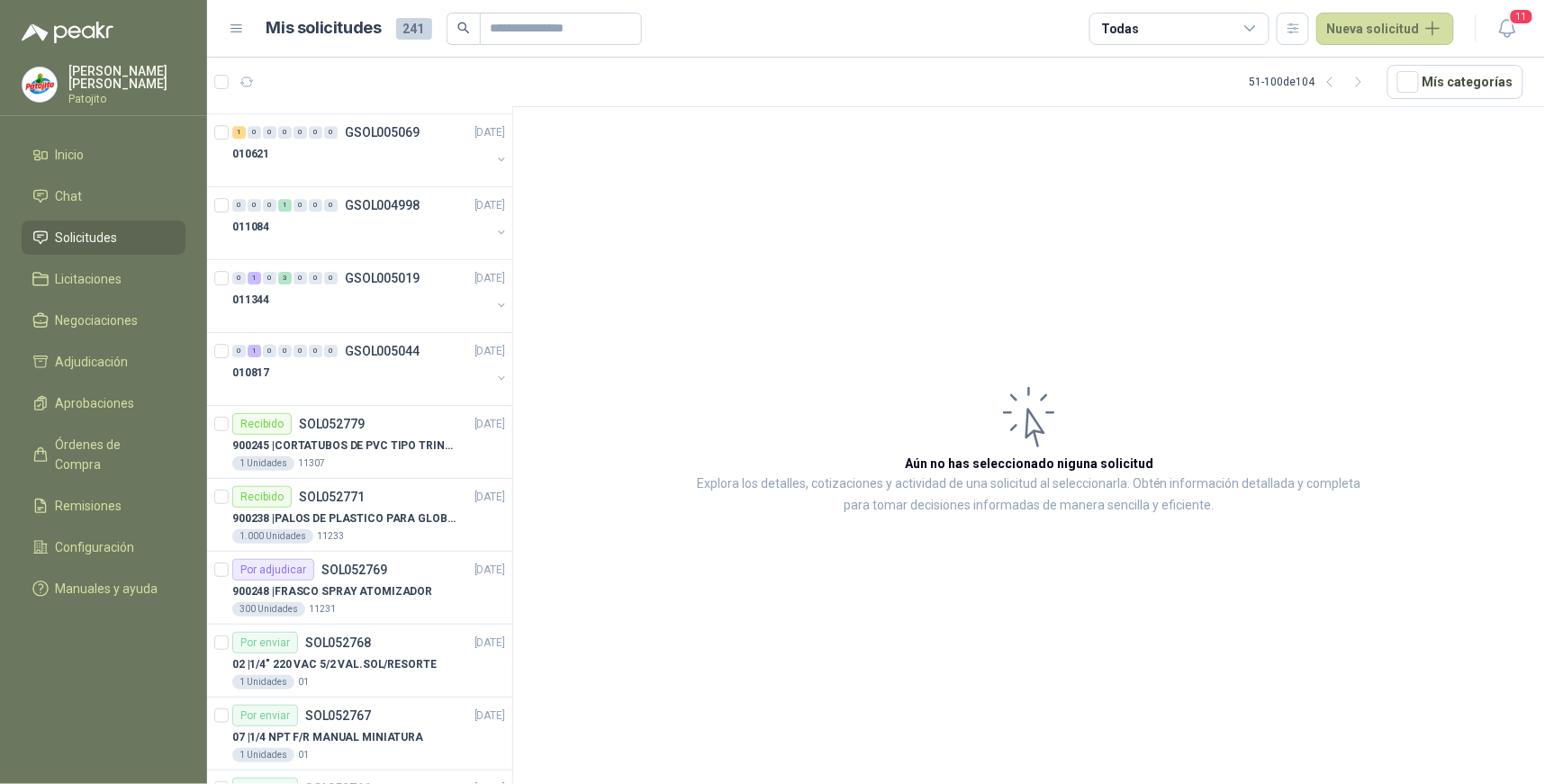
click at [1259, 25] on icon at bounding box center [1251, 29] width 16 height 16
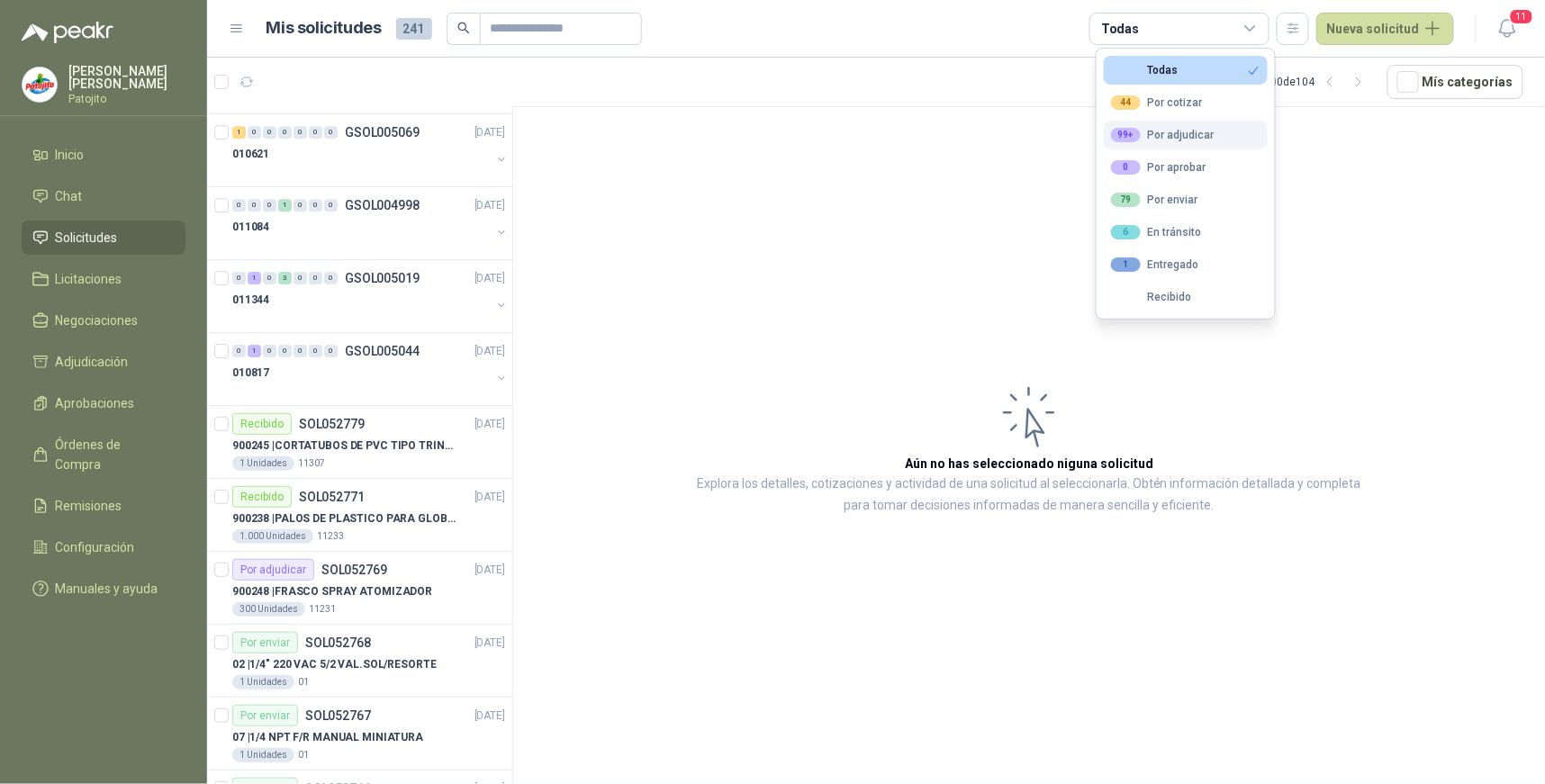
click at [1200, 131] on div "99+ Por adjudicar" at bounding box center [1162, 135] width 104 height 14
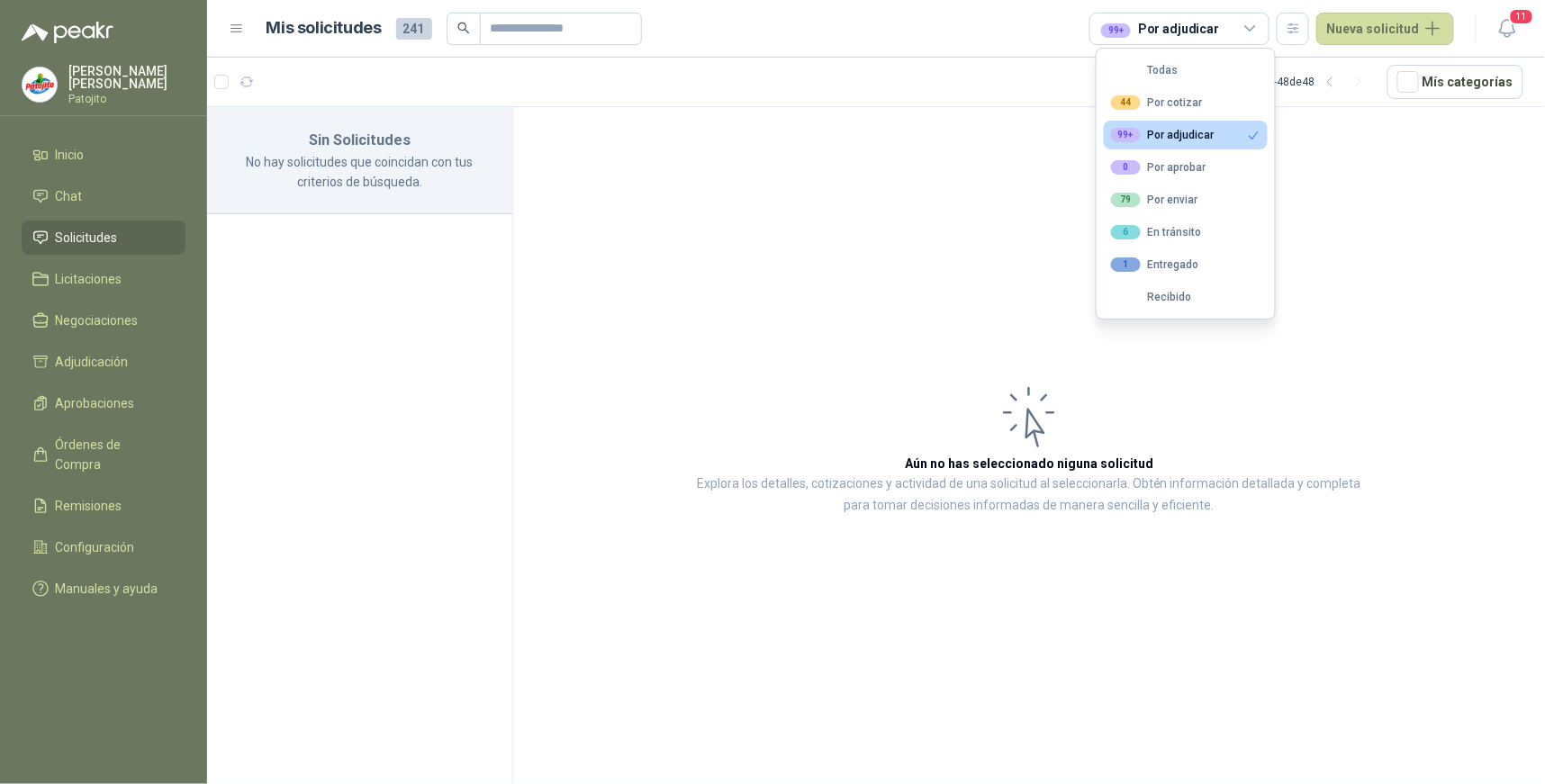
scroll to position [0, 0]
click at [1216, 99] on button "44 Por cotizar" at bounding box center [1186, 103] width 164 height 29
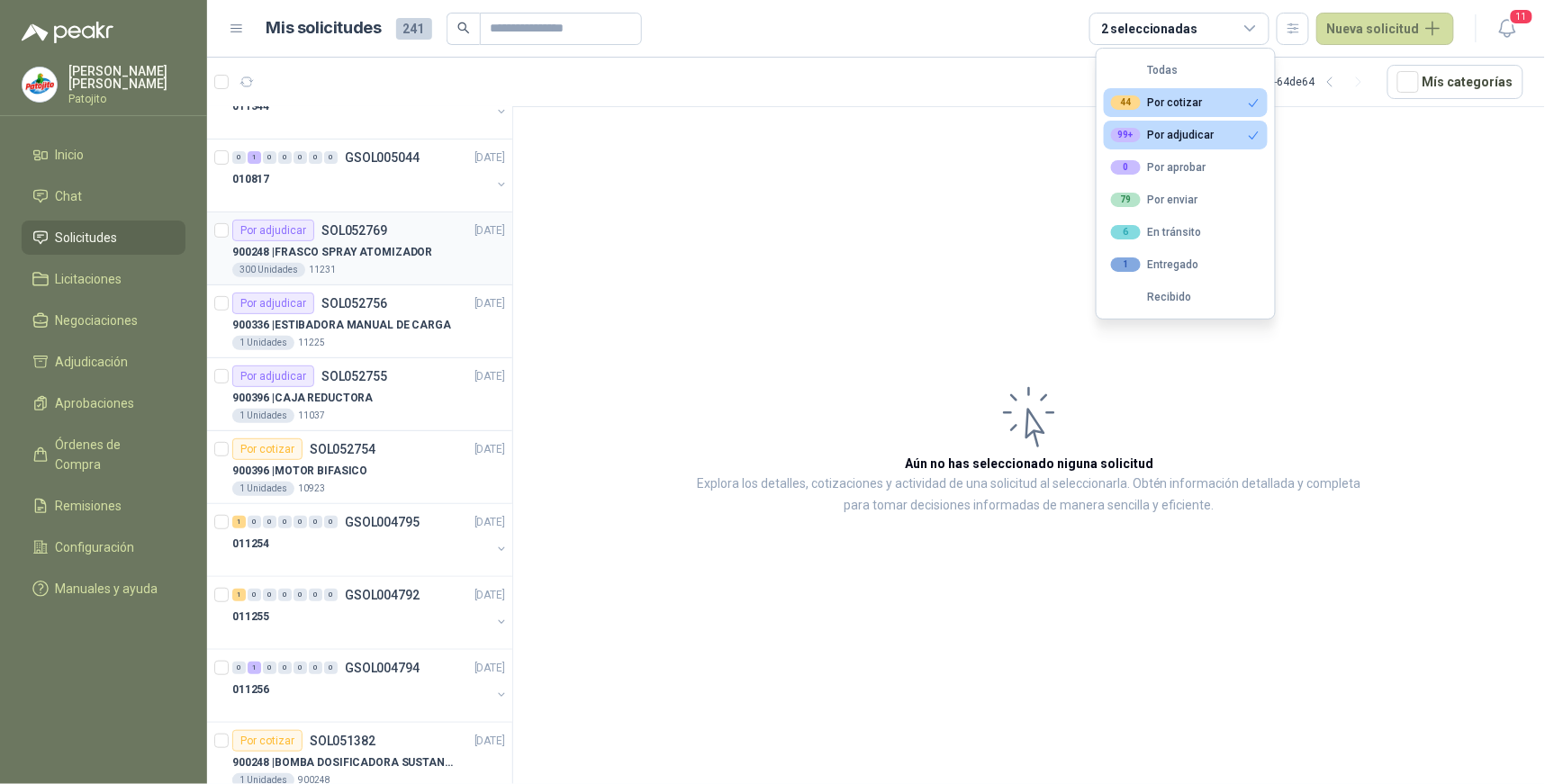
scroll to position [363, 0]
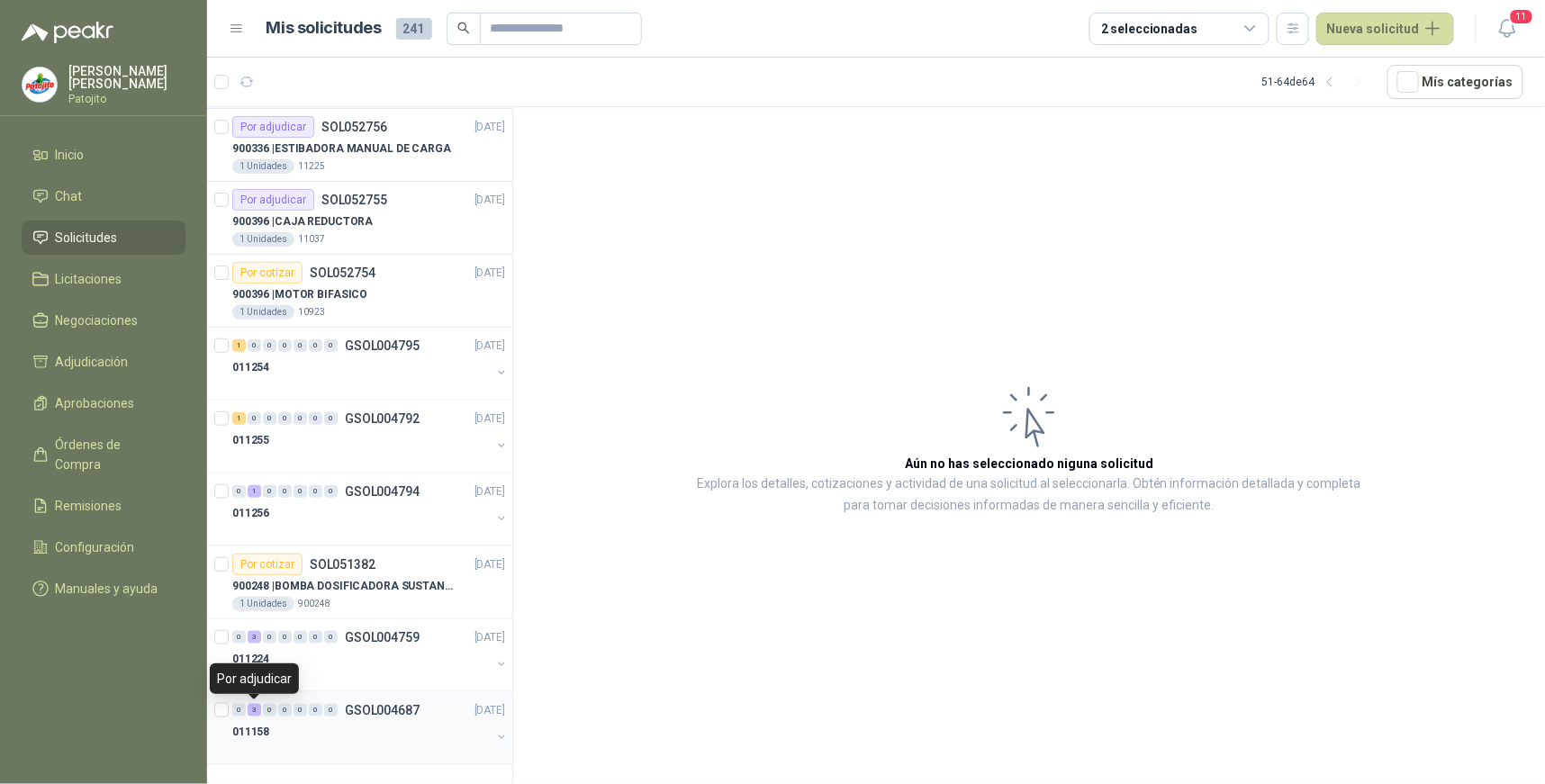
click at [252, 706] on div "3" at bounding box center [254, 710] width 14 height 13
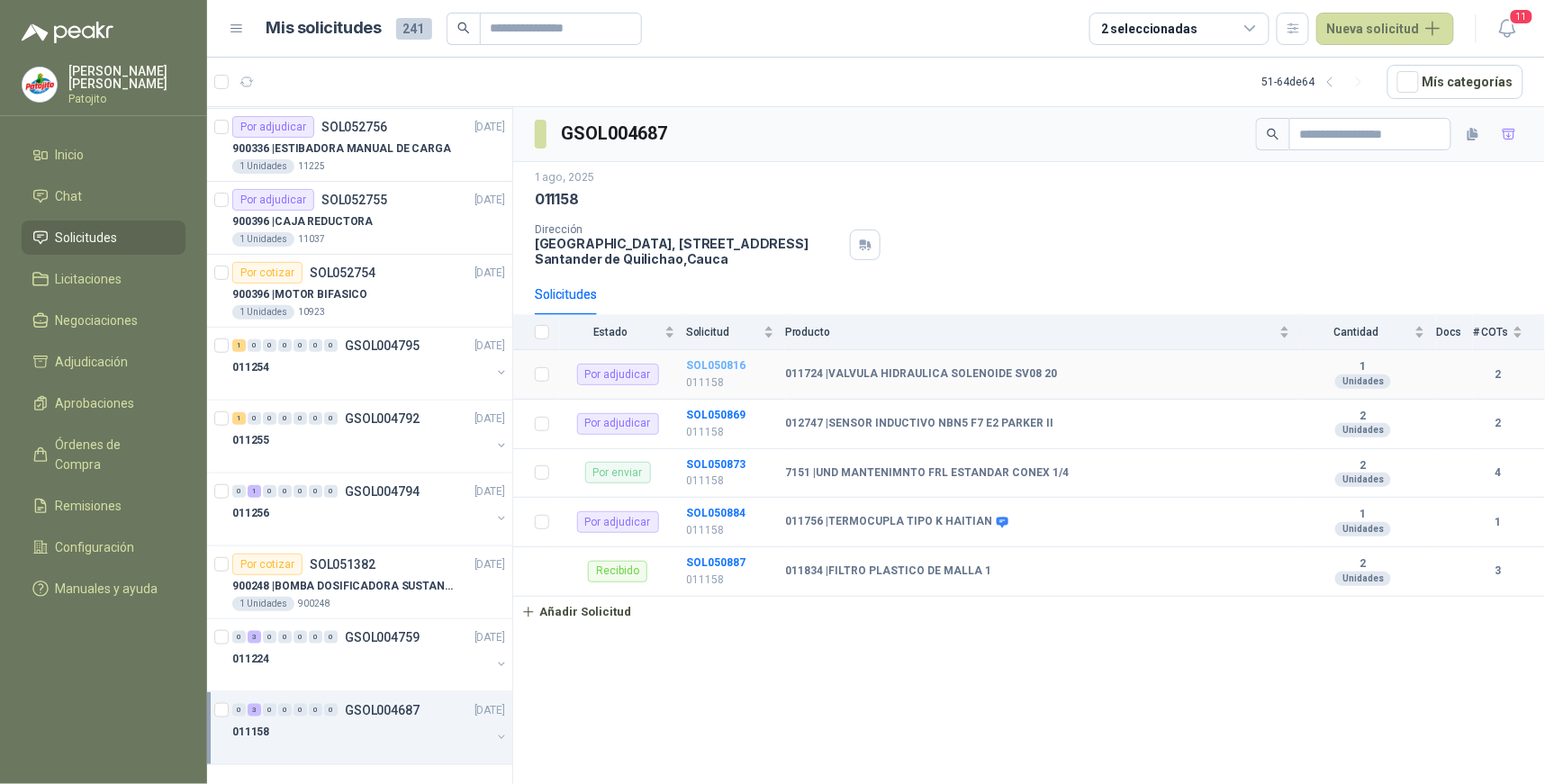
click at [707, 363] on b "SOL050816" at bounding box center [716, 365] width 60 height 13
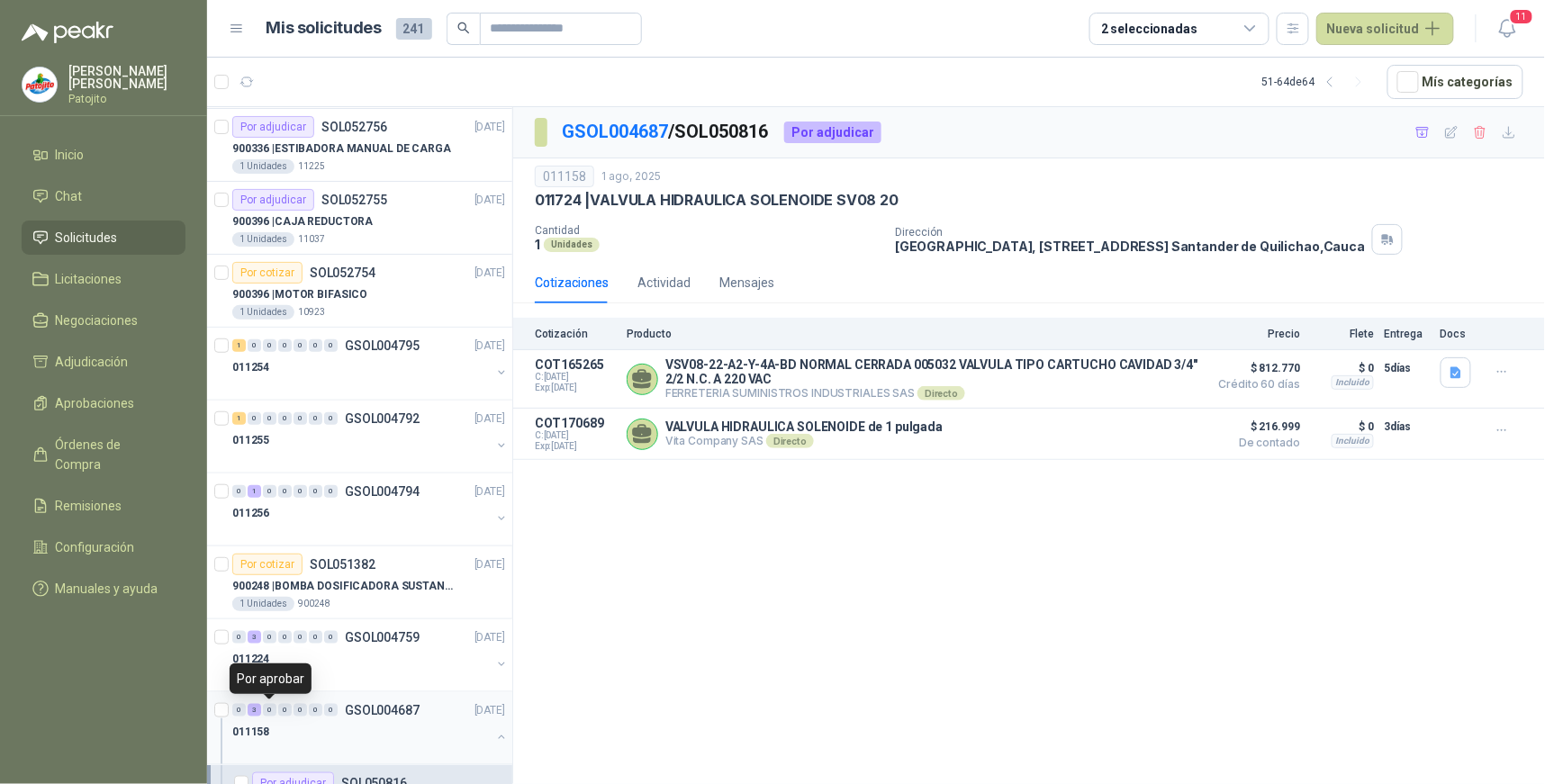
click at [258, 708] on div "3" at bounding box center [254, 710] width 14 height 13
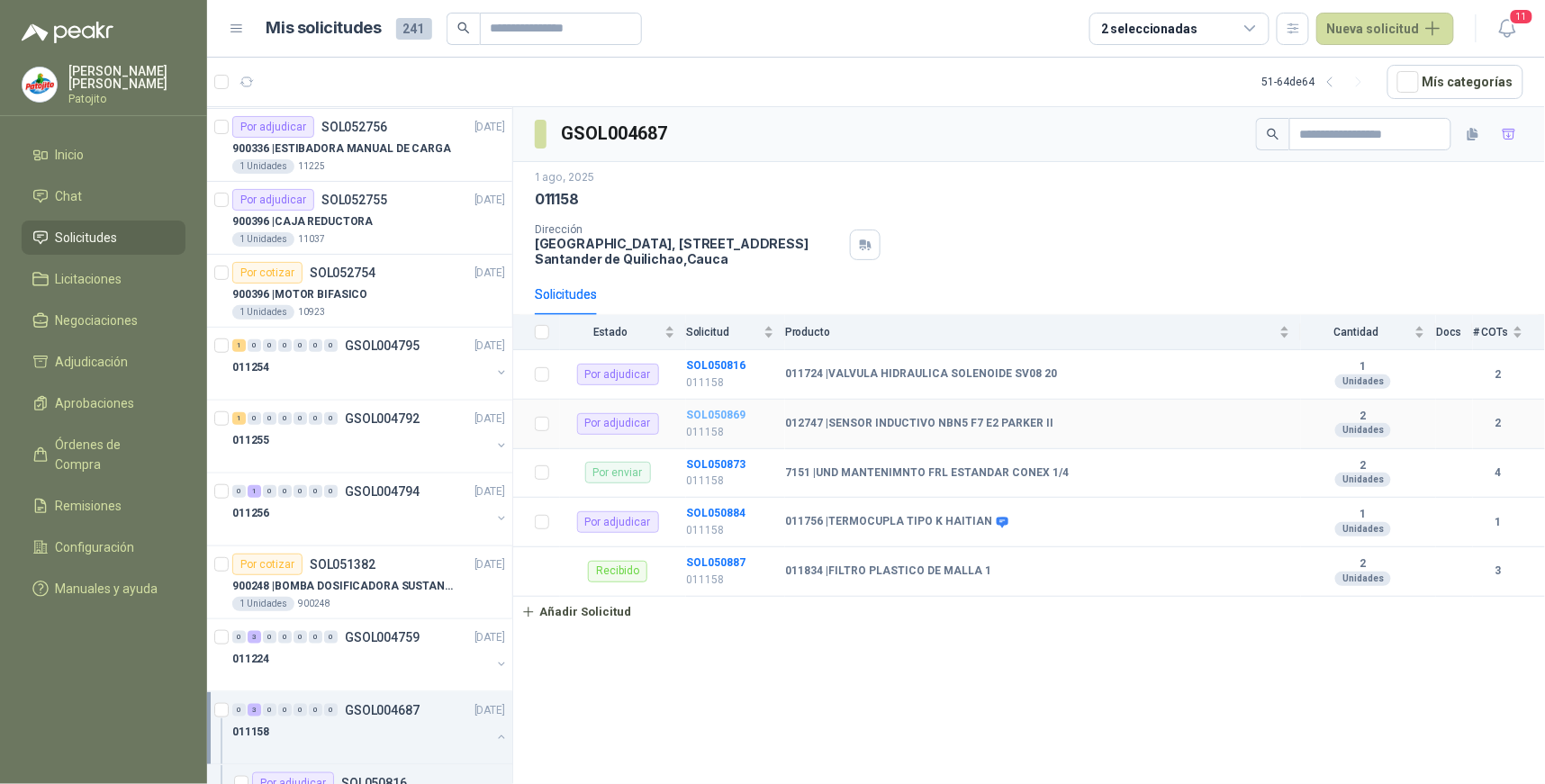
click at [693, 410] on b "SOL050869" at bounding box center [716, 415] width 60 height 13
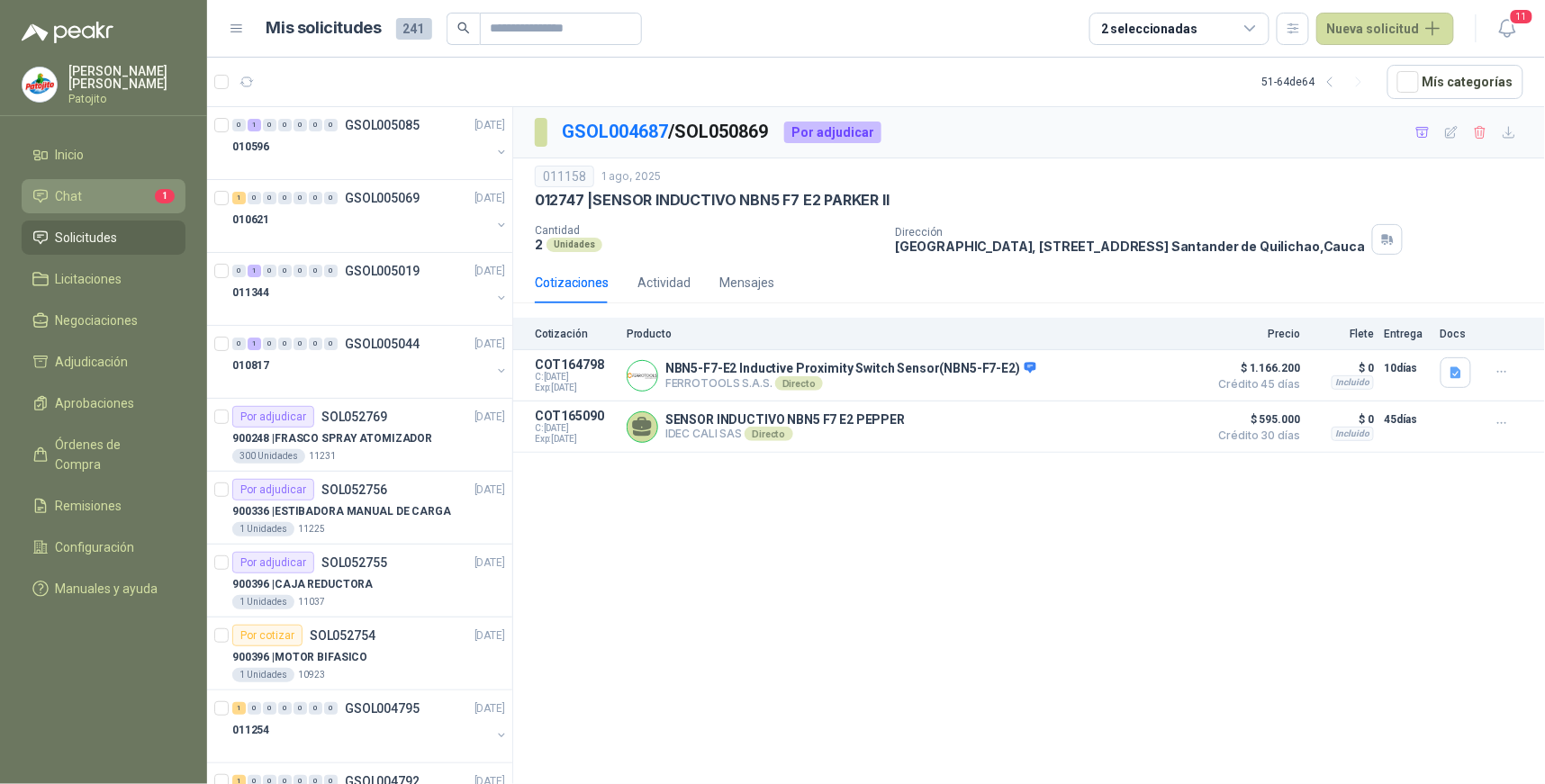
click at [138, 200] on li "Chat 1" at bounding box center [104, 197] width 143 height 20
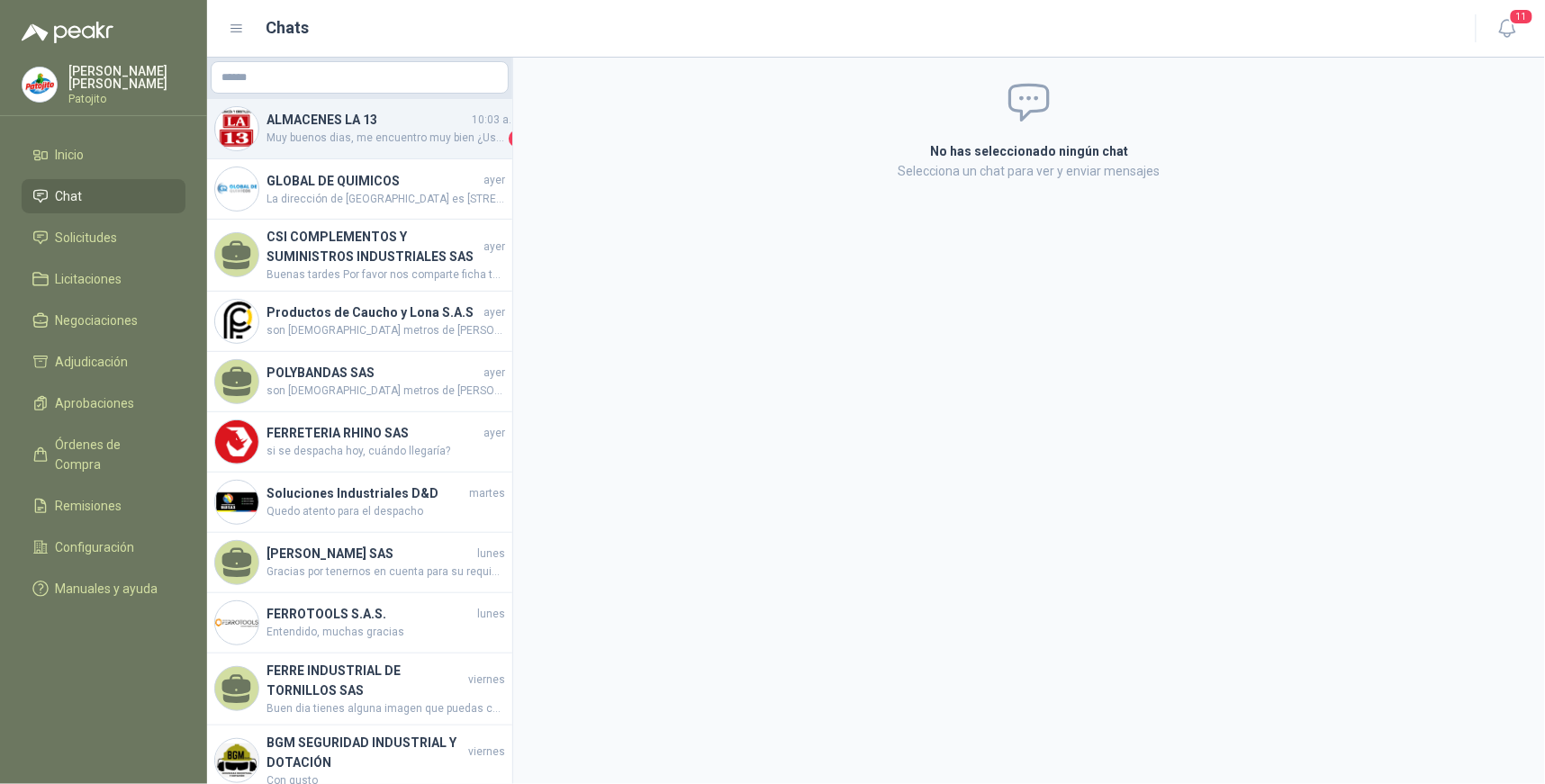
click at [421, 139] on span "Muy buenos dias, me encuentro muy bien ¿Usted como ha estado? Si se pueden reti…" at bounding box center [385, 139] width 238 height 18
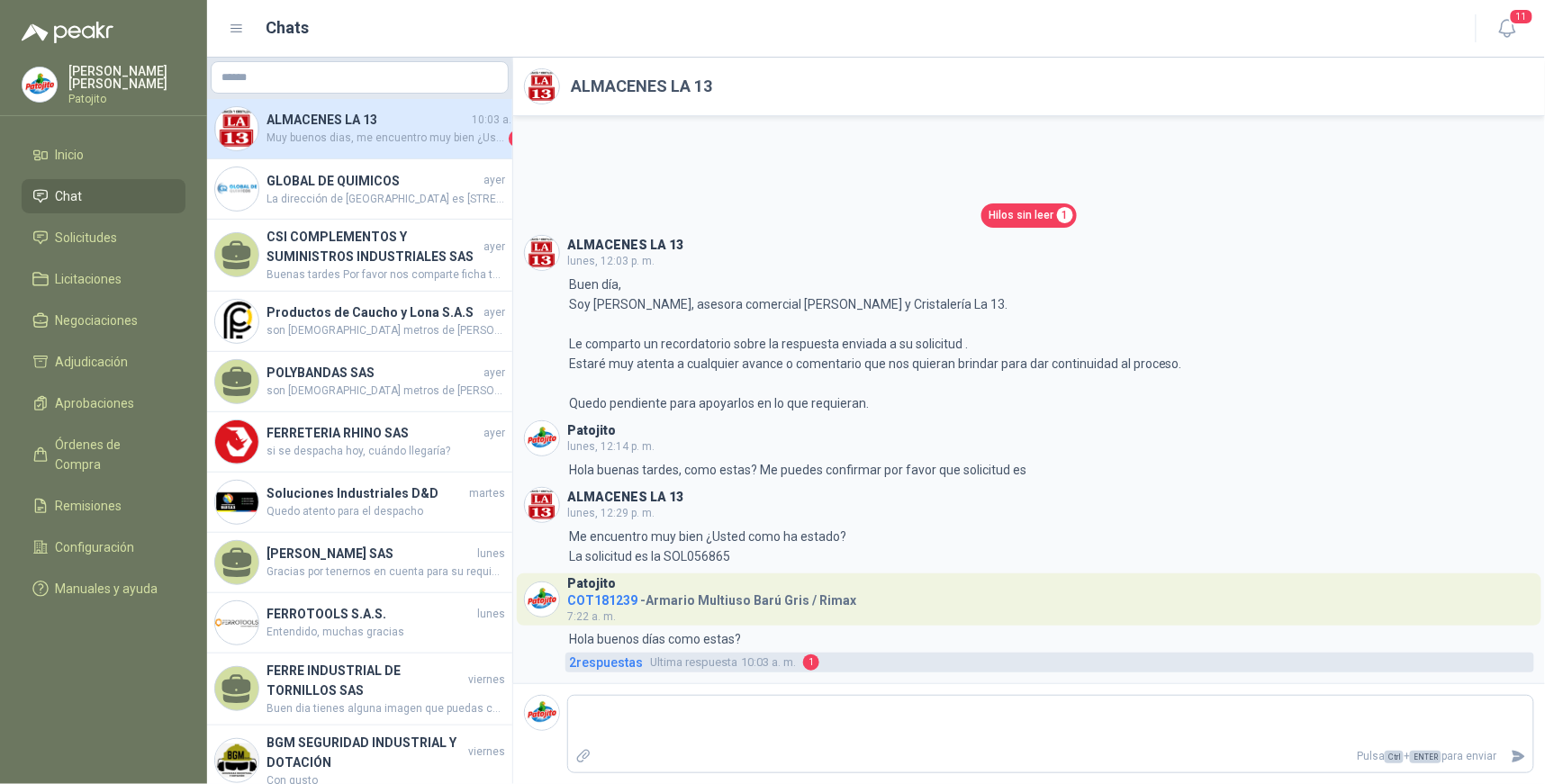
click at [608, 666] on span "2 respuesta s" at bounding box center [606, 662] width 74 height 20
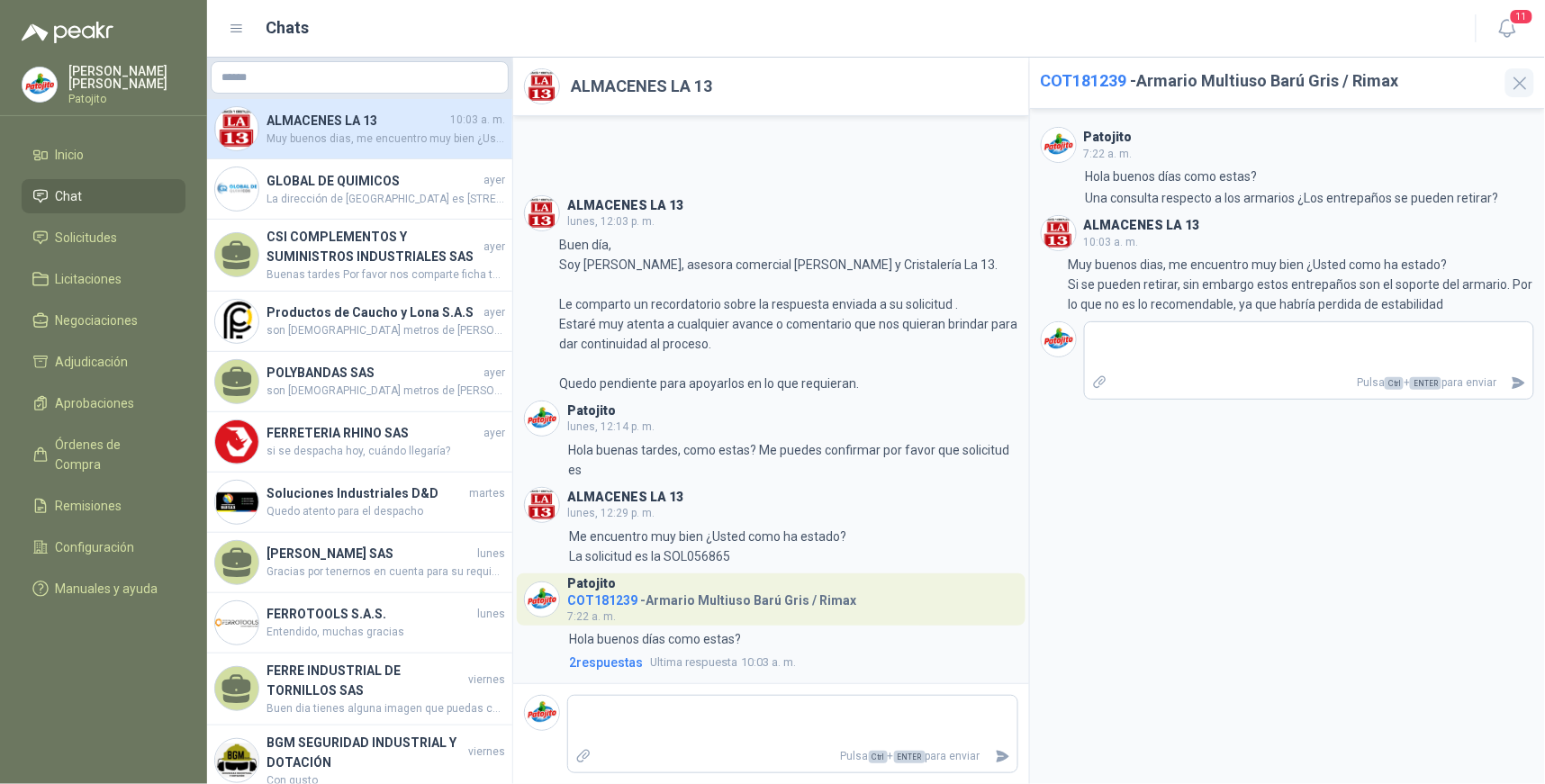
click at [1522, 88] on icon "button" at bounding box center [1520, 83] width 23 height 23
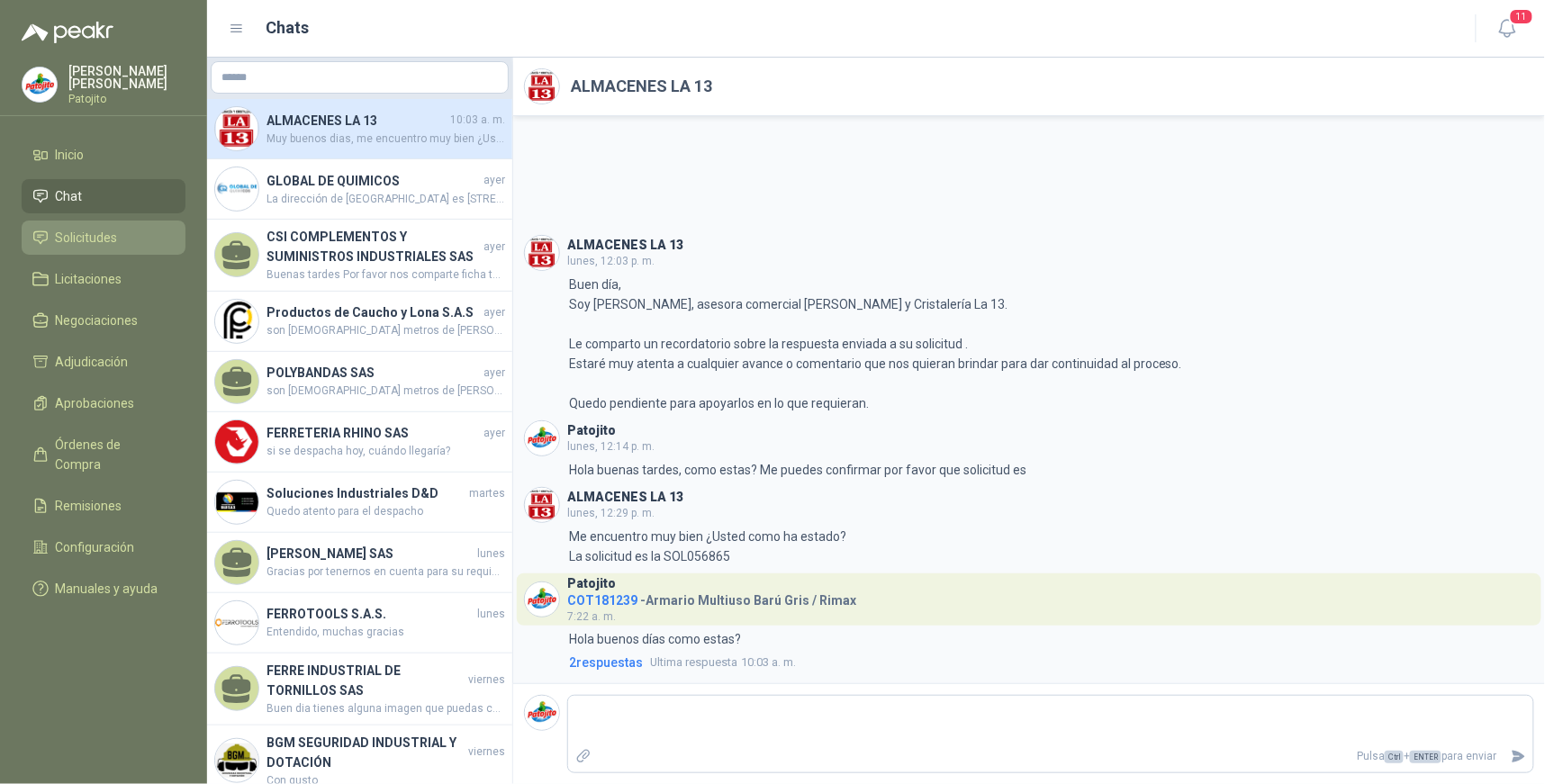
click at [152, 234] on li "Solicitudes" at bounding box center [104, 237] width 143 height 20
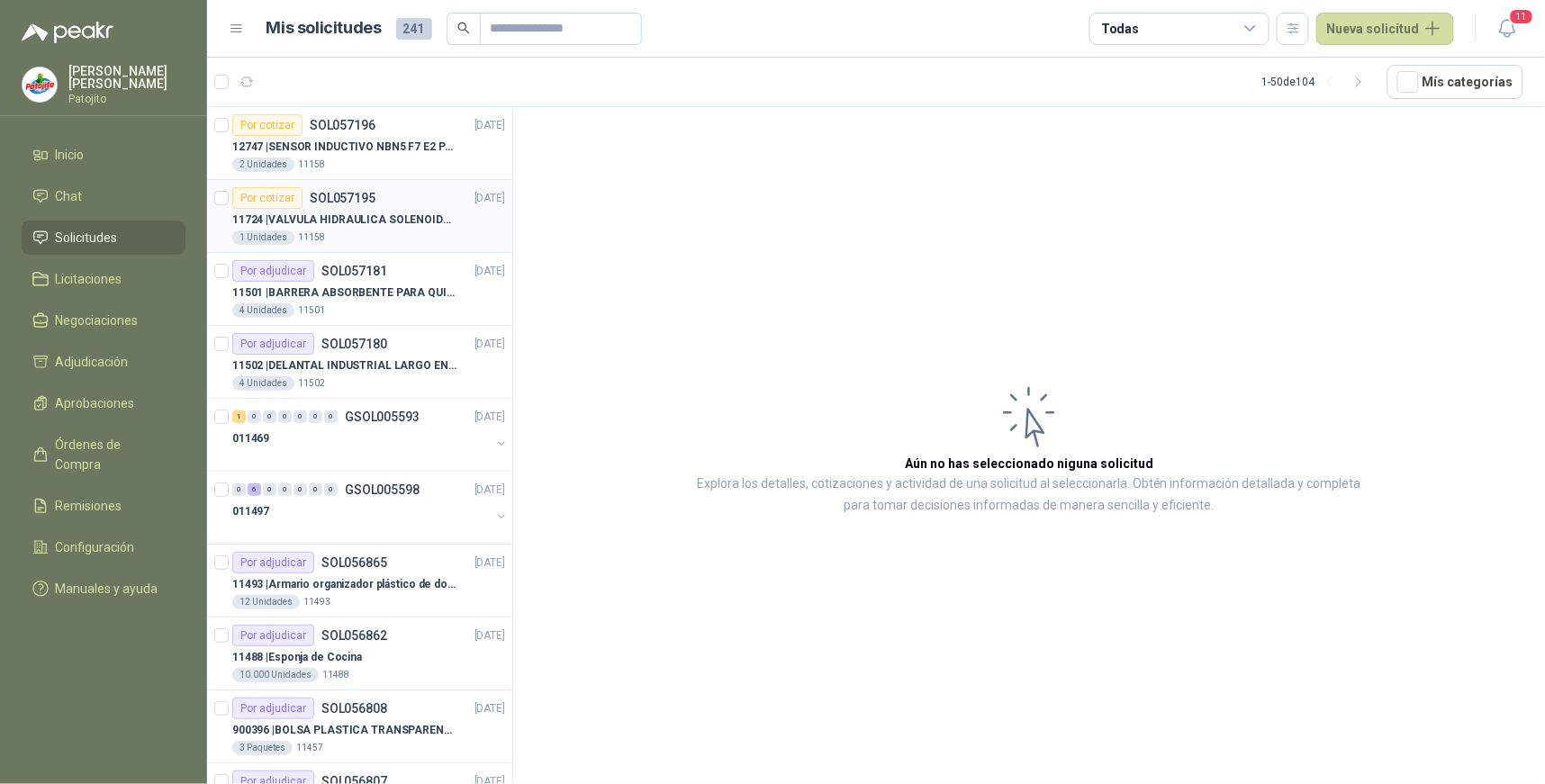
click at [419, 214] on p "11724 | VALVULA HIDRAULICA SOLENOIDE SV08-20" at bounding box center [344, 220] width 224 height 17
